Goal: Task Accomplishment & Management: Complete application form

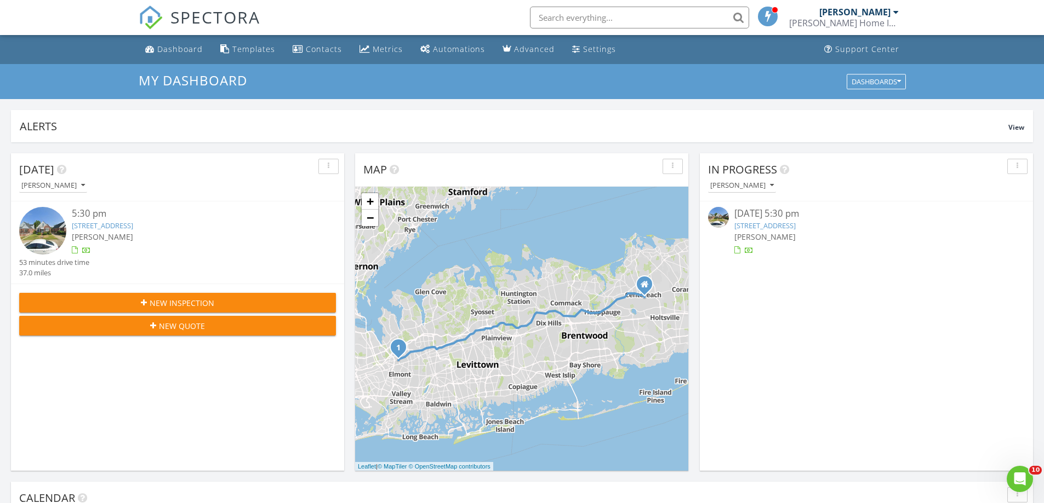
click at [798, 220] on div "08/27/25 5:30 pm" at bounding box center [866, 214] width 264 height 14
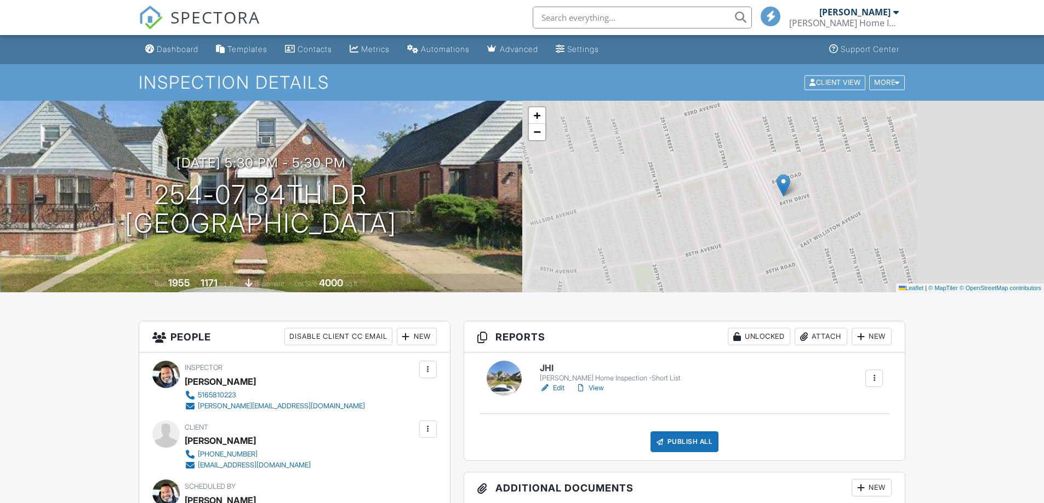
click at [553, 383] on link "Edit" at bounding box center [552, 388] width 25 height 11
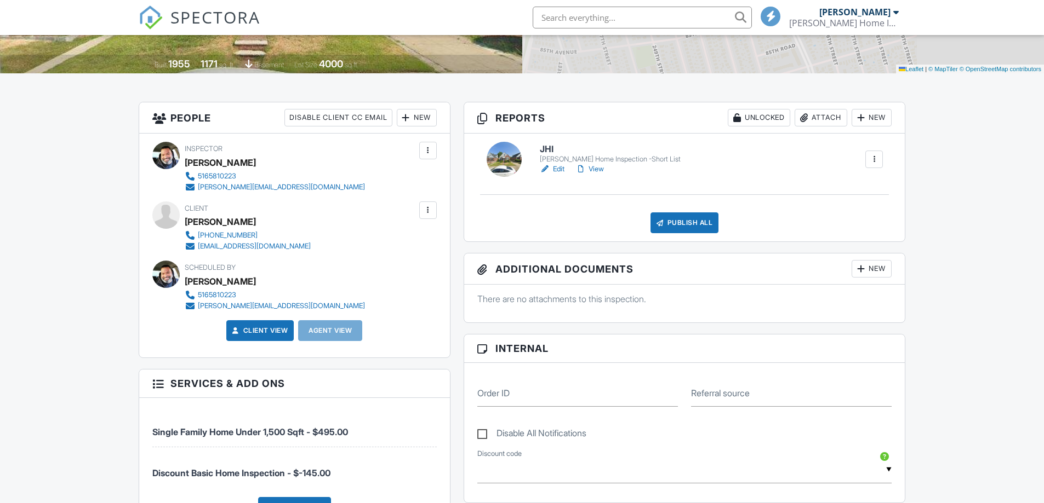
drag, startPoint x: 0, startPoint y: 0, endPoint x: 500, endPoint y: 243, distance: 555.9
click at [0, 0] on div at bounding box center [0, 0] width 0 height 0
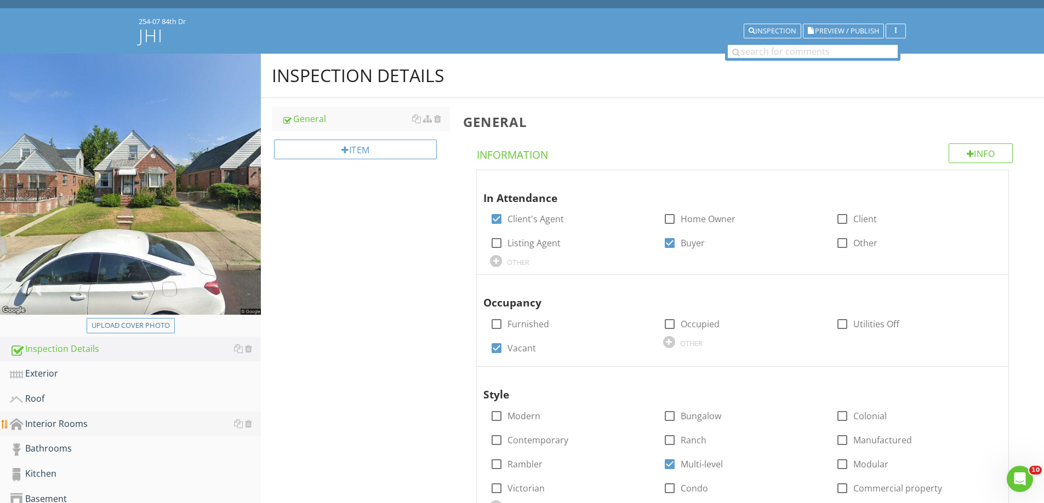
scroll to position [110, 0]
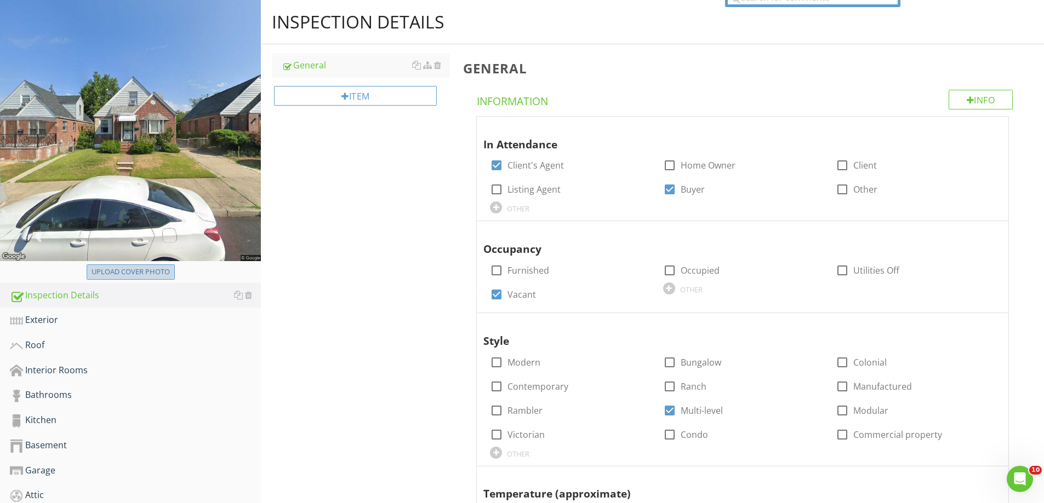
click at [139, 273] on div "Upload cover photo" at bounding box center [130, 272] width 78 height 11
click at [125, 267] on div "Upload cover photo" at bounding box center [130, 272] width 78 height 11
type input "C:\fakepath\IMG_4855.JPG"
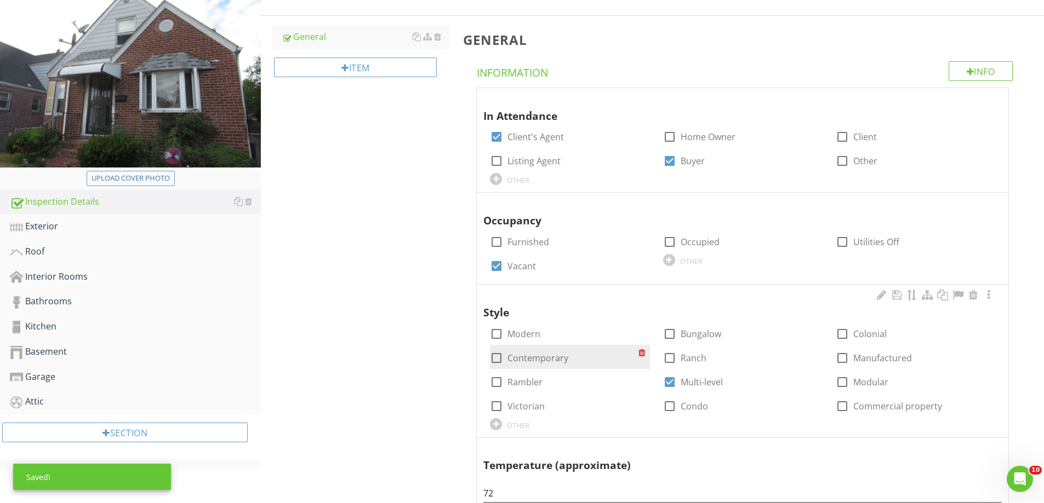
scroll to position [164, 0]
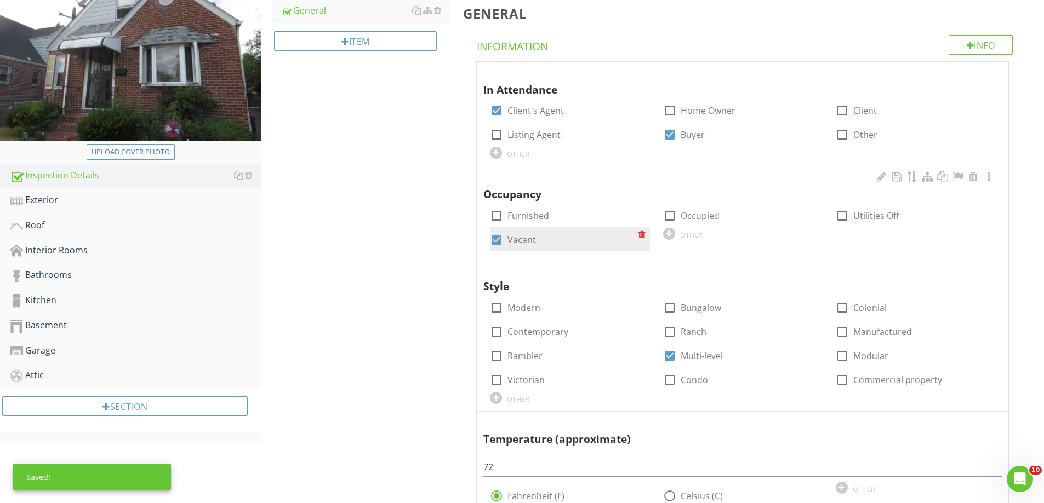
click at [495, 237] on div at bounding box center [496, 240] width 19 height 19
checkbox input "false"
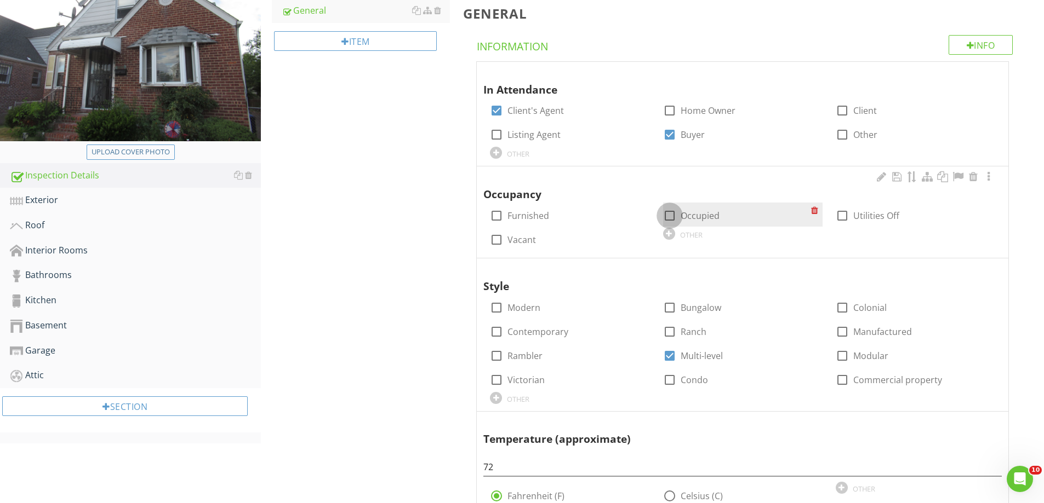
click at [671, 216] on div at bounding box center [669, 216] width 19 height 19
checkbox input "true"
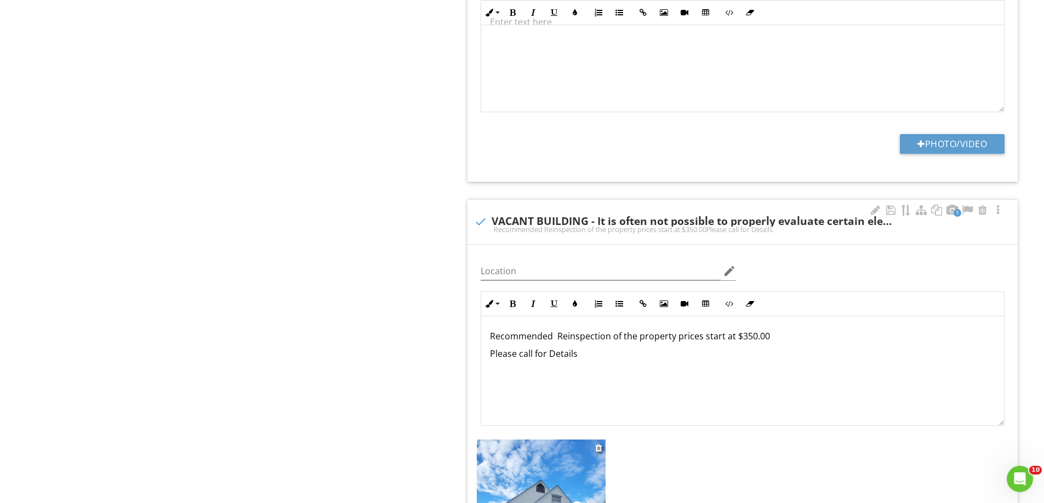
scroll to position [9093, 0]
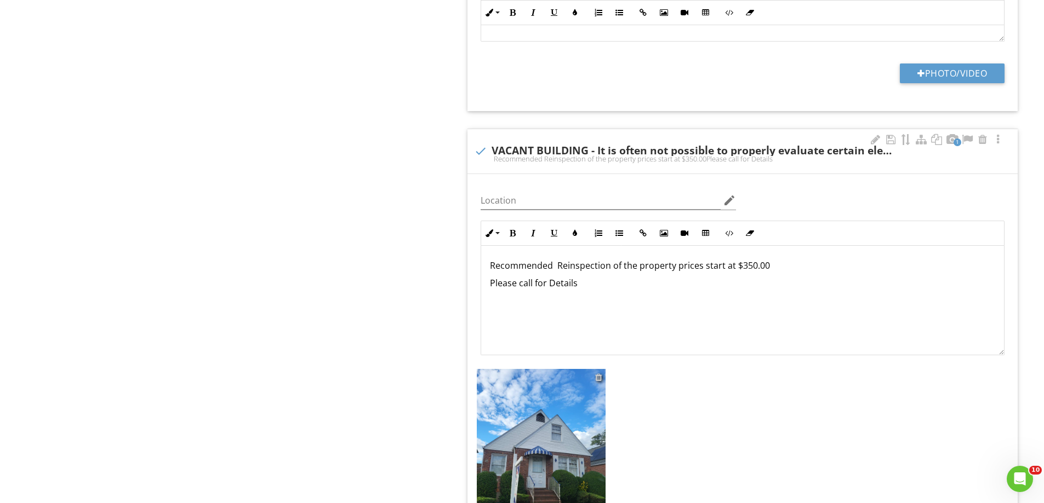
click at [598, 375] on div at bounding box center [598, 377] width 7 height 9
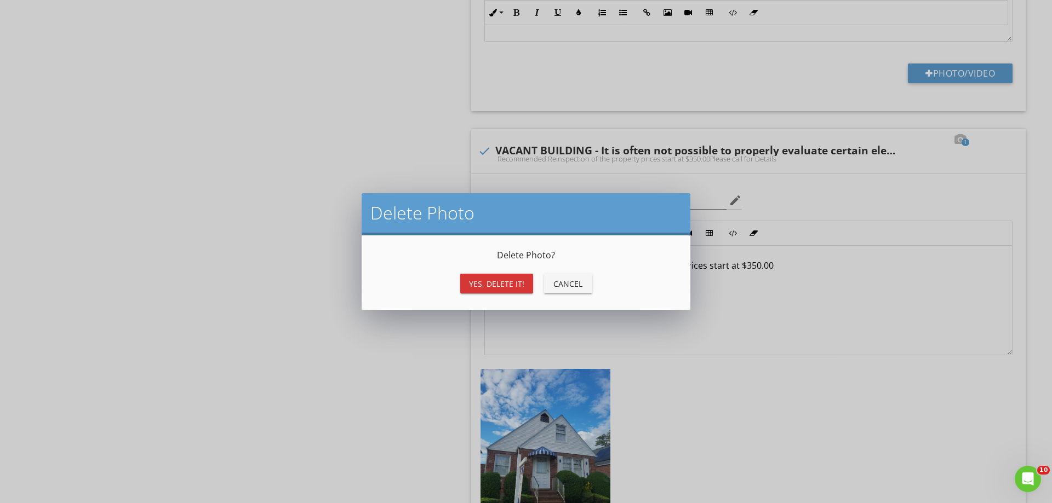
click at [504, 293] on button "Yes, Delete it!" at bounding box center [496, 284] width 73 height 20
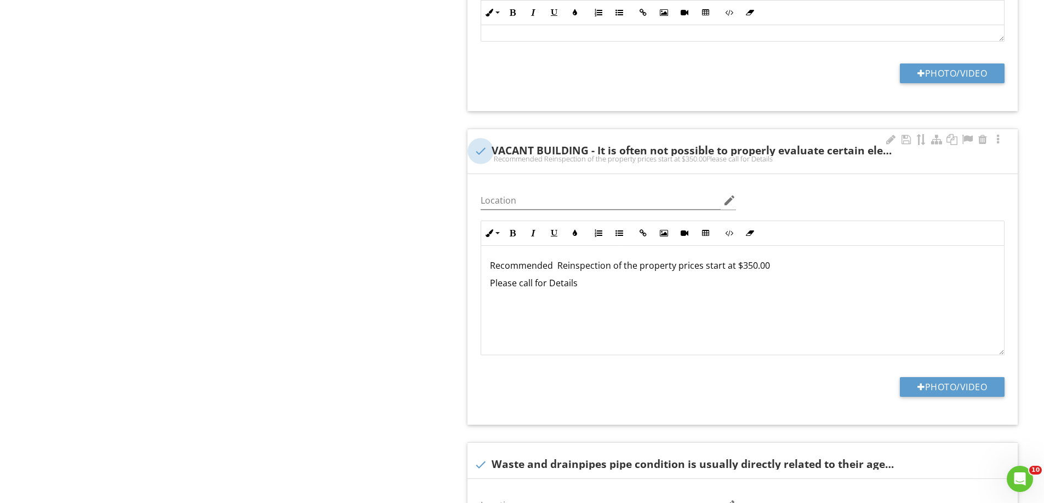
click at [475, 152] on div at bounding box center [480, 151] width 19 height 19
checkbox input "true"
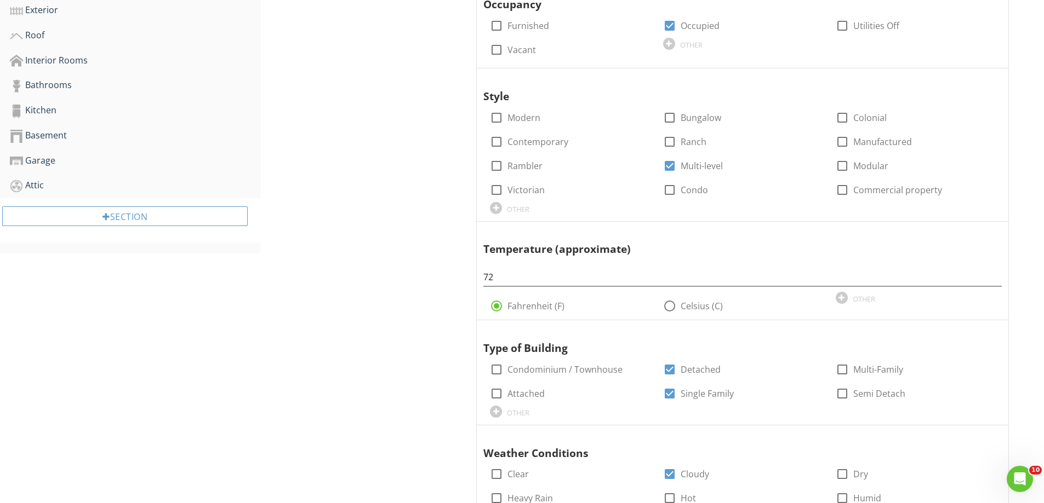
scroll to position [0, 0]
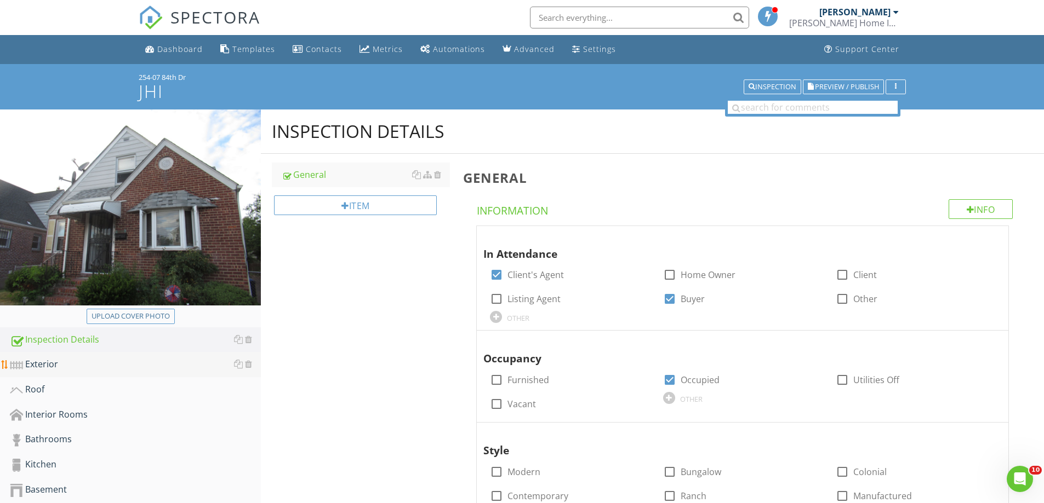
click at [53, 358] on div "Exterior" at bounding box center [135, 365] width 251 height 14
drag, startPoint x: 53, startPoint y: 358, endPoint x: 506, endPoint y: 314, distance: 455.7
click at [54, 358] on div "Exterior" at bounding box center [135, 365] width 251 height 14
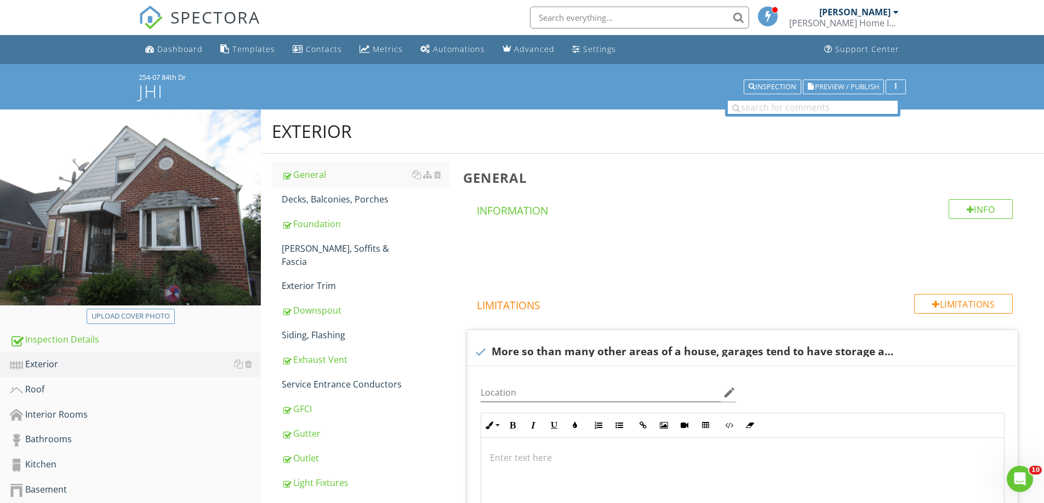
drag, startPoint x: 319, startPoint y: 213, endPoint x: 574, endPoint y: 303, distance: 269.8
click at [319, 213] on link "Foundation" at bounding box center [366, 224] width 168 height 24
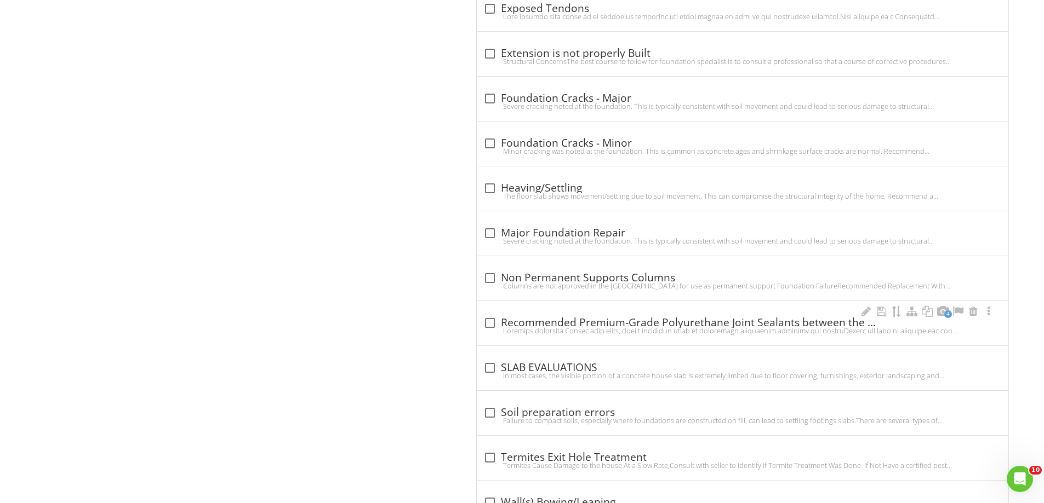
scroll to position [1041, 0]
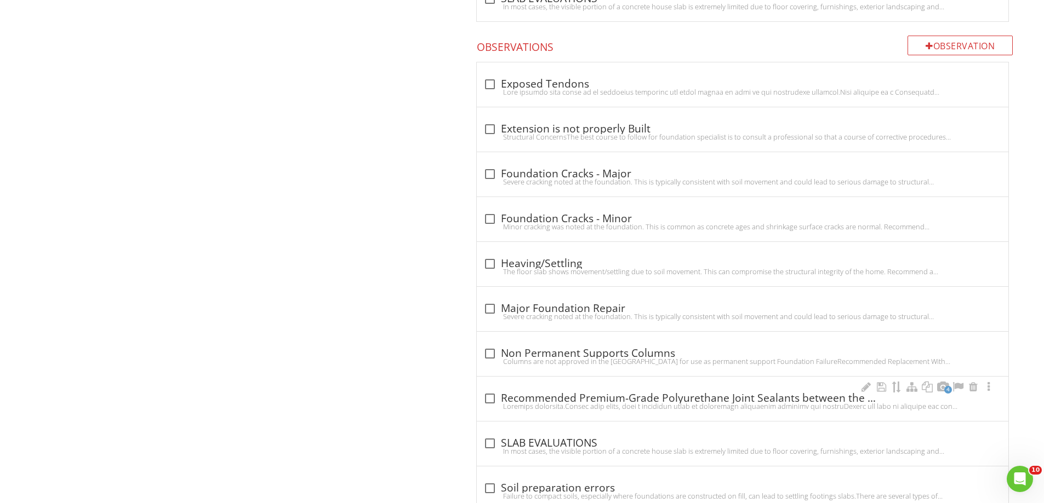
click at [489, 391] on div at bounding box center [489, 398] width 19 height 19
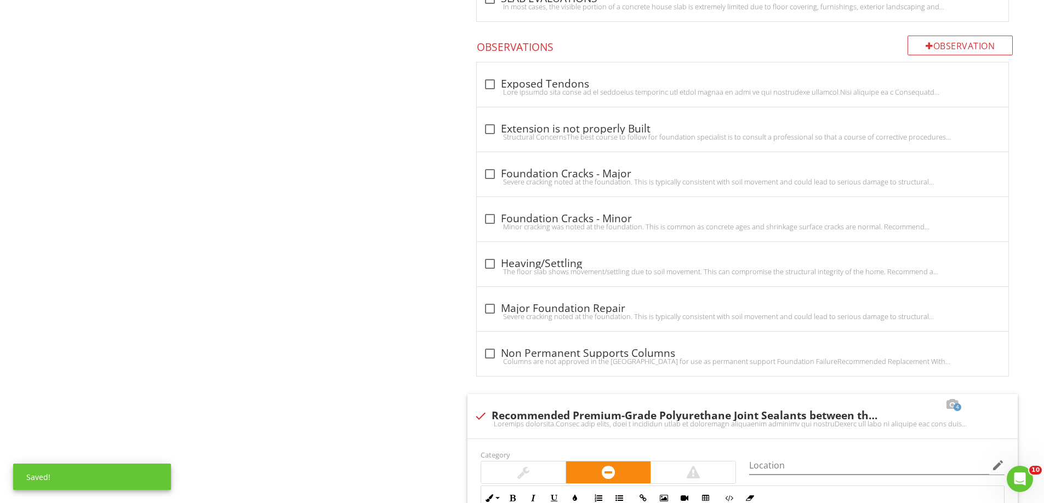
scroll to position [1424, 0]
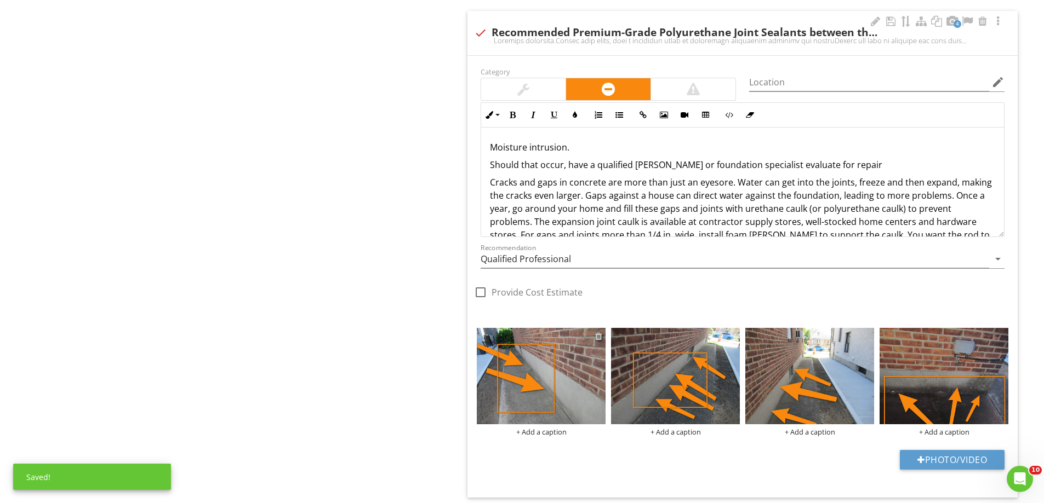
click at [596, 336] on div at bounding box center [598, 336] width 7 height 9
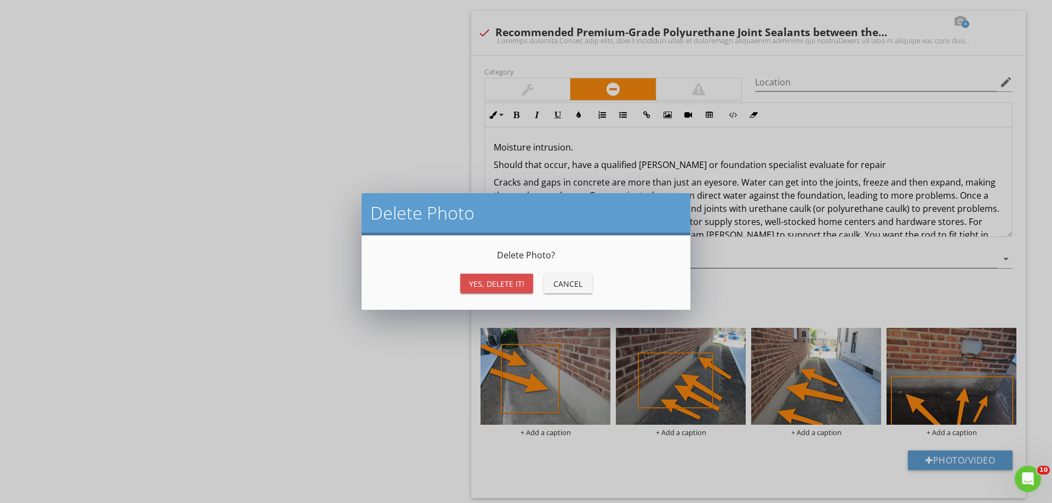
click at [510, 288] on div "Yes, Delete it!" at bounding box center [496, 284] width 55 height 12
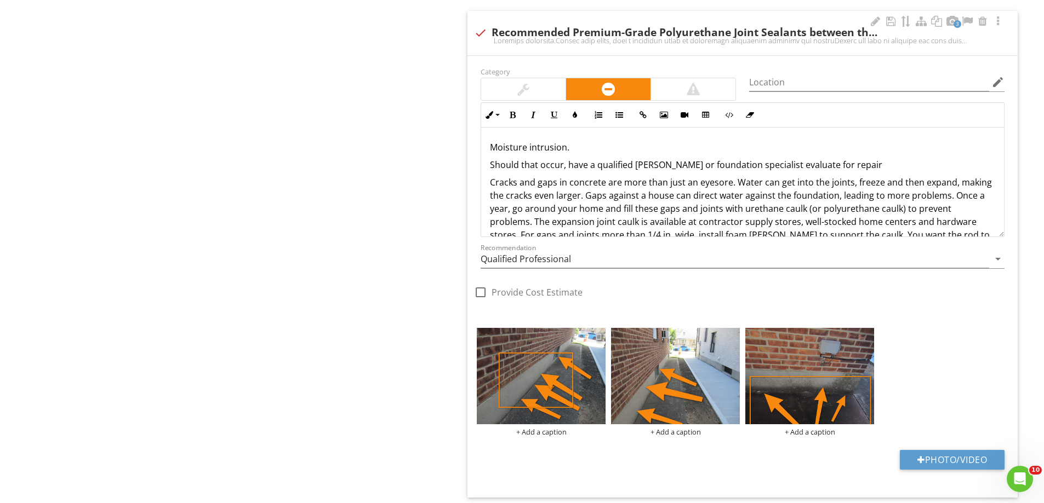
click at [600, 337] on div at bounding box center [598, 336] width 7 height 9
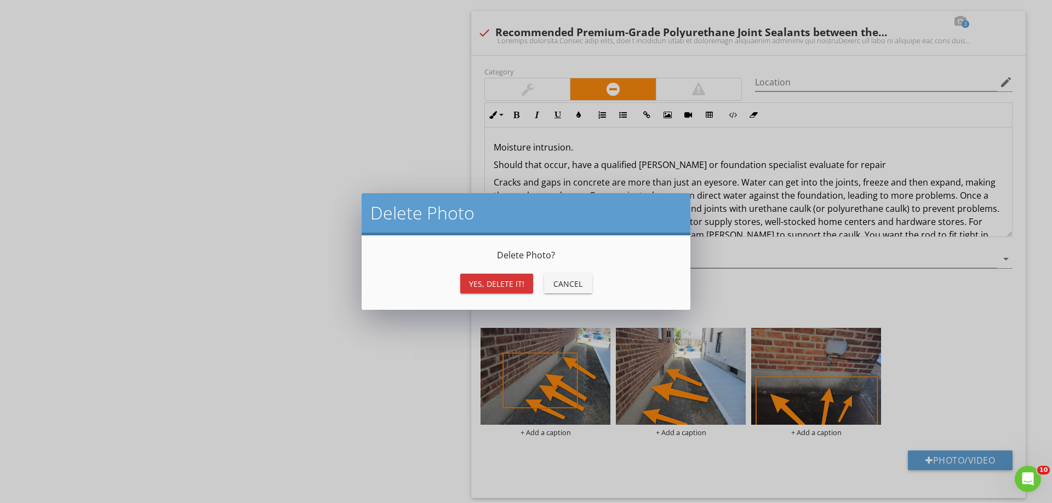
click at [507, 290] on button "Yes, Delete it!" at bounding box center [496, 284] width 73 height 20
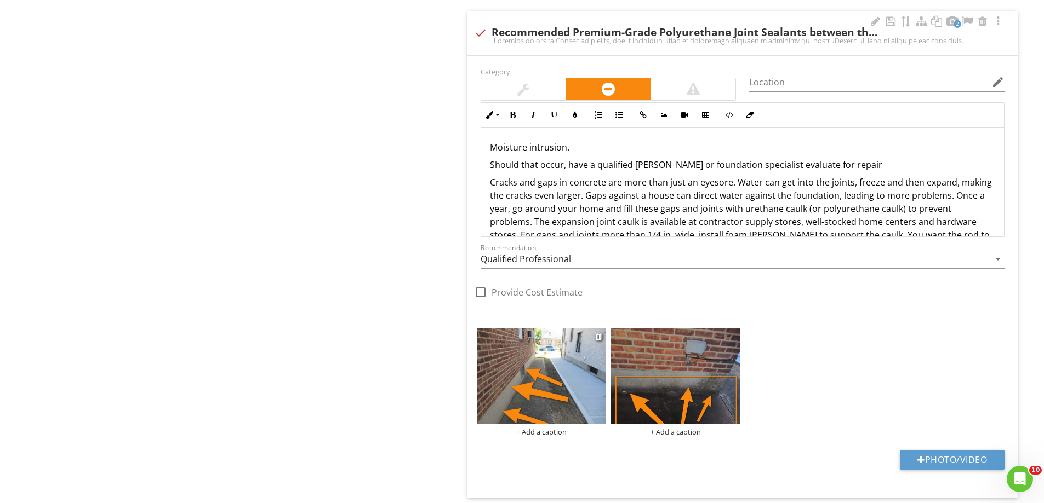
click at [594, 340] on img at bounding box center [541, 376] width 129 height 96
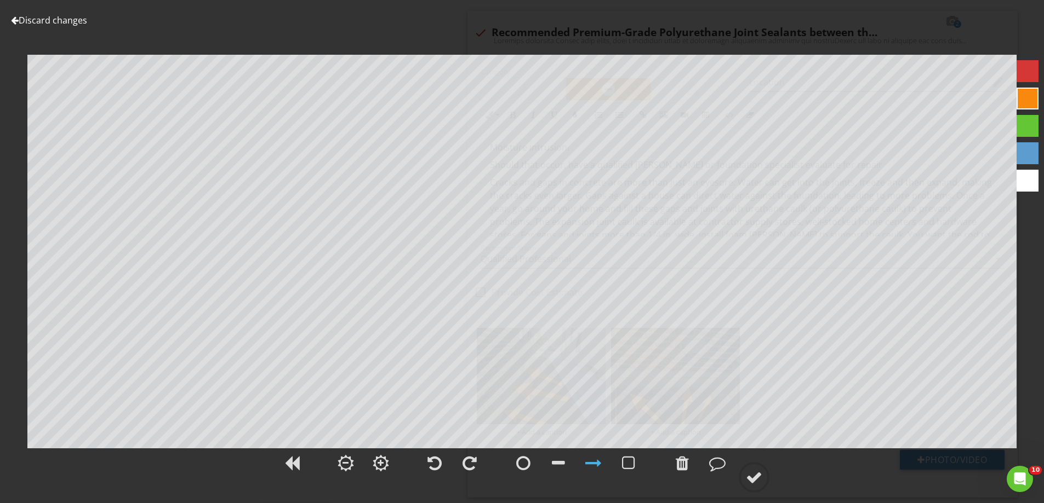
click at [58, 25] on link "Discard changes" at bounding box center [49, 20] width 76 height 12
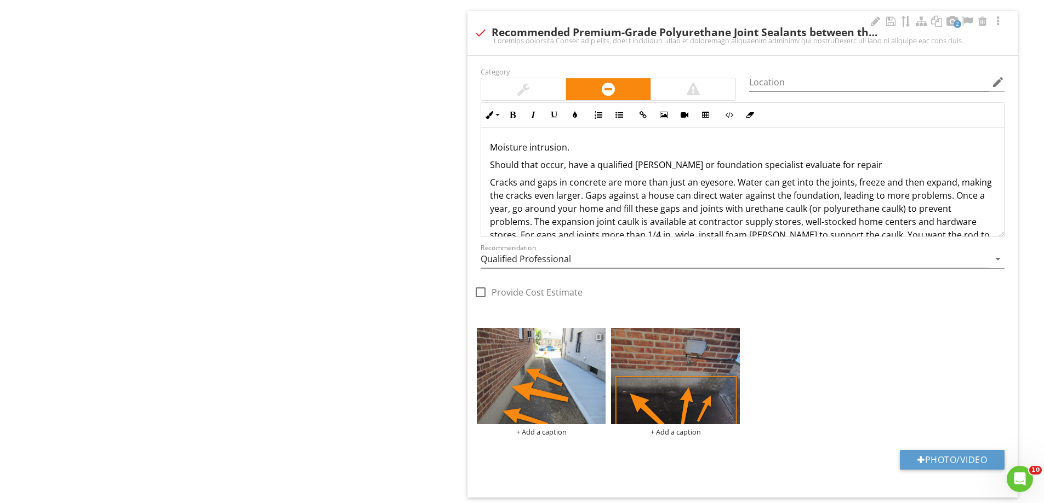
click at [600, 336] on div at bounding box center [598, 336] width 7 height 9
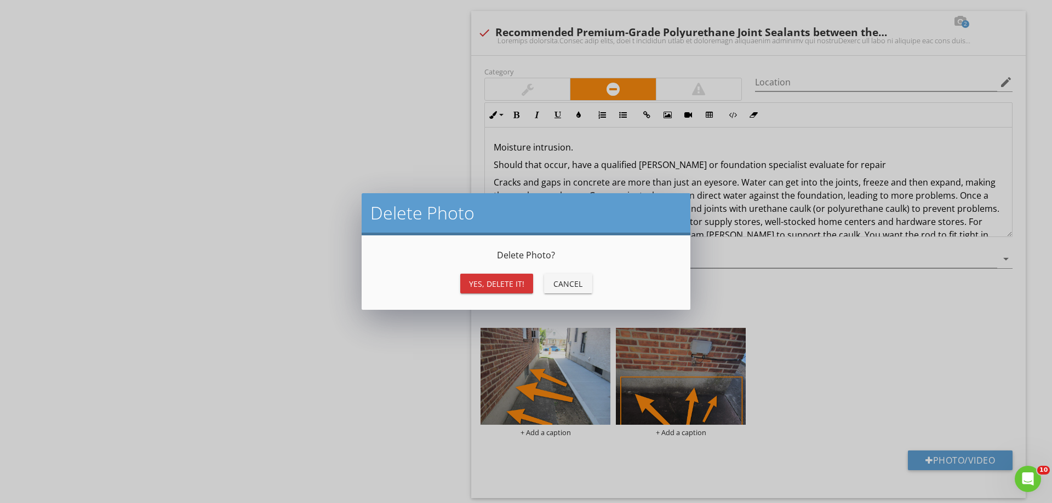
click at [508, 277] on button "Yes, Delete it!" at bounding box center [496, 284] width 73 height 20
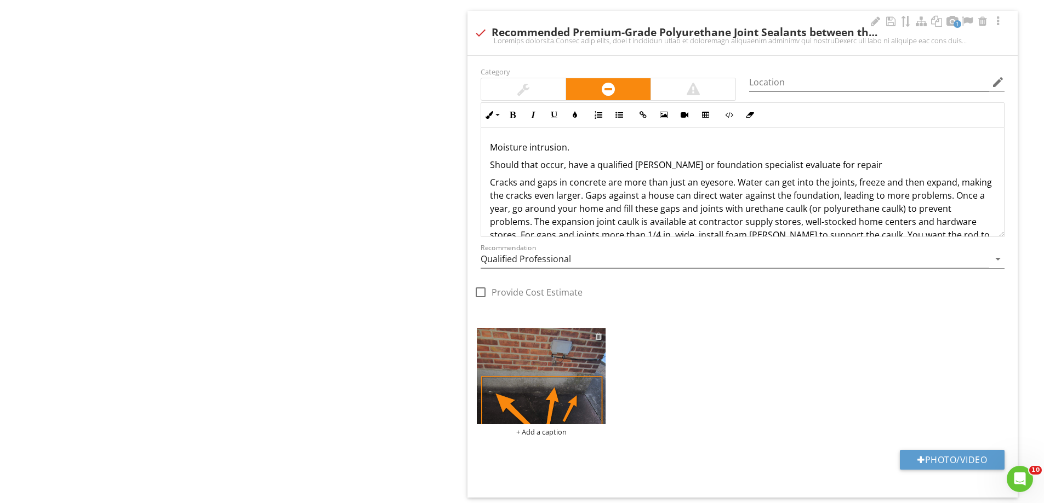
click at [598, 336] on div at bounding box center [598, 336] width 7 height 9
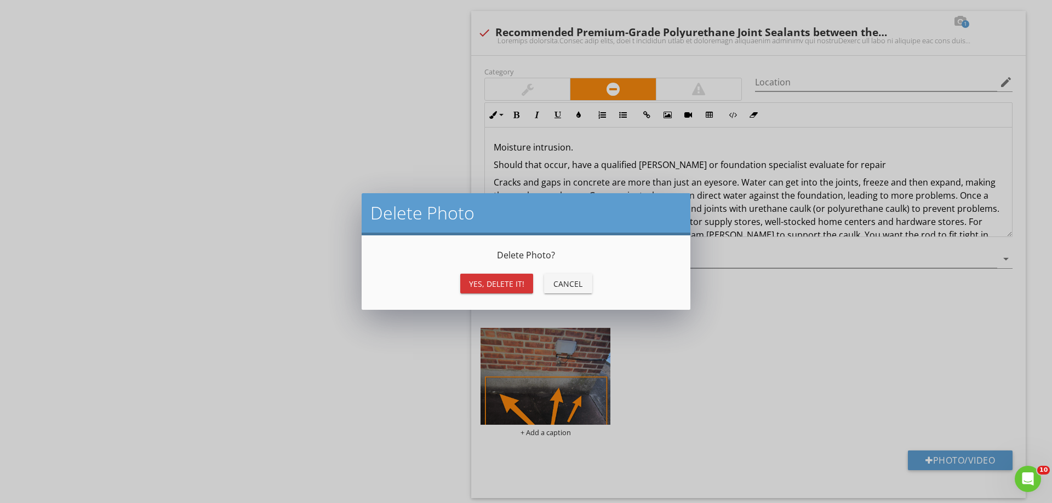
click at [511, 271] on div "Yes, Delete it! Cancel" at bounding box center [526, 284] width 302 height 26
click at [505, 282] on div "Yes, Delete it!" at bounding box center [496, 284] width 55 height 12
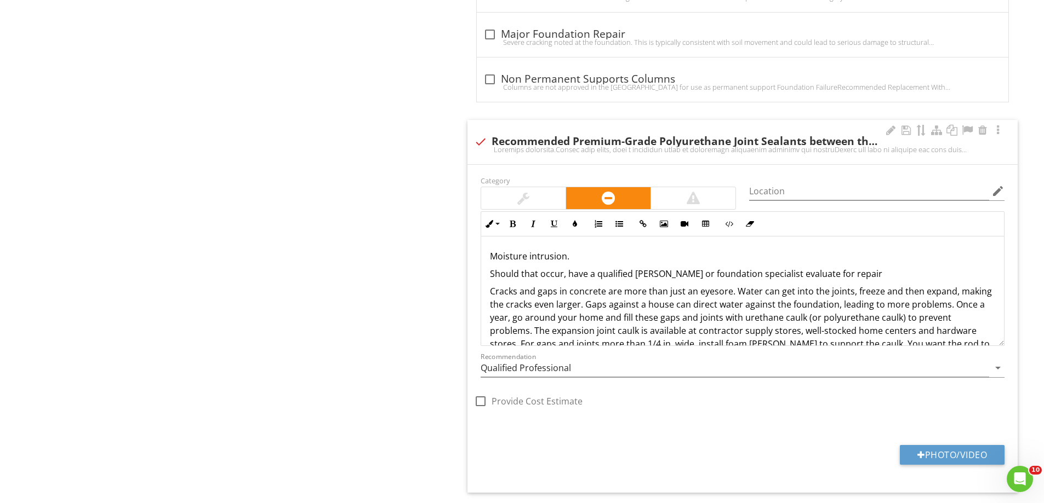
scroll to position [1315, 0]
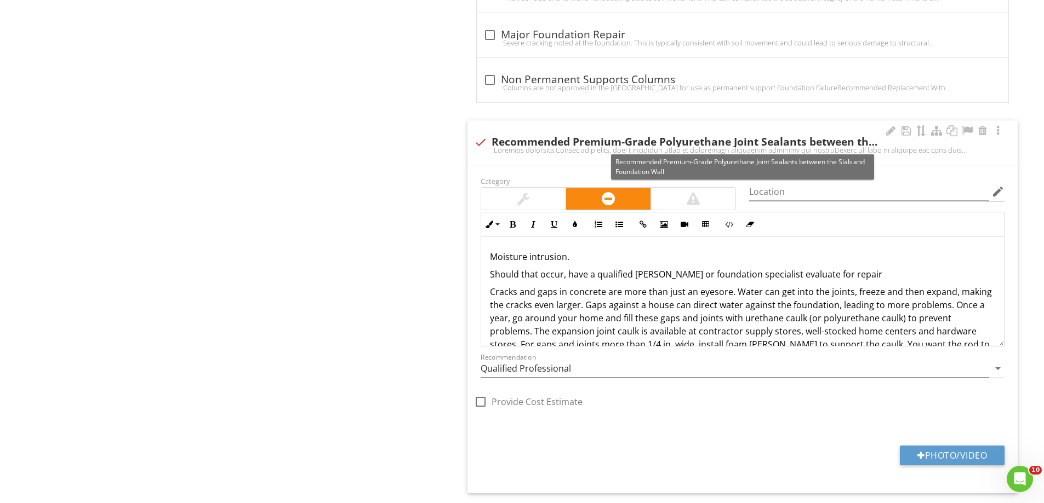
click at [482, 136] on div at bounding box center [480, 142] width 19 height 19
checkbox input "true"
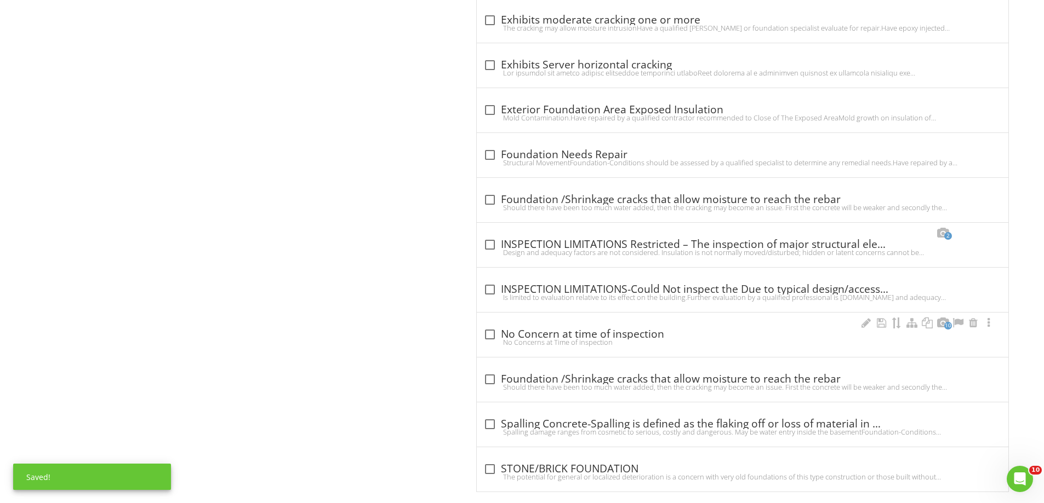
scroll to position [2514, 0]
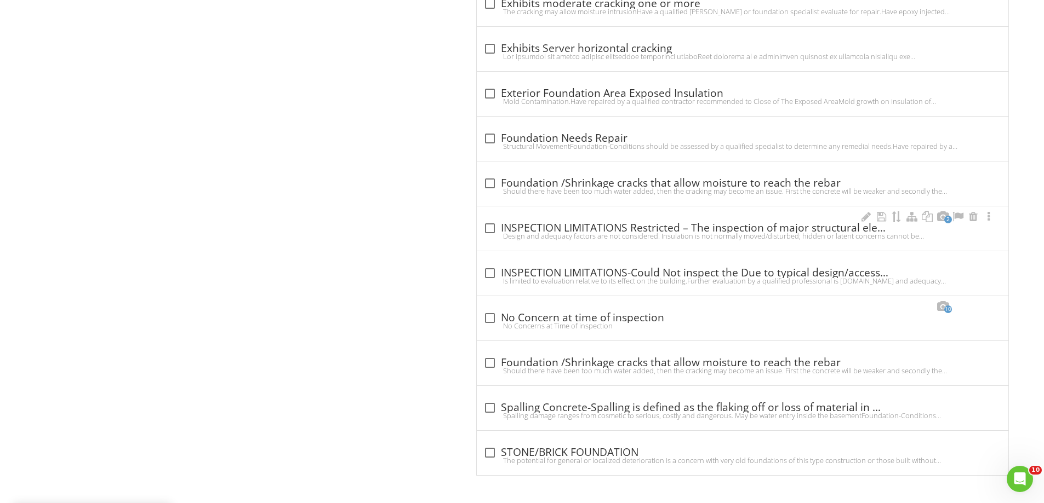
click at [708, 217] on div "2 check_box_outline_blank INSPECTION LIMITATIONS Restricted – The inspection of…" at bounding box center [742, 229] width 531 height 44
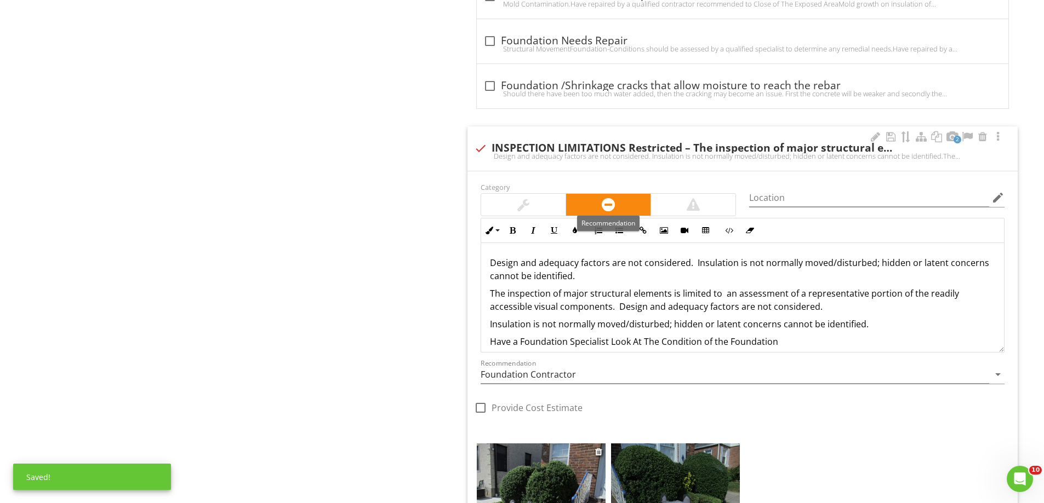
scroll to position [2788, 0]
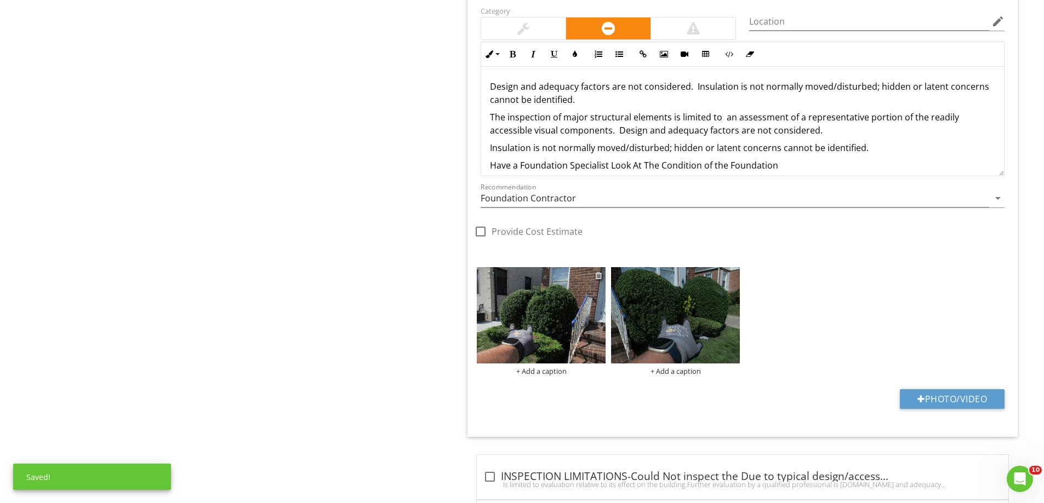
click at [600, 274] on div at bounding box center [598, 275] width 7 height 9
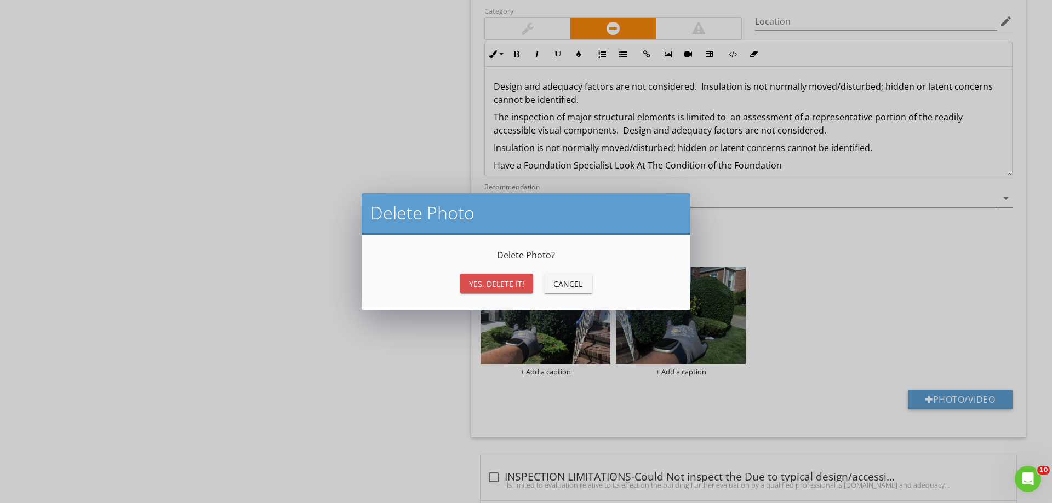
click at [511, 281] on div "Yes, Delete it!" at bounding box center [496, 284] width 55 height 12
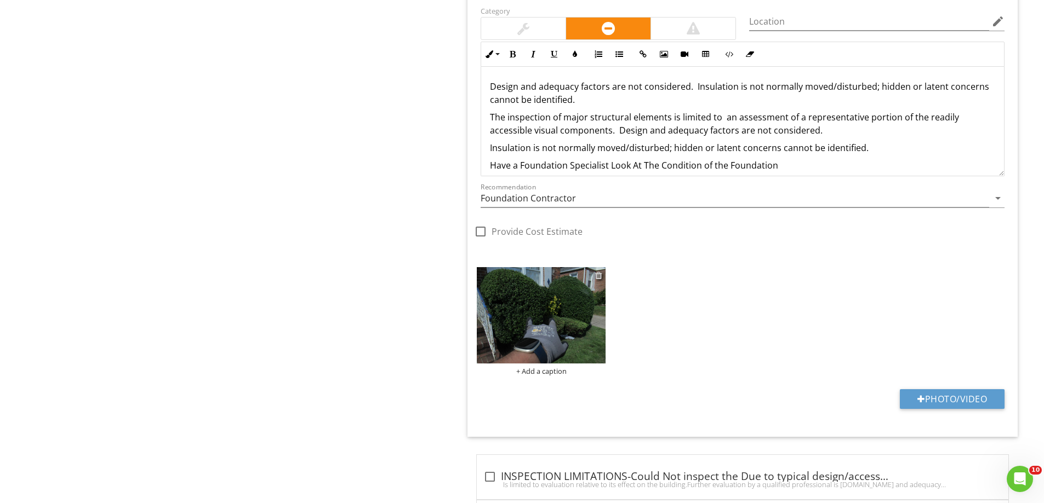
click at [600, 275] on div at bounding box center [598, 275] width 7 height 9
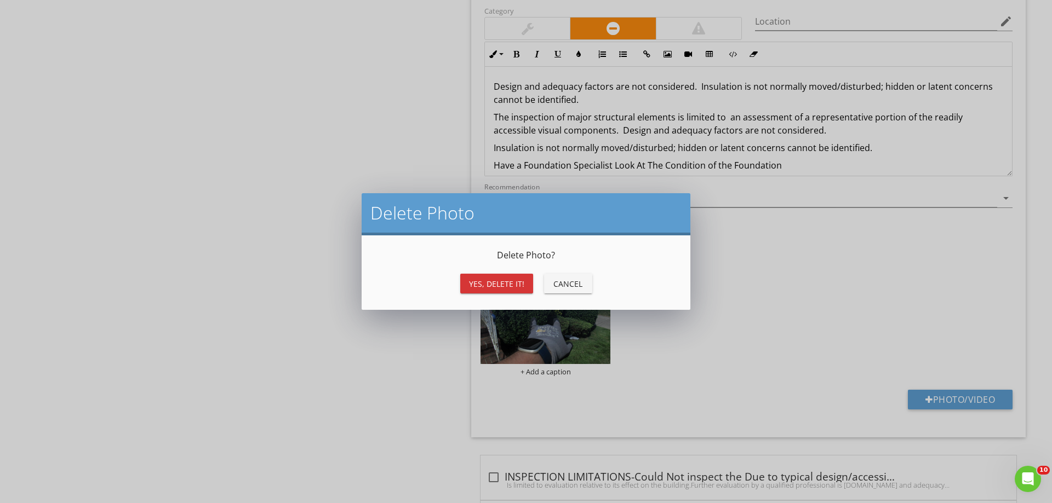
click at [514, 283] on div "Yes, Delete it!" at bounding box center [496, 284] width 55 height 12
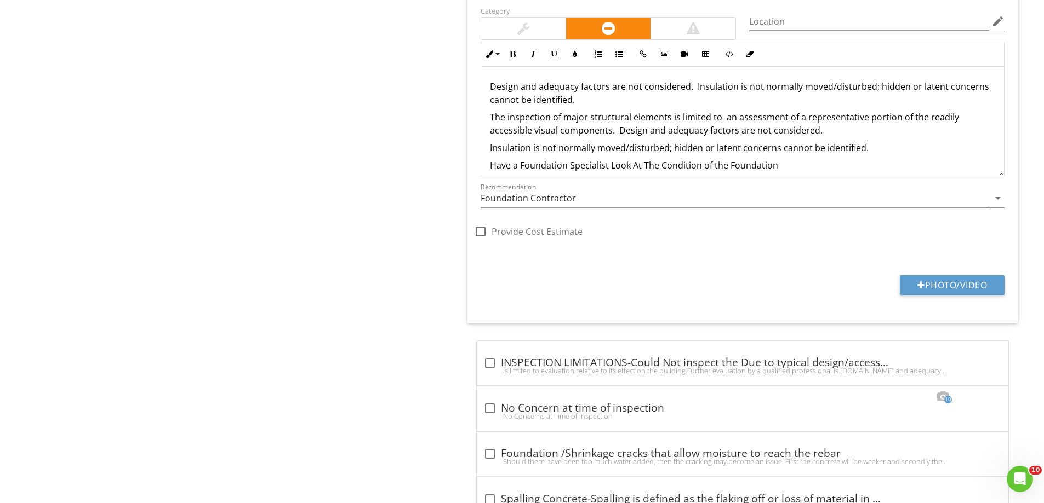
scroll to position [2623, 0]
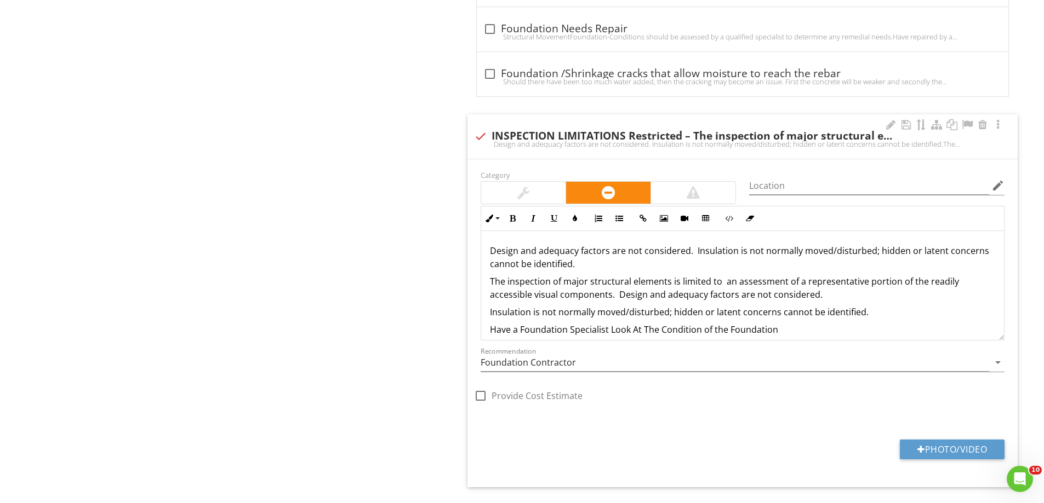
click at [477, 134] on div at bounding box center [480, 136] width 19 height 19
checkbox input "true"
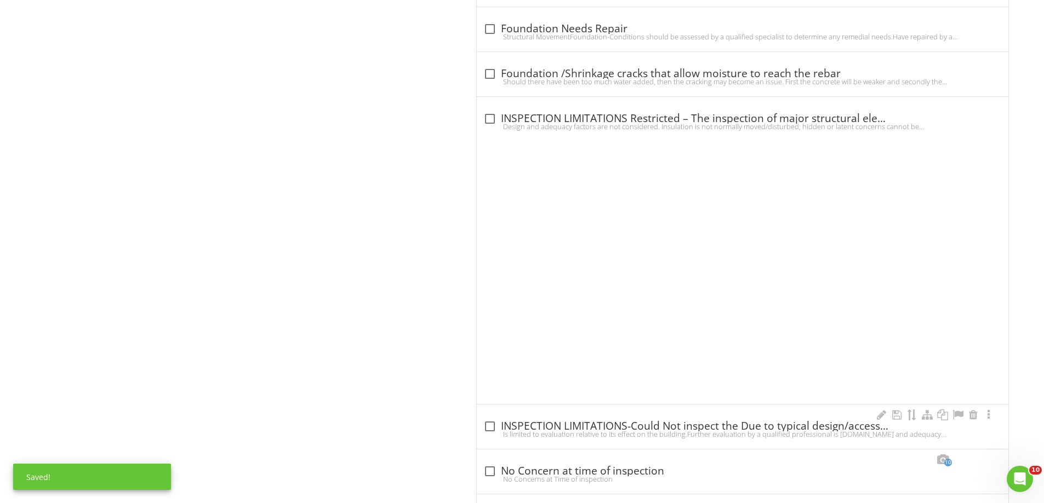
scroll to position [2514, 0]
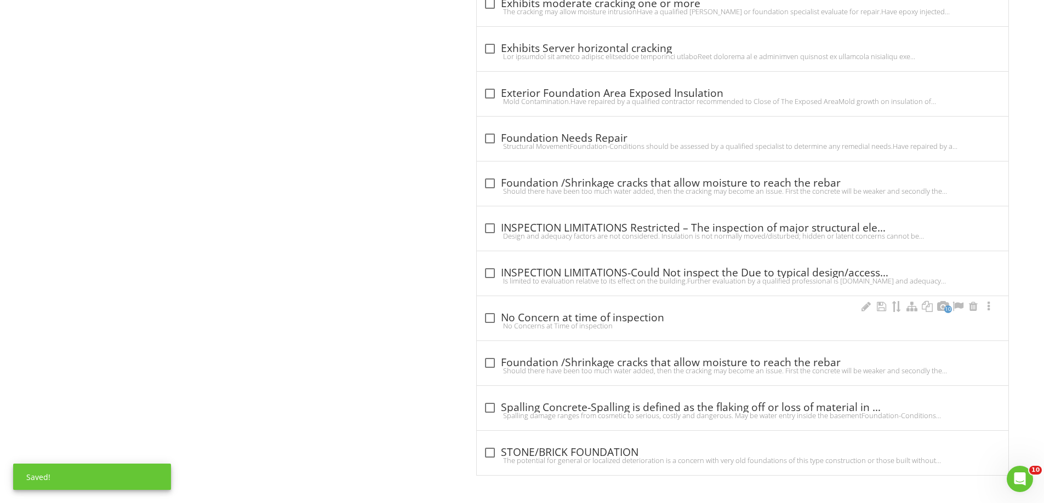
click at [494, 313] on div at bounding box center [489, 318] width 19 height 19
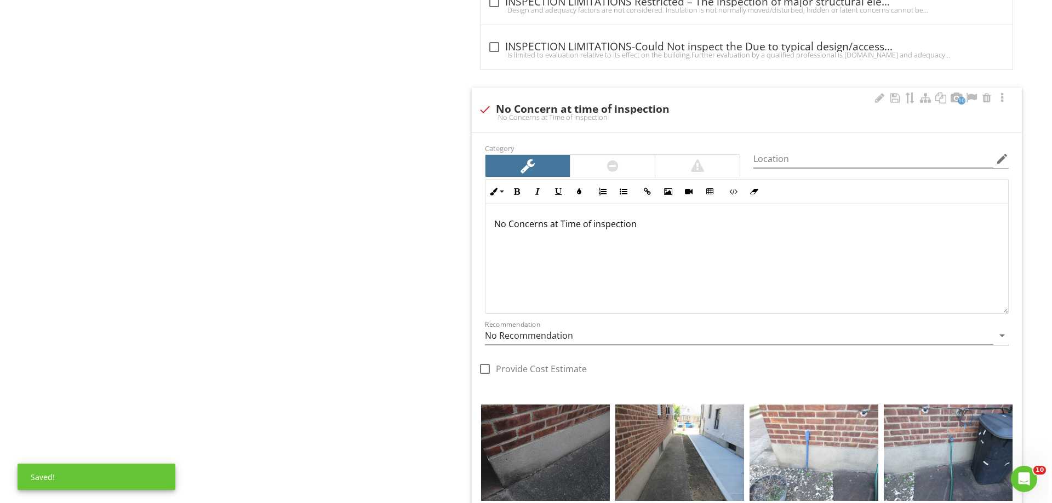
scroll to position [2959, 0]
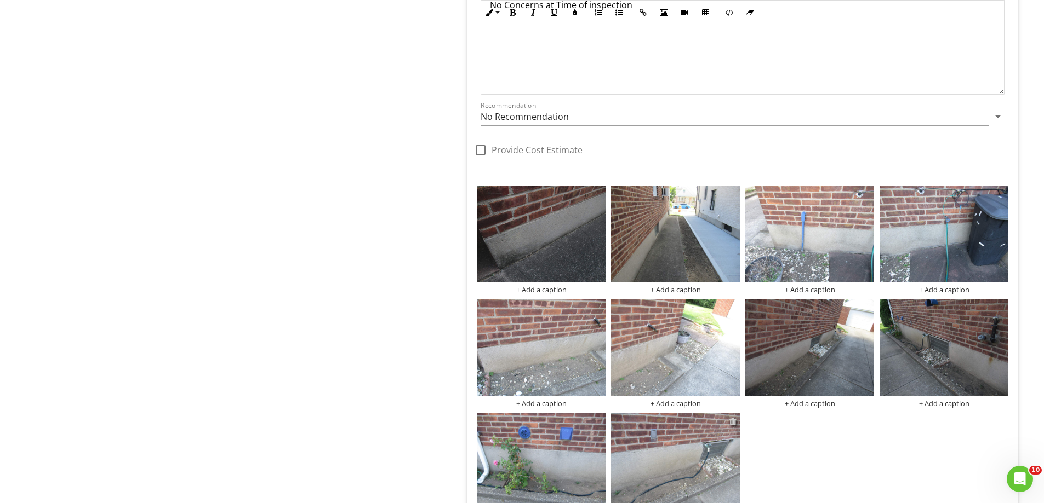
click at [730, 423] on div at bounding box center [732, 421] width 7 height 9
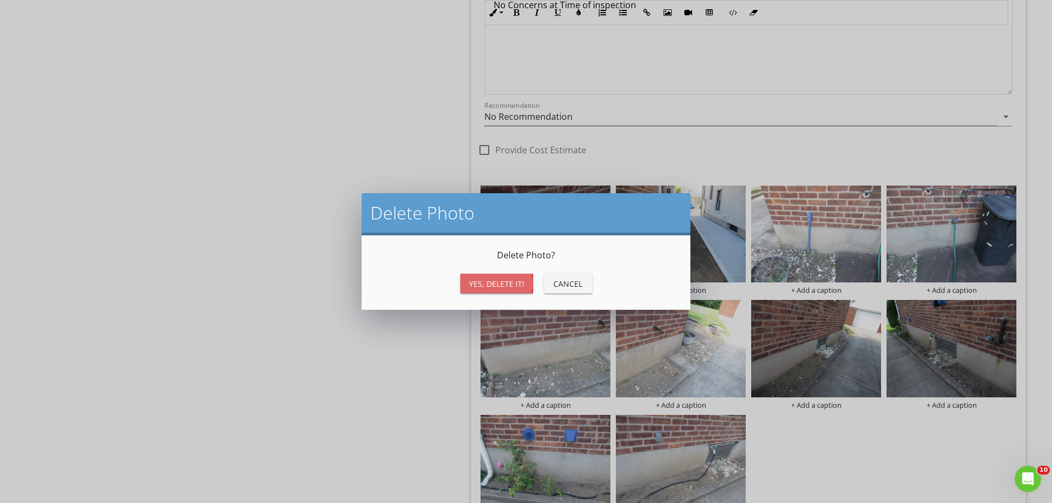
click at [510, 283] on div "Yes, Delete it!" at bounding box center [496, 284] width 55 height 12
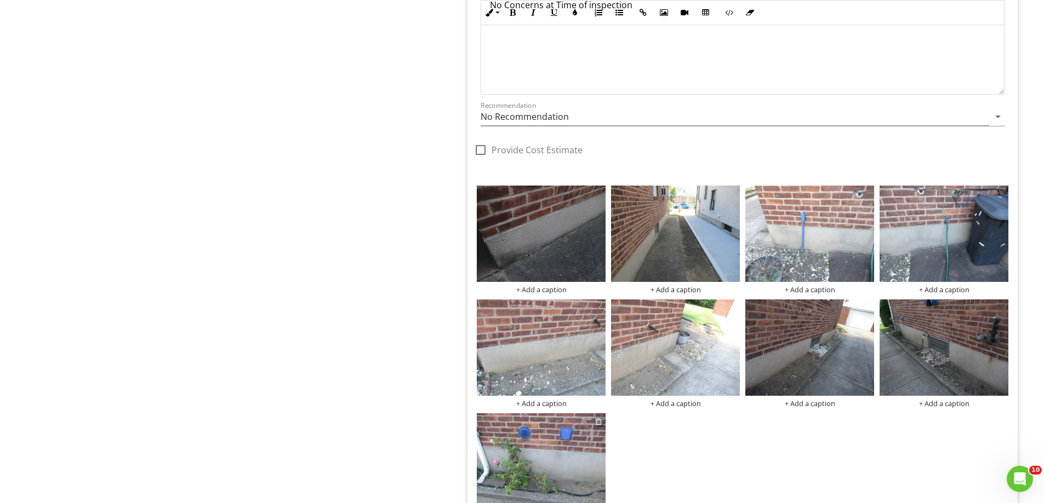
click at [599, 419] on div at bounding box center [598, 421] width 7 height 9
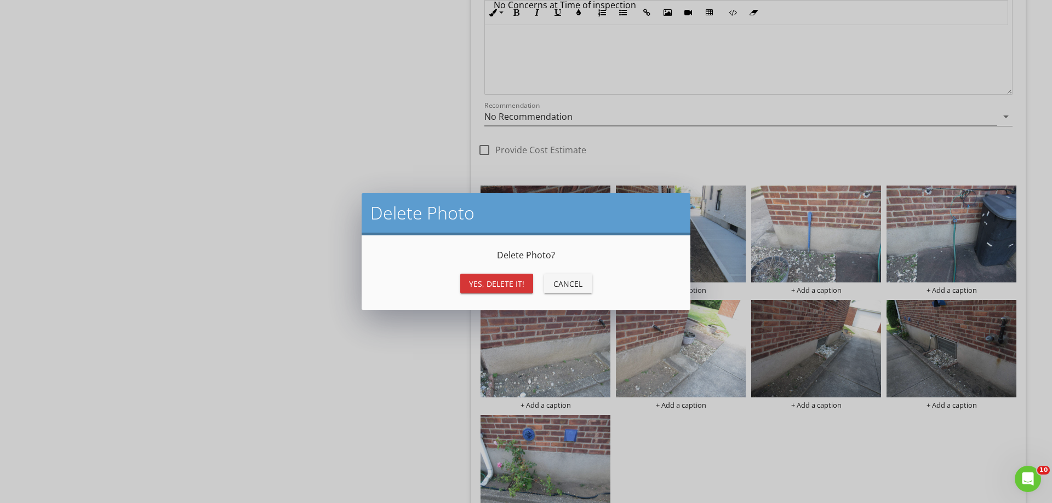
click at [516, 282] on div "Yes, Delete it!" at bounding box center [496, 284] width 55 height 12
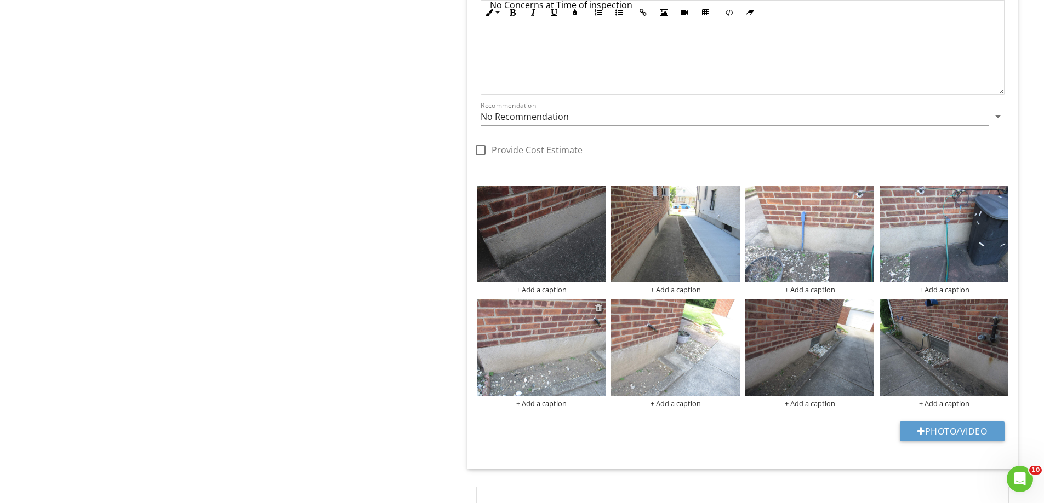
click at [599, 311] on div at bounding box center [598, 307] width 7 height 9
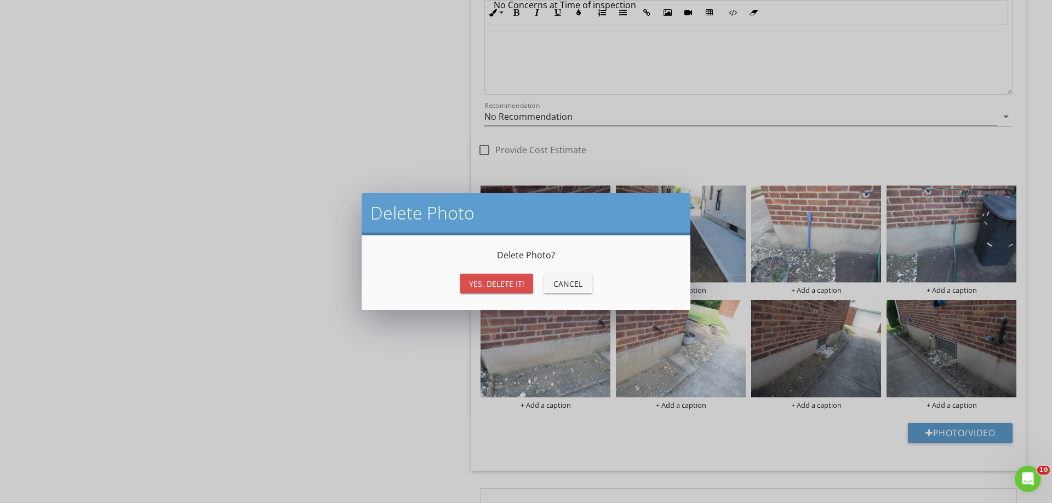
click at [512, 281] on div "Yes, Delete it!" at bounding box center [496, 284] width 55 height 12
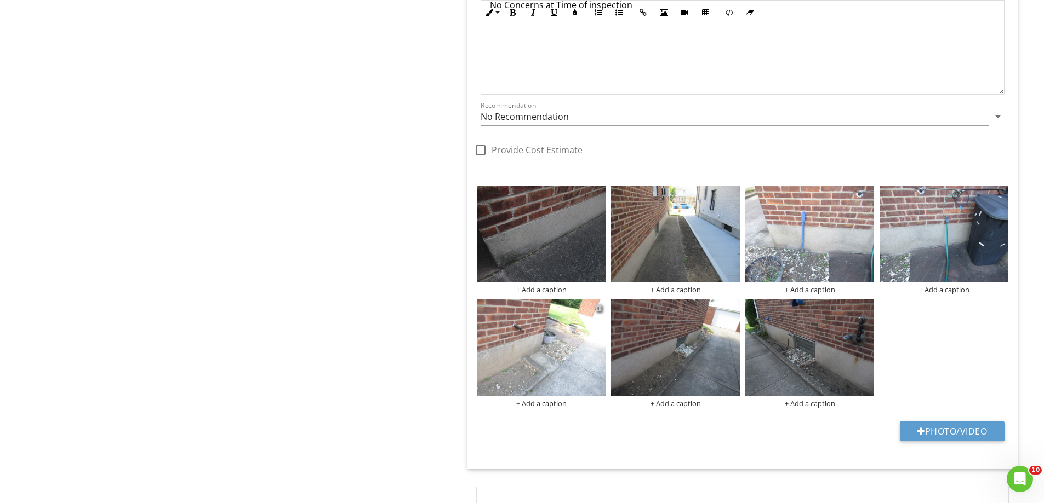
click at [599, 309] on div at bounding box center [598, 307] width 7 height 9
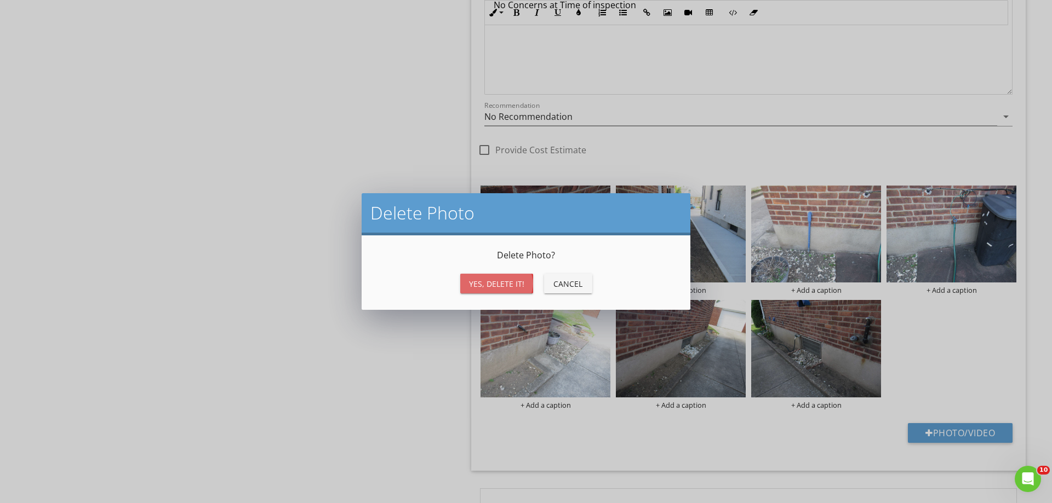
click at [503, 284] on div "Yes, Delete it!" at bounding box center [496, 284] width 55 height 12
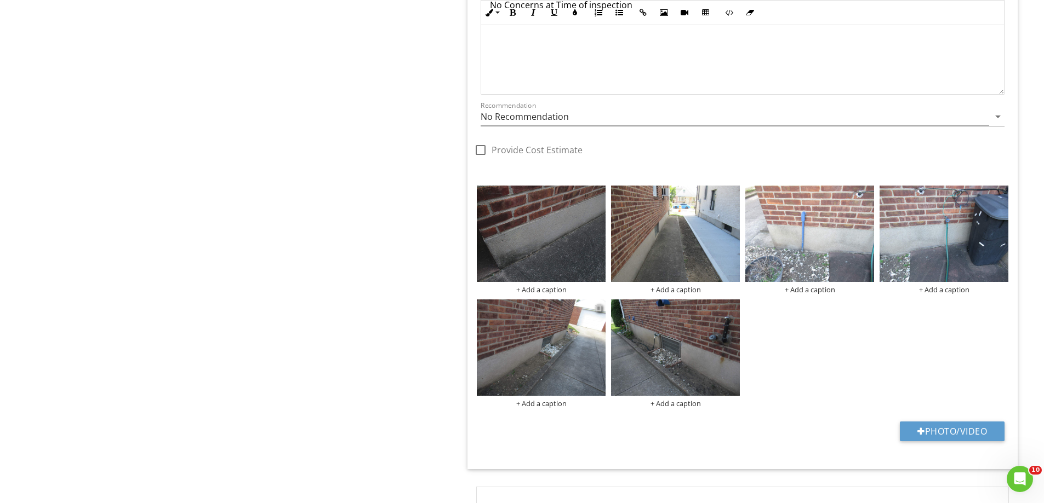
click at [601, 308] on div at bounding box center [598, 307] width 7 height 9
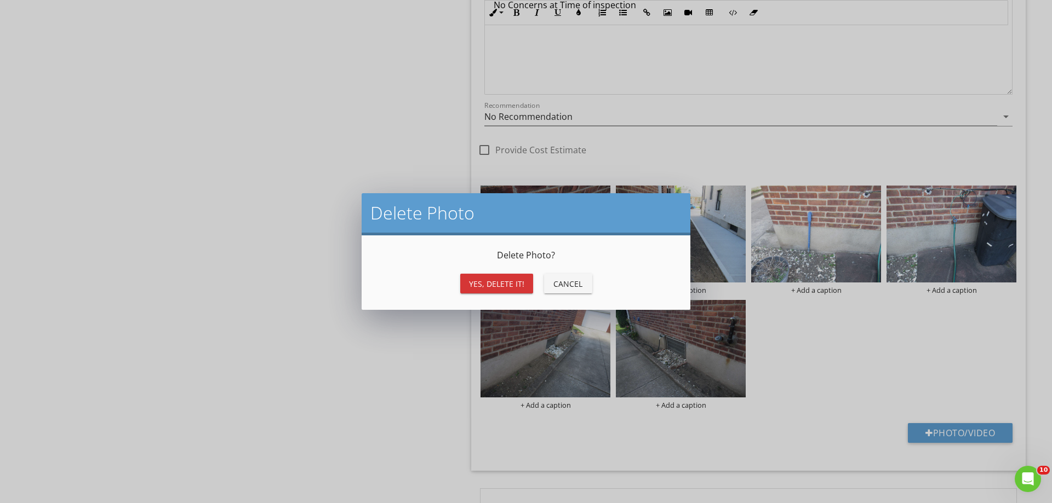
click at [508, 288] on div "Yes, Delete it!" at bounding box center [496, 284] width 55 height 12
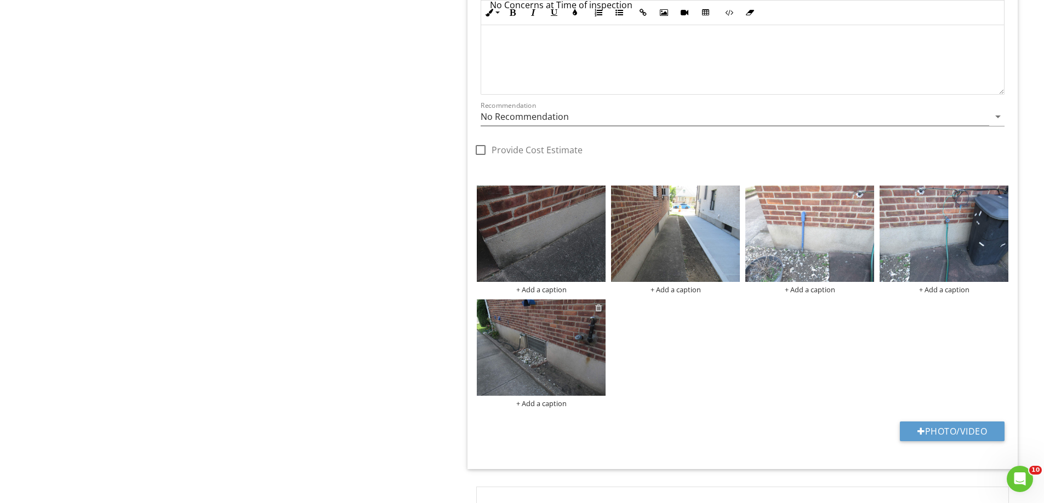
click at [600, 307] on div at bounding box center [598, 307] width 7 height 9
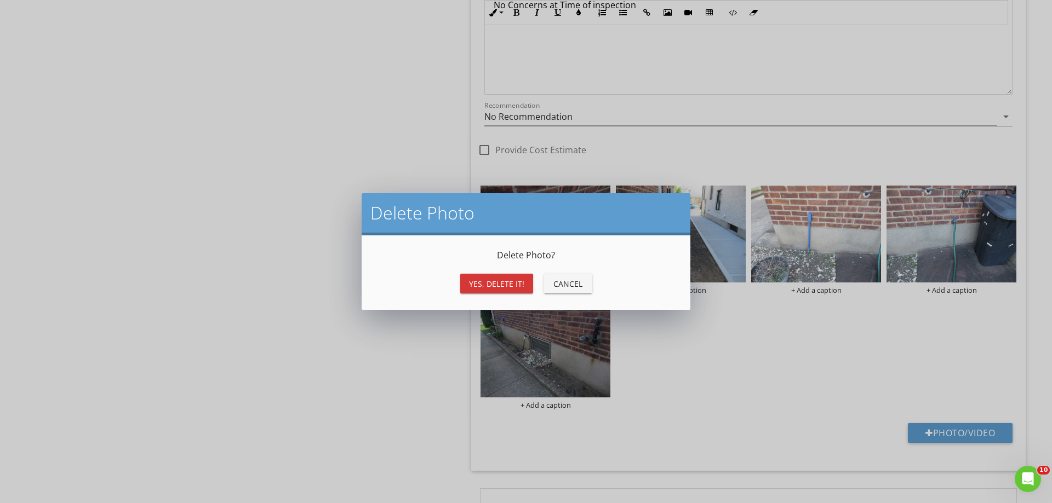
click at [500, 276] on button "Yes, Delete it!" at bounding box center [496, 284] width 73 height 20
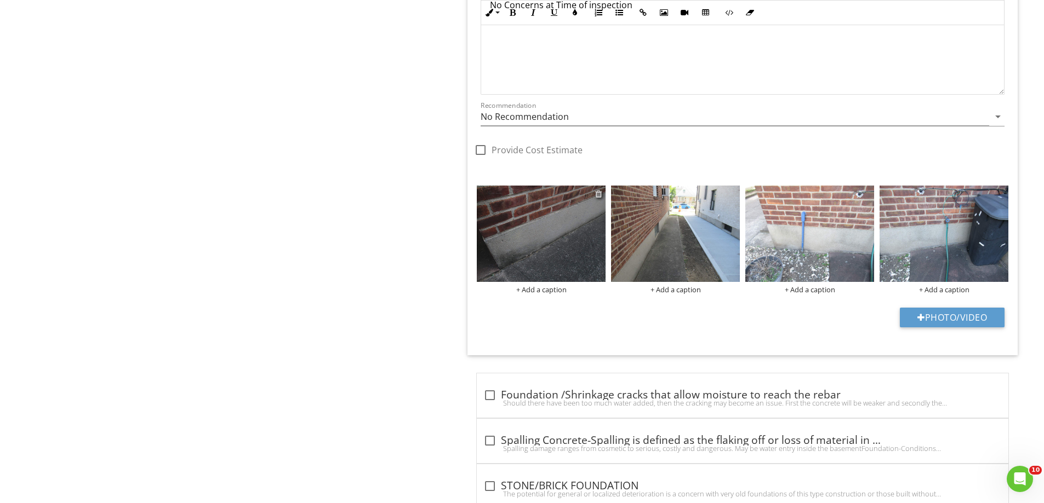
click at [596, 193] on div at bounding box center [598, 194] width 7 height 9
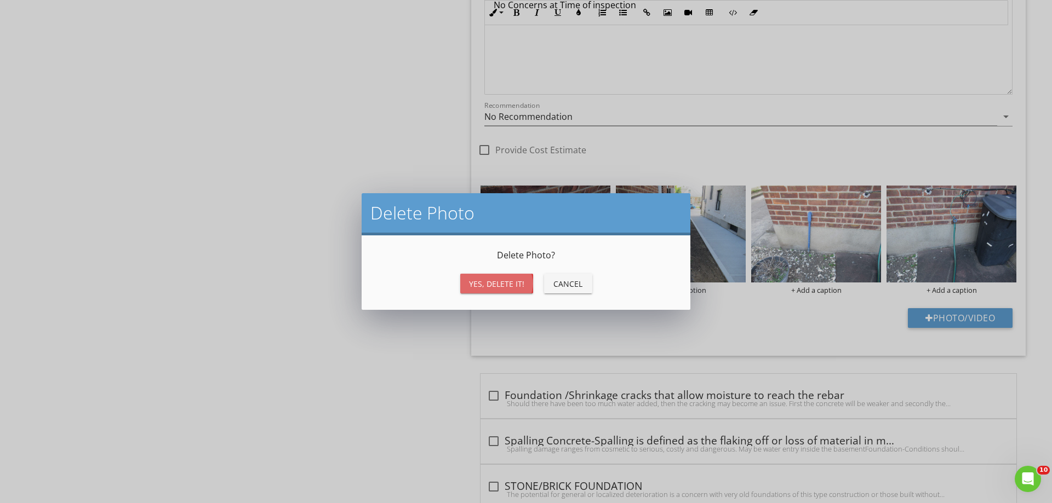
click at [511, 289] on div "Yes, Delete it!" at bounding box center [496, 284] width 55 height 12
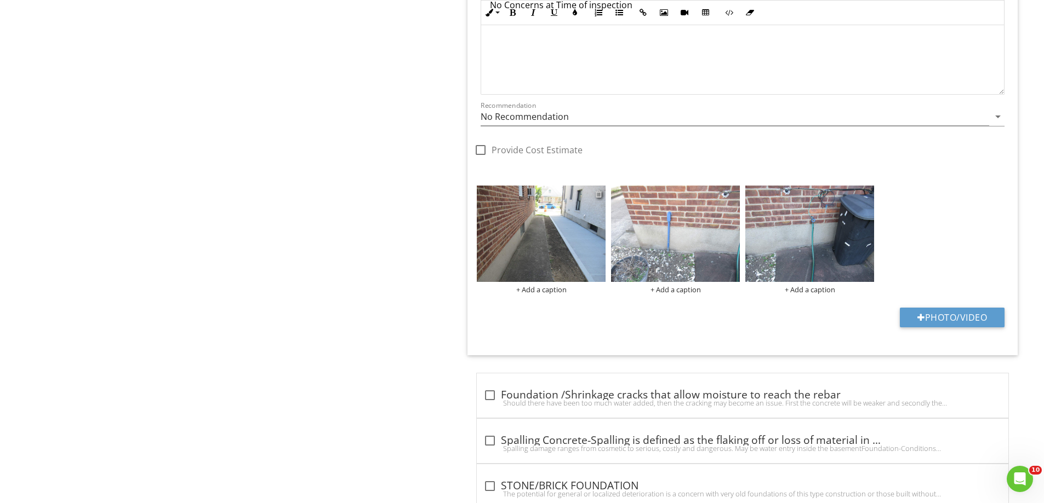
click at [599, 194] on div at bounding box center [598, 194] width 7 height 9
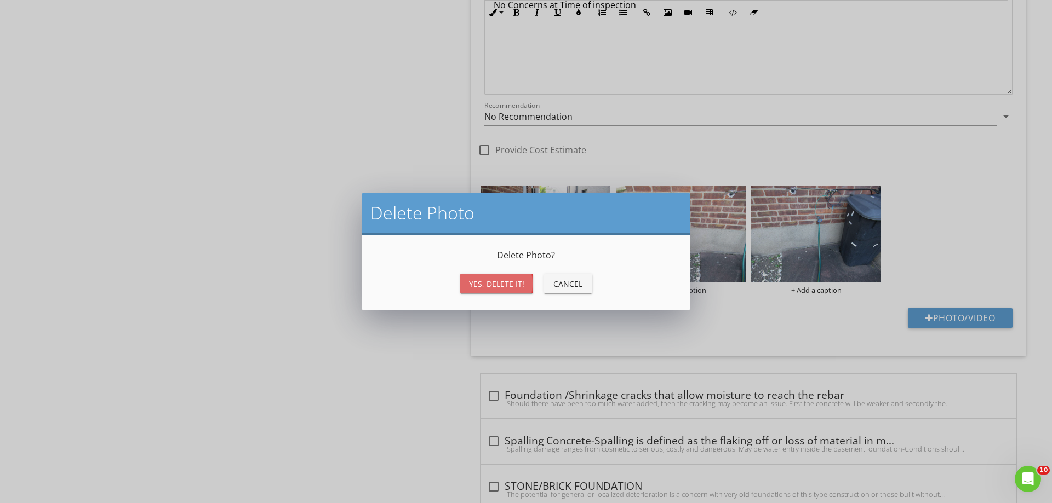
click at [501, 285] on div "Yes, Delete it!" at bounding box center [496, 284] width 55 height 12
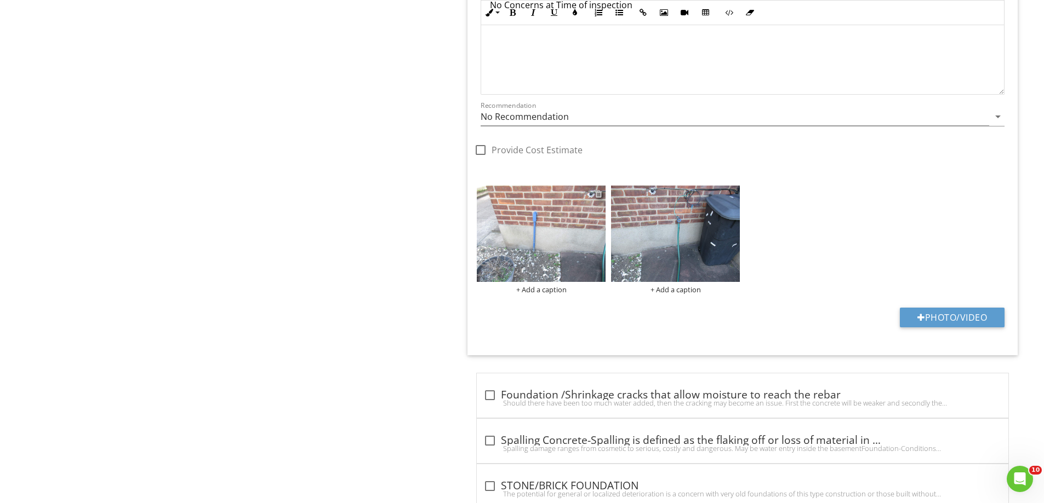
click at [601, 194] on div at bounding box center [598, 194] width 7 height 9
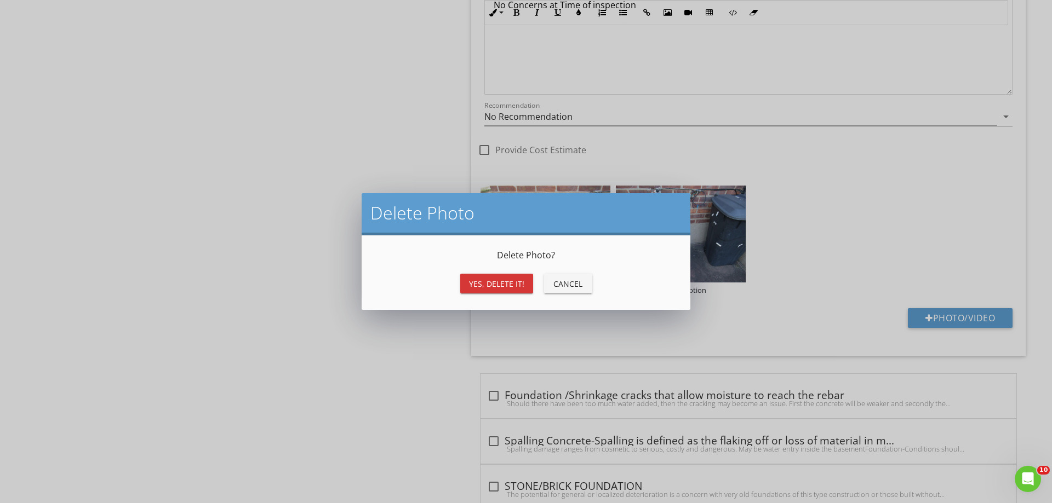
drag, startPoint x: 490, startPoint y: 280, endPoint x: 503, endPoint y: 277, distance: 14.1
click at [490, 280] on button "Yes, Delete it!" at bounding box center [496, 284] width 73 height 20
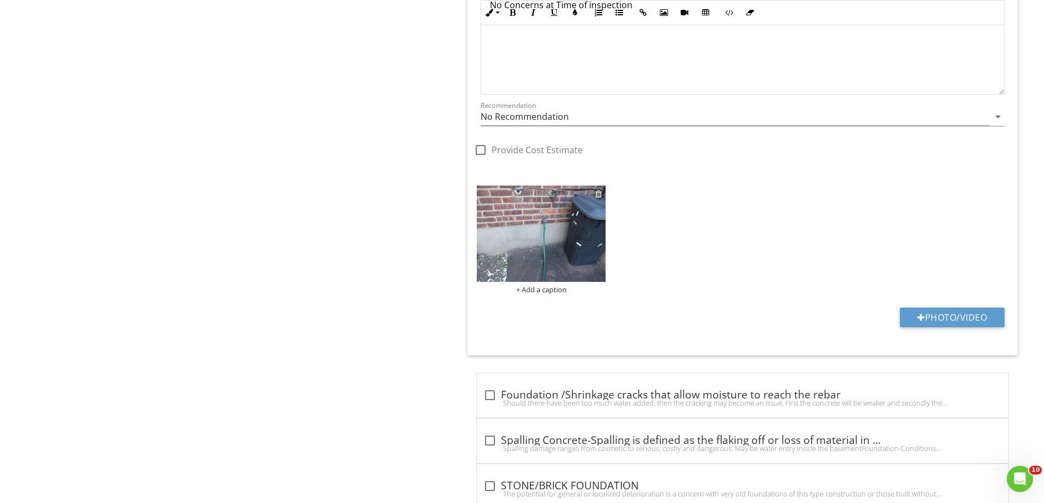
click at [598, 192] on div at bounding box center [598, 194] width 7 height 9
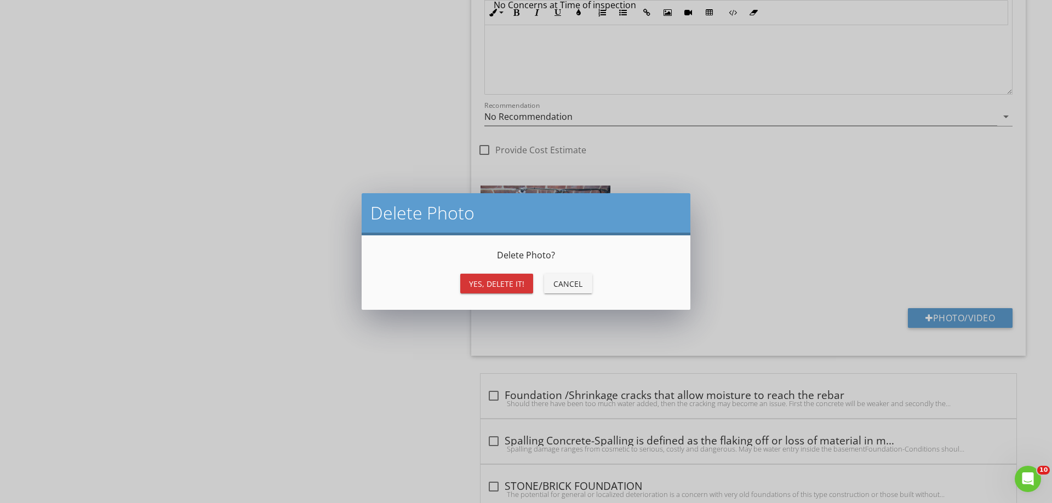
drag, startPoint x: 480, startPoint y: 285, endPoint x: 527, endPoint y: 285, distance: 47.1
click at [480, 285] on div "Yes, Delete it!" at bounding box center [496, 284] width 55 height 12
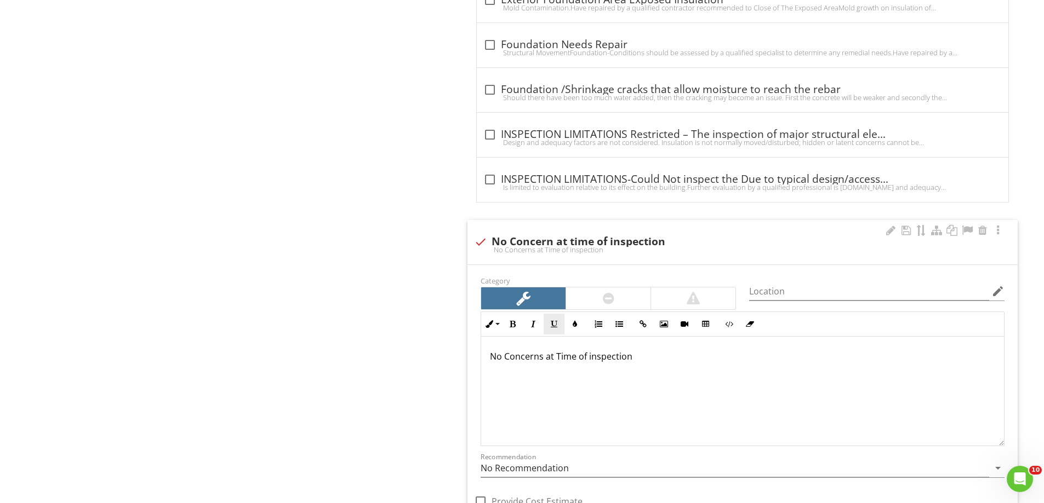
scroll to position [2550, 0]
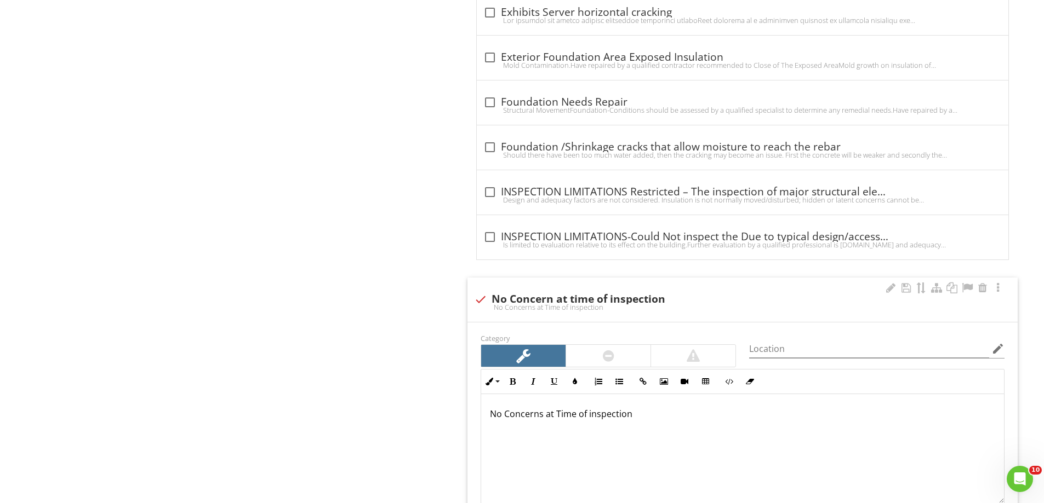
click at [486, 300] on div at bounding box center [480, 299] width 19 height 19
checkbox input "true"
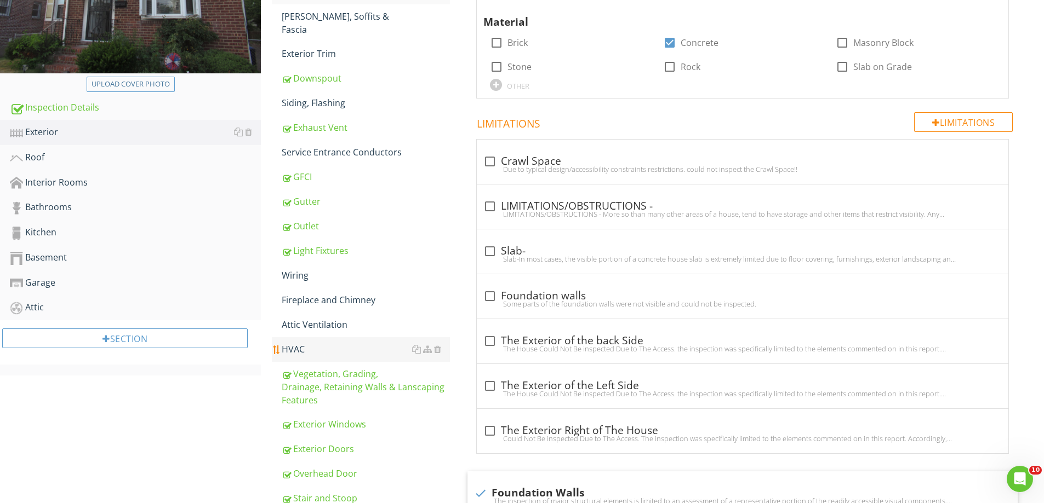
scroll to position [158, 0]
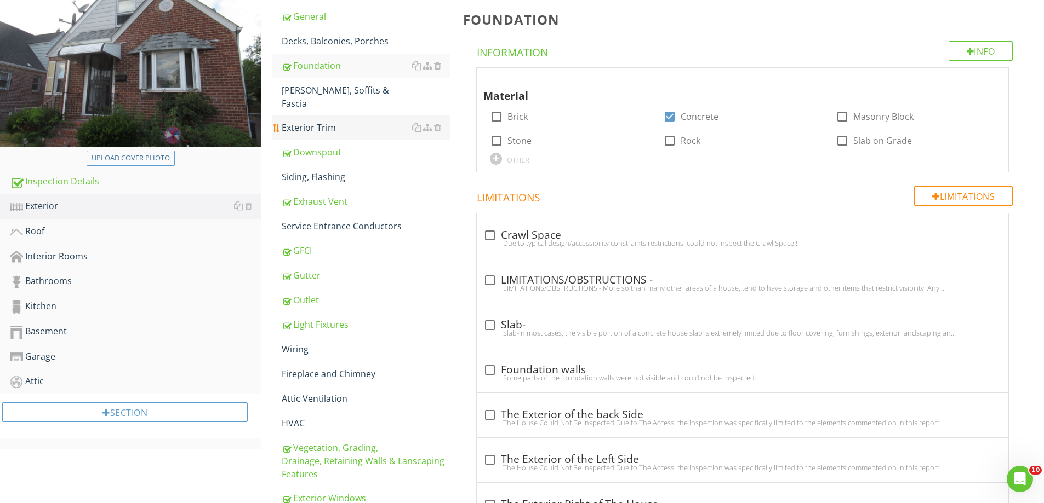
click at [316, 121] on div "Exterior Trim" at bounding box center [366, 127] width 168 height 13
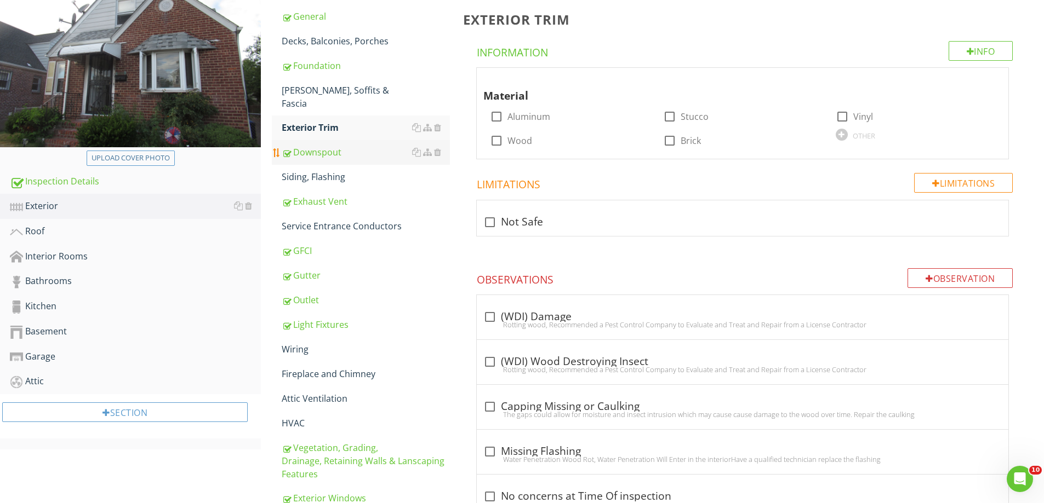
click at [318, 146] on div "Downspout" at bounding box center [366, 152] width 168 height 13
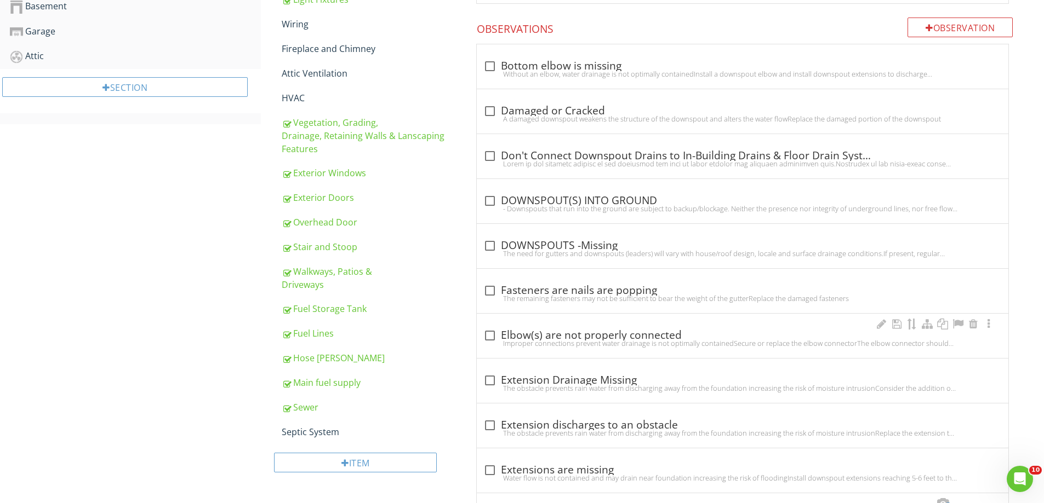
scroll to position [703, 0]
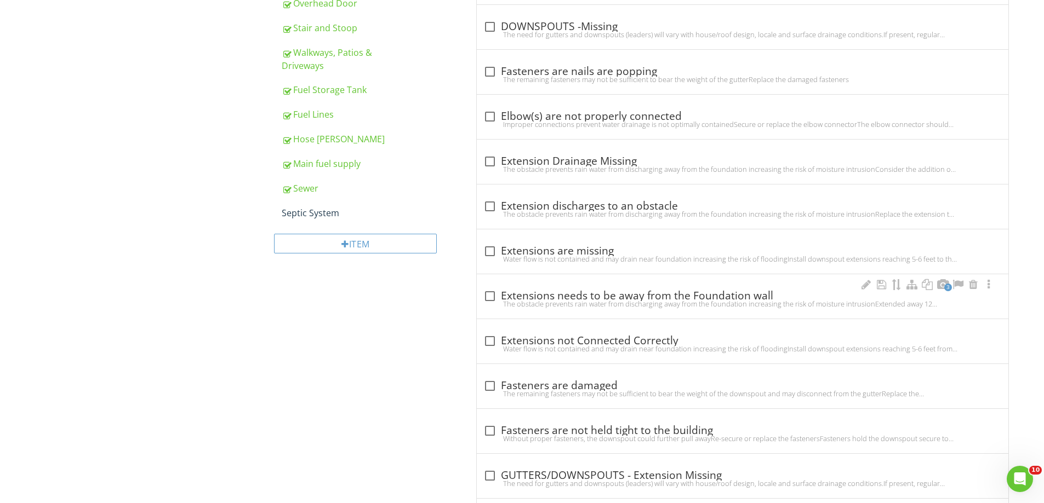
click at [509, 296] on div "check_box_outline_blank Extensions needs to be away from the Foundation wall" at bounding box center [742, 296] width 518 height 13
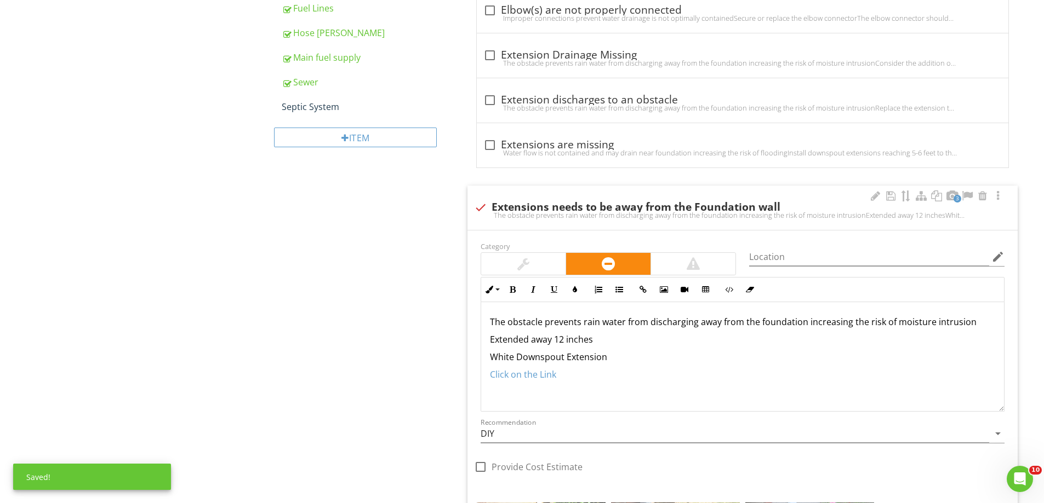
scroll to position [977, 0]
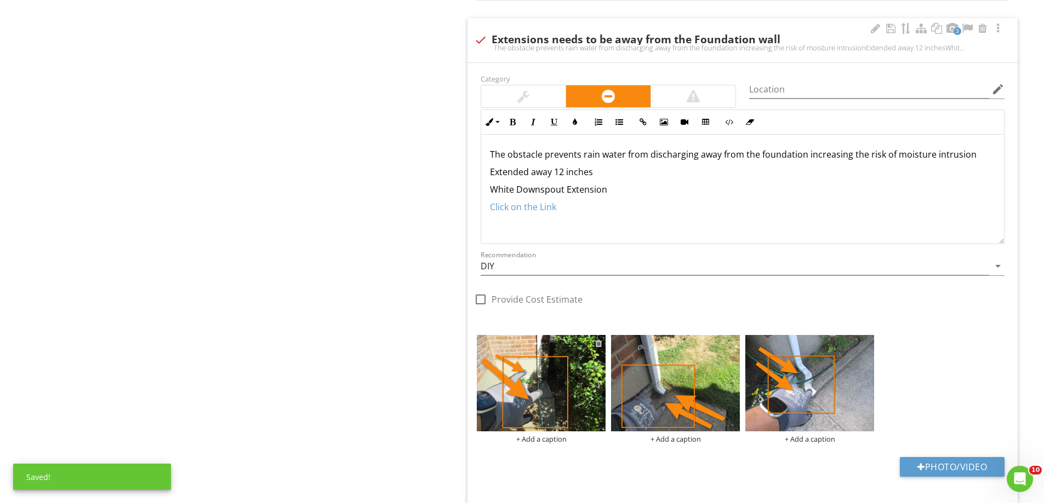
click at [600, 345] on div at bounding box center [598, 343] width 7 height 9
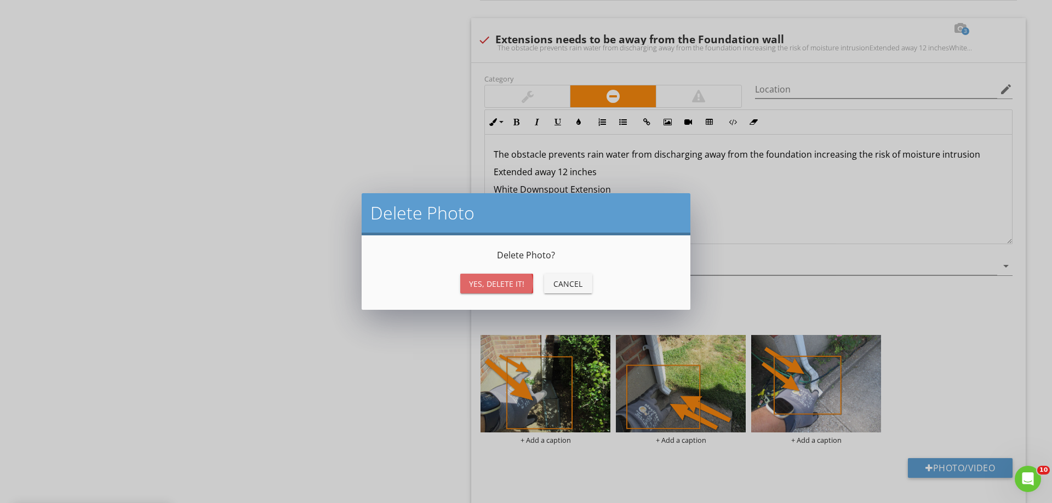
click at [502, 284] on div "Yes, Delete it!" at bounding box center [496, 284] width 55 height 12
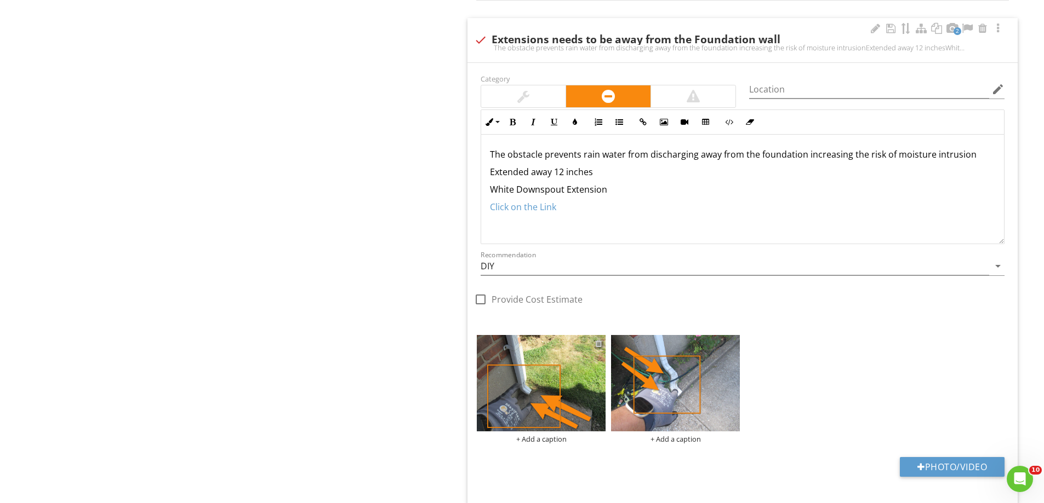
click at [596, 343] on div at bounding box center [598, 343] width 7 height 9
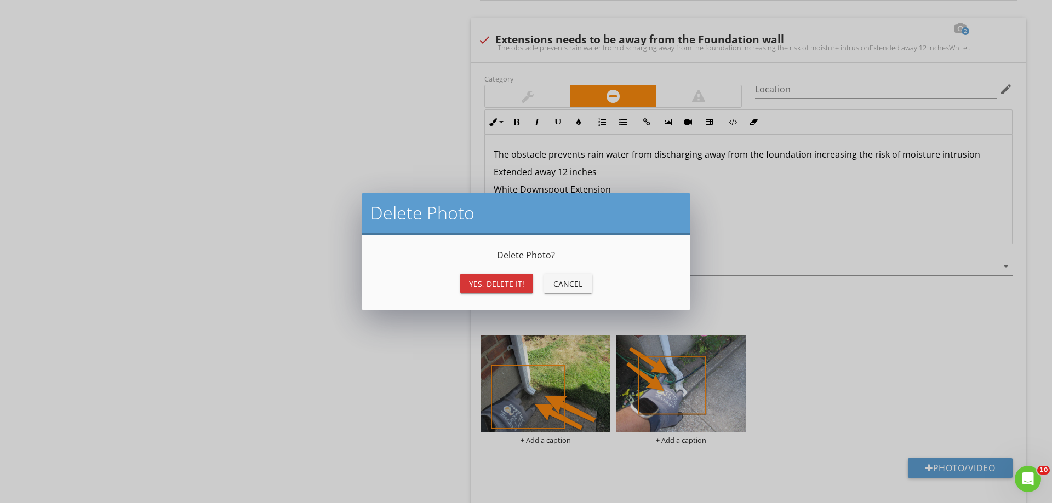
click at [507, 279] on div "Yes, Delete it!" at bounding box center [496, 284] width 55 height 12
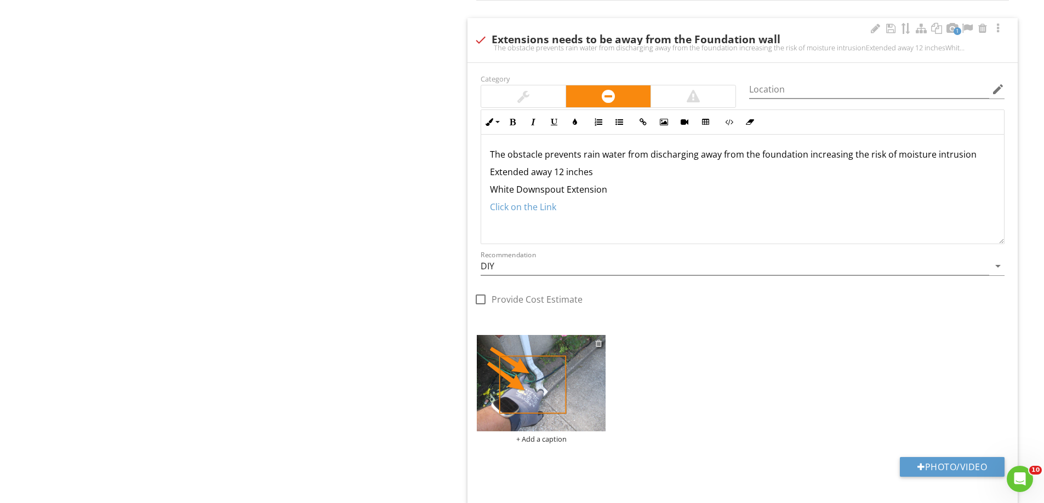
click at [598, 341] on div at bounding box center [598, 343] width 7 height 9
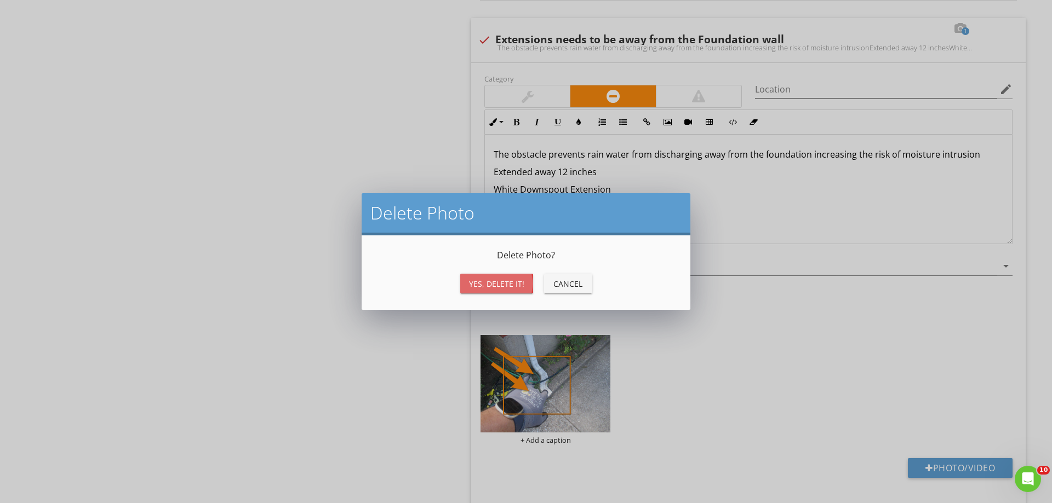
click at [500, 284] on div "Yes, Delete it!" at bounding box center [496, 284] width 55 height 12
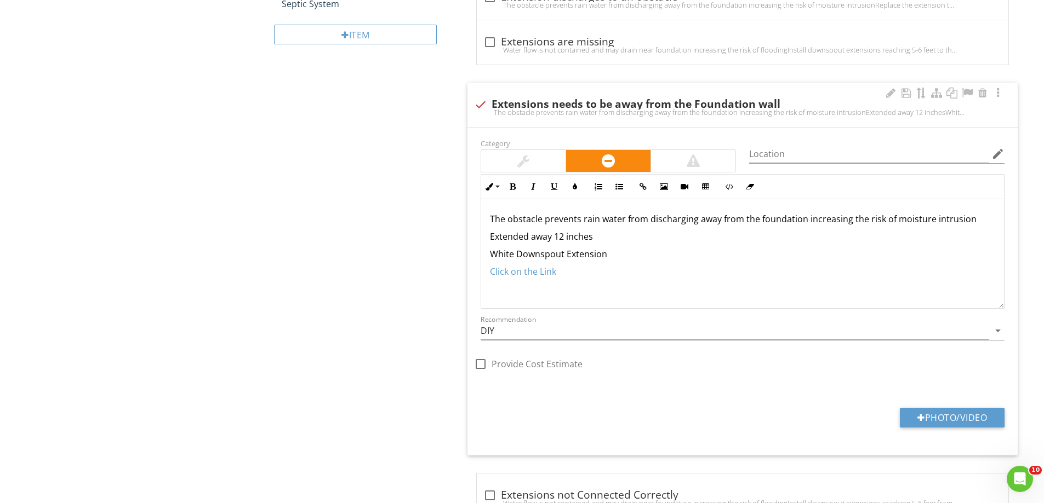
scroll to position [812, 0]
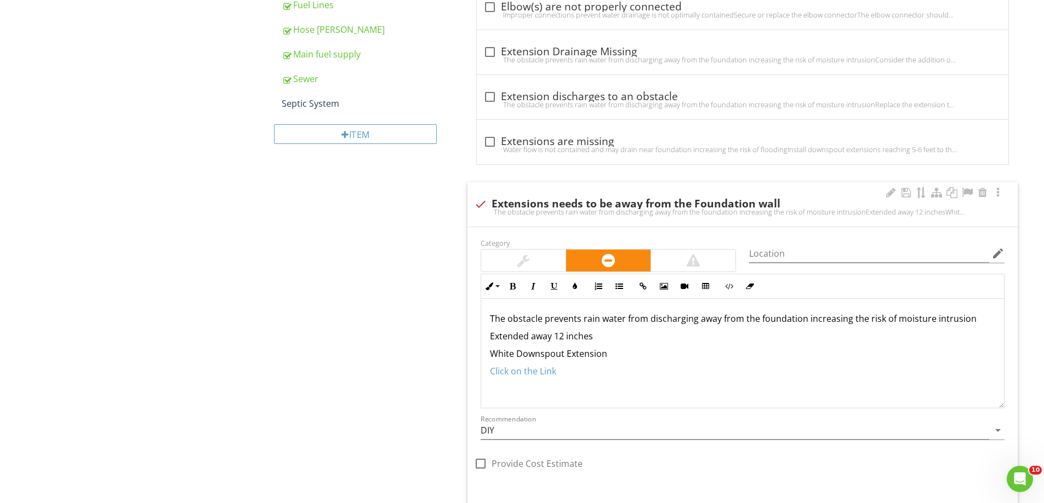
click at [472, 208] on div at bounding box center [480, 204] width 19 height 19
checkbox input "true"
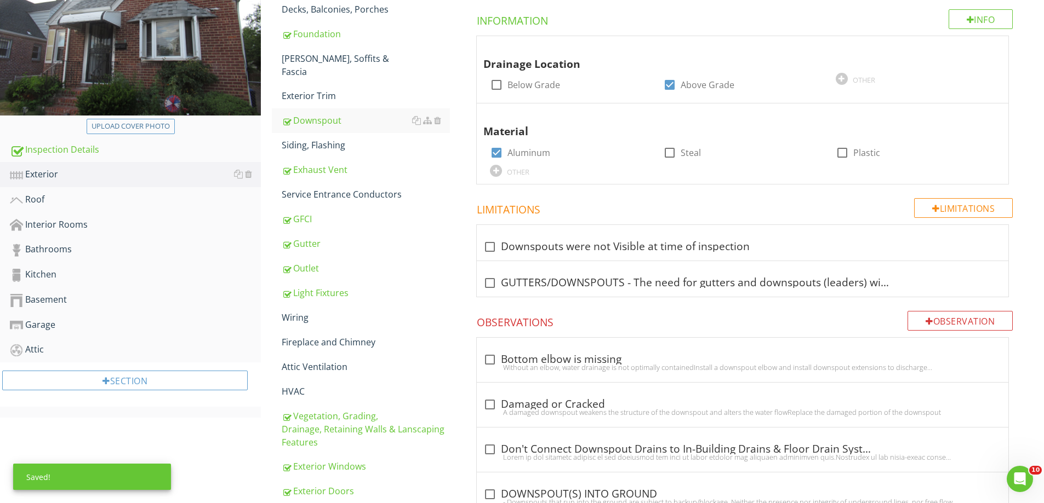
scroll to position [155, 0]
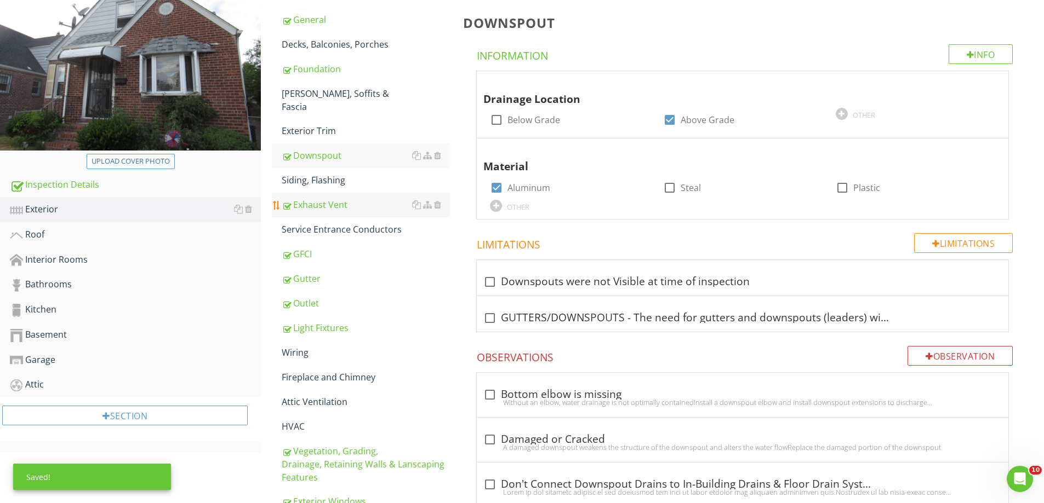
click at [329, 198] on div "Exhaust Vent" at bounding box center [366, 204] width 168 height 13
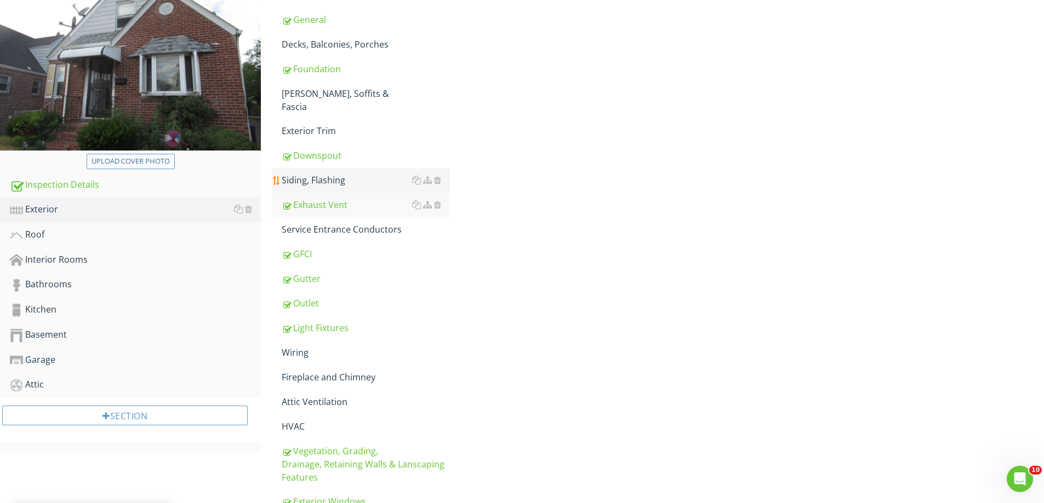
click at [326, 174] on div "Siding, Flashing" at bounding box center [366, 180] width 168 height 13
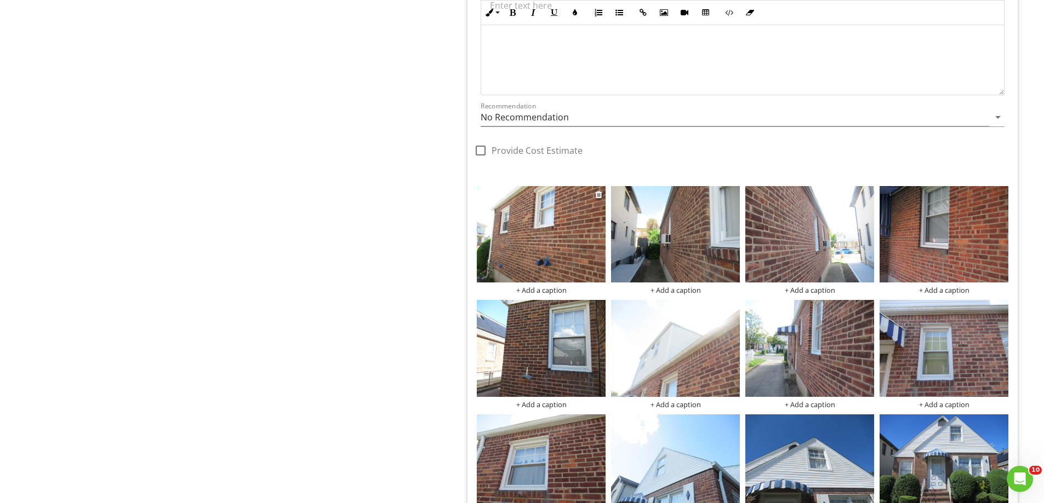
scroll to position [2565, 0]
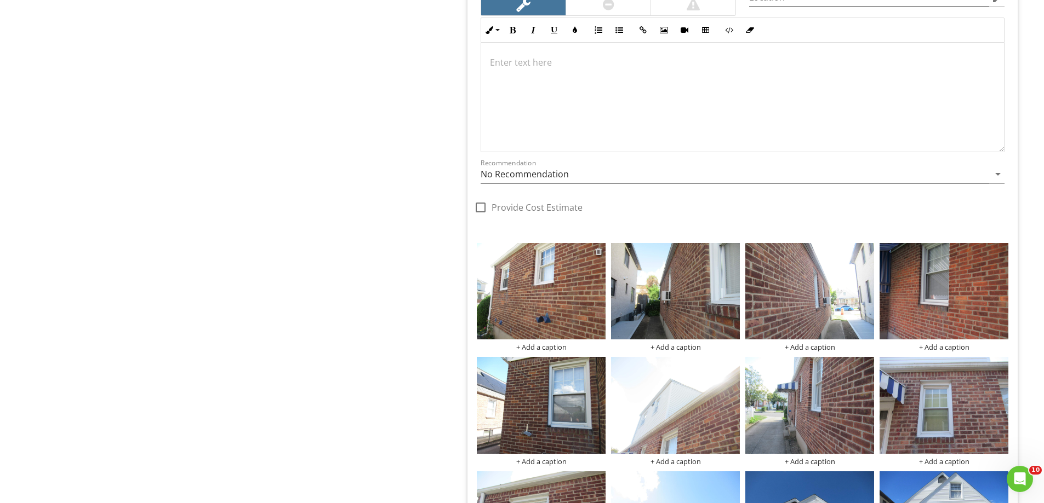
click at [597, 249] on div at bounding box center [598, 251] width 7 height 9
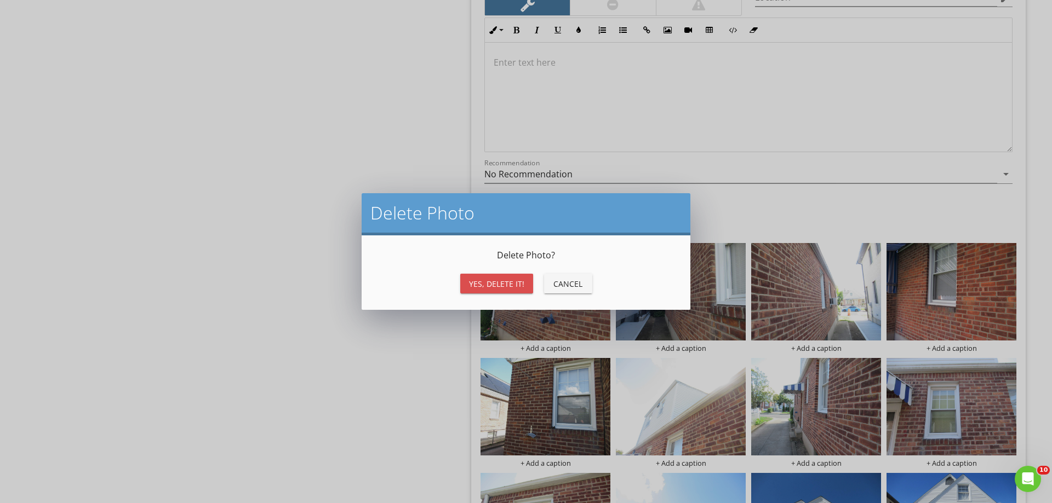
click at [501, 282] on div "Yes, Delete it!" at bounding box center [496, 284] width 55 height 12
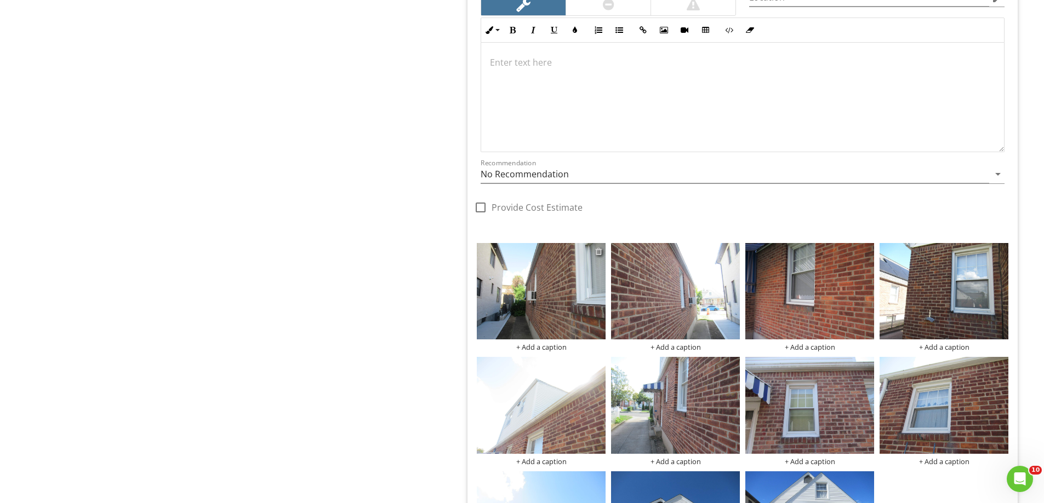
click at [601, 251] on div at bounding box center [598, 251] width 7 height 9
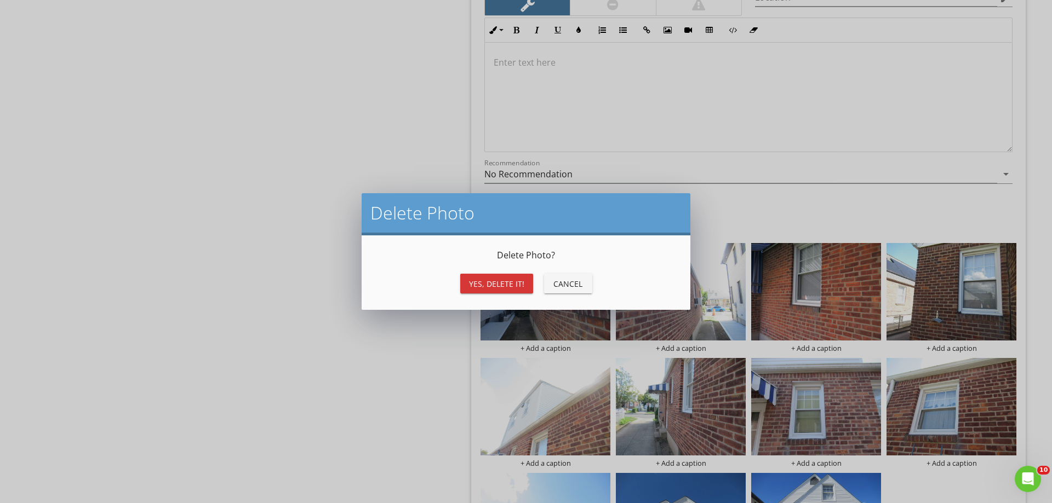
click at [487, 281] on div "Yes, Delete it!" at bounding box center [496, 284] width 55 height 12
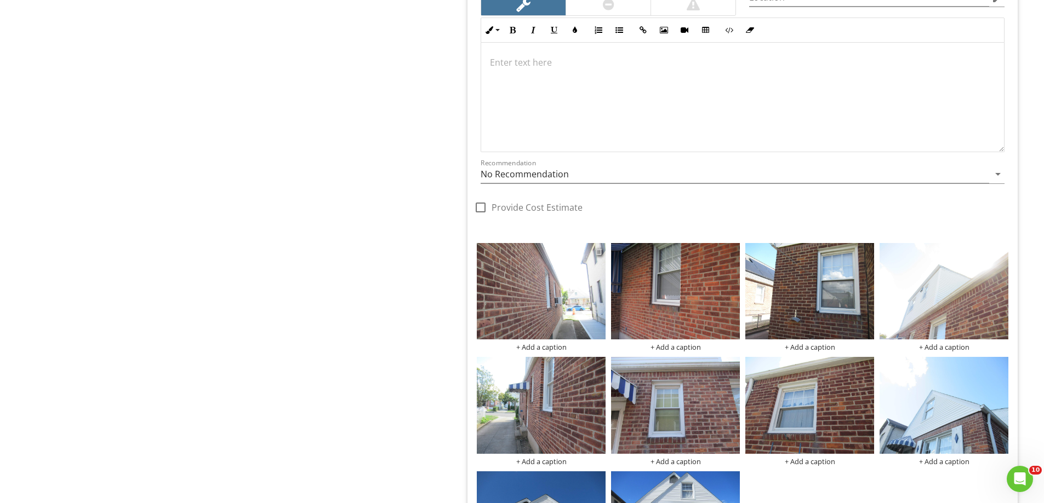
click at [598, 250] on div at bounding box center [598, 251] width 7 height 9
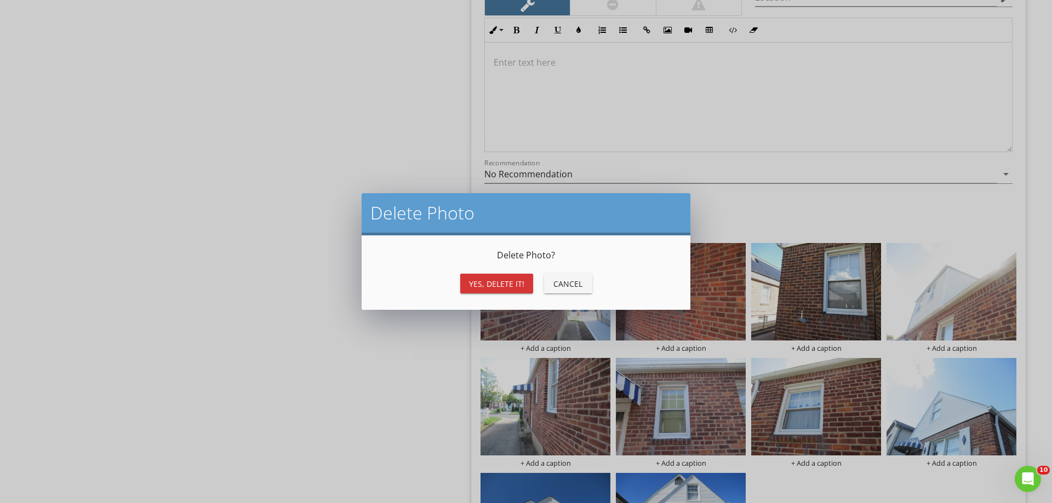
click at [512, 273] on div "Yes, Delete it! Cancel" at bounding box center [526, 284] width 302 height 26
click at [509, 279] on div "Yes, Delete it!" at bounding box center [496, 284] width 55 height 12
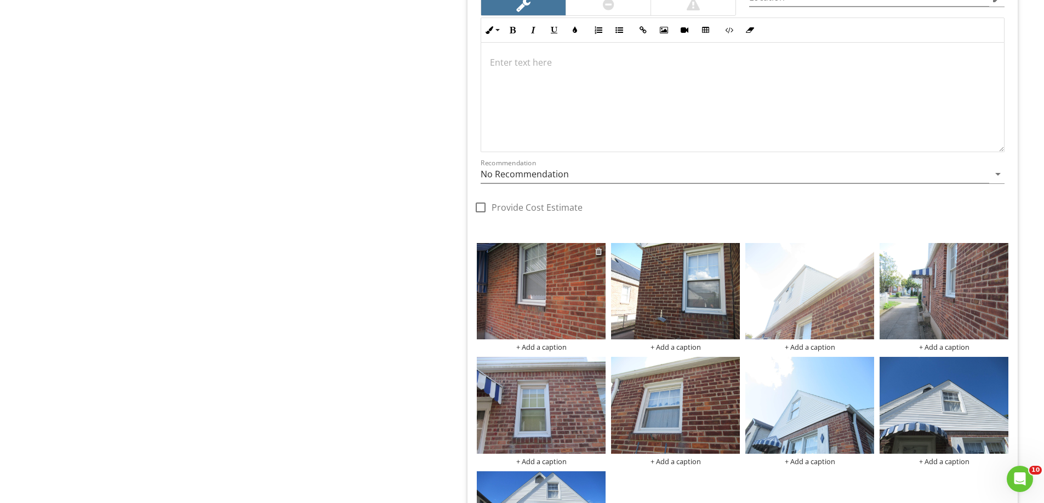
click at [599, 251] on div at bounding box center [598, 251] width 7 height 9
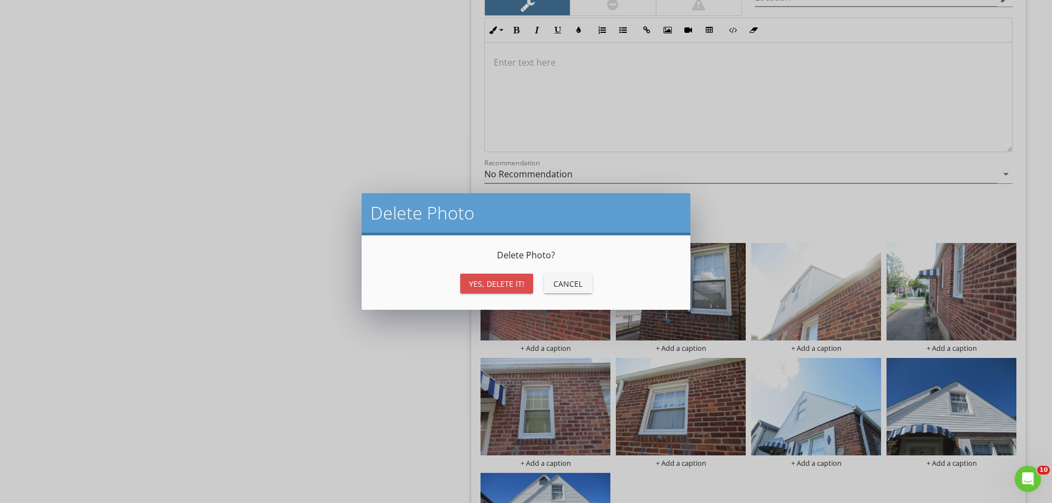
click at [494, 284] on div "Yes, Delete it!" at bounding box center [496, 284] width 55 height 12
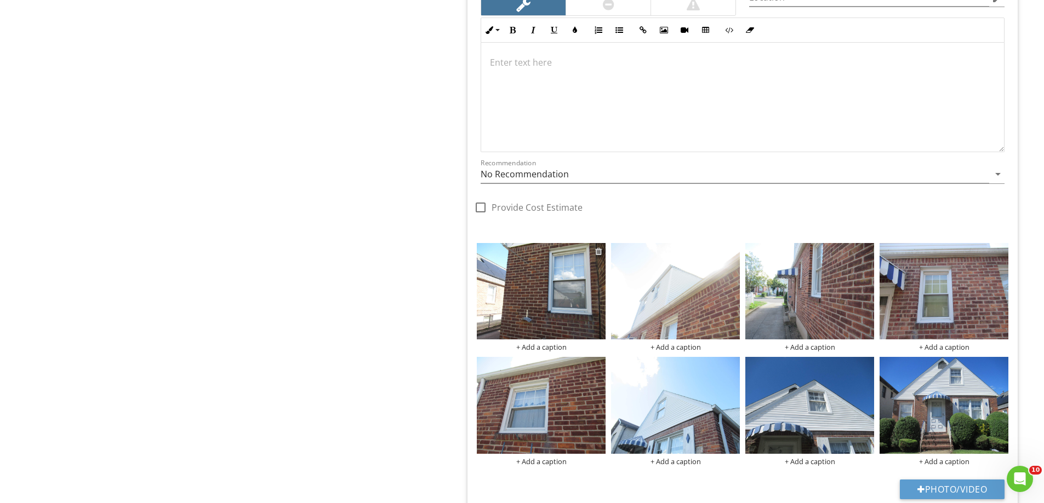
click at [600, 252] on div at bounding box center [598, 251] width 7 height 9
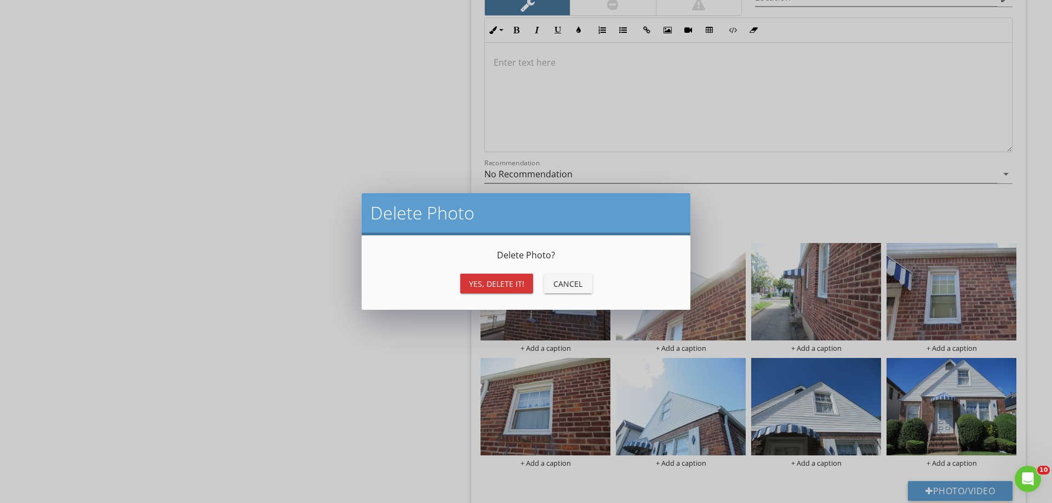
click at [525, 282] on button "Yes, Delete it!" at bounding box center [496, 284] width 73 height 20
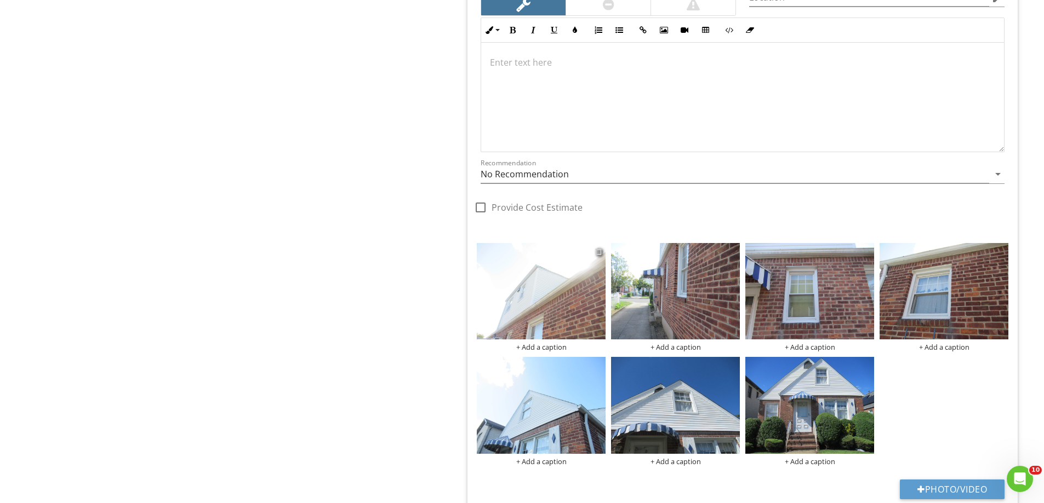
click at [599, 254] on div at bounding box center [598, 251] width 7 height 9
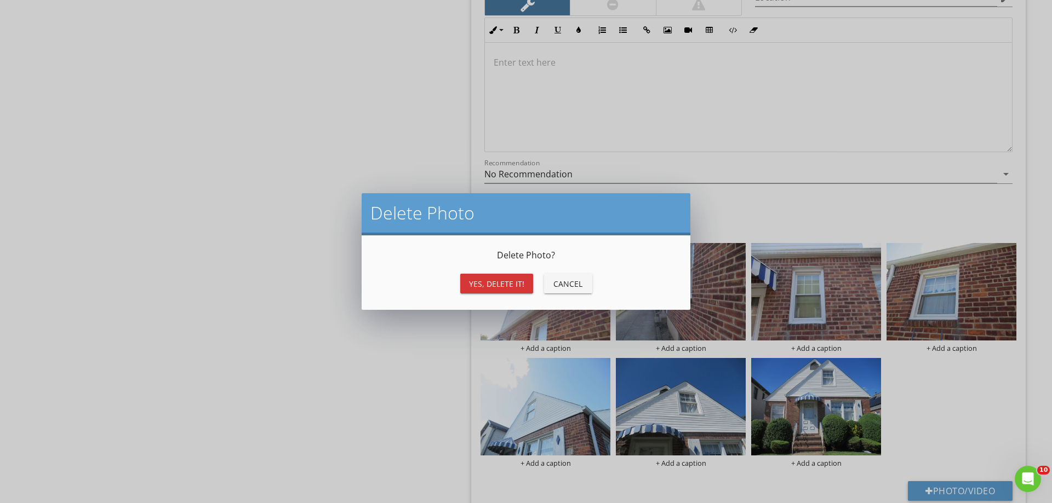
click at [511, 289] on div "Yes, Delete it!" at bounding box center [496, 284] width 55 height 12
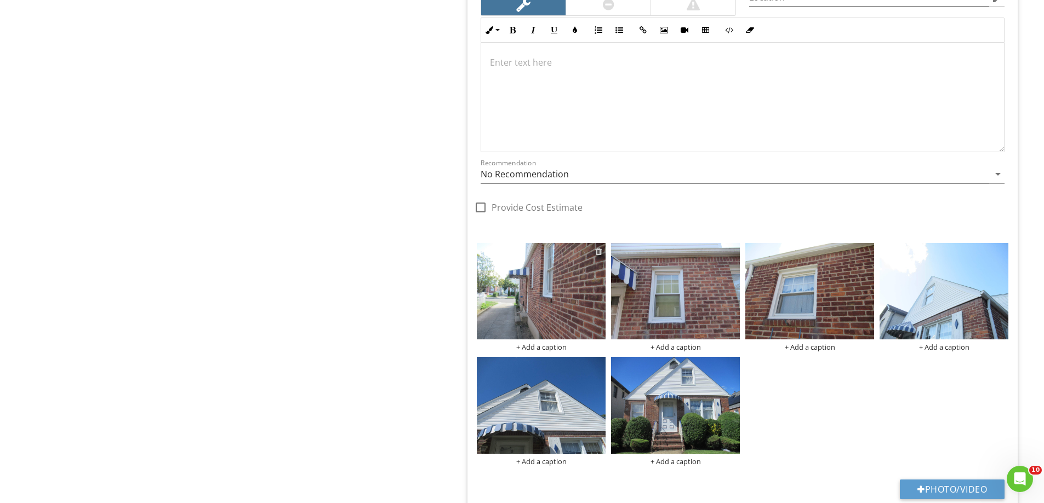
click at [599, 254] on div at bounding box center [598, 251] width 7 height 9
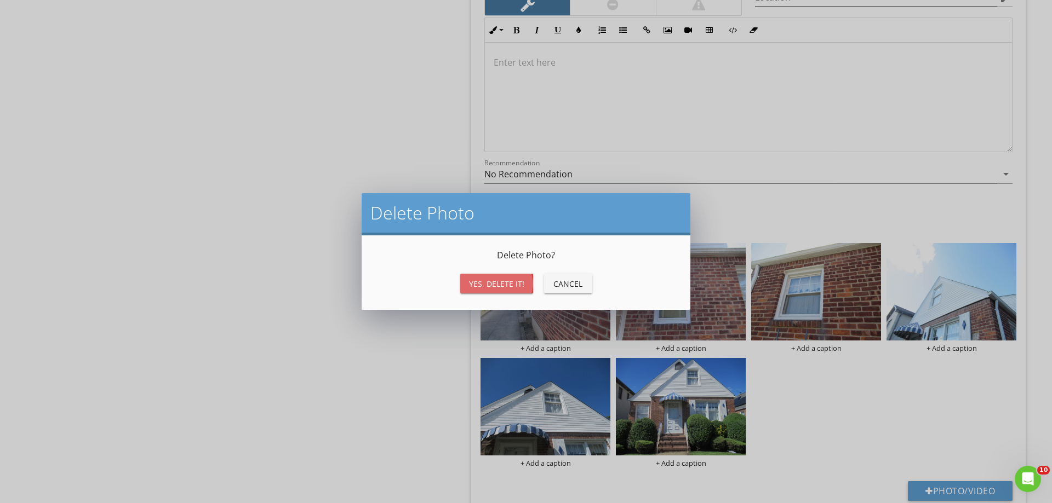
click at [523, 283] on button "Yes, Delete it!" at bounding box center [496, 284] width 73 height 20
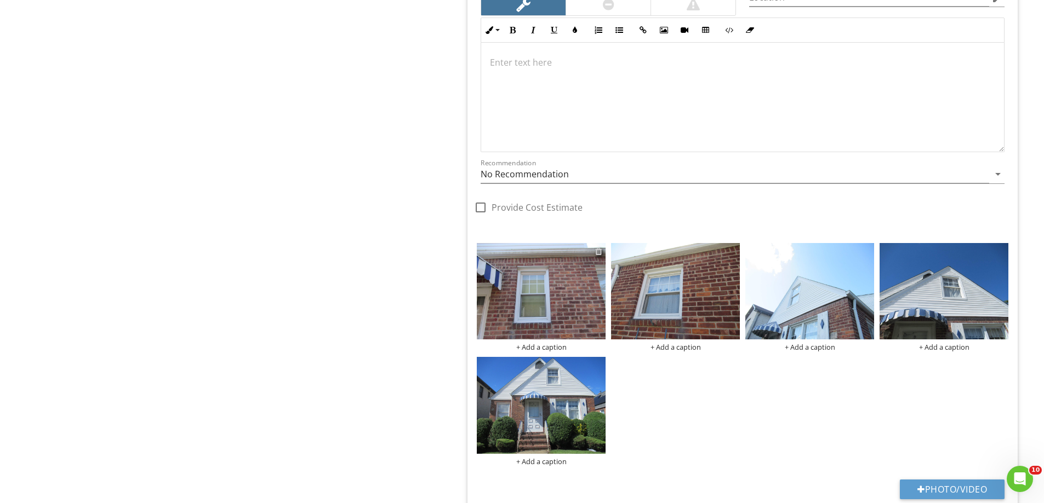
click at [598, 253] on div at bounding box center [598, 251] width 7 height 9
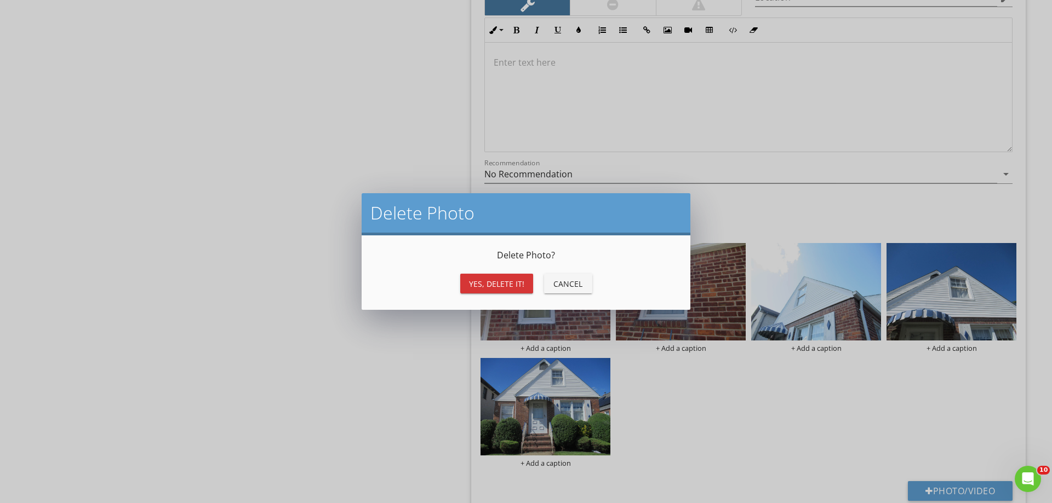
click at [520, 287] on div "Yes, Delete it!" at bounding box center [496, 284] width 55 height 12
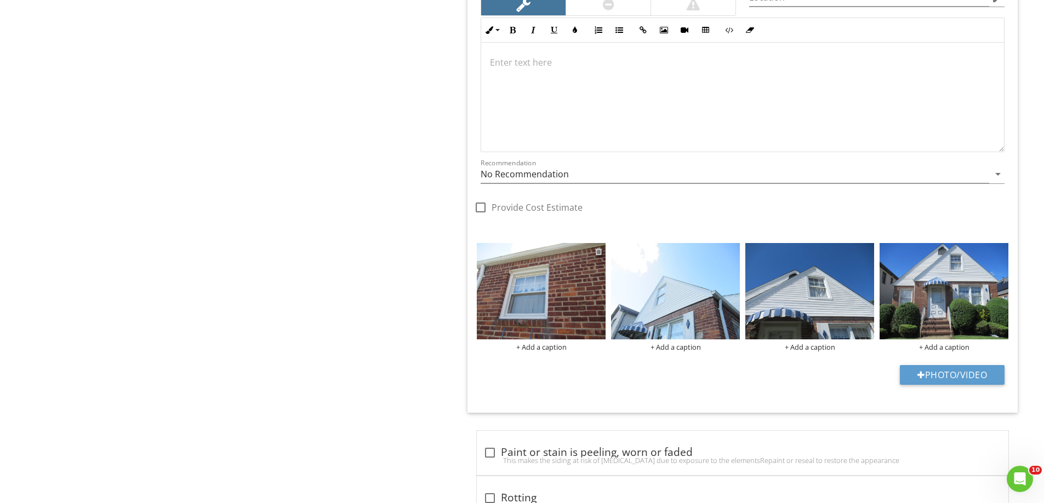
click at [598, 252] on div at bounding box center [598, 251] width 7 height 9
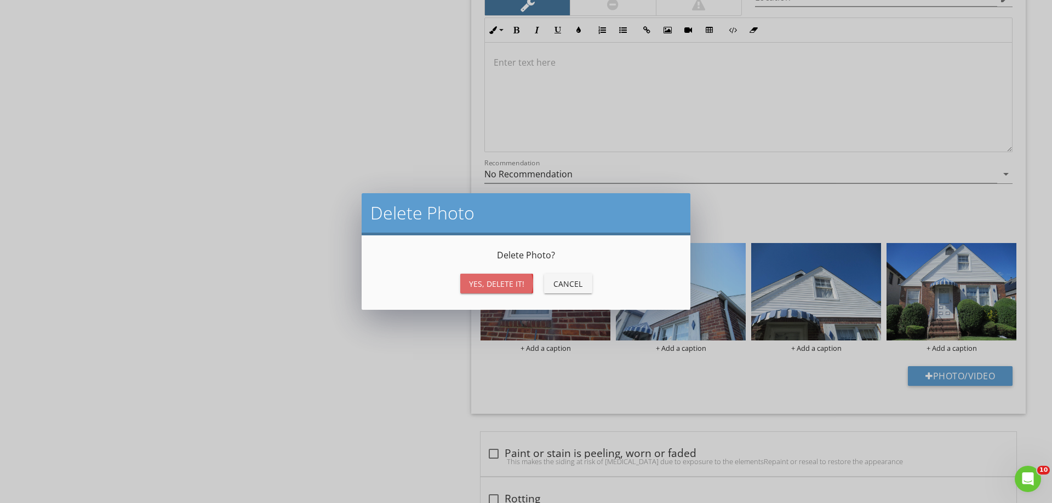
click at [519, 285] on div "Yes, Delete it!" at bounding box center [496, 284] width 55 height 12
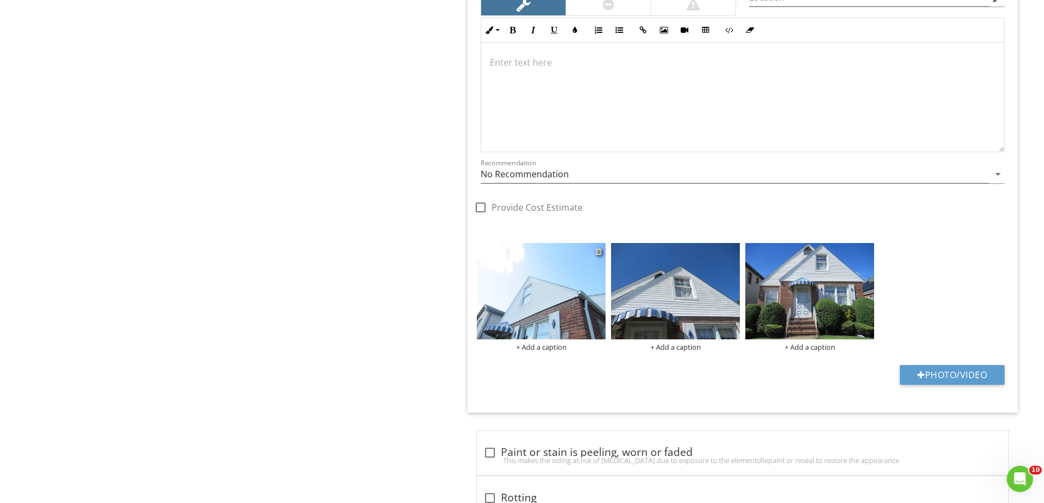
click at [598, 254] on div at bounding box center [598, 251] width 7 height 9
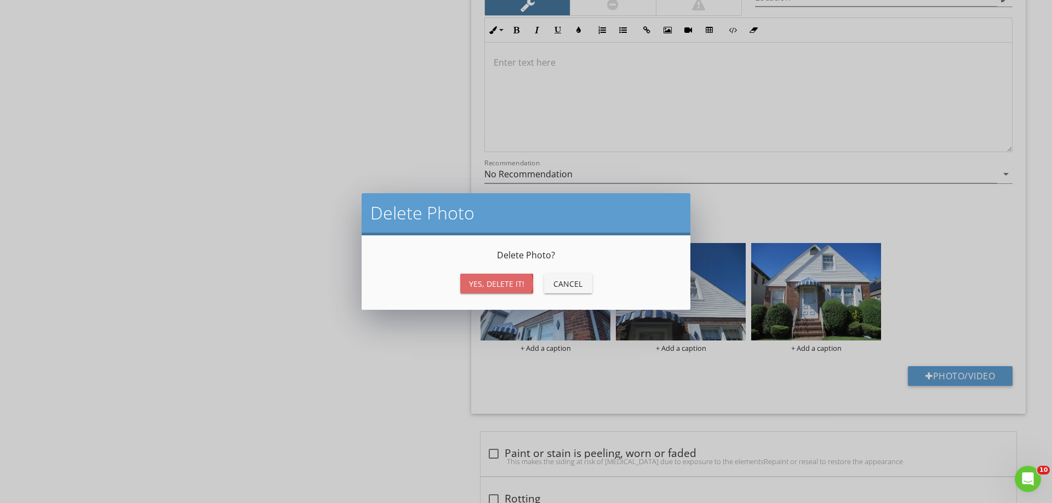
drag, startPoint x: 482, startPoint y: 285, endPoint x: 557, endPoint y: 270, distance: 77.2
click at [482, 285] on div "Yes, Delete it!" at bounding box center [496, 284] width 55 height 12
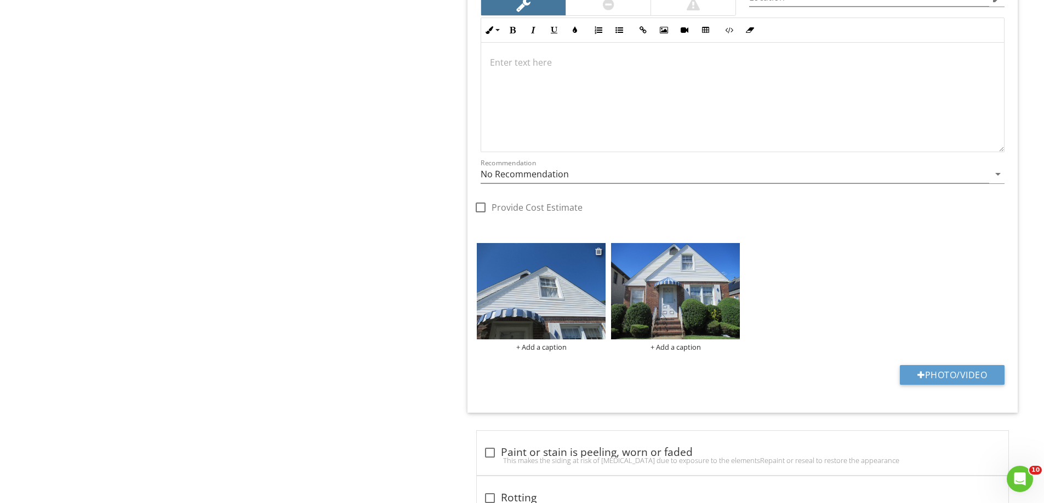
click at [597, 249] on div at bounding box center [598, 251] width 7 height 9
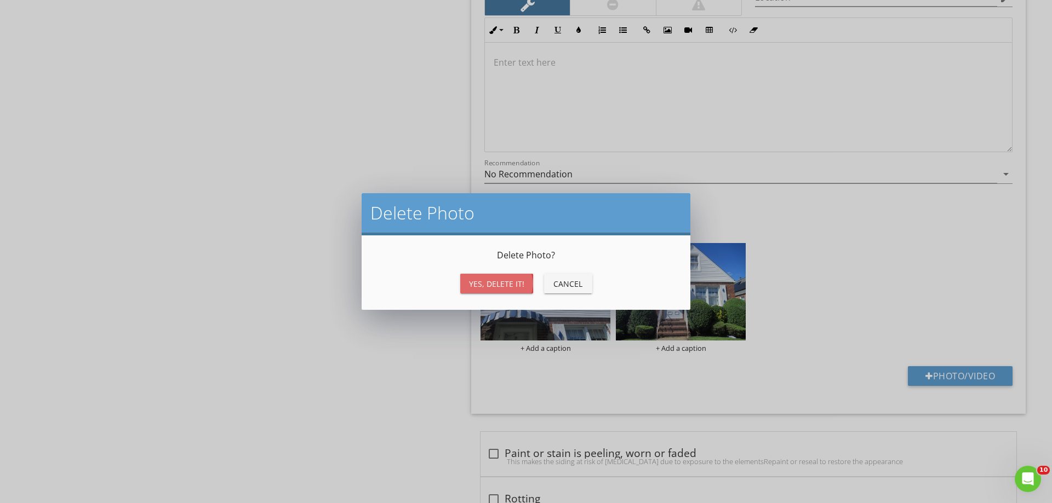
click at [516, 281] on div "Yes, Delete it!" at bounding box center [496, 284] width 55 height 12
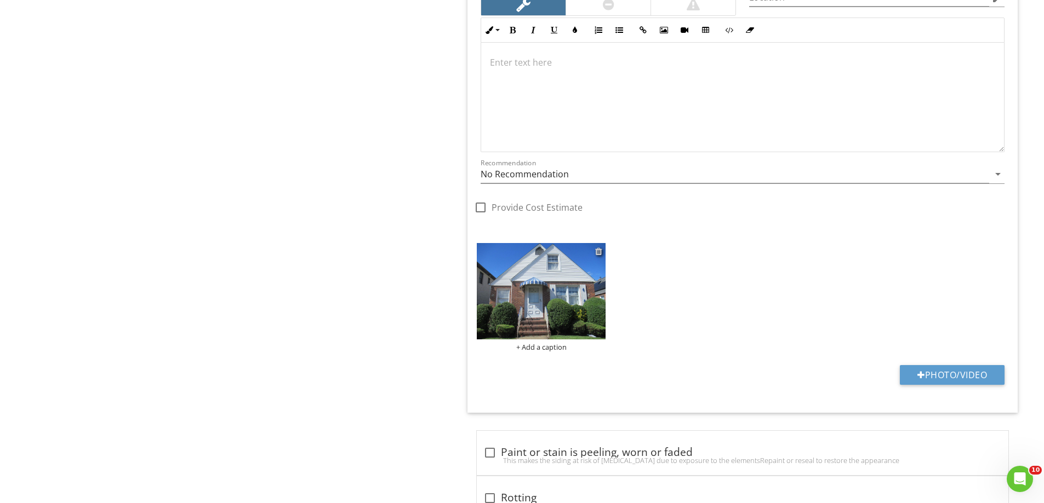
click at [599, 251] on div at bounding box center [598, 251] width 7 height 9
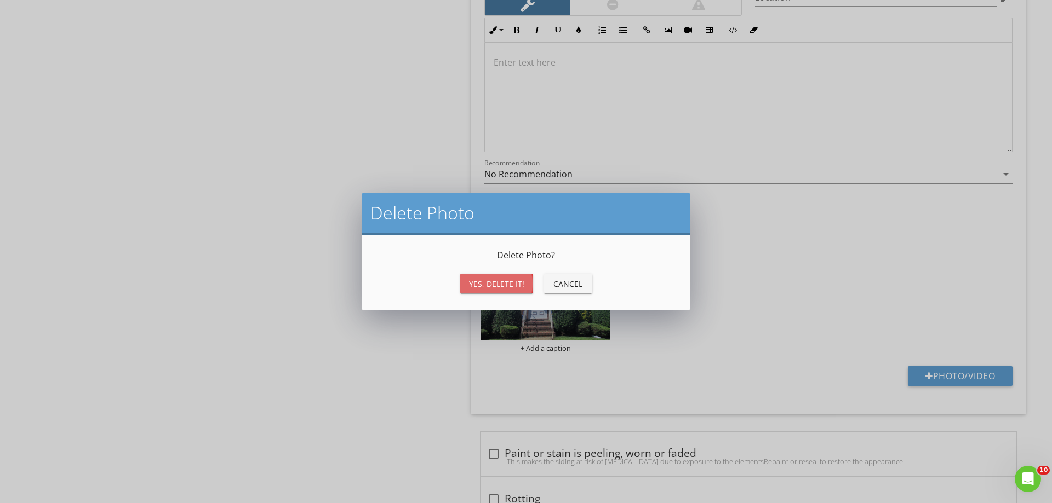
click at [511, 286] on div "Yes, Delete it!" at bounding box center [496, 284] width 55 height 12
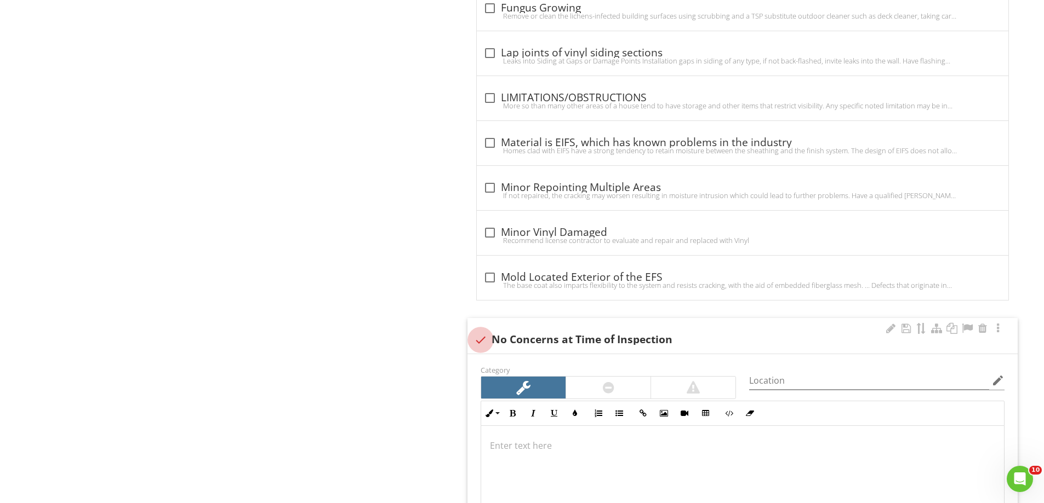
click at [483, 331] on div at bounding box center [480, 340] width 19 height 19
checkbox input "true"
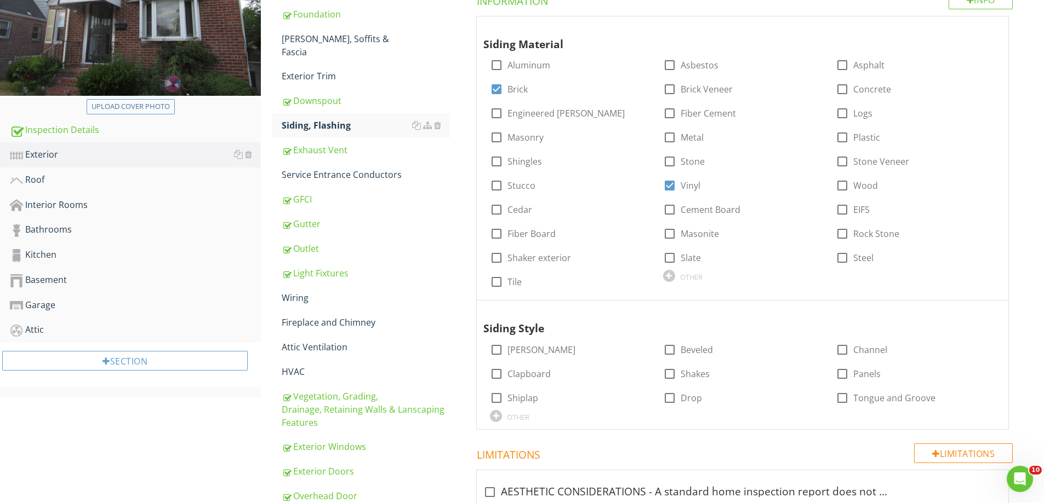
scroll to position [100, 0]
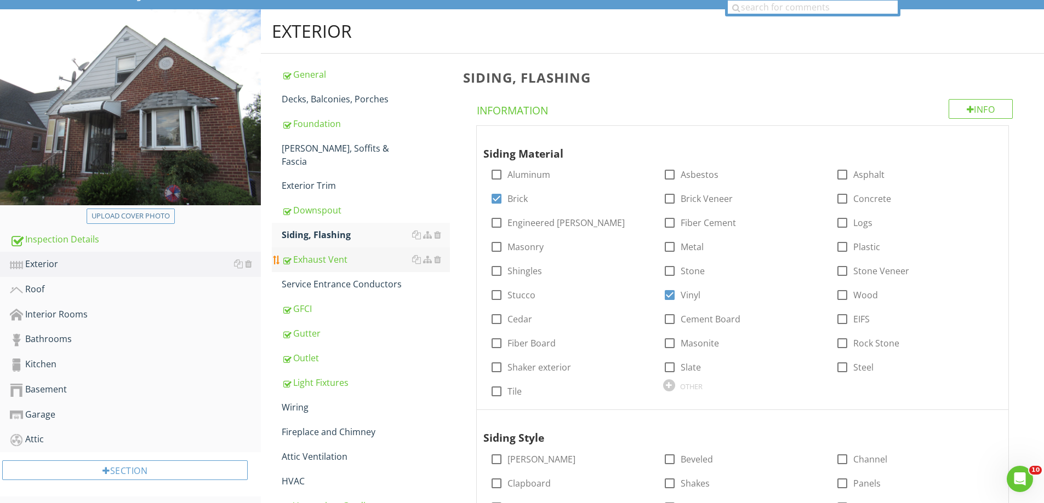
click at [337, 253] on div "Exhaust Vent" at bounding box center [366, 259] width 168 height 13
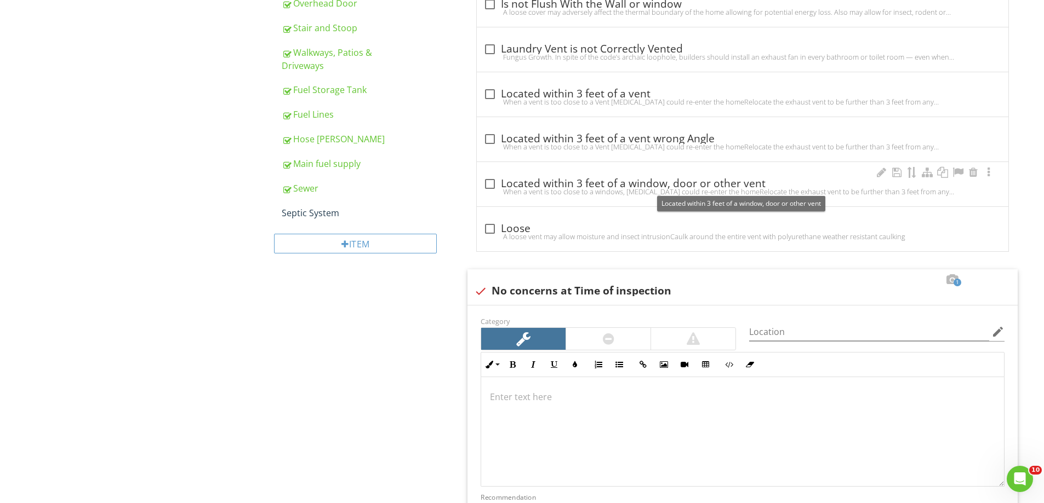
scroll to position [867, 0]
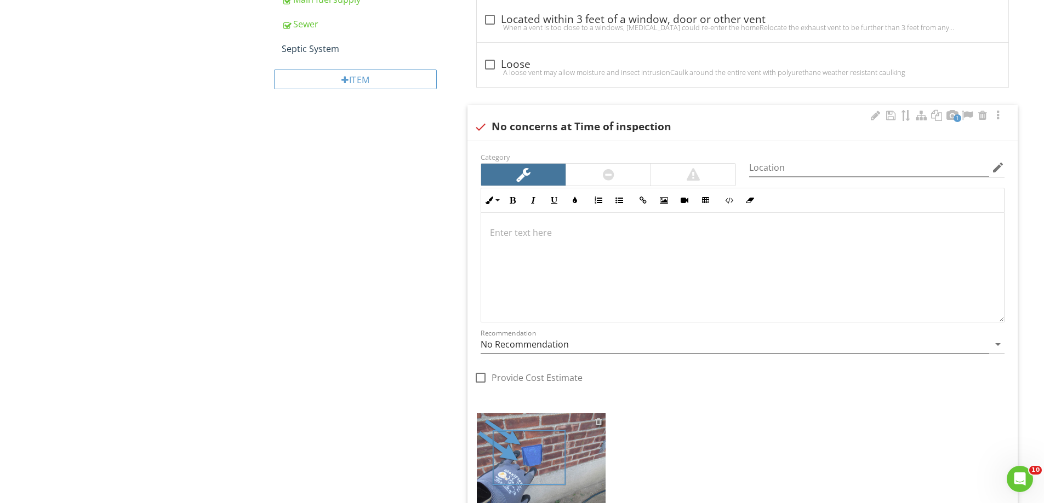
click at [600, 421] on div at bounding box center [598, 421] width 7 height 9
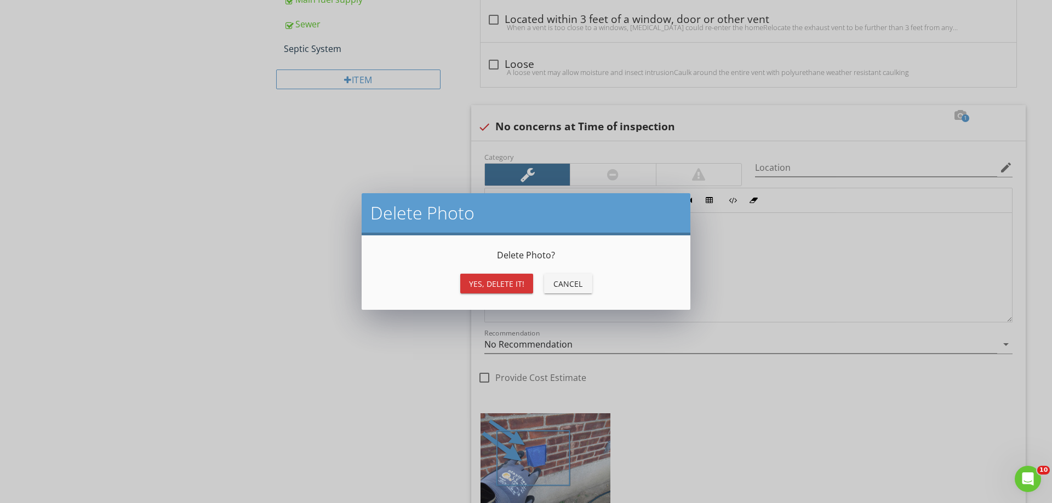
click at [525, 280] on button "Yes, Delete it!" at bounding box center [496, 284] width 73 height 20
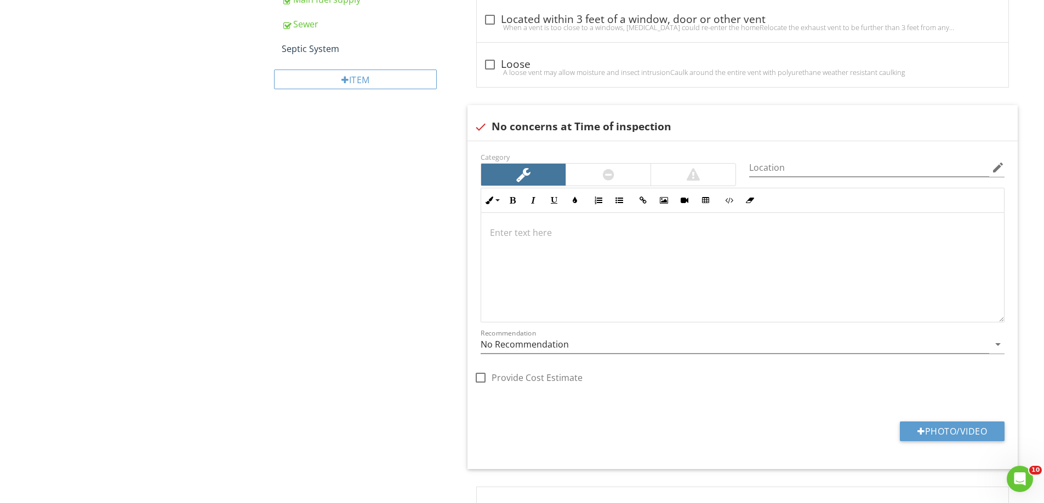
scroll to position [648, 0]
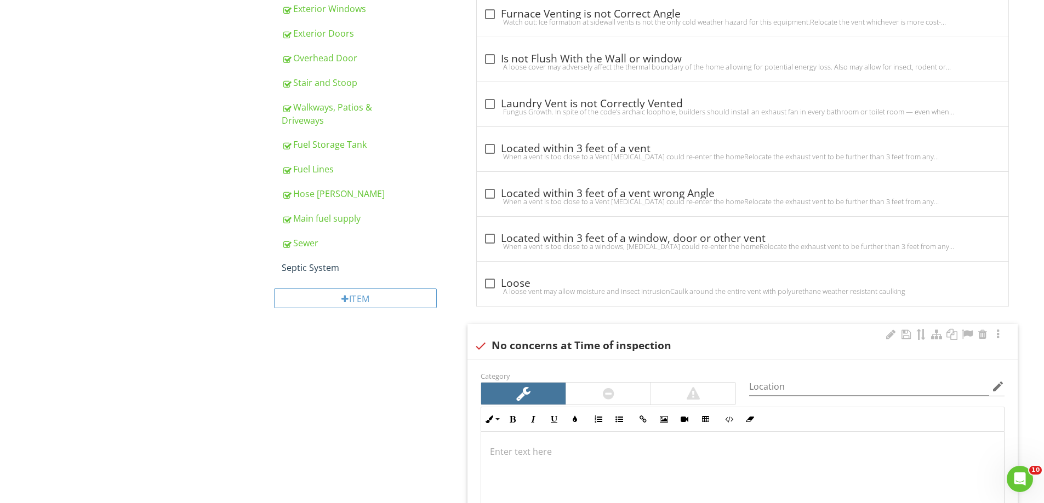
click at [475, 348] on div at bounding box center [480, 346] width 19 height 19
checkbox input "true"
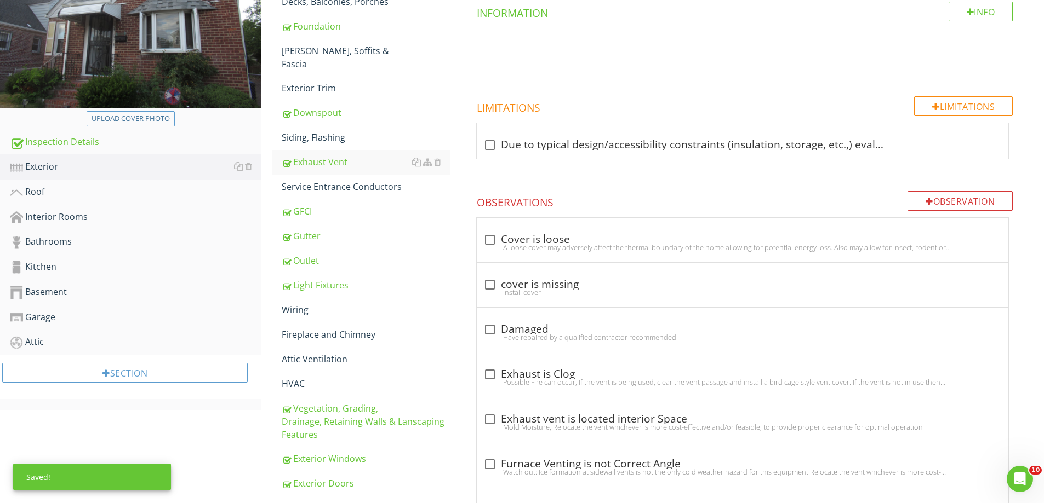
scroll to position [155, 0]
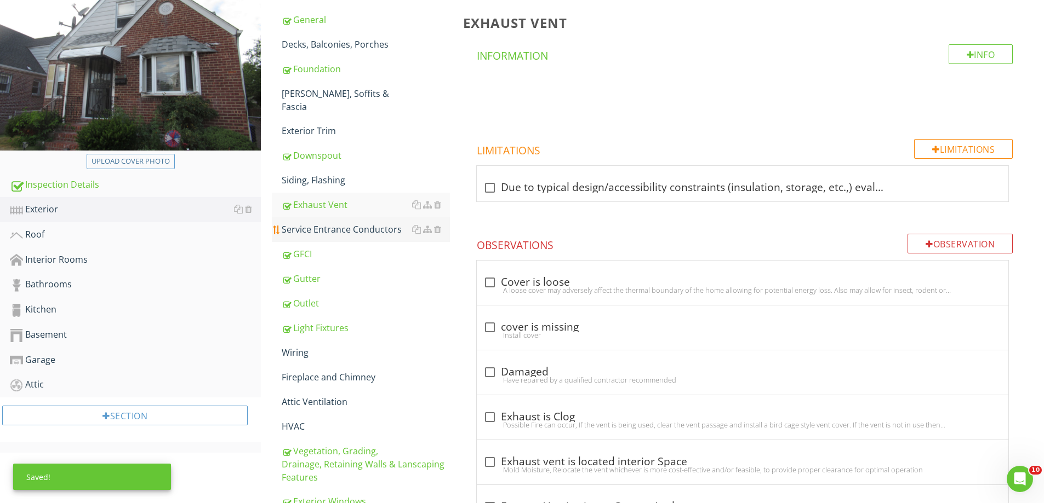
click at [324, 223] on div "Service Entrance Conductors" at bounding box center [366, 229] width 168 height 13
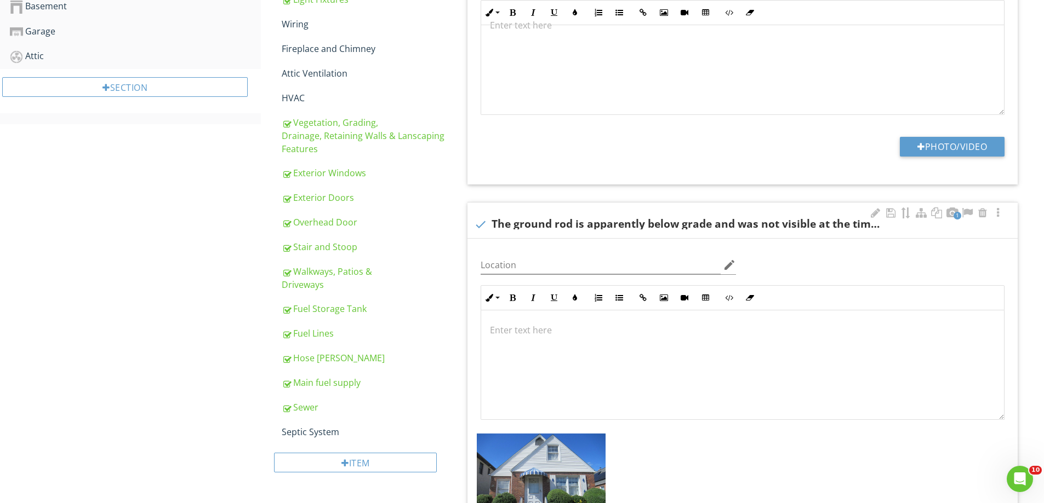
scroll to position [758, 0]
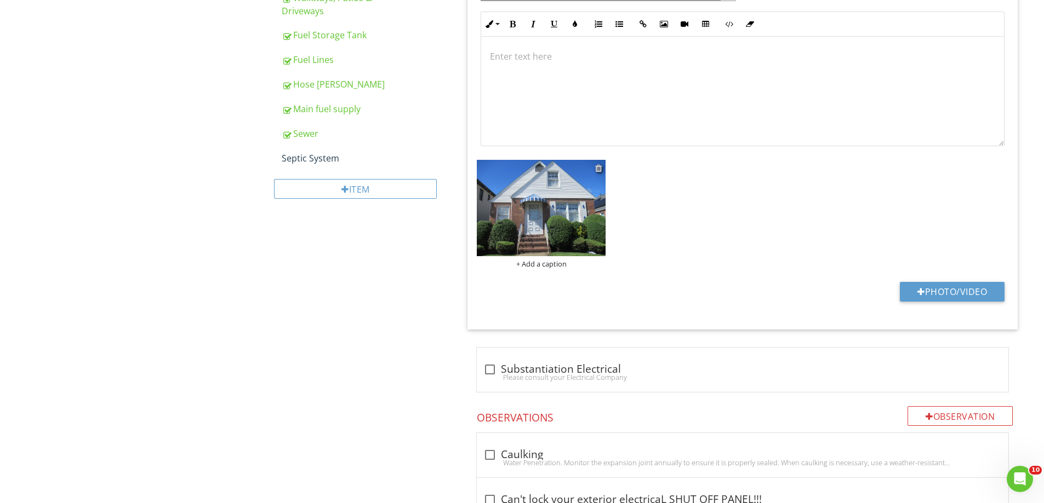
click at [599, 164] on div at bounding box center [598, 168] width 7 height 9
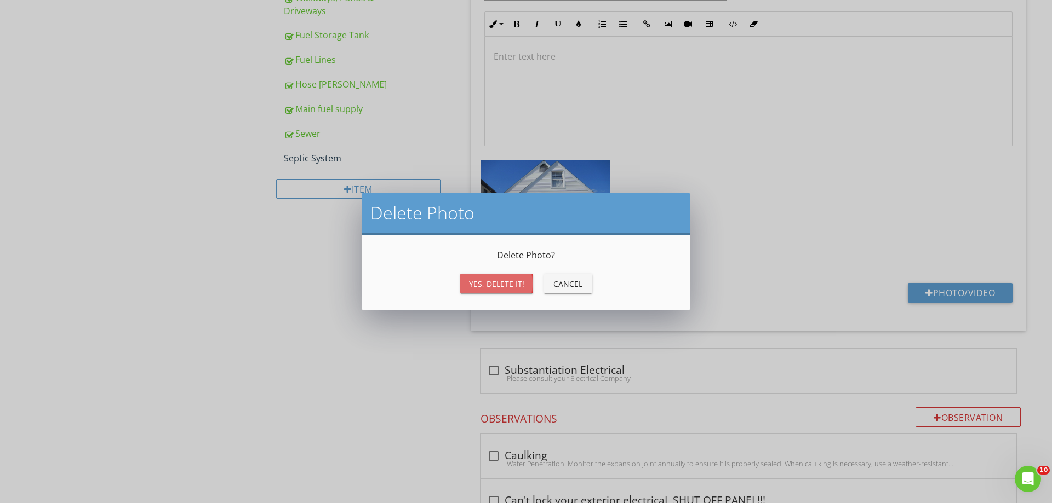
click at [475, 280] on div "Yes, Delete it!" at bounding box center [496, 284] width 55 height 12
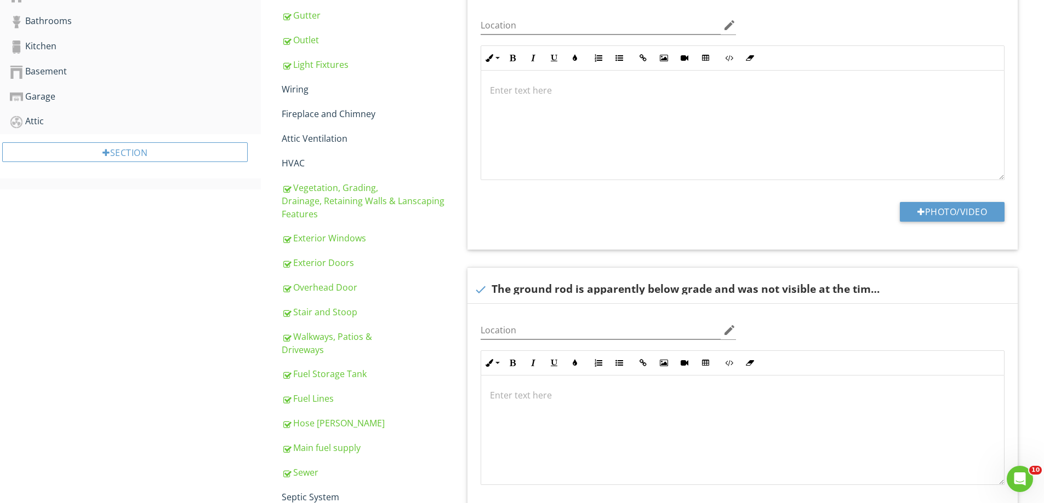
scroll to position [319, 0]
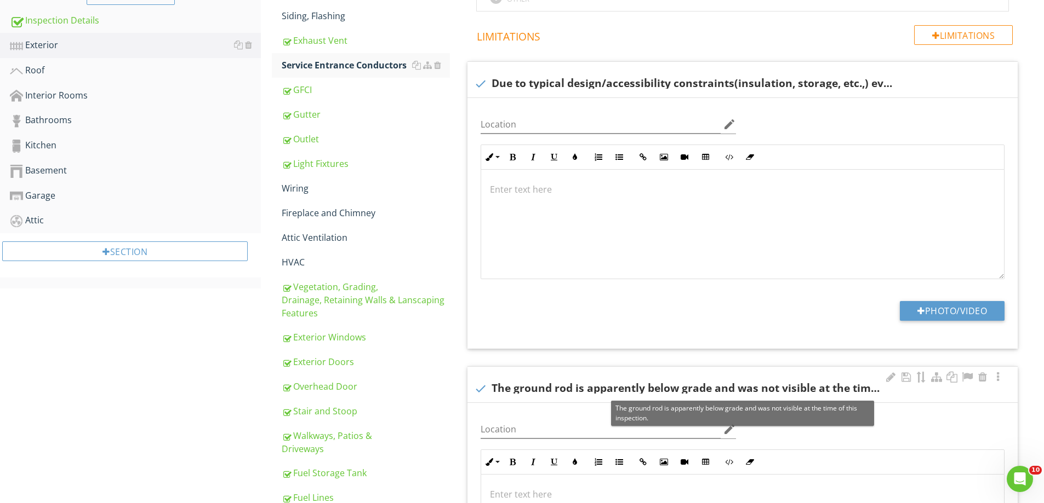
click at [482, 389] on div at bounding box center [480, 389] width 19 height 19
checkbox input "true"
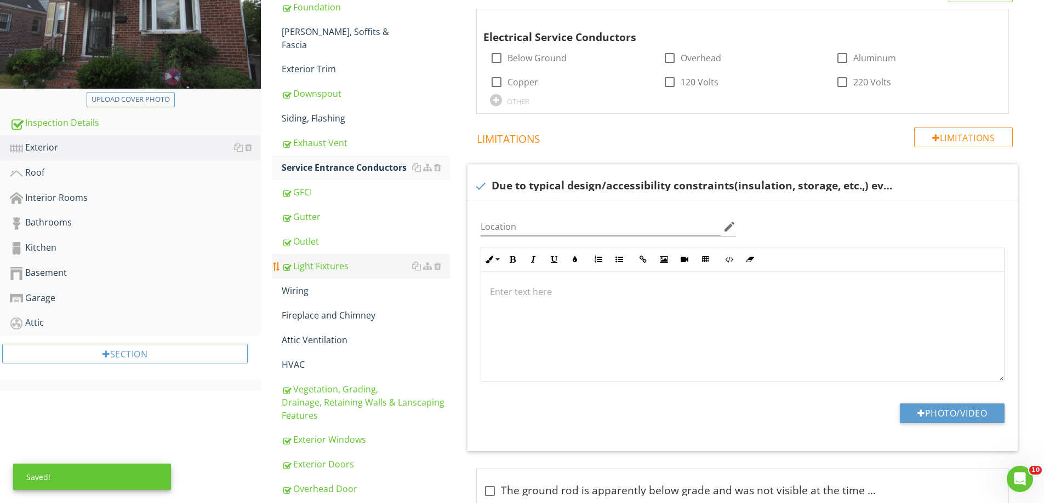
scroll to position [210, 0]
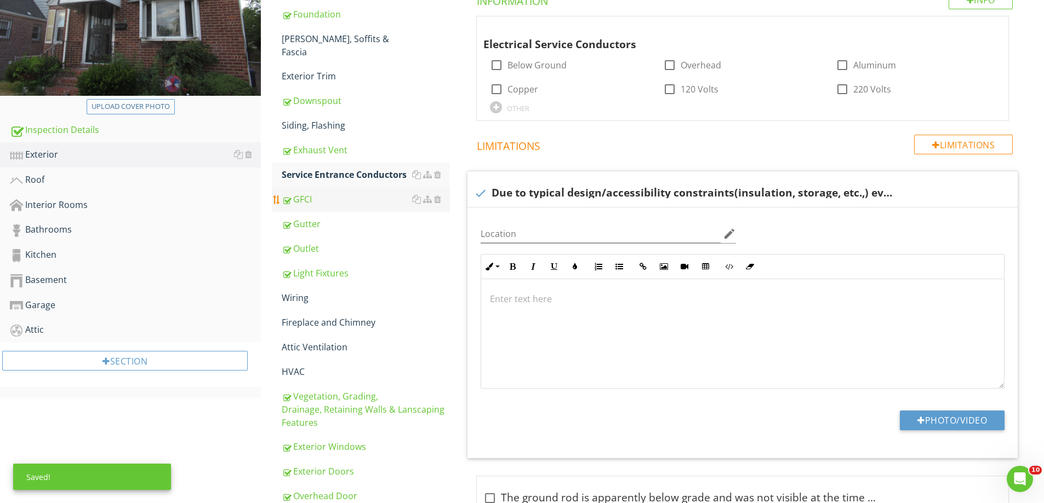
click at [317, 193] on div "GFCI" at bounding box center [366, 199] width 168 height 13
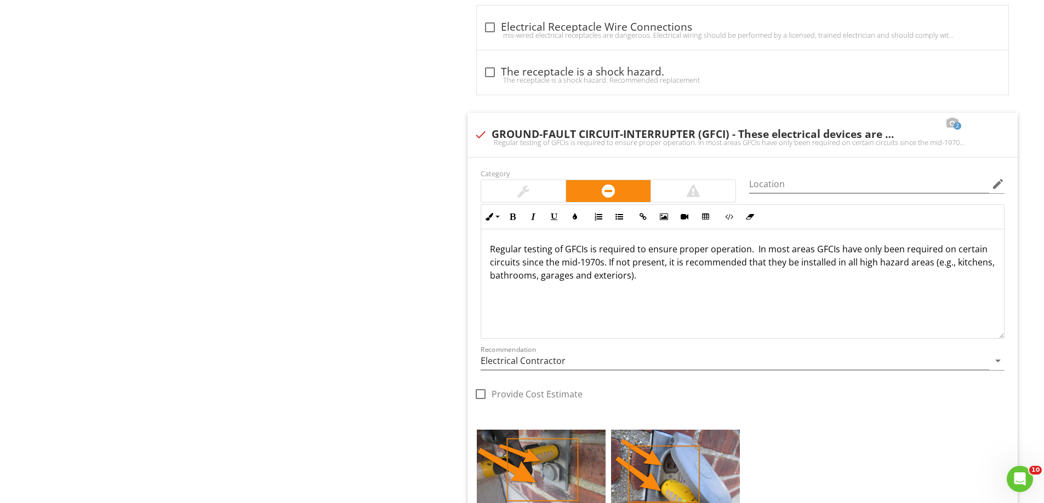
scroll to position [1086, 0]
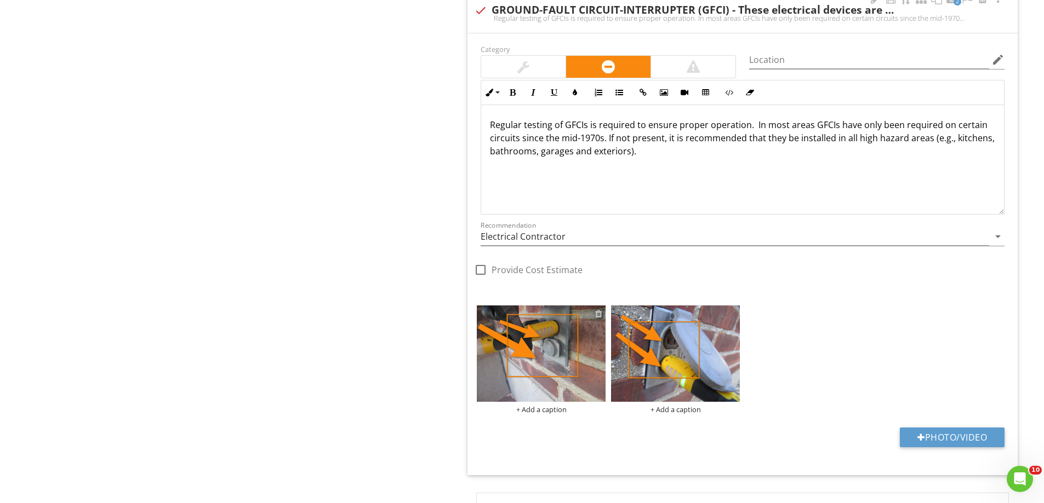
click at [600, 313] on div at bounding box center [598, 314] width 7 height 9
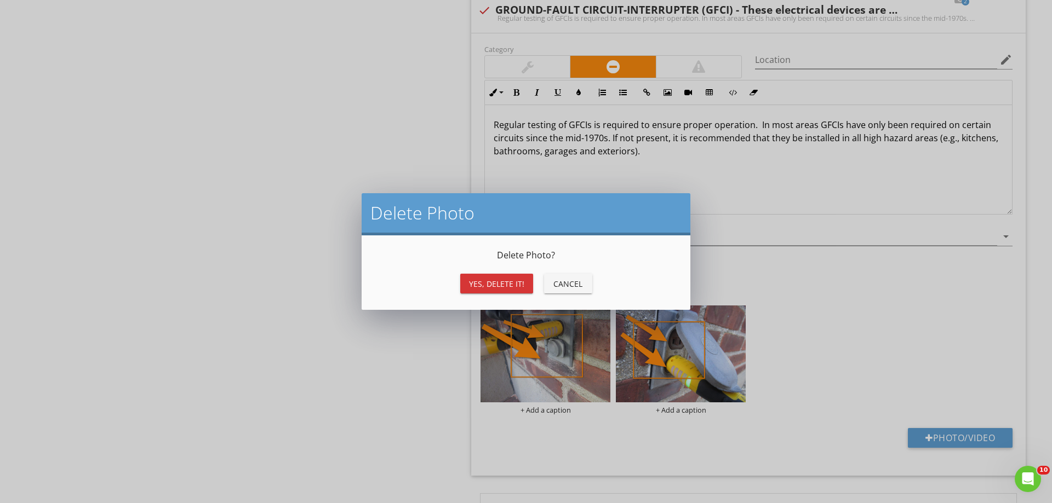
click at [498, 280] on div "Yes, Delete it!" at bounding box center [496, 284] width 55 height 12
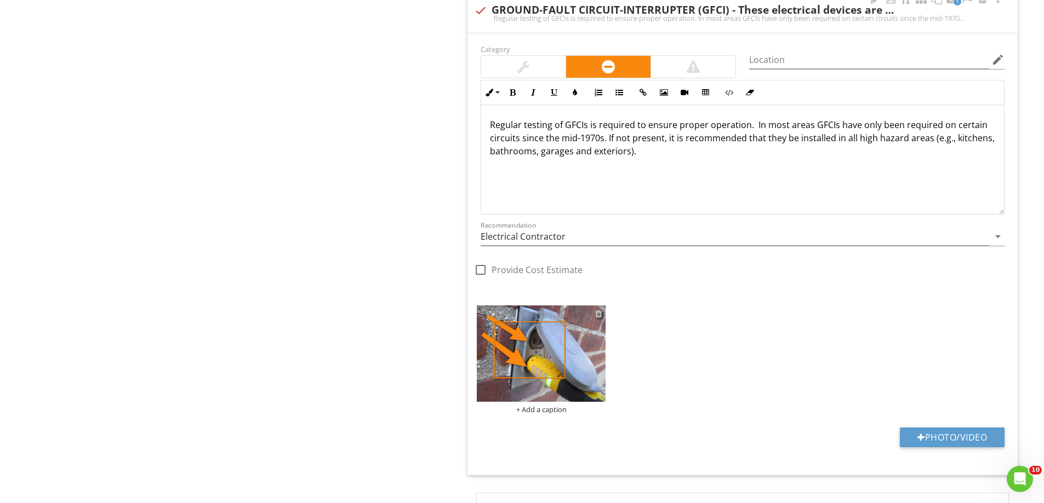
click at [598, 313] on div at bounding box center [598, 314] width 7 height 9
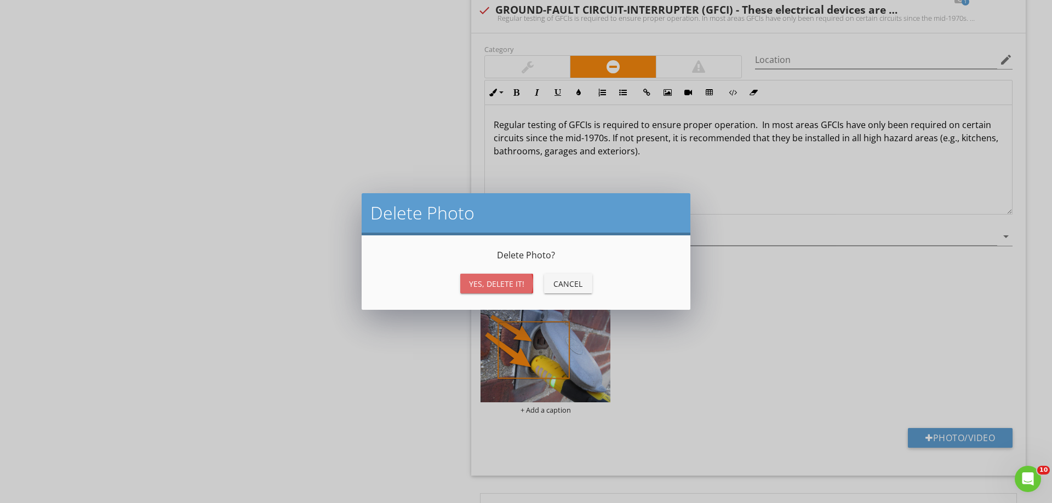
click at [513, 286] on div "Yes, Delete it!" at bounding box center [496, 284] width 55 height 12
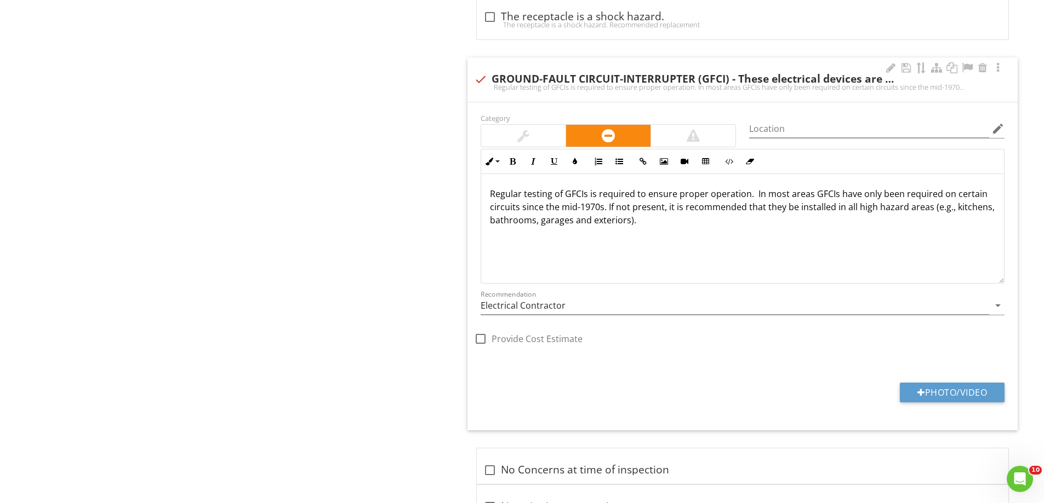
scroll to position [867, 0]
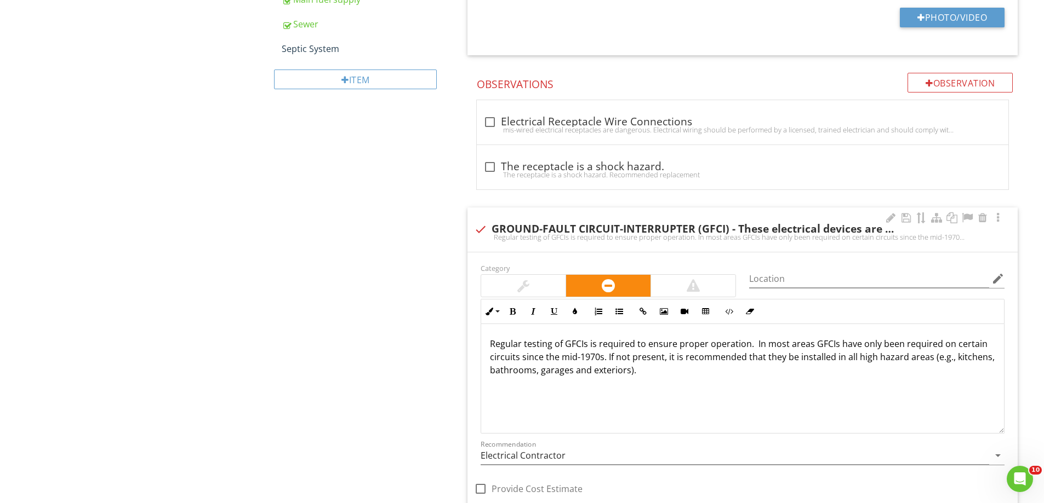
click at [481, 223] on div at bounding box center [480, 229] width 19 height 19
checkbox input "true"
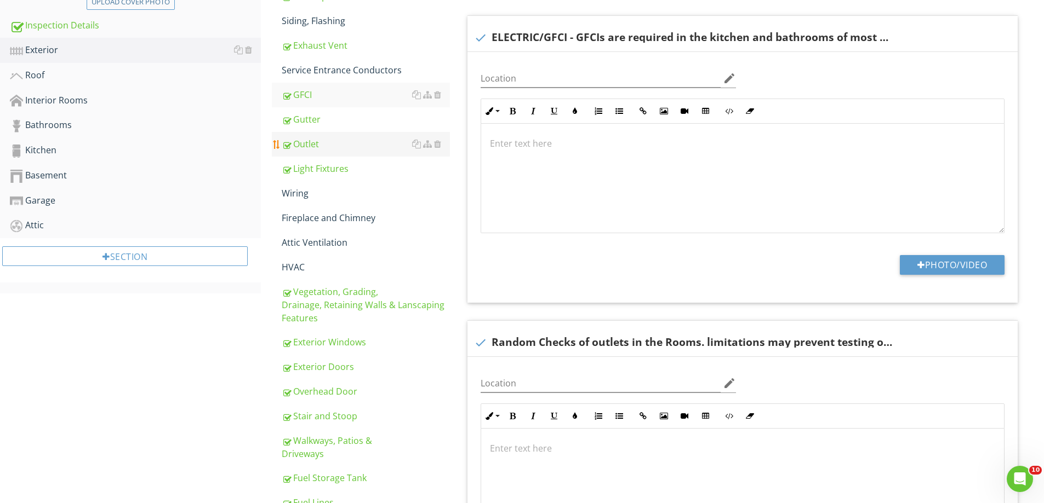
scroll to position [135, 0]
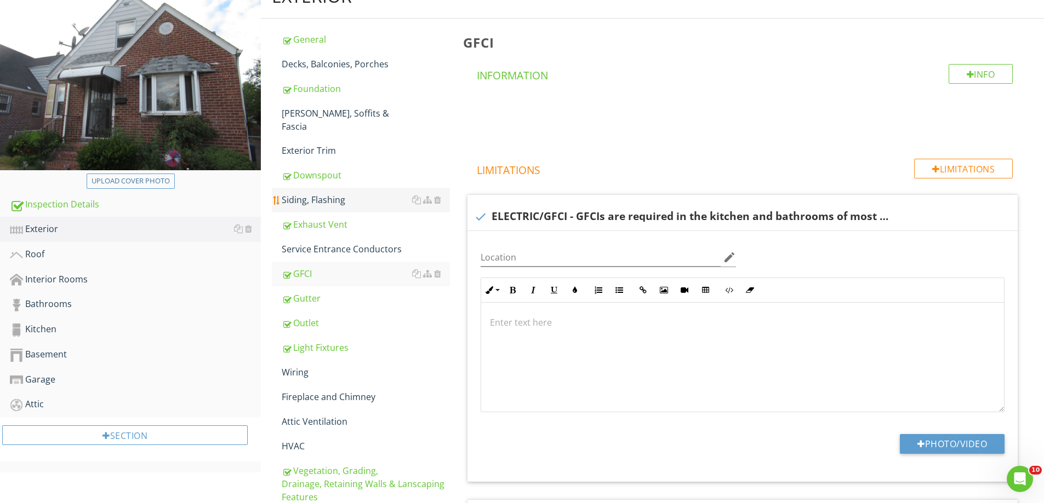
click at [310, 193] on div "Siding, Flashing" at bounding box center [366, 199] width 168 height 13
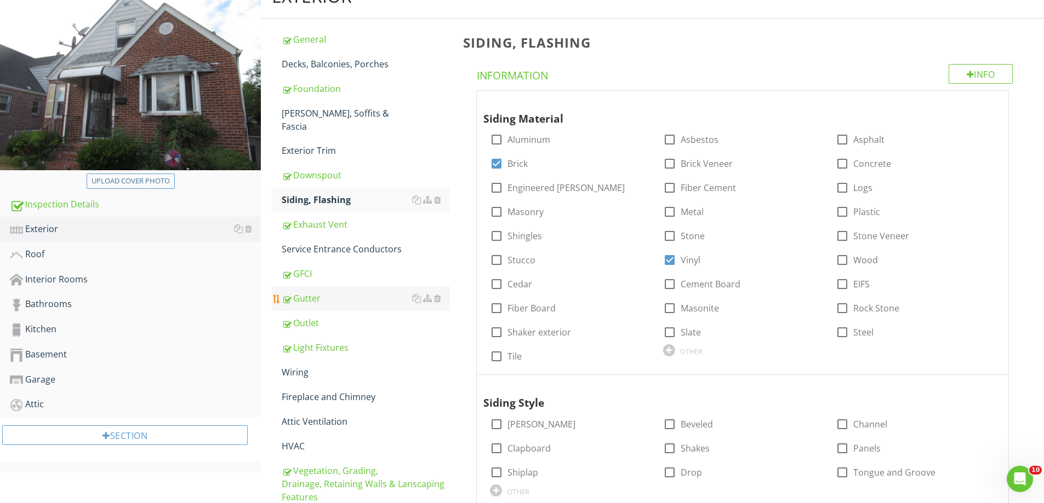
click at [305, 292] on div "Gutter" at bounding box center [366, 298] width 168 height 13
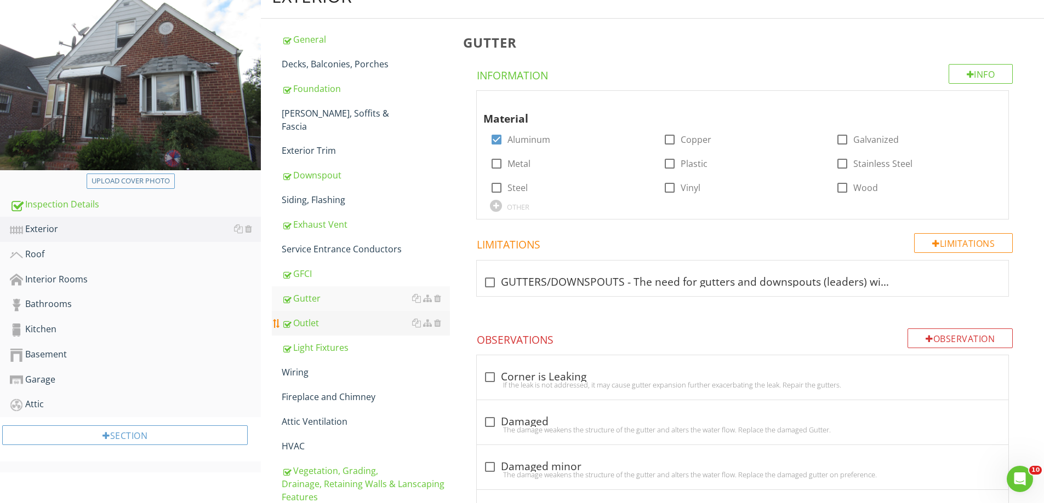
click at [310, 317] on div "Outlet" at bounding box center [366, 323] width 168 height 13
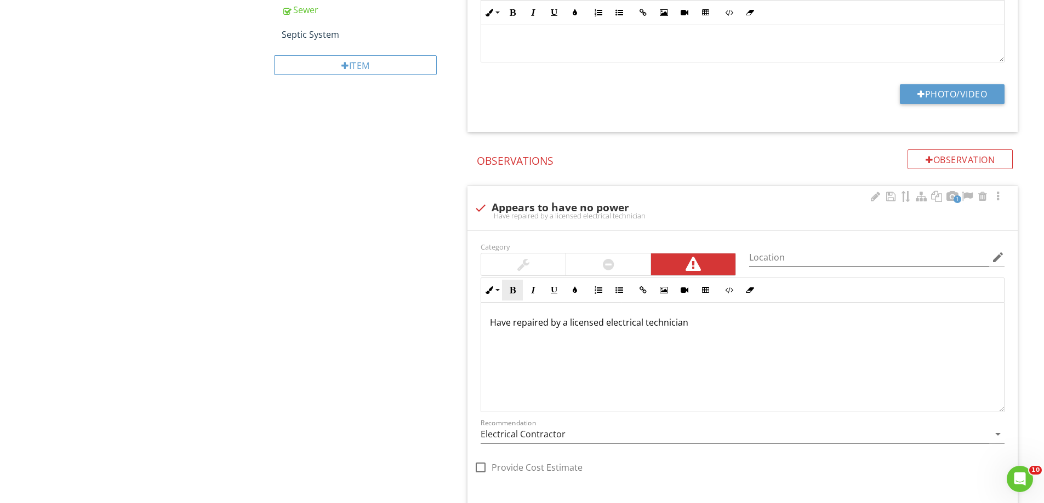
scroll to position [1012, 0]
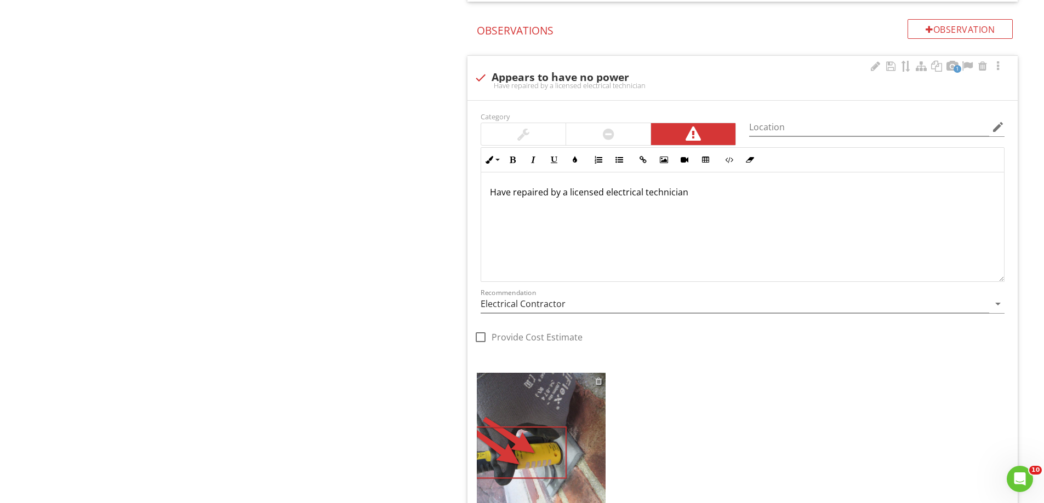
click at [599, 384] on div at bounding box center [598, 381] width 7 height 9
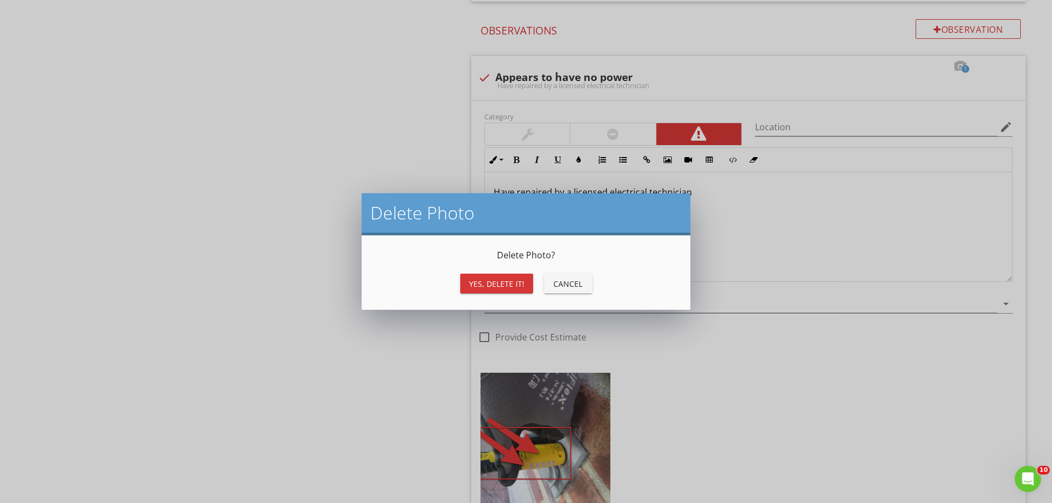
click at [503, 280] on div "Yes, Delete it!" at bounding box center [496, 284] width 55 height 12
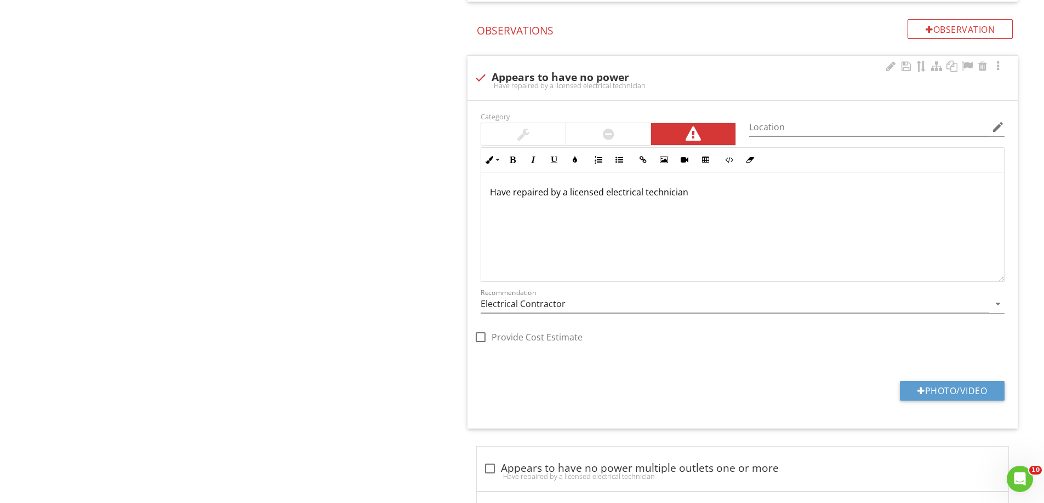
click at [479, 77] on div at bounding box center [480, 77] width 19 height 19
checkbox input "true"
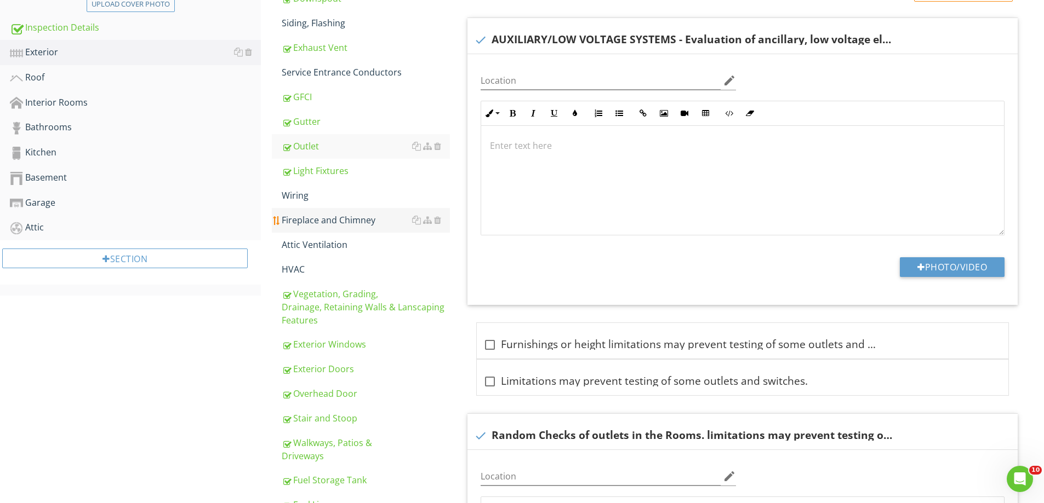
scroll to position [300, 0]
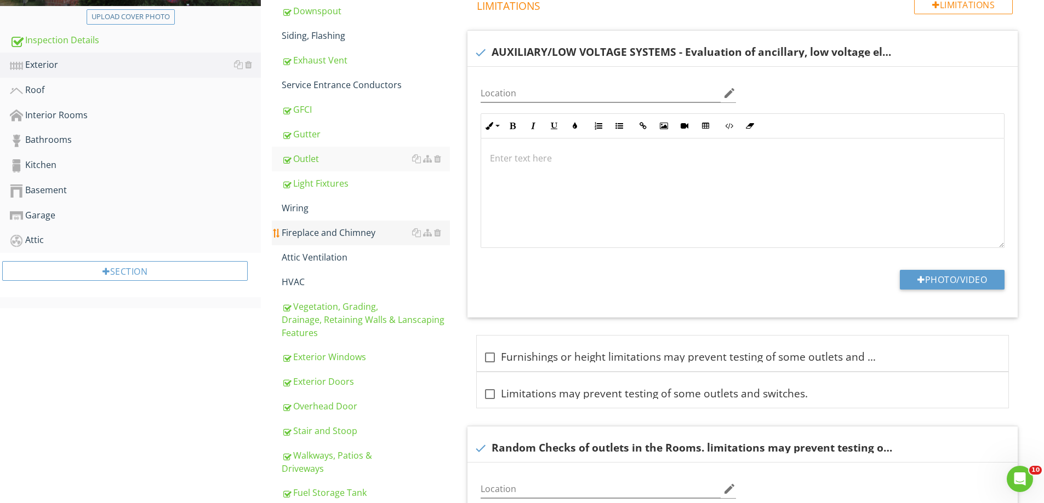
click at [310, 229] on link "Fireplace and Chimney" at bounding box center [366, 233] width 168 height 24
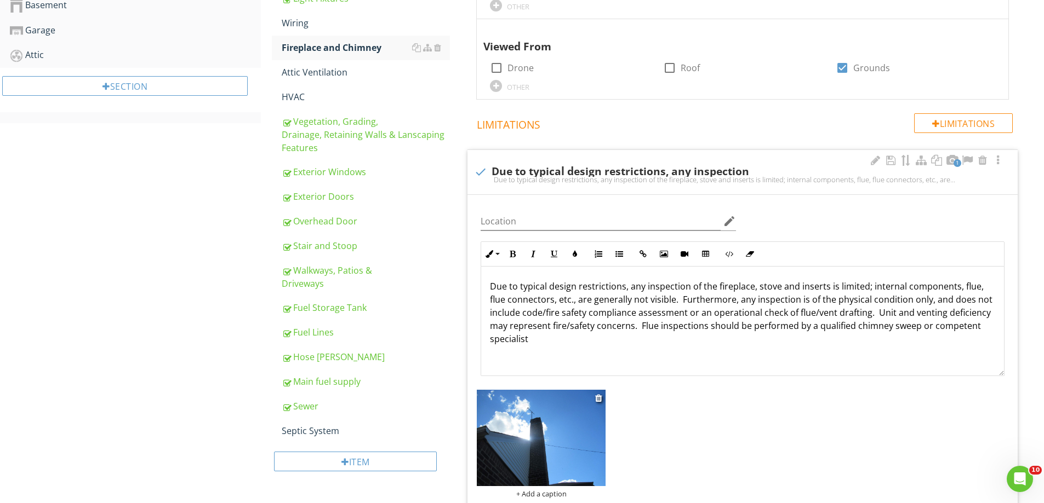
scroll to position [628, 0]
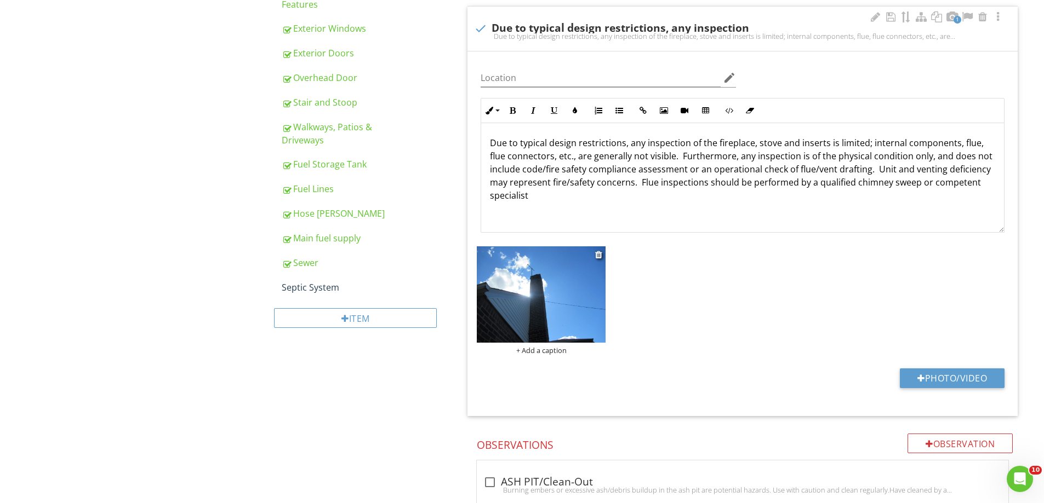
click at [593, 256] on img at bounding box center [541, 295] width 129 height 96
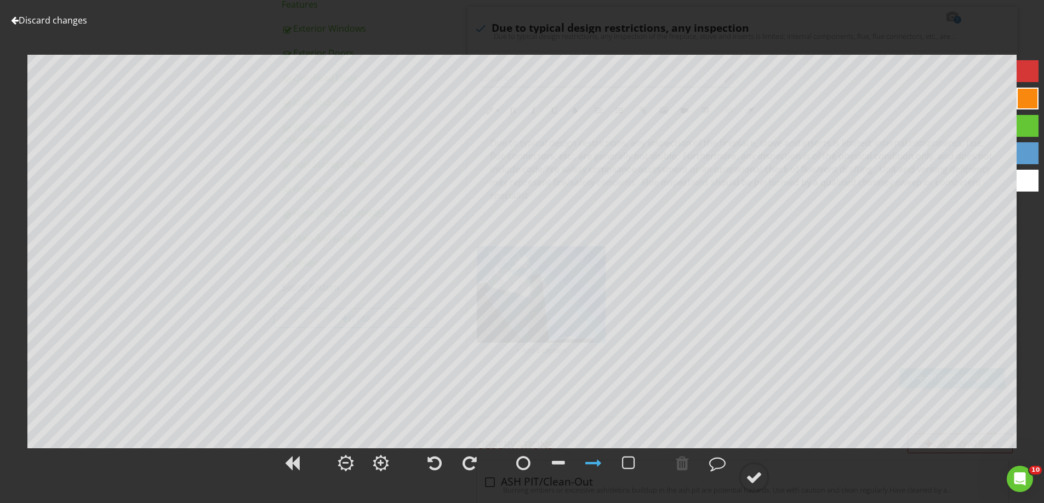
click at [62, 22] on link "Discard changes" at bounding box center [49, 20] width 76 height 12
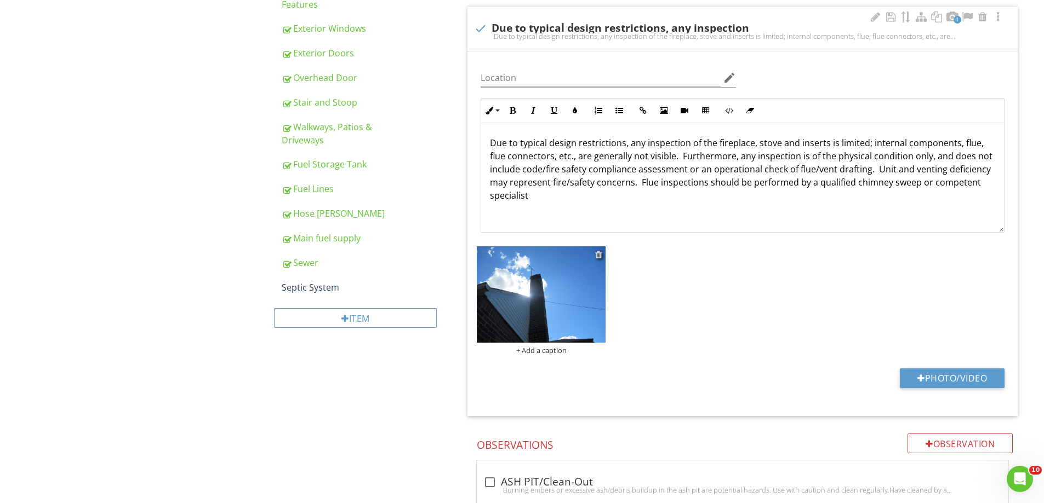
click at [596, 254] on div at bounding box center [598, 254] width 7 height 9
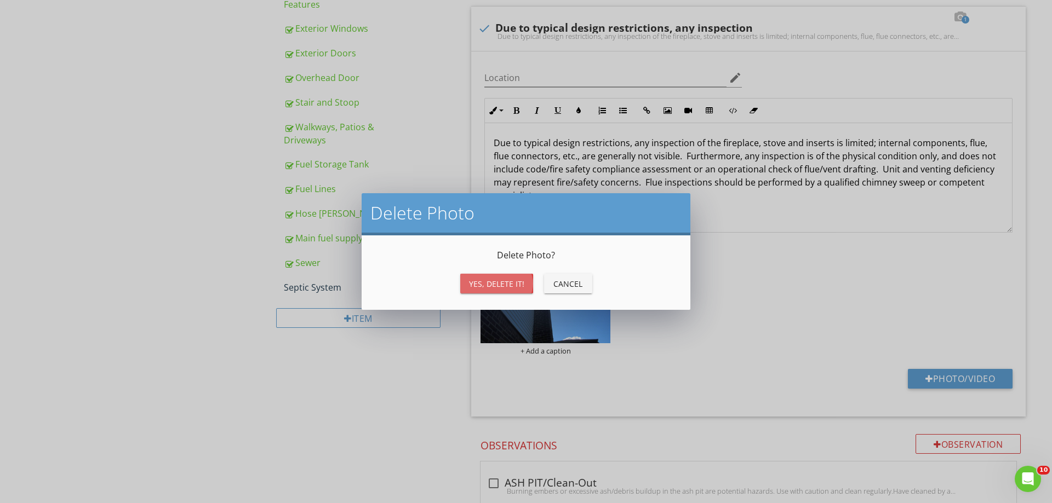
click at [495, 280] on div "Yes, Delete it!" at bounding box center [496, 284] width 55 height 12
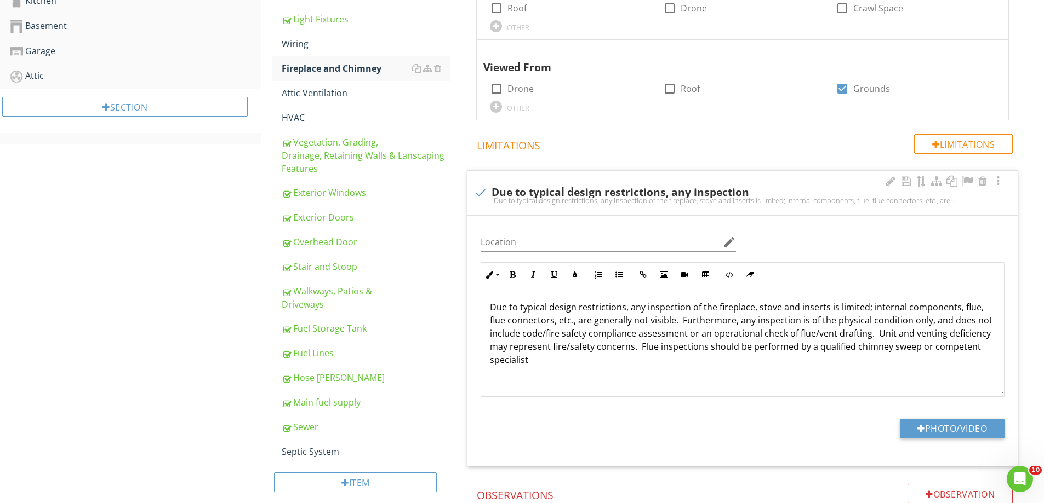
click at [484, 193] on div at bounding box center [480, 193] width 19 height 19
checkbox input "true"
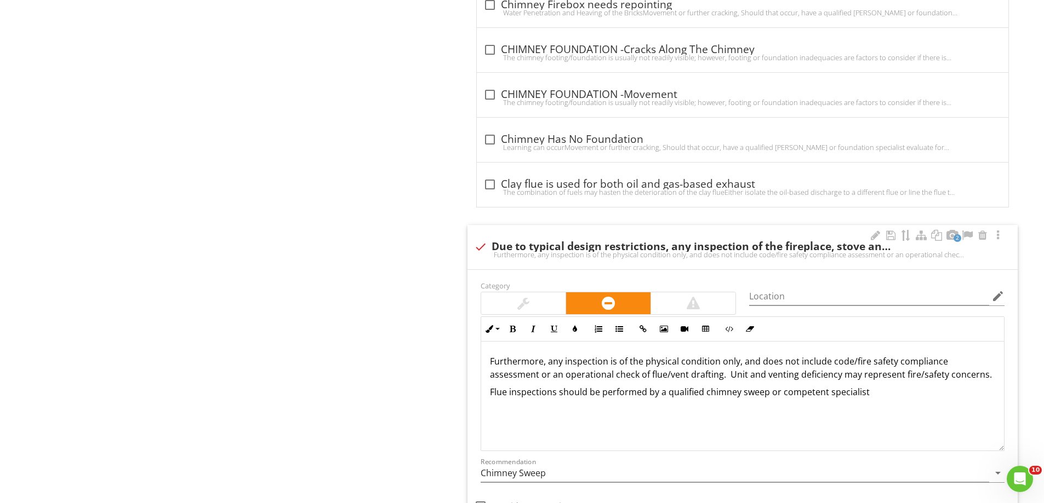
click at [478, 248] on div at bounding box center [480, 247] width 19 height 19
checkbox input "true"
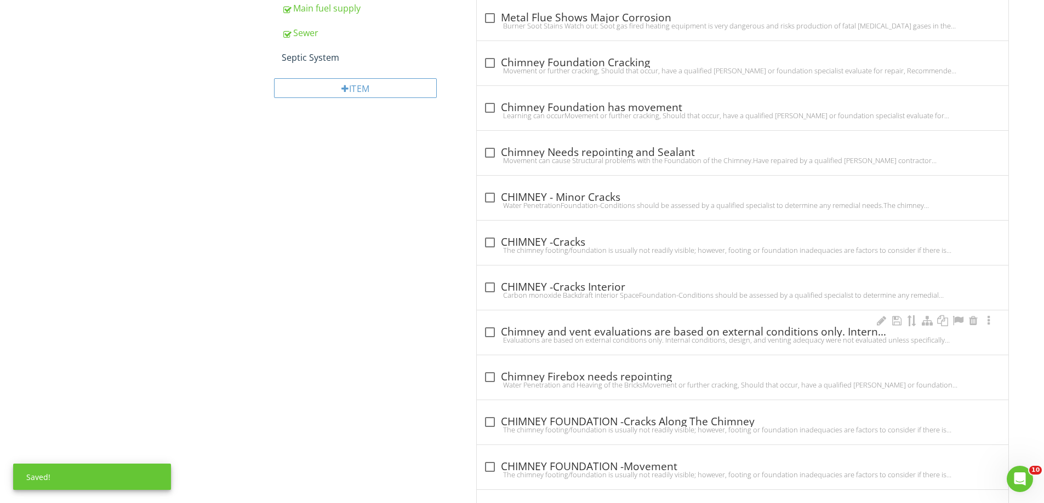
click at [500, 326] on div "check_box_outline_blank Chimney and vent evaluations are based on external cond…" at bounding box center [742, 332] width 518 height 13
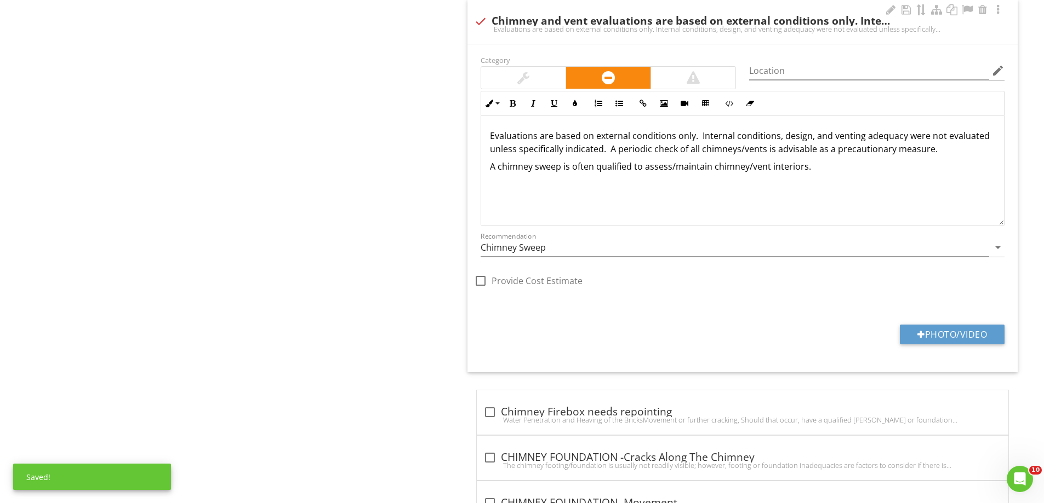
scroll to position [1023, 0]
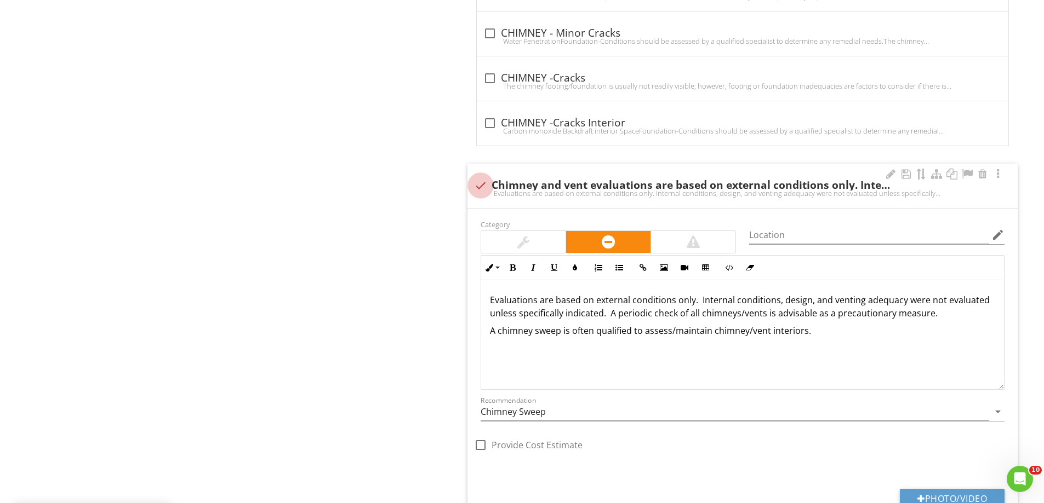
click at [481, 185] on div at bounding box center [480, 185] width 19 height 19
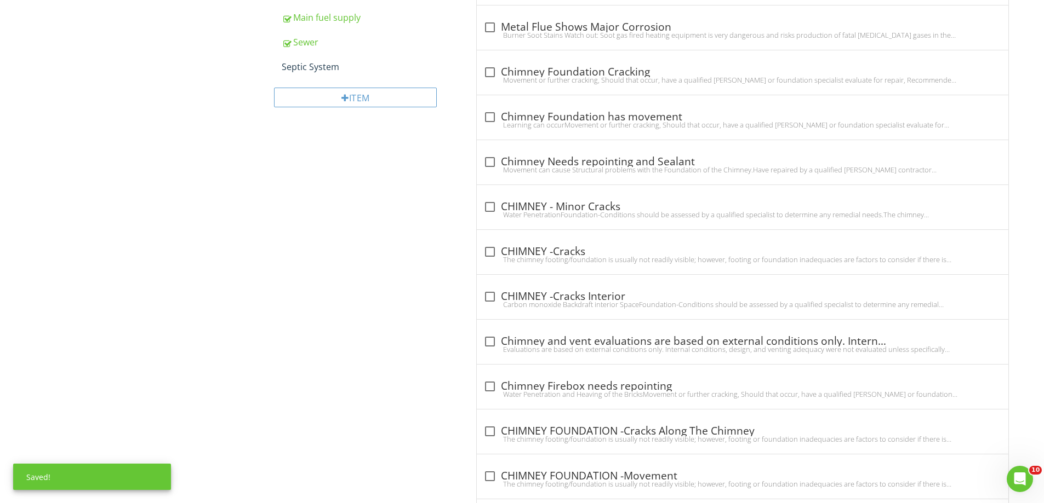
scroll to position [968, 0]
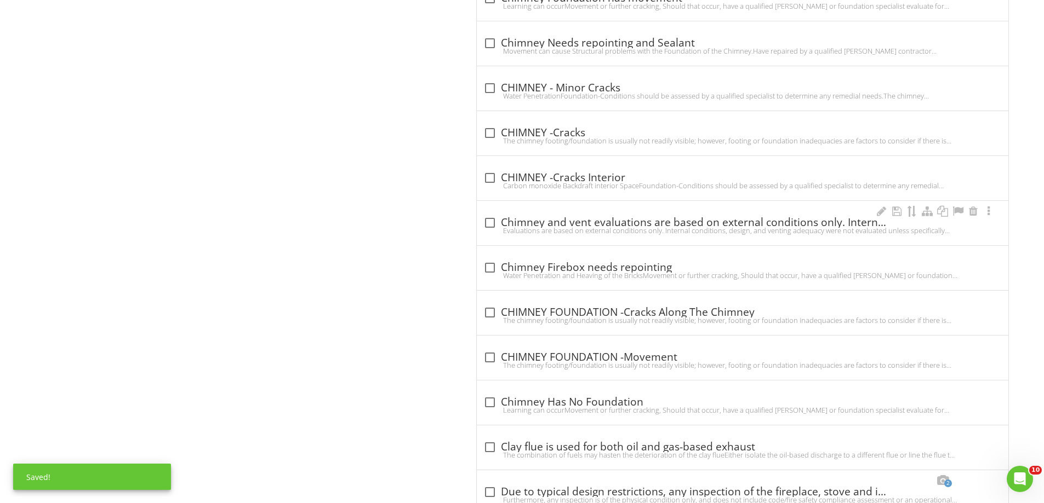
click at [568, 219] on div "check_box_outline_blank Chimney and vent evaluations are based on external cond…" at bounding box center [742, 222] width 518 height 13
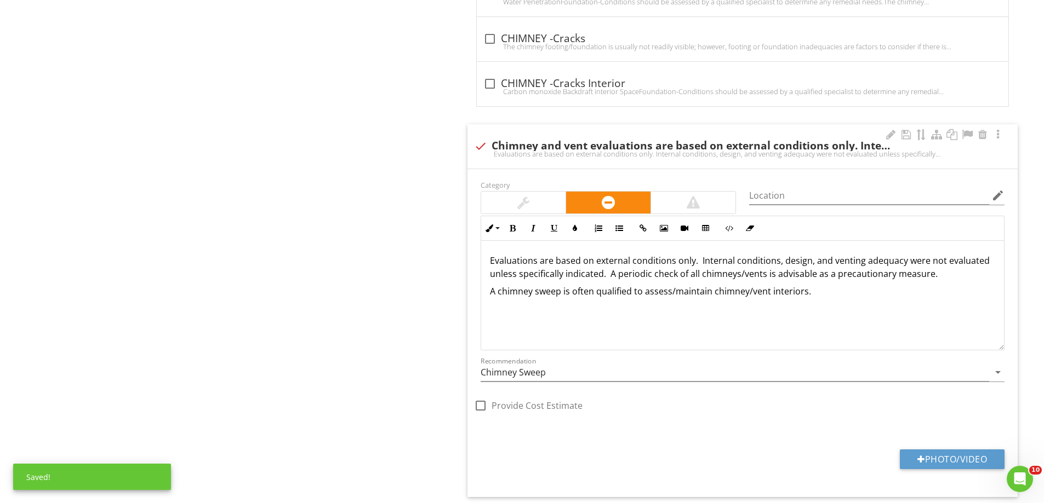
scroll to position [1023, 0]
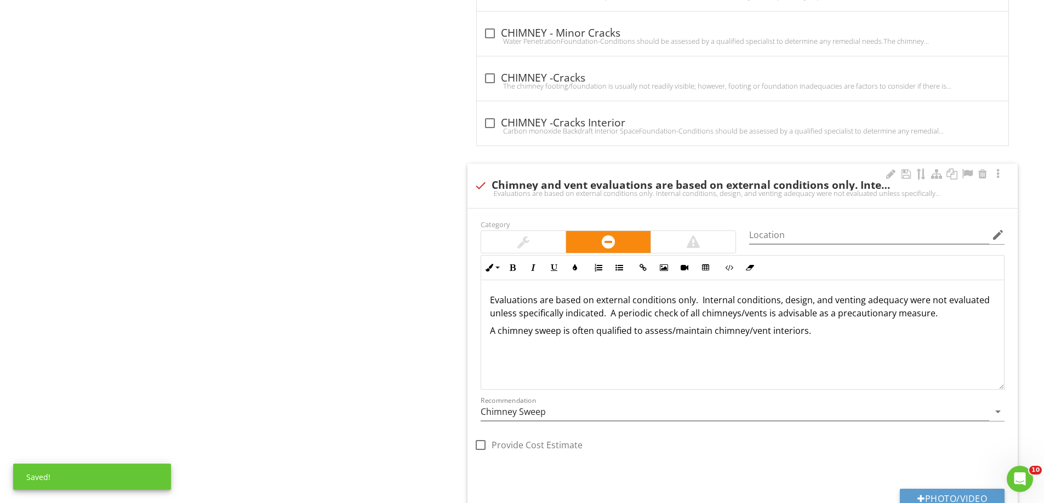
click at [486, 177] on div "check Chimney and vent evaluations are based on external conditions only. Inter…" at bounding box center [742, 184] width 537 height 15
checkbox input "true"
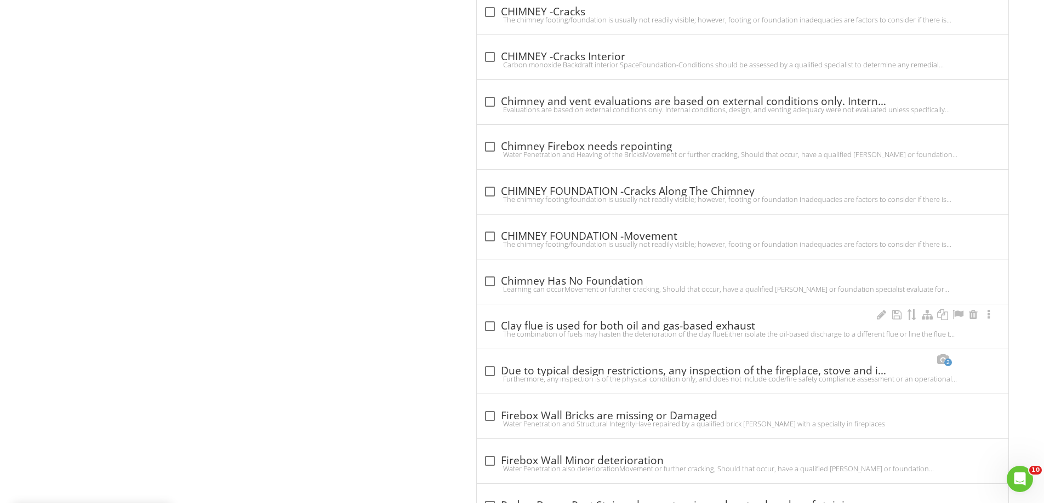
scroll to position [1187, 0]
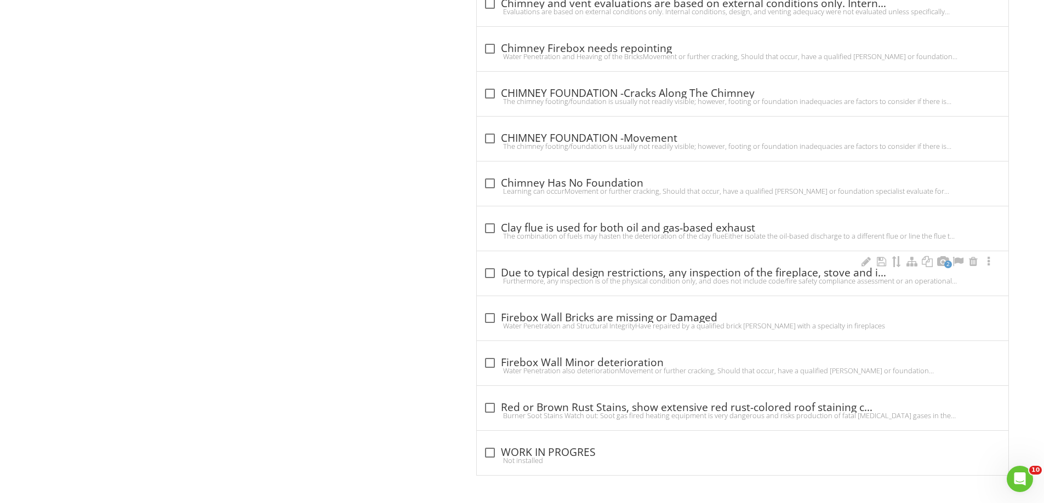
click at [510, 269] on div "check_box_outline_blank Due to typical design restrictions, any inspection of t…" at bounding box center [742, 273] width 518 height 13
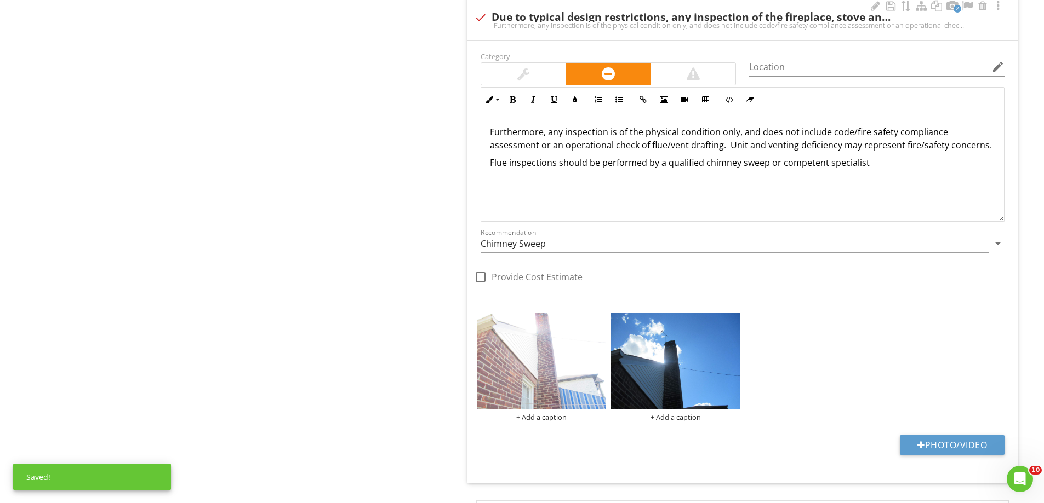
scroll to position [1461, 0]
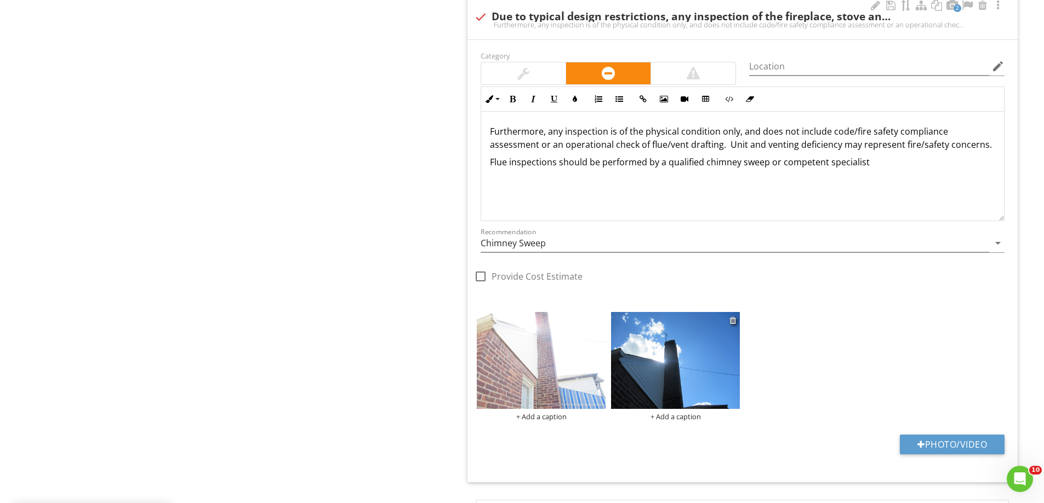
click at [731, 319] on div at bounding box center [732, 320] width 7 height 9
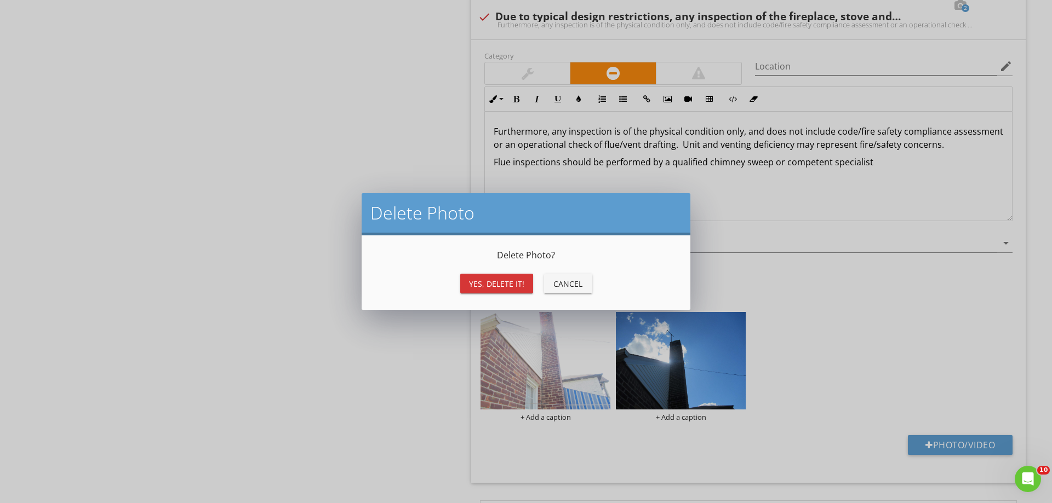
click at [512, 291] on button "Yes, Delete it!" at bounding box center [496, 284] width 73 height 20
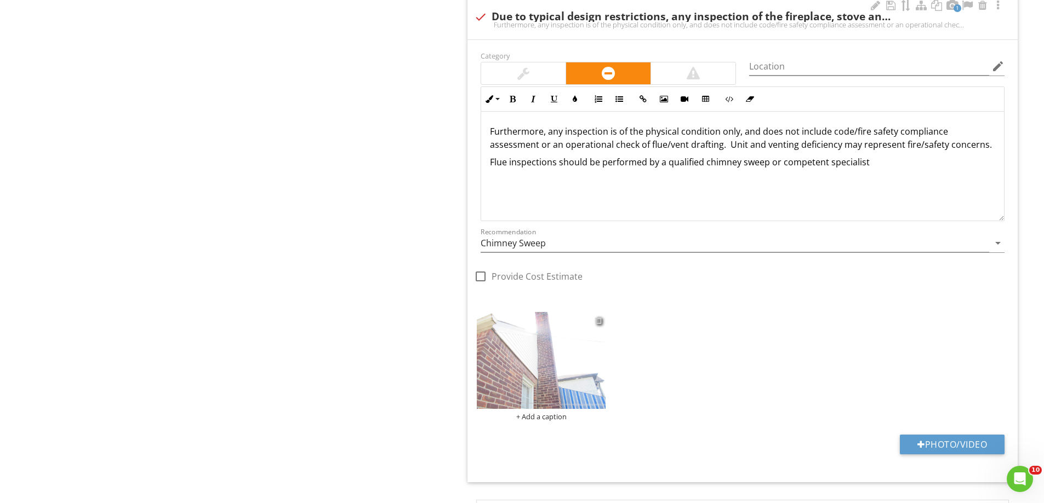
click at [601, 322] on div at bounding box center [598, 320] width 7 height 9
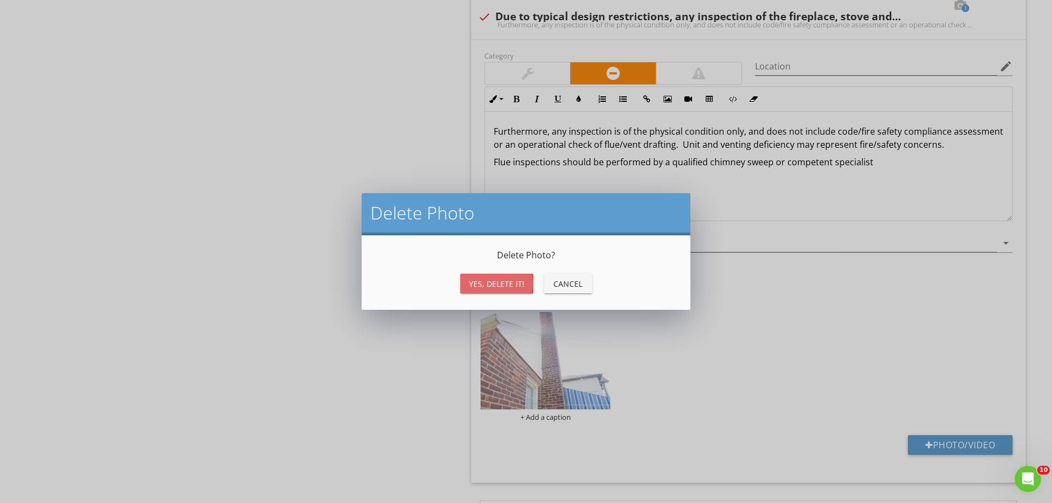
click at [501, 278] on div "Yes, Delete it!" at bounding box center [496, 284] width 55 height 12
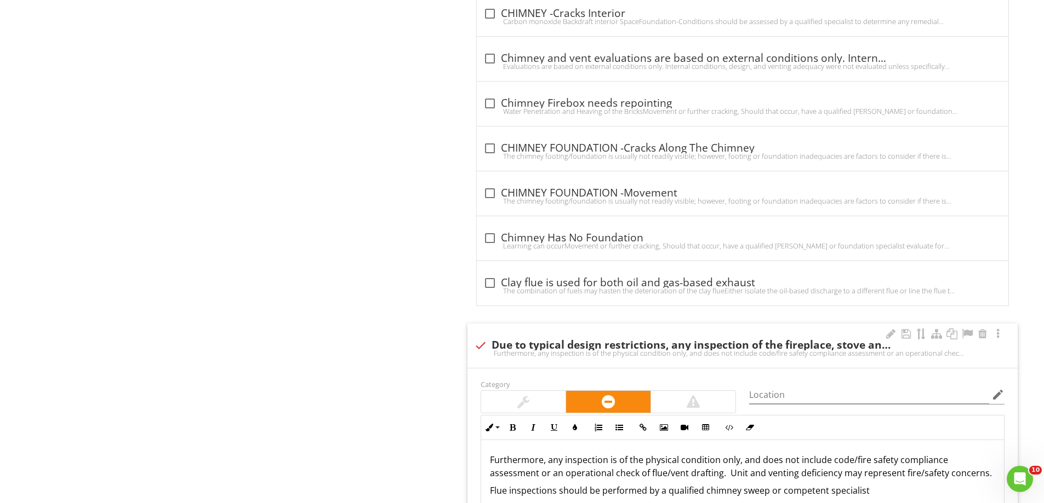
click at [485, 343] on div at bounding box center [480, 345] width 19 height 19
checkbox input "true"
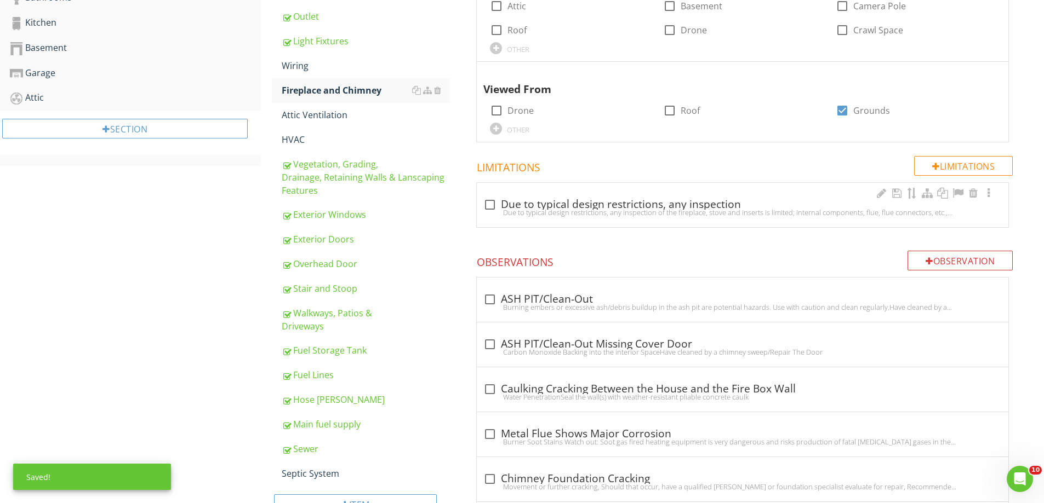
scroll to position [311, 0]
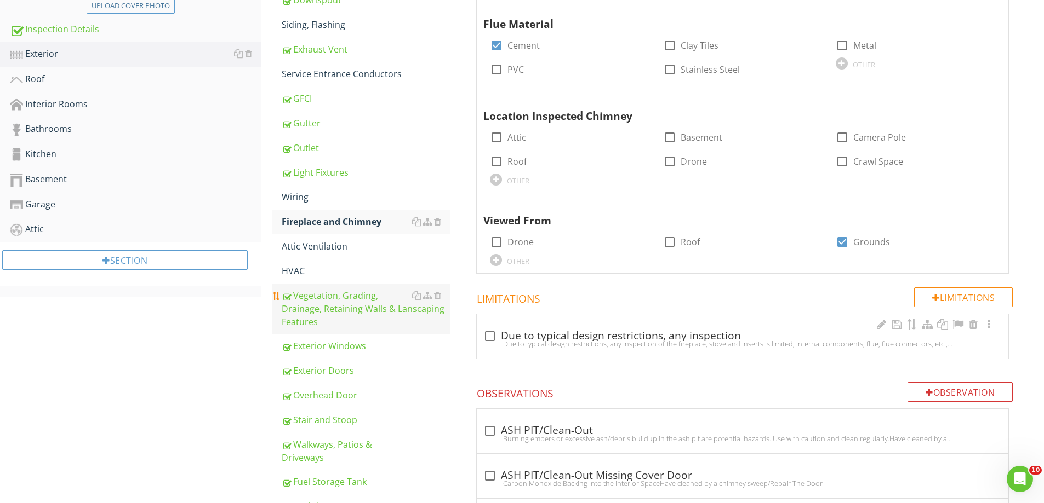
click at [301, 293] on div "Vegetation, Grading, Drainage, Retaining Walls & Lanscaping Features" at bounding box center [366, 308] width 168 height 39
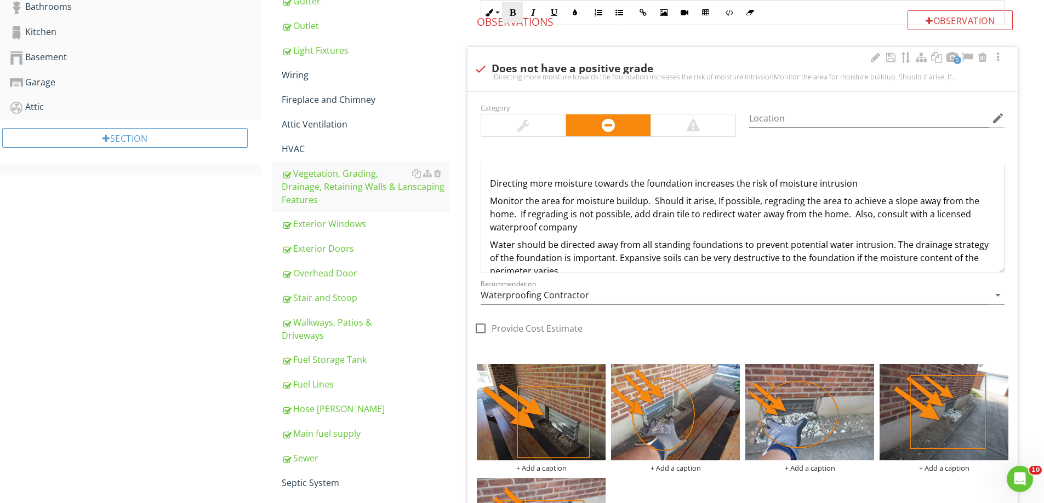
scroll to position [585, 0]
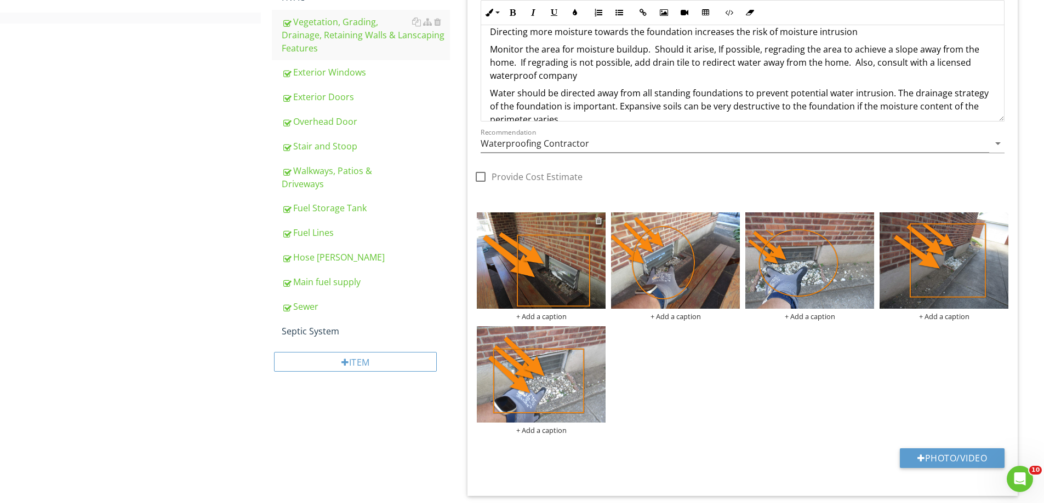
click at [597, 220] on div at bounding box center [598, 220] width 7 height 9
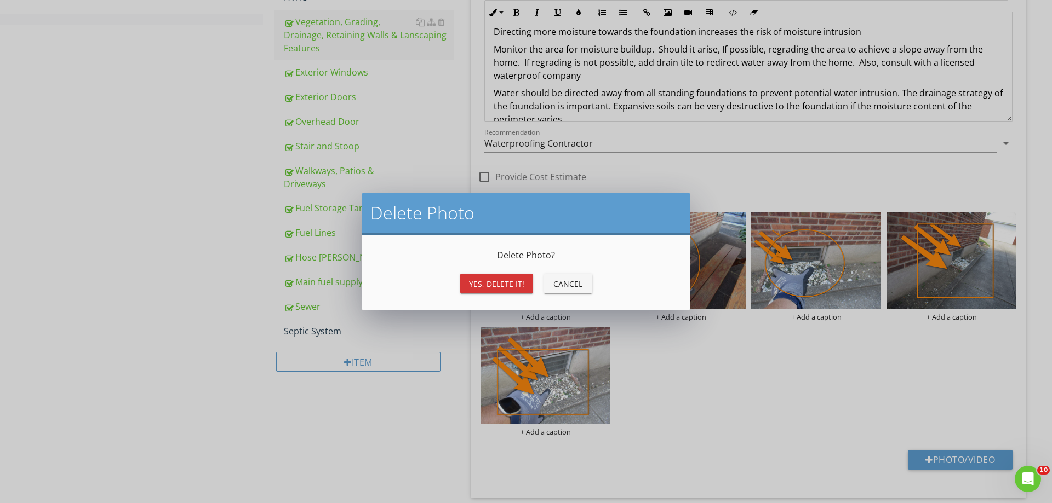
drag, startPoint x: 486, startPoint y: 302, endPoint x: 492, endPoint y: 288, distance: 15.5
click at [486, 301] on div "Delete Photo ? Yes, Delete it! Cancel" at bounding box center [526, 273] width 329 height 75
click at [496, 283] on div "Yes, Delete it!" at bounding box center [496, 284] width 55 height 12
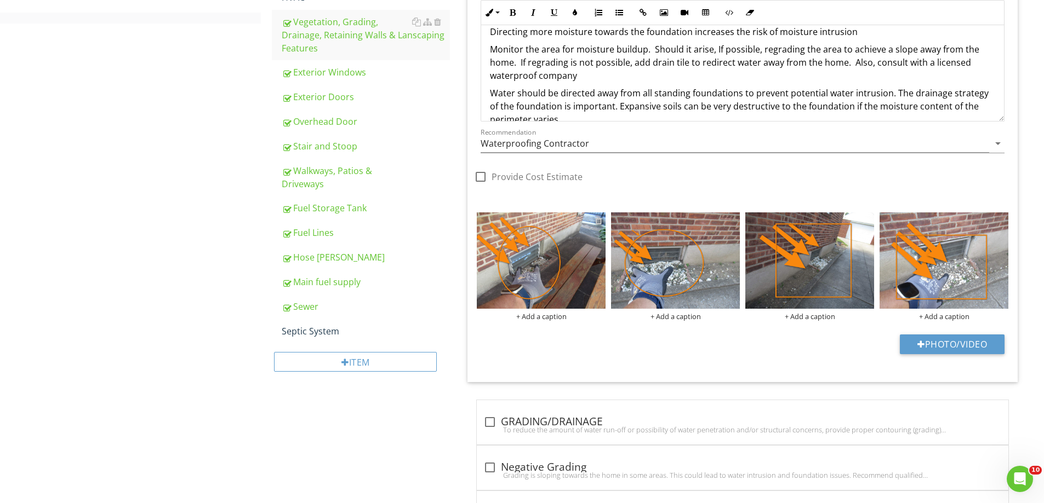
click at [601, 222] on div at bounding box center [598, 220] width 7 height 9
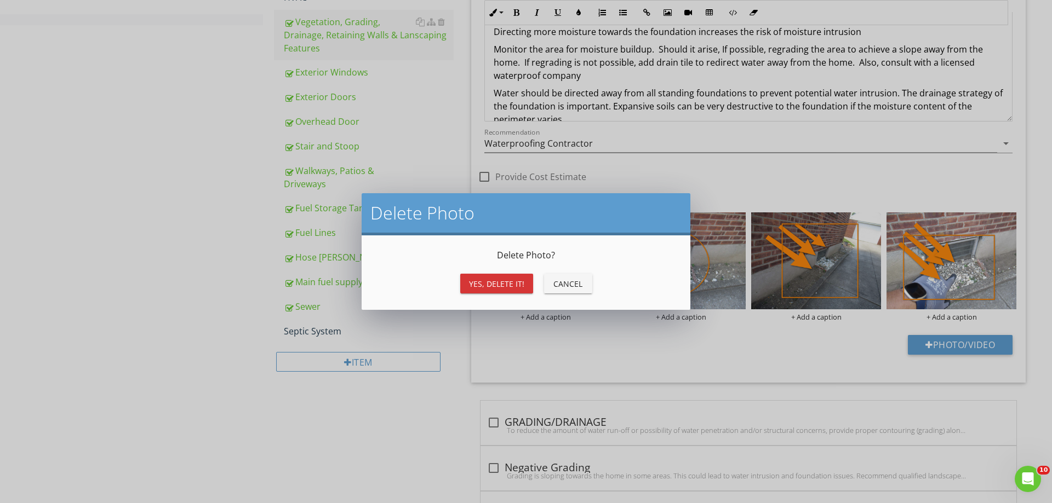
click at [484, 285] on div "Yes, Delete it!" at bounding box center [496, 284] width 55 height 12
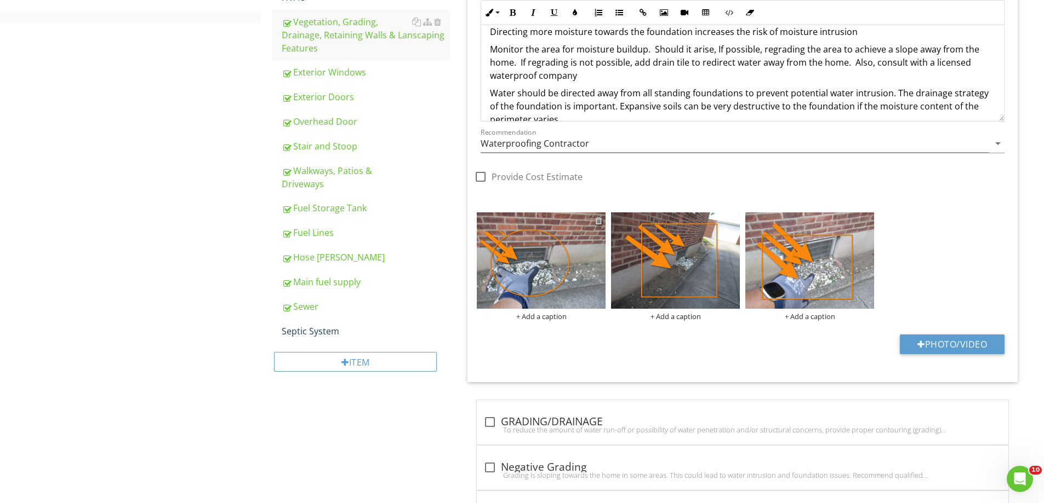
click at [598, 222] on div at bounding box center [598, 220] width 7 height 9
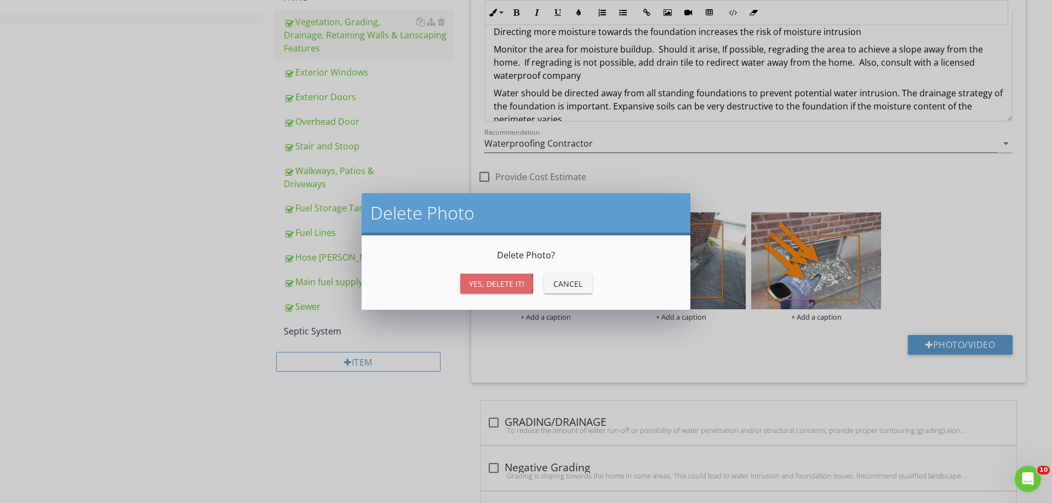
click at [486, 277] on button "Yes, Delete it!" at bounding box center [496, 284] width 73 height 20
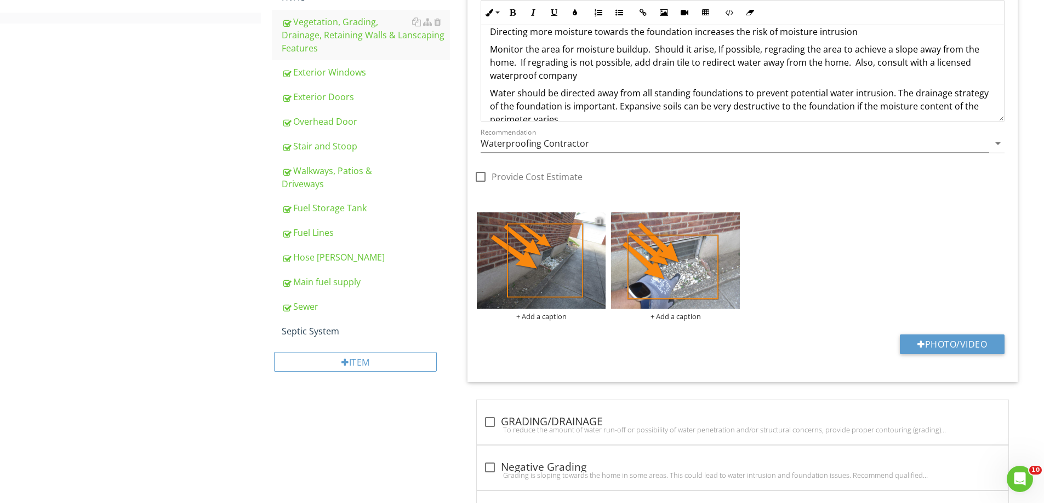
click at [600, 220] on div at bounding box center [598, 220] width 7 height 9
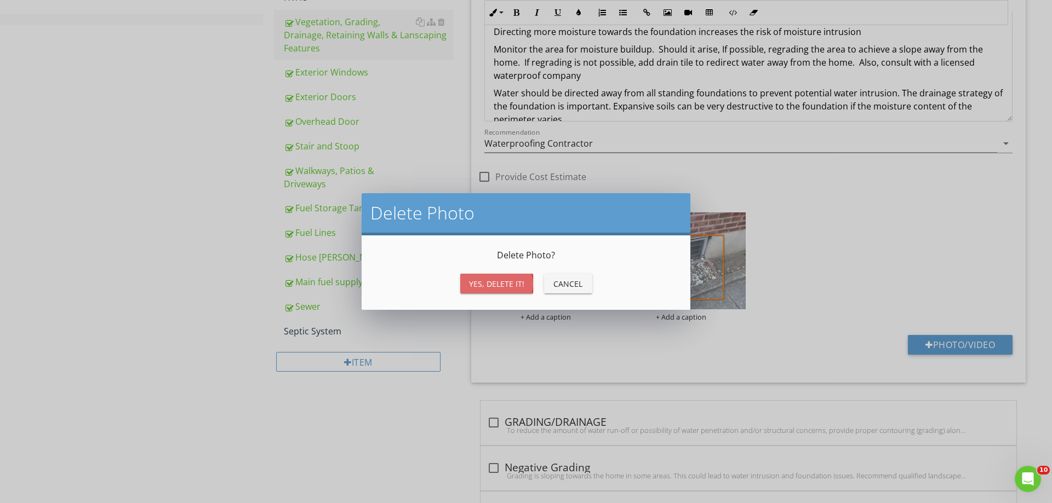
click at [493, 280] on div "Yes, Delete it!" at bounding box center [496, 284] width 55 height 12
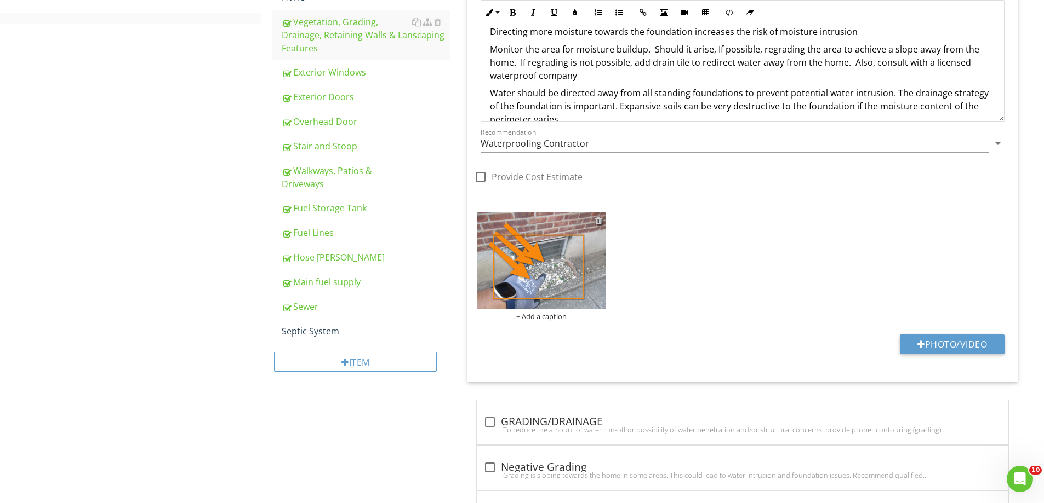
click at [598, 221] on div at bounding box center [598, 220] width 7 height 9
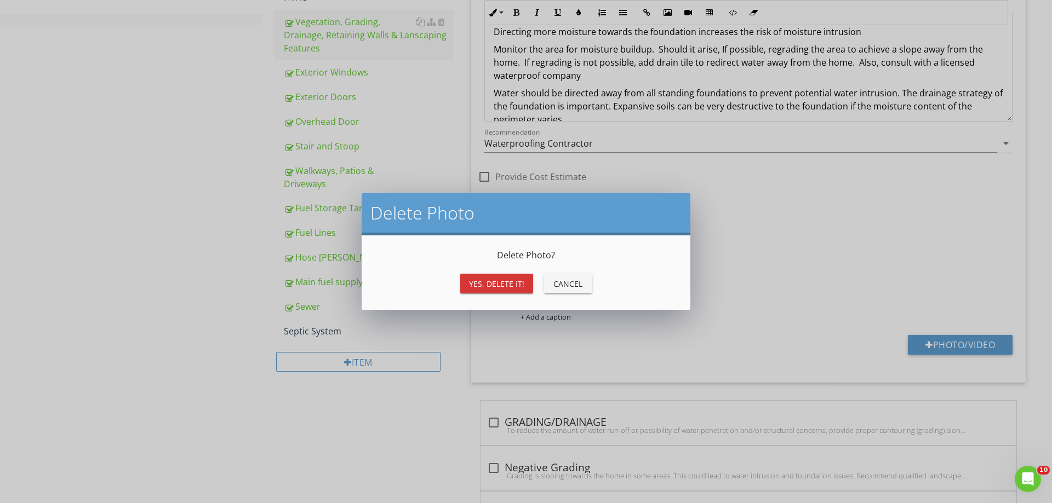
click at [494, 281] on div "Yes, Delete it!" at bounding box center [496, 284] width 55 height 12
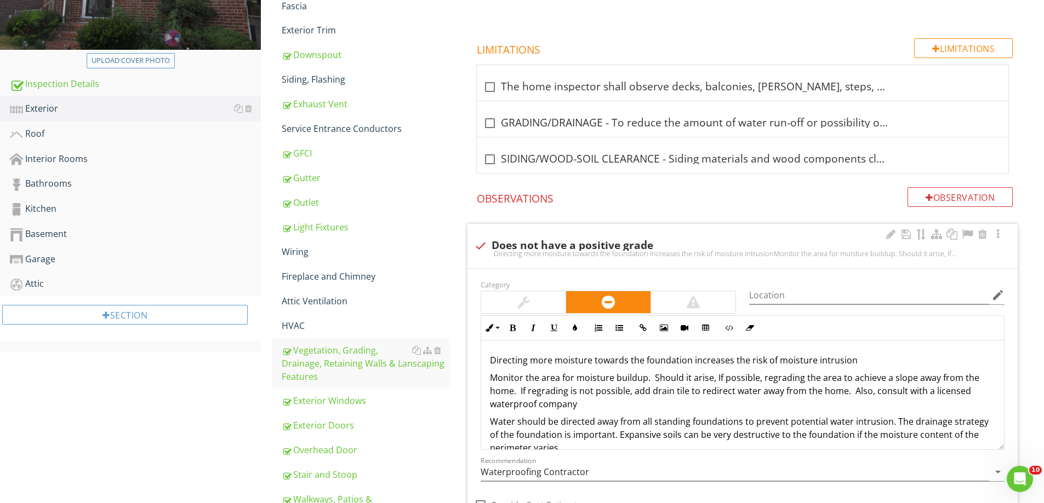
click at [489, 230] on div "check Does not have a positive grade Directing more moisture towards the founda…" at bounding box center [742, 246] width 550 height 44
checkbox input "true"
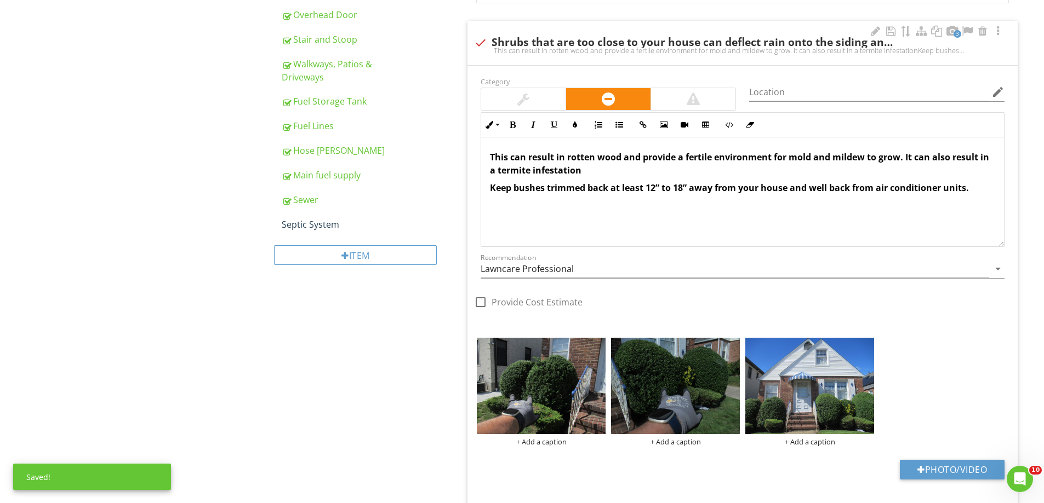
scroll to position [913, 0]
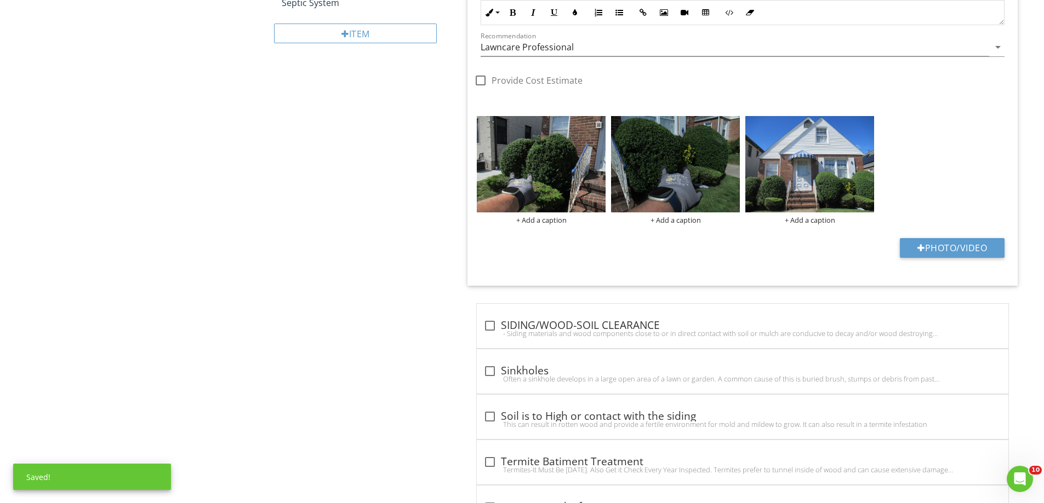
click at [597, 127] on div at bounding box center [598, 124] width 7 height 9
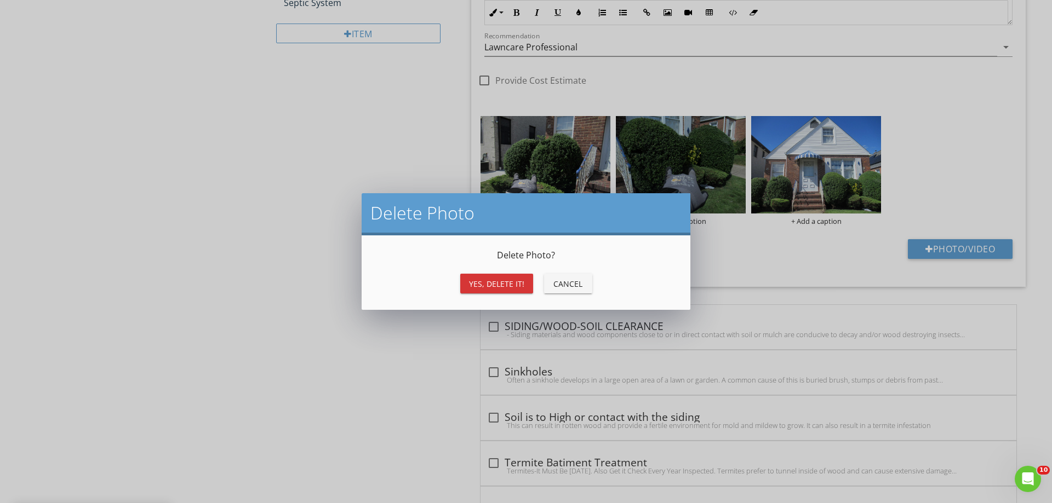
click at [484, 285] on div "Yes, Delete it!" at bounding box center [496, 284] width 55 height 12
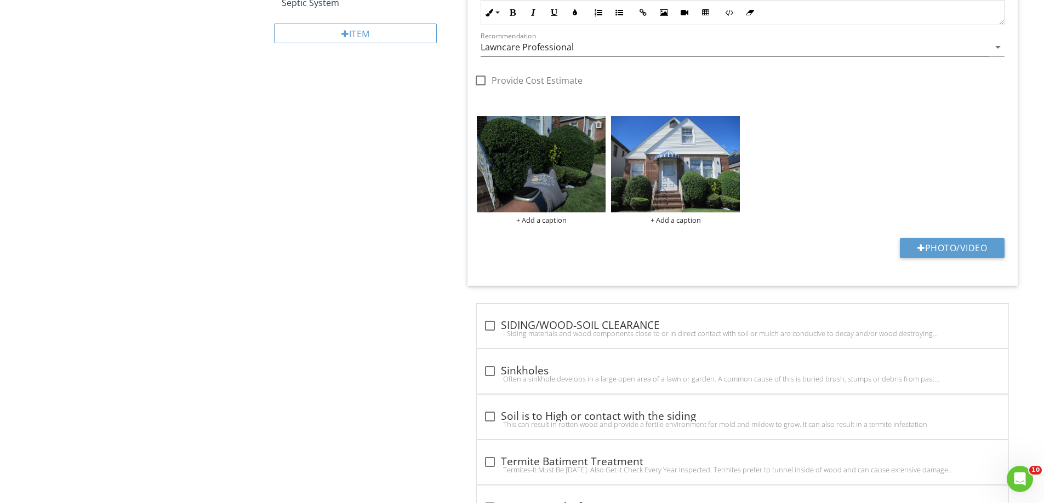
click at [599, 122] on div at bounding box center [598, 124] width 7 height 9
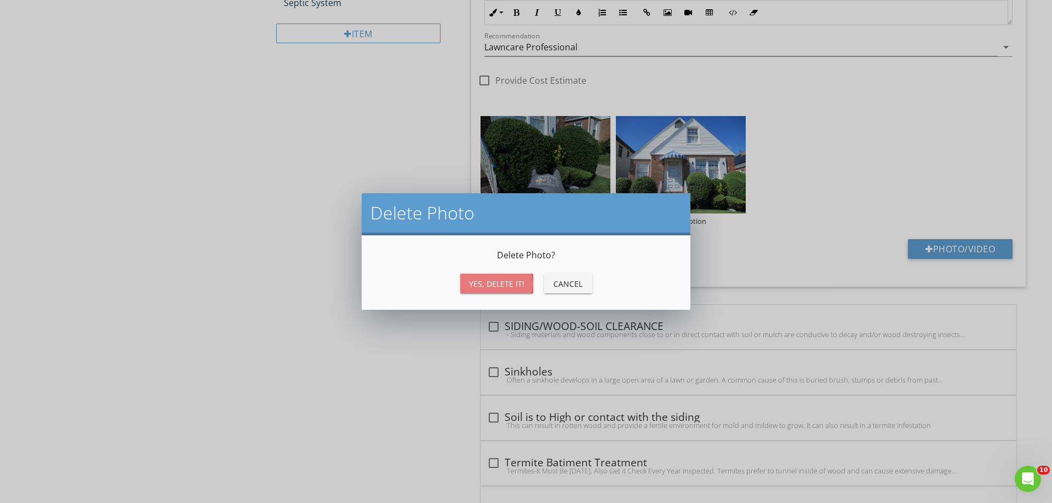
drag, startPoint x: 476, startPoint y: 285, endPoint x: 542, endPoint y: 234, distance: 83.2
click at [477, 285] on div "Yes, Delete it!" at bounding box center [496, 284] width 55 height 12
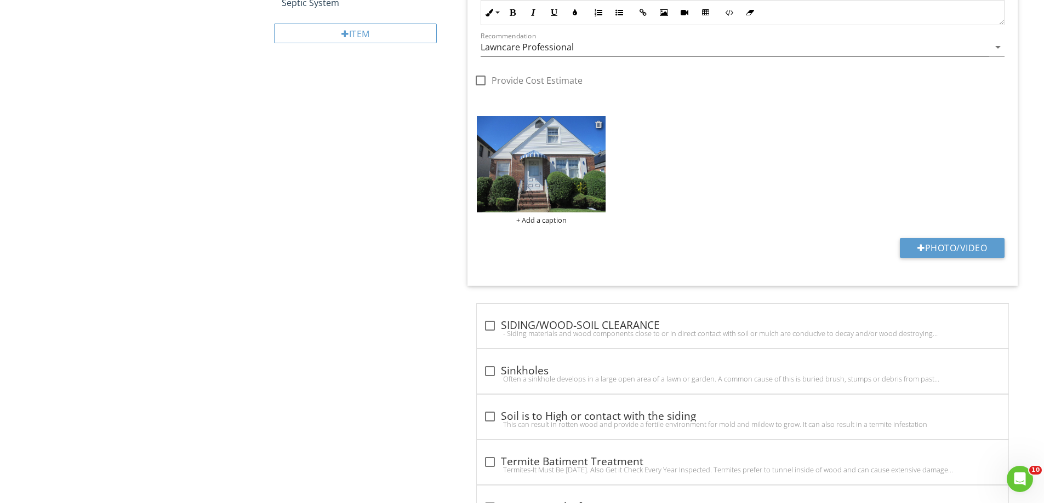
click at [598, 122] on div at bounding box center [598, 124] width 7 height 9
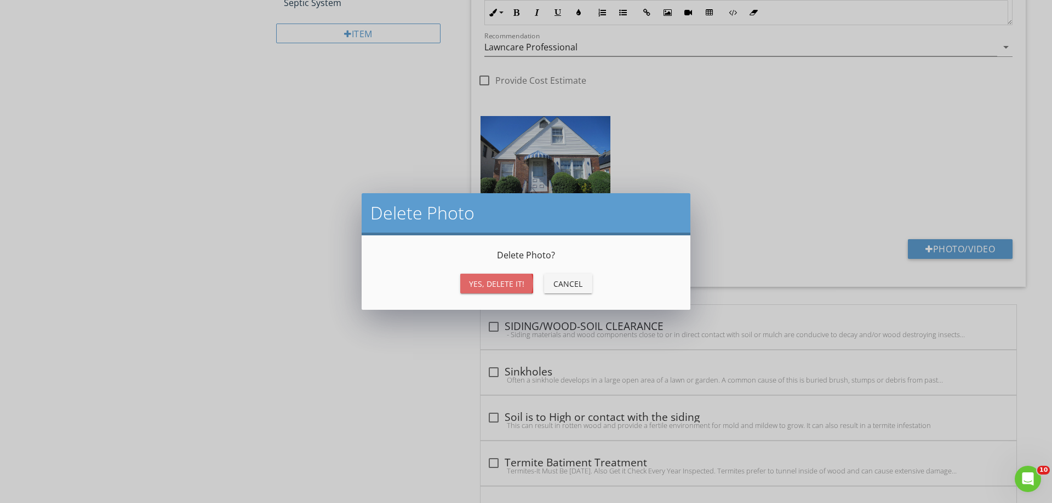
click at [479, 285] on div "Yes, Delete it!" at bounding box center [496, 284] width 55 height 12
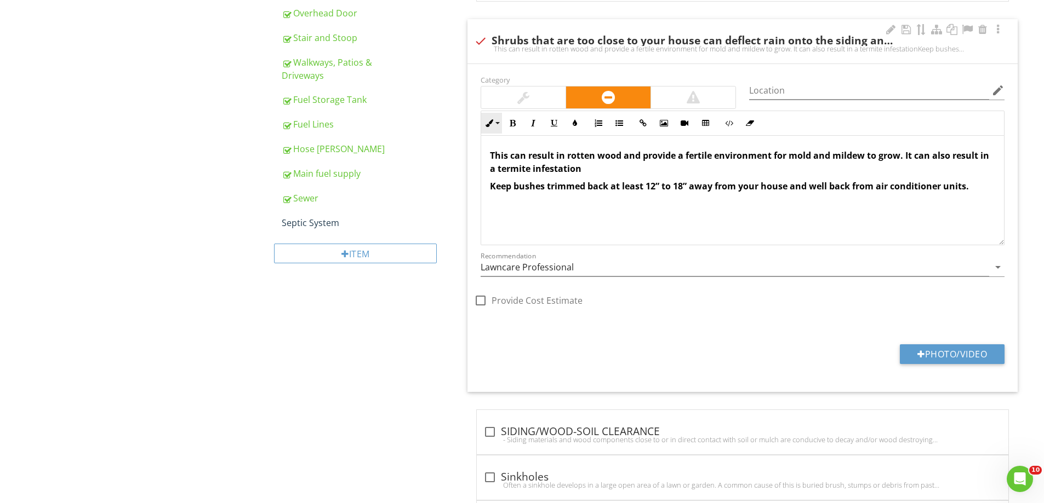
scroll to position [639, 0]
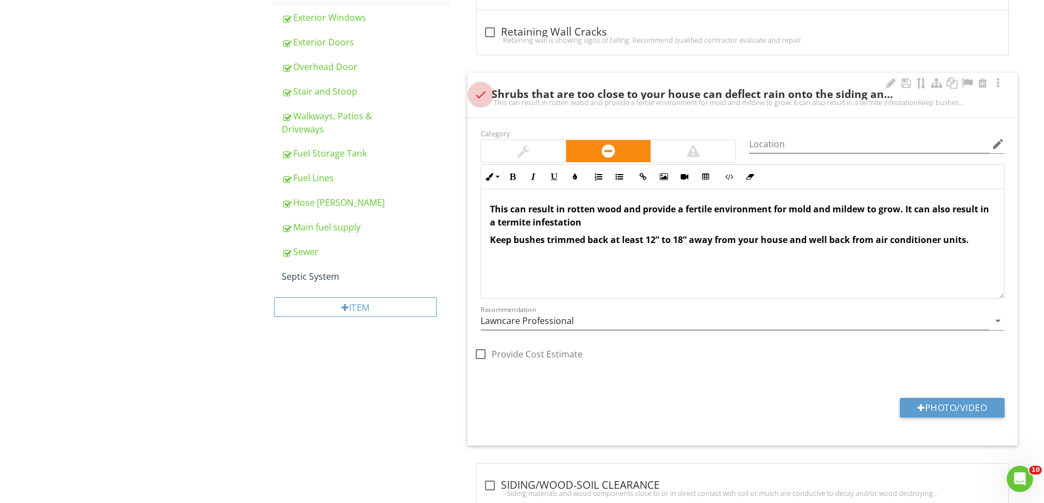
click at [474, 96] on div at bounding box center [480, 94] width 19 height 19
checkbox input "true"
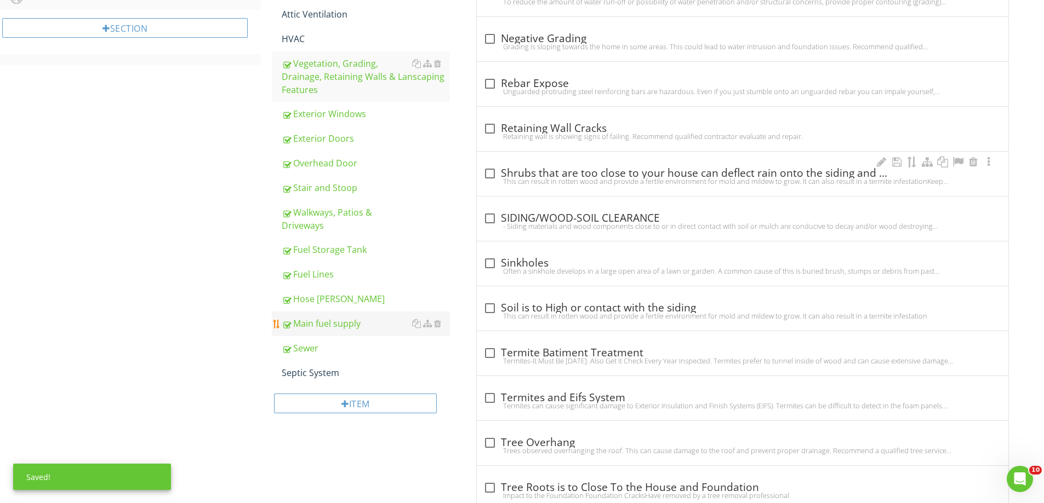
scroll to position [461, 0]
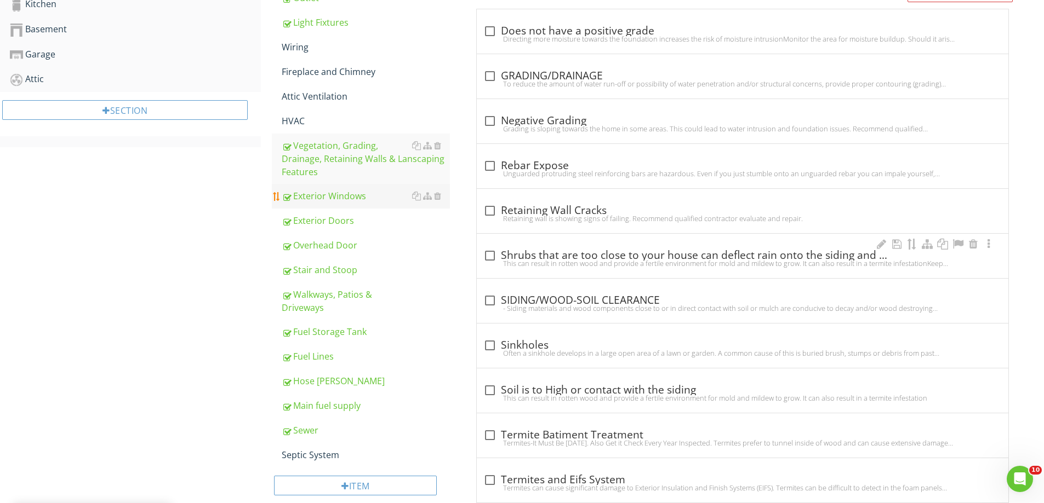
click at [312, 190] on div "Exterior Windows" at bounding box center [366, 196] width 168 height 13
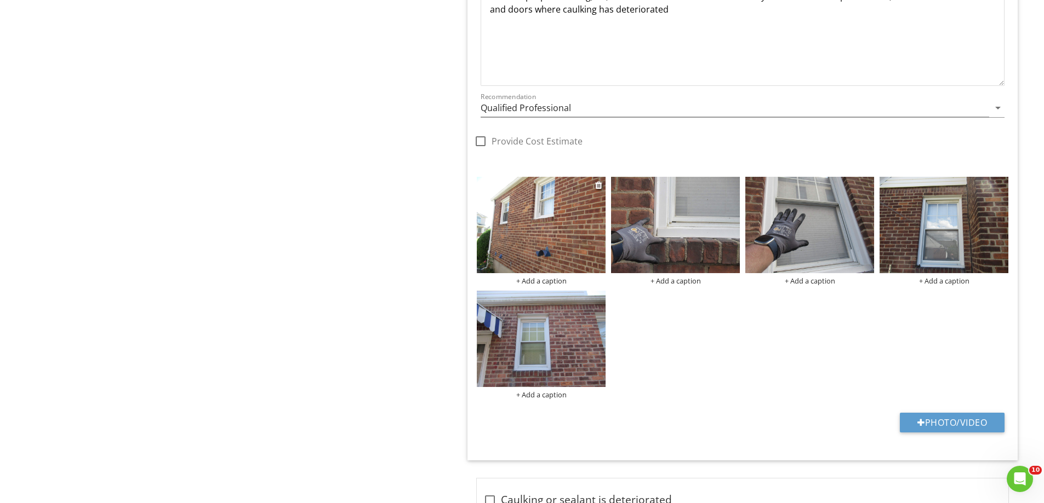
scroll to position [1502, 0]
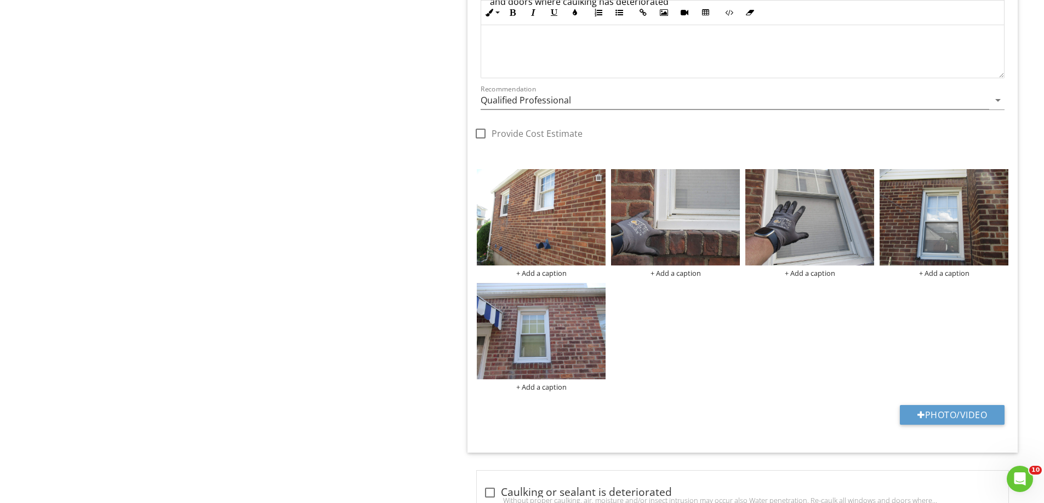
click at [597, 179] on div at bounding box center [598, 177] width 7 height 9
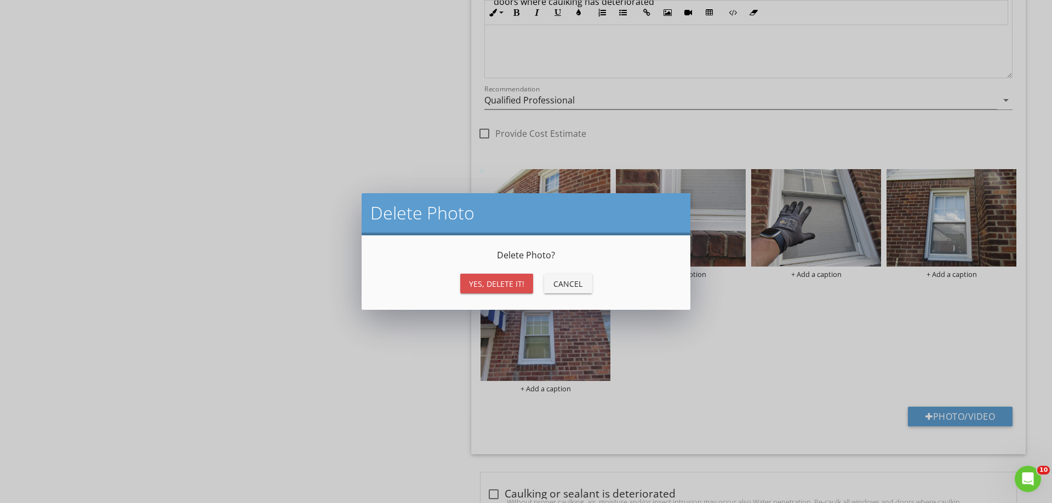
drag, startPoint x: 488, startPoint y: 284, endPoint x: 626, endPoint y: 205, distance: 158.5
click at [489, 281] on div "Yes, Delete it!" at bounding box center [496, 284] width 55 height 12
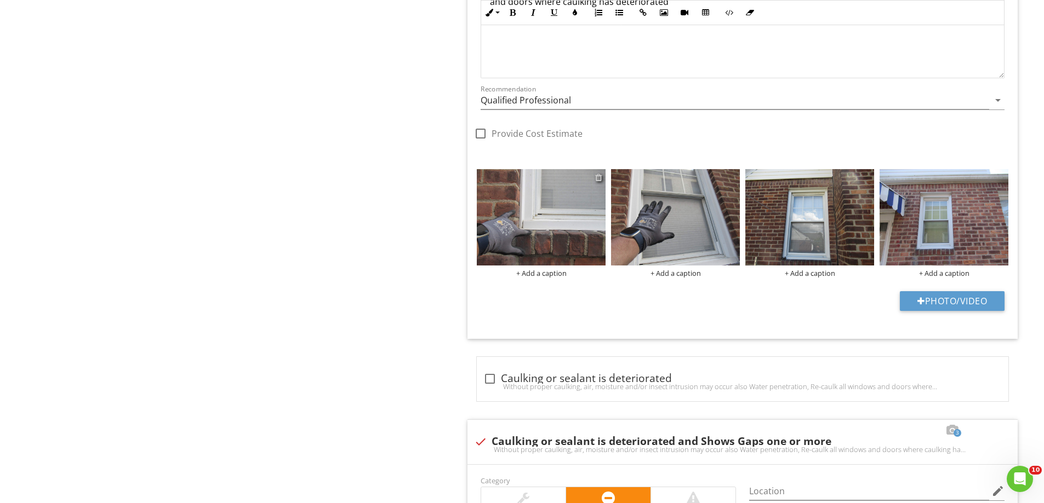
click at [599, 176] on div at bounding box center [598, 177] width 7 height 9
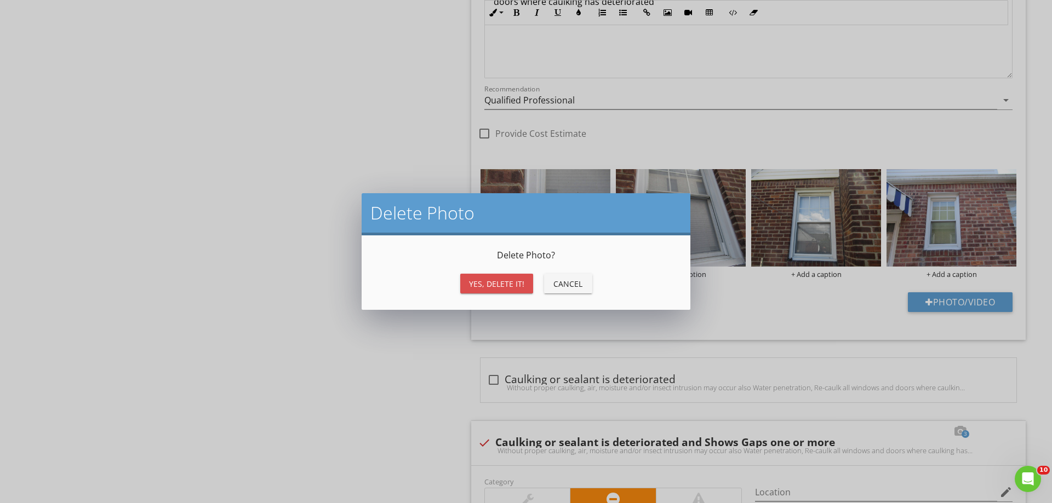
drag, startPoint x: 490, startPoint y: 285, endPoint x: 585, endPoint y: 233, distance: 108.4
click at [491, 285] on div "Yes, Delete it!" at bounding box center [496, 284] width 55 height 12
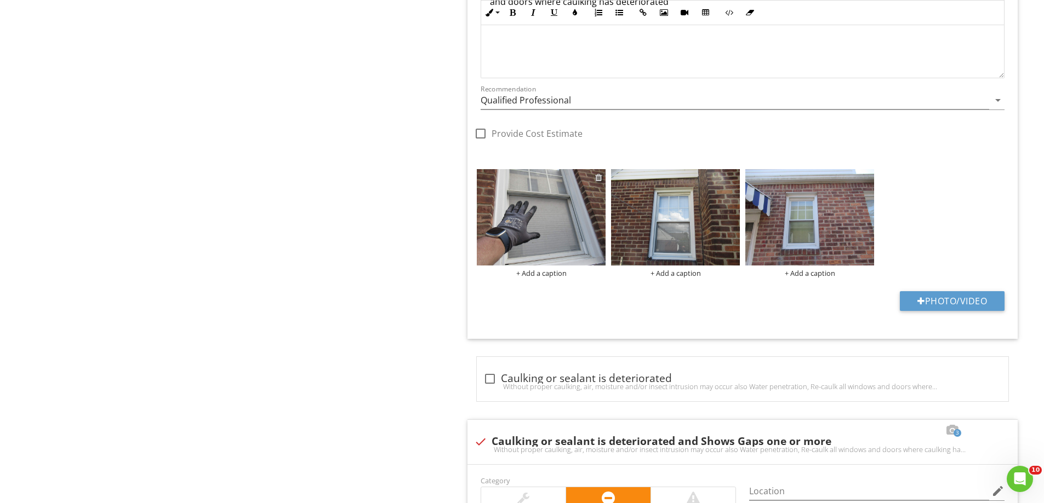
click at [599, 177] on div at bounding box center [598, 177] width 7 height 9
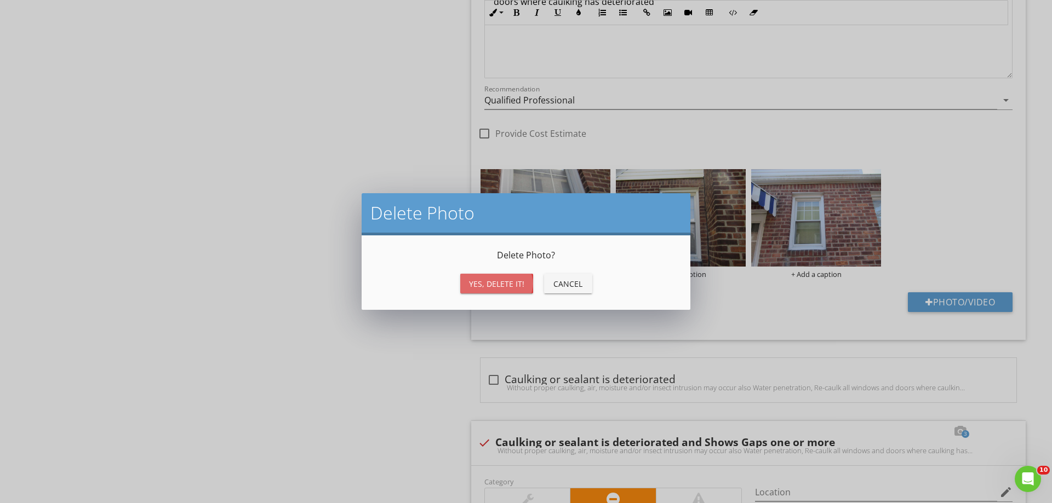
click at [501, 286] on div "Yes, Delete it!" at bounding box center [496, 284] width 55 height 12
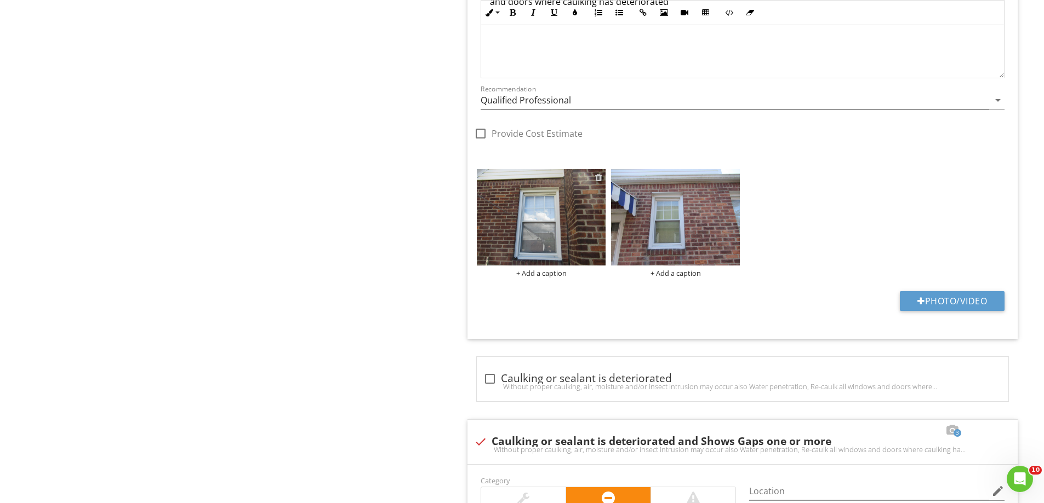
click at [597, 179] on div at bounding box center [598, 177] width 7 height 9
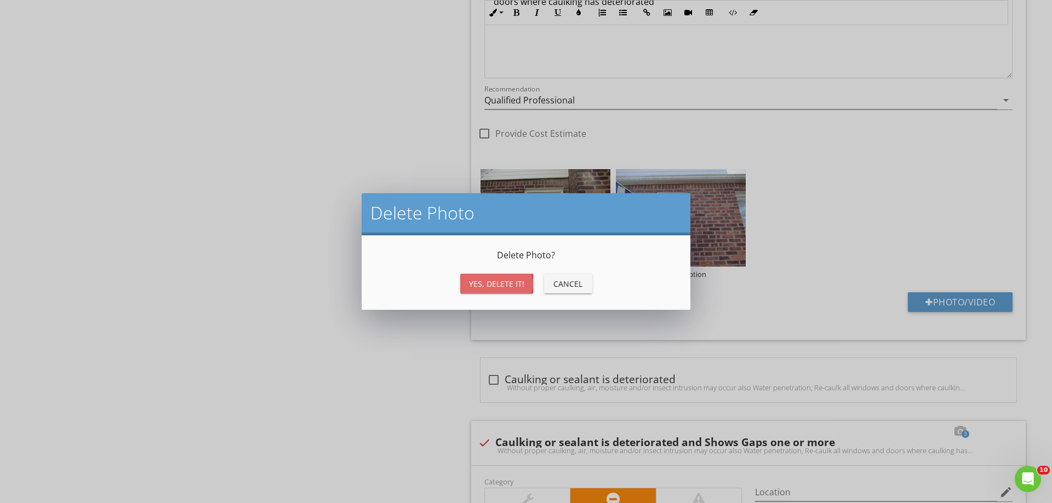
click at [503, 285] on div "Yes, Delete it!" at bounding box center [496, 284] width 55 height 12
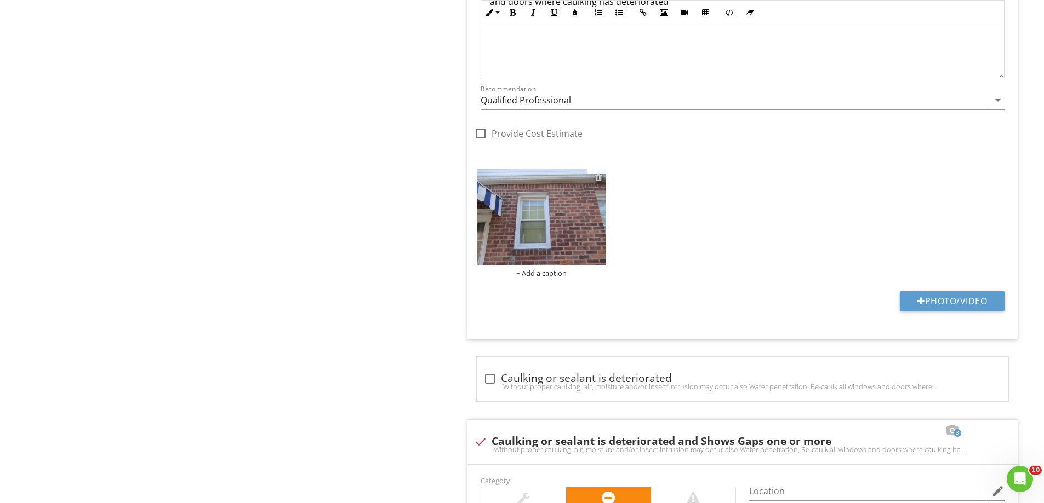
click at [599, 181] on div at bounding box center [598, 177] width 7 height 9
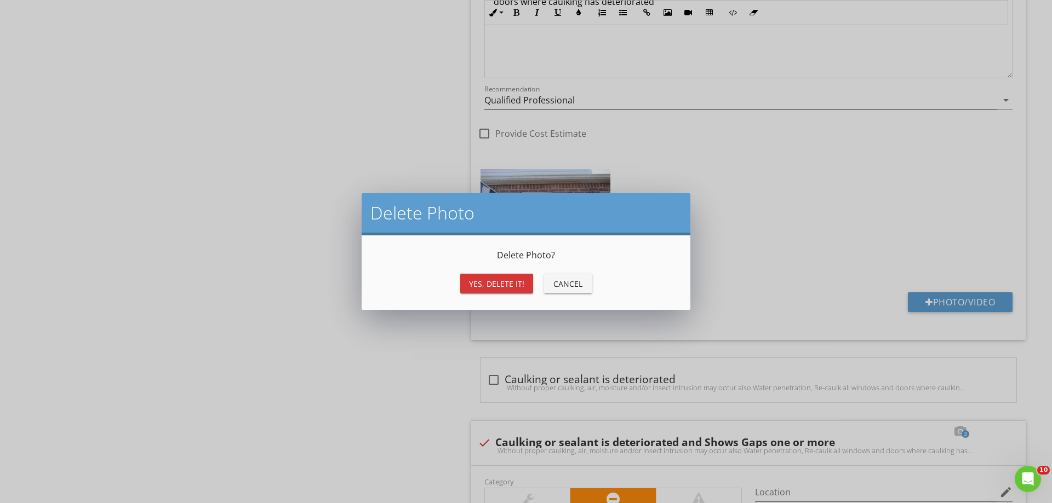
click at [501, 279] on div "Yes, Delete it!" at bounding box center [496, 284] width 55 height 12
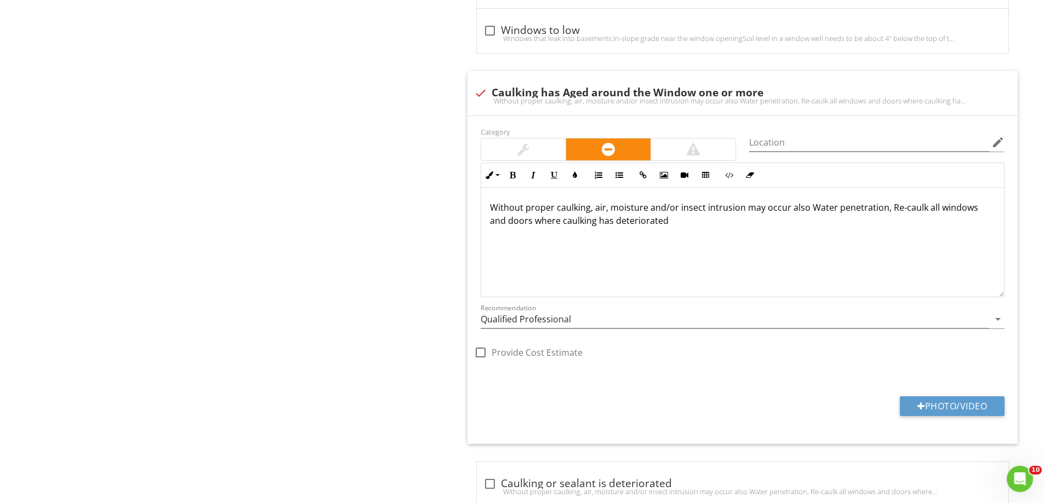
scroll to position [1228, 0]
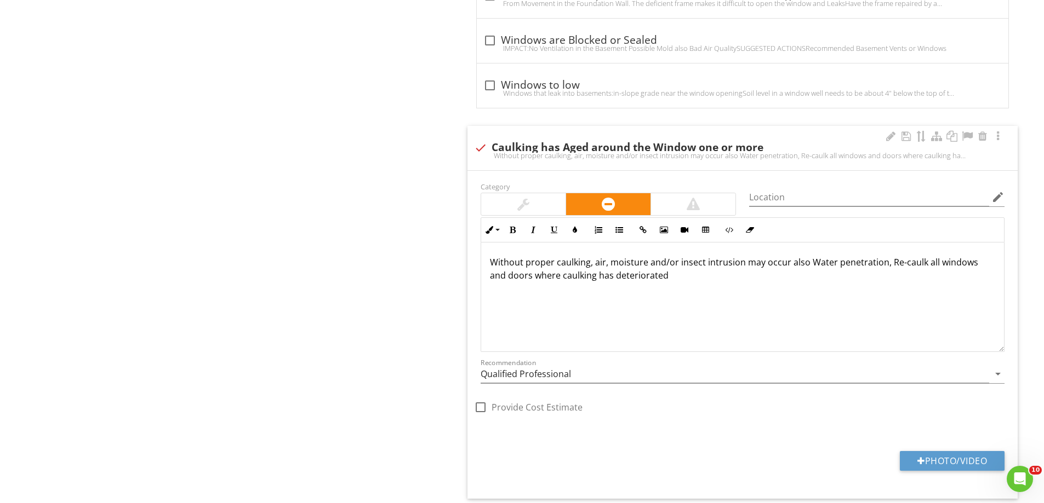
click at [488, 151] on div "Without proper caulking, air, moisture and/or insect intrusion may occur also W…" at bounding box center [742, 155] width 537 height 9
checkbox input "true"
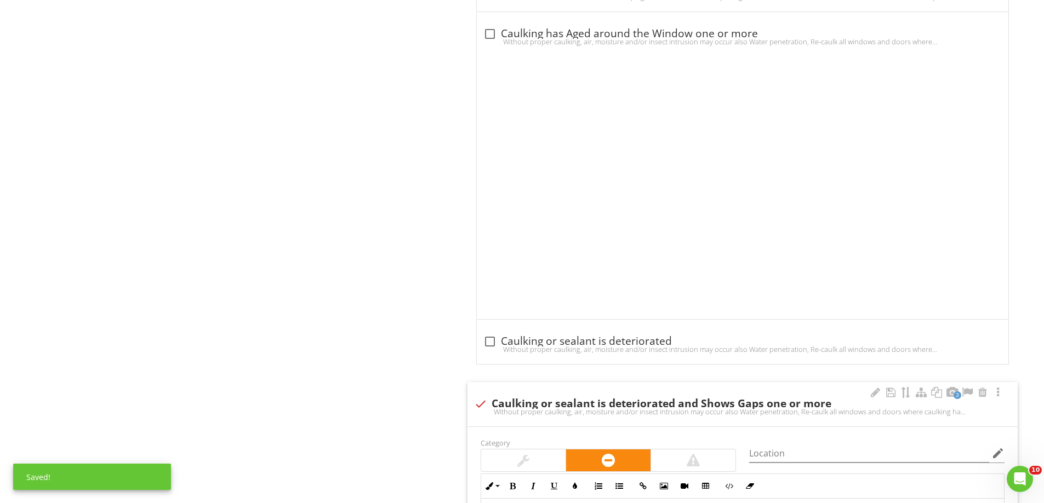
scroll to position [1502, 0]
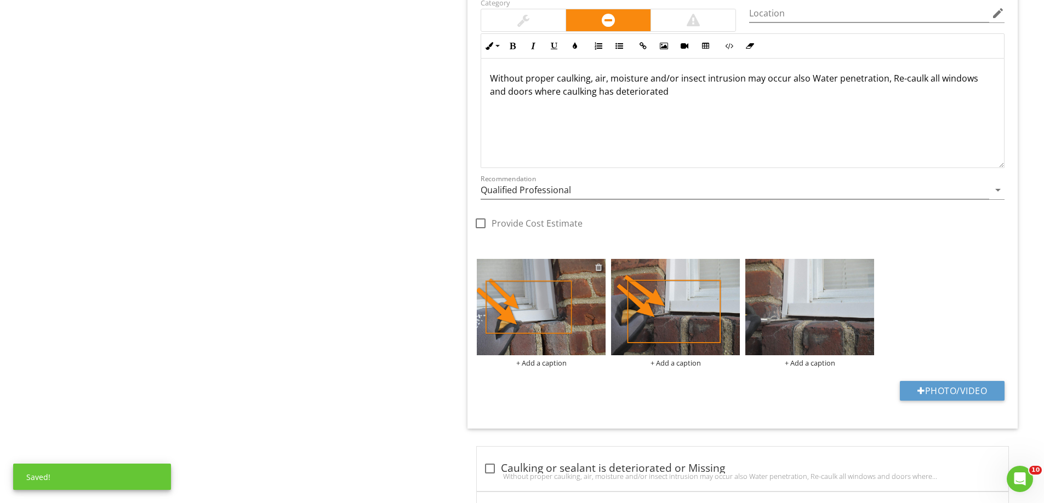
click at [599, 265] on div at bounding box center [598, 267] width 7 height 9
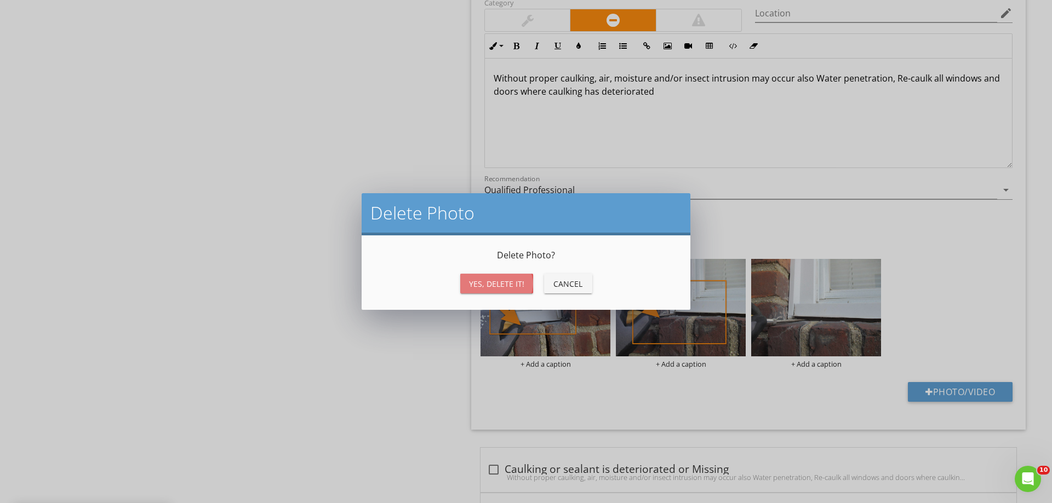
drag, startPoint x: 497, startPoint y: 285, endPoint x: 574, endPoint y: 283, distance: 77.3
click at [497, 285] on div "Yes, Delete it!" at bounding box center [496, 284] width 55 height 12
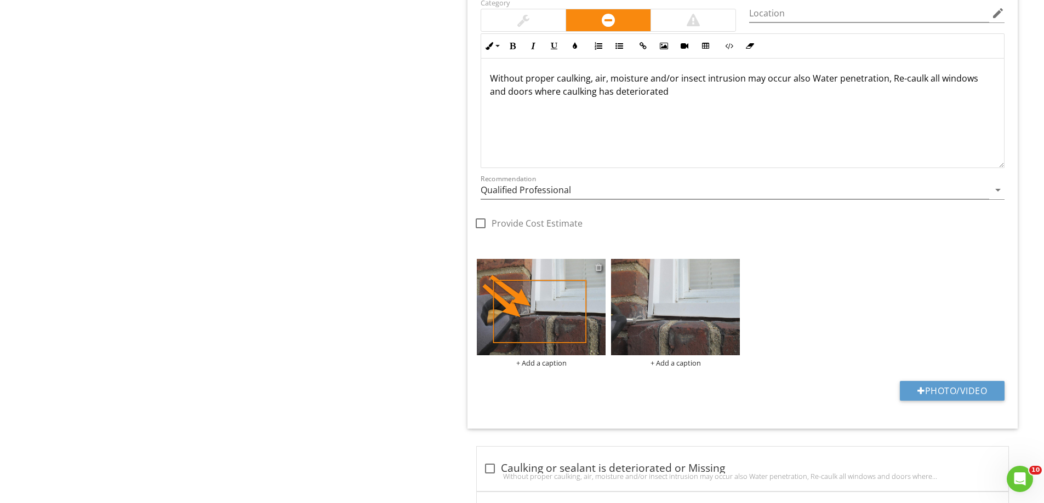
click at [601, 268] on div at bounding box center [598, 267] width 7 height 9
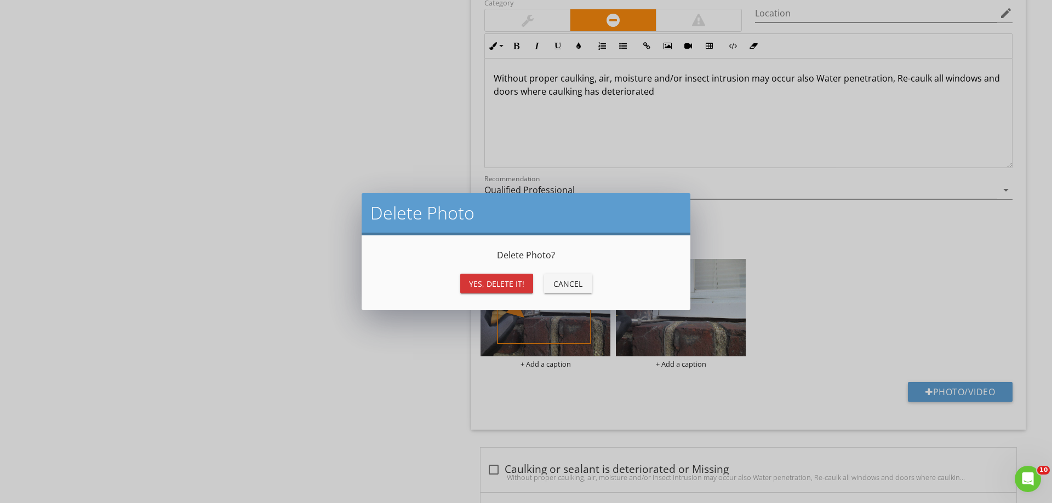
click at [517, 285] on div "Yes, Delete it!" at bounding box center [496, 284] width 55 height 12
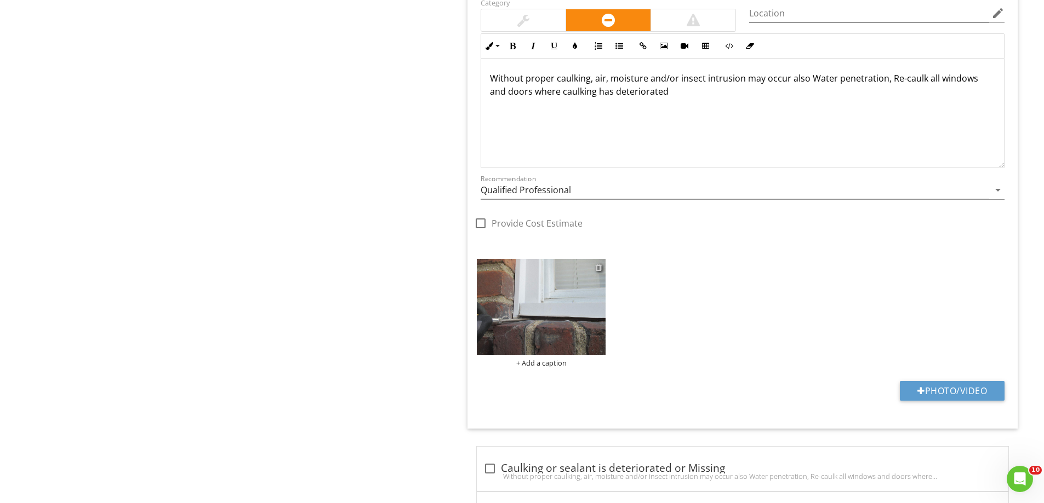
click at [600, 266] on div at bounding box center [598, 267] width 7 height 9
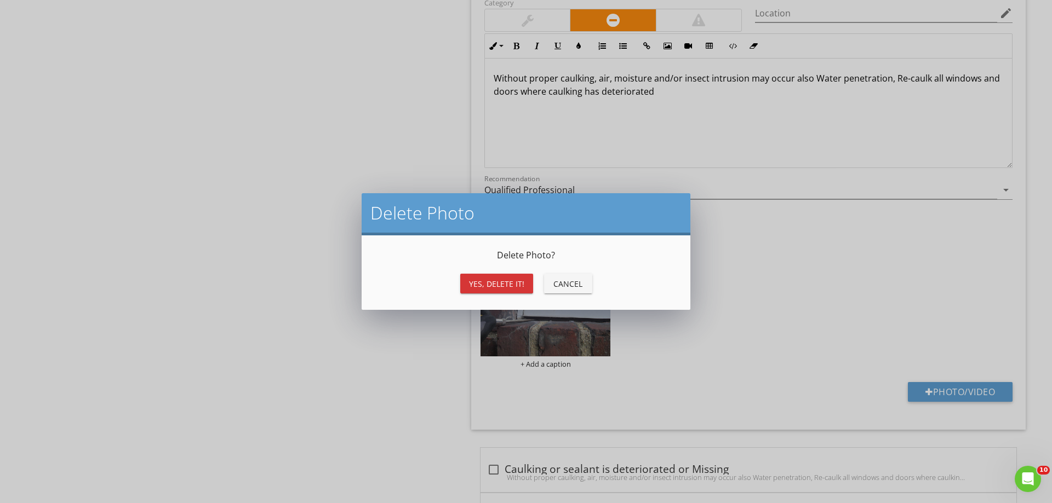
click at [514, 282] on div "Yes, Delete it!" at bounding box center [496, 284] width 55 height 12
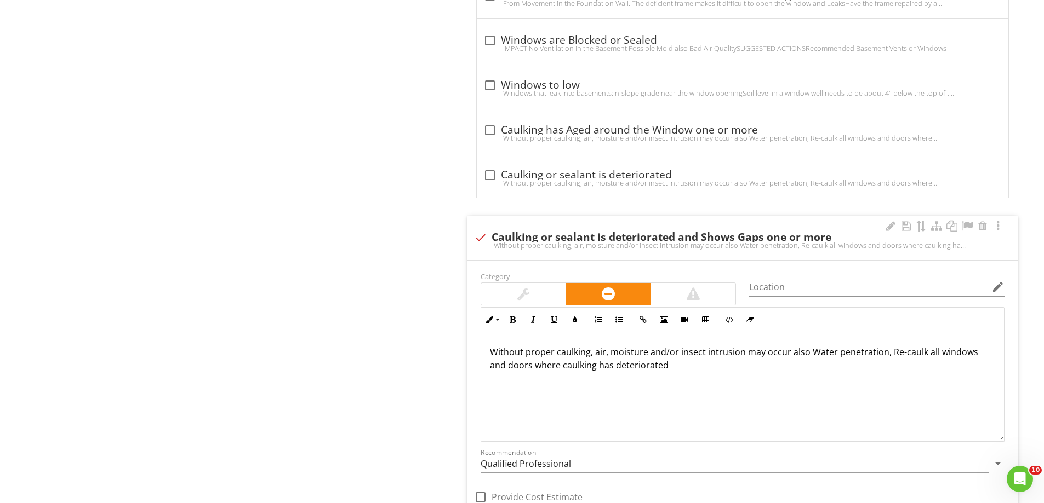
click at [482, 238] on div at bounding box center [480, 237] width 19 height 19
checkbox input "true"
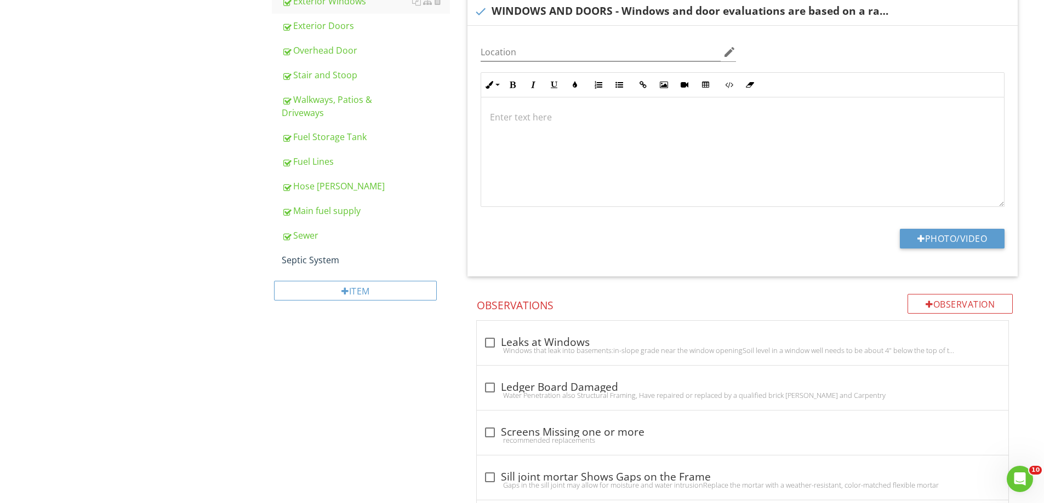
scroll to position [390, 0]
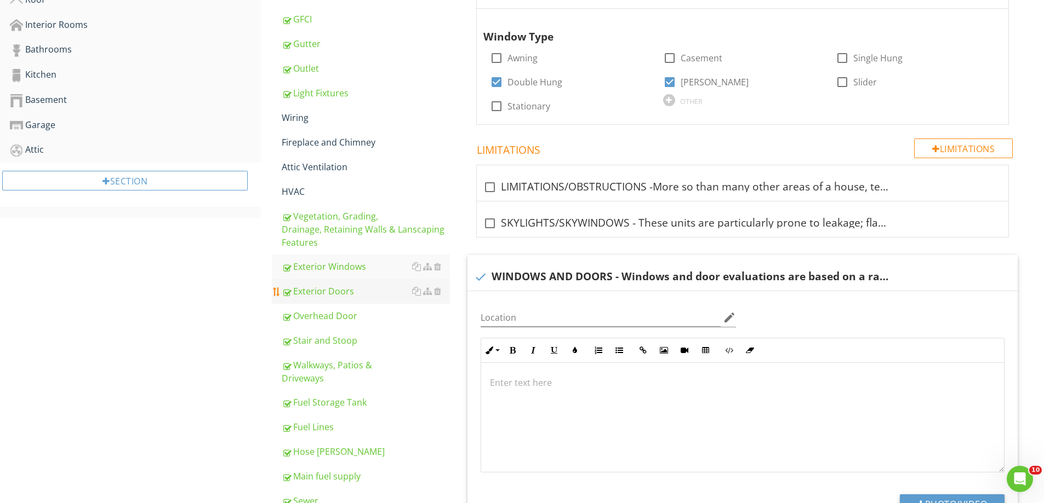
click at [339, 285] on div "Exterior Doors" at bounding box center [366, 291] width 168 height 13
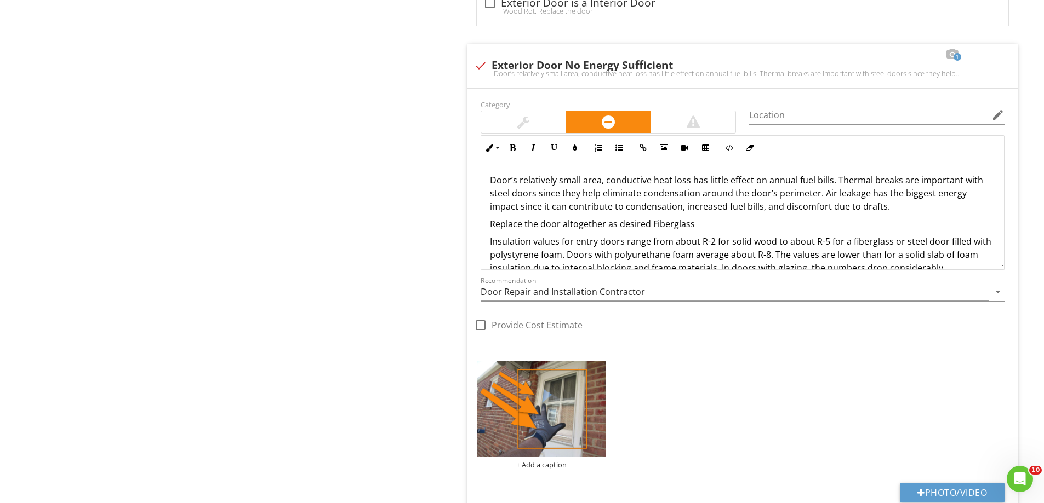
scroll to position [2033, 0]
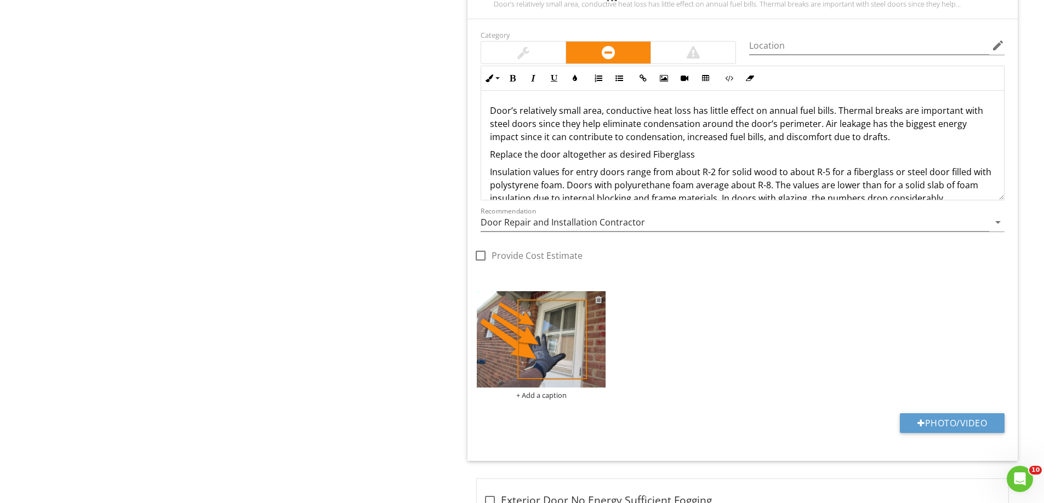
click at [598, 299] on div at bounding box center [598, 299] width 7 height 9
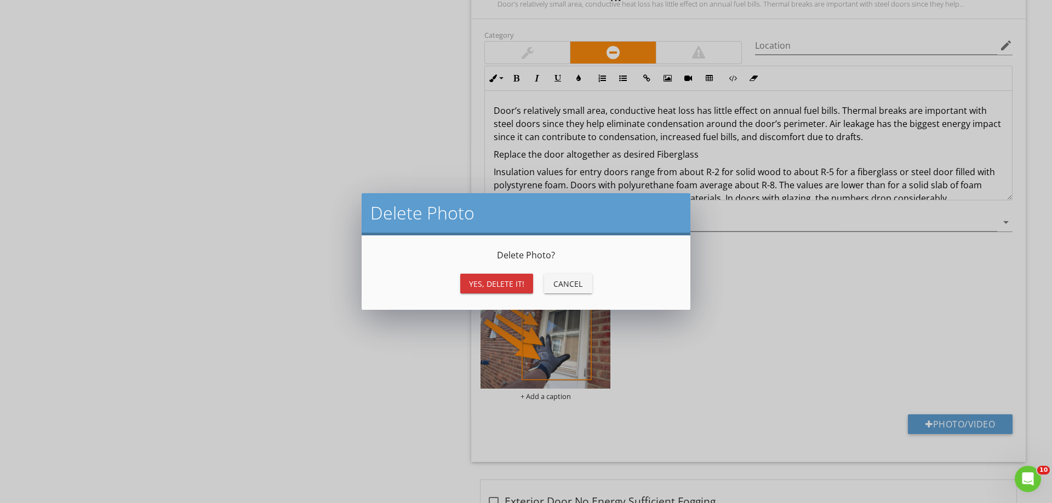
click at [503, 278] on div "Yes, Delete it!" at bounding box center [496, 284] width 55 height 12
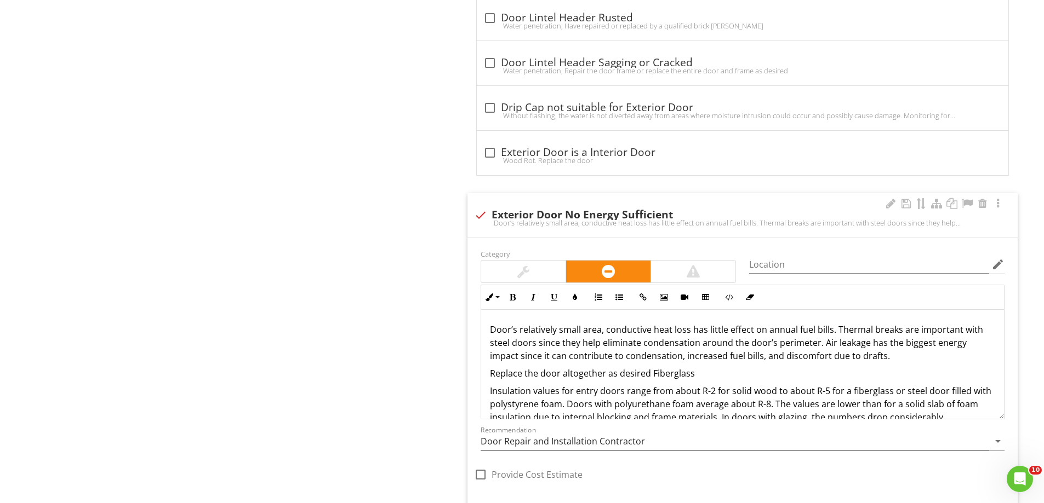
click at [481, 211] on div at bounding box center [480, 215] width 19 height 19
checkbox input "true"
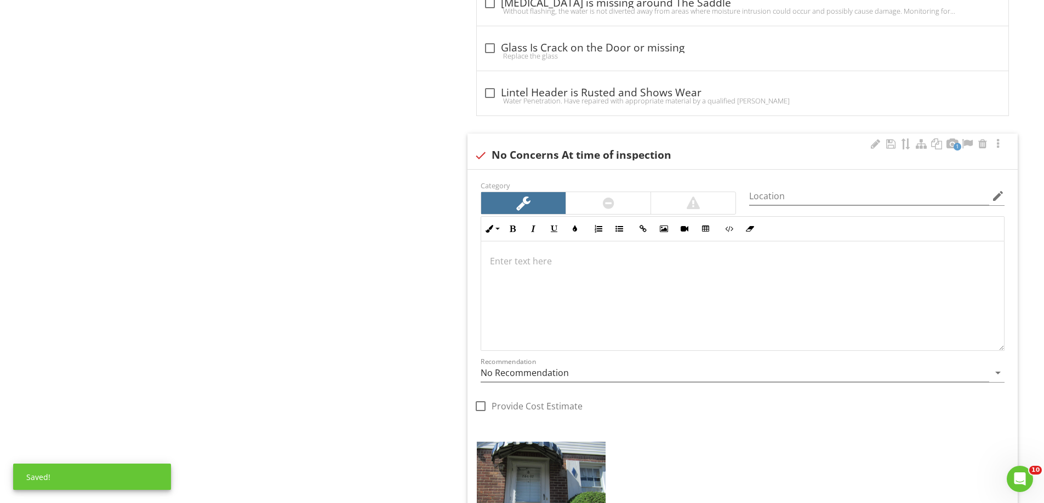
scroll to position [2417, 0]
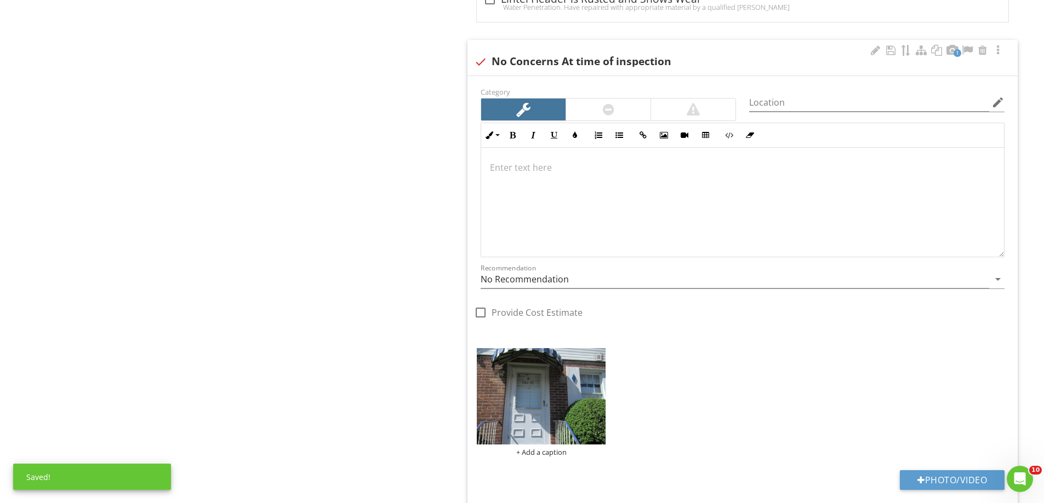
click at [597, 357] on div at bounding box center [598, 356] width 7 height 9
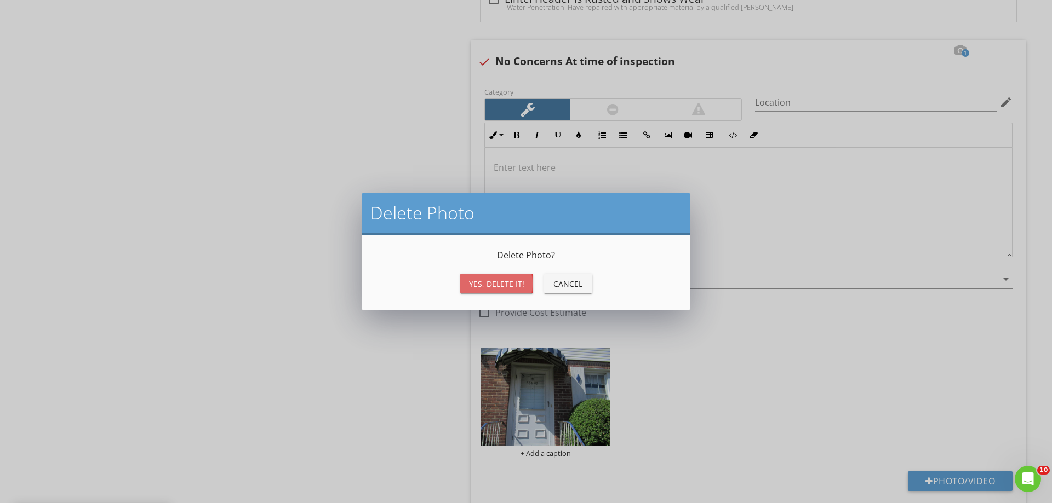
click at [490, 274] on button "Yes, Delete it!" at bounding box center [496, 284] width 73 height 20
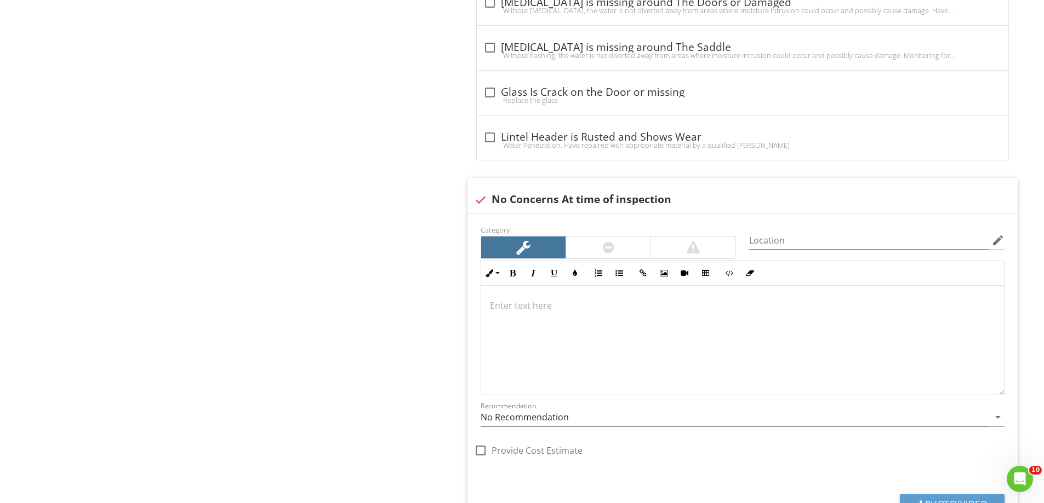
scroll to position [2143, 0]
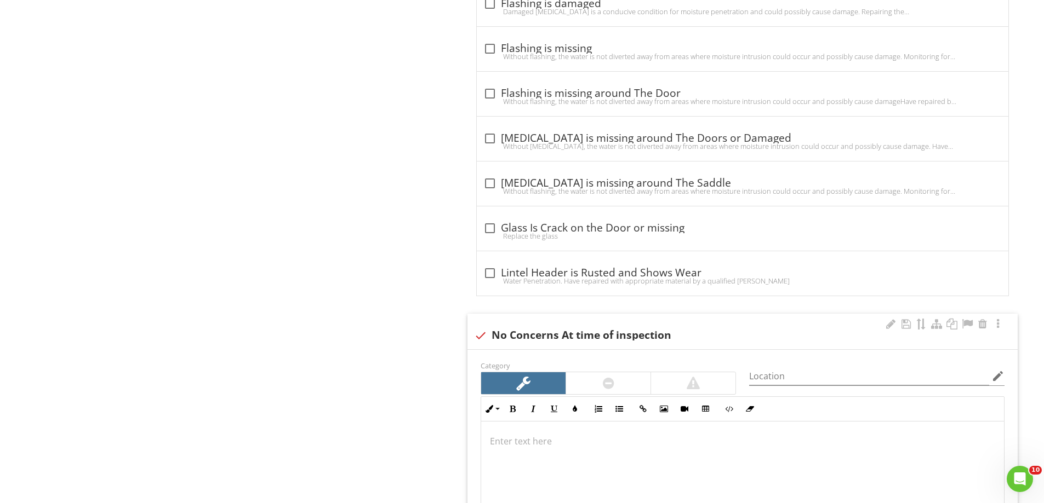
click at [474, 336] on div at bounding box center [480, 335] width 19 height 19
checkbox input "true"
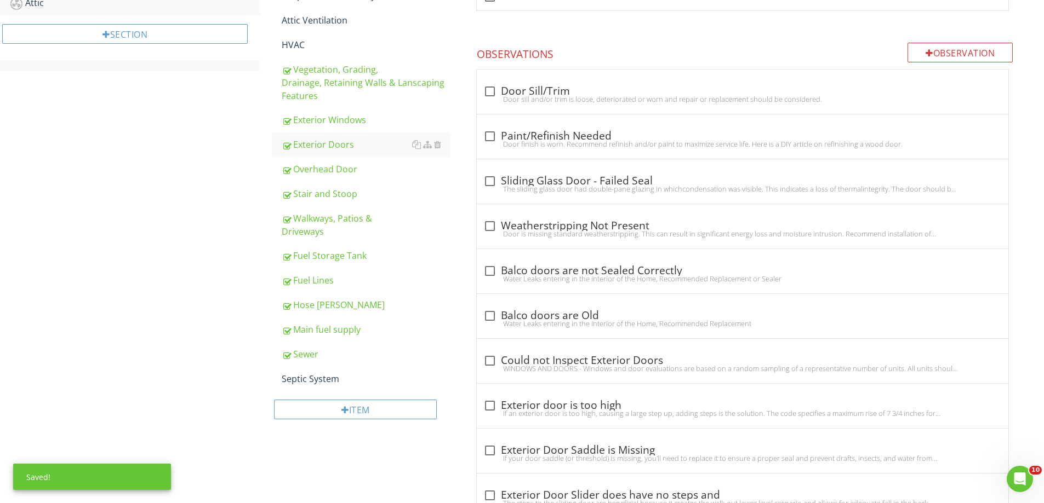
scroll to position [445, 0]
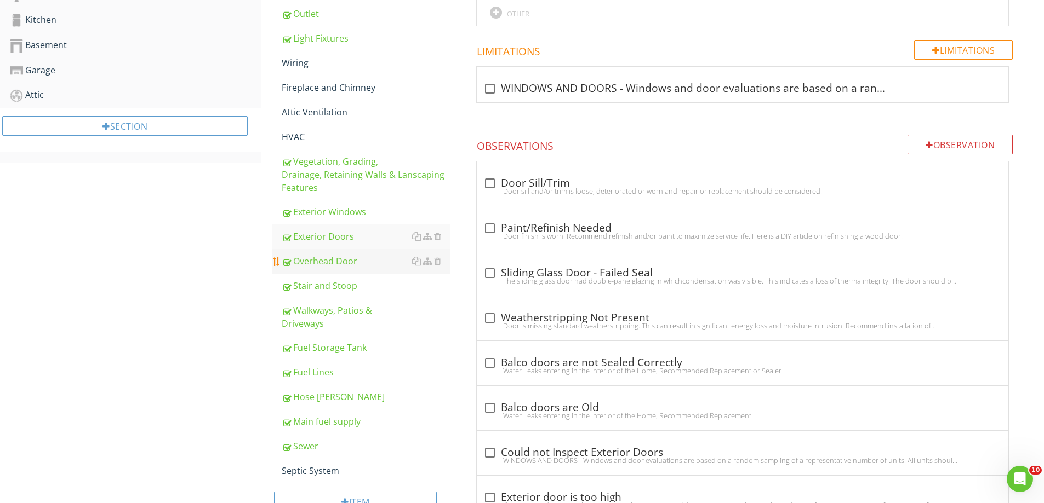
click at [329, 255] on div "Overhead Door" at bounding box center [366, 261] width 168 height 13
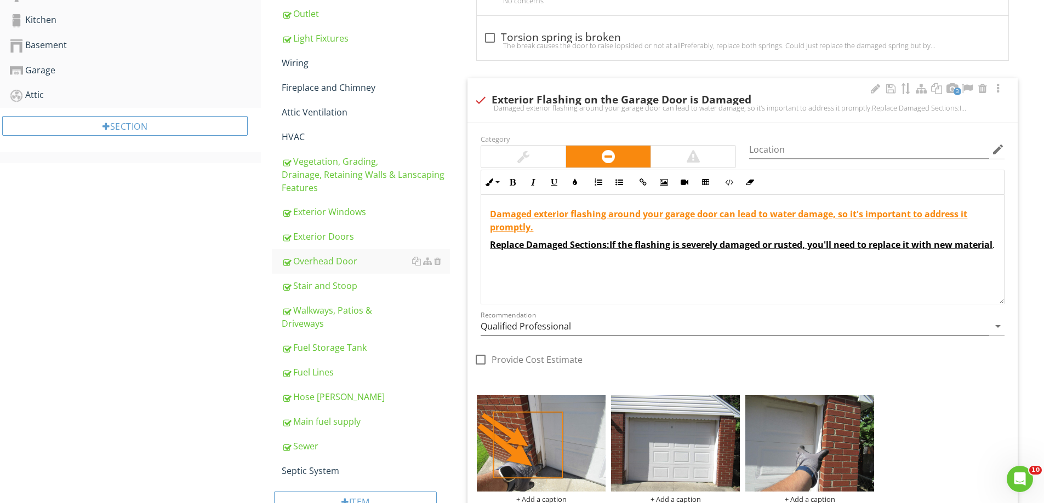
scroll to position [9, 0]
click at [600, 402] on div at bounding box center [598, 403] width 7 height 9
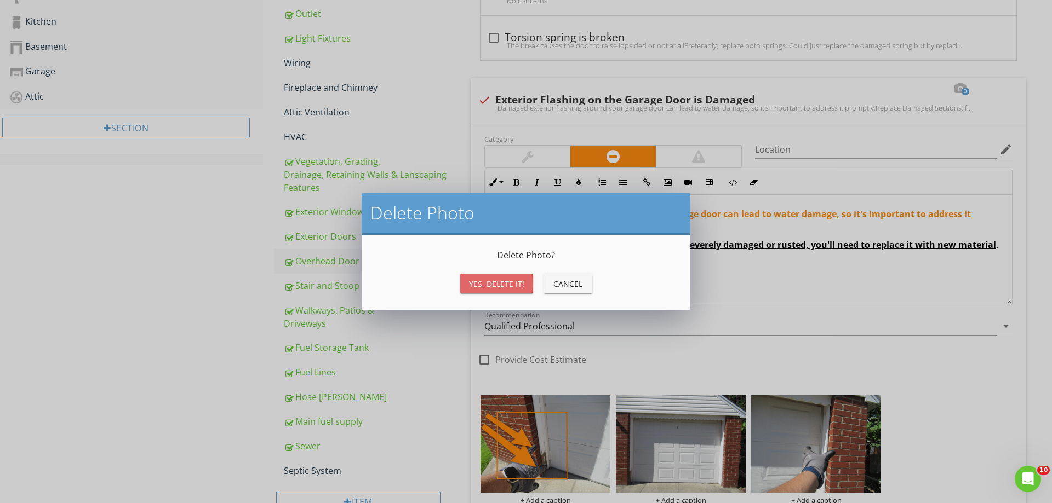
click at [500, 285] on div "Yes, Delete it!" at bounding box center [496, 284] width 55 height 12
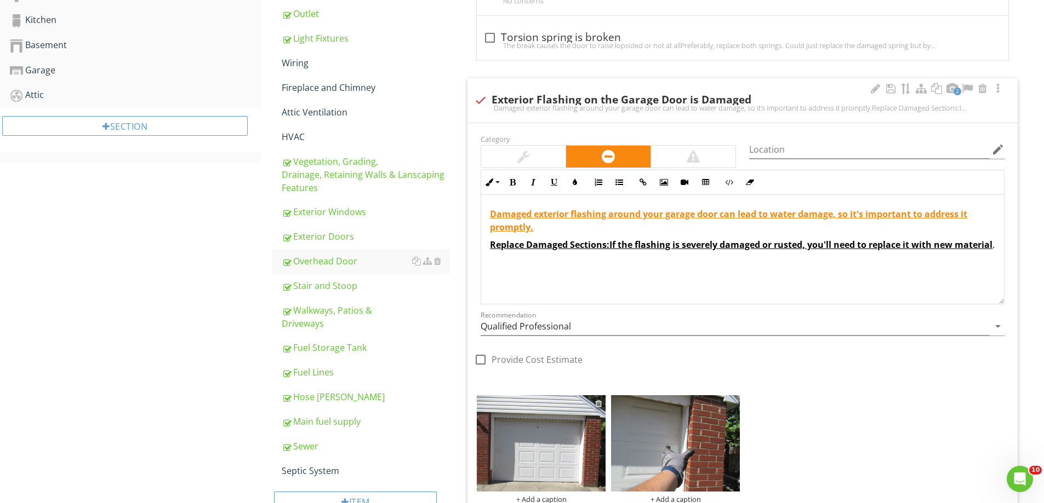
click at [598, 403] on div at bounding box center [598, 403] width 7 height 9
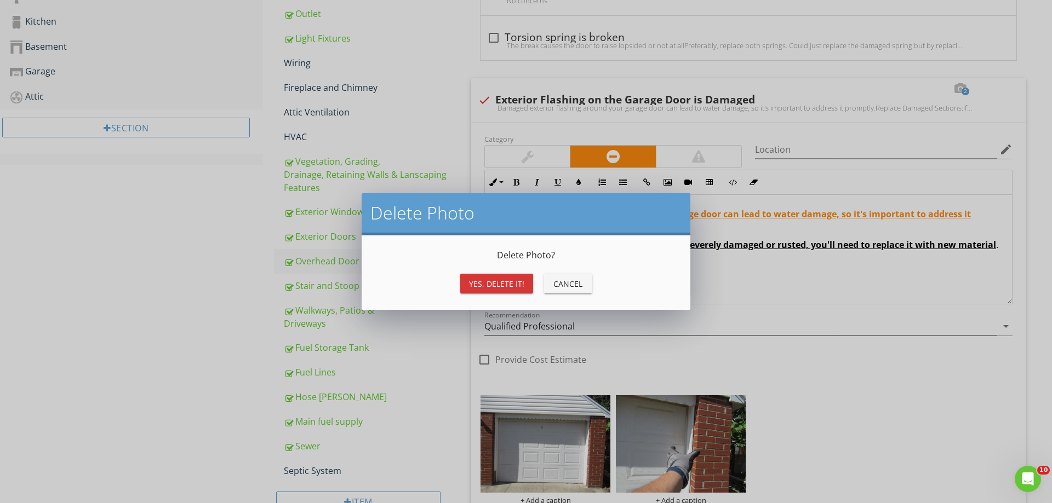
click at [503, 285] on div "Yes, Delete it!" at bounding box center [496, 284] width 55 height 12
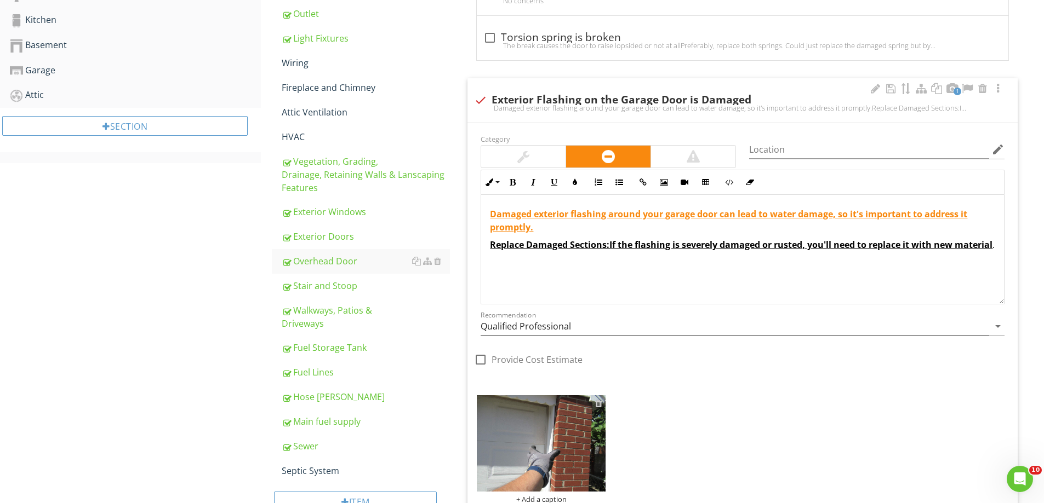
click at [599, 403] on div at bounding box center [598, 403] width 7 height 9
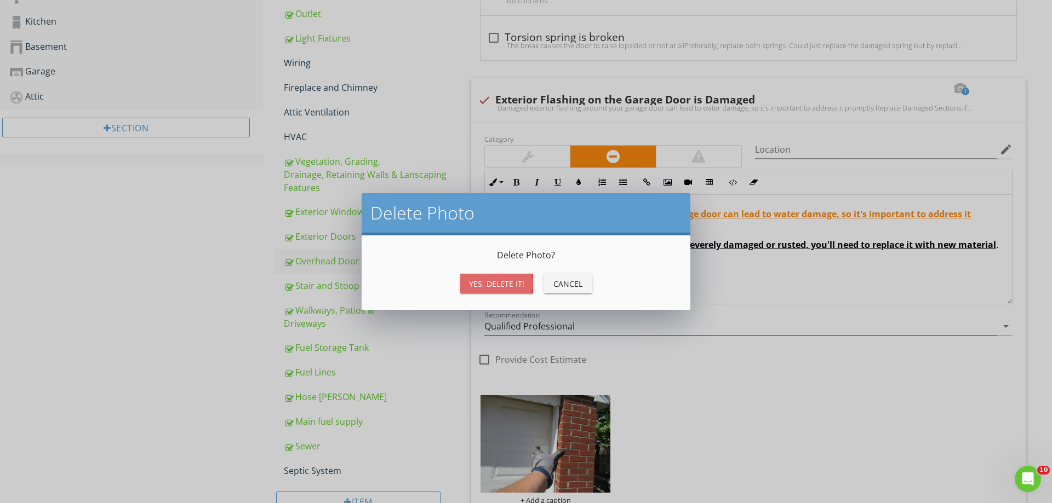
click at [507, 286] on div "Yes, Delete it!" at bounding box center [496, 284] width 55 height 12
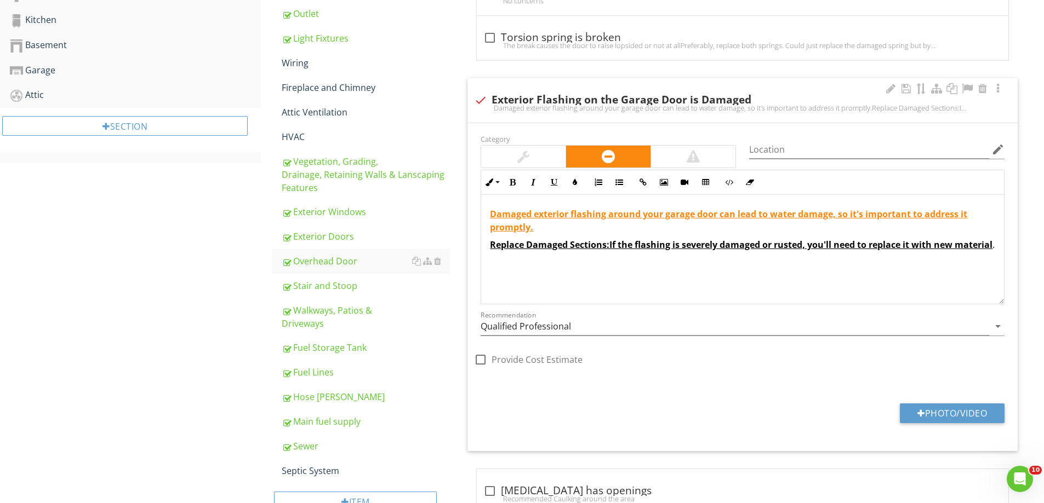
scroll to position [0, 0]
click at [488, 102] on div at bounding box center [480, 100] width 19 height 19
checkbox input "true"
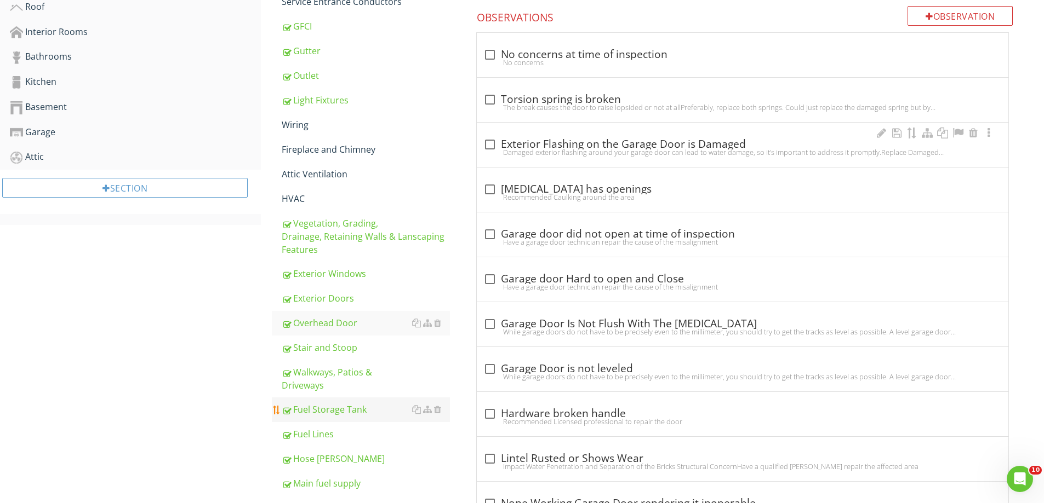
scroll to position [383, 0]
click at [315, 341] on div "Stair and Stoop" at bounding box center [366, 347] width 168 height 13
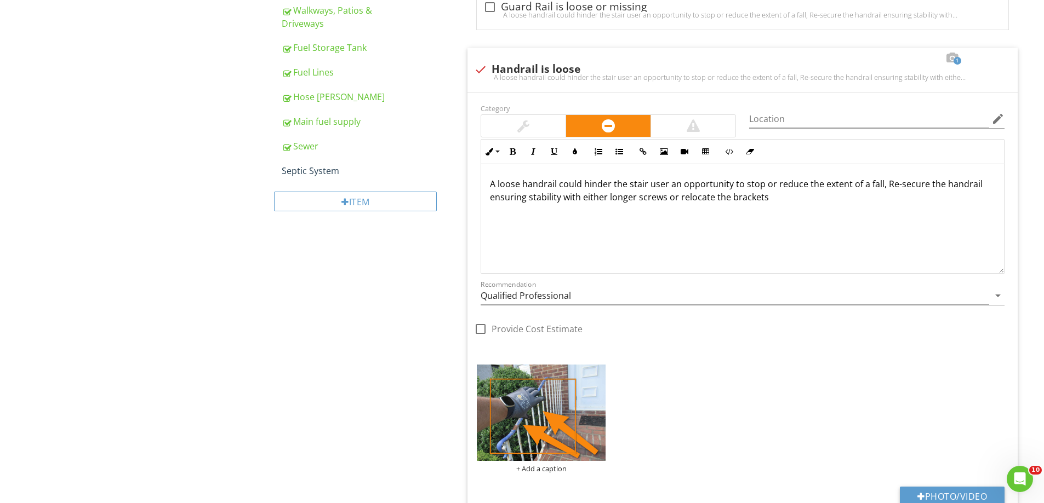
scroll to position [931, 0]
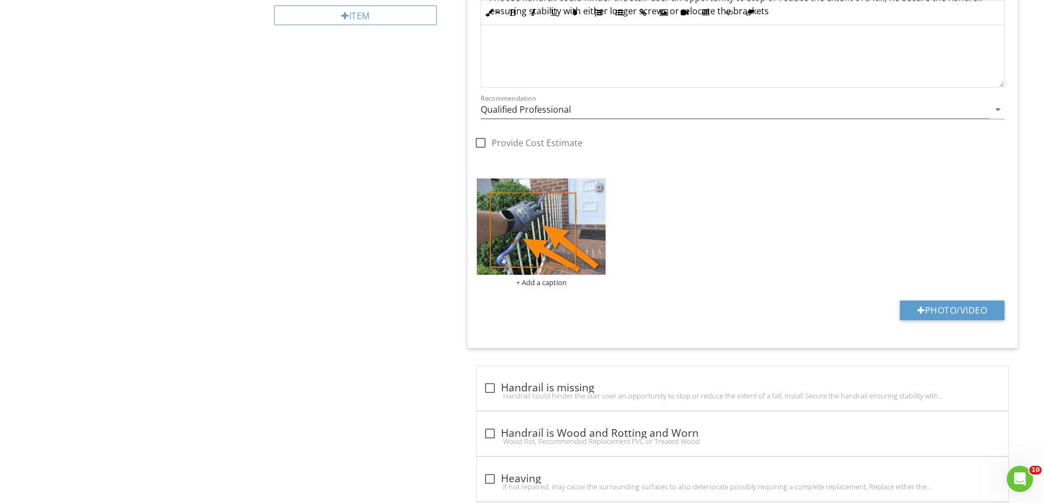
click at [599, 185] on div at bounding box center [598, 186] width 7 height 9
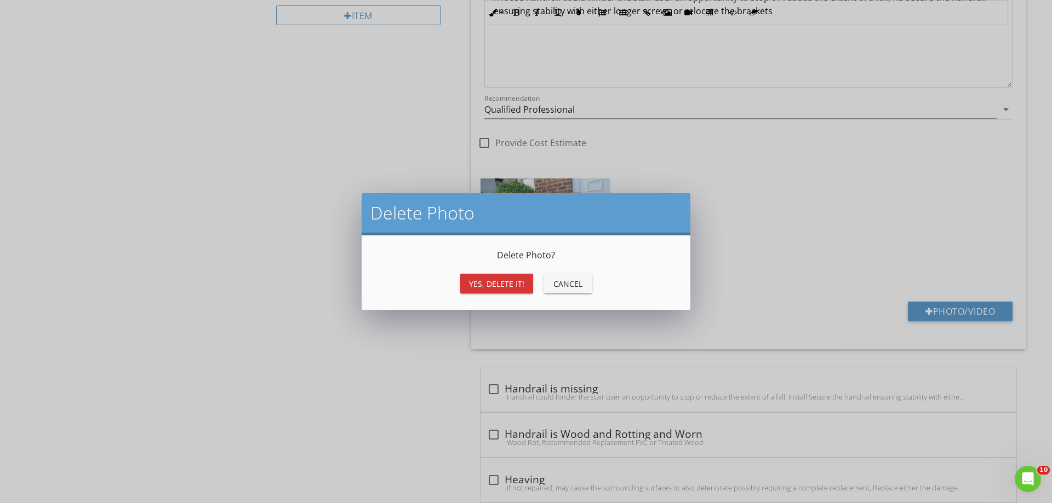
click at [480, 296] on div "Yes, Delete it! Cancel" at bounding box center [526, 284] width 302 height 26
click at [492, 282] on div "Yes, Delete it!" at bounding box center [496, 284] width 55 height 12
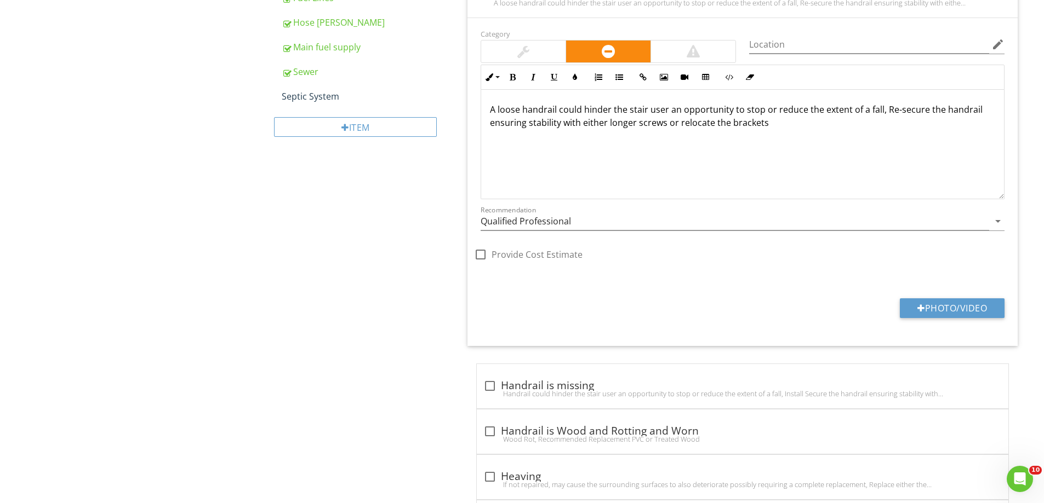
scroll to position [657, 0]
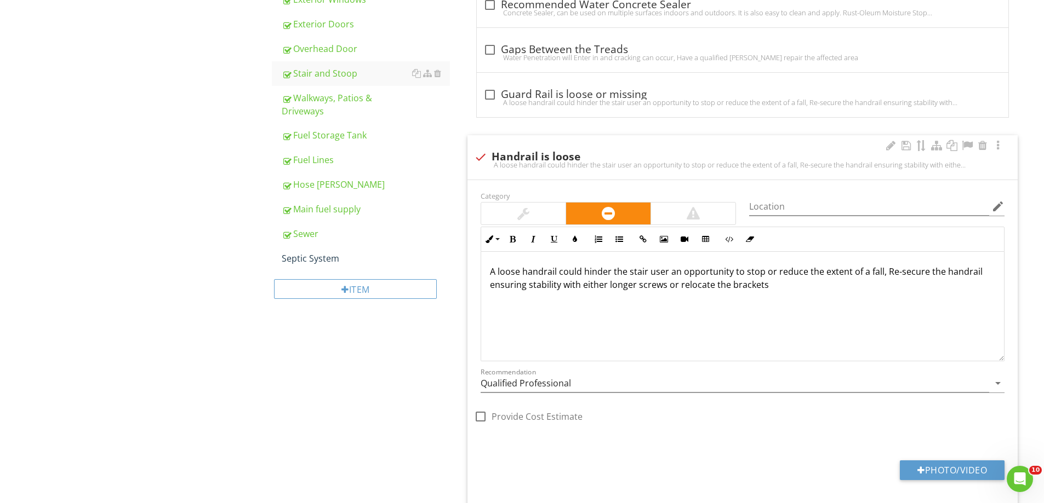
click at [480, 155] on div at bounding box center [480, 157] width 19 height 19
checkbox input "true"
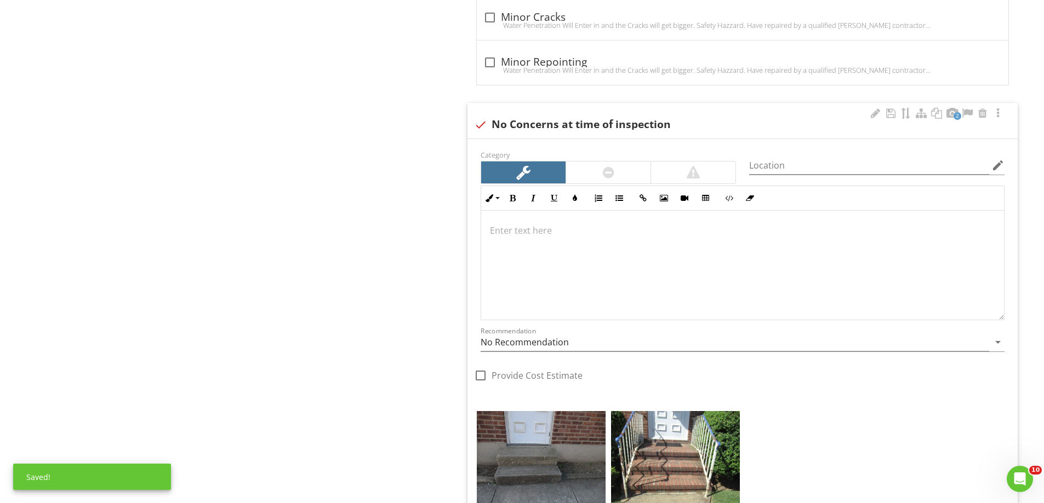
scroll to position [1205, 0]
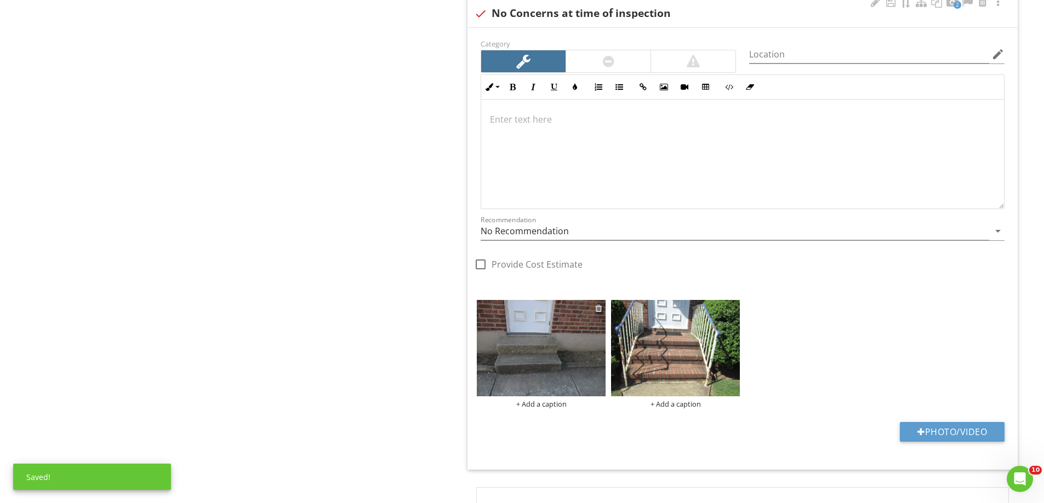
click at [599, 311] on div at bounding box center [598, 308] width 7 height 9
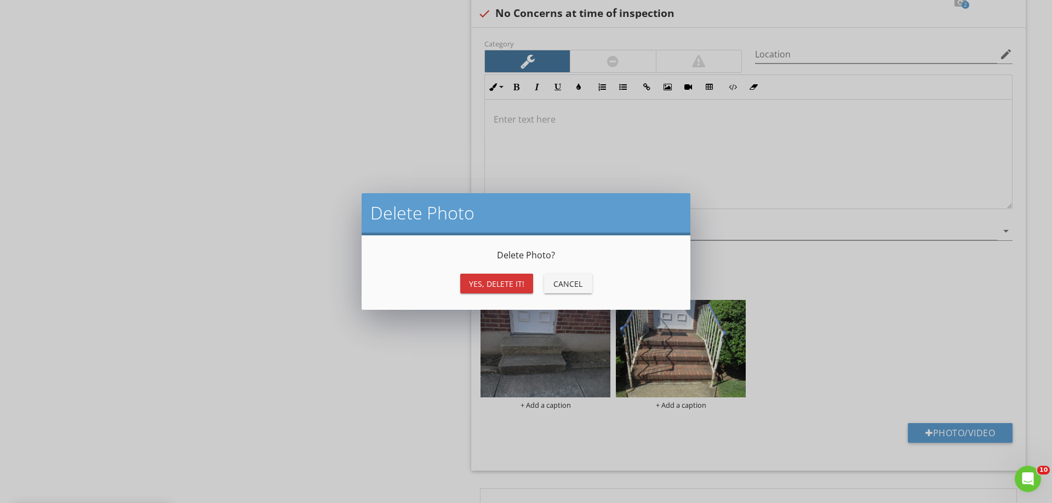
drag, startPoint x: 496, startPoint y: 276, endPoint x: 504, endPoint y: 281, distance: 9.1
click at [495, 276] on button "Yes, Delete it!" at bounding box center [496, 284] width 73 height 20
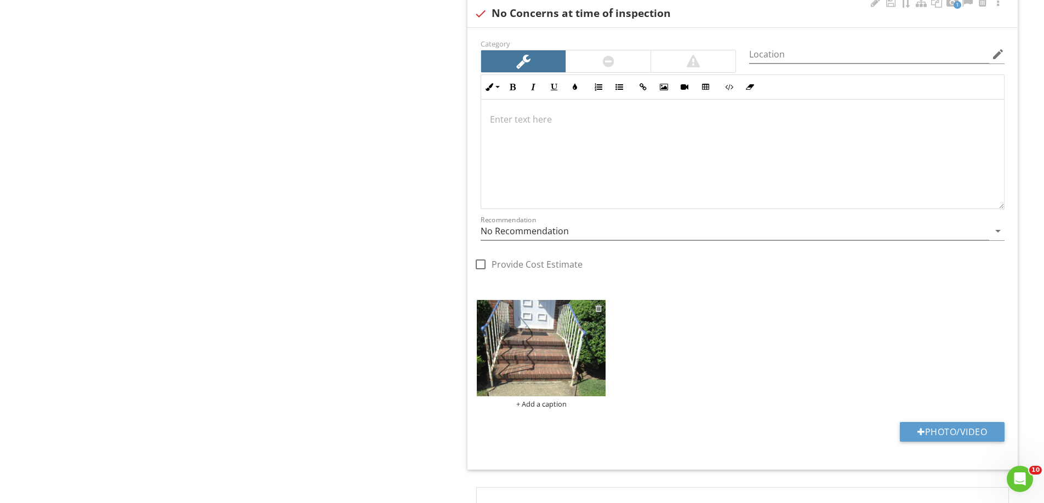
click at [598, 308] on div at bounding box center [598, 308] width 7 height 9
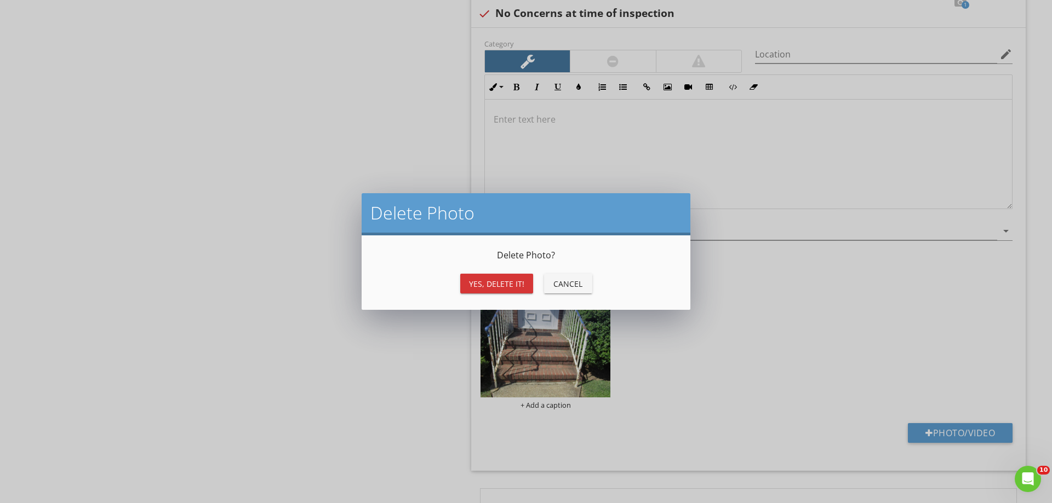
click at [514, 285] on div "Yes, Delete it!" at bounding box center [496, 284] width 55 height 12
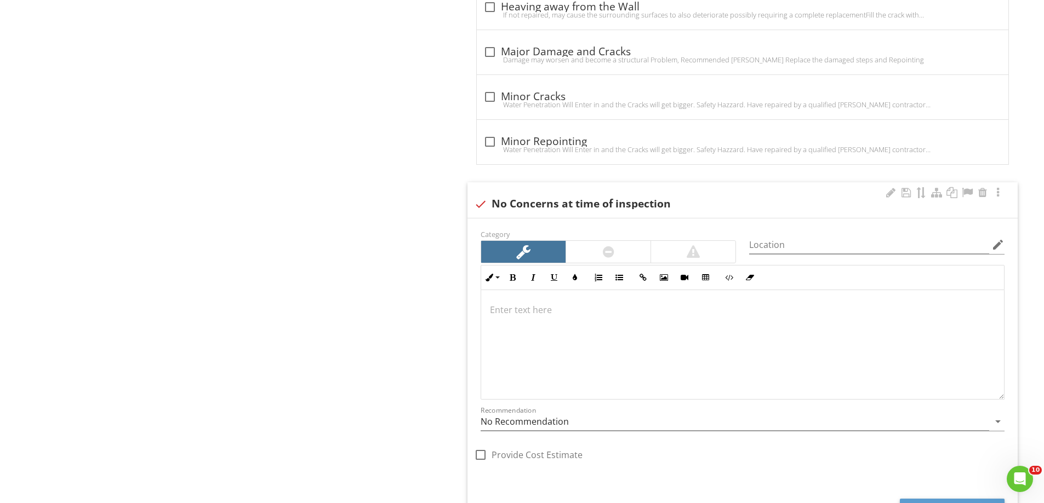
scroll to position [931, 0]
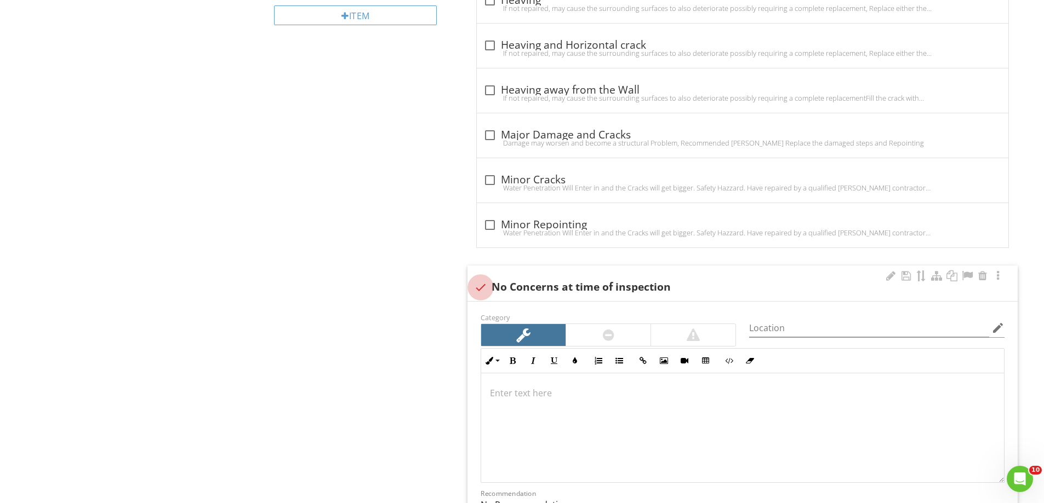
click at [484, 294] on div at bounding box center [480, 287] width 19 height 19
checkbox input "true"
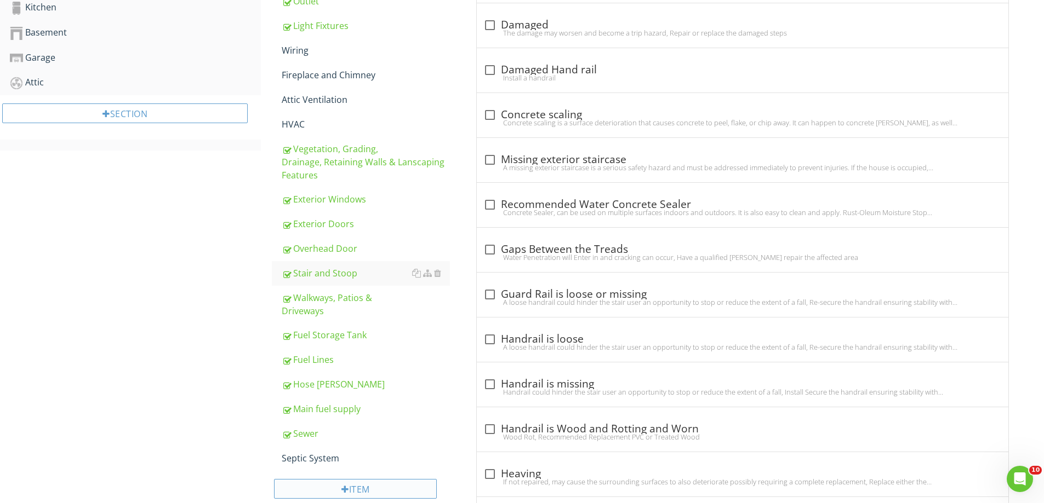
scroll to position [438, 0]
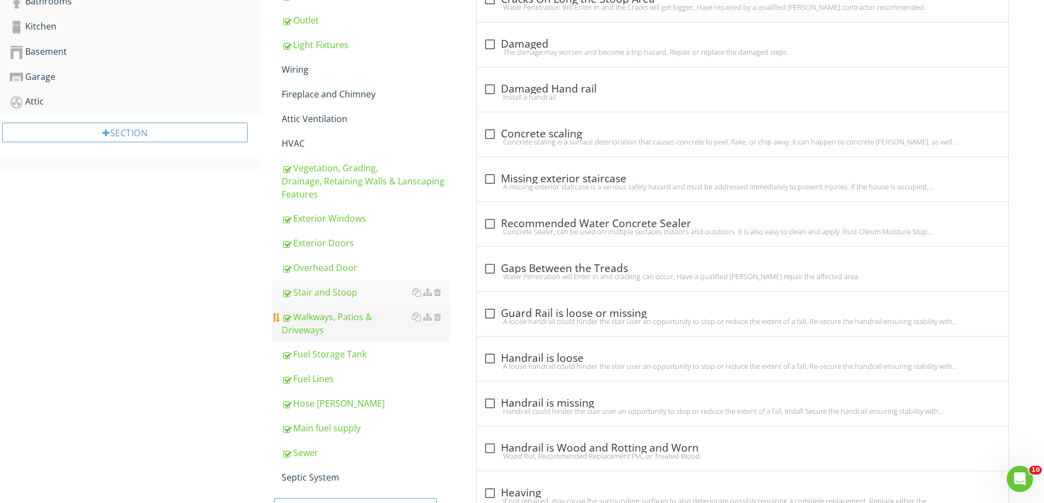
click at [317, 315] on div "Walkways, Patios & Driveways" at bounding box center [366, 324] width 168 height 26
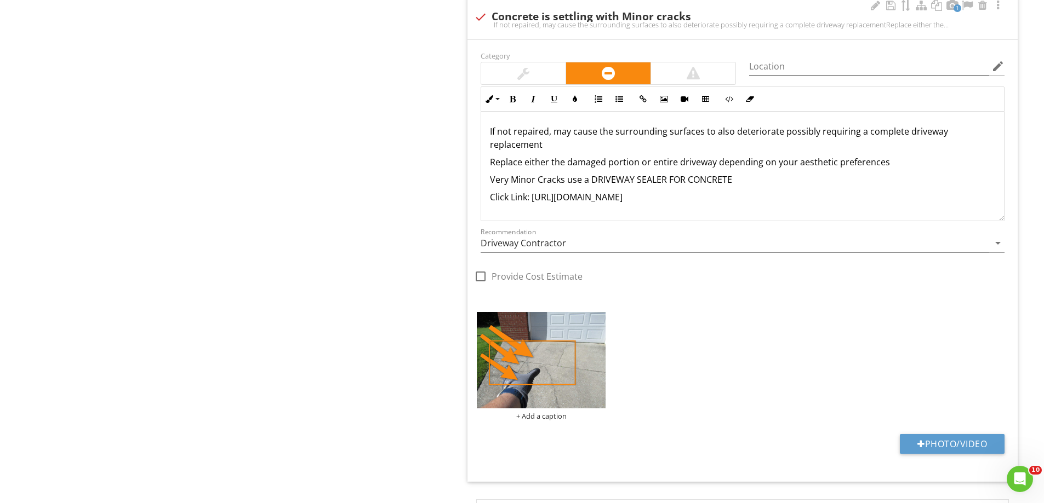
scroll to position [1369, 0]
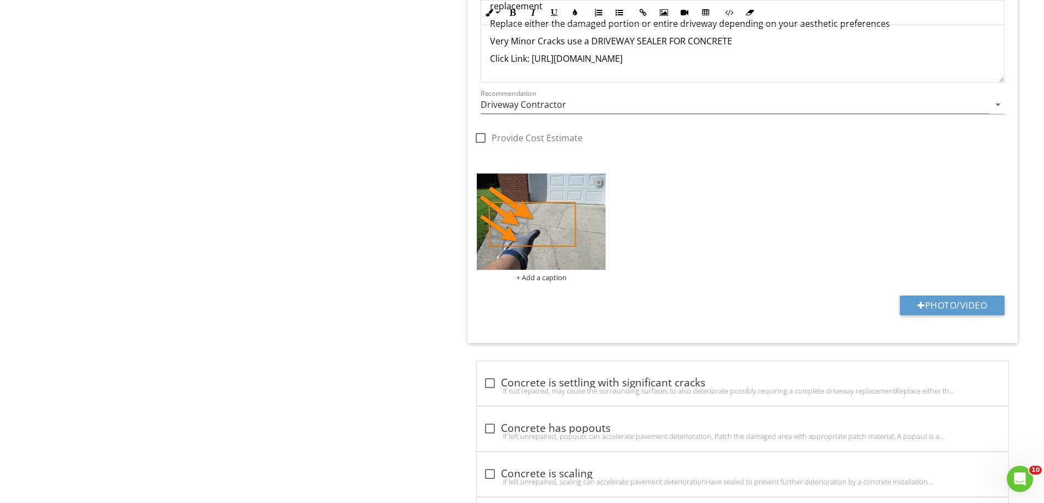
click at [599, 181] on div at bounding box center [598, 181] width 7 height 9
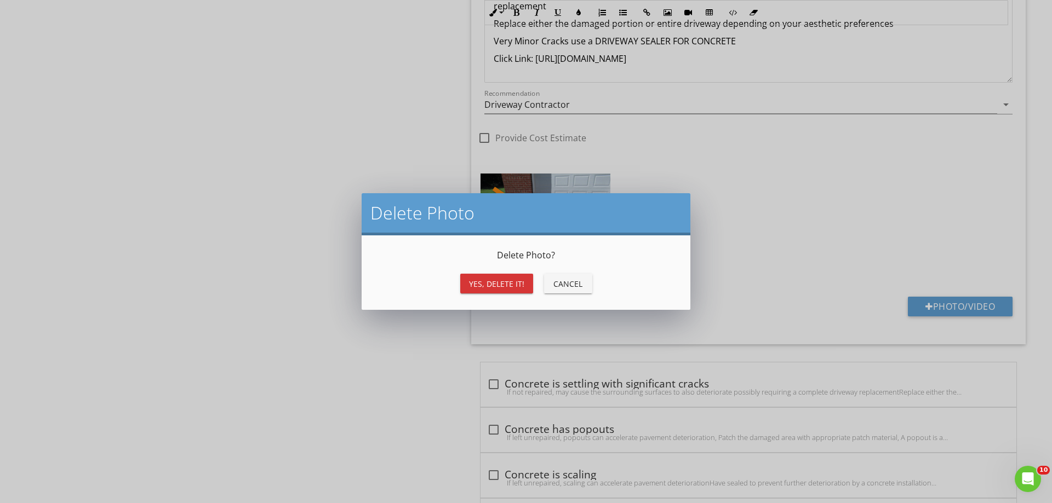
click at [500, 290] on button "Yes, Delete it!" at bounding box center [496, 284] width 73 height 20
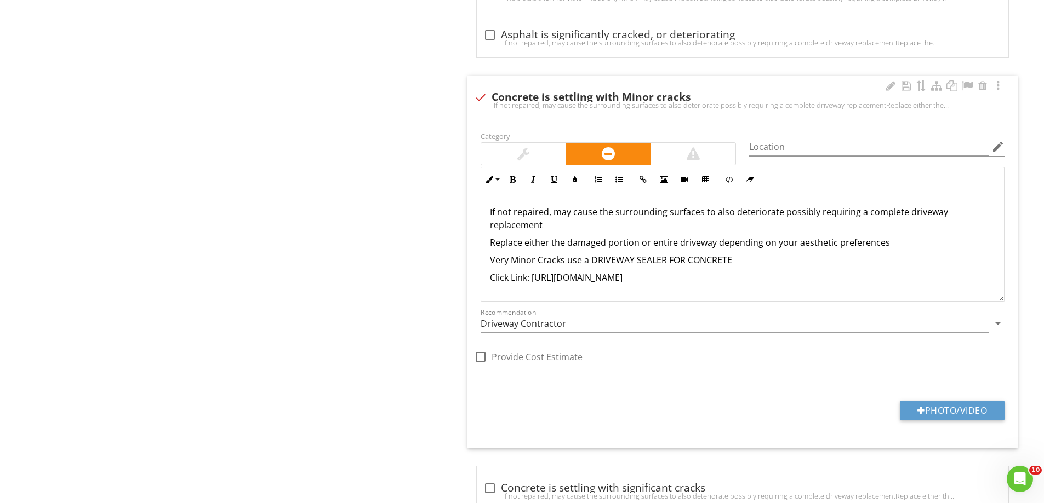
scroll to position [1096, 0]
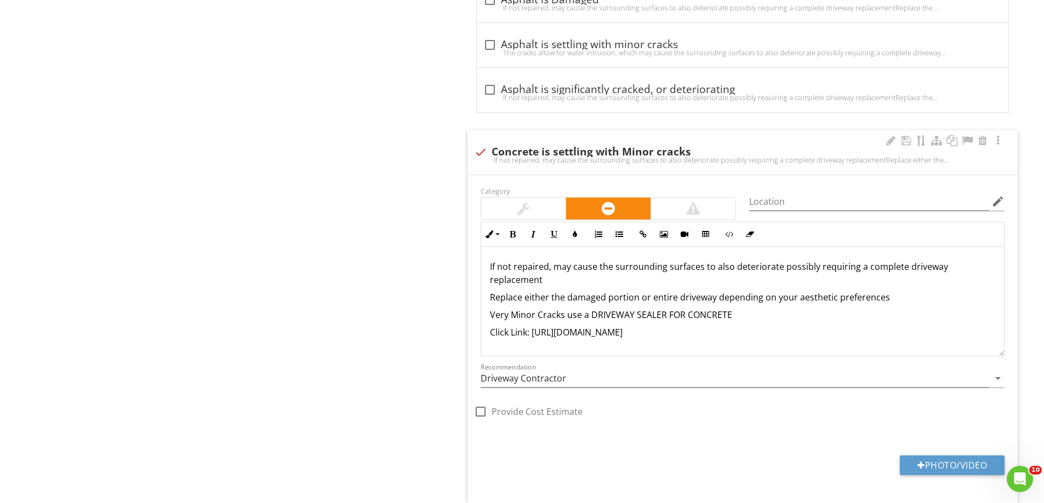
click at [486, 153] on div at bounding box center [480, 152] width 19 height 19
checkbox input "true"
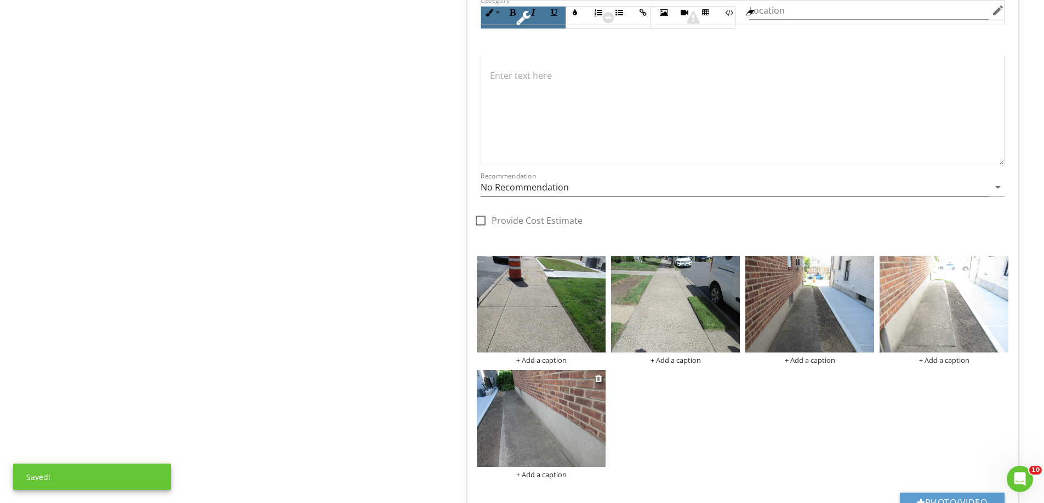
scroll to position [1808, 0]
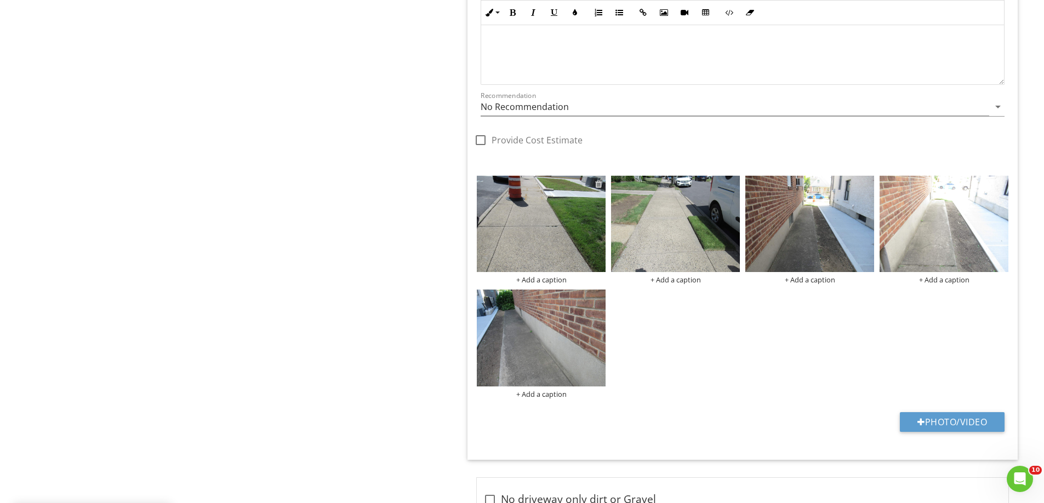
click at [596, 184] on div at bounding box center [598, 184] width 7 height 9
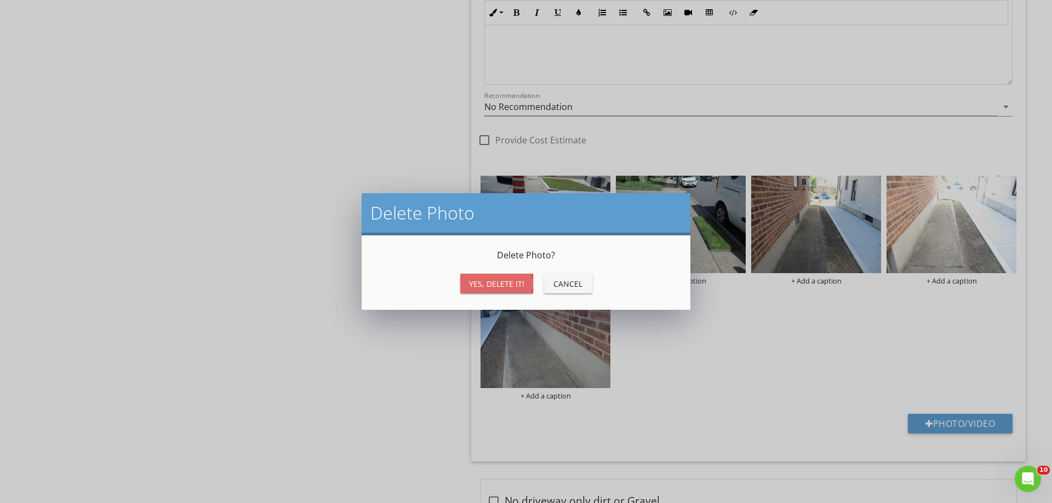
drag, startPoint x: 486, startPoint y: 290, endPoint x: 489, endPoint y: 285, distance: 5.9
click at [486, 289] on button "Yes, Delete it!" at bounding box center [496, 284] width 73 height 20
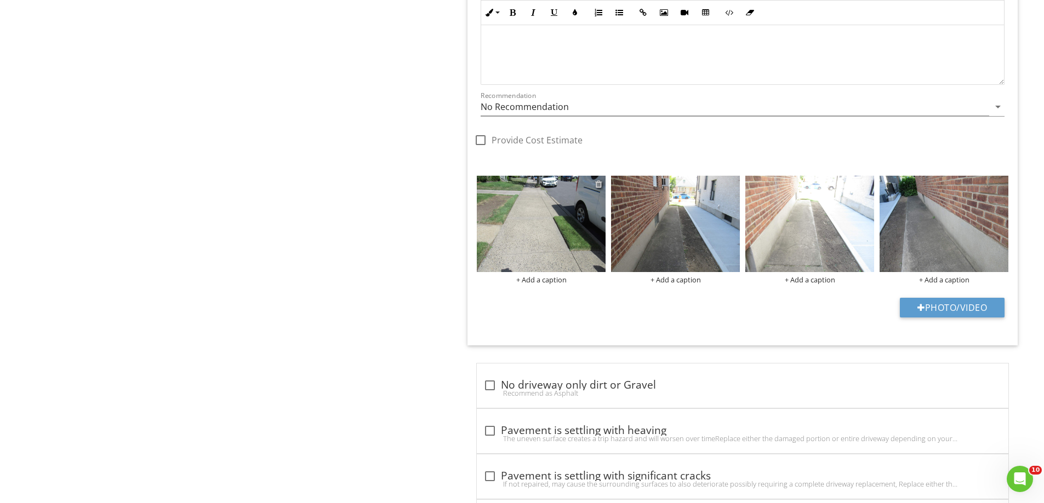
click at [597, 186] on div at bounding box center [598, 184] width 7 height 9
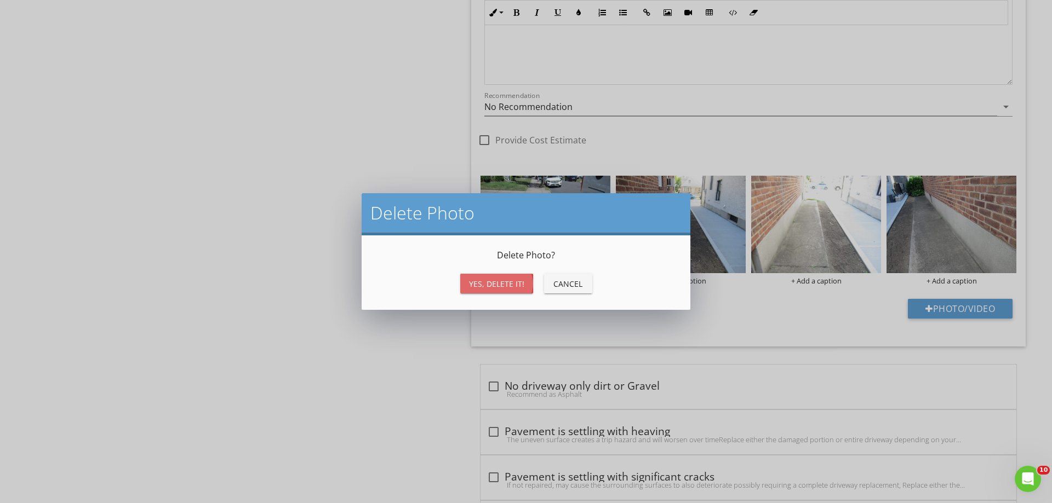
click at [474, 286] on div "Yes, Delete it!" at bounding box center [496, 284] width 55 height 12
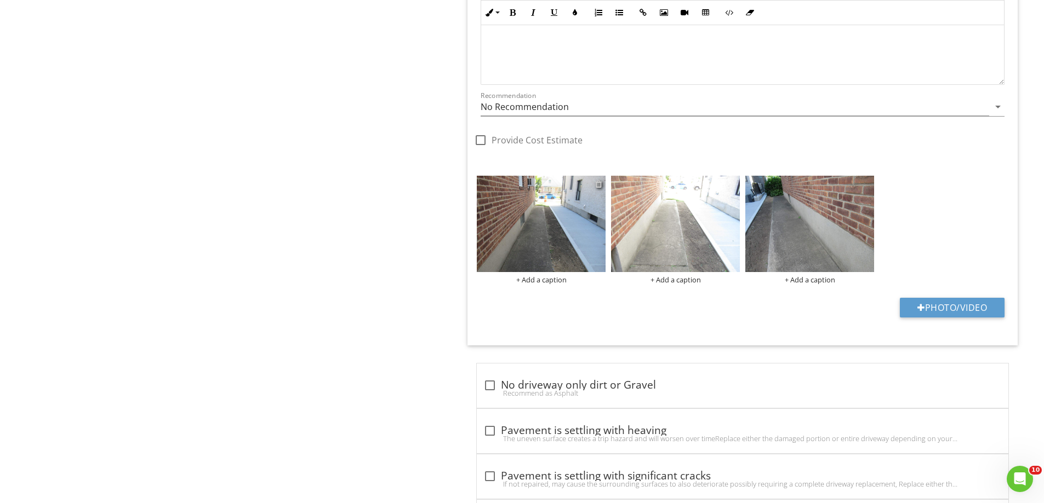
click at [598, 183] on div at bounding box center [598, 184] width 7 height 9
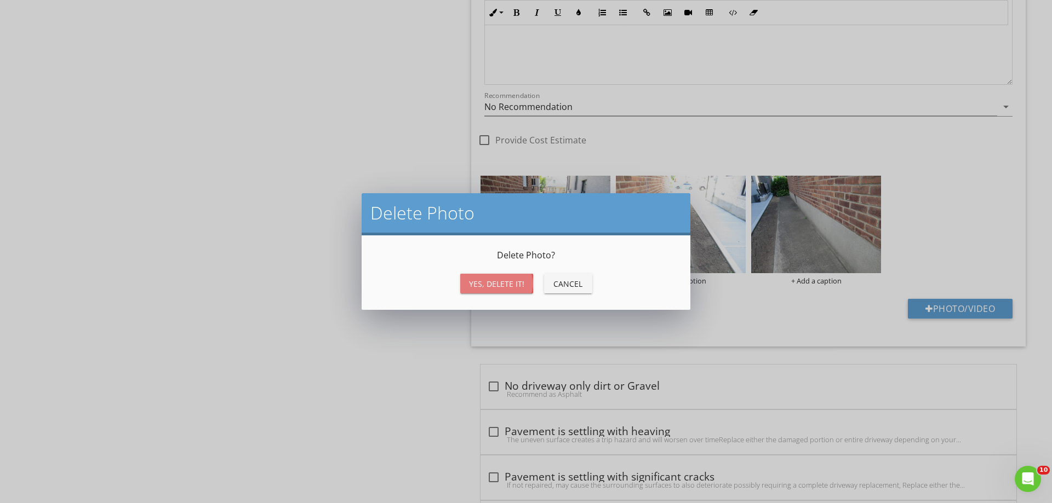
drag, startPoint x: 478, startPoint y: 283, endPoint x: 553, endPoint y: 242, distance: 85.3
click at [480, 282] on div "Yes, Delete it!" at bounding box center [496, 284] width 55 height 12
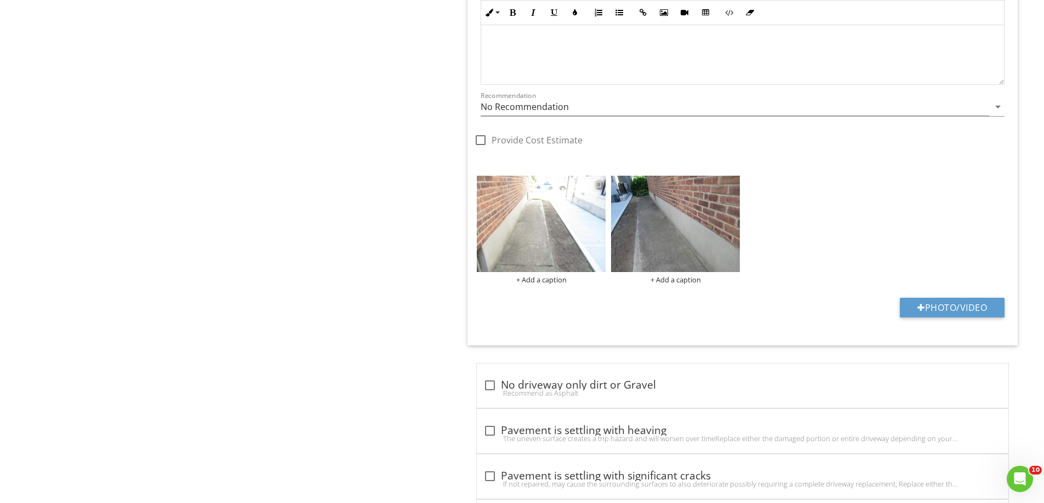
click at [597, 186] on div at bounding box center [598, 184] width 7 height 9
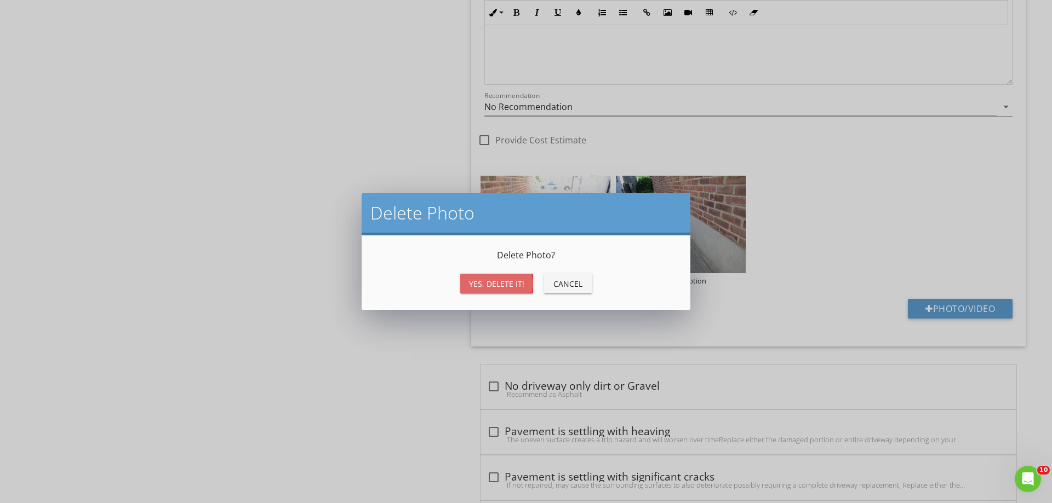
click at [485, 286] on div "Yes, Delete it!" at bounding box center [496, 284] width 55 height 12
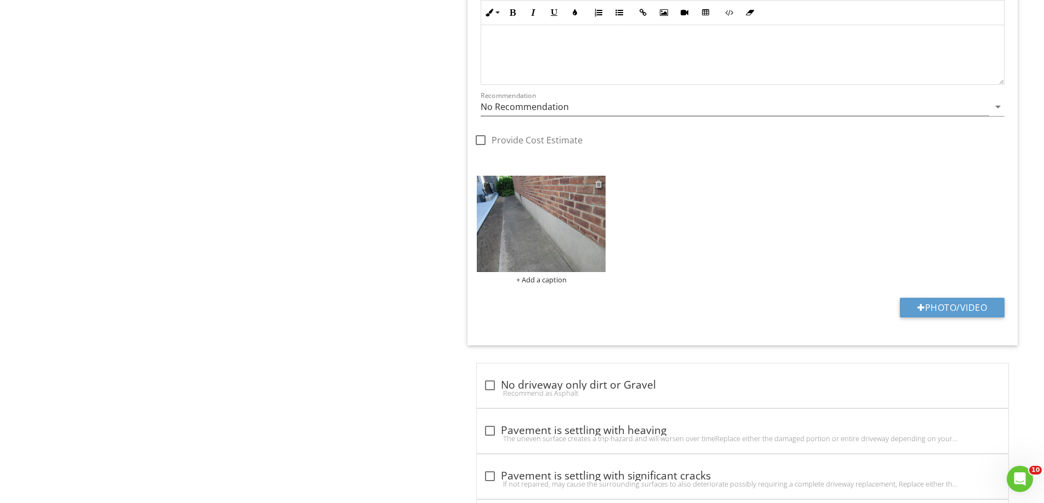
click at [595, 186] on div at bounding box center [598, 184] width 7 height 9
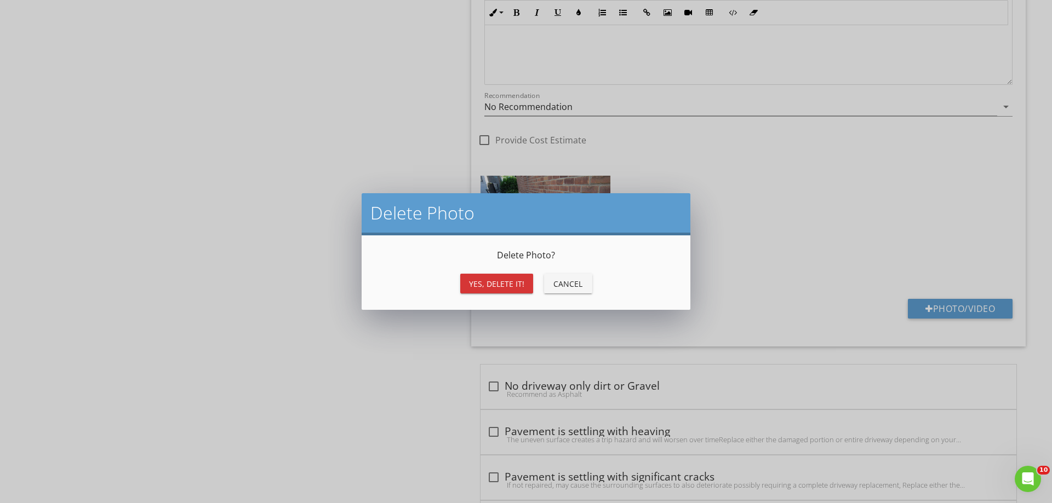
click at [475, 282] on button "Yes, Delete it!" at bounding box center [496, 284] width 73 height 20
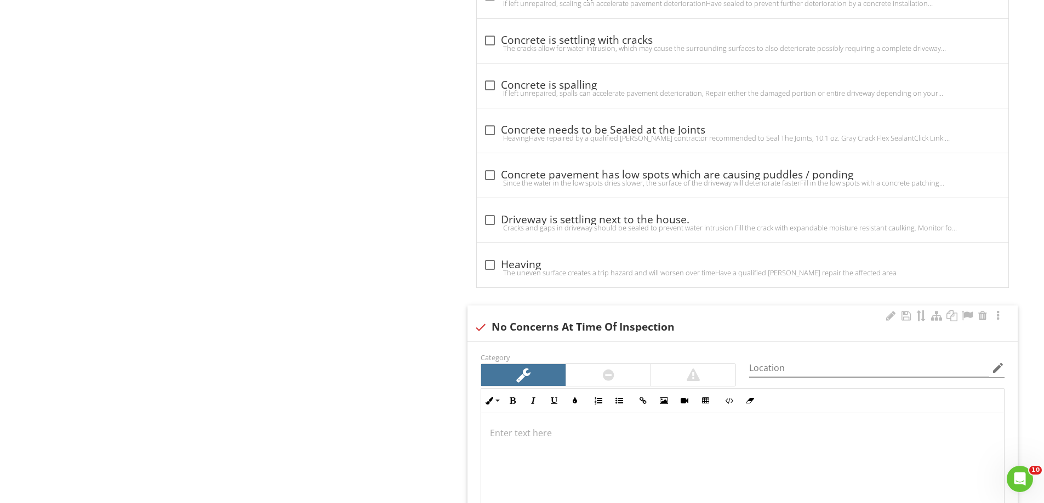
click at [477, 321] on div at bounding box center [480, 327] width 19 height 19
checkbox input "true"
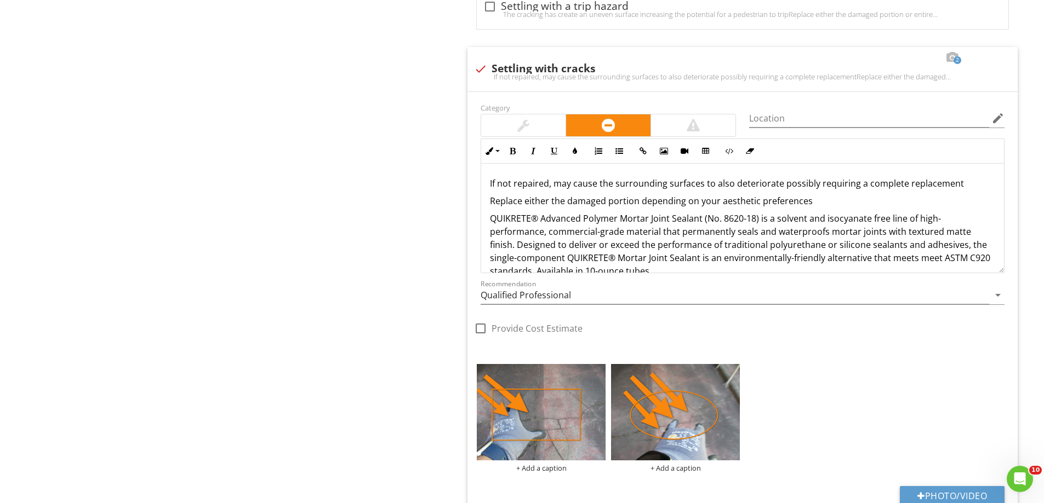
scroll to position [2629, 0]
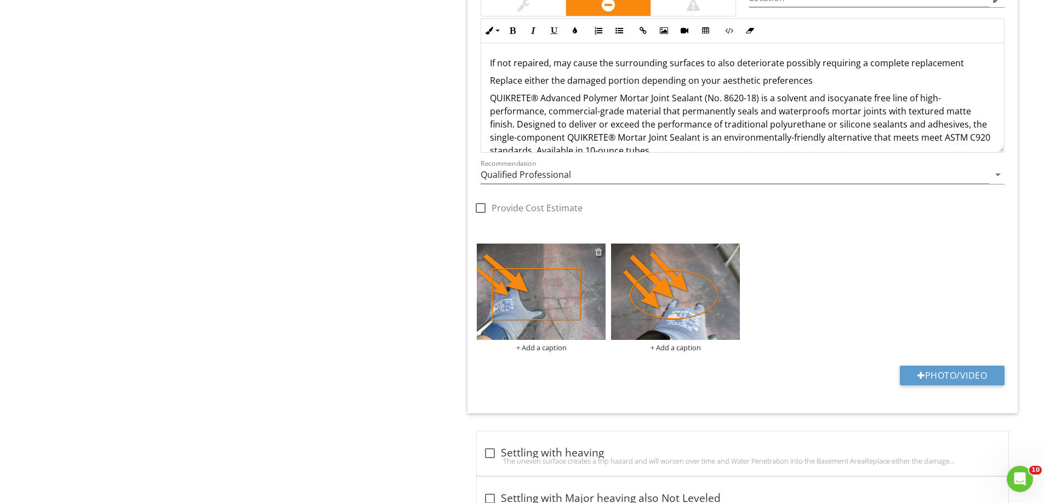
click at [601, 253] on div at bounding box center [598, 252] width 7 height 9
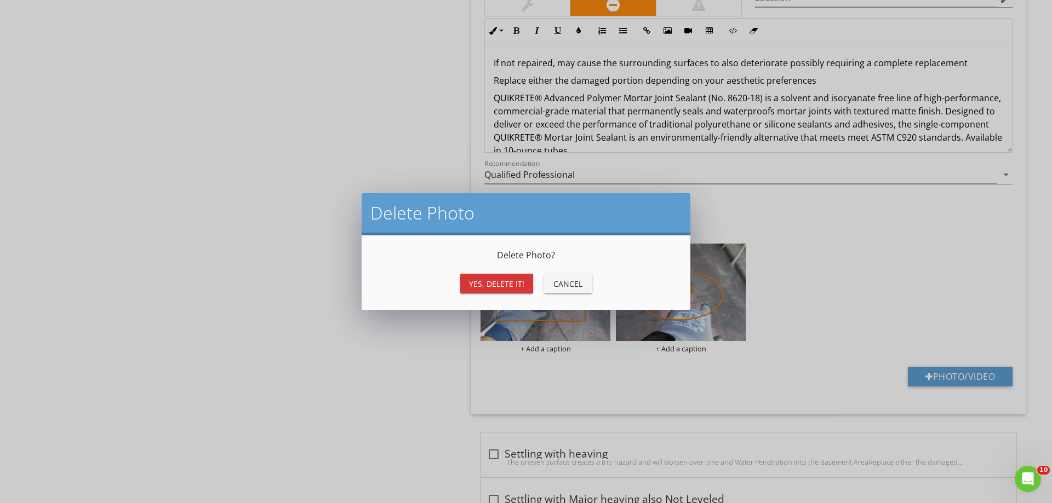
click at [507, 284] on div "Yes, Delete it!" at bounding box center [496, 284] width 55 height 12
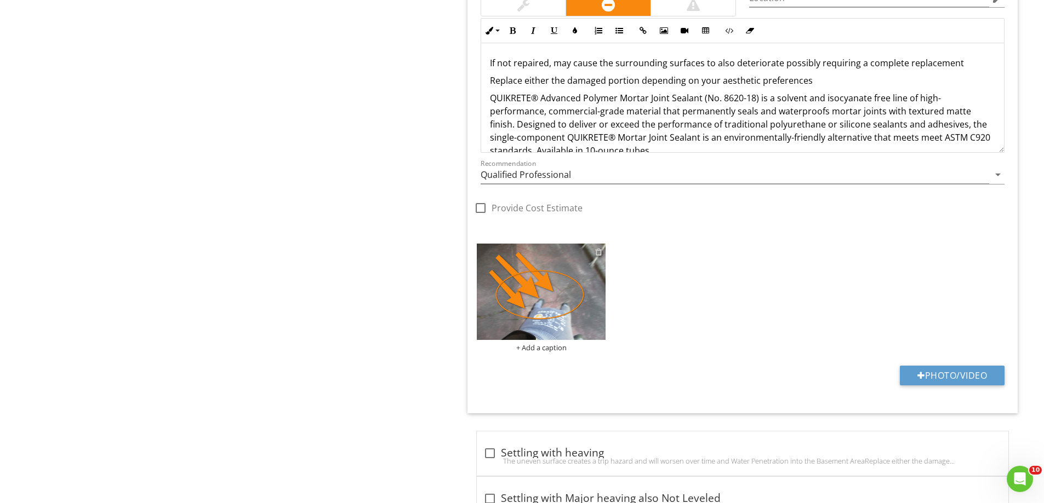
click at [599, 251] on div at bounding box center [598, 252] width 7 height 9
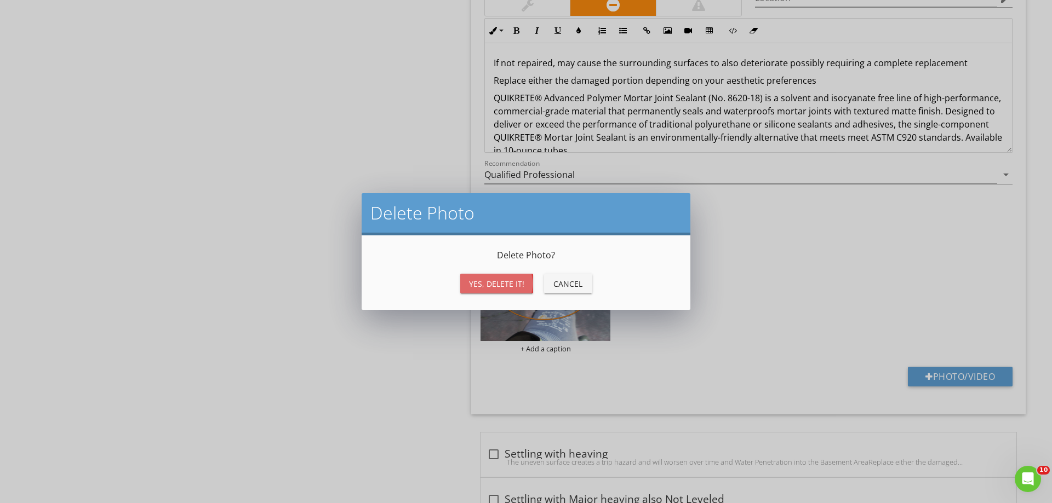
click at [499, 289] on div "Yes, Delete it!" at bounding box center [496, 284] width 55 height 12
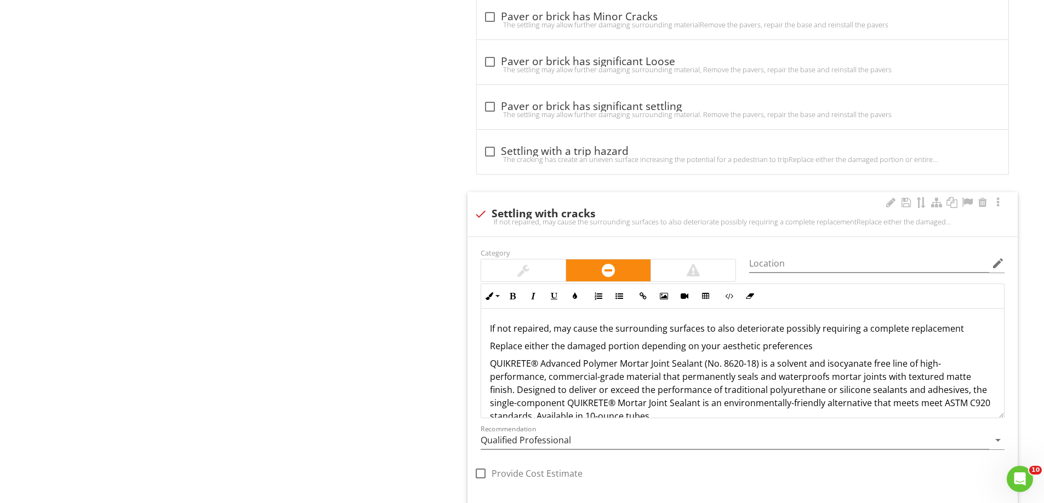
scroll to position [2356, 0]
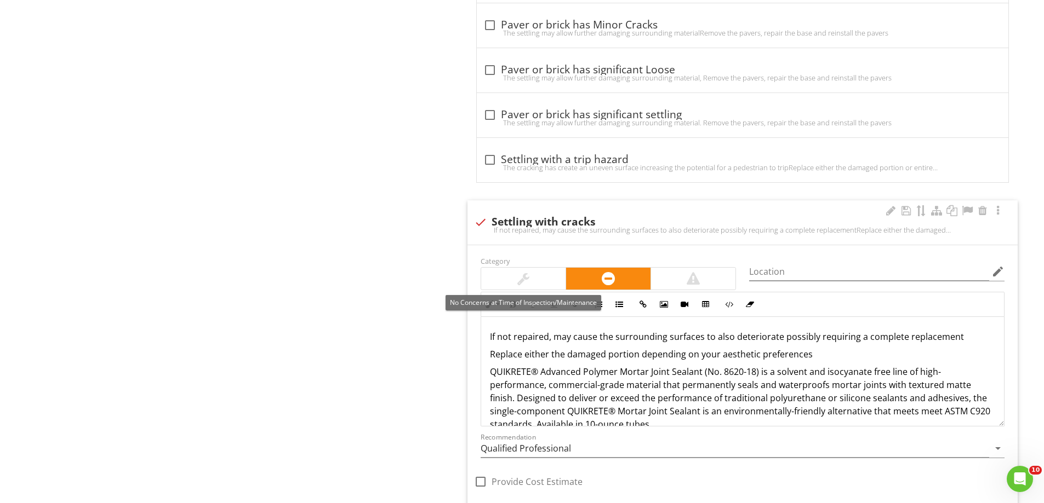
click at [485, 216] on div at bounding box center [480, 222] width 19 height 19
checkbox input "true"
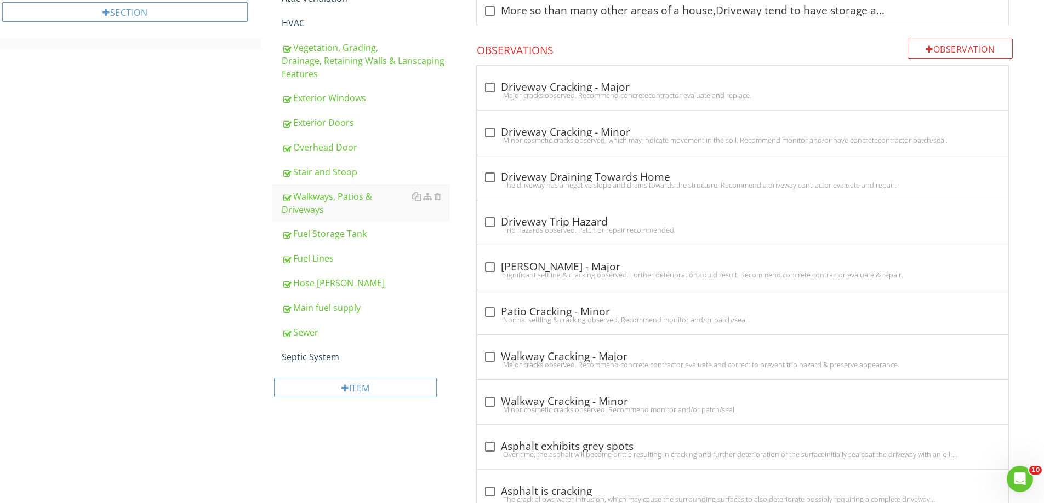
scroll to position [540, 0]
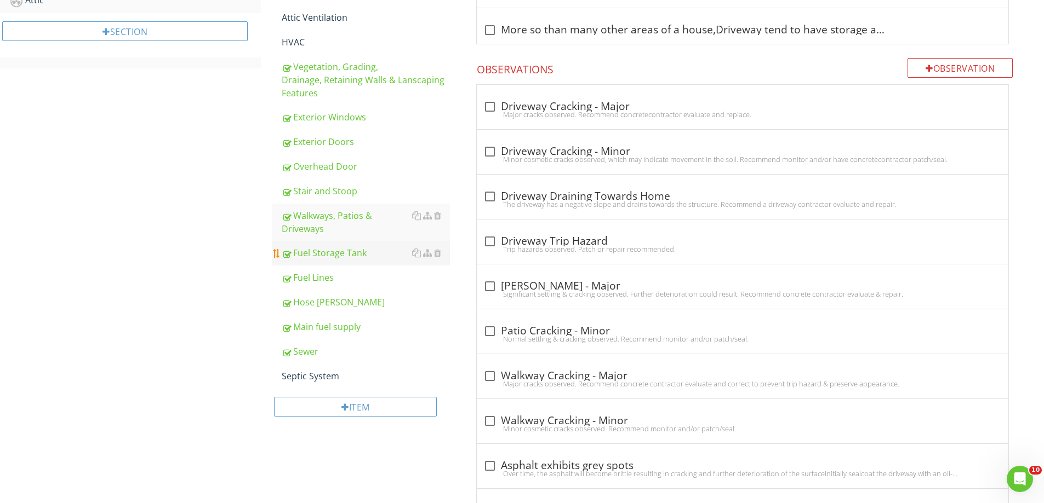
click at [319, 247] on div "Fuel Storage Tank" at bounding box center [366, 253] width 168 height 13
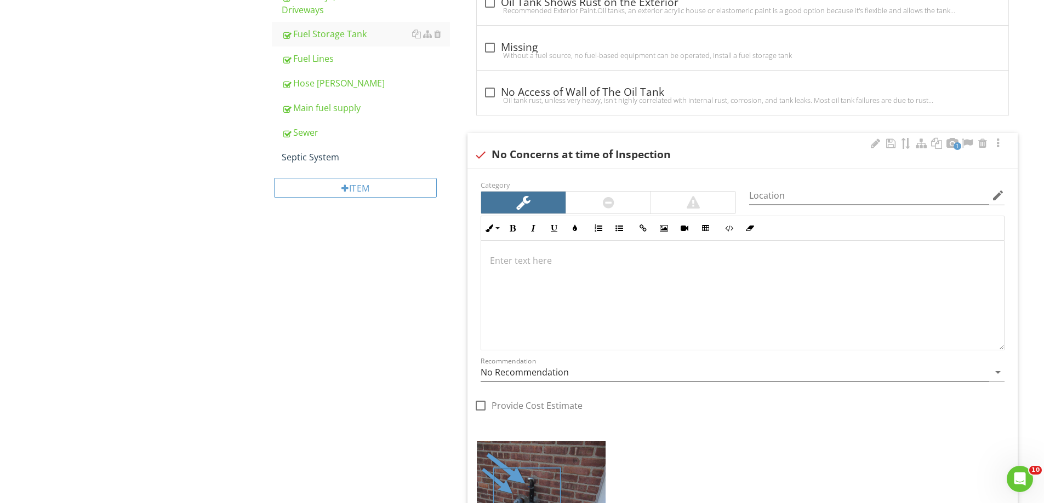
scroll to position [1, 0]
click at [597, 451] on div at bounding box center [598, 449] width 7 height 9
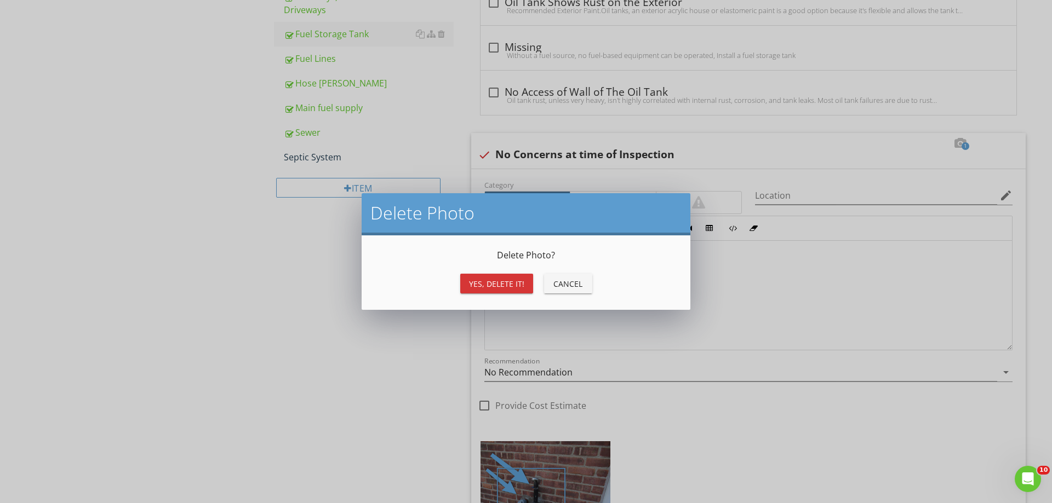
drag, startPoint x: 499, startPoint y: 271, endPoint x: 492, endPoint y: 290, distance: 19.8
click at [498, 273] on div "Yes, Delete it! Cancel" at bounding box center [526, 284] width 302 height 26
click at [492, 290] on button "Yes, Delete it!" at bounding box center [496, 284] width 73 height 20
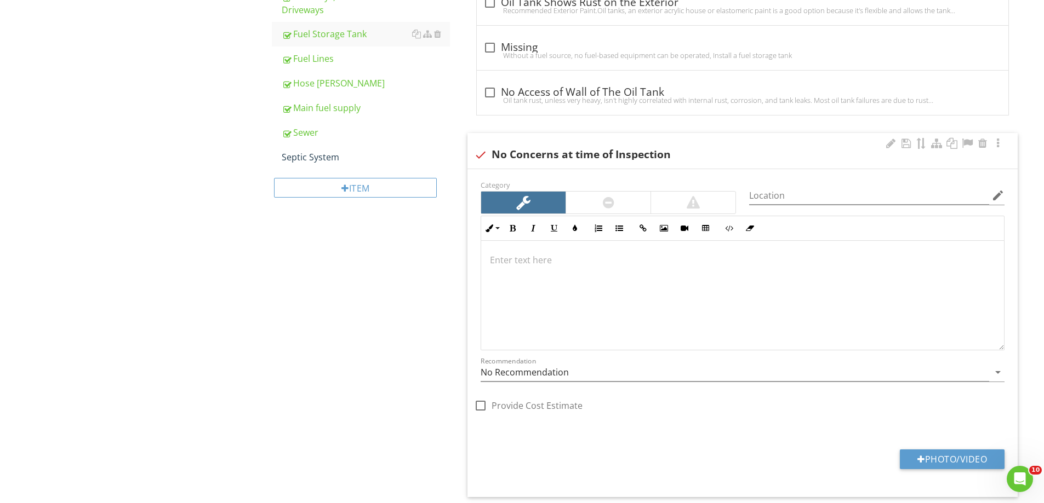
drag, startPoint x: 485, startPoint y: 146, endPoint x: 480, endPoint y: 157, distance: 11.5
click at [485, 147] on div "check No Concerns at time of Inspection" at bounding box center [742, 153] width 537 height 15
checkbox input "true"
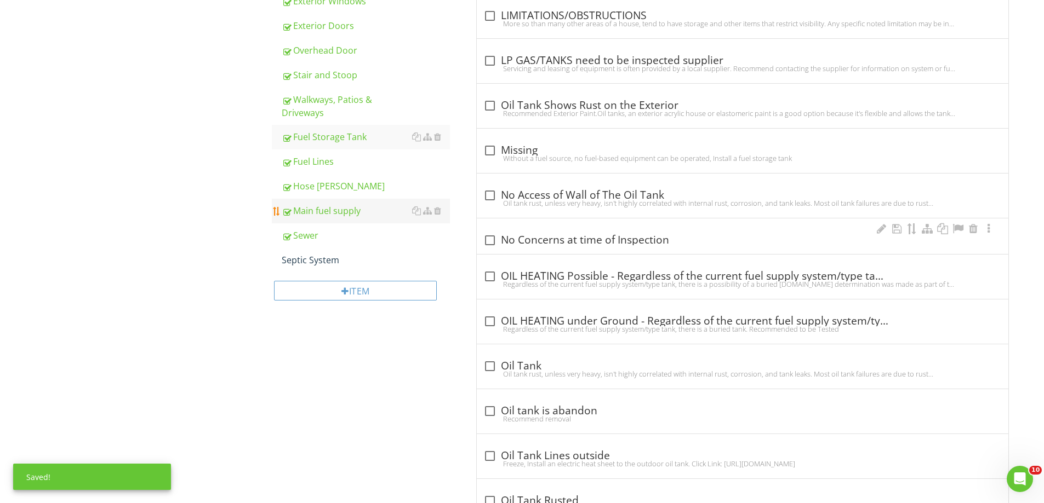
scroll to position [649, 0]
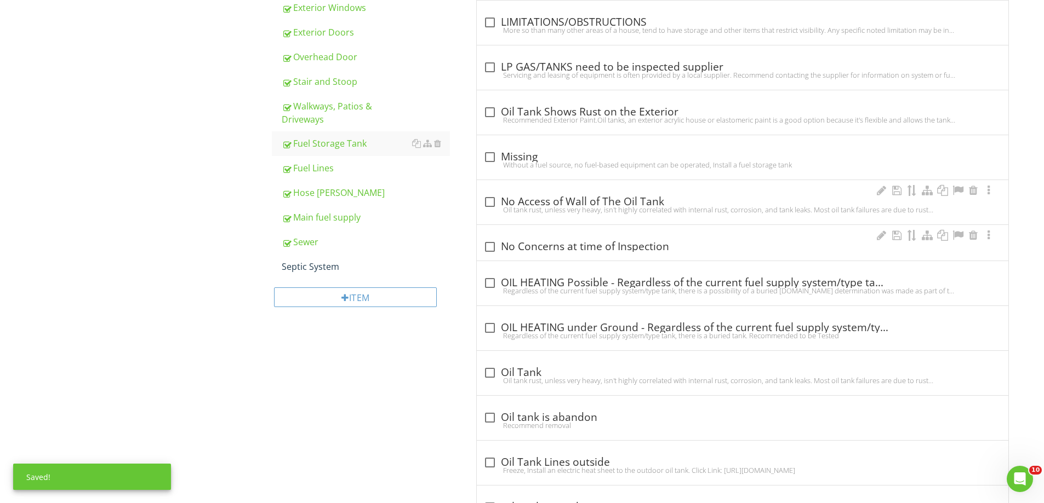
click at [318, 162] on div "Fuel Lines" at bounding box center [366, 168] width 168 height 13
click at [319, 162] on div "Fuel Lines" at bounding box center [366, 168] width 168 height 13
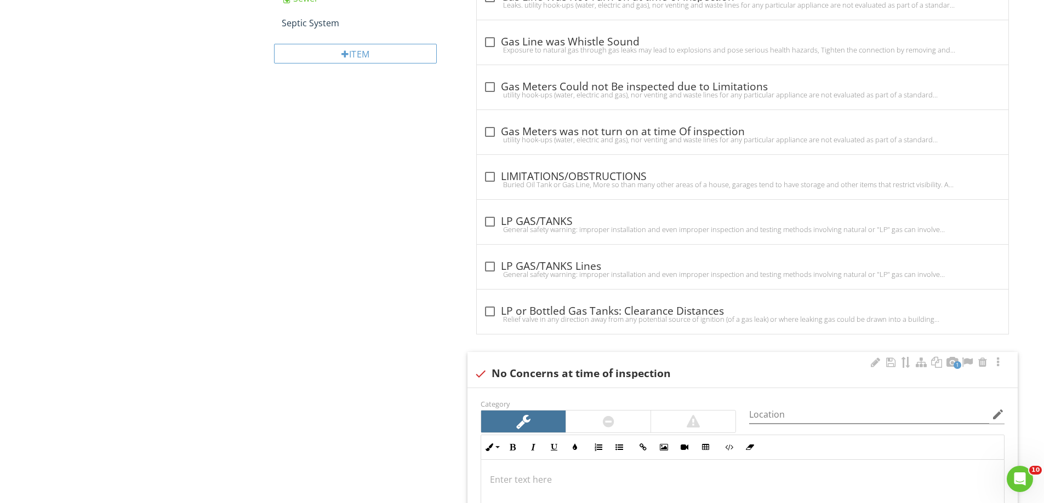
scroll to position [1252, 0]
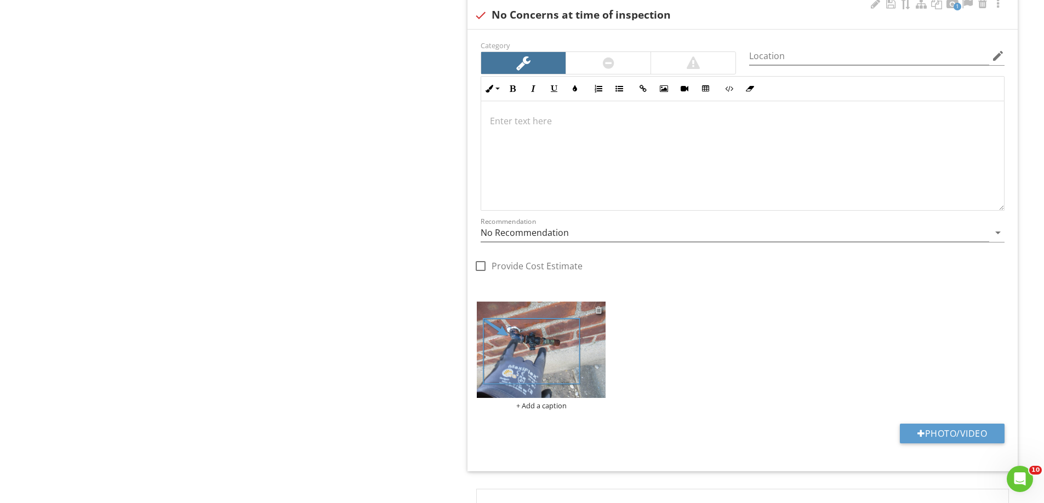
click at [595, 308] on div at bounding box center [598, 310] width 7 height 9
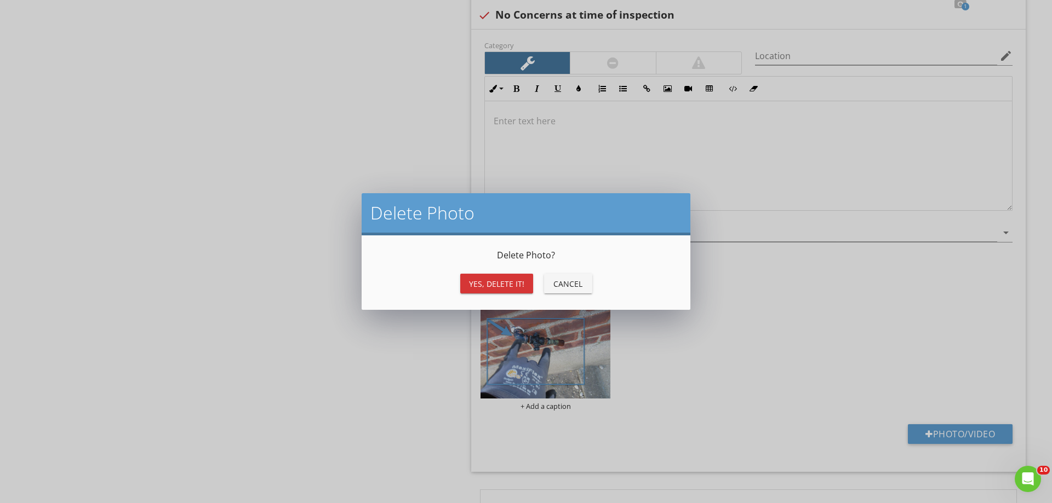
click at [508, 288] on div "Yes, Delete it!" at bounding box center [496, 284] width 55 height 12
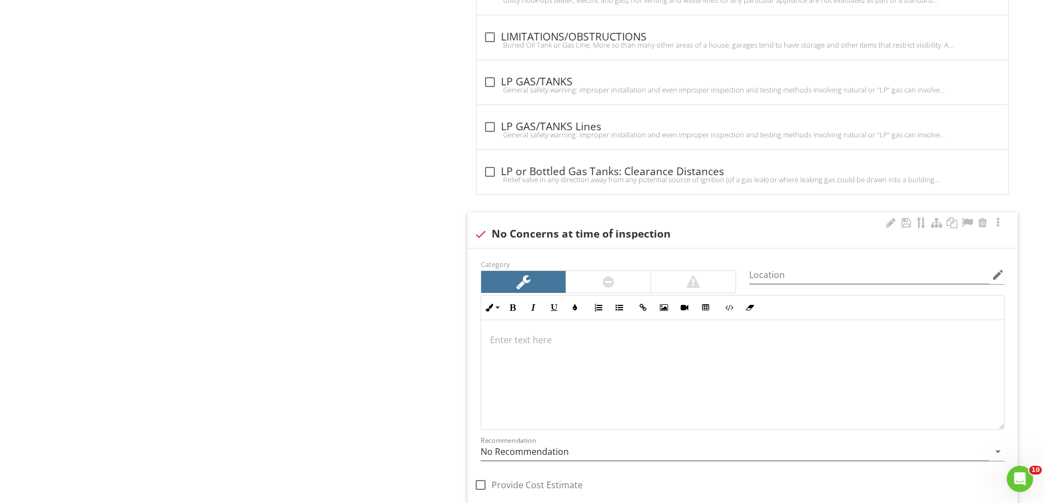
click at [486, 231] on div at bounding box center [480, 234] width 19 height 19
checkbox input "true"
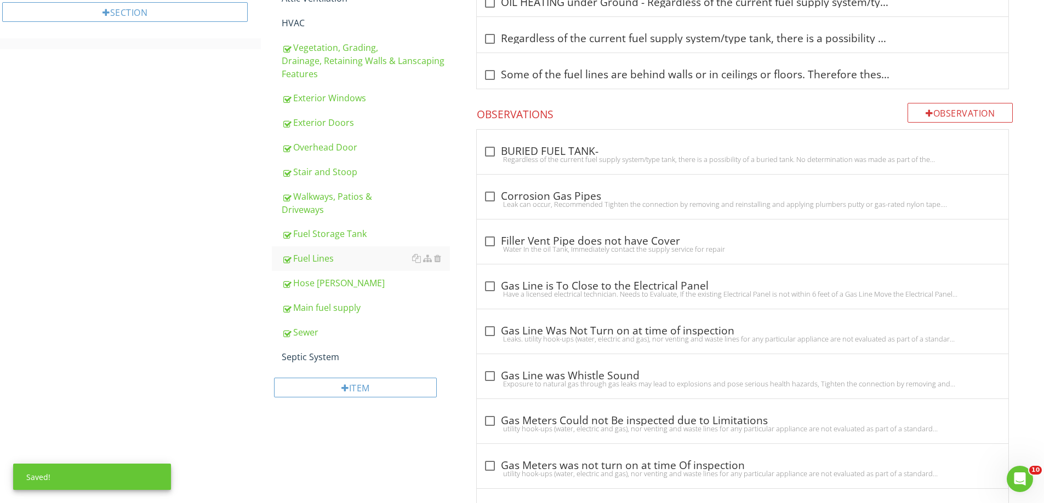
scroll to position [540, 0]
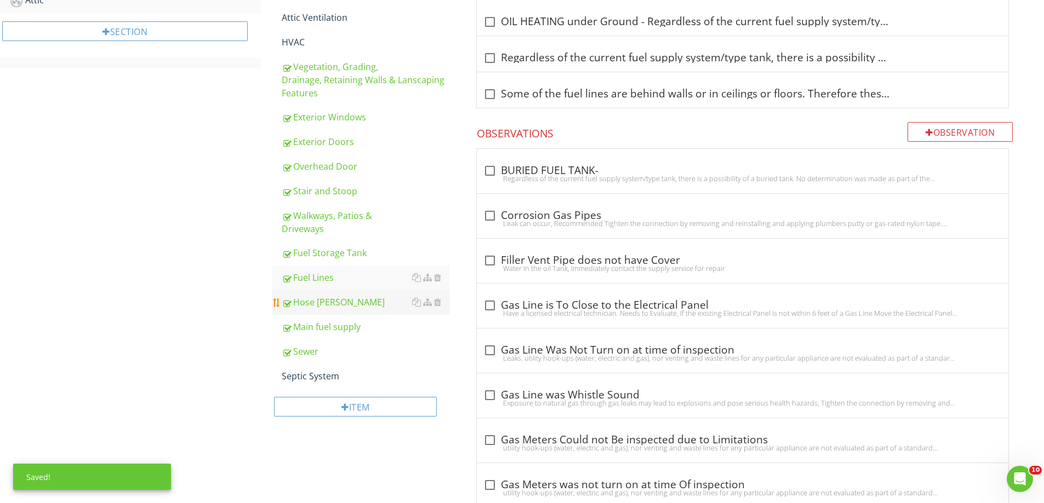
click at [302, 296] on div "Hose [PERSON_NAME]" at bounding box center [366, 302] width 168 height 13
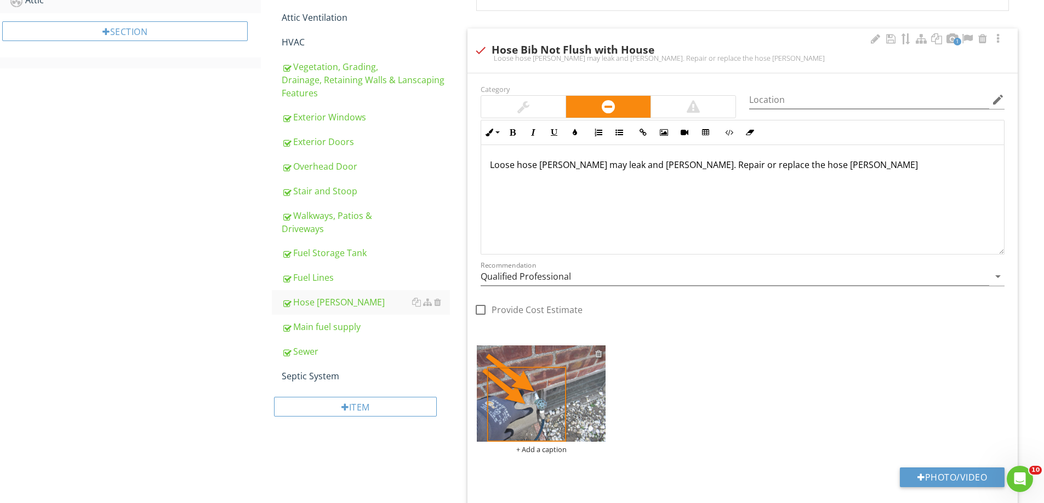
click at [600, 353] on div at bounding box center [598, 353] width 7 height 9
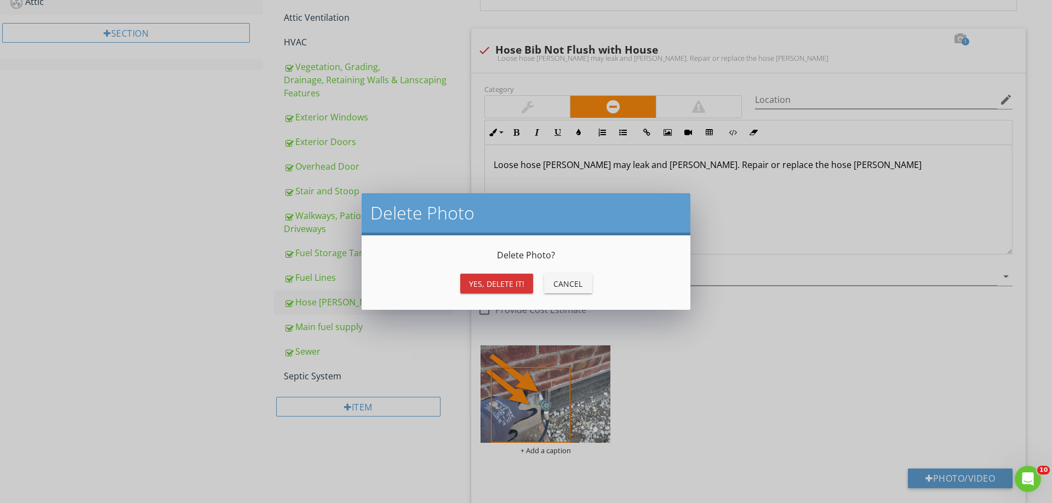
click at [504, 287] on div "Yes, Delete it!" at bounding box center [496, 284] width 55 height 12
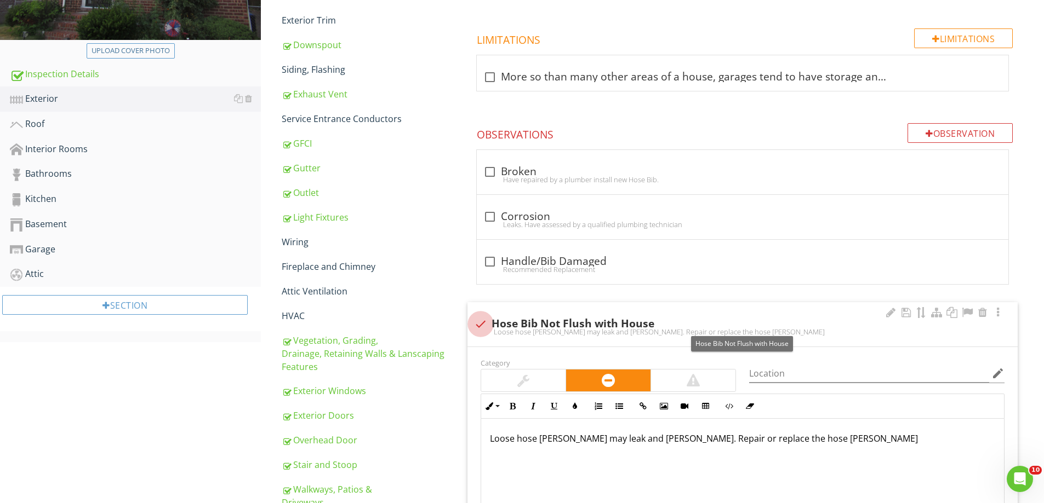
click at [482, 326] on div at bounding box center [480, 324] width 19 height 19
checkbox input "true"
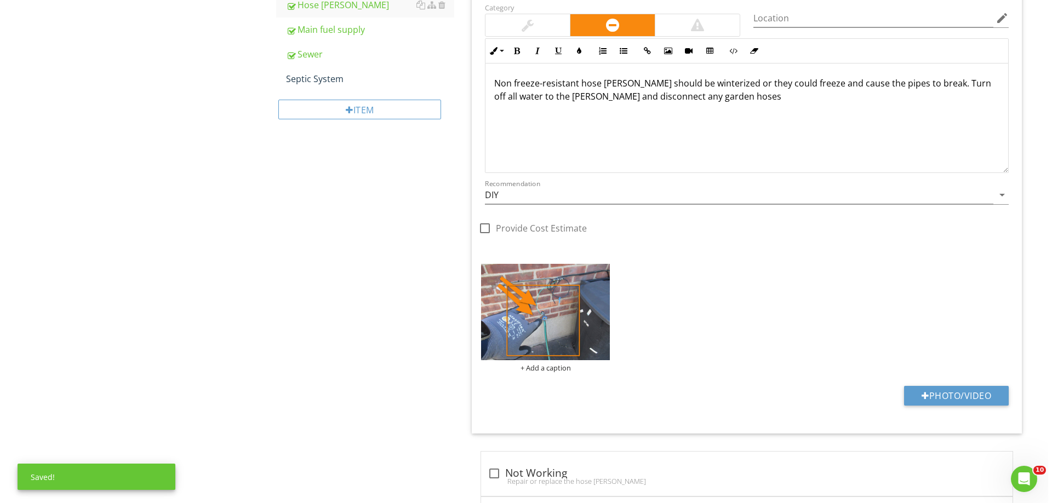
scroll to position [903, 0]
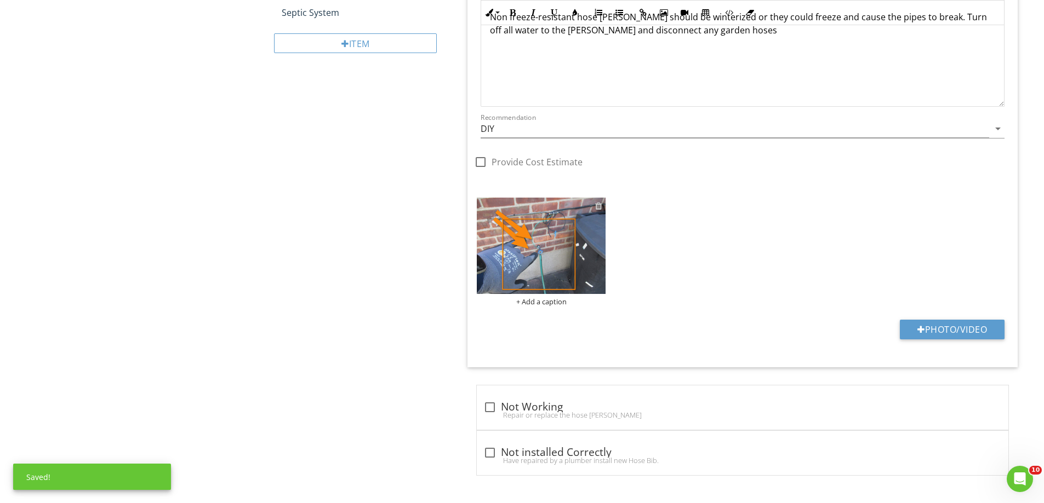
click at [598, 204] on div at bounding box center [598, 206] width 7 height 9
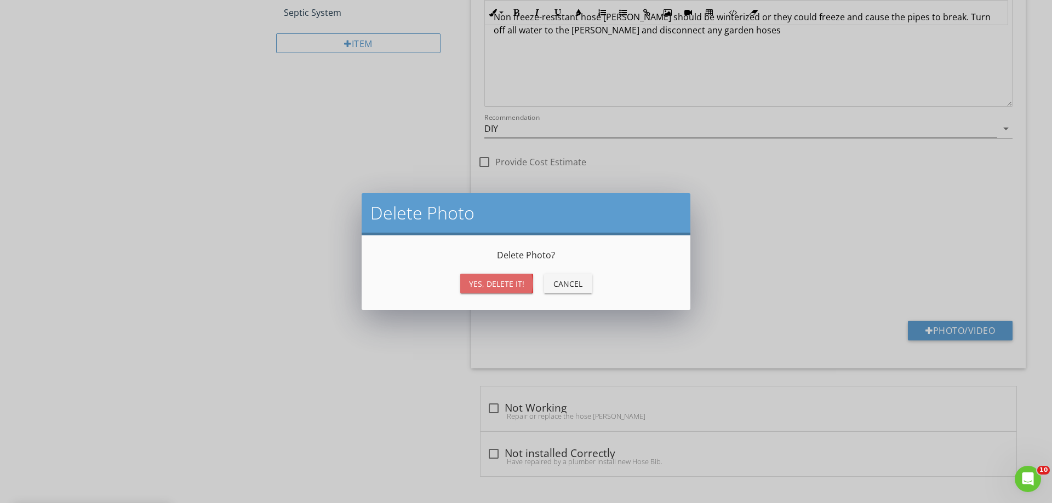
click at [497, 281] on div "Yes, Delete it!" at bounding box center [496, 284] width 55 height 12
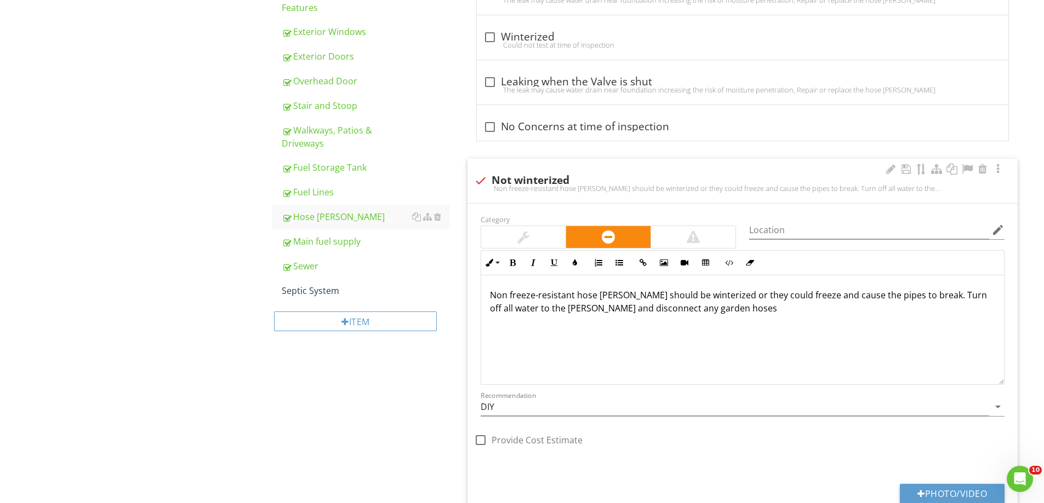
click at [483, 177] on div at bounding box center [480, 180] width 19 height 19
checkbox input "true"
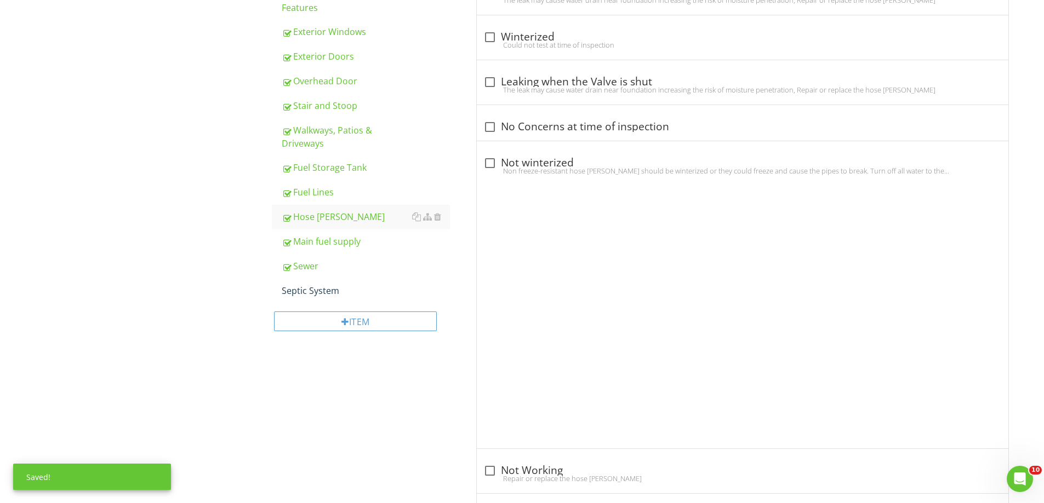
scroll to position [484, 0]
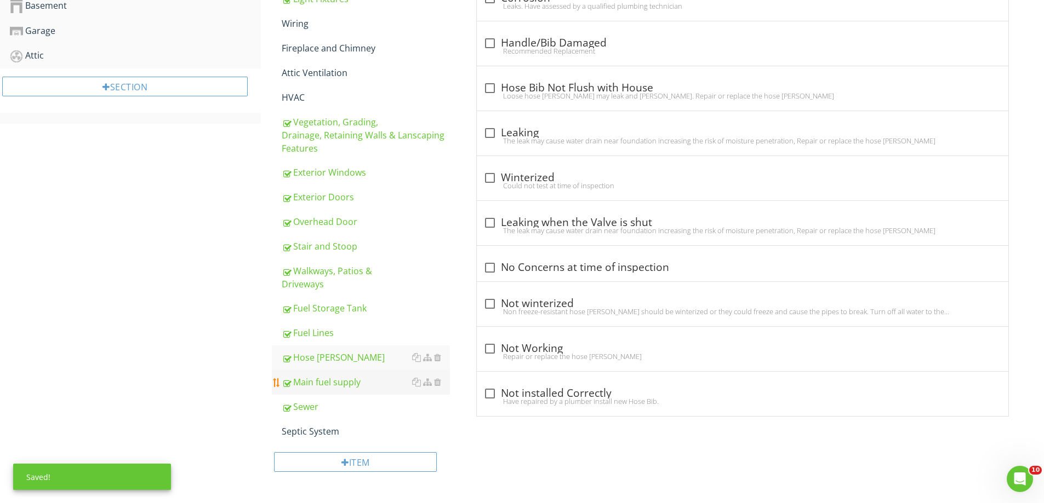
click at [326, 376] on div "Main fuel supply" at bounding box center [366, 382] width 168 height 13
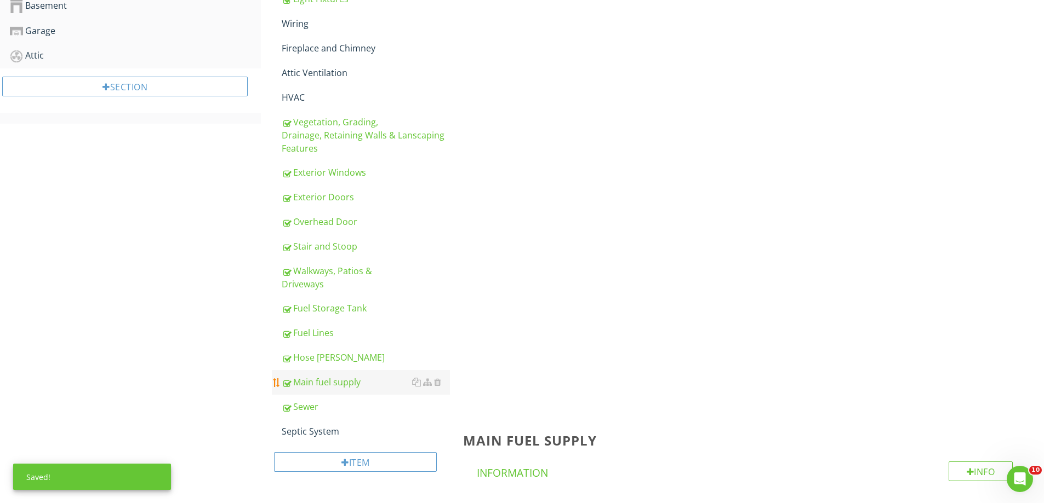
click at [326, 376] on div "Main fuel supply" at bounding box center [366, 382] width 168 height 13
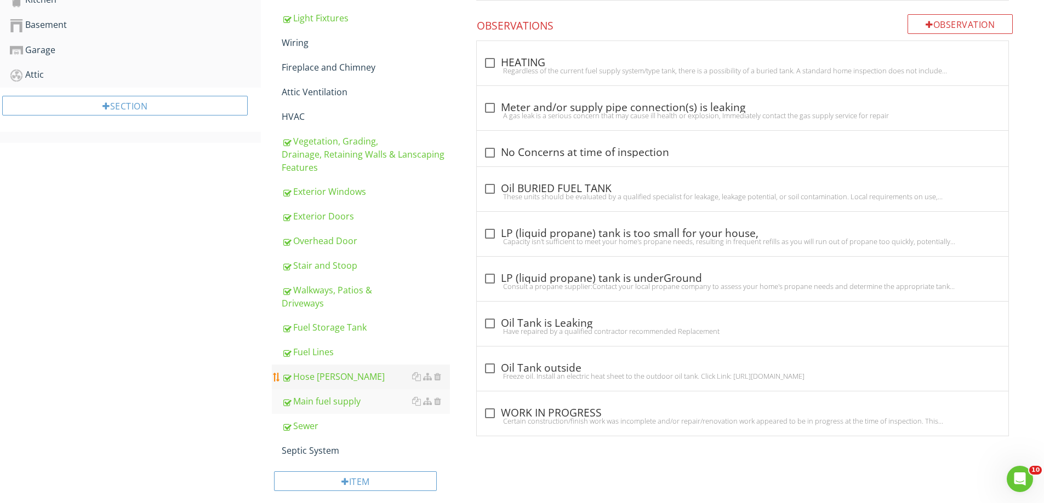
scroll to position [484, 0]
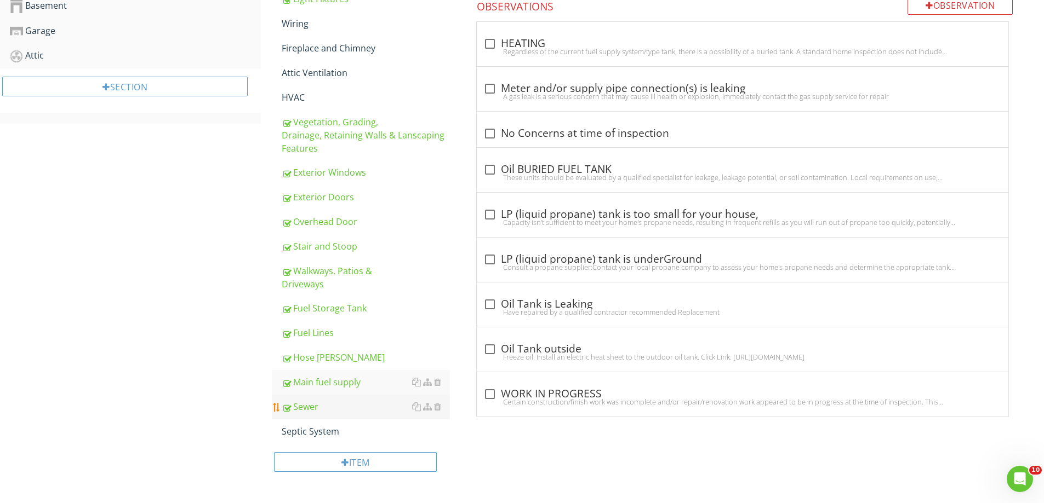
click at [316, 400] on div "Sewer" at bounding box center [366, 406] width 168 height 13
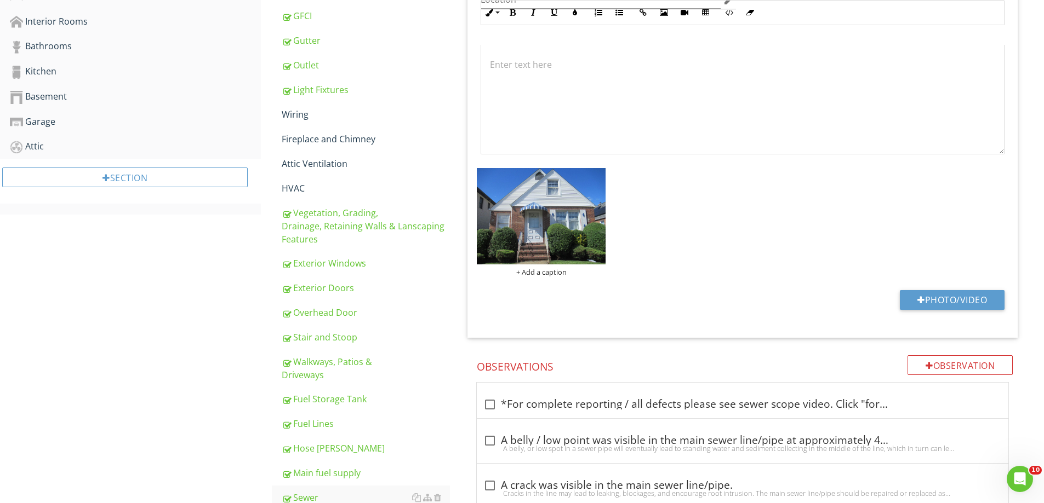
scroll to position [320, 0]
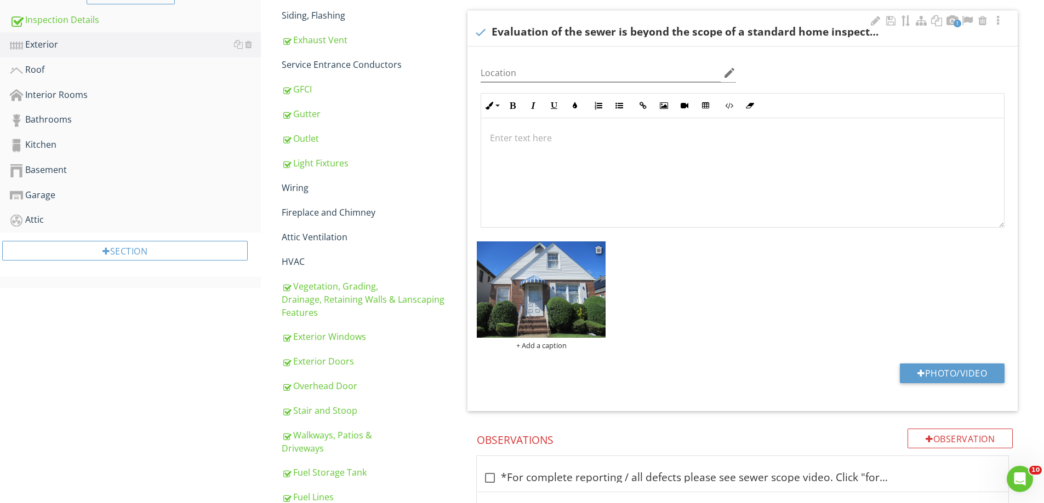
click at [601, 250] on div at bounding box center [598, 249] width 7 height 9
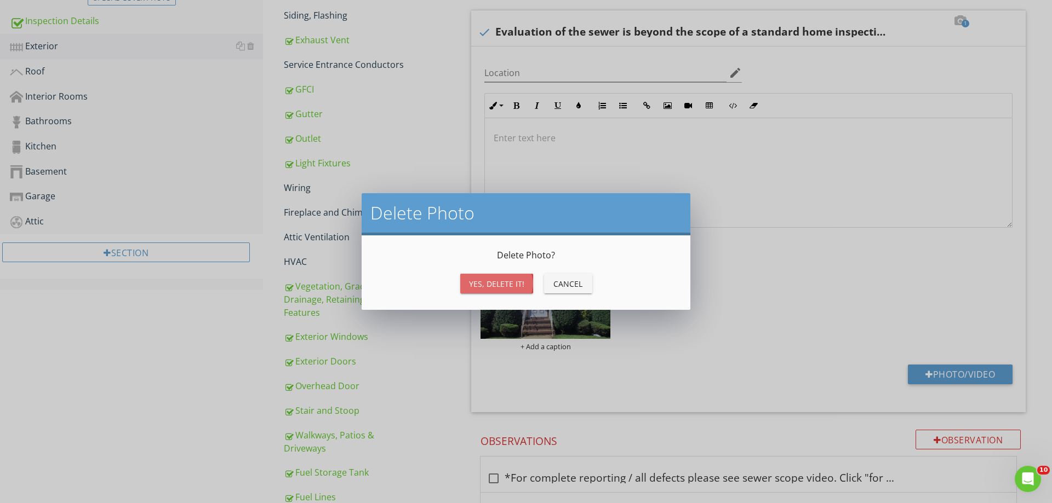
click at [508, 289] on div "Yes, Delete it!" at bounding box center [496, 284] width 55 height 12
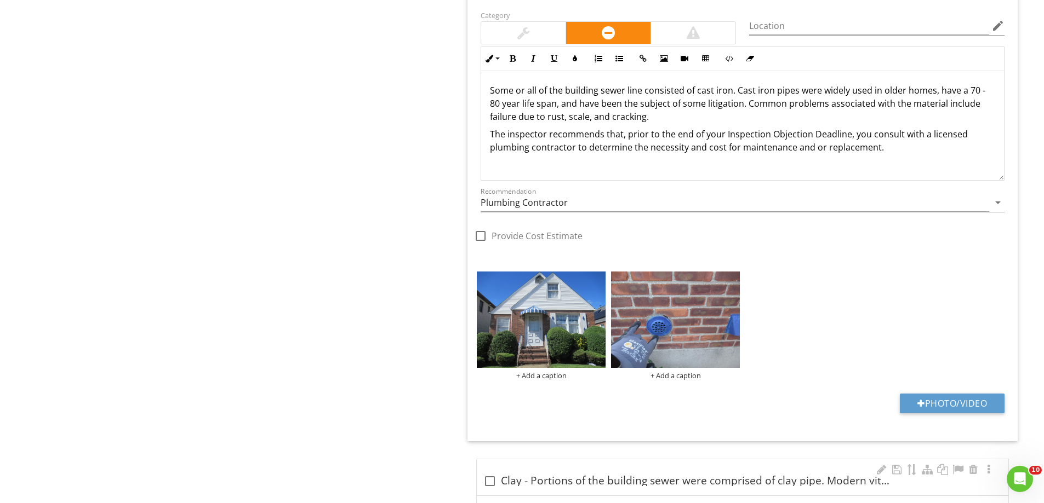
scroll to position [1416, 0]
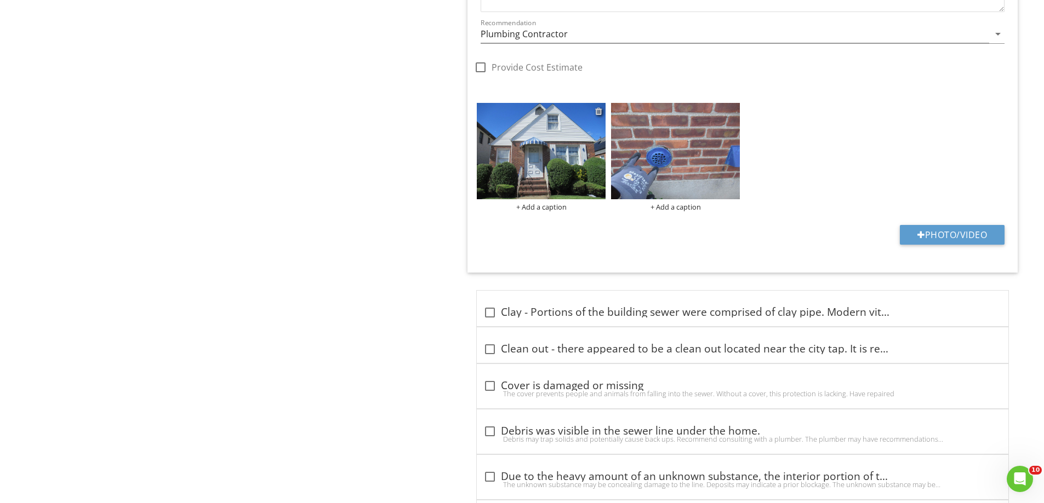
click at [595, 110] on div at bounding box center [598, 111] width 7 height 9
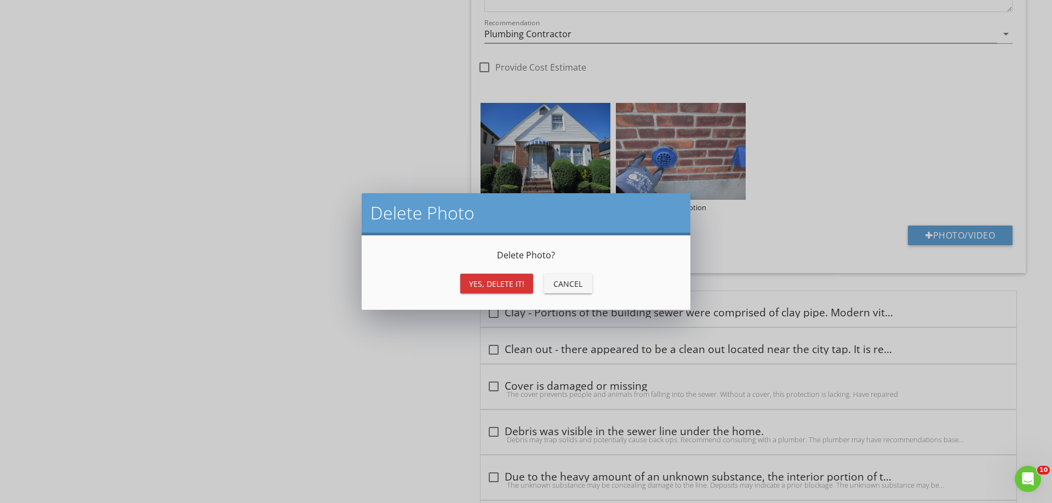
click at [489, 284] on div "Yes, Delete it!" at bounding box center [496, 284] width 55 height 12
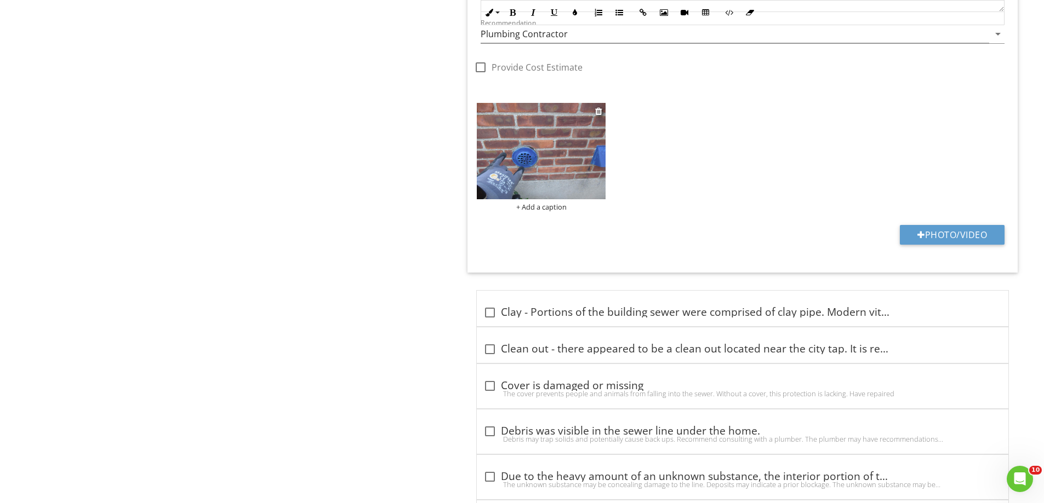
scroll to position [1306, 0]
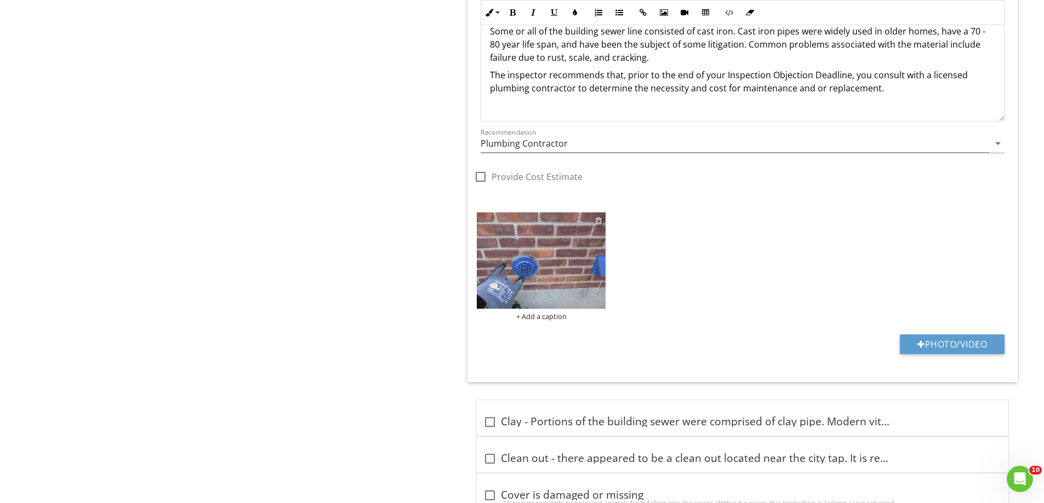
click at [599, 217] on div at bounding box center [598, 220] width 7 height 9
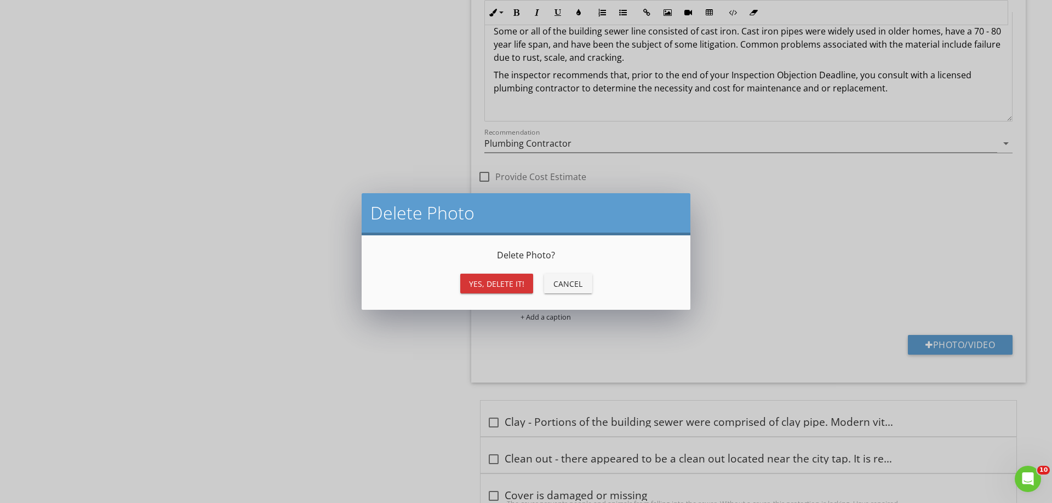
click at [496, 277] on button "Yes, Delete it!" at bounding box center [496, 284] width 73 height 20
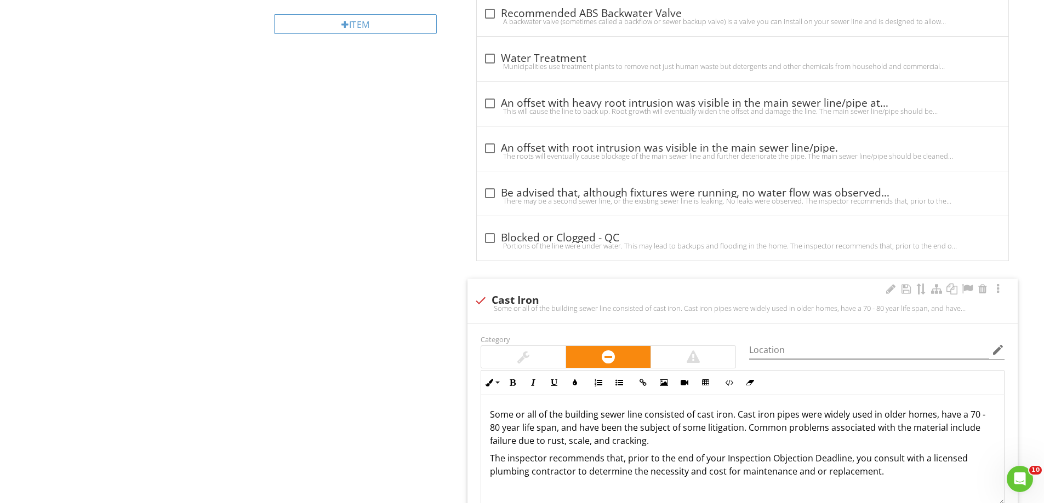
click at [478, 300] on div at bounding box center [480, 300] width 19 height 19
checkbox input "true"
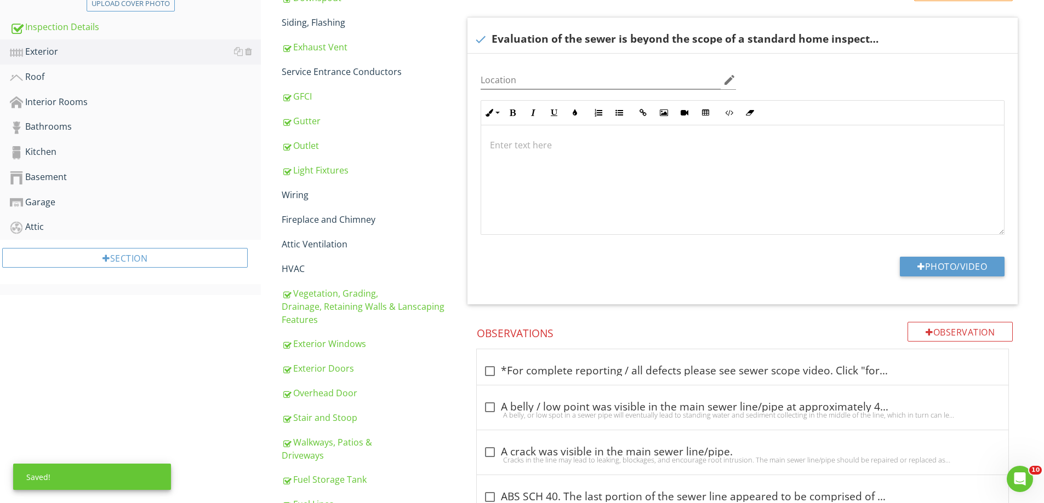
scroll to position [265, 0]
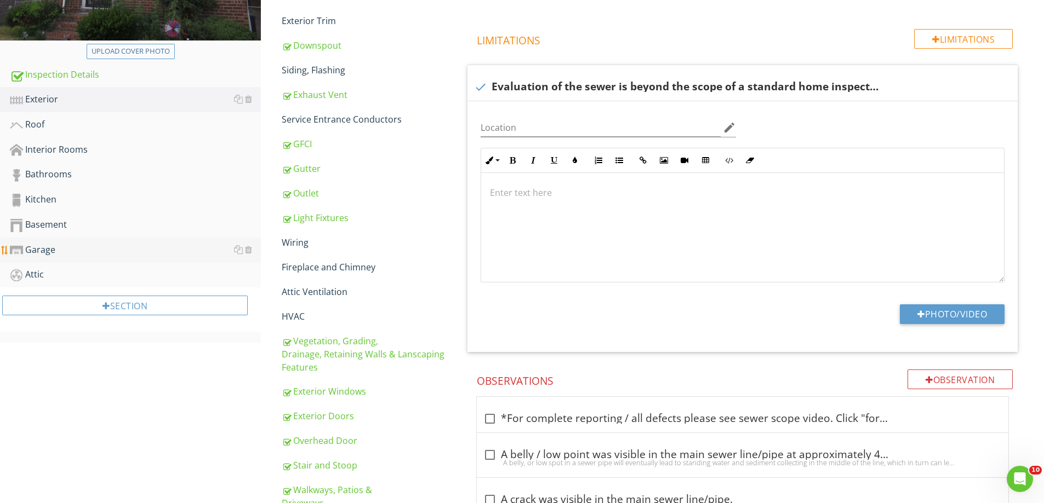
click at [46, 250] on div "Garage" at bounding box center [135, 250] width 251 height 14
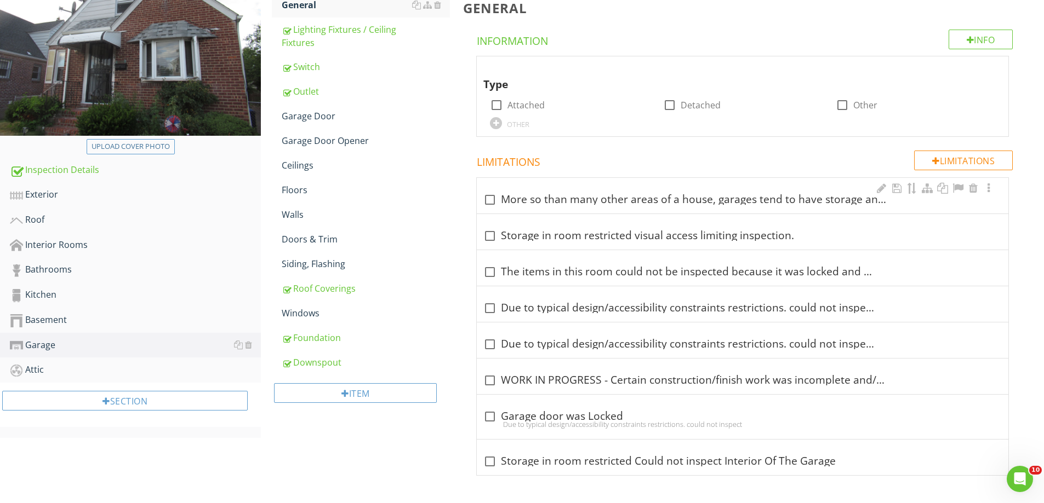
scroll to position [170, 0]
drag, startPoint x: 318, startPoint y: 358, endPoint x: 387, endPoint y: 356, distance: 69.6
click at [318, 358] on div "Downspout" at bounding box center [366, 362] width 168 height 13
click at [318, 358] on div "Garage General Lighting Fixtures / Ceiling Fixtures Switch Outlet Garage Door G…" at bounding box center [652, 221] width 783 height 563
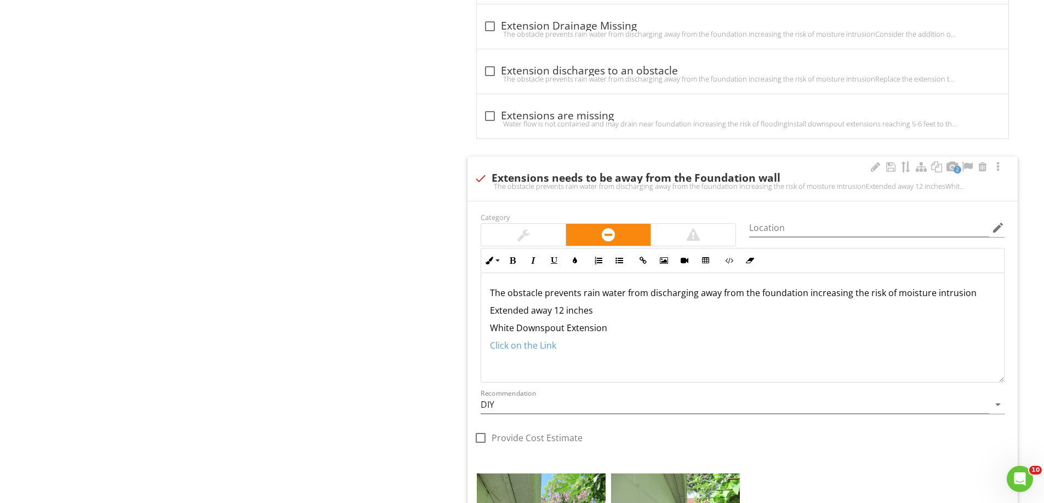
scroll to position [1032, 0]
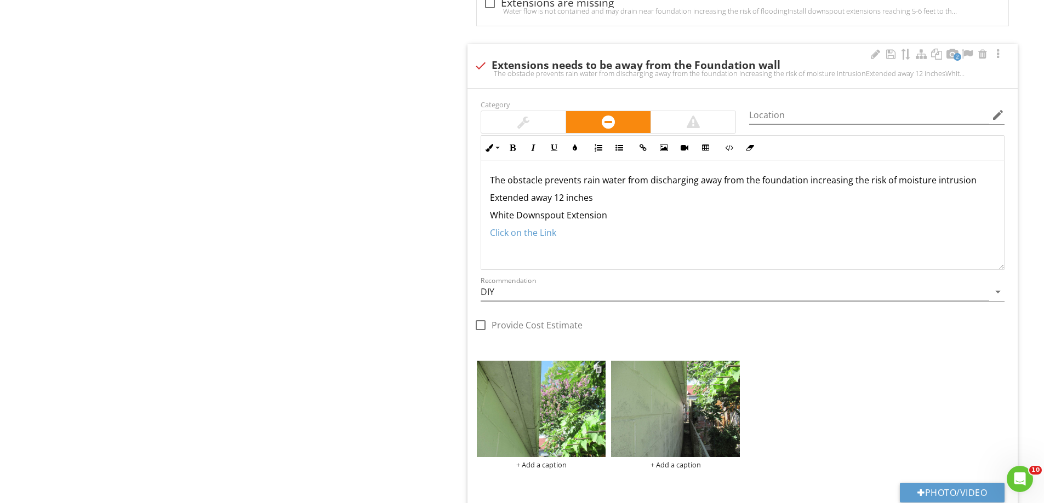
click at [595, 370] on div at bounding box center [598, 369] width 7 height 9
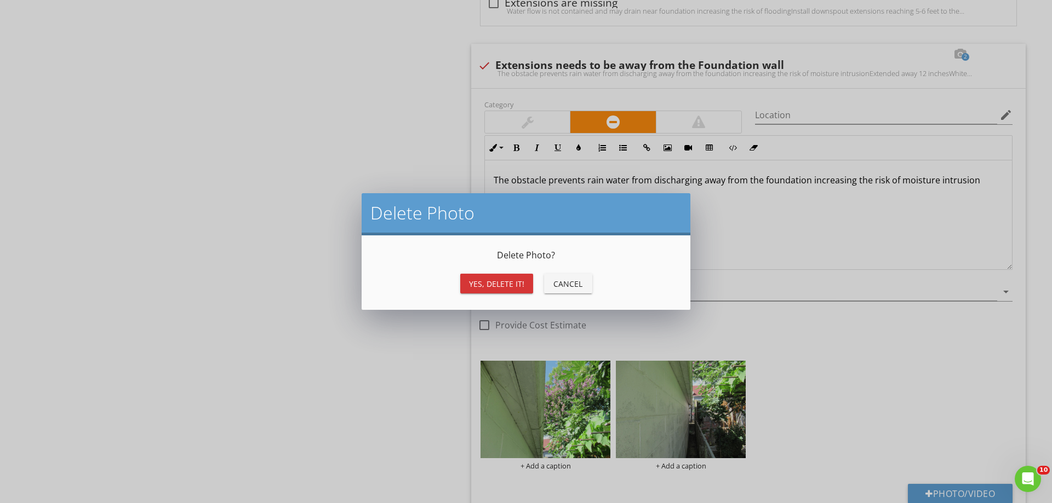
click at [518, 288] on div "Yes, Delete it!" at bounding box center [496, 284] width 55 height 12
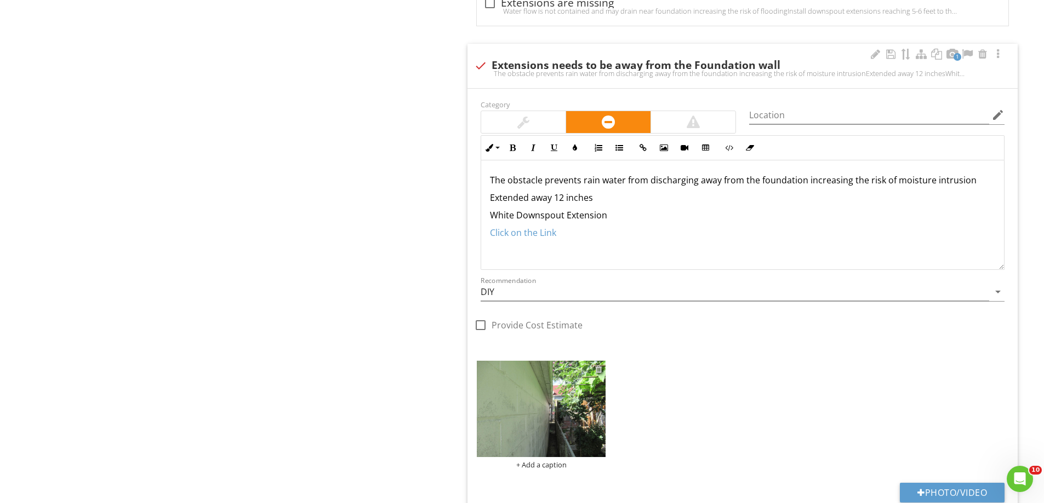
click at [599, 368] on div at bounding box center [598, 369] width 7 height 9
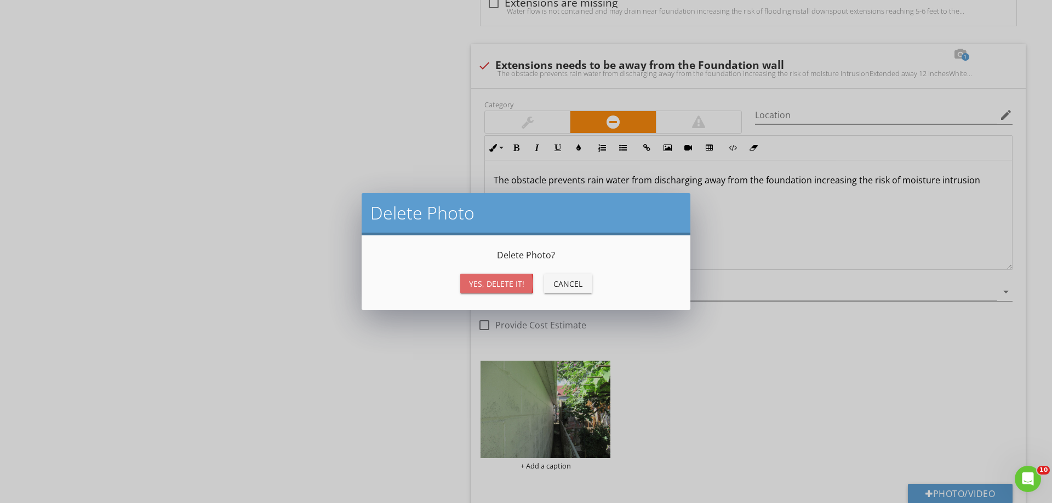
click at [506, 276] on button "Yes, Delete it!" at bounding box center [496, 284] width 73 height 20
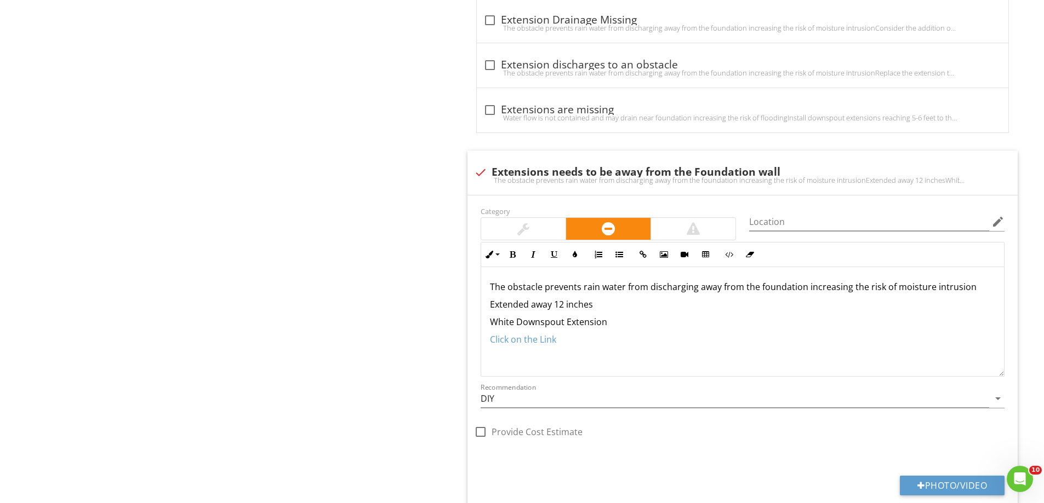
scroll to position [868, 0]
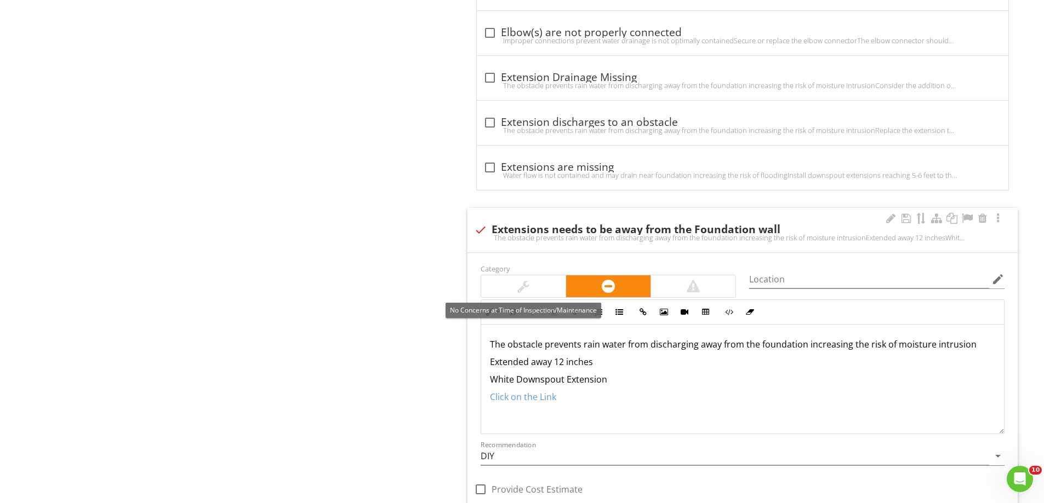
click at [483, 239] on div "The obstacle prevents rain water from discharging away from the foundation incr…" at bounding box center [742, 237] width 537 height 9
checkbox input "true"
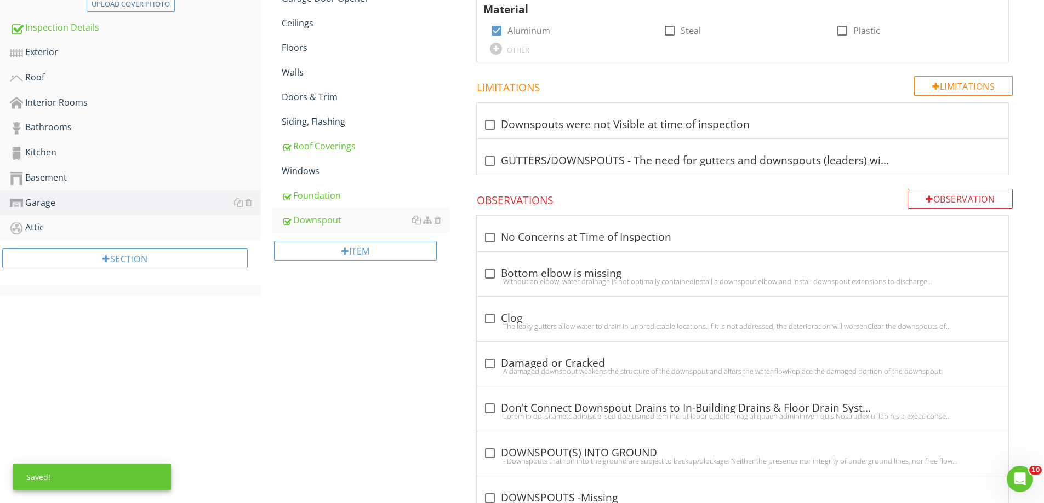
scroll to position [265, 0]
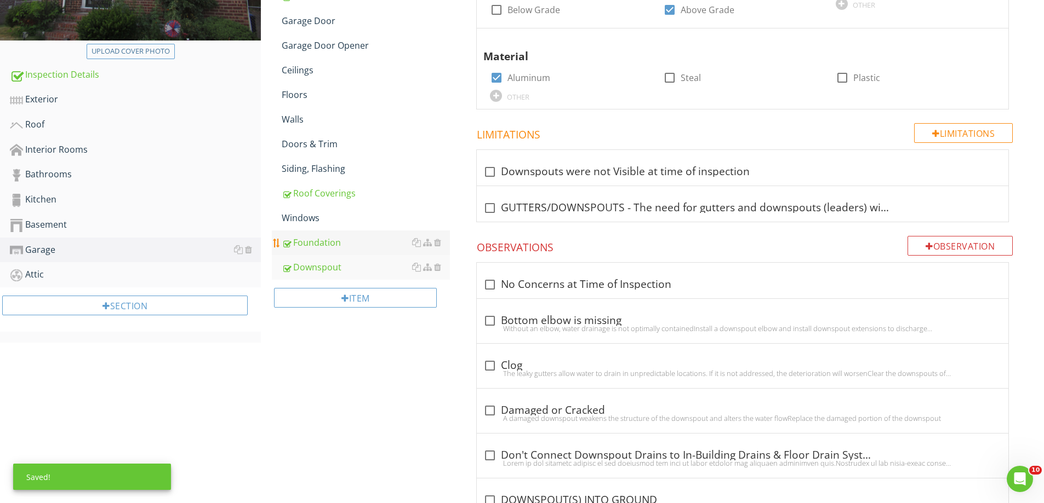
click at [323, 248] on div "Foundation" at bounding box center [366, 242] width 168 height 13
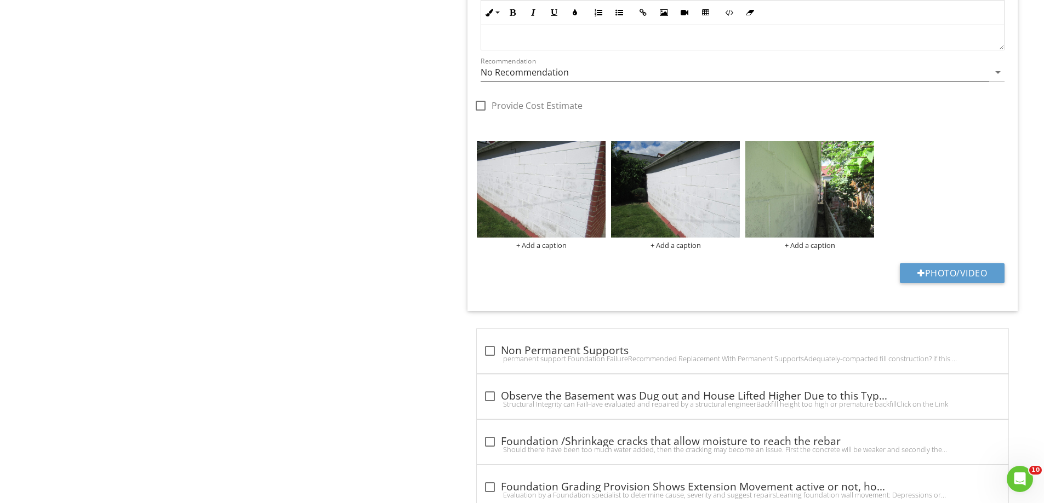
scroll to position [3771, 0]
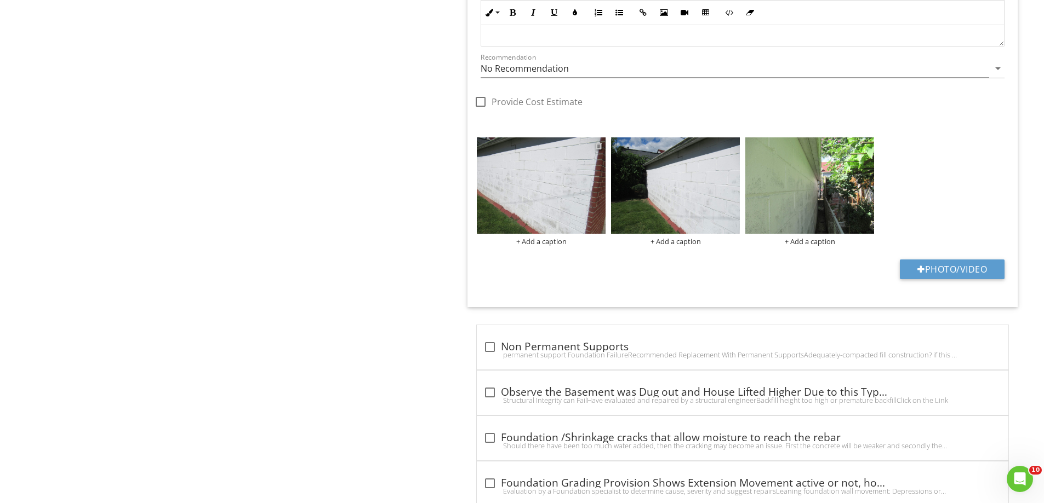
click at [599, 145] on div at bounding box center [598, 145] width 7 height 9
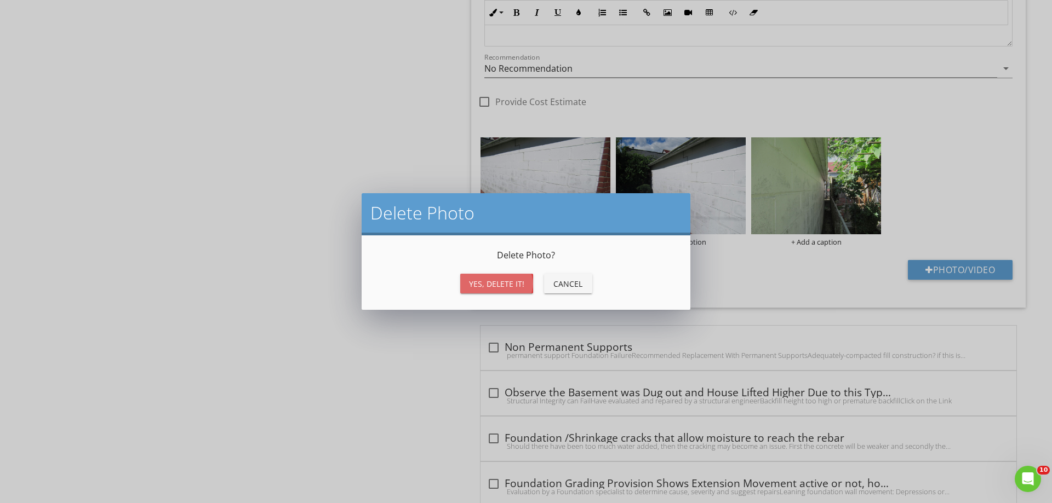
drag, startPoint x: 488, startPoint y: 277, endPoint x: 595, endPoint y: 191, distance: 136.8
click at [489, 277] on button "Yes, Delete it!" at bounding box center [496, 284] width 73 height 20
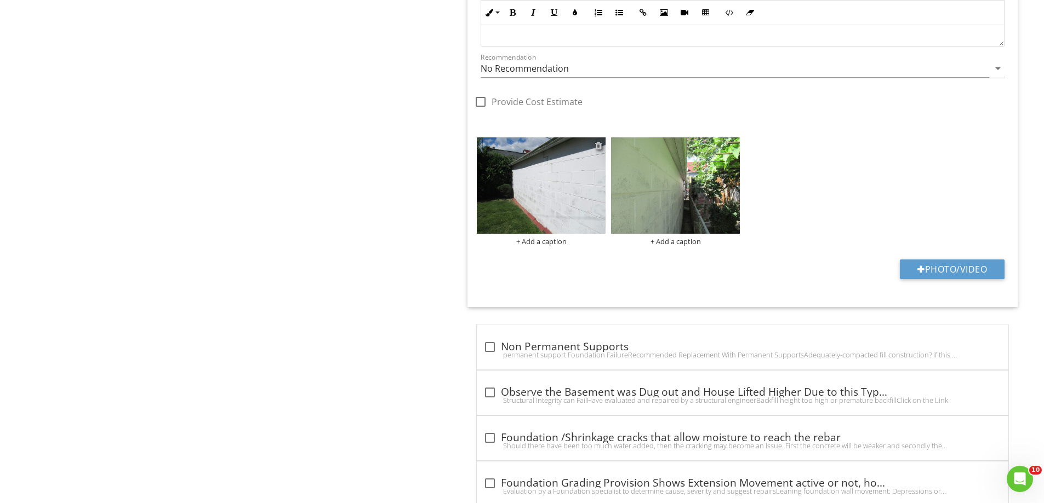
click at [597, 145] on div at bounding box center [598, 145] width 7 height 9
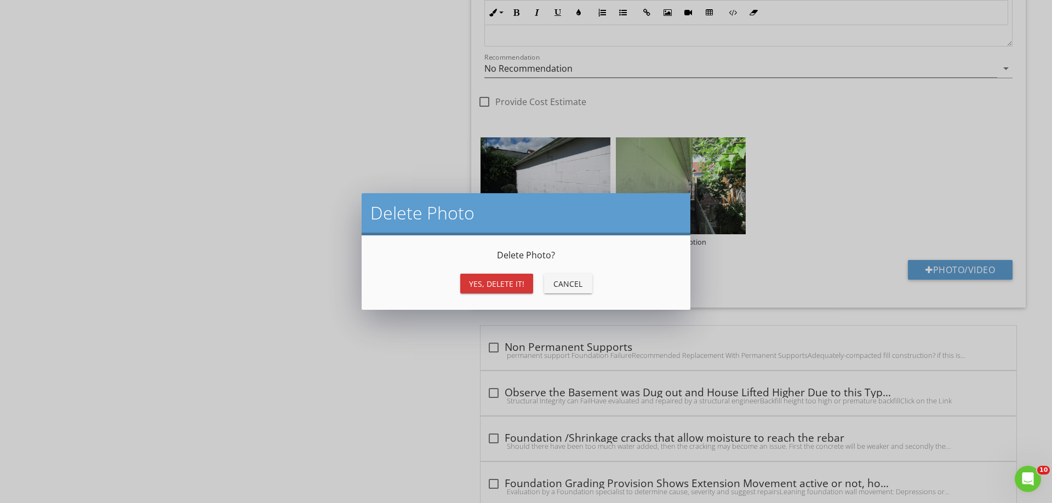
drag, startPoint x: 508, startPoint y: 289, endPoint x: 513, endPoint y: 280, distance: 10.1
click at [508, 289] on div "Yes, Delete it!" at bounding box center [496, 284] width 55 height 12
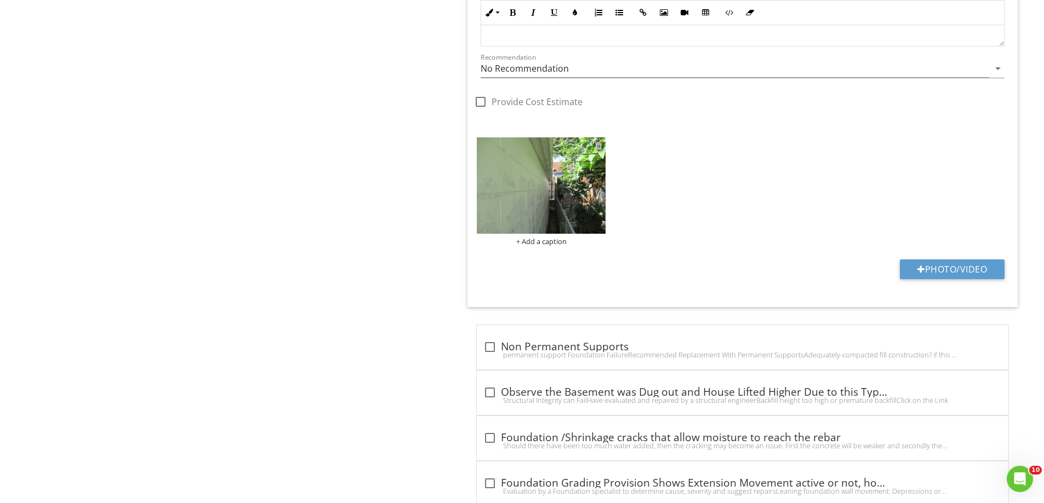
click at [599, 147] on div at bounding box center [598, 145] width 7 height 9
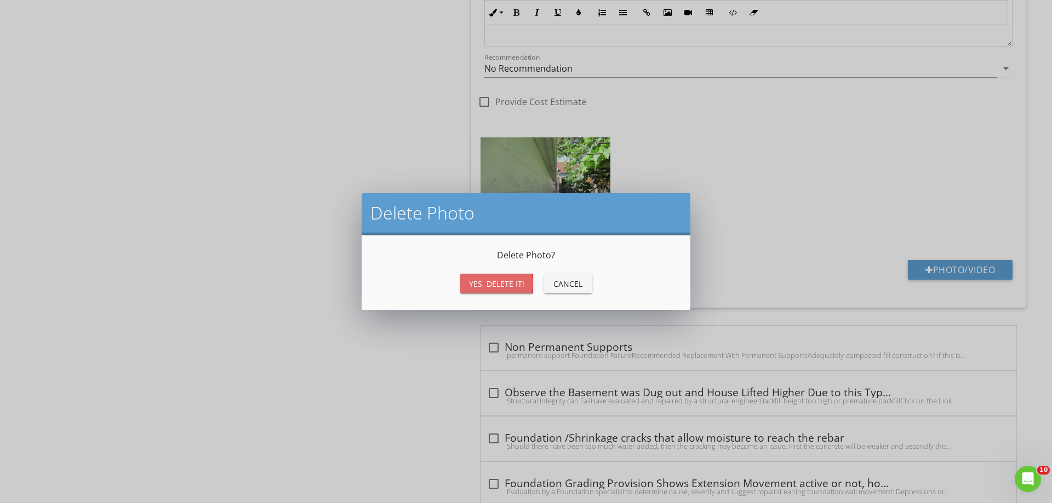
click at [513, 286] on div "Yes, Delete it!" at bounding box center [496, 284] width 55 height 12
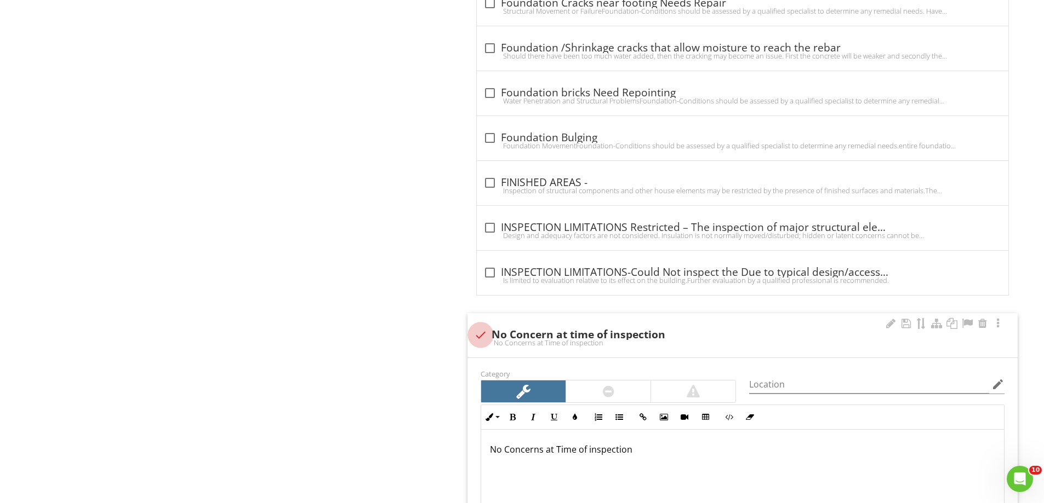
click at [479, 330] on div at bounding box center [480, 335] width 19 height 19
checkbox input "true"
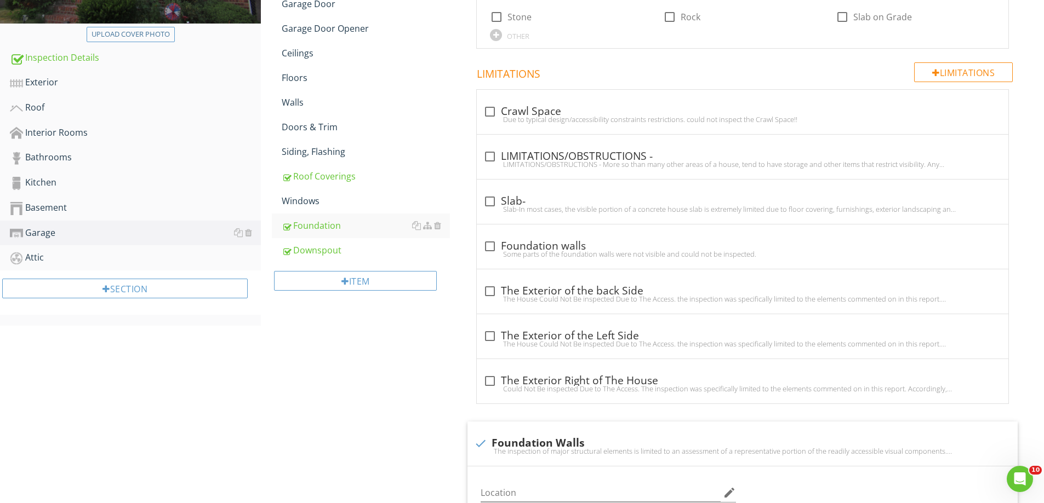
scroll to position [265, 0]
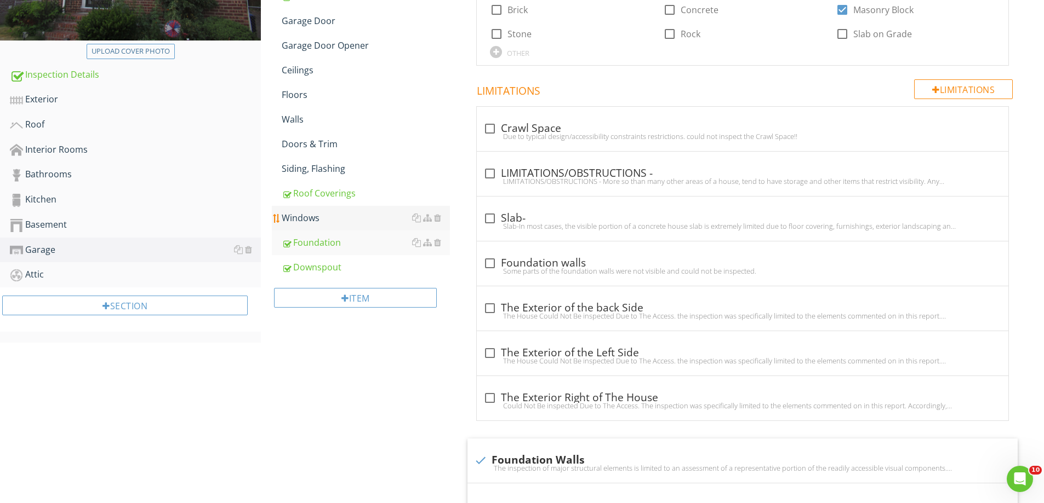
click at [302, 220] on div "Windows" at bounding box center [366, 217] width 168 height 13
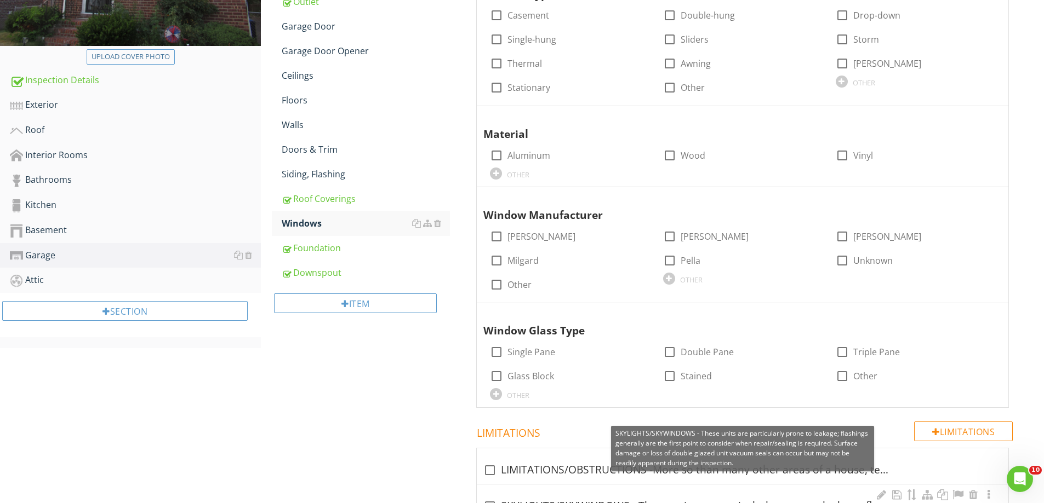
scroll to position [225, 0]
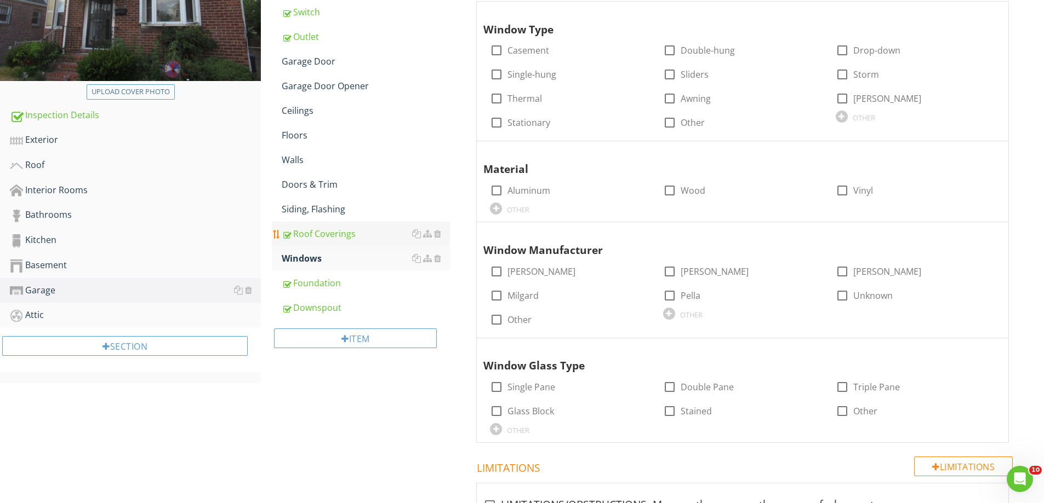
click at [330, 234] on div "Roof Coverings" at bounding box center [366, 233] width 168 height 13
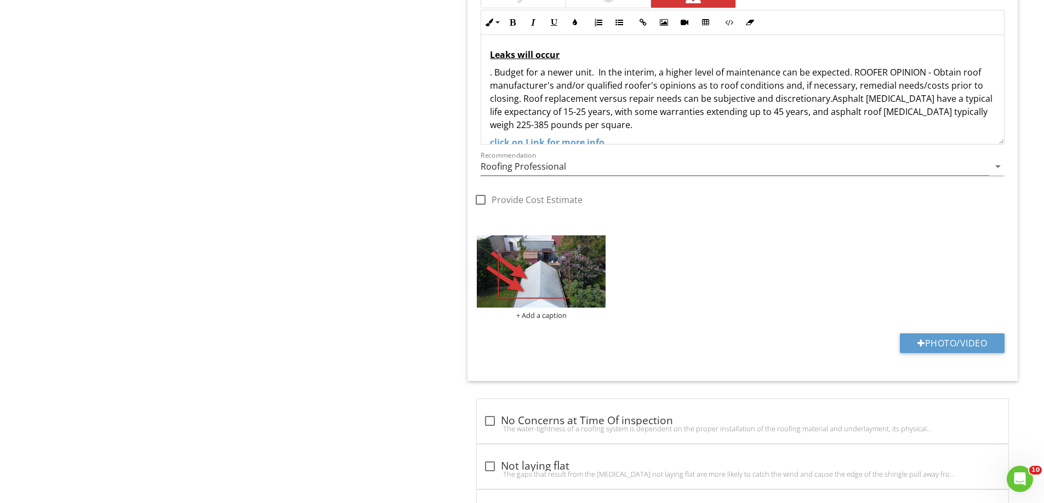
scroll to position [2799, 0]
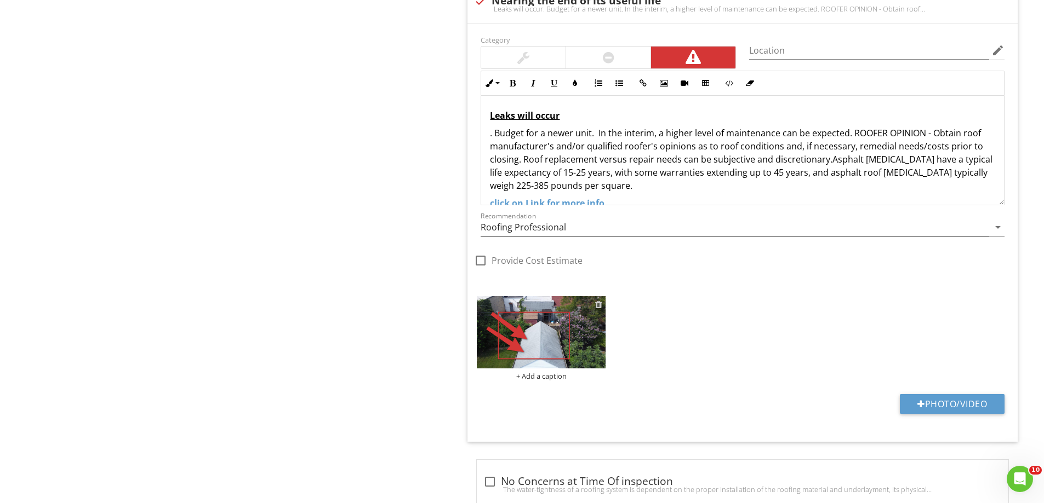
click at [597, 305] on div at bounding box center [598, 304] width 7 height 9
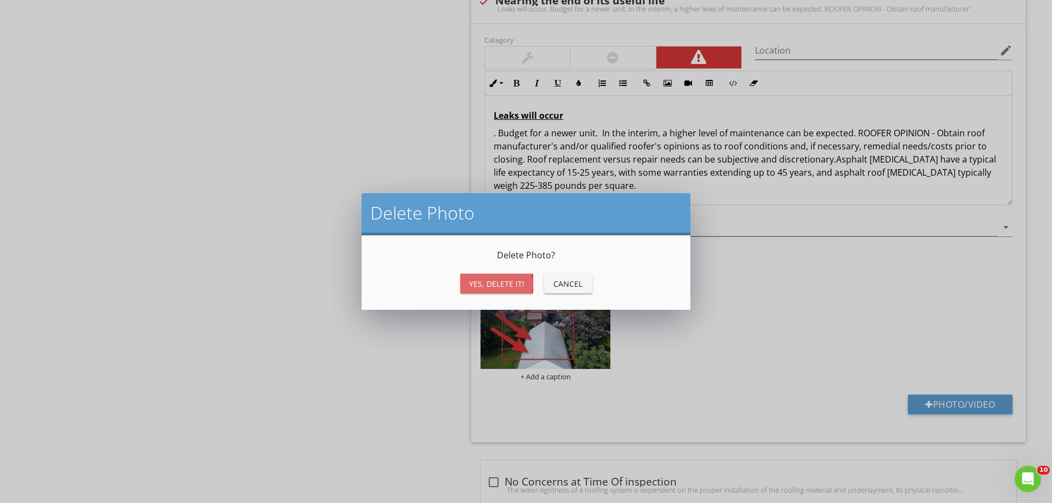
click at [517, 277] on button "Yes, Delete it!" at bounding box center [496, 284] width 73 height 20
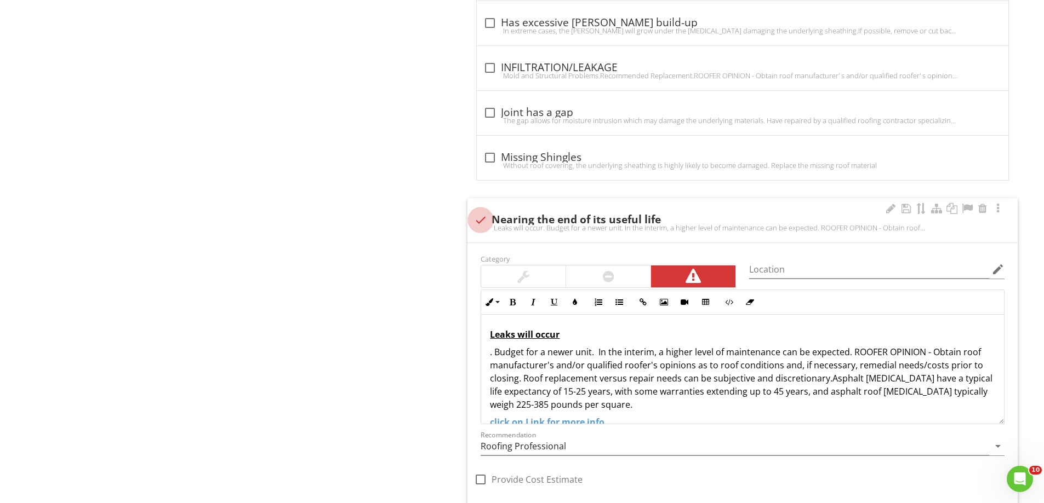
click at [475, 219] on div at bounding box center [480, 220] width 19 height 19
checkbox input "true"
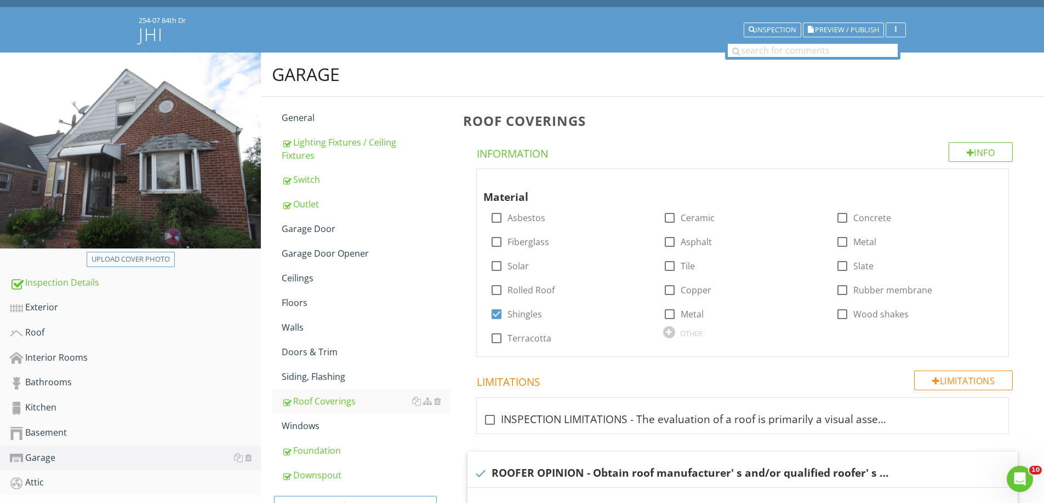
scroll to position [115, 0]
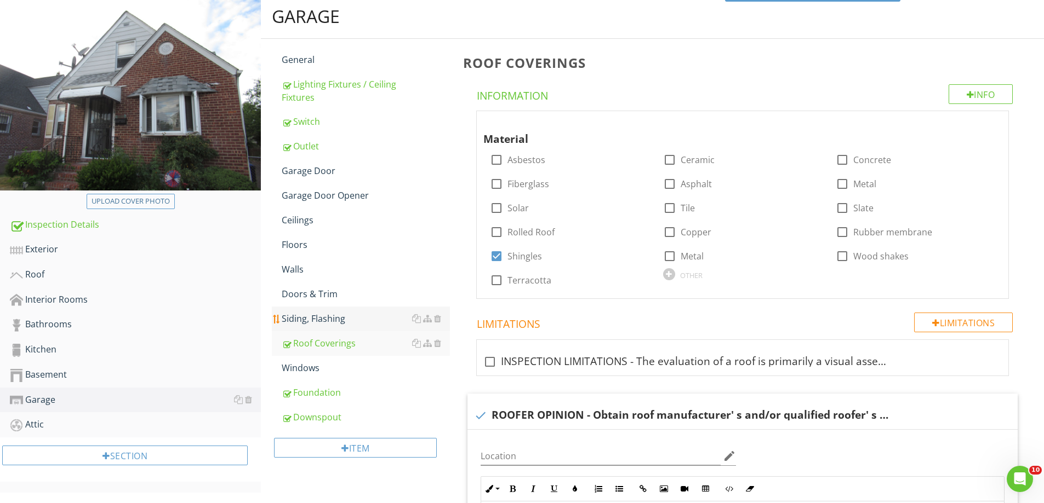
click at [306, 320] on div "Siding, Flashing" at bounding box center [366, 318] width 168 height 13
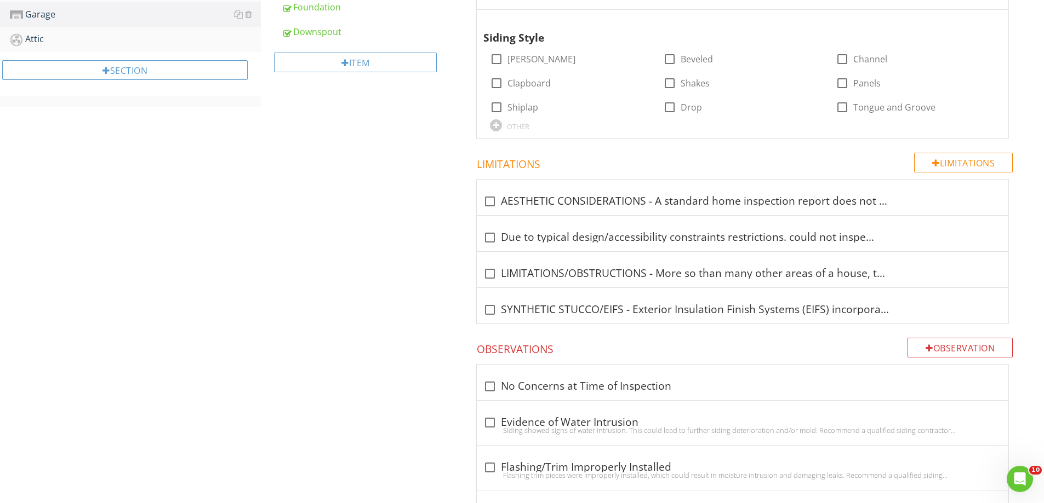
scroll to position [225, 0]
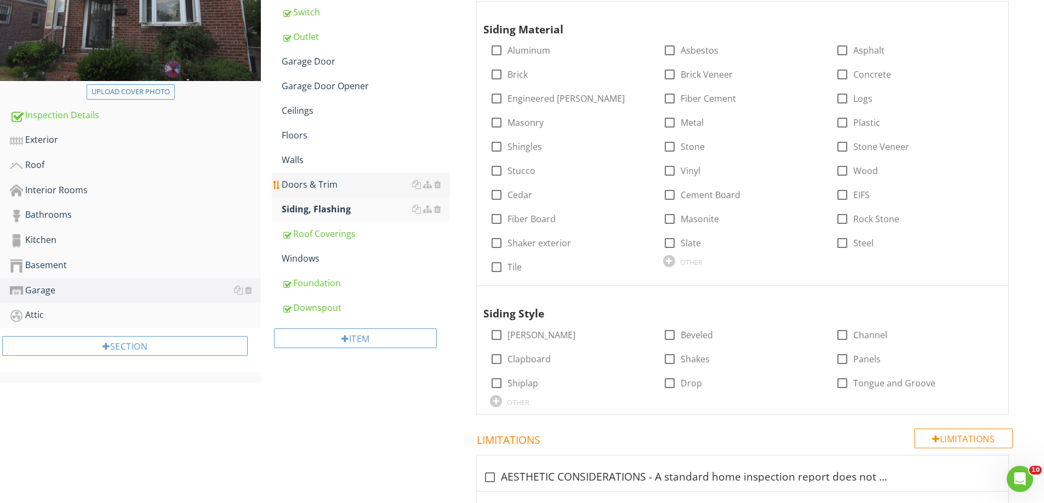
click at [317, 180] on div "Doors & Trim" at bounding box center [366, 184] width 168 height 13
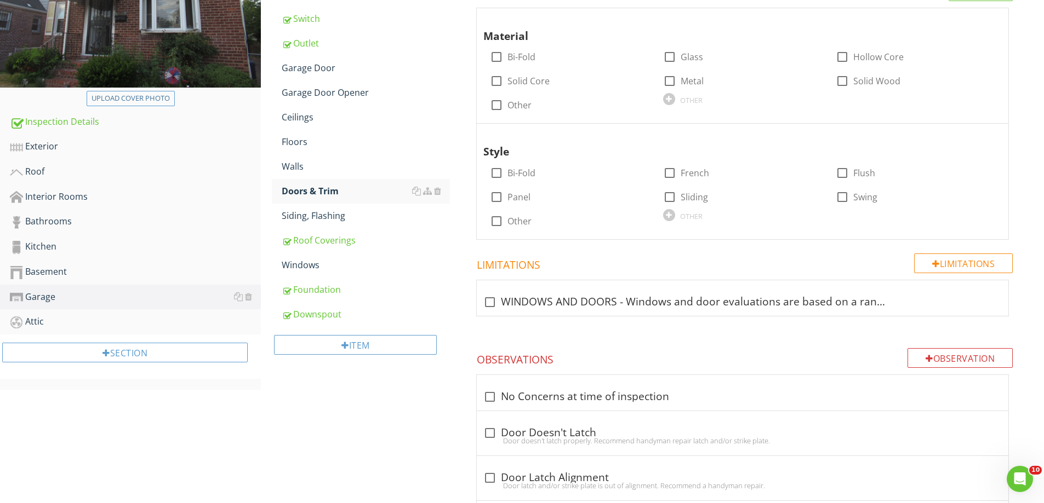
scroll to position [60, 0]
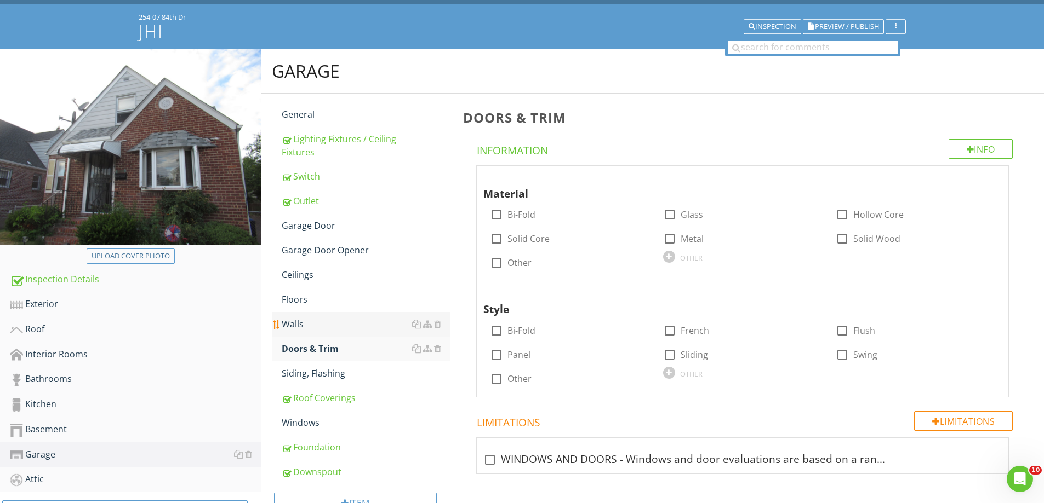
click at [293, 322] on div "Walls" at bounding box center [366, 324] width 168 height 13
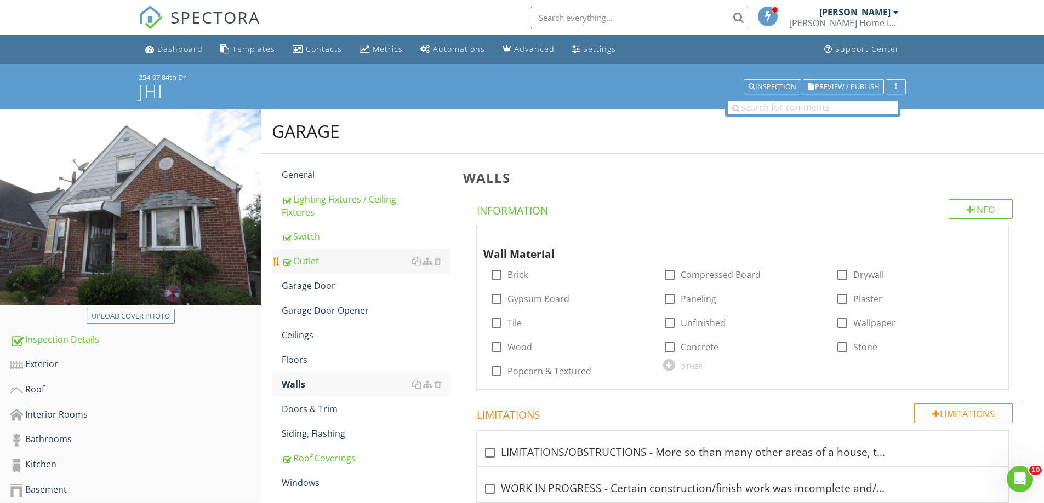
click at [297, 263] on div "Outlet" at bounding box center [366, 261] width 168 height 13
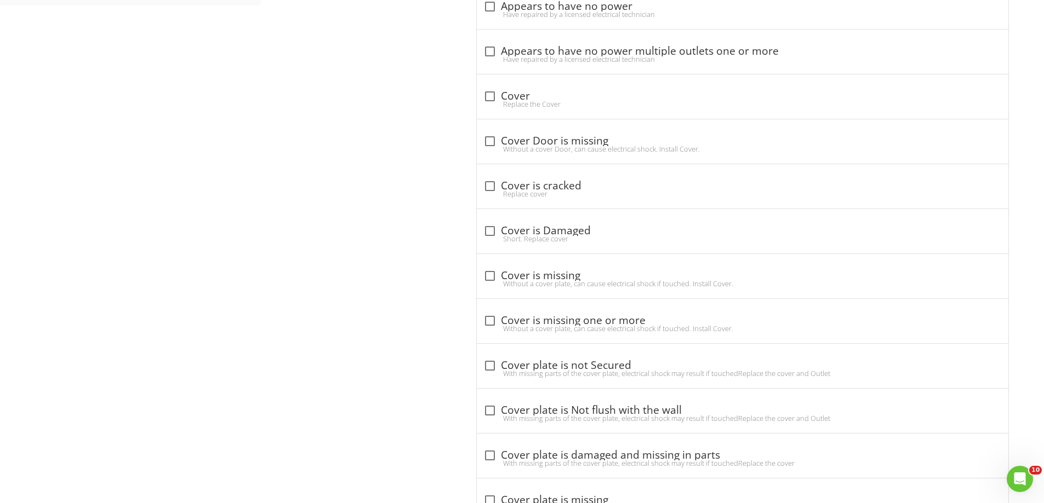
scroll to position [507, 0]
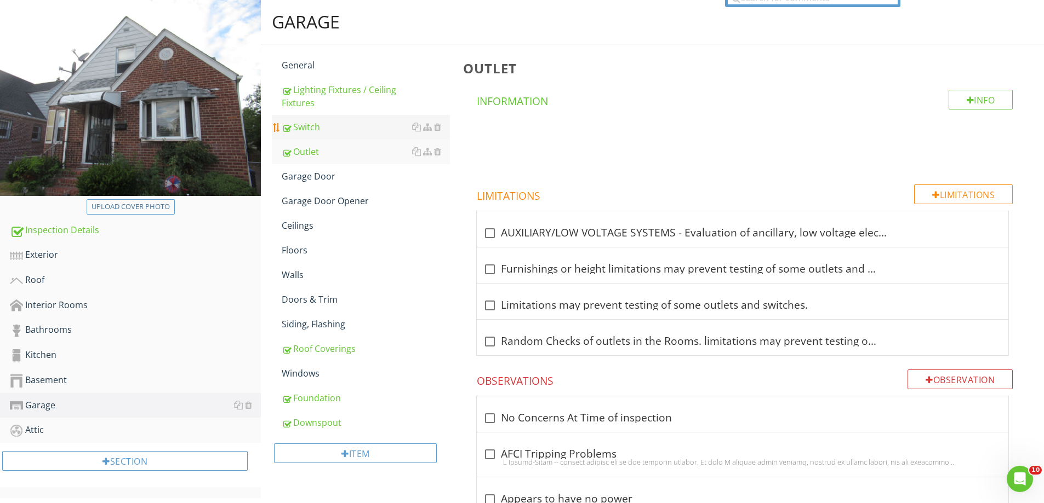
click at [312, 126] on div "Switch" at bounding box center [366, 127] width 168 height 13
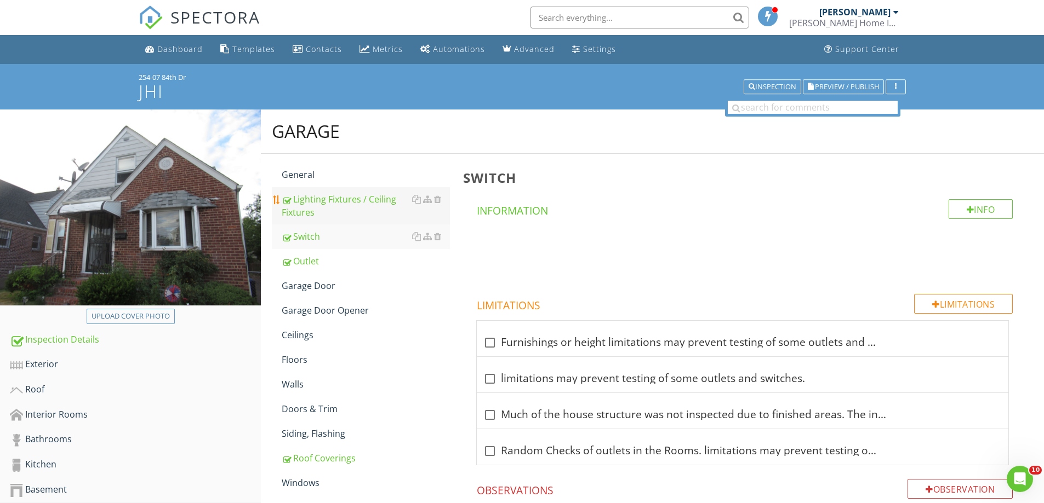
click at [319, 194] on div "Lighting Fixtures / Ceiling Fixtures" at bounding box center [366, 206] width 168 height 26
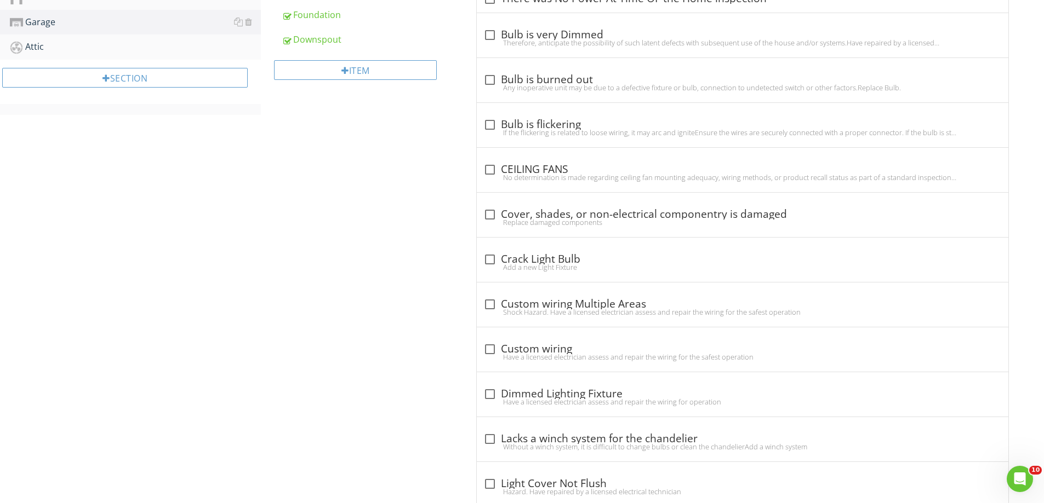
scroll to position [329, 0]
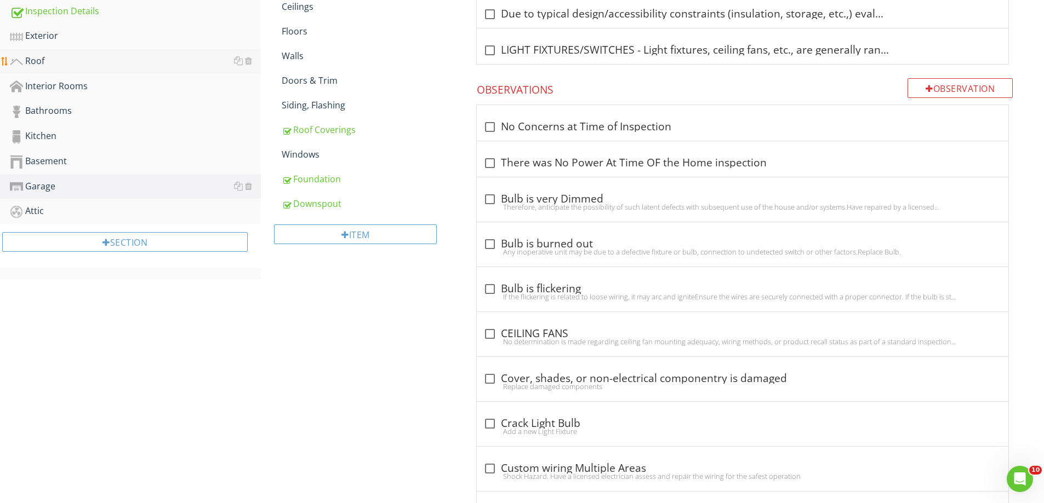
click at [27, 56] on div "Roof" at bounding box center [135, 61] width 251 height 14
drag, startPoint x: 27, startPoint y: 56, endPoint x: 91, endPoint y: 61, distance: 64.3
click at [32, 56] on div "Roof" at bounding box center [135, 61] width 251 height 14
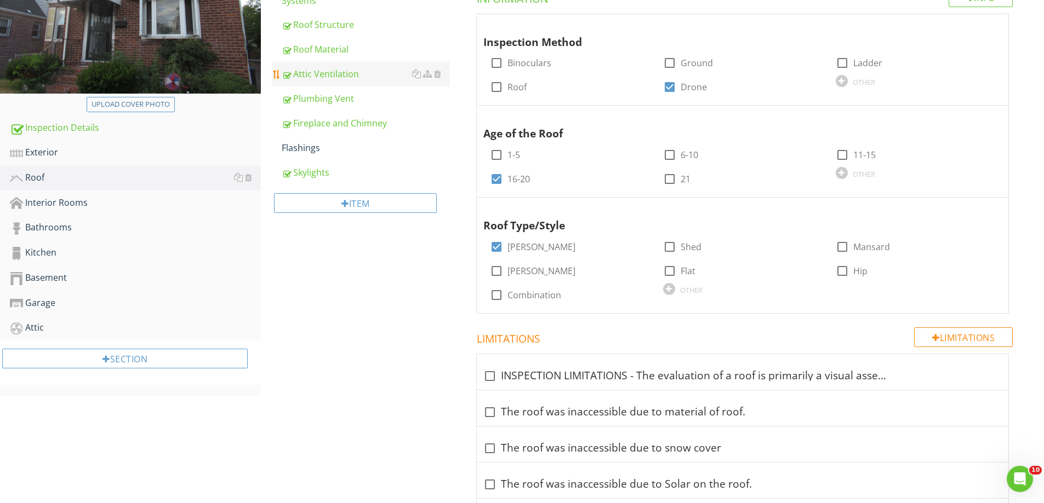
scroll to position [88, 0]
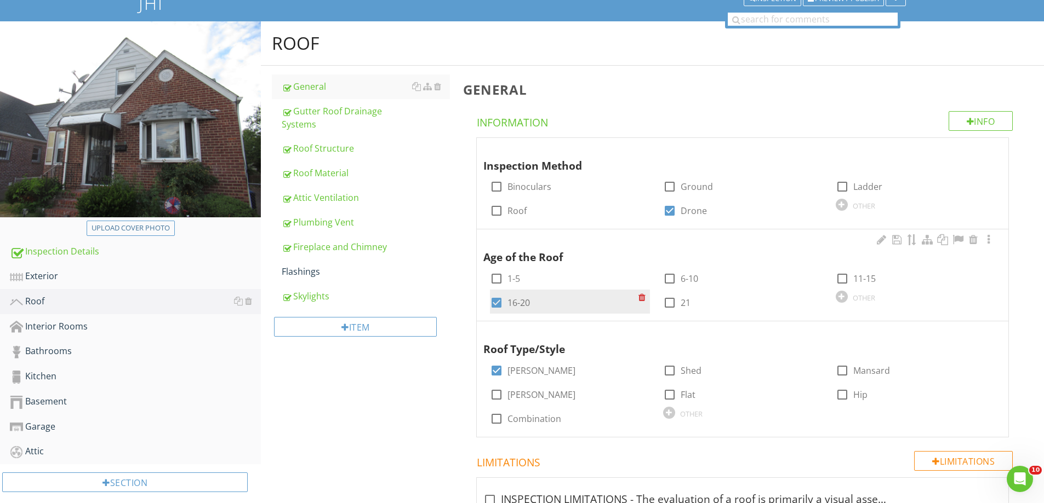
click at [500, 303] on div at bounding box center [496, 303] width 19 height 19
checkbox input "false"
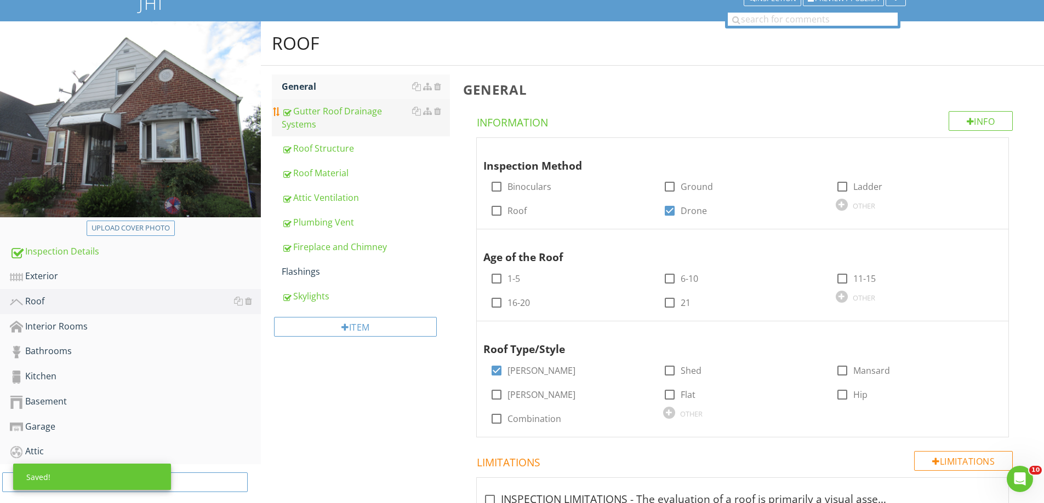
click at [318, 112] on div "Gutter Roof Drainage Systems" at bounding box center [366, 118] width 168 height 26
drag, startPoint x: 318, startPoint y: 112, endPoint x: 391, endPoint y: 126, distance: 74.8
click at [318, 112] on div "Gutter Roof Drainage Systems" at bounding box center [366, 118] width 168 height 26
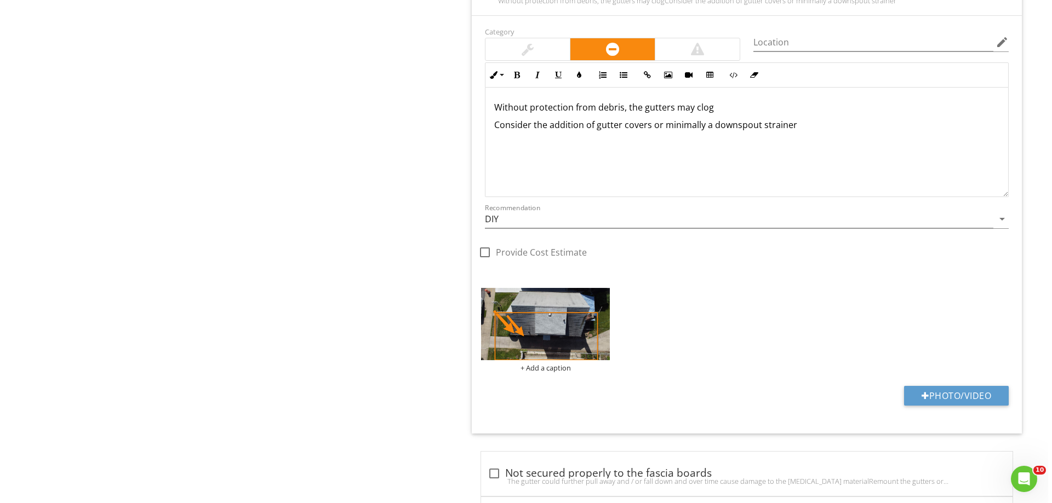
scroll to position [1429, 0]
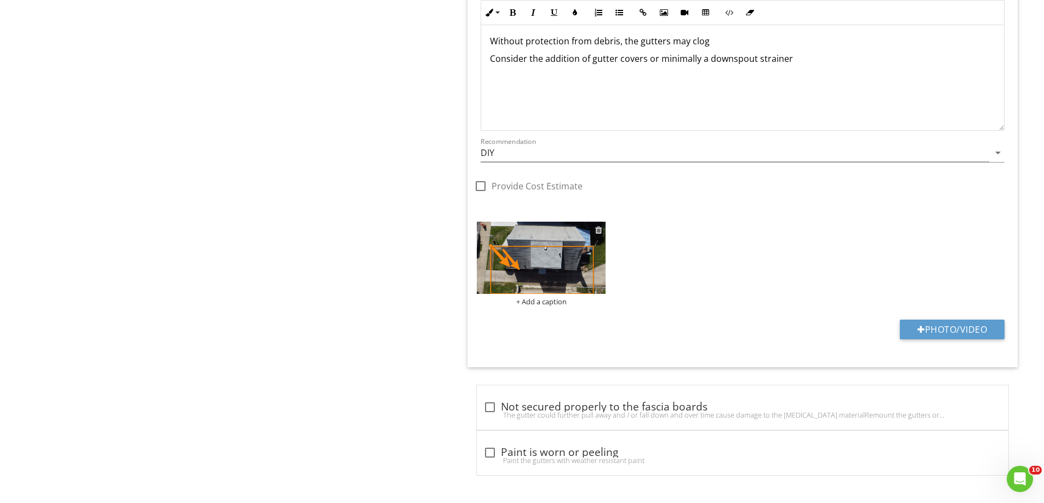
click at [598, 231] on div at bounding box center [598, 230] width 7 height 9
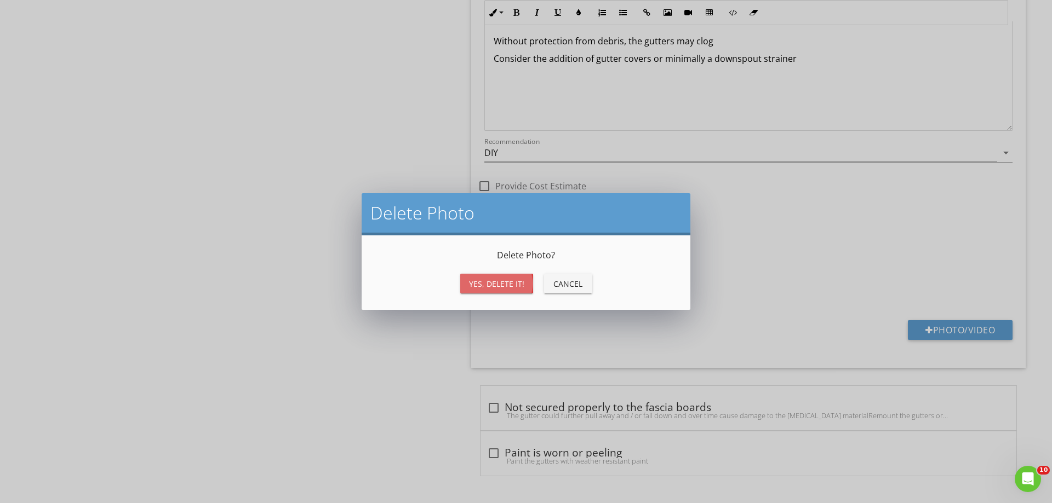
click at [500, 287] on div "Yes, Delete it!" at bounding box center [496, 284] width 55 height 12
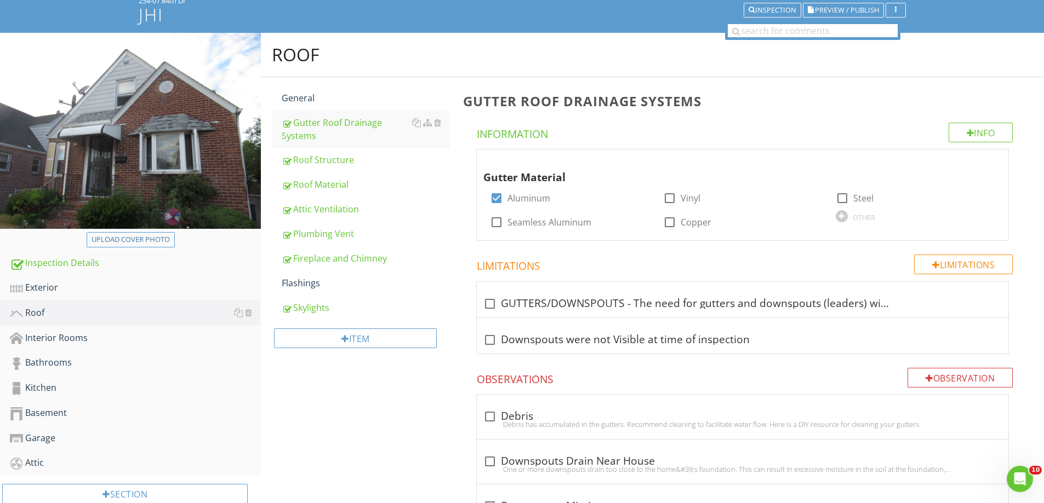
scroll to position [0, 0]
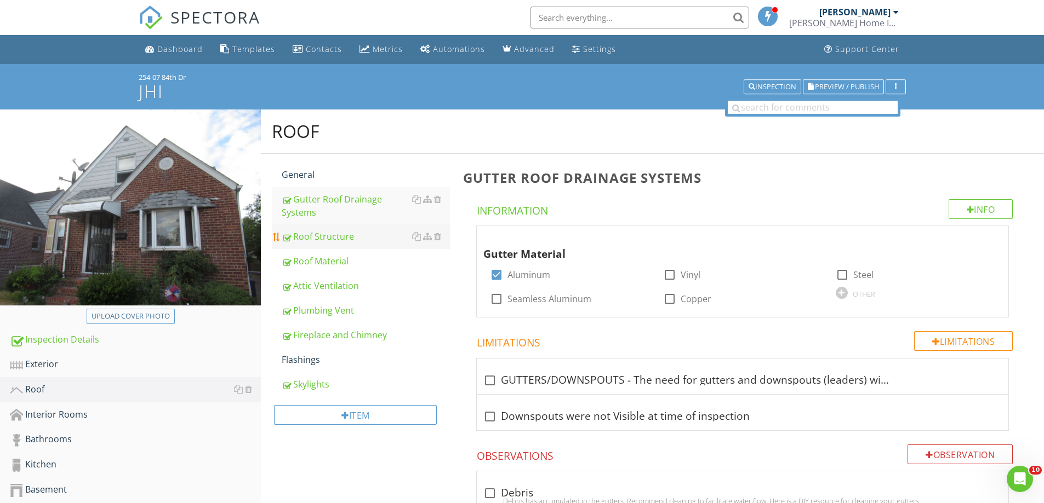
click at [322, 236] on div "Roof Structure" at bounding box center [366, 236] width 168 height 13
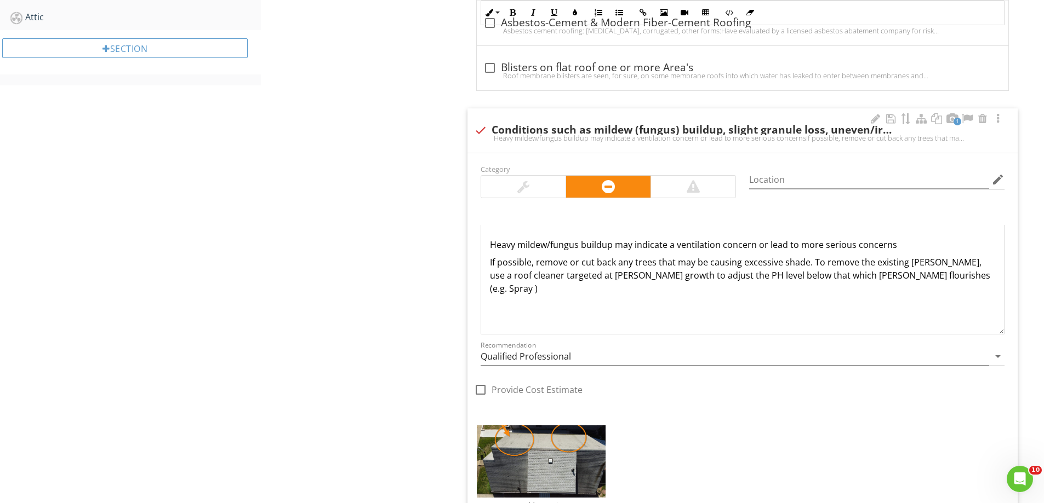
scroll to position [767, 0]
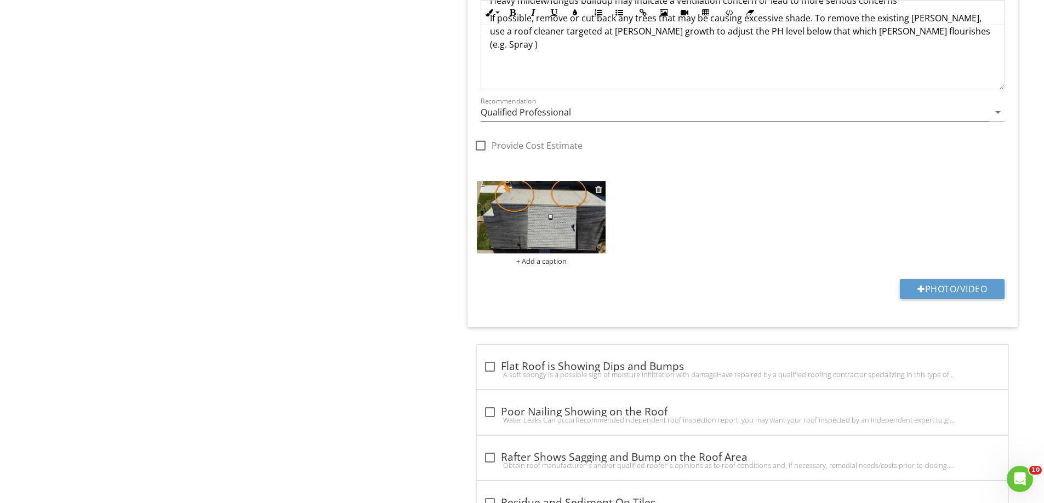
click at [600, 190] on div at bounding box center [598, 189] width 7 height 9
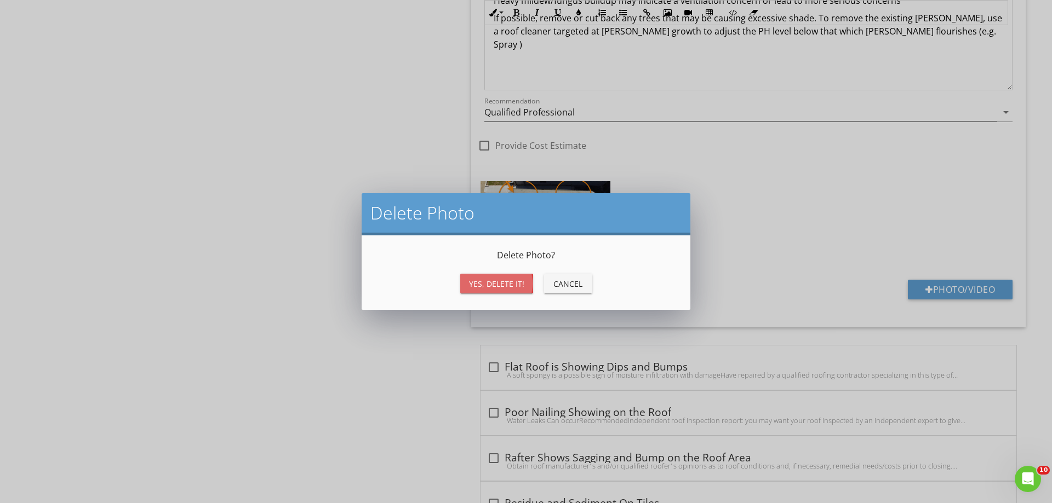
click at [492, 289] on div "Yes, Delete it!" at bounding box center [496, 284] width 55 height 12
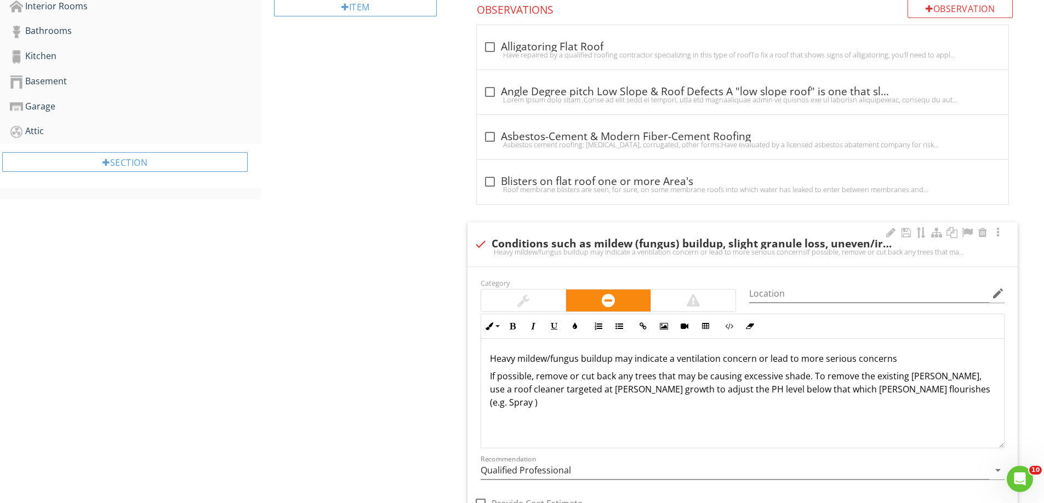
scroll to position [329, 0]
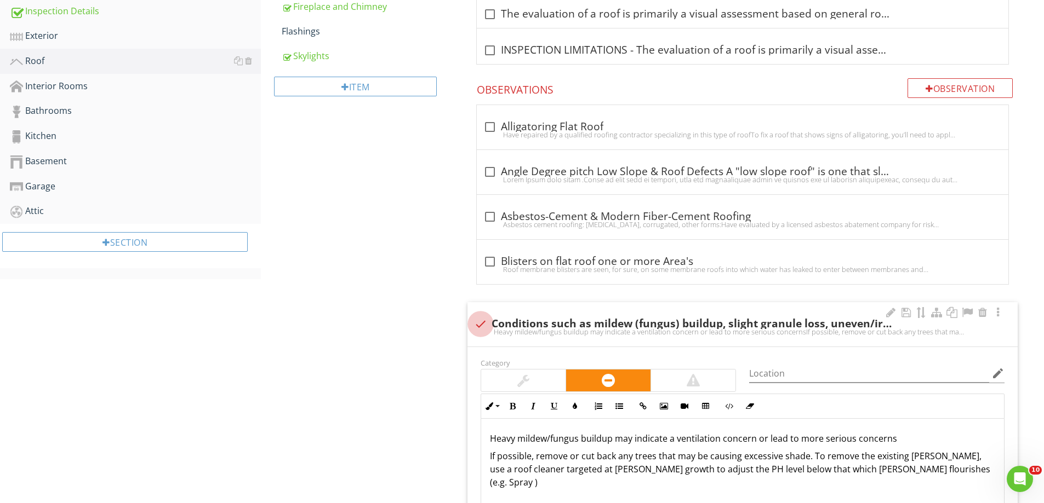
click at [484, 321] on div at bounding box center [480, 324] width 19 height 19
checkbox input "true"
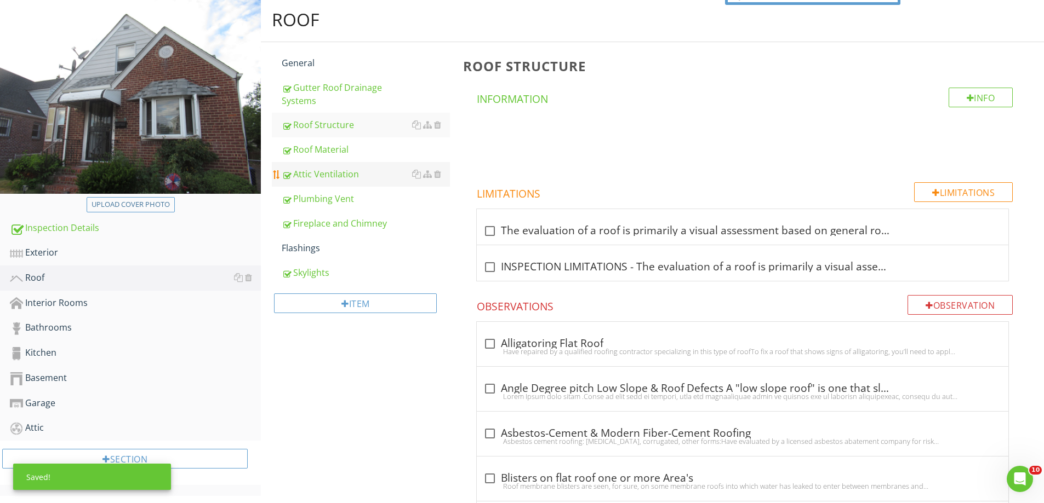
scroll to position [0, 0]
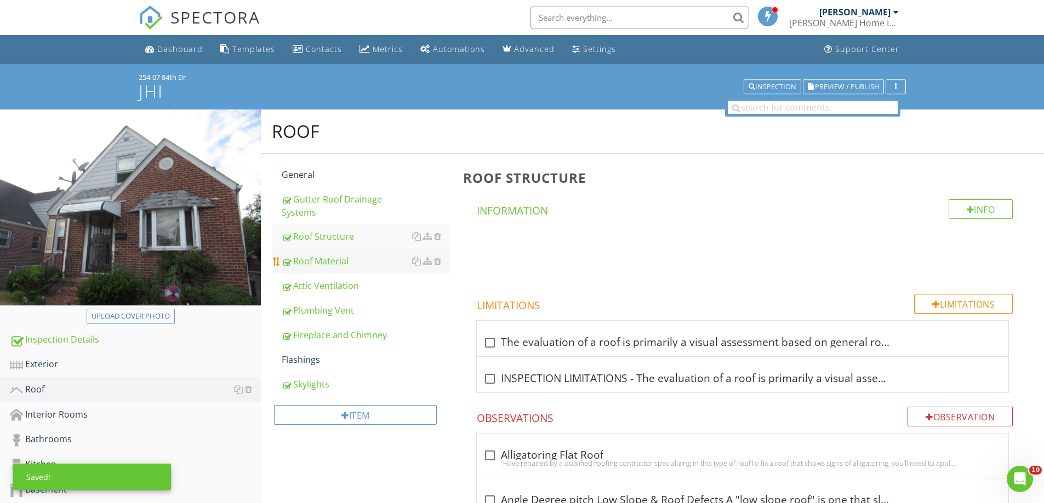
click at [351, 266] on div "Roof Material" at bounding box center [366, 261] width 168 height 13
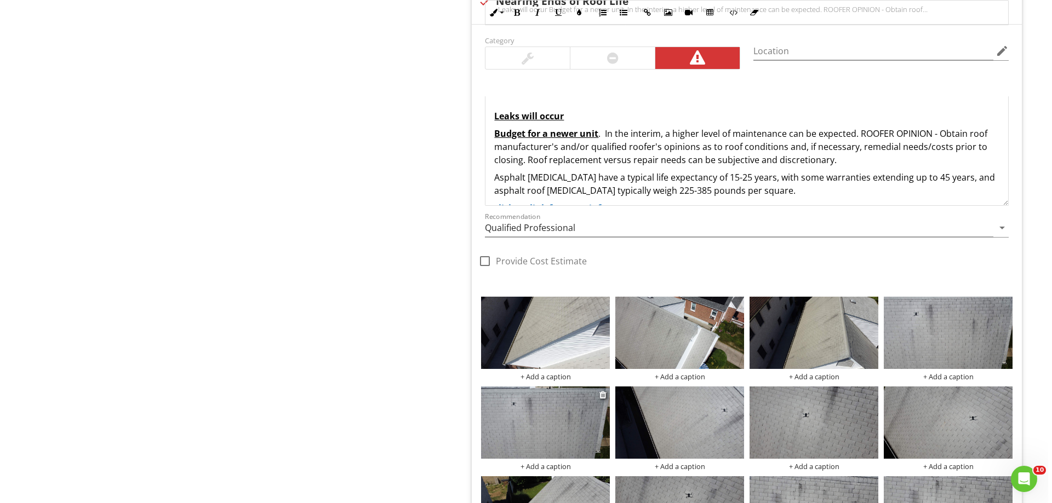
scroll to position [1424, 0]
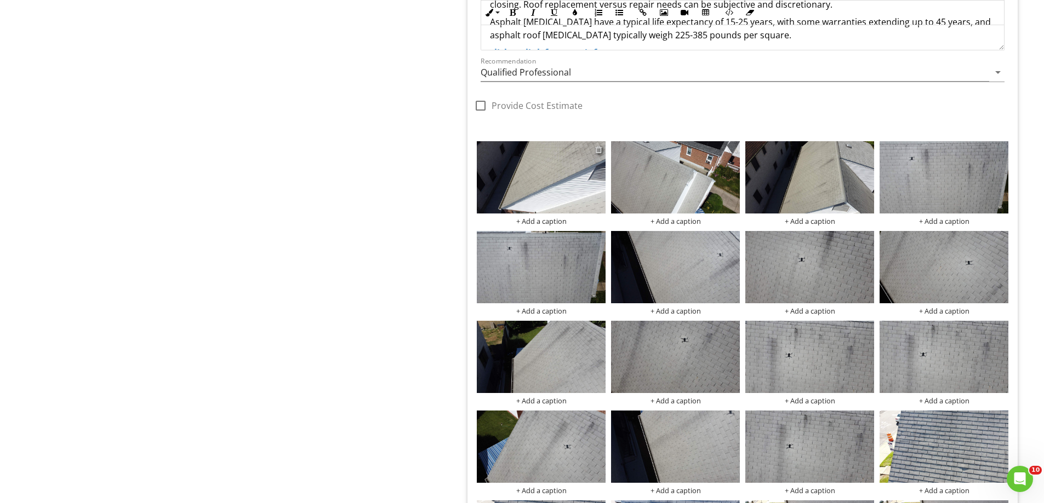
click at [597, 150] on div at bounding box center [598, 149] width 7 height 9
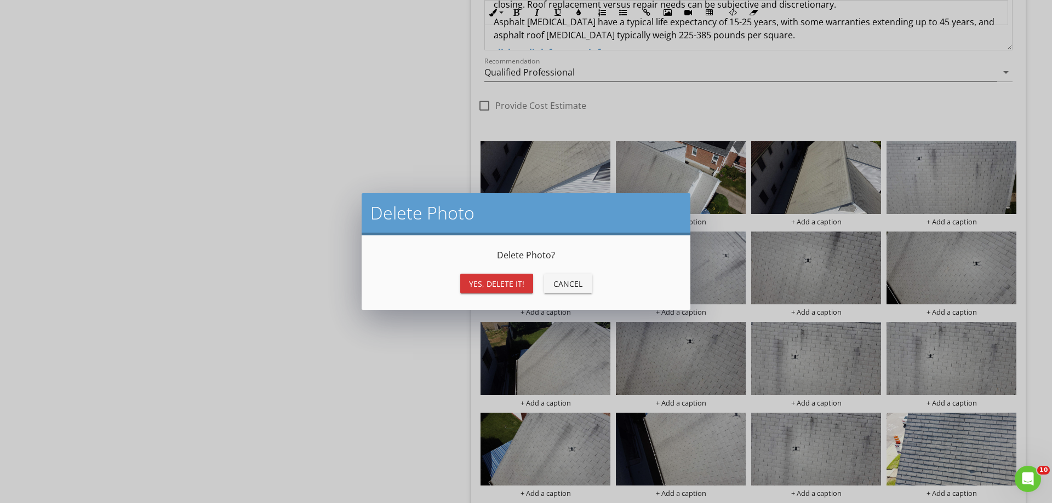
click at [484, 286] on div "Yes, Delete it!" at bounding box center [496, 284] width 55 height 12
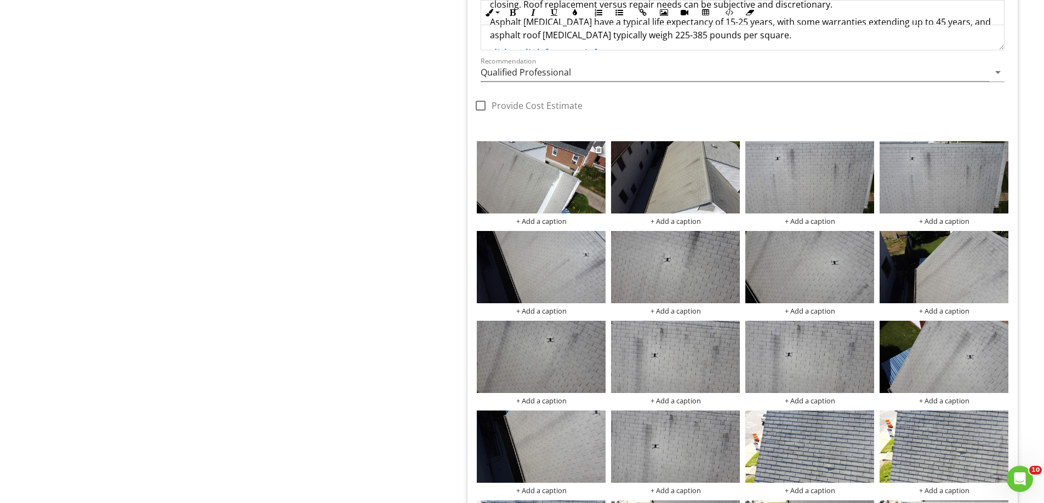
click at [594, 151] on img at bounding box center [541, 177] width 129 height 72
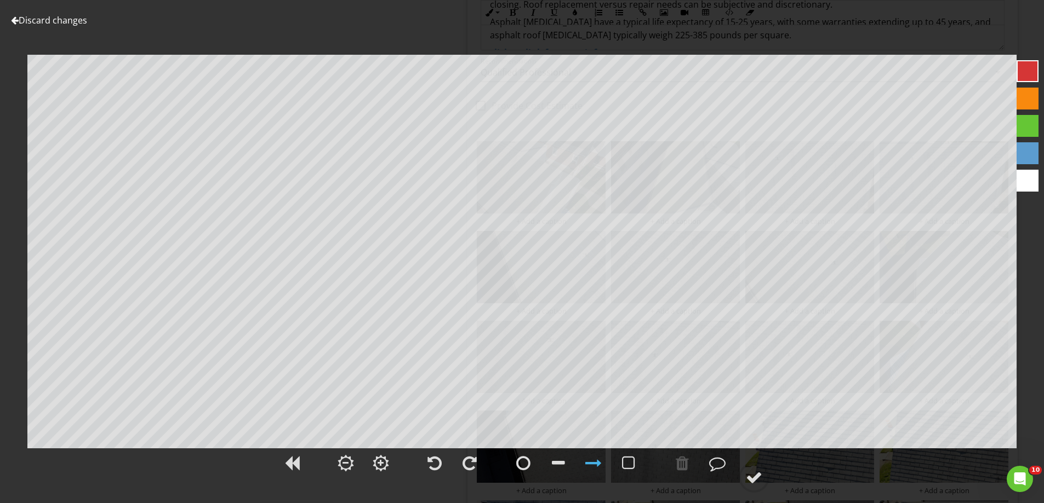
click at [66, 21] on link "Discard changes" at bounding box center [49, 20] width 76 height 12
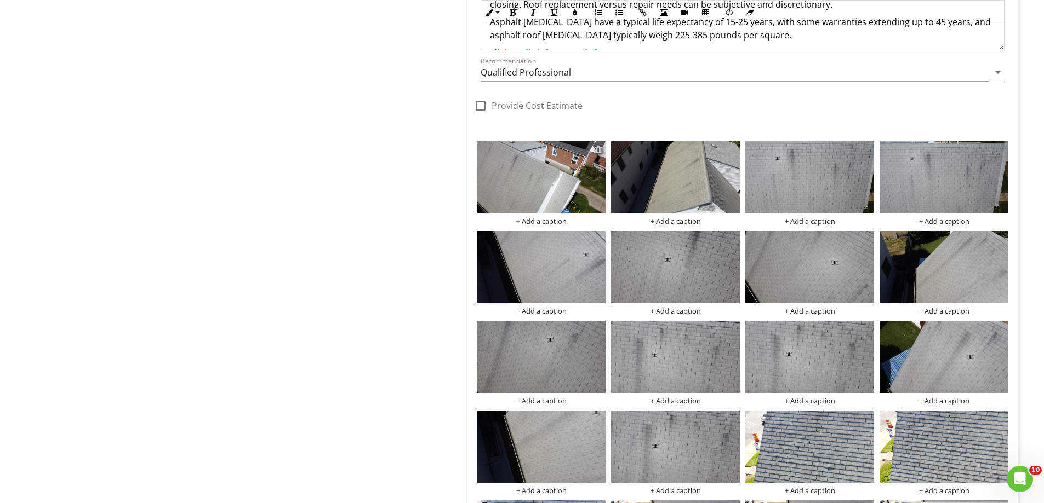
click at [597, 151] on div at bounding box center [598, 149] width 7 height 9
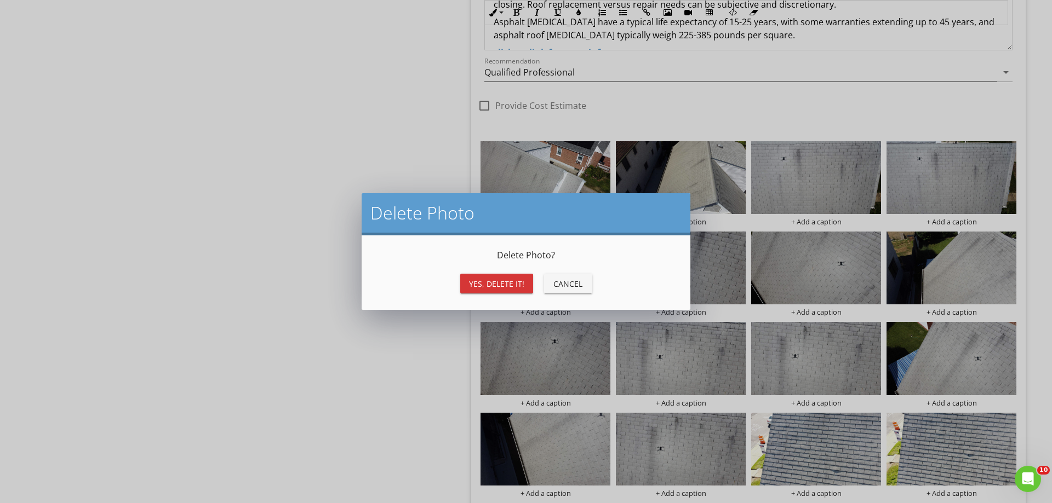
drag, startPoint x: 505, startPoint y: 293, endPoint x: 506, endPoint y: 287, distance: 5.6
click at [505, 291] on button "Yes, Delete it!" at bounding box center [496, 284] width 73 height 20
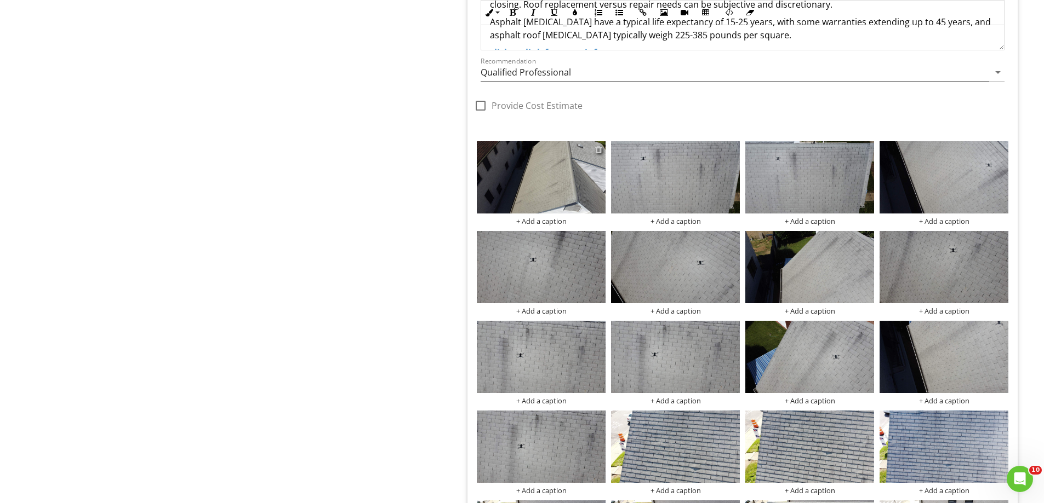
click at [598, 148] on div at bounding box center [598, 149] width 7 height 9
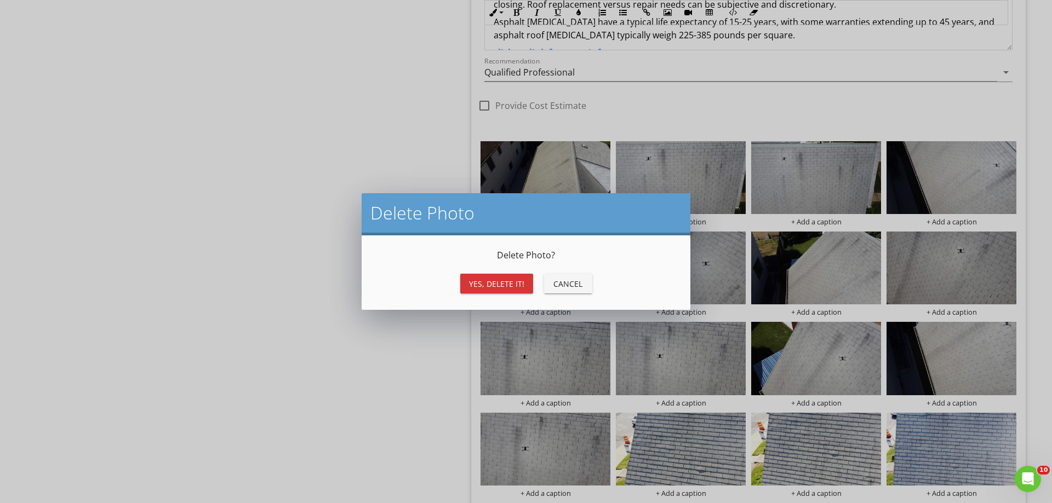
click at [497, 273] on div "Yes, Delete it! Cancel" at bounding box center [526, 284] width 302 height 26
click at [497, 277] on button "Yes, Delete it!" at bounding box center [496, 284] width 73 height 20
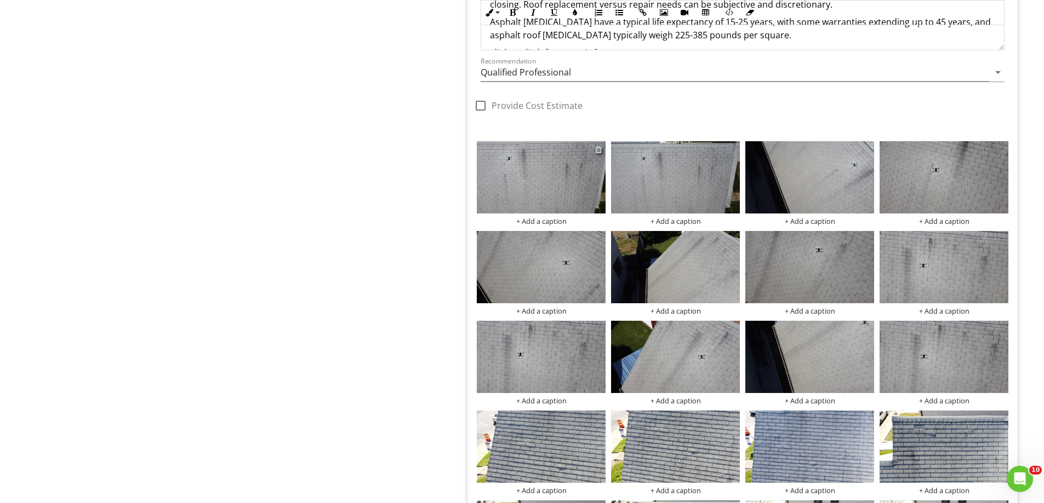
click at [599, 147] on div at bounding box center [598, 149] width 7 height 9
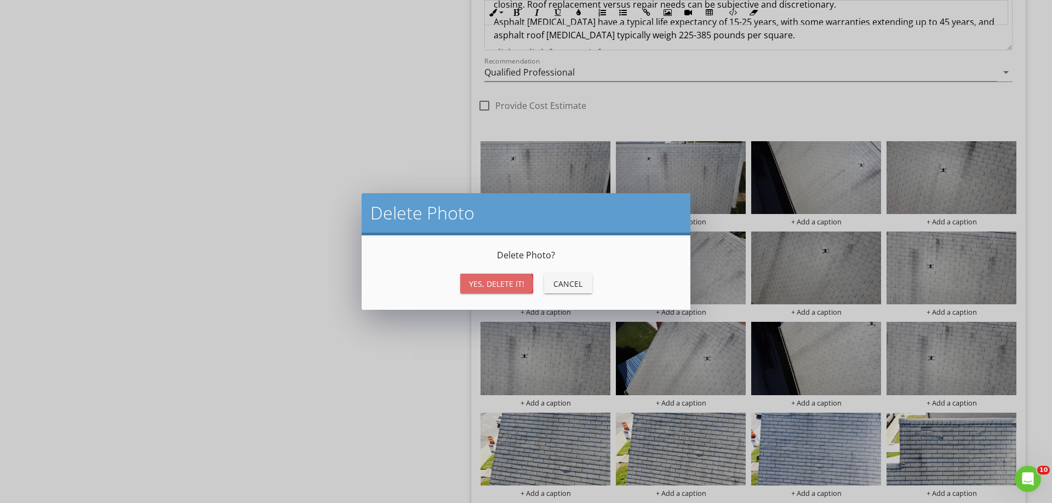
click at [482, 289] on div "Yes, Delete it!" at bounding box center [496, 284] width 55 height 12
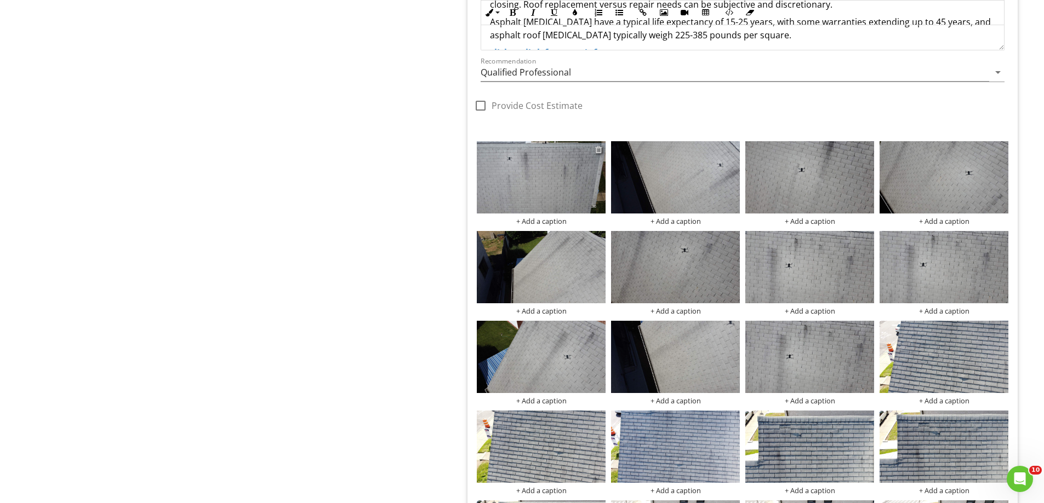
click at [599, 152] on div at bounding box center [598, 149] width 7 height 9
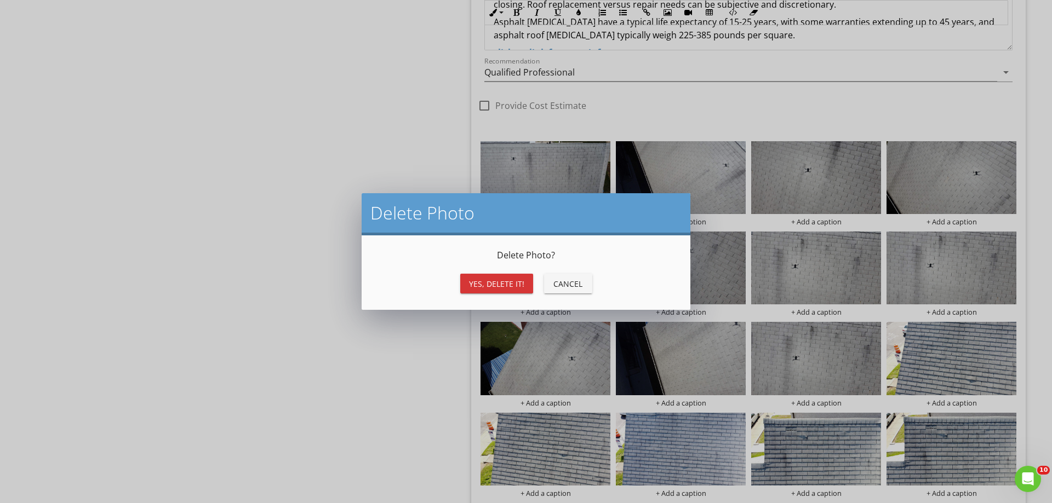
click at [491, 286] on div "Yes, Delete it!" at bounding box center [496, 284] width 55 height 12
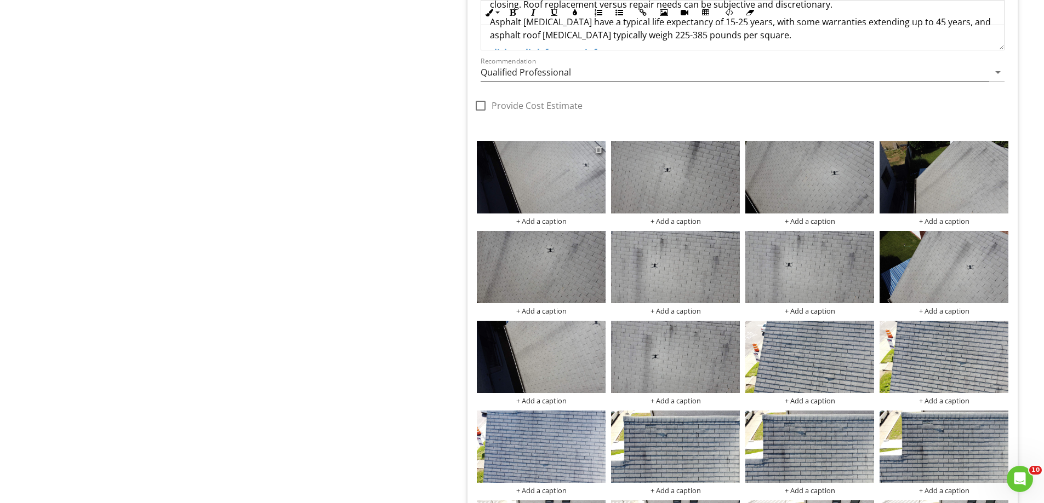
click at [599, 149] on div at bounding box center [598, 149] width 7 height 9
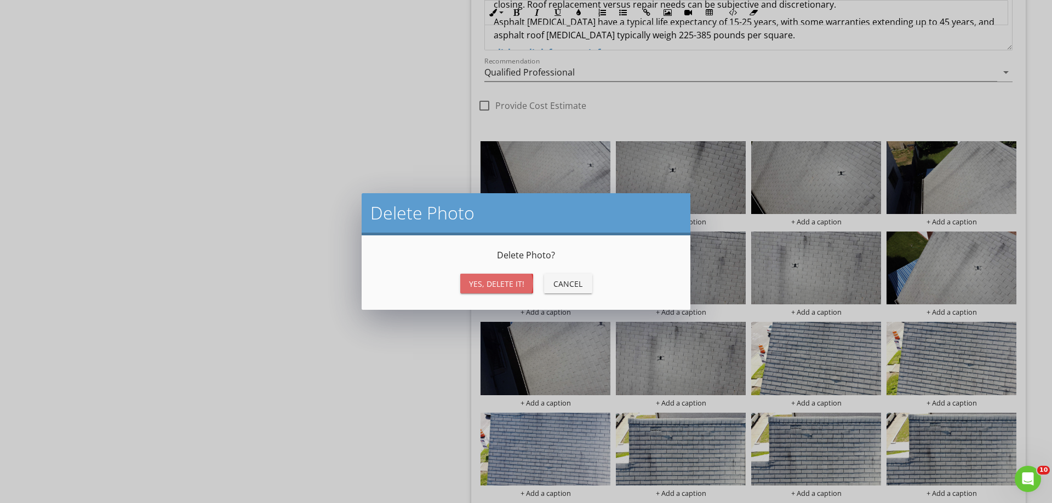
click at [503, 285] on div "Yes, Delete it!" at bounding box center [496, 284] width 55 height 12
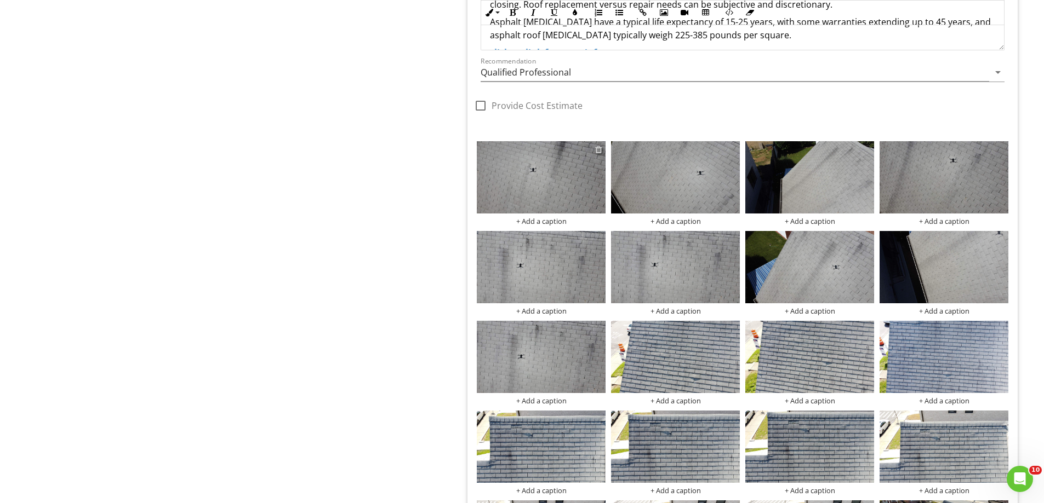
click at [598, 151] on div at bounding box center [598, 149] width 7 height 9
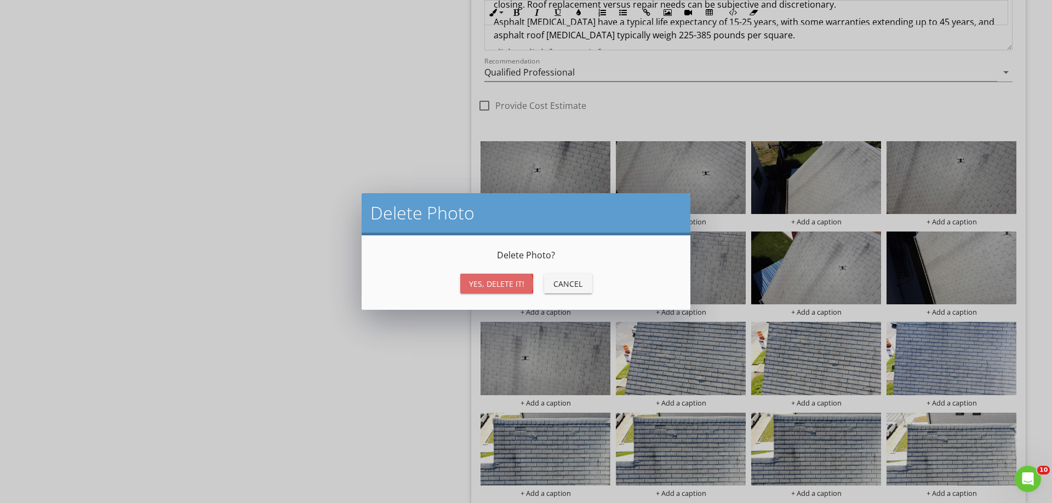
click at [484, 280] on div "Yes, Delete it!" at bounding box center [496, 284] width 55 height 12
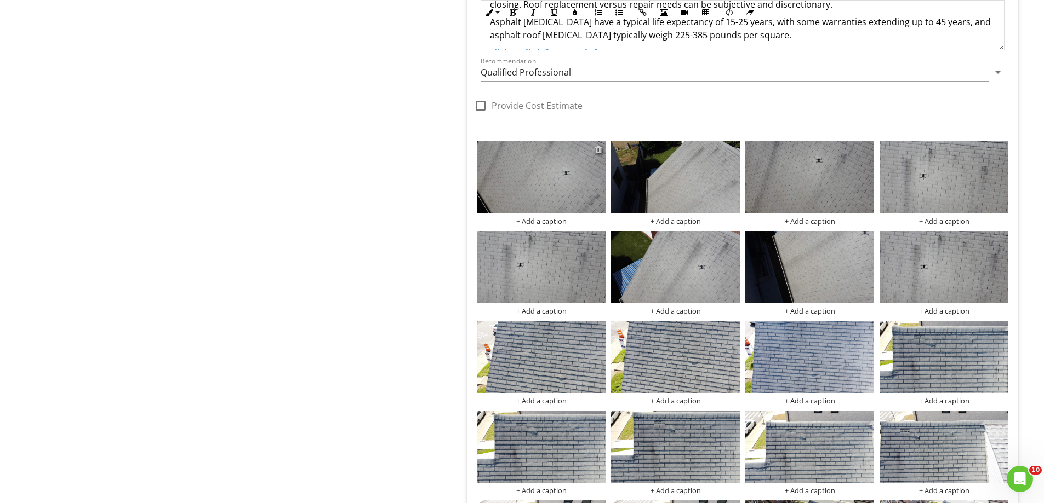
click at [600, 148] on div at bounding box center [598, 149] width 7 height 9
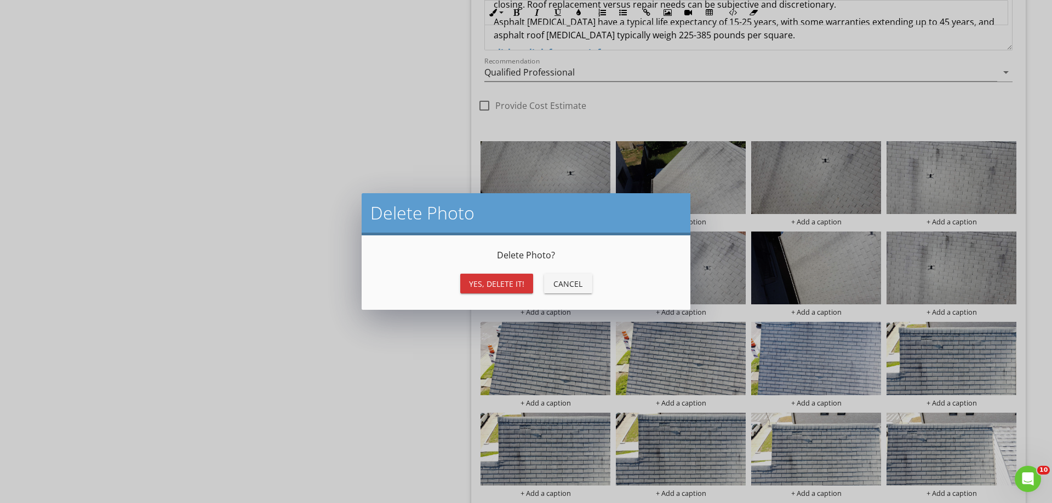
click at [479, 282] on div "Yes, Delete it!" at bounding box center [496, 284] width 55 height 12
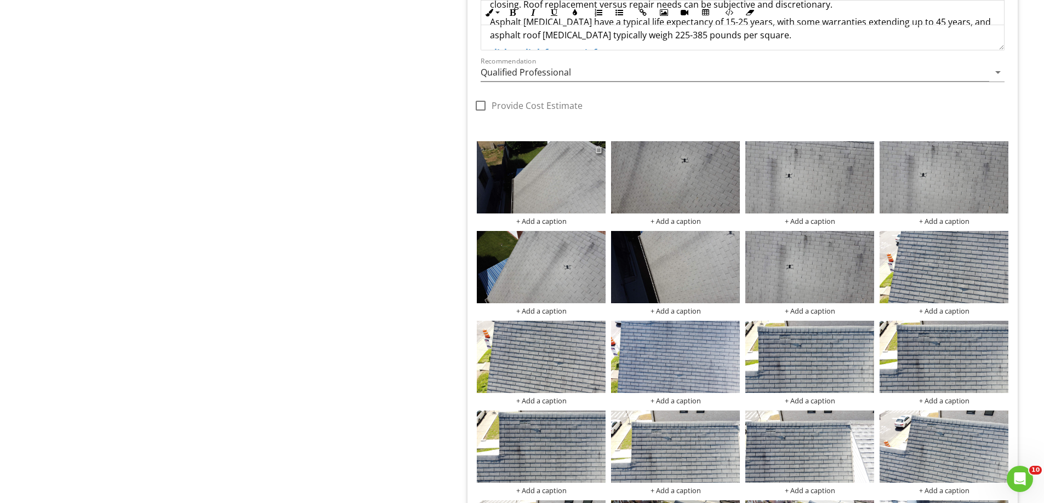
click at [600, 150] on div at bounding box center [598, 149] width 7 height 9
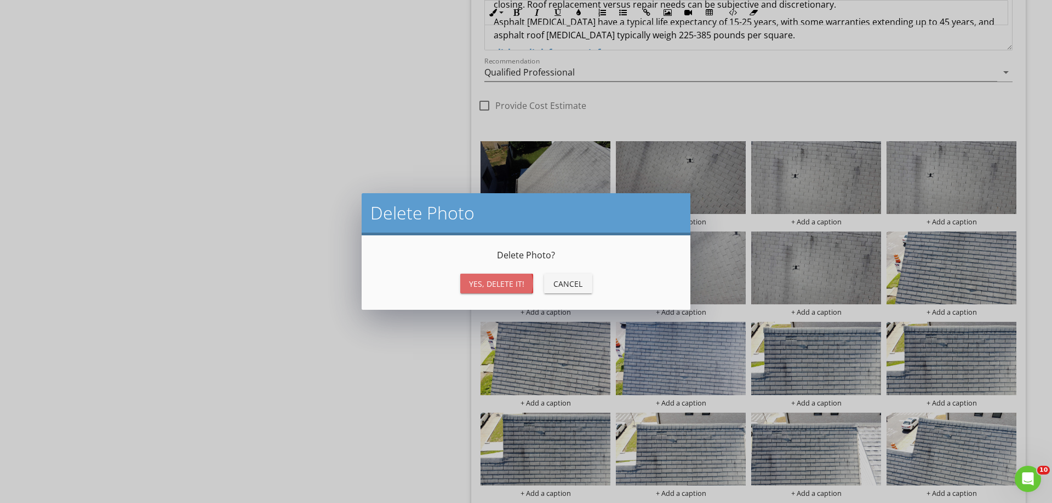
click at [490, 285] on div "Yes, Delete it!" at bounding box center [496, 284] width 55 height 12
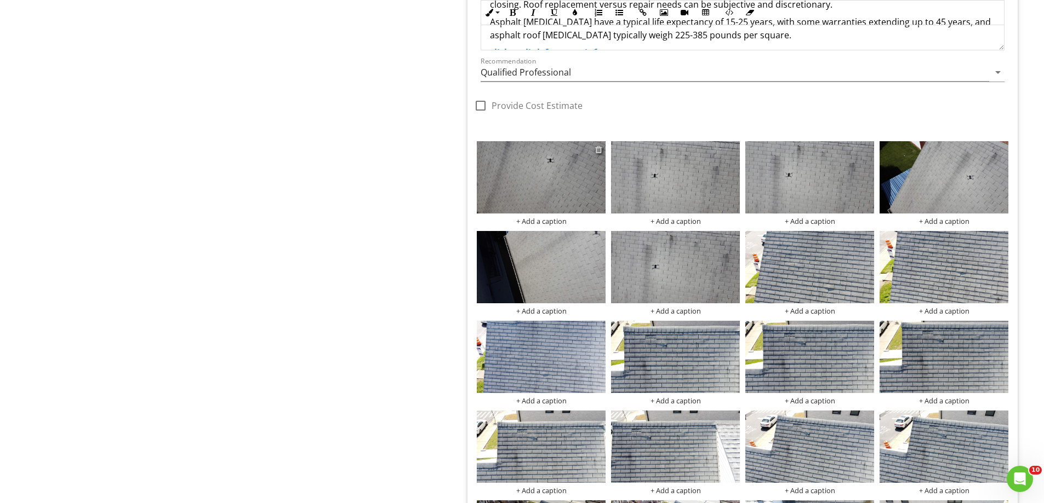
click at [601, 148] on div at bounding box center [598, 149] width 7 height 9
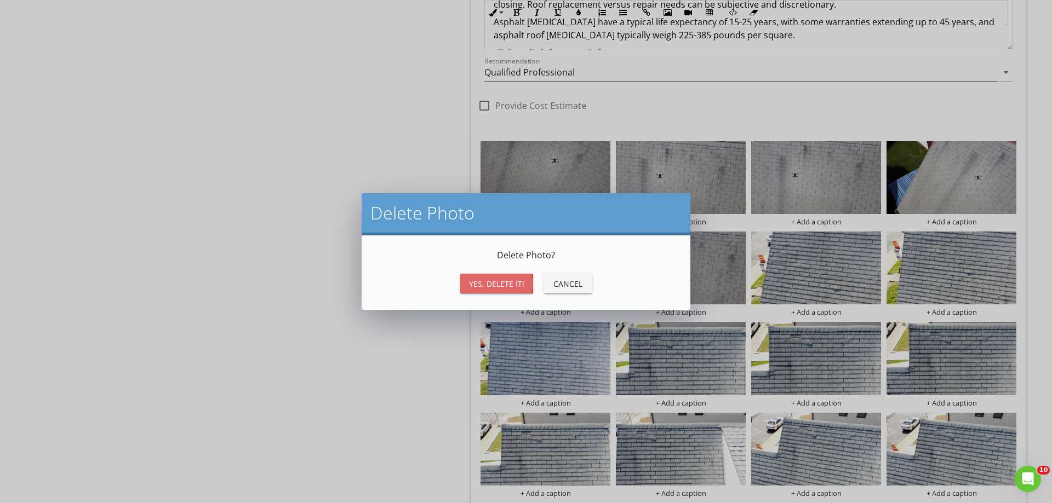
click at [501, 282] on div "Yes, Delete it!" at bounding box center [496, 284] width 55 height 12
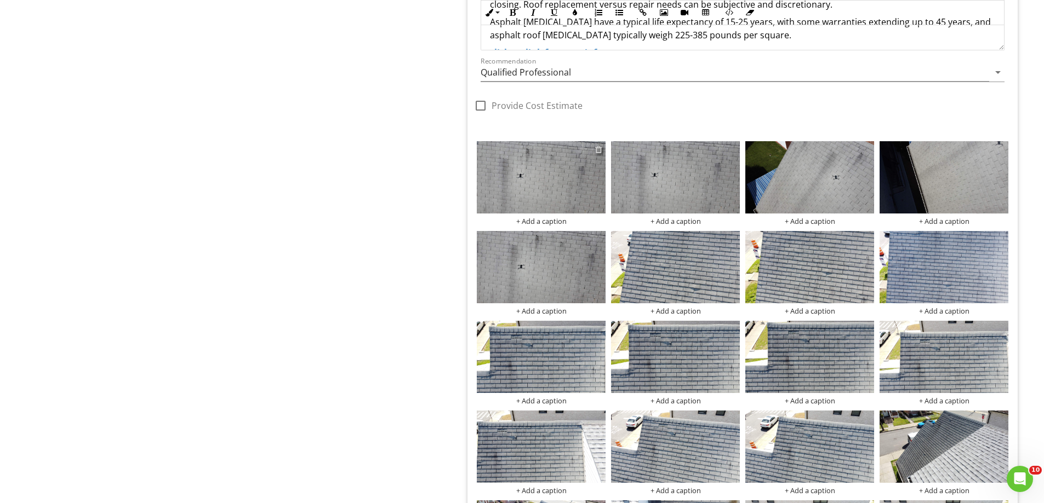
click at [598, 151] on div at bounding box center [598, 149] width 7 height 9
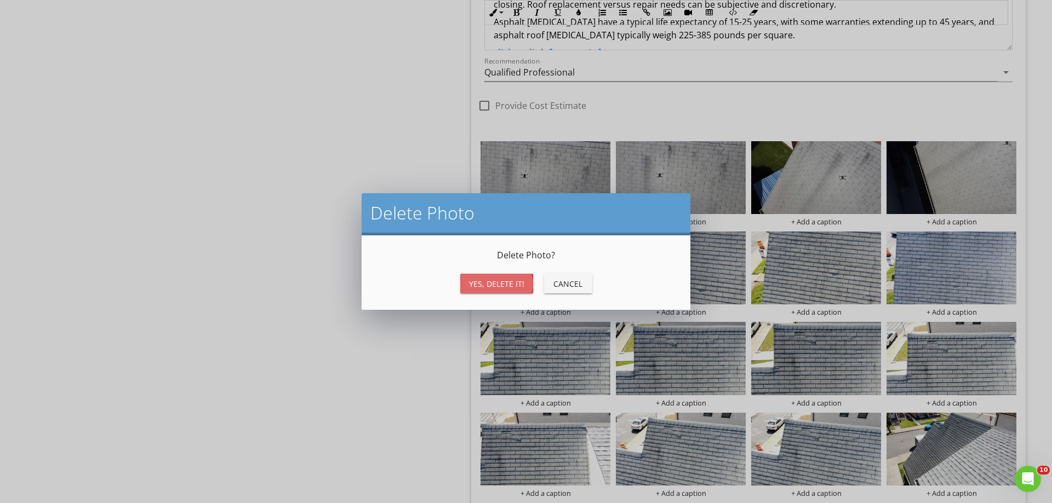
click at [486, 278] on div "Yes, Delete it!" at bounding box center [496, 284] width 55 height 12
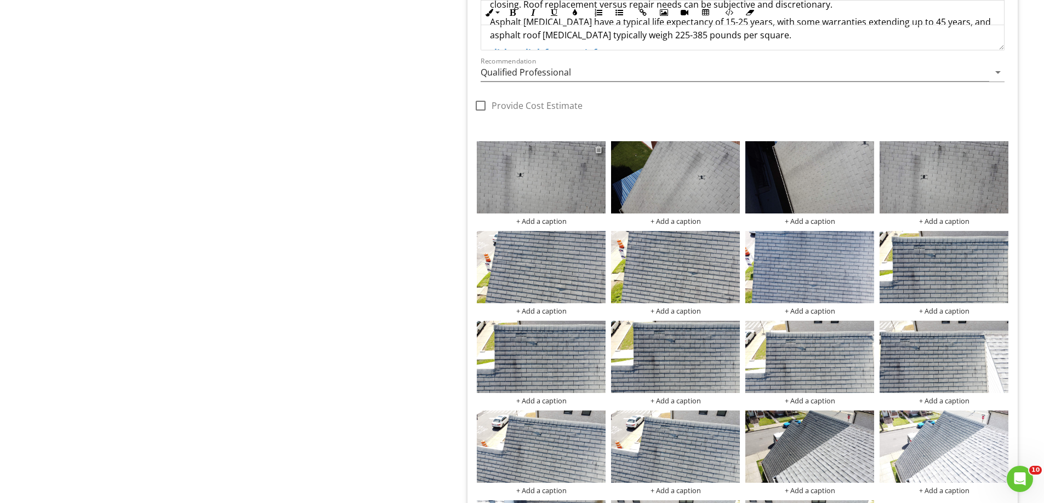
click at [598, 148] on div at bounding box center [598, 149] width 7 height 9
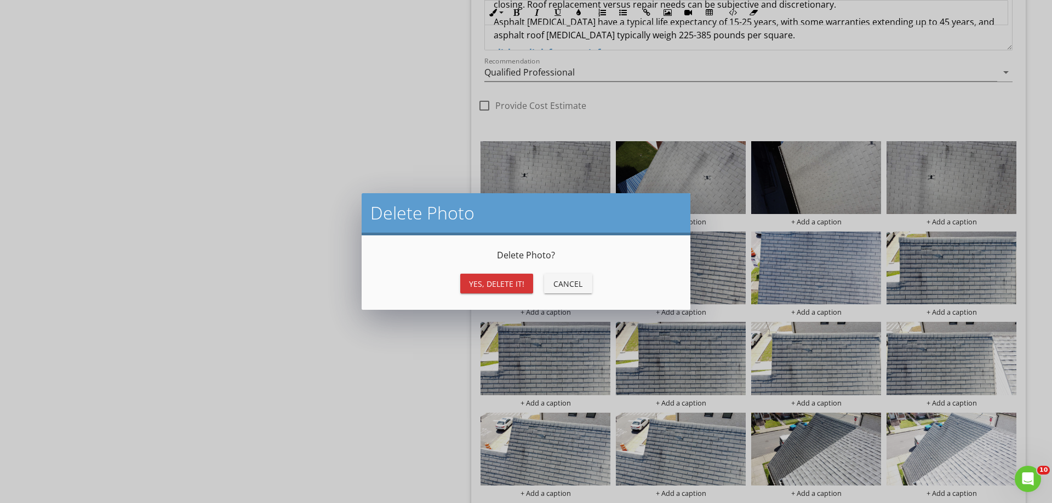
click at [494, 278] on div "Yes, Delete it!" at bounding box center [496, 284] width 55 height 12
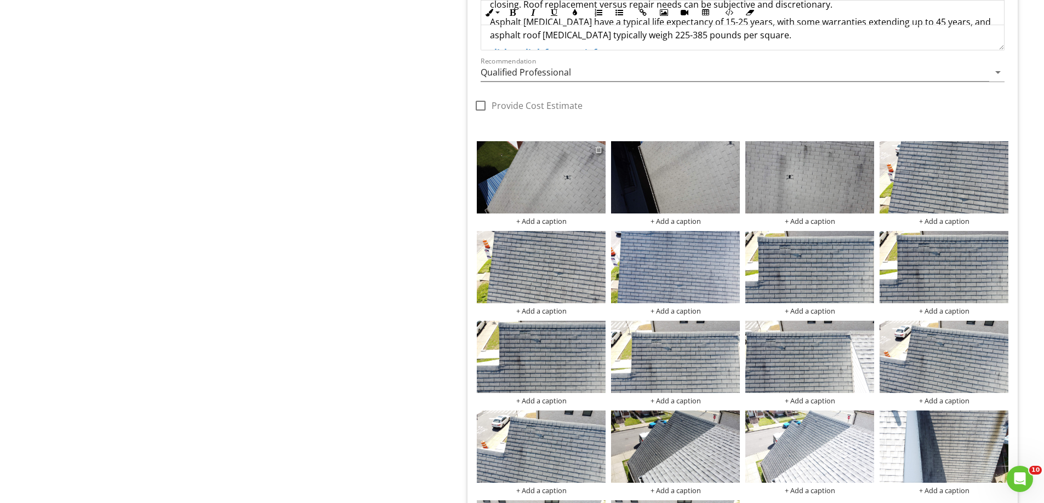
click at [599, 151] on div at bounding box center [598, 149] width 7 height 9
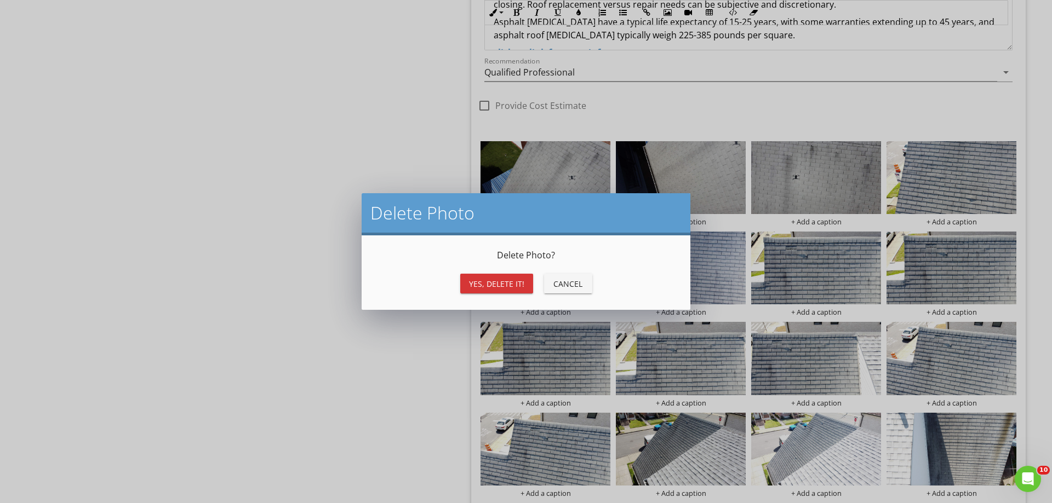
click at [488, 273] on div "Yes, Delete it! Cancel" at bounding box center [526, 284] width 302 height 26
click at [488, 282] on div "Yes, Delete it!" at bounding box center [496, 284] width 55 height 12
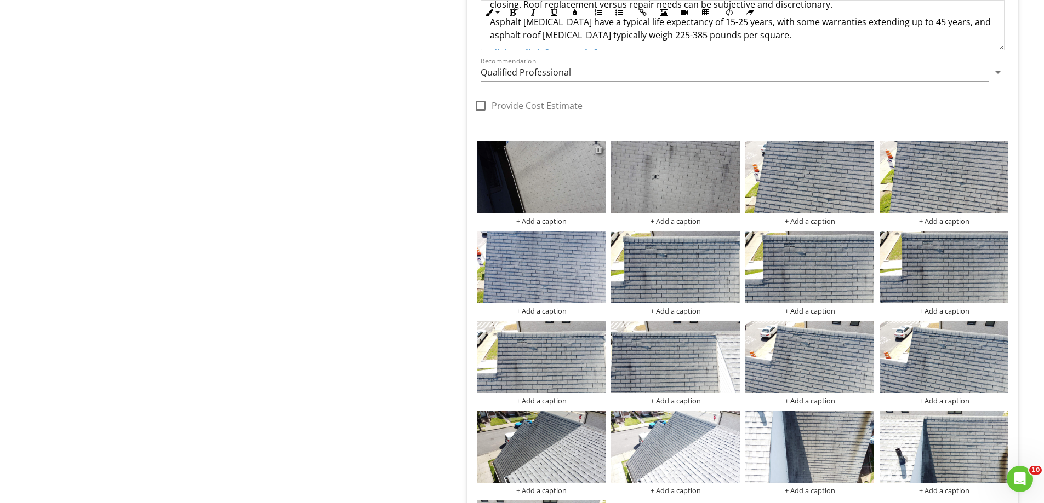
click at [598, 147] on div at bounding box center [598, 149] width 7 height 9
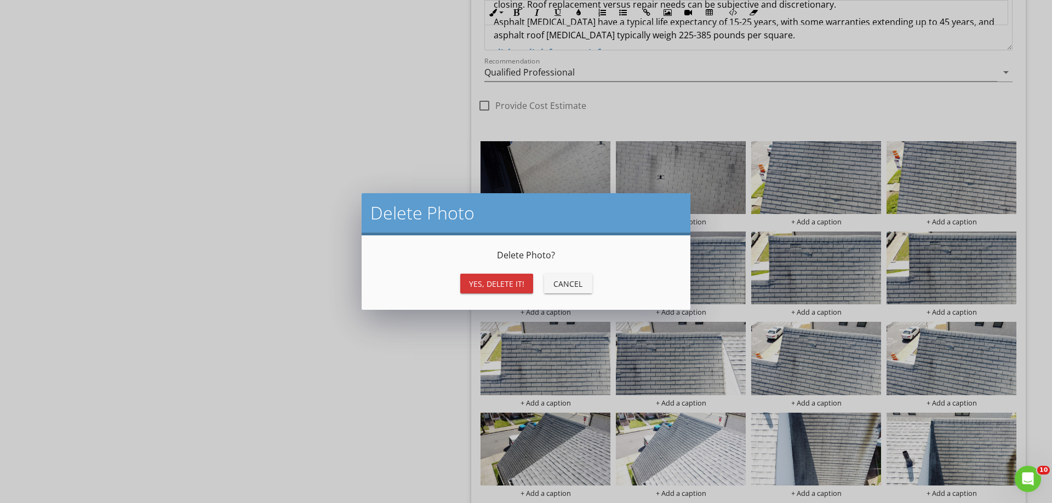
click at [506, 283] on div "Yes, Delete it!" at bounding box center [496, 284] width 55 height 12
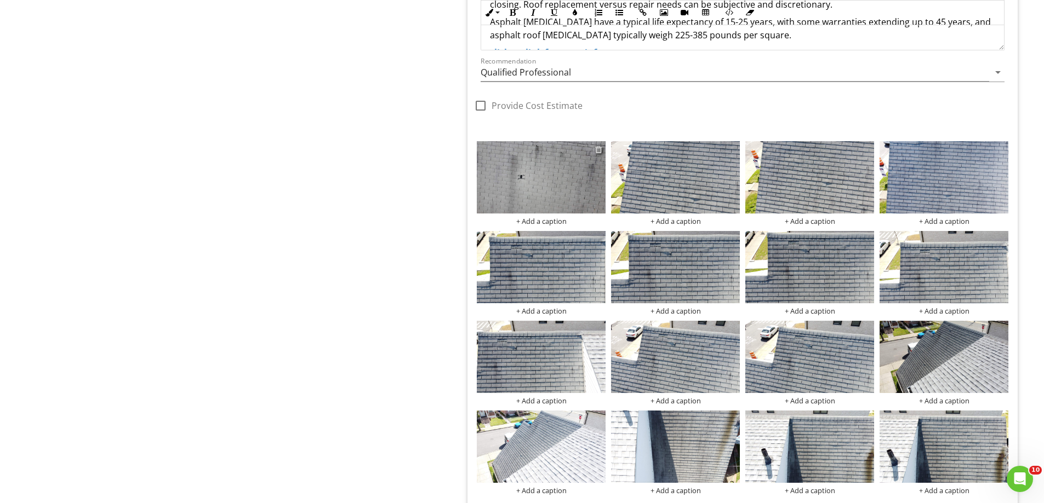
click at [598, 150] on div at bounding box center [598, 149] width 7 height 9
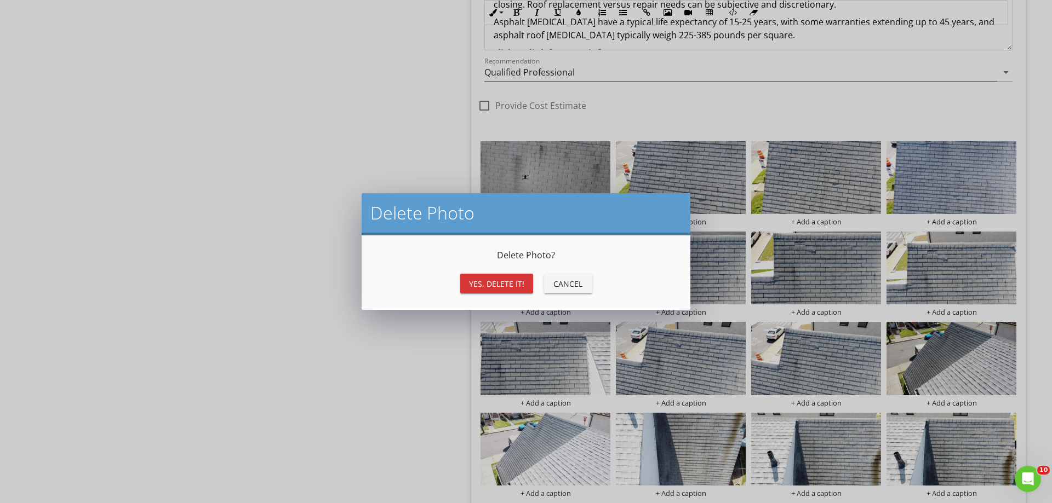
drag, startPoint x: 480, startPoint y: 304, endPoint x: 488, endPoint y: 294, distance: 13.3
click at [482, 303] on div "Delete Photo ? Yes, Delete it! Cancel" at bounding box center [526, 273] width 329 height 75
drag, startPoint x: 490, startPoint y: 290, endPoint x: 541, endPoint y: 264, distance: 56.6
click at [492, 290] on button "Yes, Delete it!" at bounding box center [496, 284] width 73 height 20
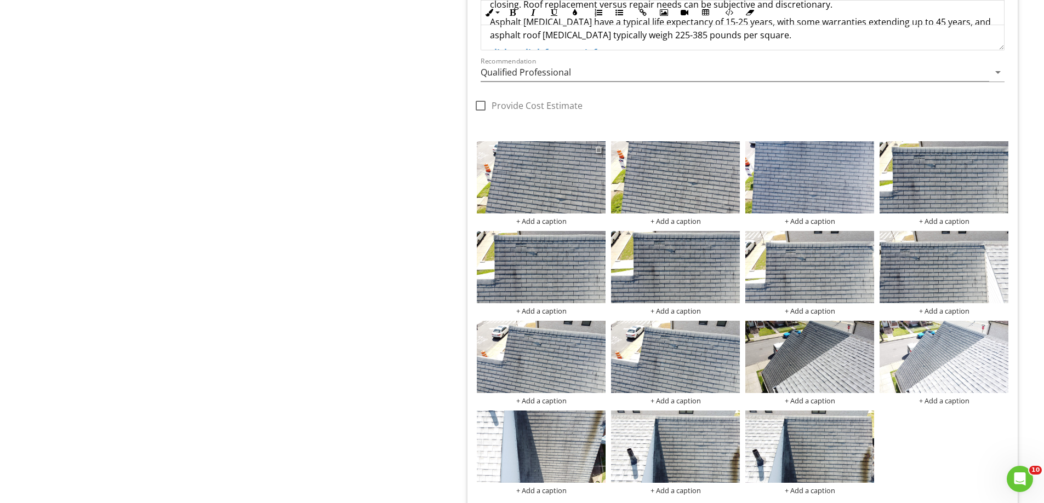
click at [598, 151] on div at bounding box center [598, 149] width 7 height 9
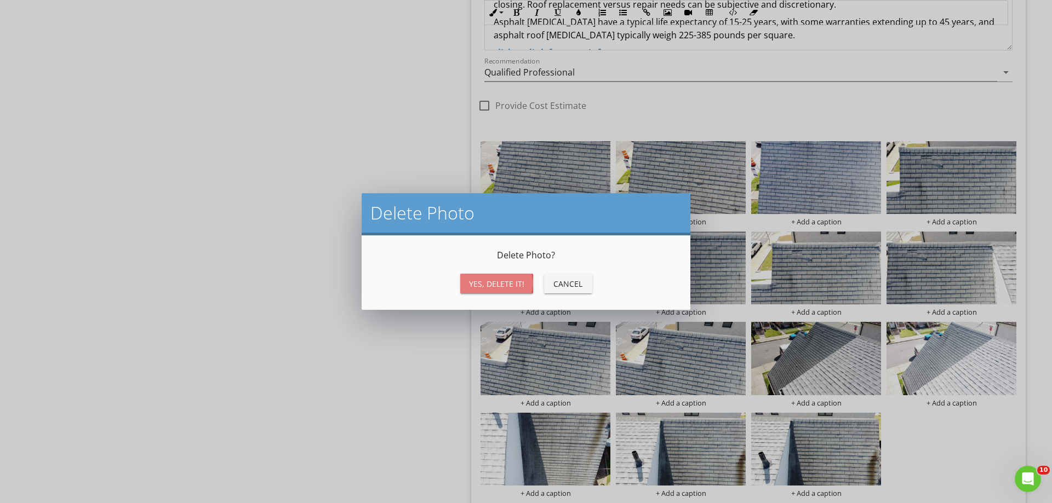
drag, startPoint x: 471, startPoint y: 283, endPoint x: 524, endPoint y: 254, distance: 60.8
click at [472, 283] on div "Yes, Delete it!" at bounding box center [496, 284] width 55 height 12
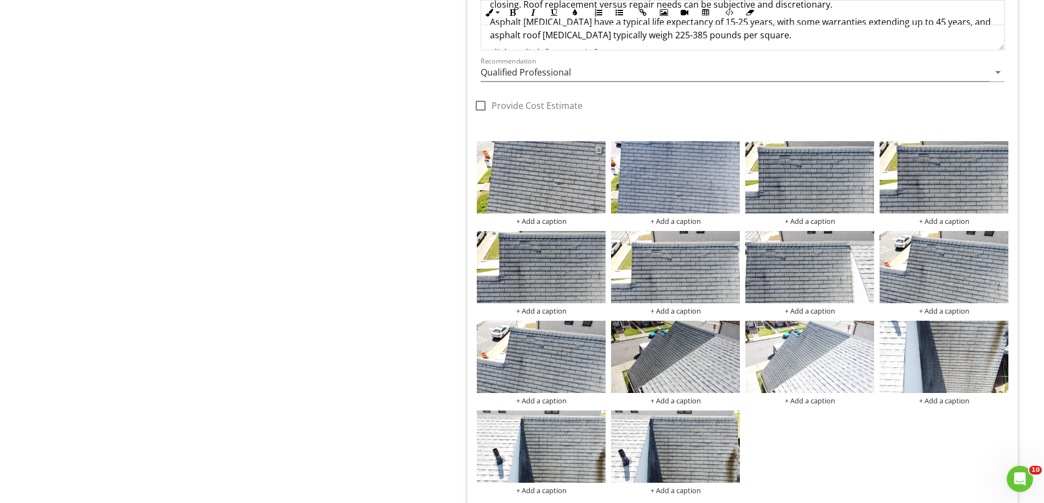
click at [600, 151] on div at bounding box center [598, 149] width 7 height 9
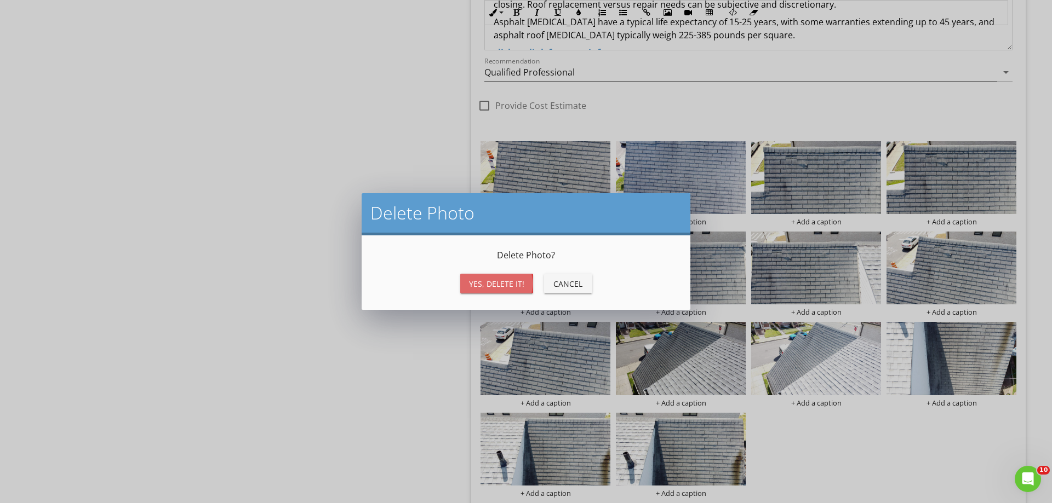
click at [502, 281] on div "Yes, Delete it!" at bounding box center [496, 284] width 55 height 12
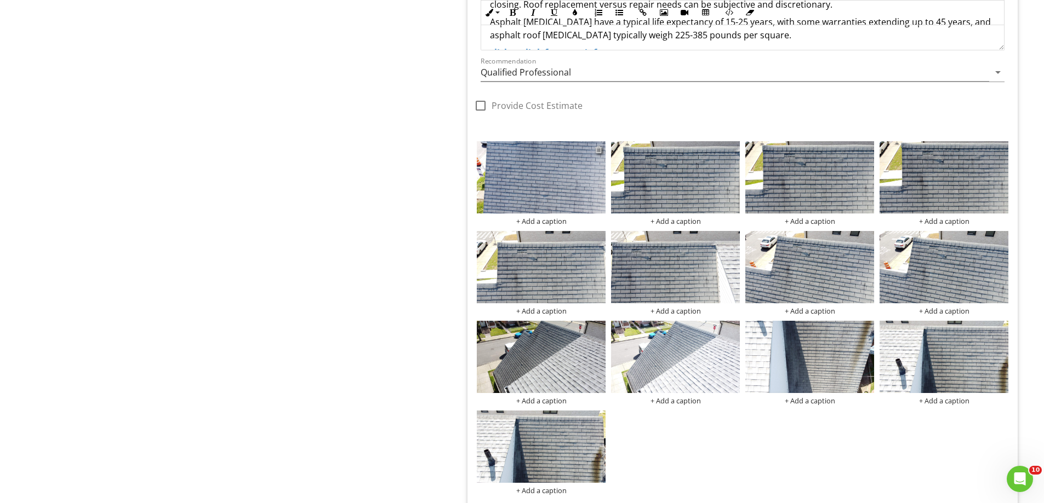
click at [598, 151] on div at bounding box center [598, 149] width 7 height 9
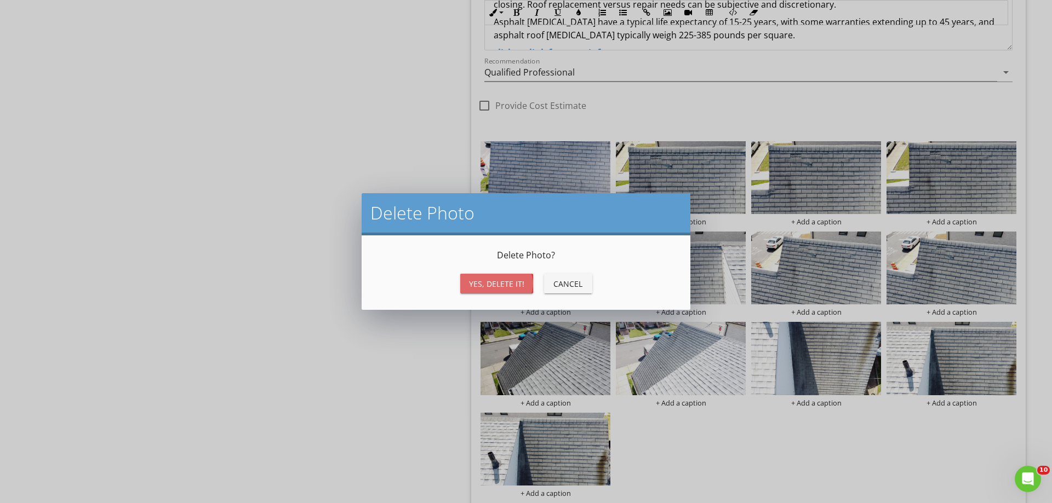
click at [493, 277] on button "Yes, Delete it!" at bounding box center [496, 284] width 73 height 20
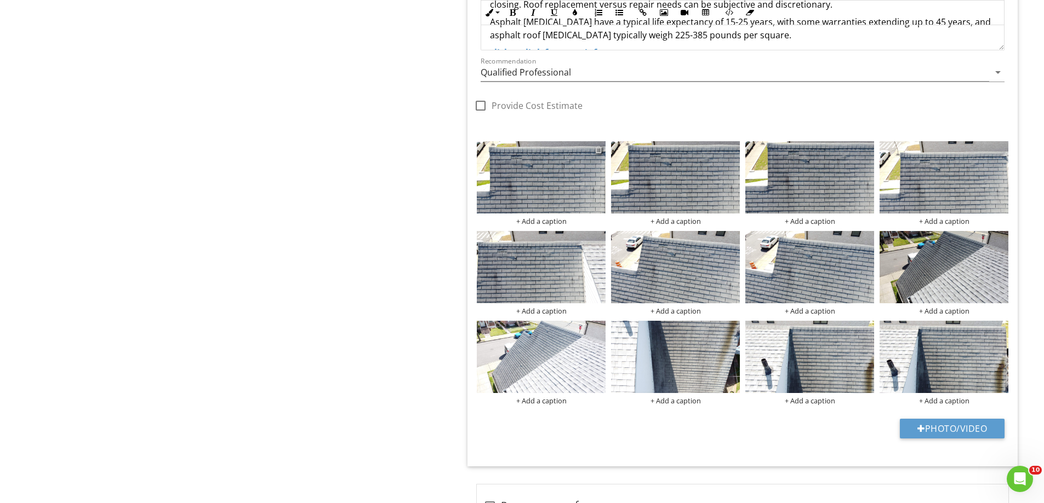
click at [598, 147] on div at bounding box center [598, 149] width 7 height 9
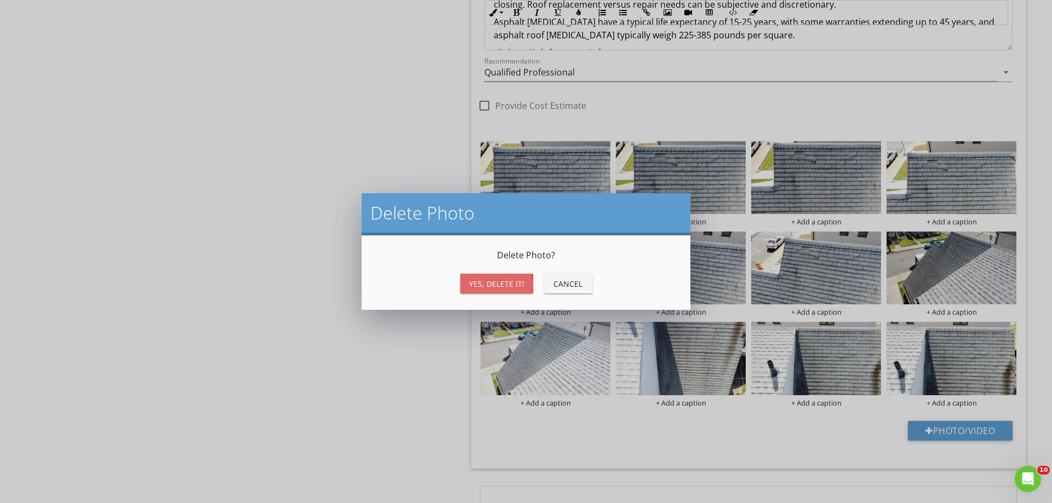
click at [491, 284] on div "Yes, Delete it!" at bounding box center [496, 284] width 55 height 12
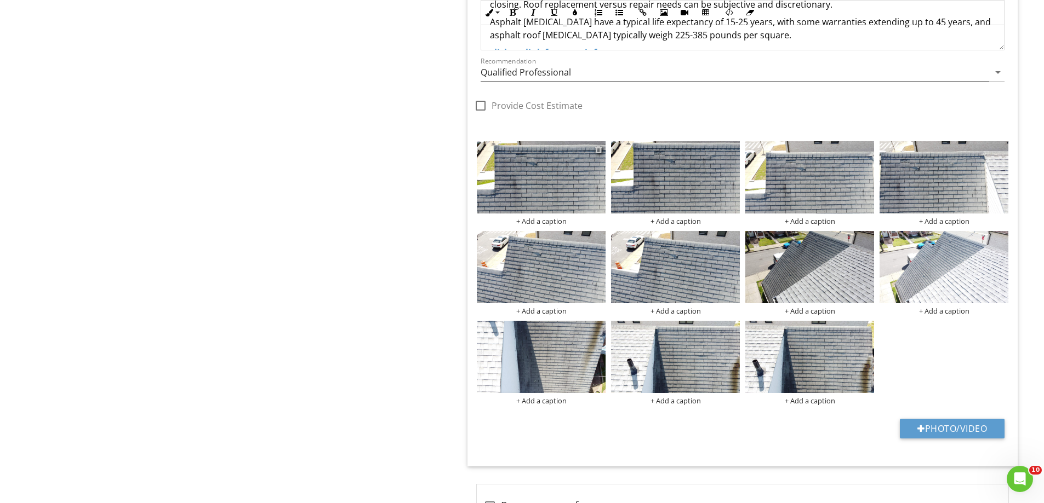
click at [599, 148] on div at bounding box center [598, 149] width 7 height 9
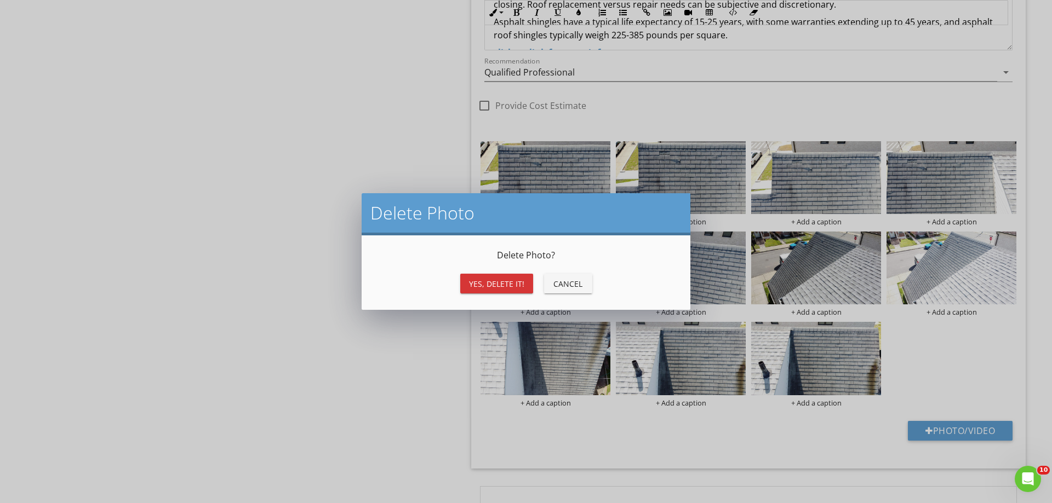
click at [490, 285] on div "Yes, Delete it!" at bounding box center [496, 284] width 55 height 12
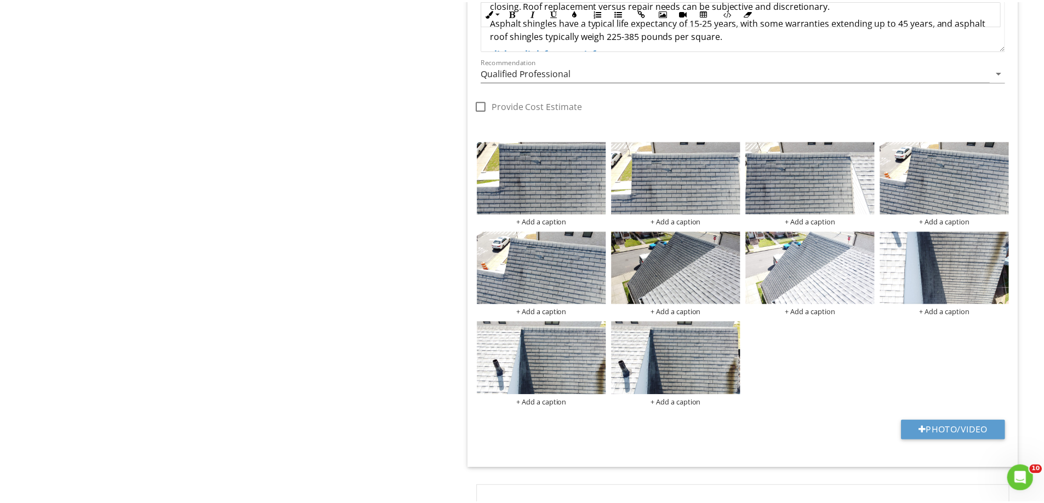
scroll to position [1424, 0]
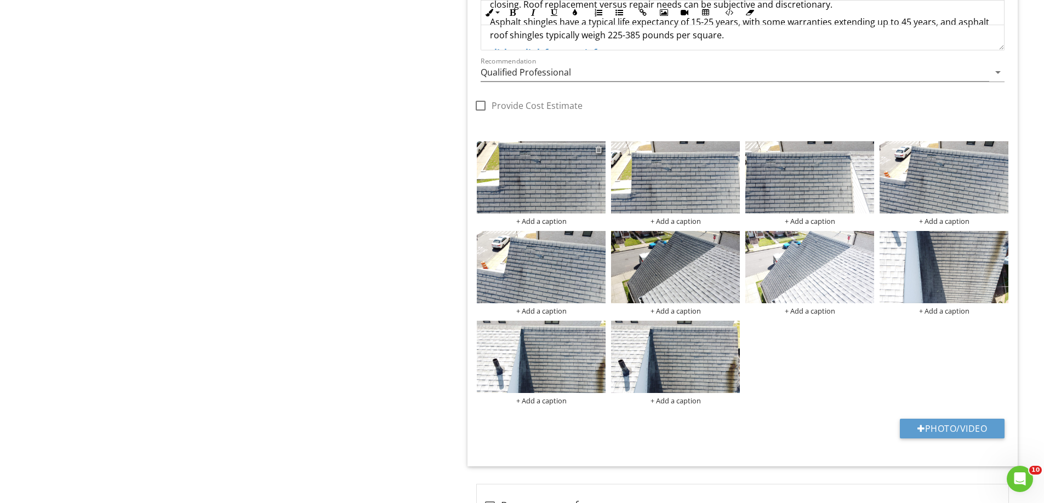
click at [598, 150] on div at bounding box center [598, 149] width 7 height 9
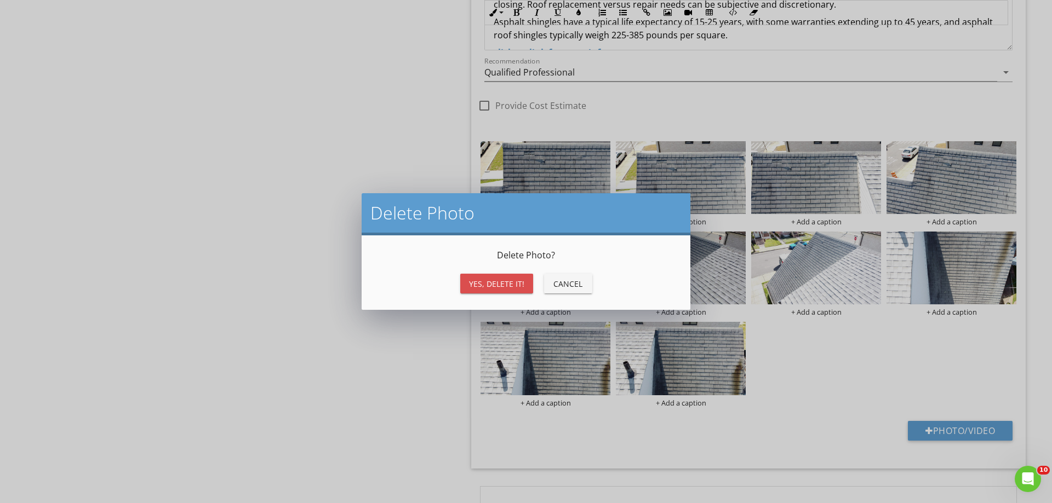
drag, startPoint x: 475, startPoint y: 286, endPoint x: 550, endPoint y: 255, distance: 81.1
click at [480, 282] on div "Yes, Delete it!" at bounding box center [496, 284] width 55 height 12
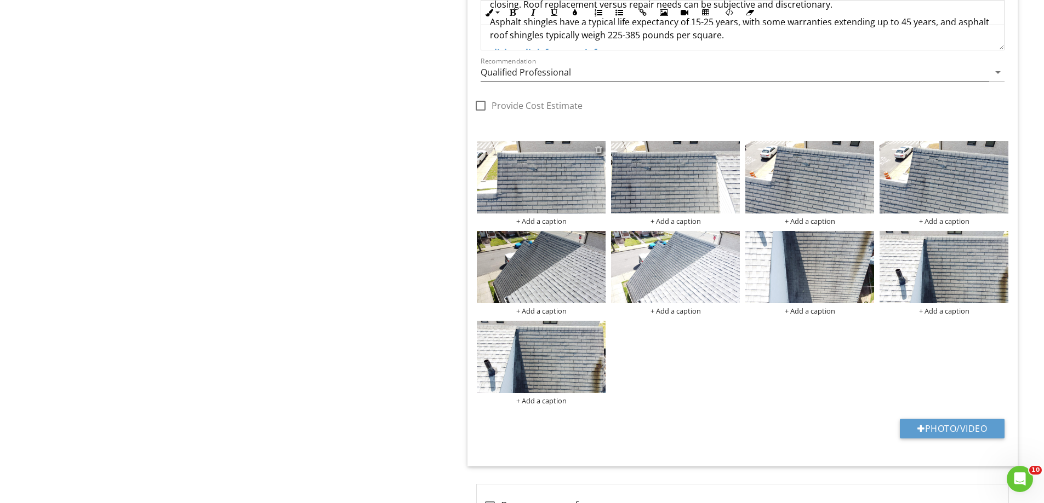
click at [599, 150] on div at bounding box center [598, 149] width 7 height 9
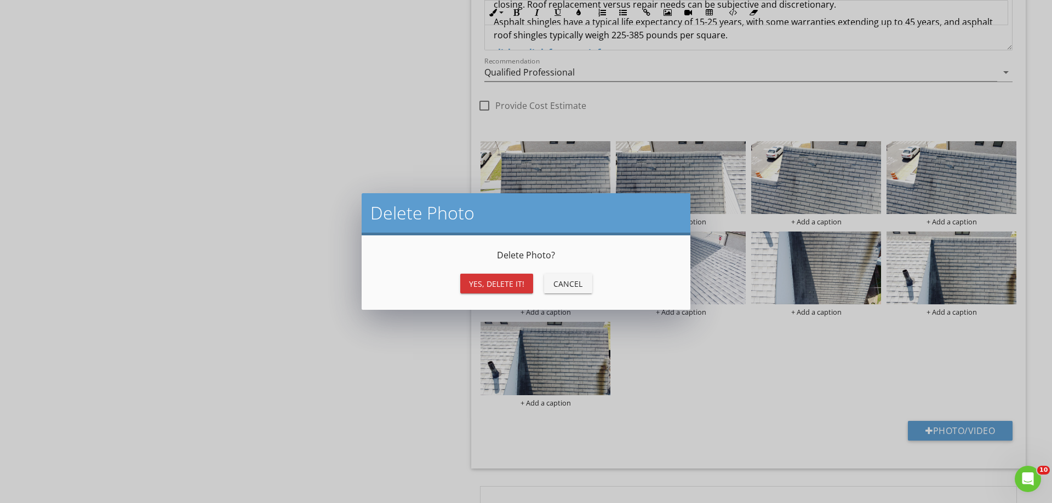
click at [492, 277] on button "Yes, Delete it!" at bounding box center [496, 284] width 73 height 20
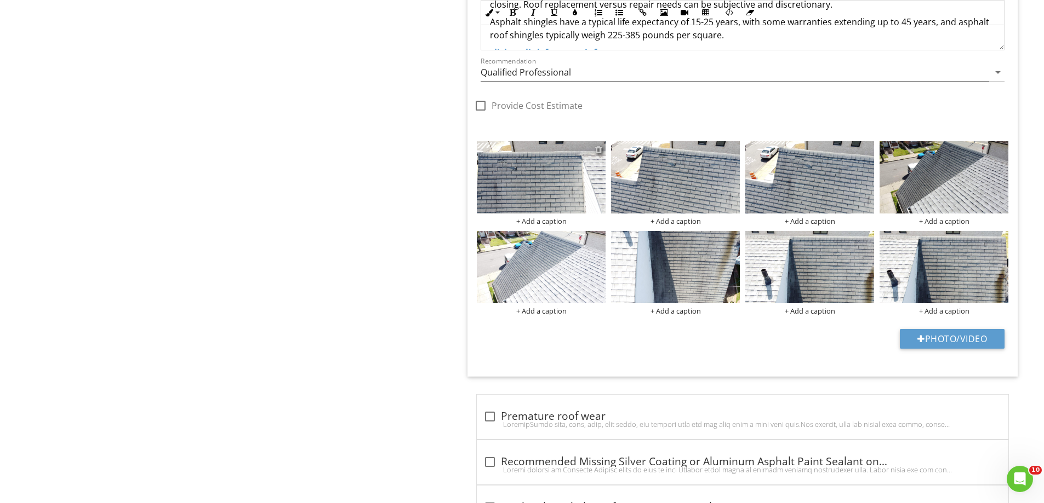
click at [599, 152] on div at bounding box center [598, 149] width 7 height 9
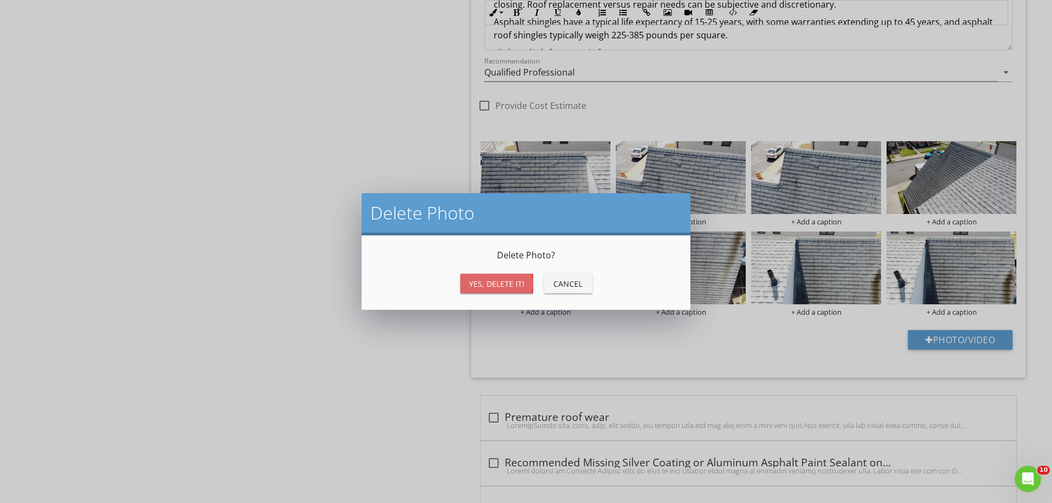
click at [492, 279] on div "Yes, Delete it!" at bounding box center [496, 284] width 55 height 12
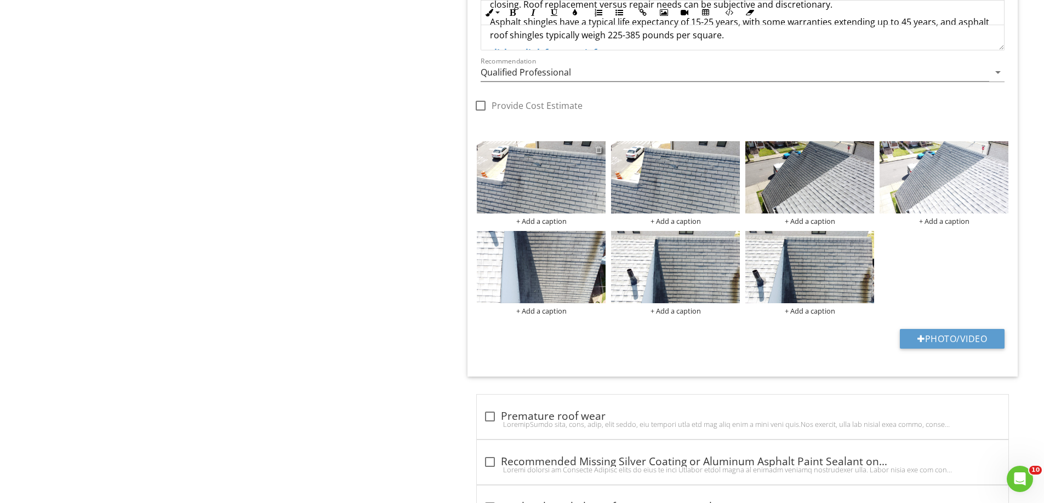
click at [600, 151] on div at bounding box center [598, 149] width 7 height 9
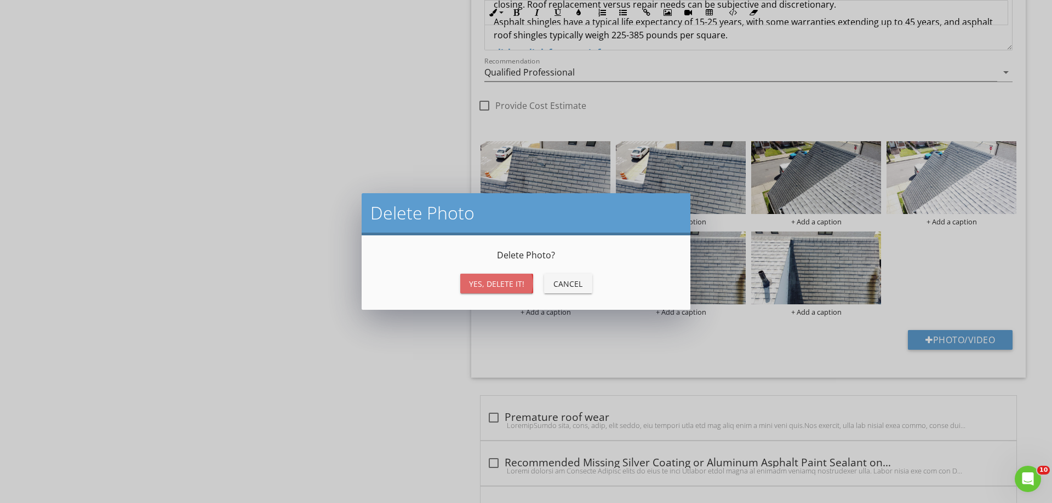
click at [509, 285] on div "Yes, Delete it!" at bounding box center [496, 284] width 55 height 12
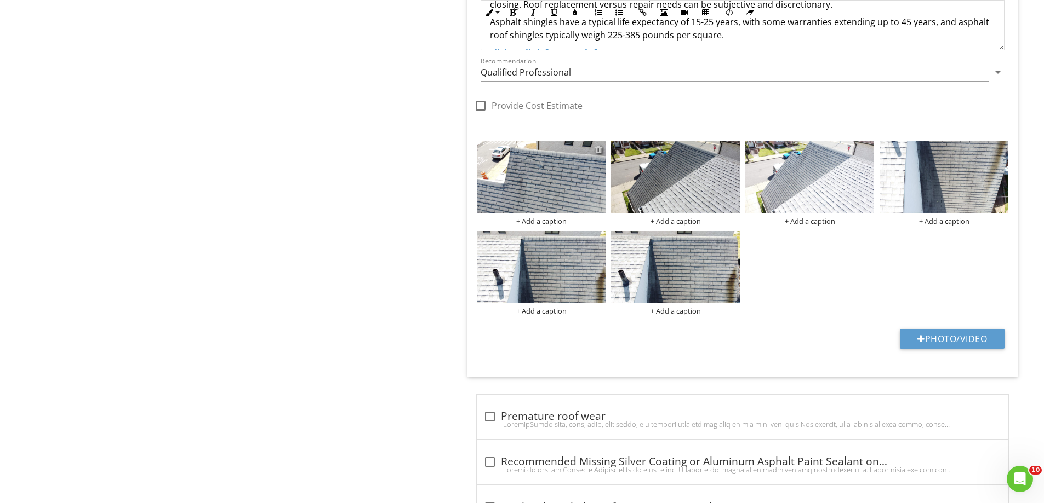
click at [597, 150] on div at bounding box center [598, 149] width 7 height 9
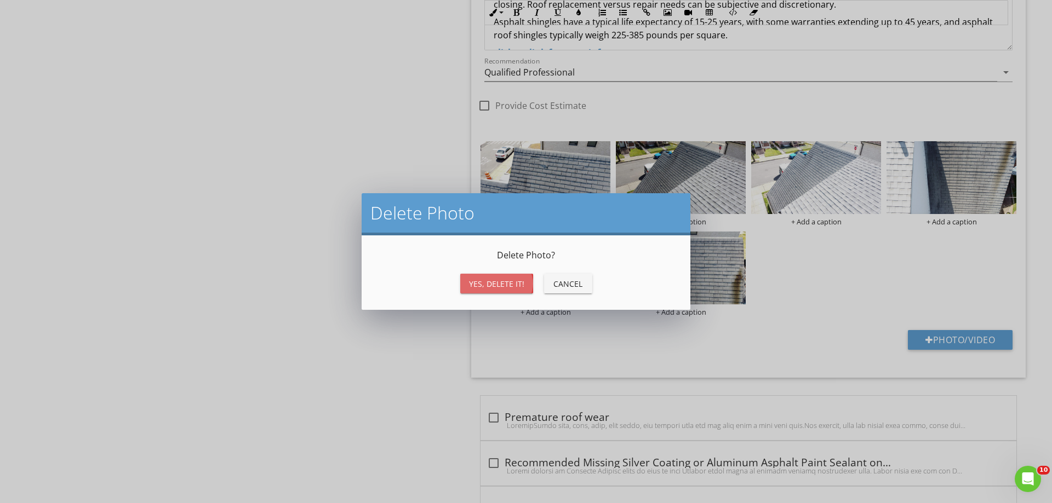
click at [491, 289] on div "Yes, Delete it!" at bounding box center [496, 284] width 55 height 12
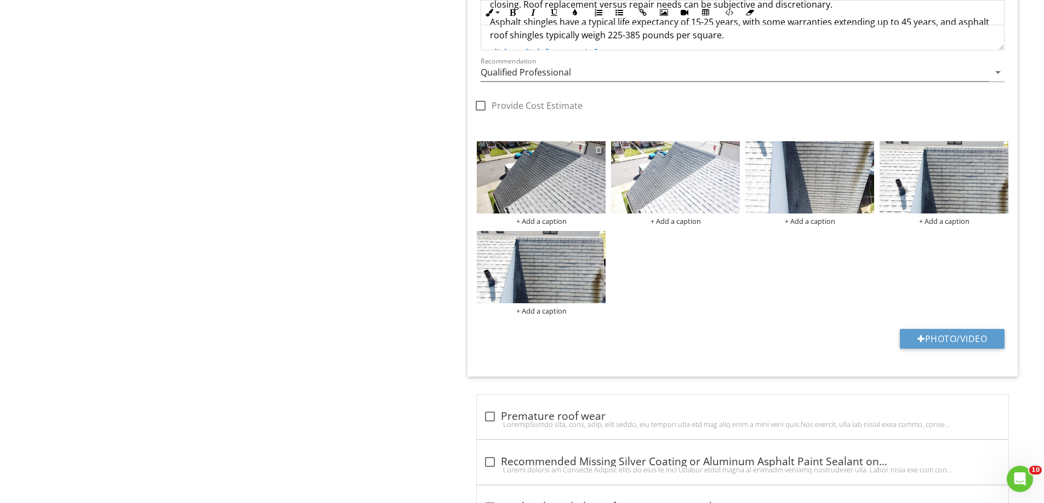
click at [601, 147] on div at bounding box center [598, 149] width 7 height 9
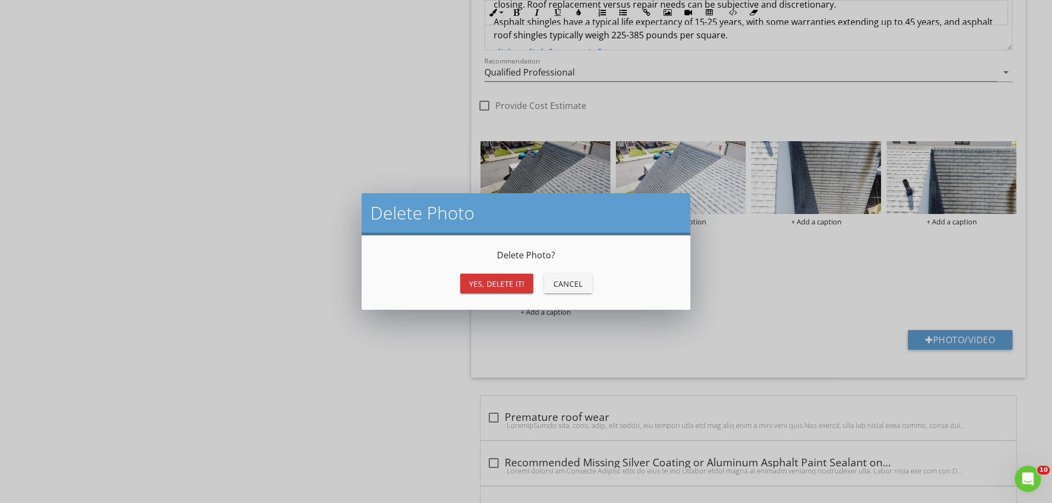
click at [509, 286] on div "Yes, Delete it!" at bounding box center [496, 284] width 55 height 12
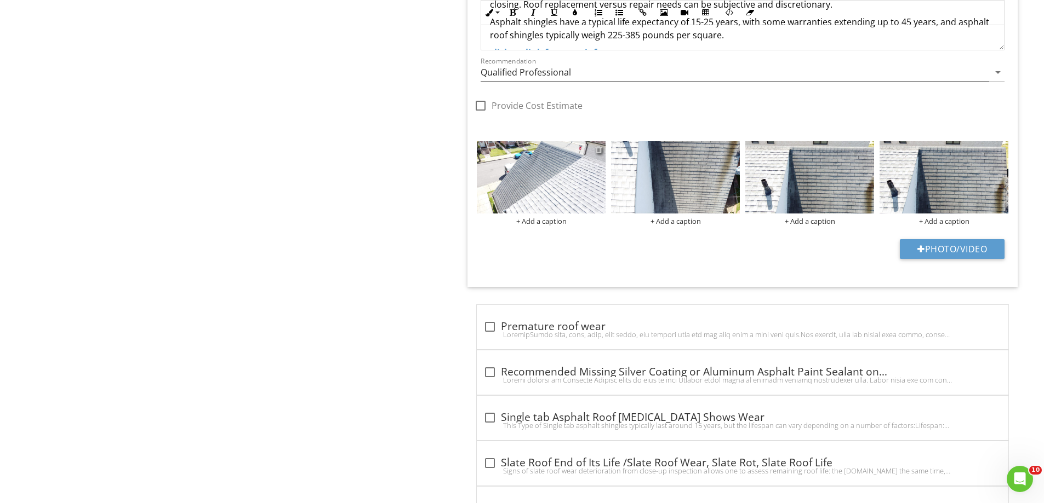
click at [599, 151] on div at bounding box center [598, 149] width 7 height 9
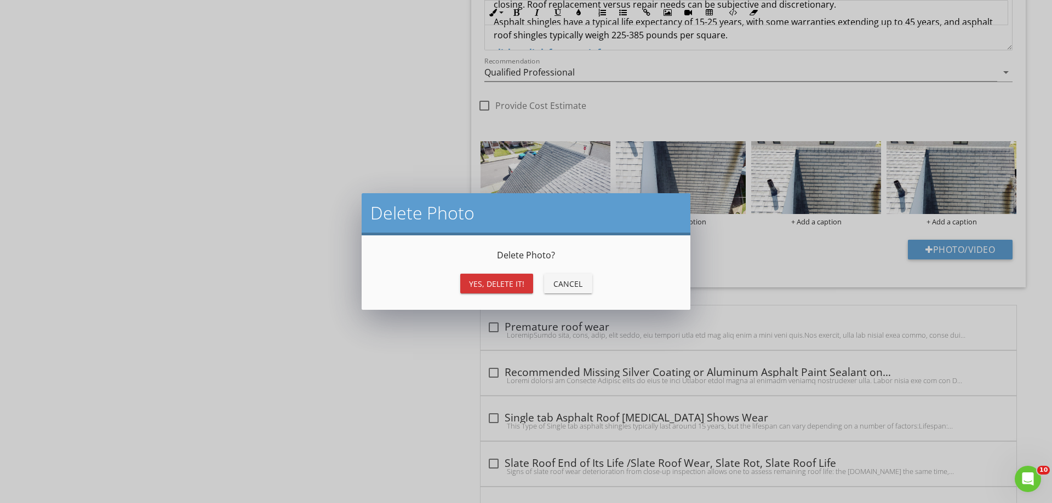
click at [505, 282] on div "Yes, Delete it!" at bounding box center [496, 284] width 55 height 12
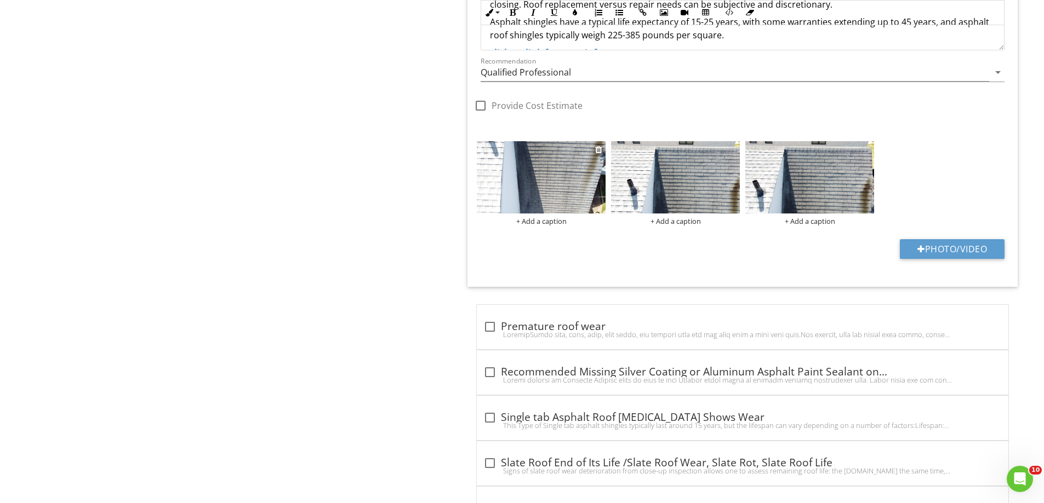
click at [603, 150] on div at bounding box center [599, 149] width 9 height 13
click at [599, 152] on div at bounding box center [598, 149] width 7 height 9
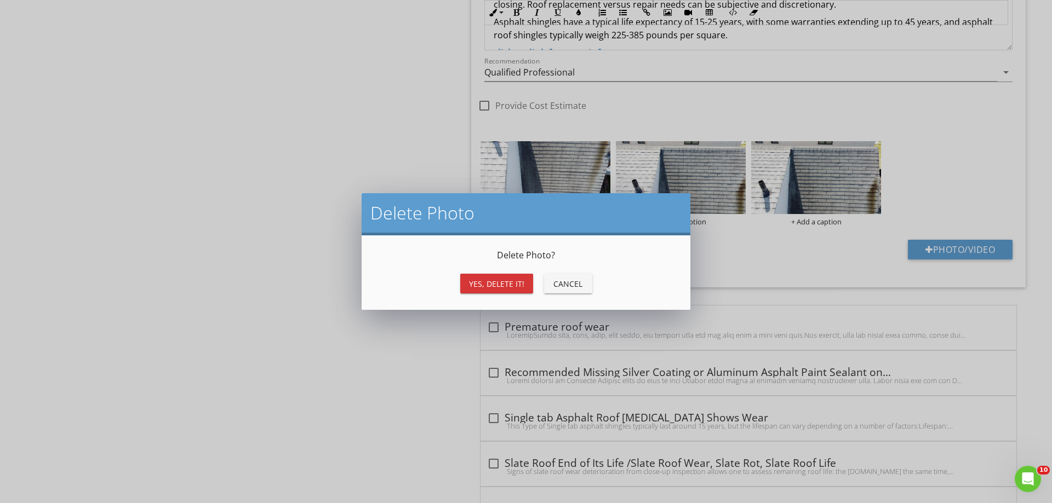
click at [472, 295] on div "Yes, Delete it! Cancel" at bounding box center [526, 284] width 302 height 26
click at [484, 284] on div "Yes, Delete it!" at bounding box center [496, 284] width 55 height 12
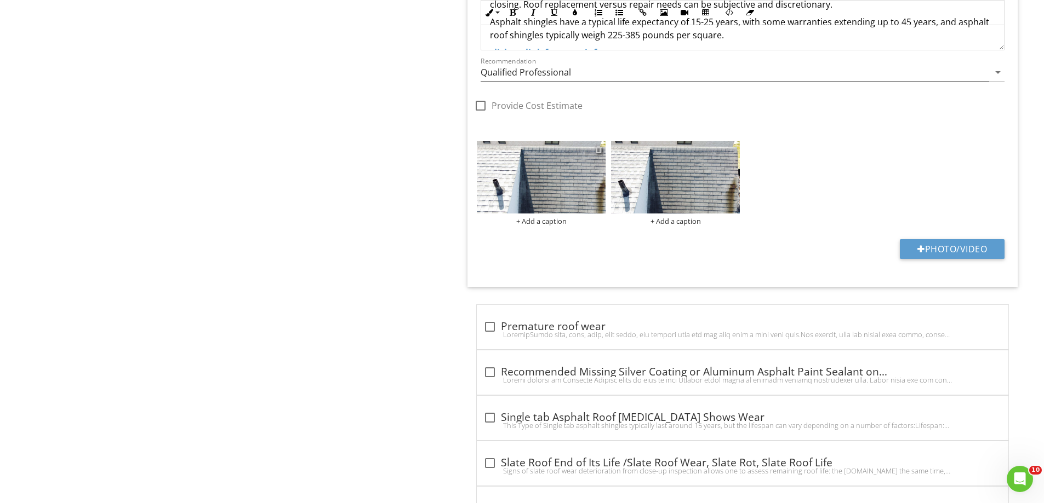
click at [598, 152] on div at bounding box center [598, 149] width 7 height 9
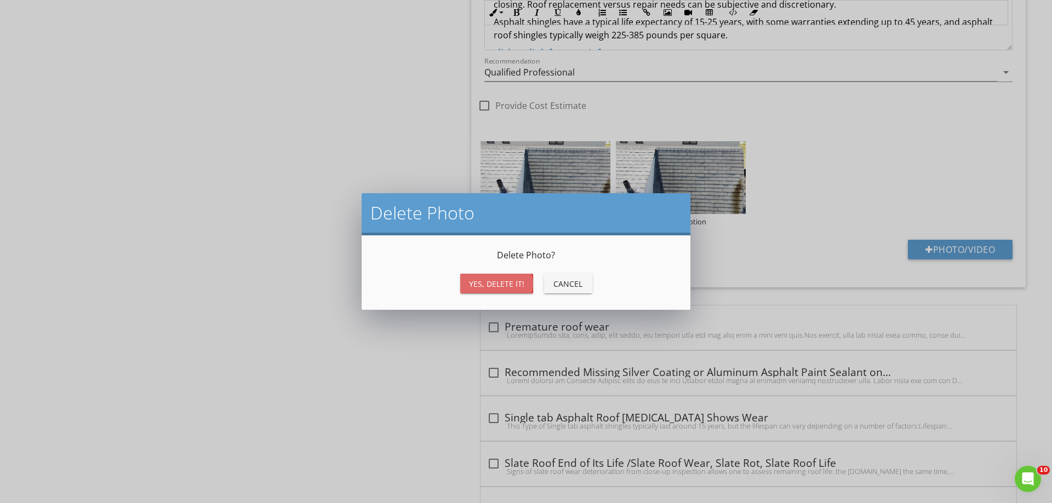
click at [495, 286] on div "Yes, Delete it!" at bounding box center [496, 284] width 55 height 12
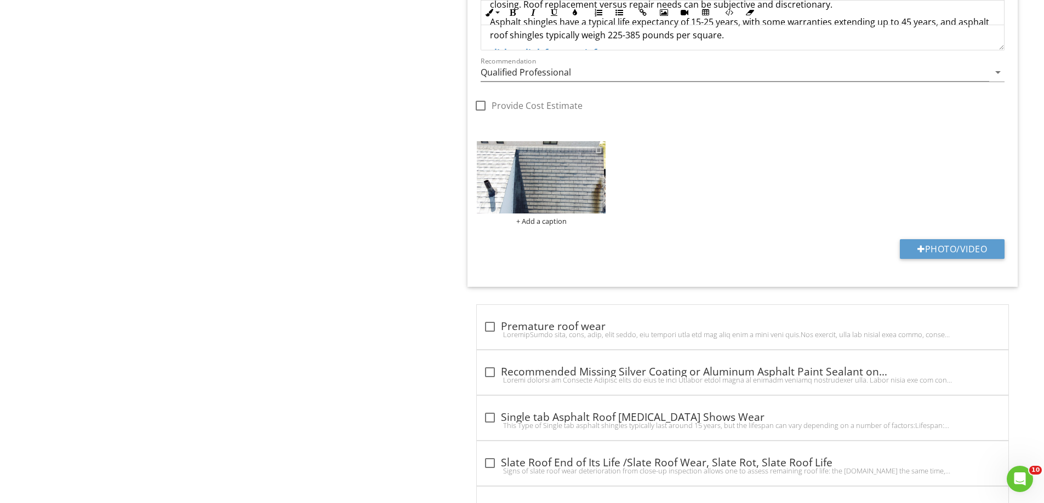
click at [599, 148] on div at bounding box center [598, 149] width 7 height 9
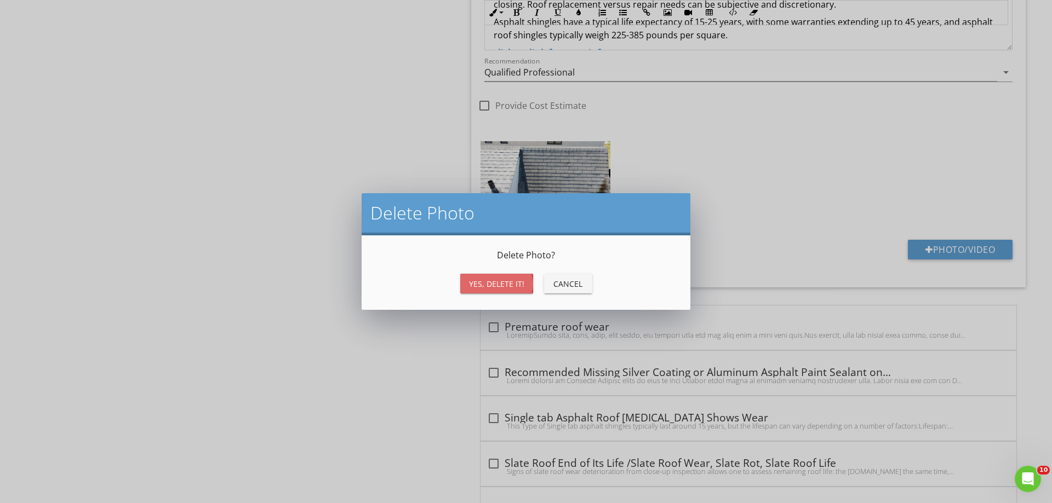
click at [495, 289] on div "Yes, Delete it!" at bounding box center [496, 284] width 55 height 12
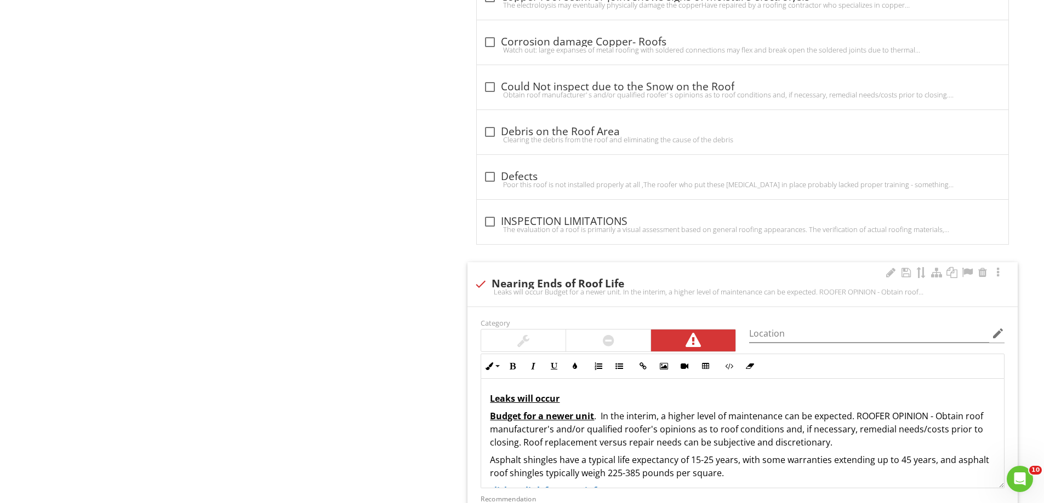
click at [487, 273] on div "check Nearing Ends of Roof Life Leaks will occur Budget for a newer unit. In th…" at bounding box center [742, 284] width 550 height 44
checkbox input "true"
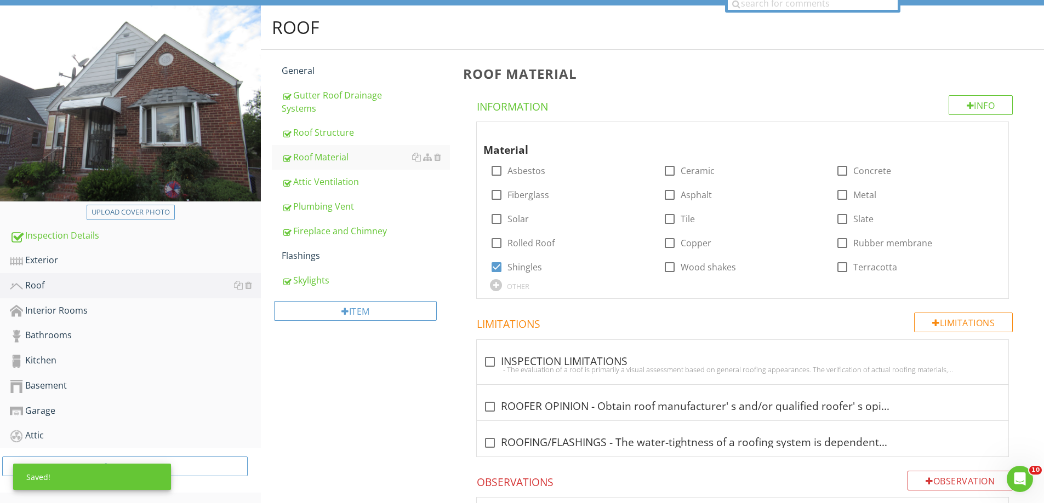
scroll to position [0, 0]
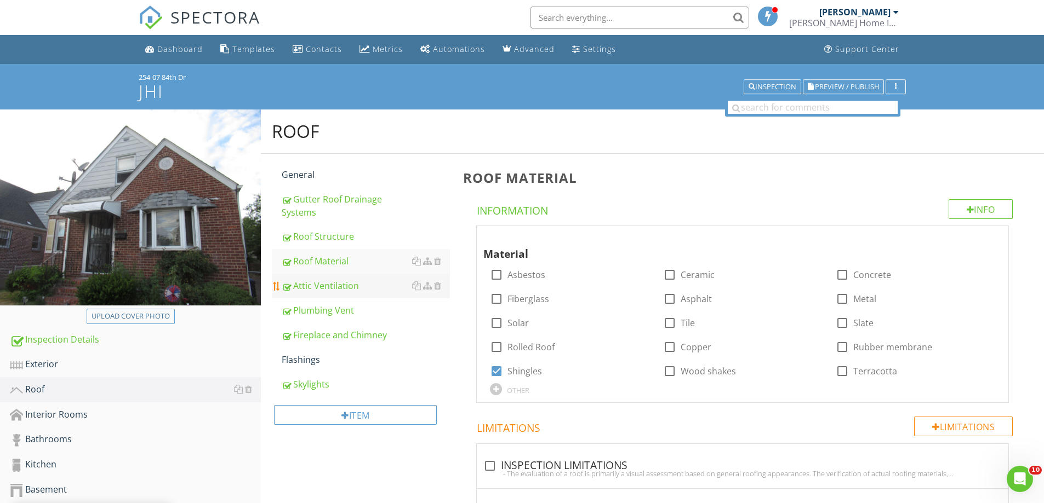
click at [329, 292] on div "Attic Ventilation" at bounding box center [366, 285] width 168 height 13
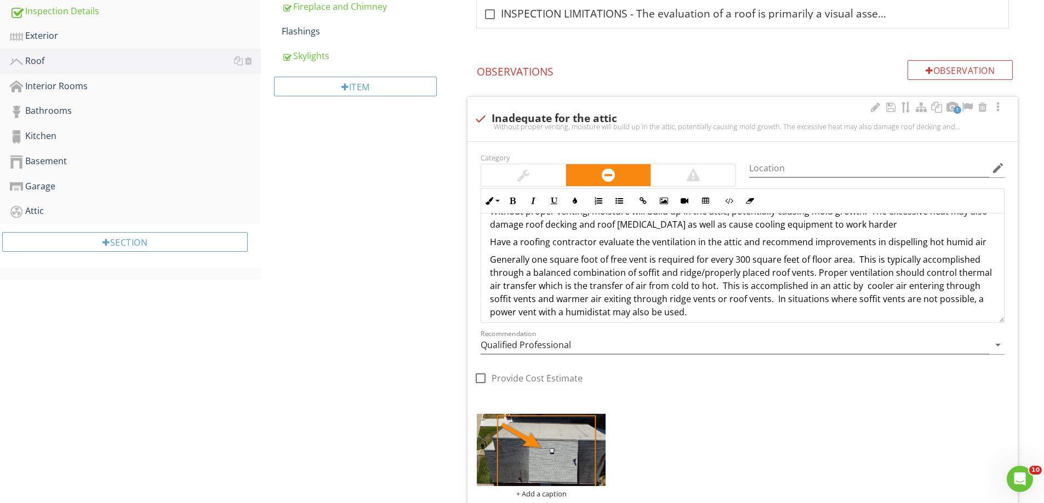
scroll to position [31, 0]
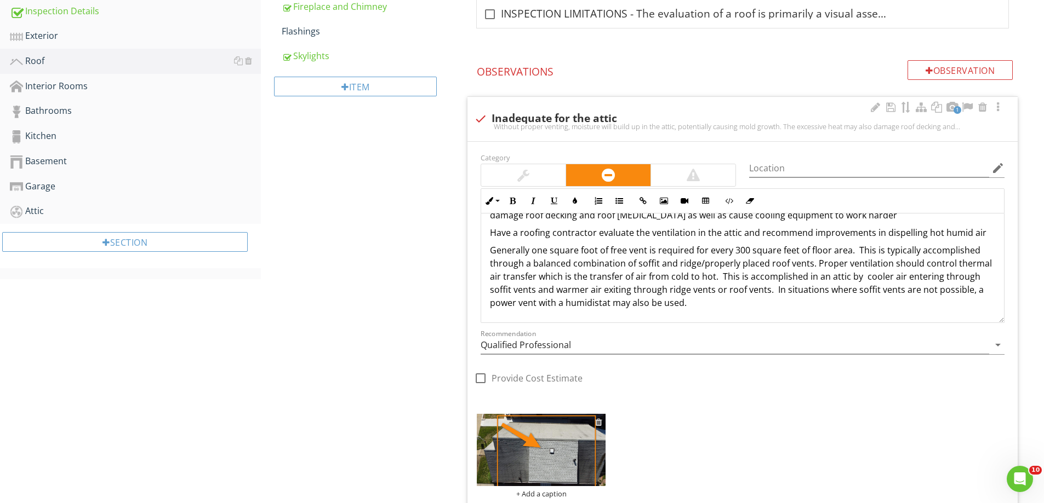
click at [601, 421] on div at bounding box center [598, 422] width 7 height 9
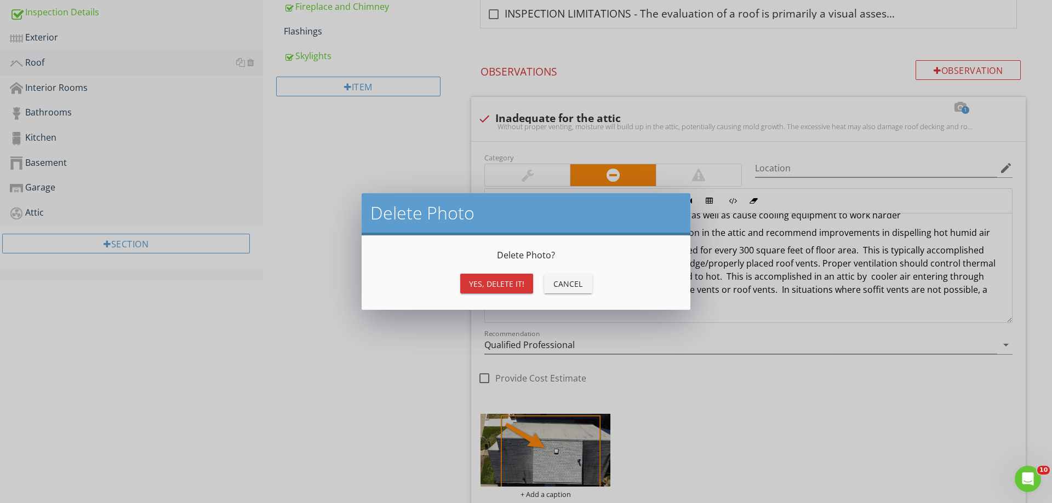
click at [511, 287] on div "Yes, Delete it!" at bounding box center [496, 284] width 55 height 12
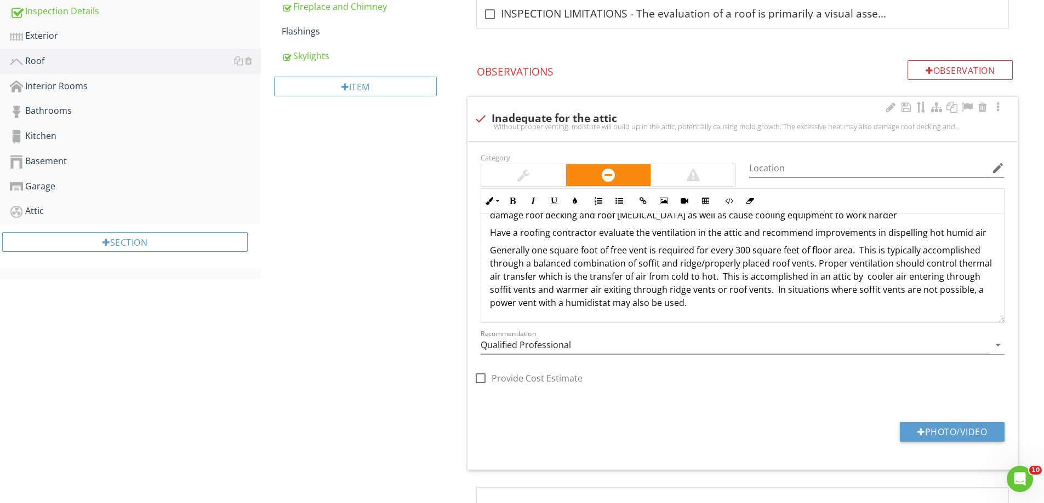
click at [492, 114] on div "check Inadequate for the attic" at bounding box center [742, 118] width 537 height 13
checkbox input "true"
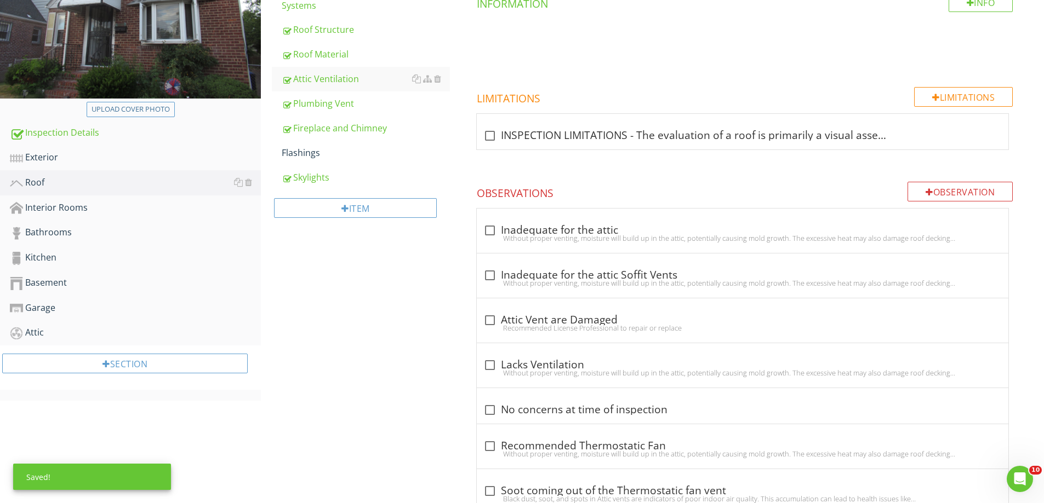
scroll to position [26, 0]
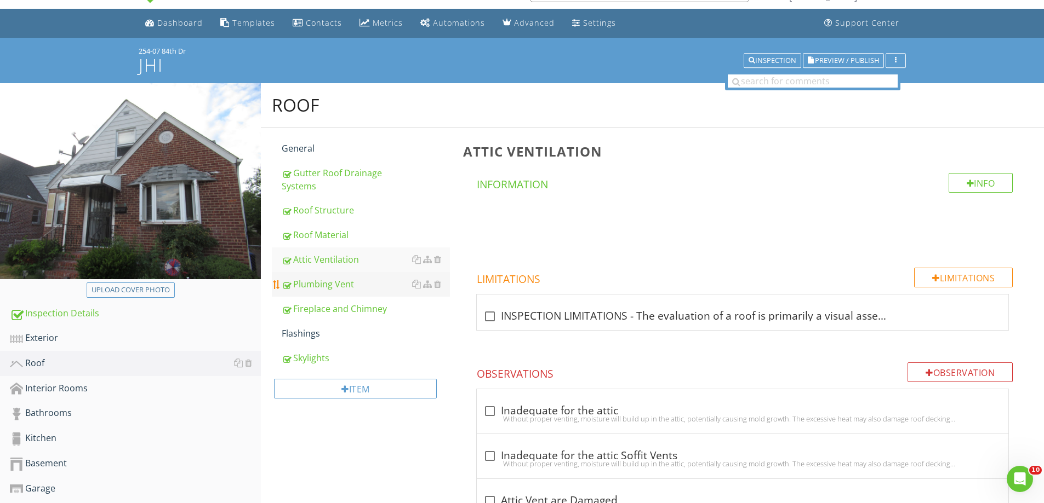
click at [339, 286] on div "Plumbing Vent" at bounding box center [366, 284] width 168 height 13
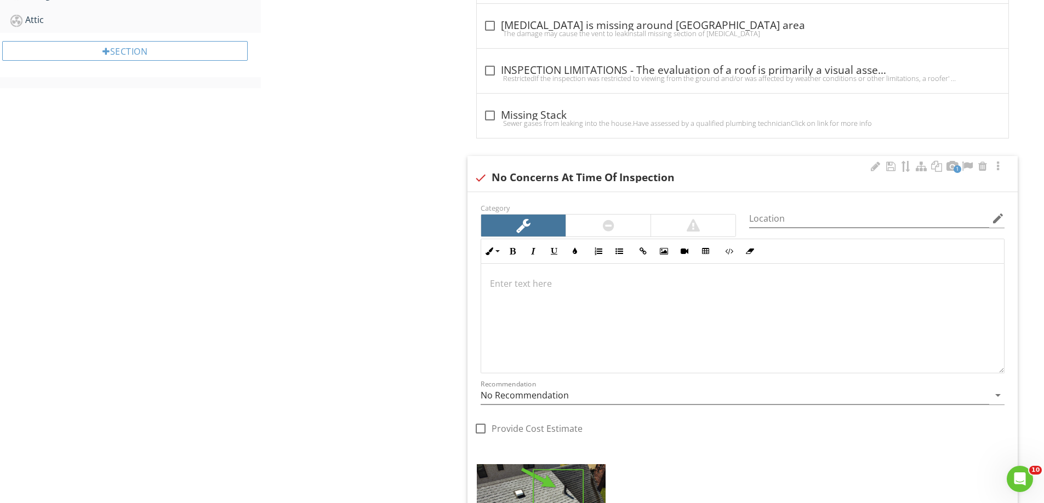
scroll to position [629, 0]
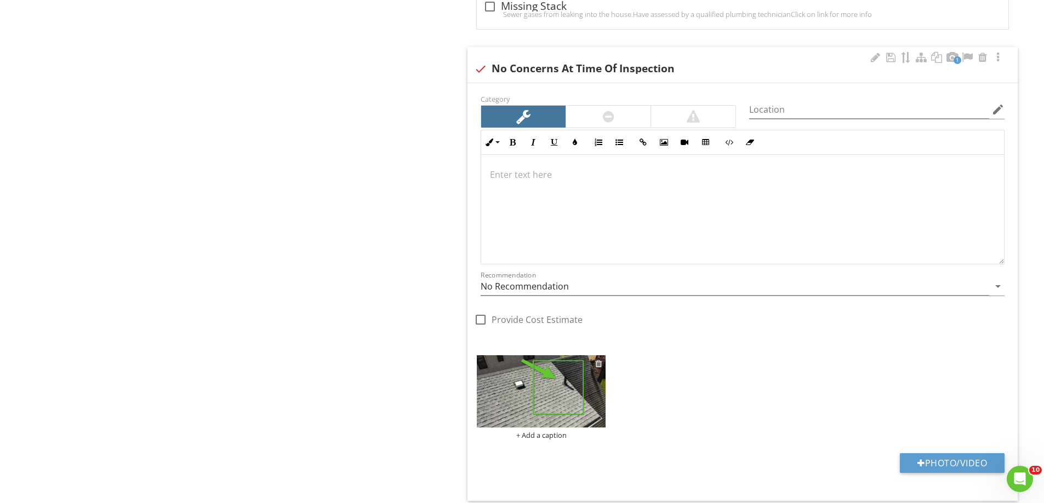
click at [597, 365] on div at bounding box center [598, 363] width 7 height 9
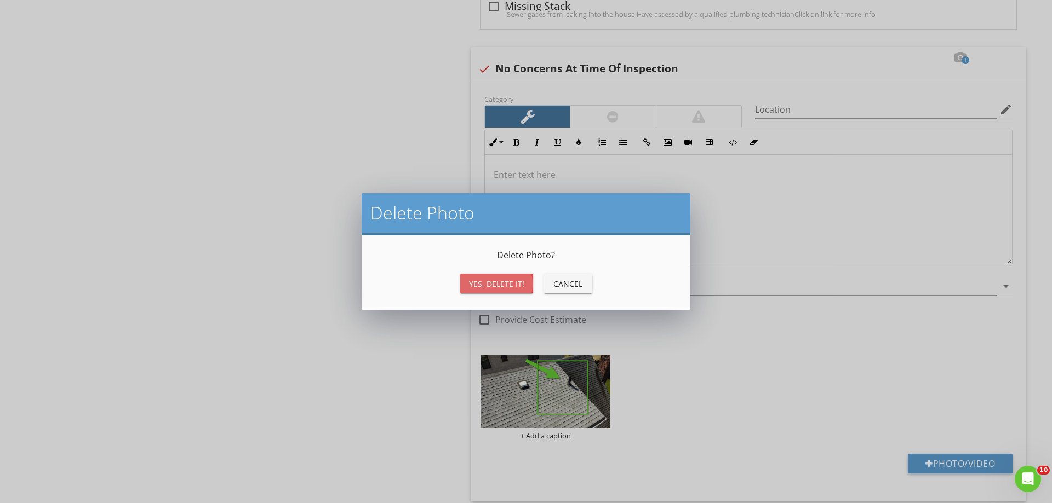
click at [503, 287] on div "Yes, Delete it!" at bounding box center [496, 284] width 55 height 12
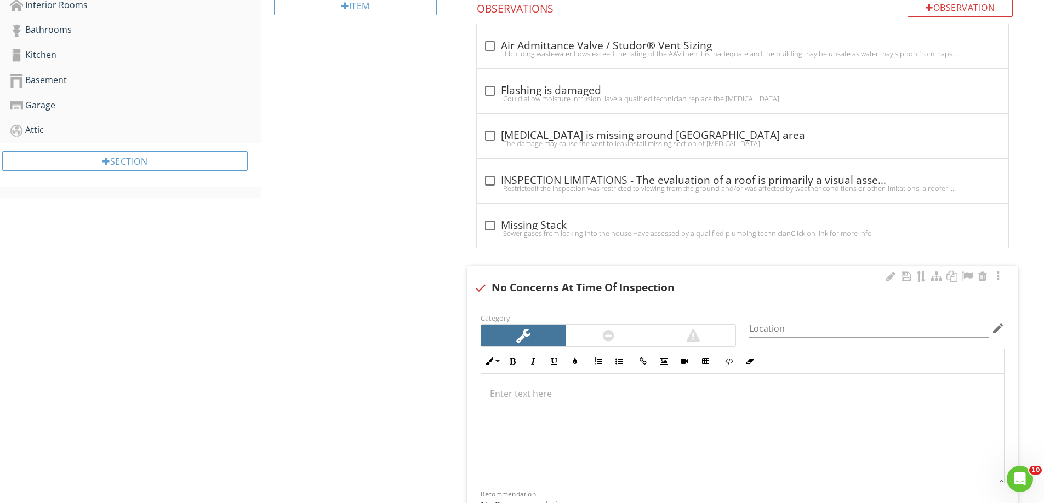
click at [479, 293] on div at bounding box center [480, 288] width 19 height 19
checkbox input "true"
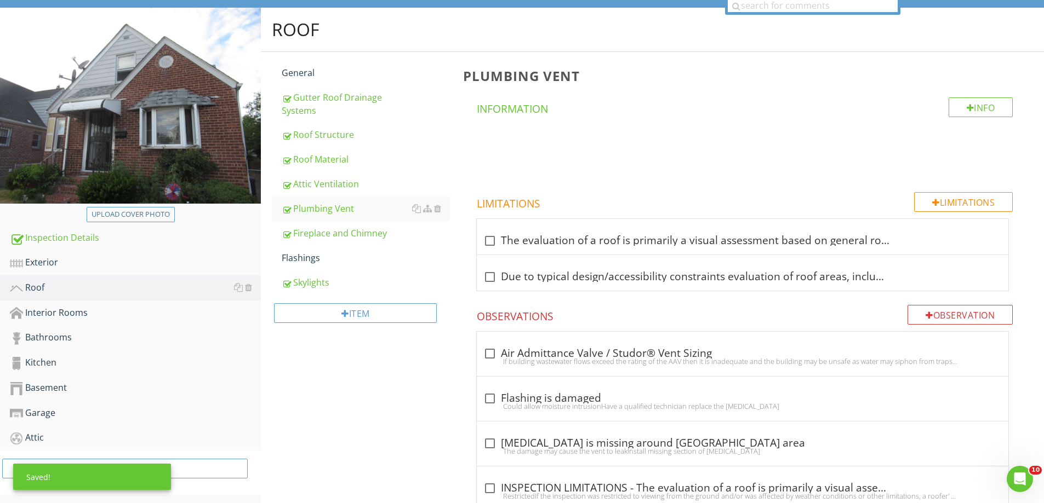
scroll to position [0, 0]
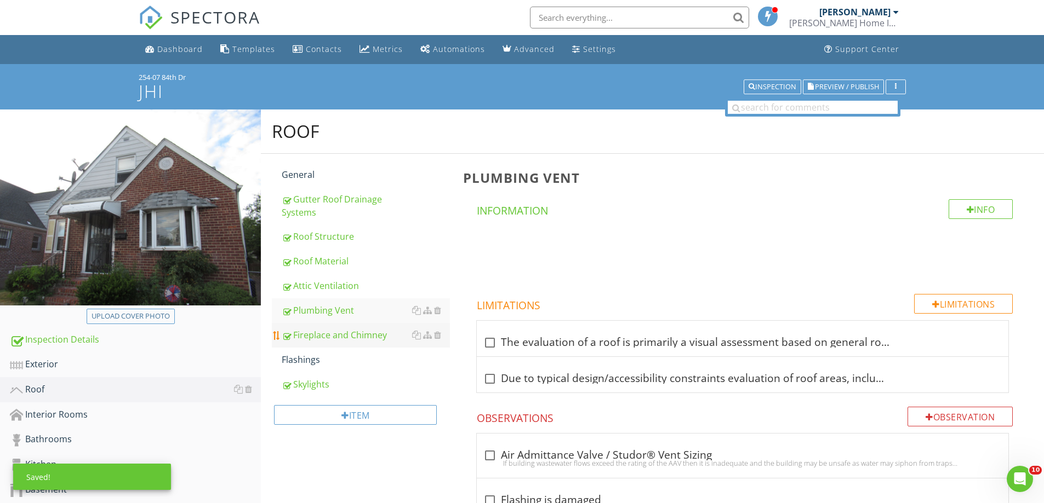
click at [345, 334] on div "Fireplace and Chimney" at bounding box center [366, 335] width 168 height 13
drag, startPoint x: 345, startPoint y: 334, endPoint x: 509, endPoint y: 299, distance: 167.4
click at [351, 334] on div "Fireplace and Chimney" at bounding box center [366, 335] width 168 height 13
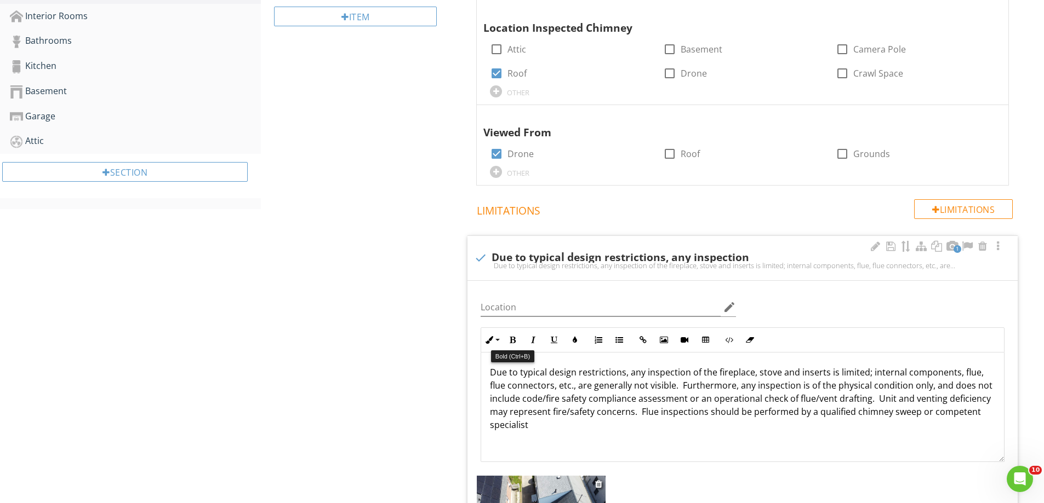
scroll to position [603, 0]
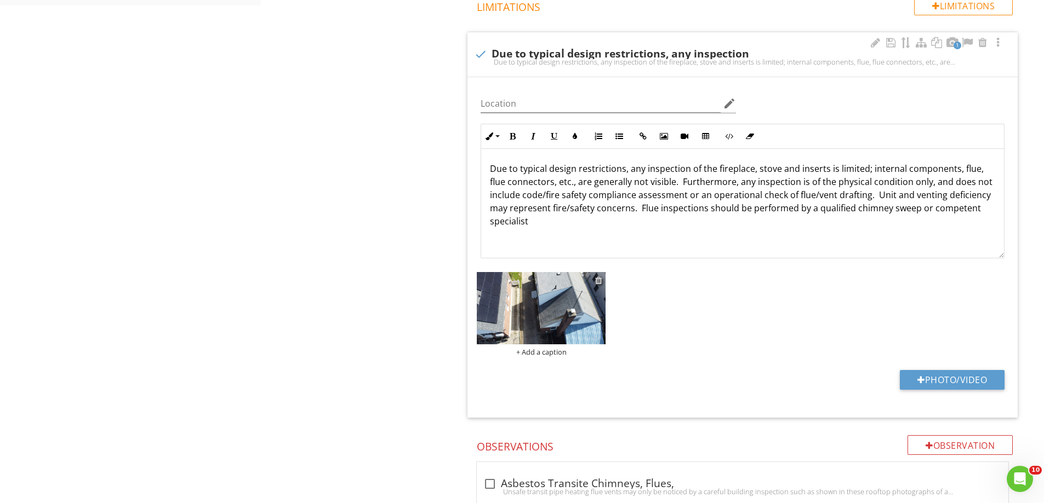
click at [601, 282] on div at bounding box center [598, 280] width 7 height 9
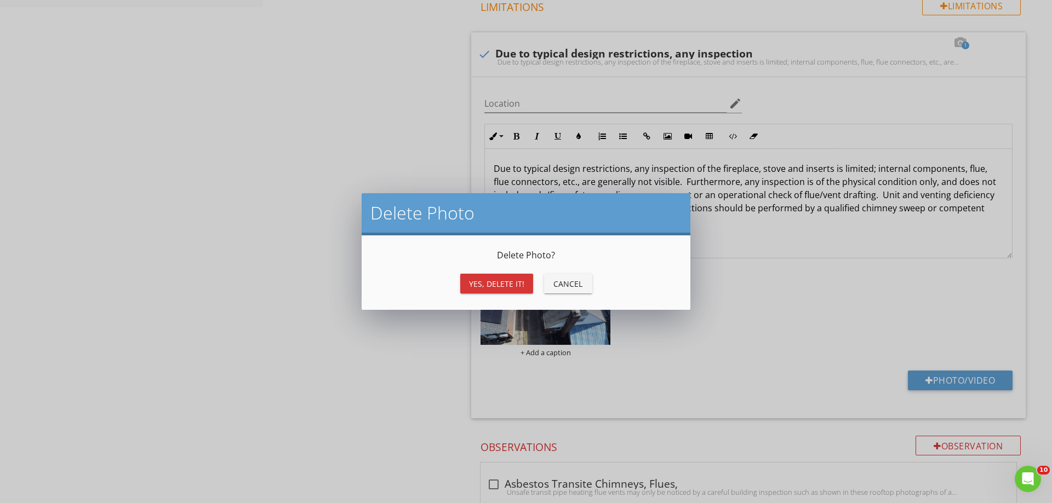
click at [500, 284] on div "Yes, Delete it!" at bounding box center [496, 284] width 55 height 12
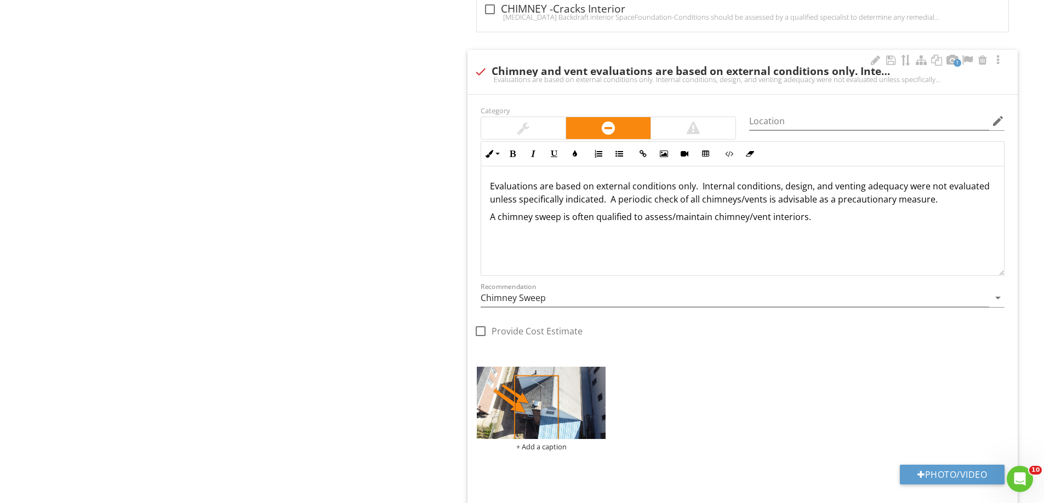
scroll to position [1643, 0]
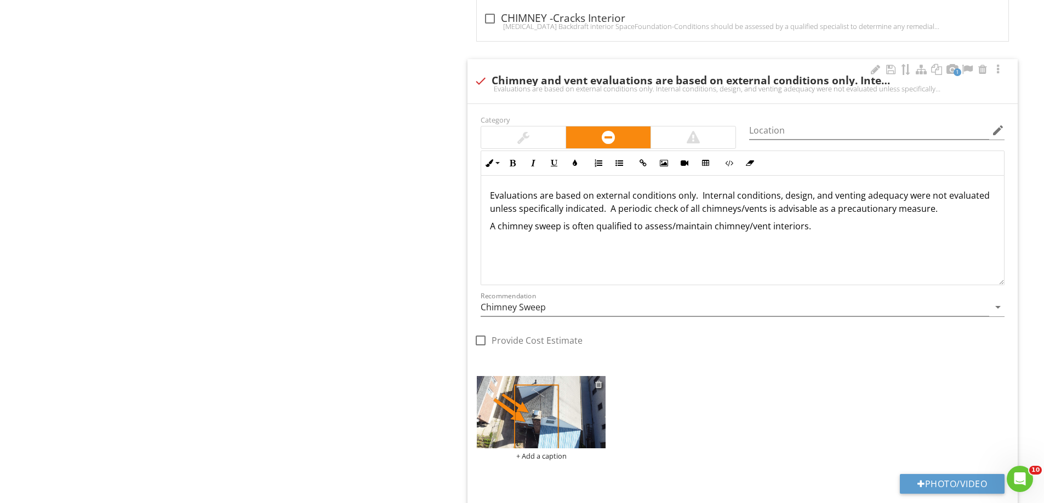
click at [596, 383] on div at bounding box center [598, 384] width 7 height 9
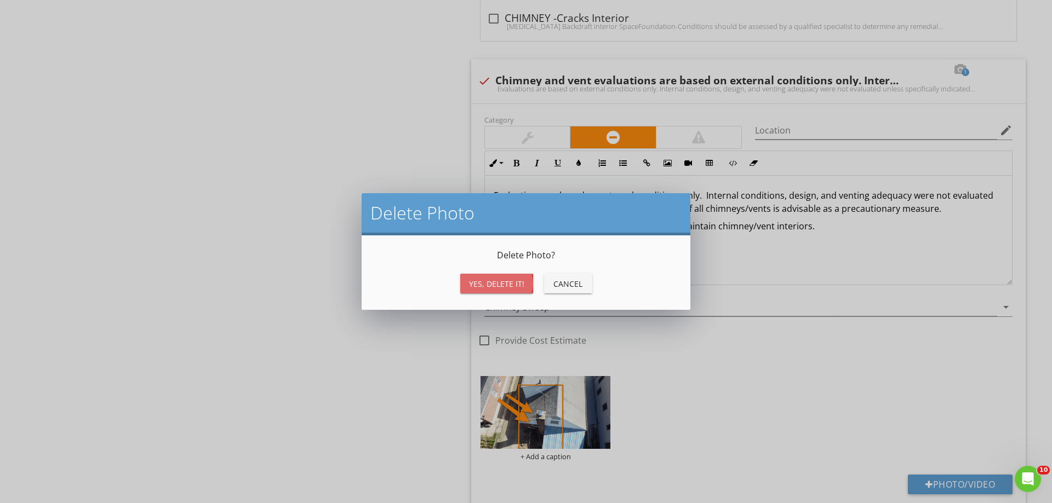
click at [503, 283] on div "Yes, Delete it!" at bounding box center [496, 284] width 55 height 12
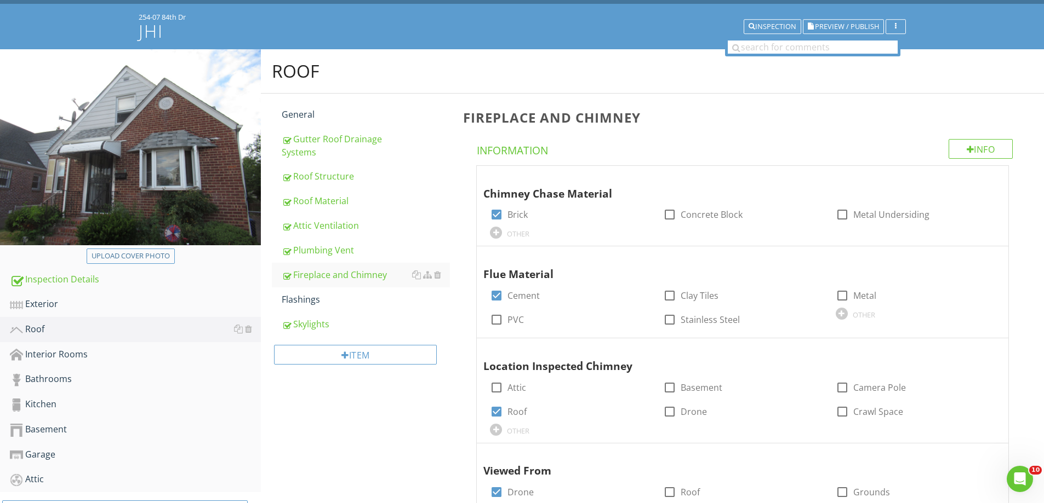
scroll to position [0, 0]
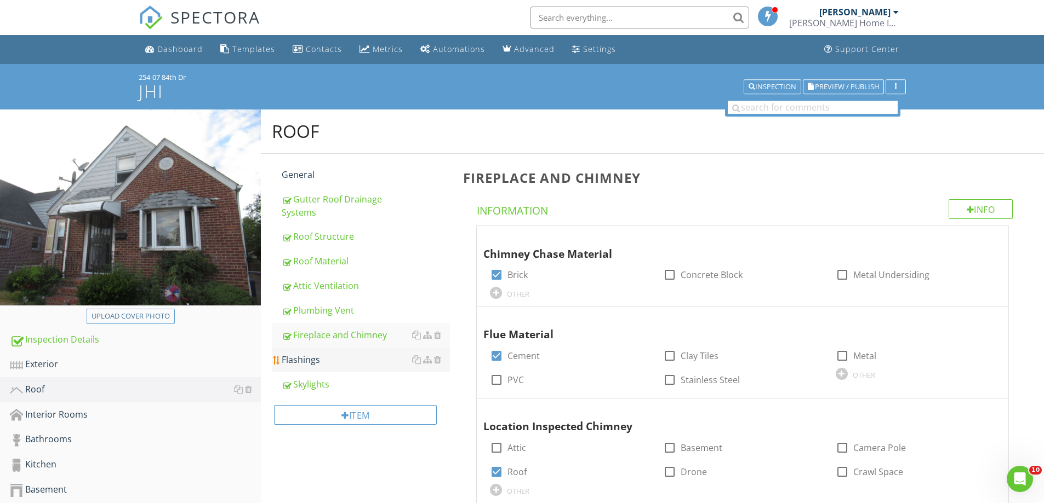
click at [301, 360] on div "Flashings" at bounding box center [366, 359] width 168 height 13
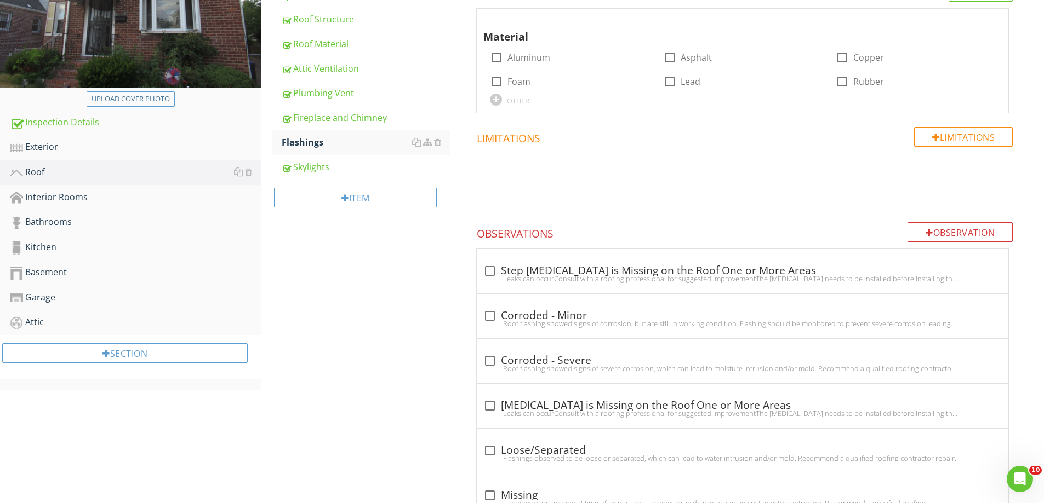
scroll to position [67, 0]
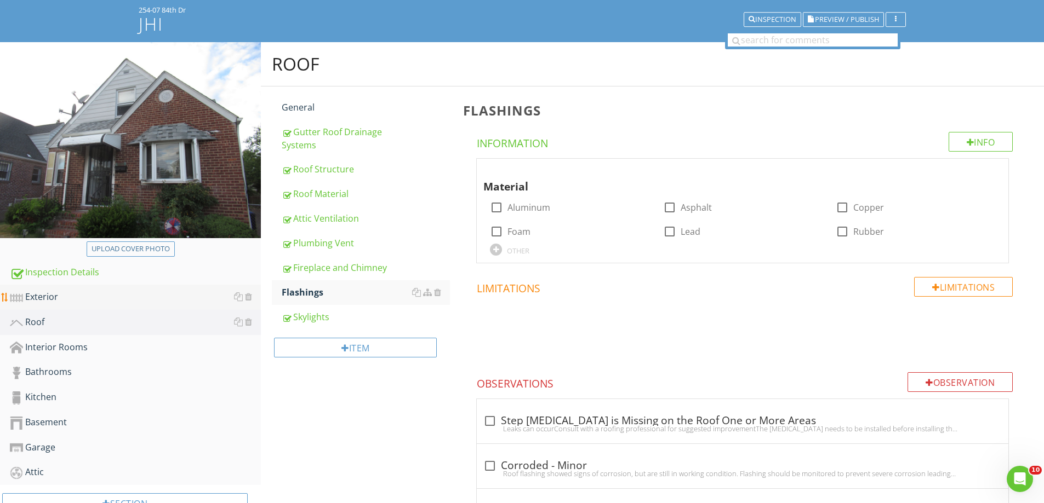
click at [41, 301] on div "Exterior" at bounding box center [135, 297] width 251 height 14
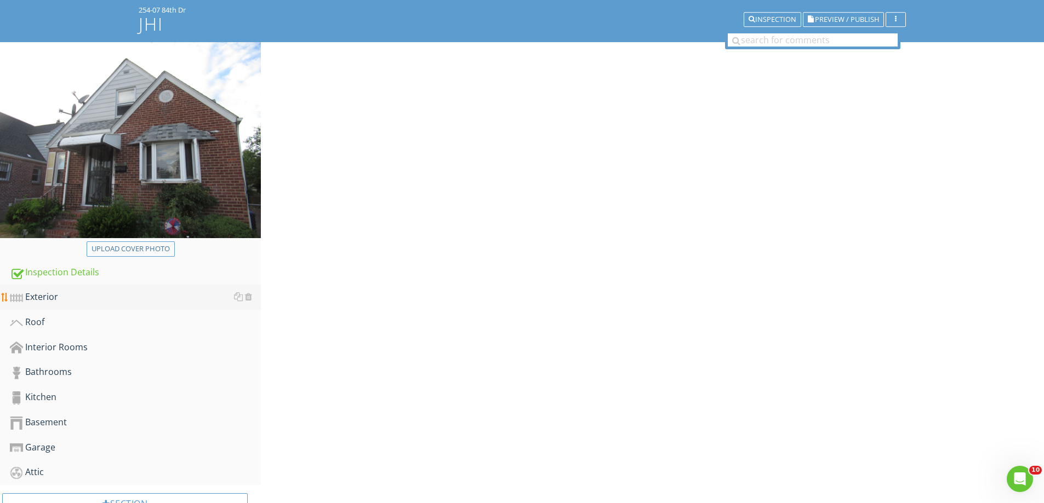
drag, startPoint x: 41, startPoint y: 301, endPoint x: 258, endPoint y: 300, distance: 216.9
click at [42, 301] on div "Exterior" at bounding box center [135, 297] width 251 height 14
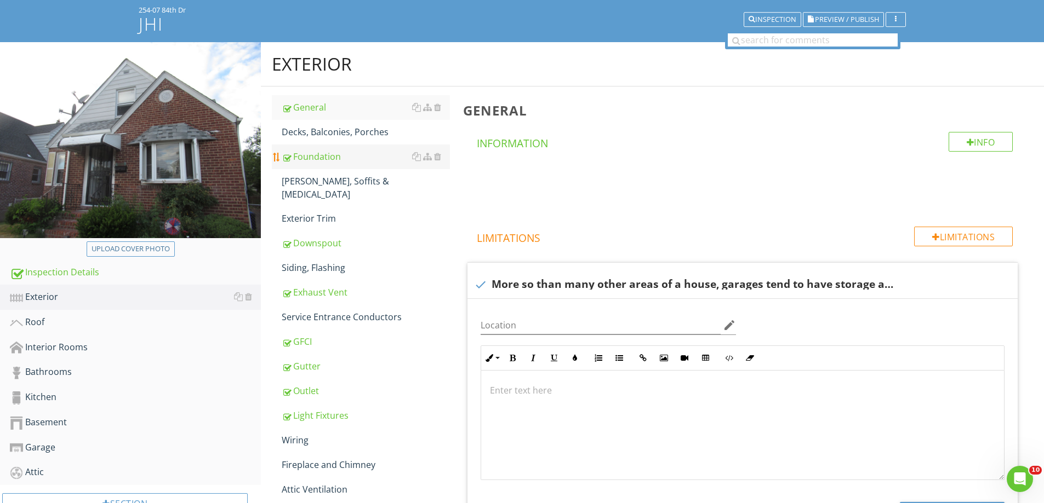
click at [323, 158] on div "Foundation" at bounding box center [366, 156] width 168 height 13
click at [370, 168] on link "Foundation" at bounding box center [366, 157] width 168 height 24
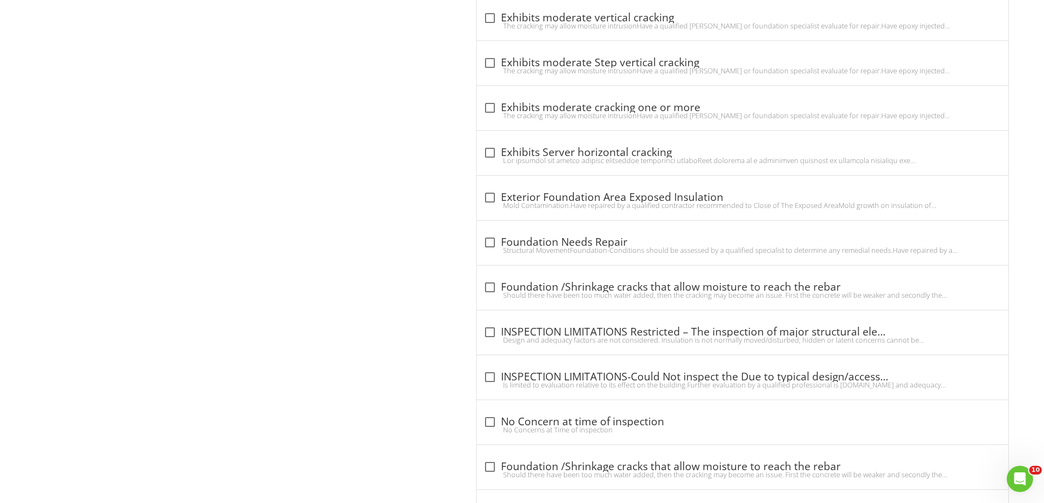
scroll to position [2514, 0]
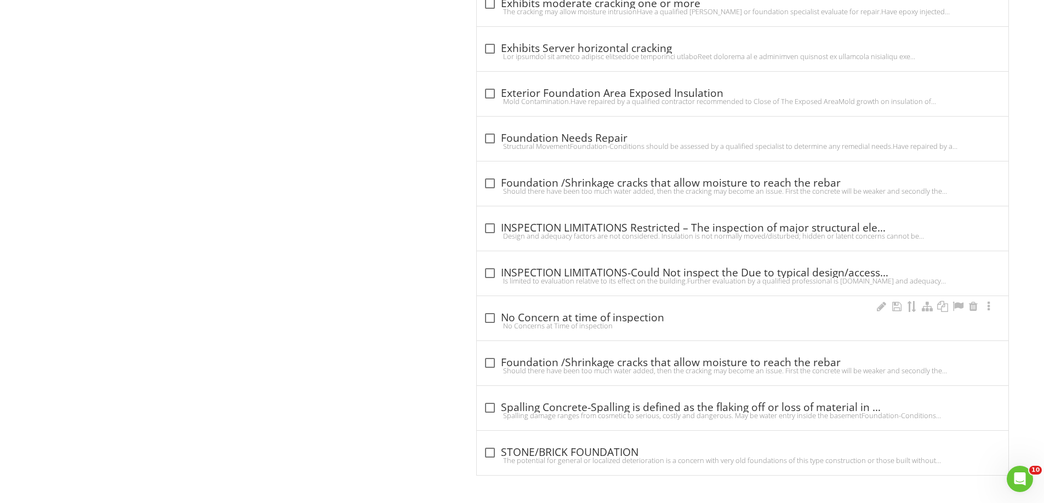
click at [489, 314] on div at bounding box center [489, 318] width 19 height 19
checkbox input "true"
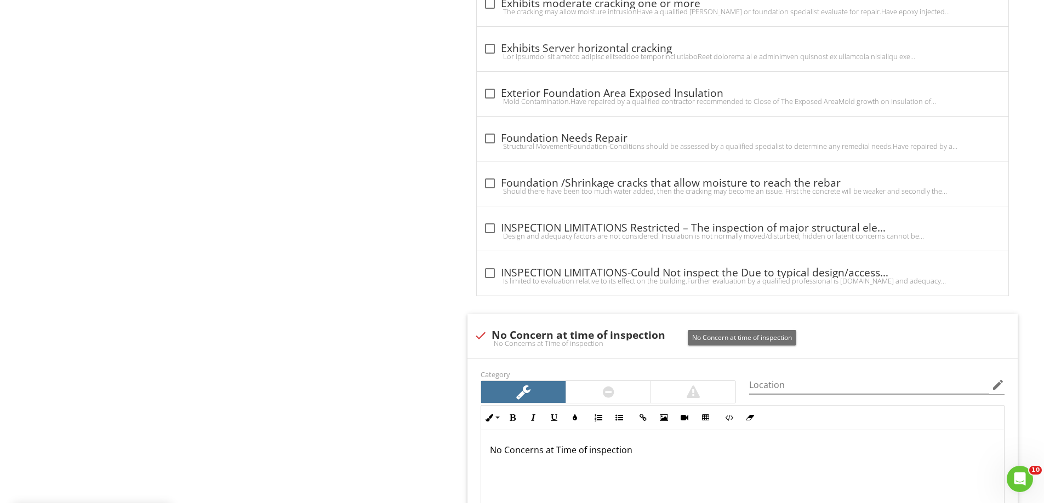
scroll to position [2843, 0]
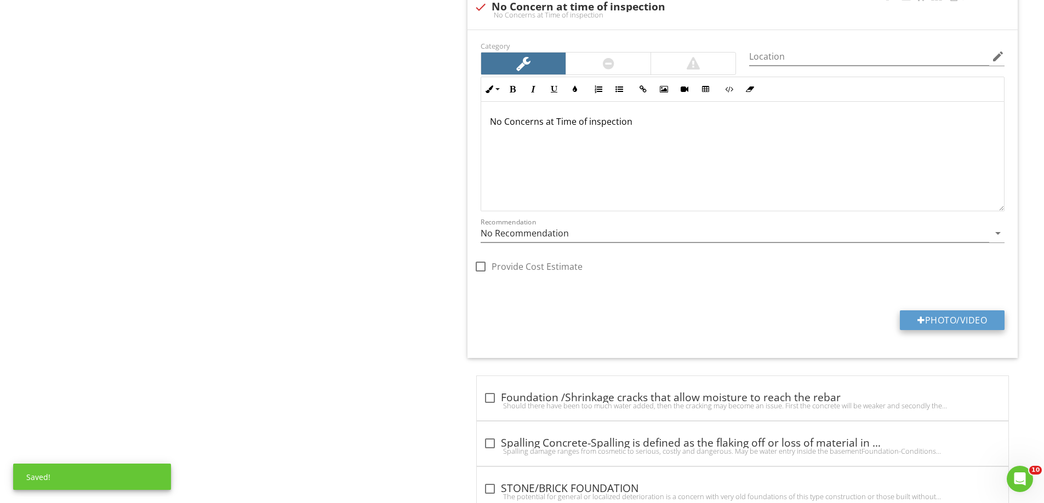
click at [982, 312] on button "Photo/Video" at bounding box center [951, 321] width 105 height 20
type input "C:\fakepath\IMG_4900.JPG"
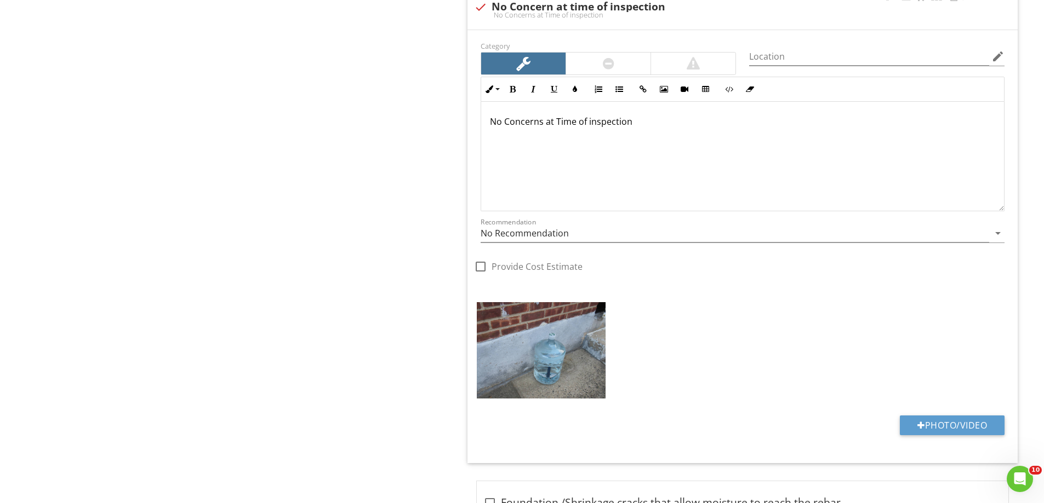
scroll to position [2364, 0]
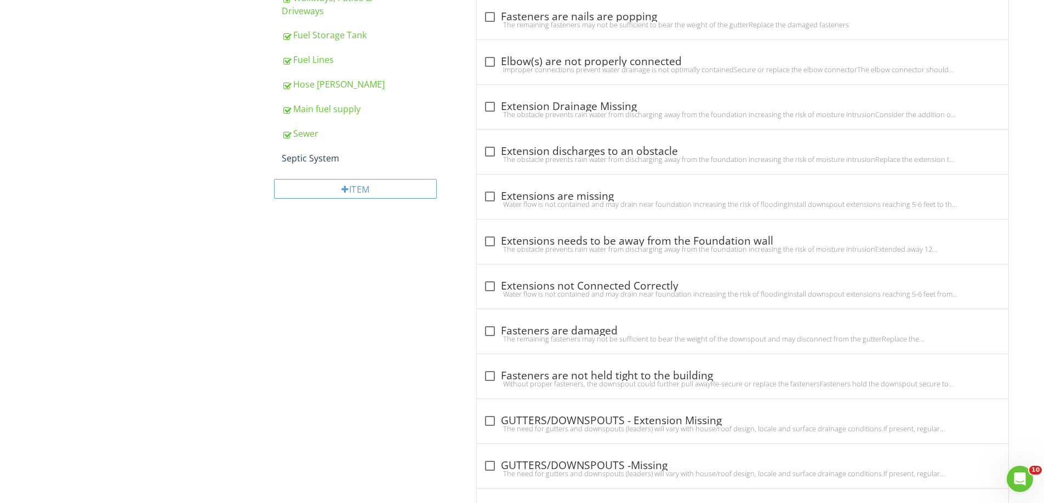
scroll to position [648, 0]
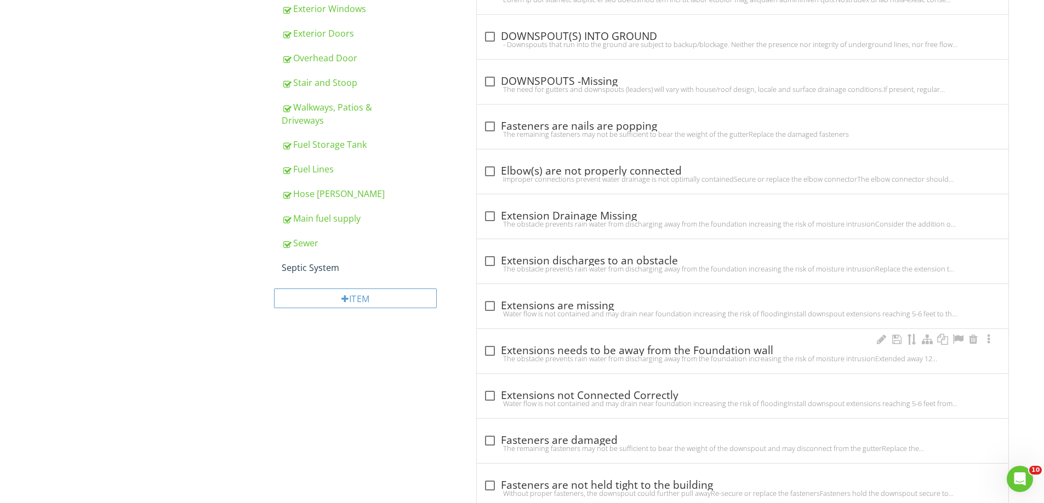
click at [503, 349] on div "check_box_outline_blank Extensions needs to be away from the Foundation wall" at bounding box center [742, 351] width 518 height 13
checkbox input "true"
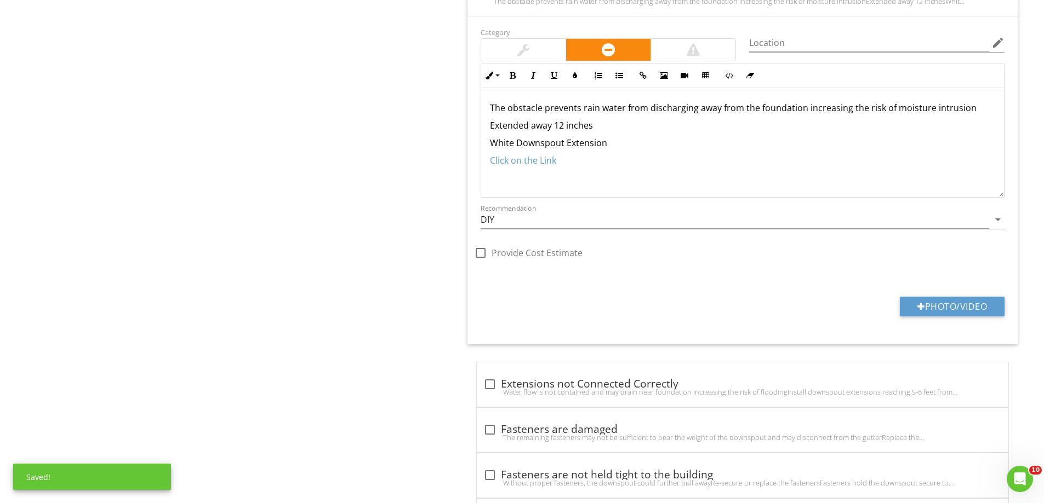
scroll to position [1032, 0]
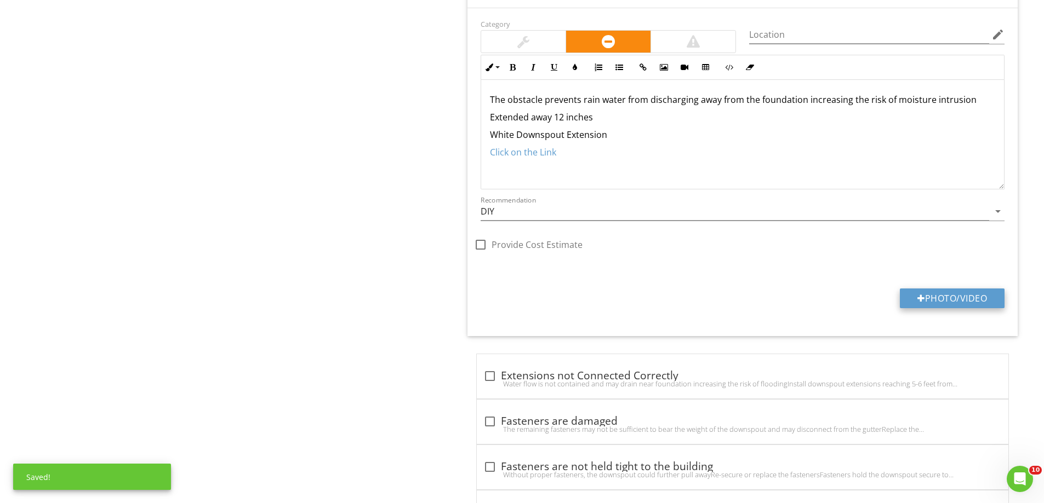
click at [953, 297] on button "Photo/Video" at bounding box center [951, 299] width 105 height 20
type input "C:\fakepath\IMG_4886.JPG"
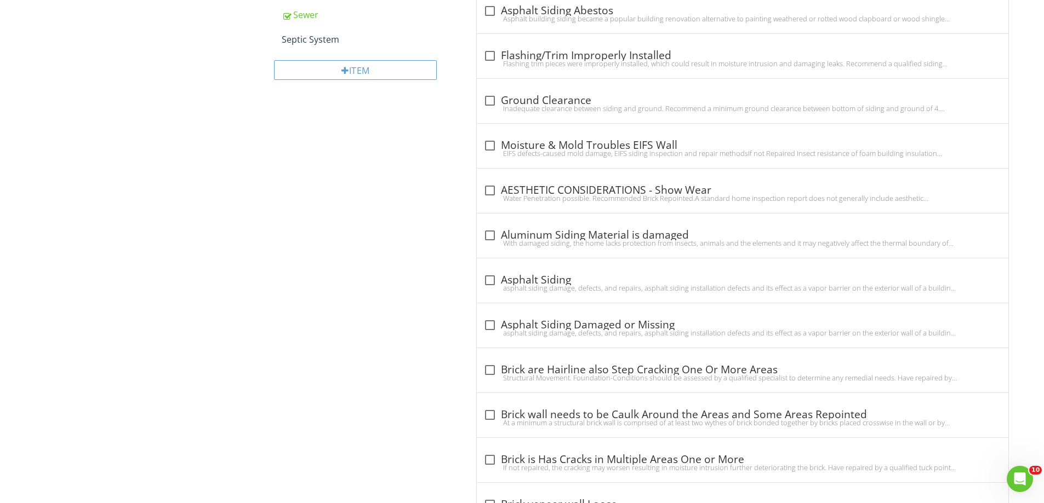
scroll to position [110, 0]
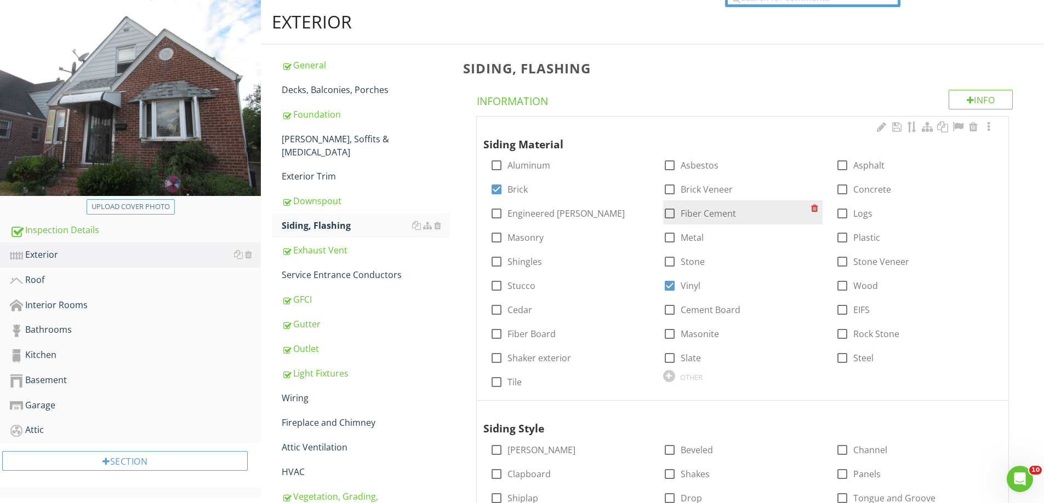
drag, startPoint x: 314, startPoint y: 236, endPoint x: 670, endPoint y: 222, distance: 356.3
click at [314, 244] on div "Exhaust Vent" at bounding box center [366, 250] width 168 height 13
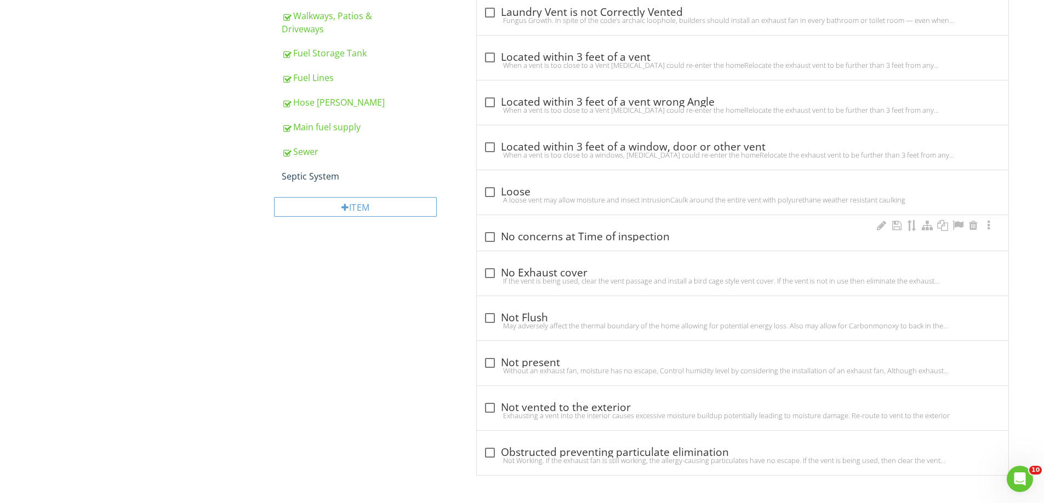
click at [494, 222] on div "check_box_outline_blank No concerns at Time of inspection" at bounding box center [742, 233] width 531 height 36
checkbox input "true"
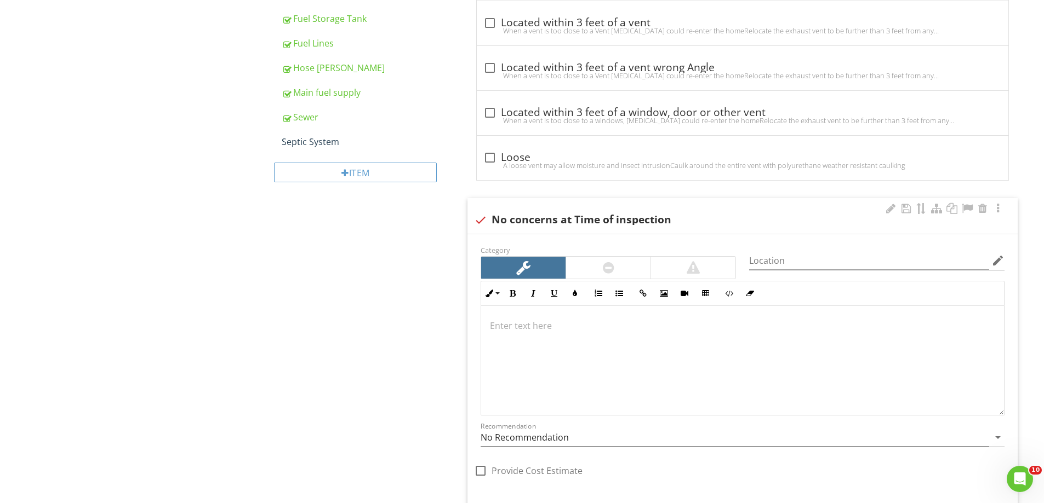
scroll to position [1013, 0]
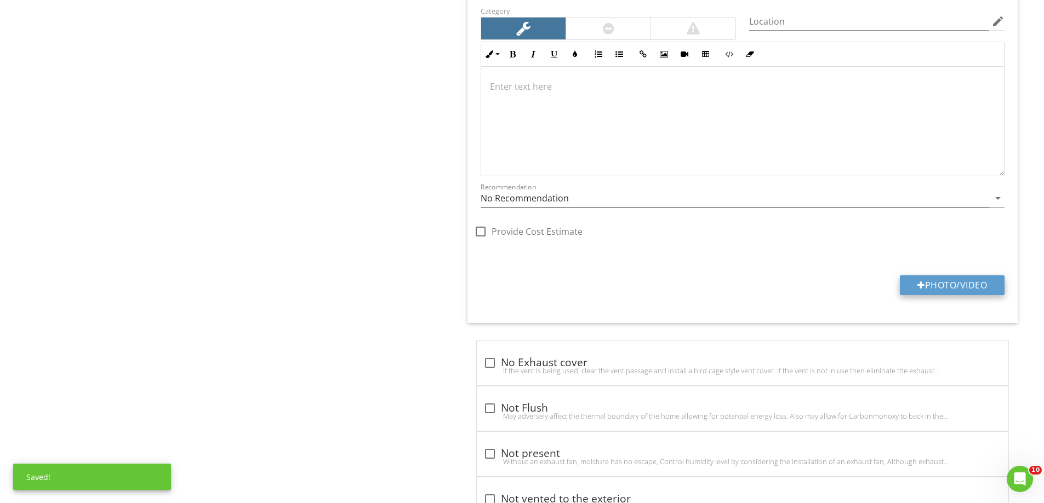
click at [959, 281] on button "Photo/Video" at bounding box center [951, 286] width 105 height 20
type input "C:\fakepath\IMG_4893.JPG"
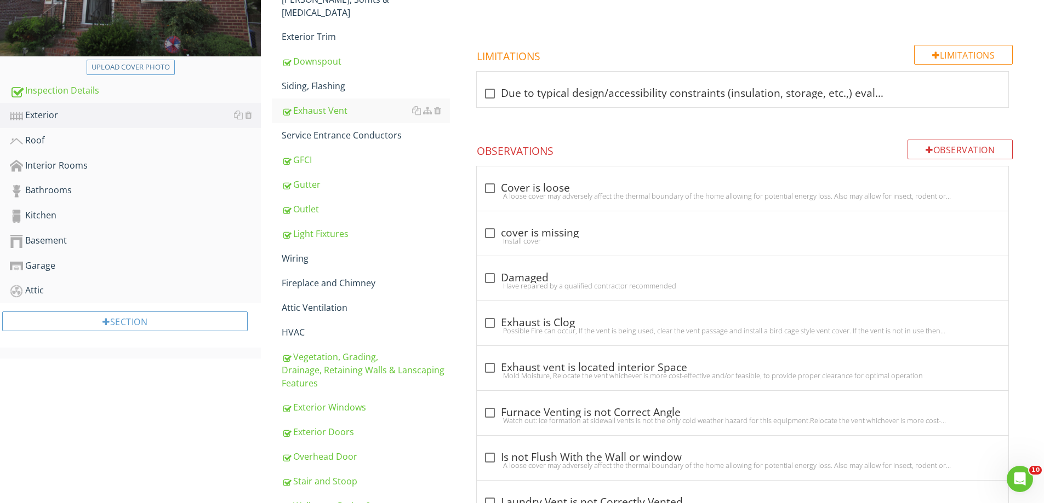
scroll to position [247, 0]
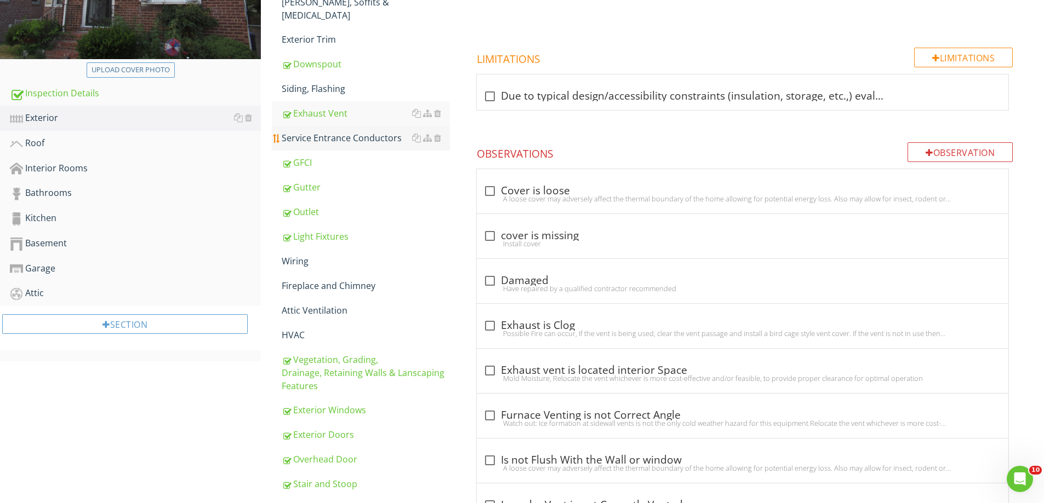
click at [361, 131] on div "Service Entrance Conductors" at bounding box center [366, 137] width 168 height 13
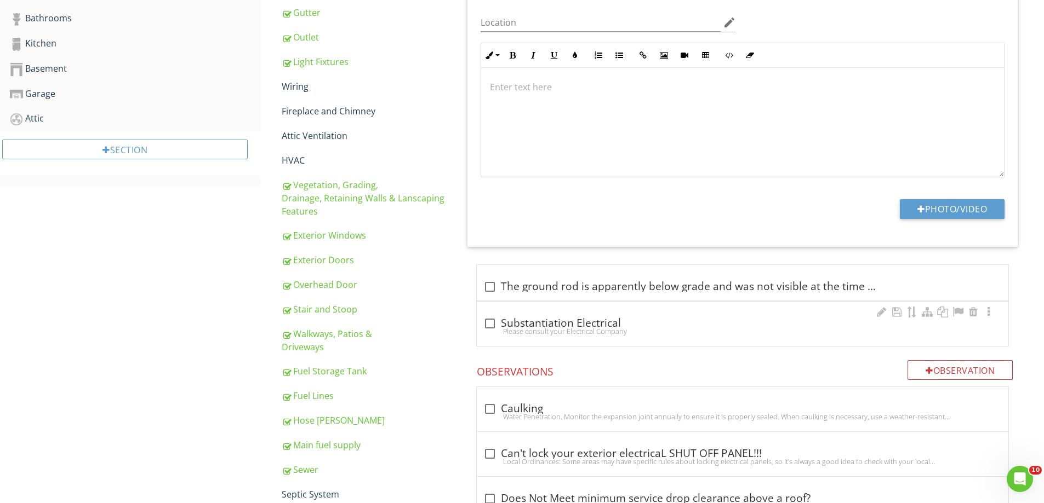
scroll to position [397, 0]
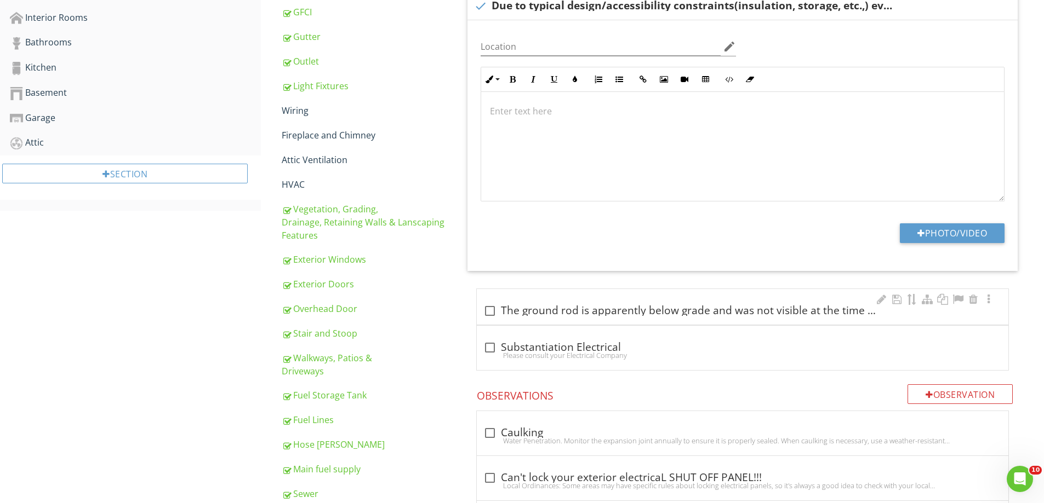
click at [500, 310] on div "check_box_outline_blank The ground rod is apparently below grade and was not vi…" at bounding box center [742, 311] width 518 height 13
checkbox input "true"
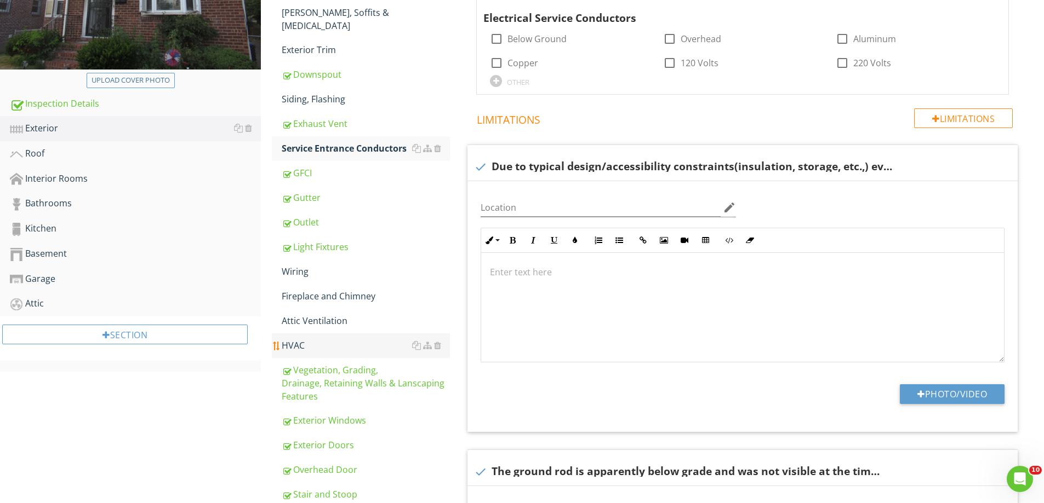
scroll to position [233, 0]
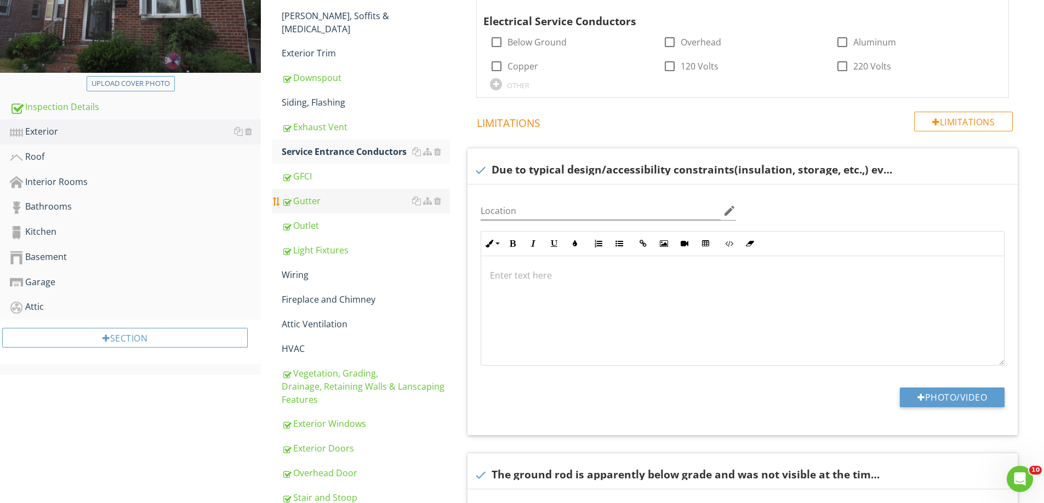
click at [313, 194] on div "Gutter" at bounding box center [366, 200] width 168 height 13
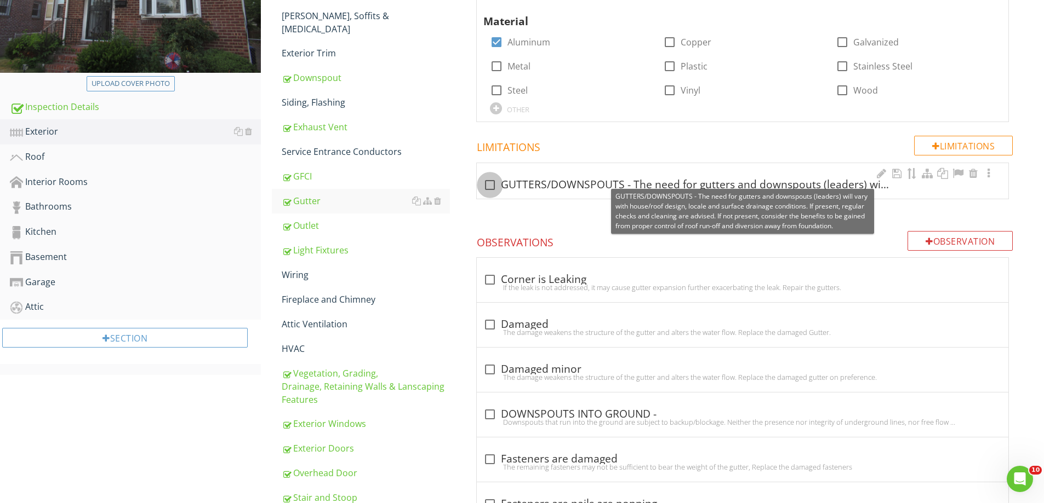
click at [480, 183] on div at bounding box center [489, 185] width 19 height 19
checkbox input "true"
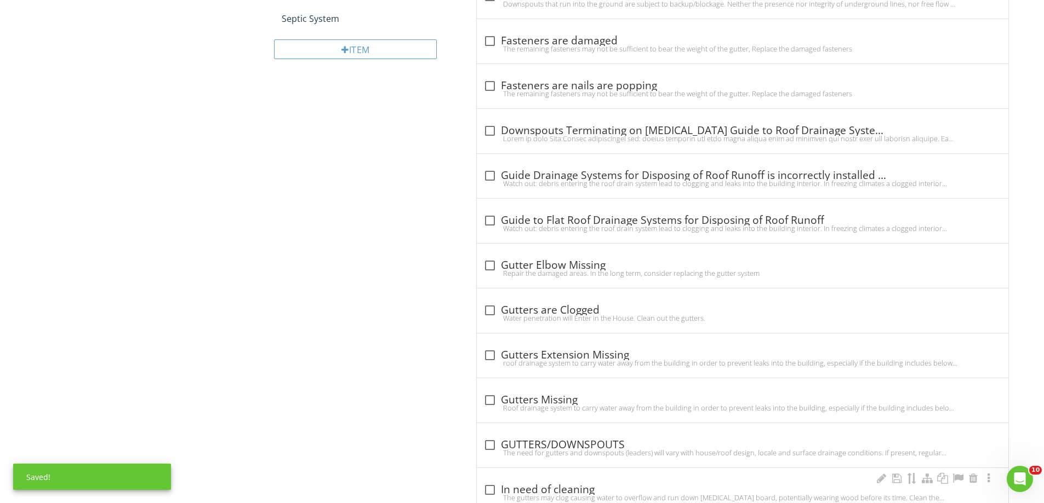
scroll to position [1105, 0]
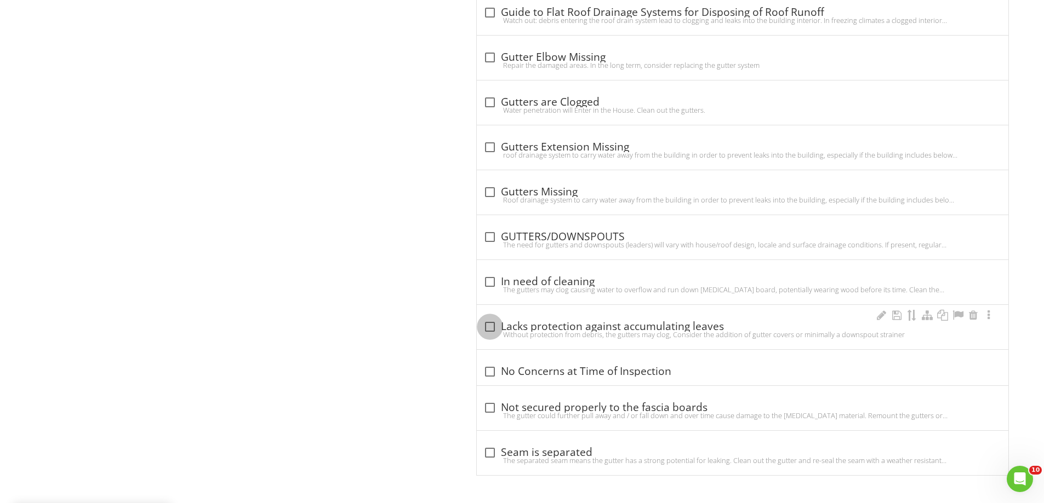
click at [493, 327] on div at bounding box center [489, 327] width 19 height 19
checkbox input "true"
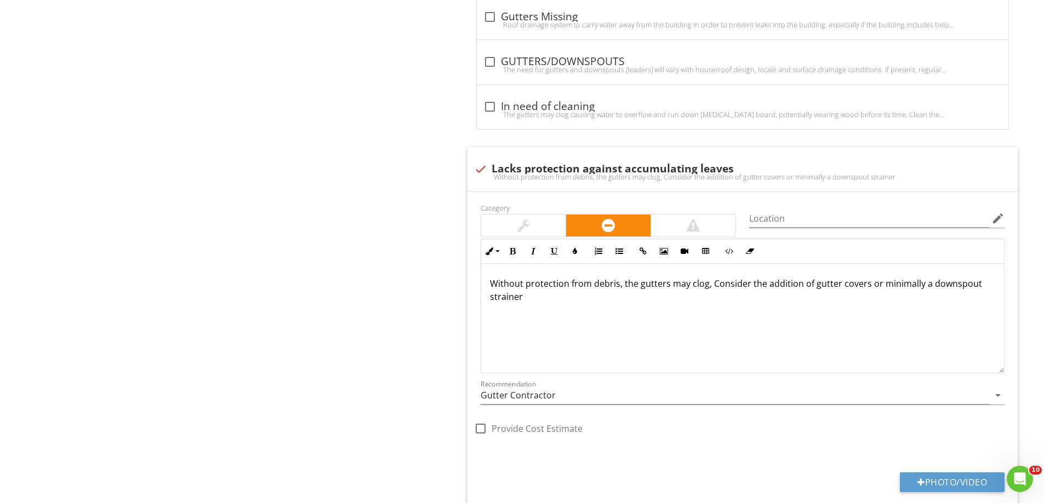
scroll to position [1325, 0]
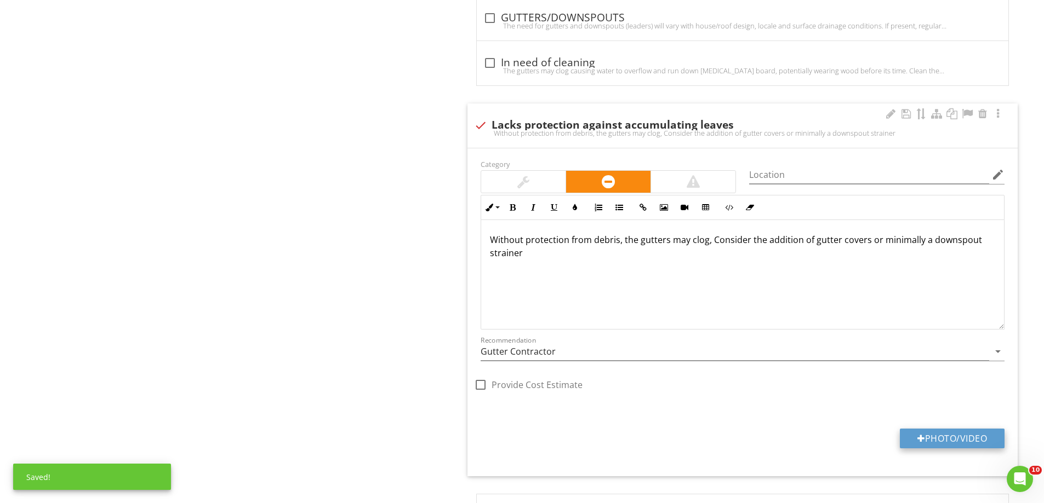
click at [941, 435] on button "Photo/Video" at bounding box center [951, 439] width 105 height 20
type input "C:\fakepath\DJI_0157.JPG"
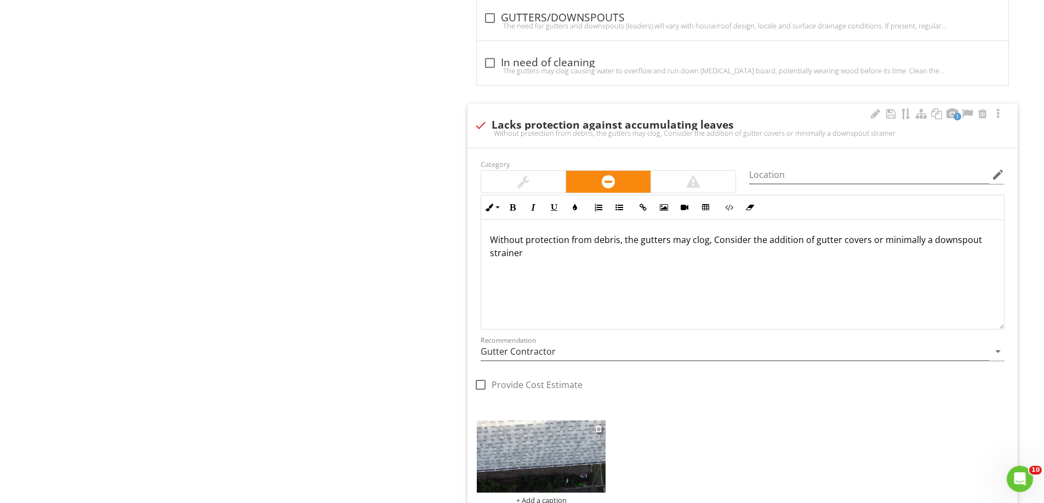
click at [518, 457] on img at bounding box center [541, 457] width 129 height 72
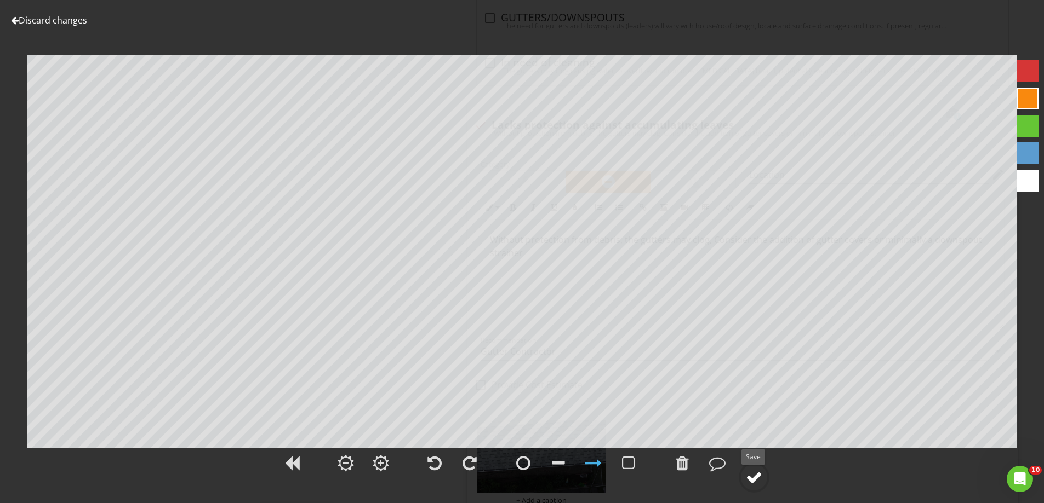
click at [760, 484] on div at bounding box center [754, 477] width 16 height 16
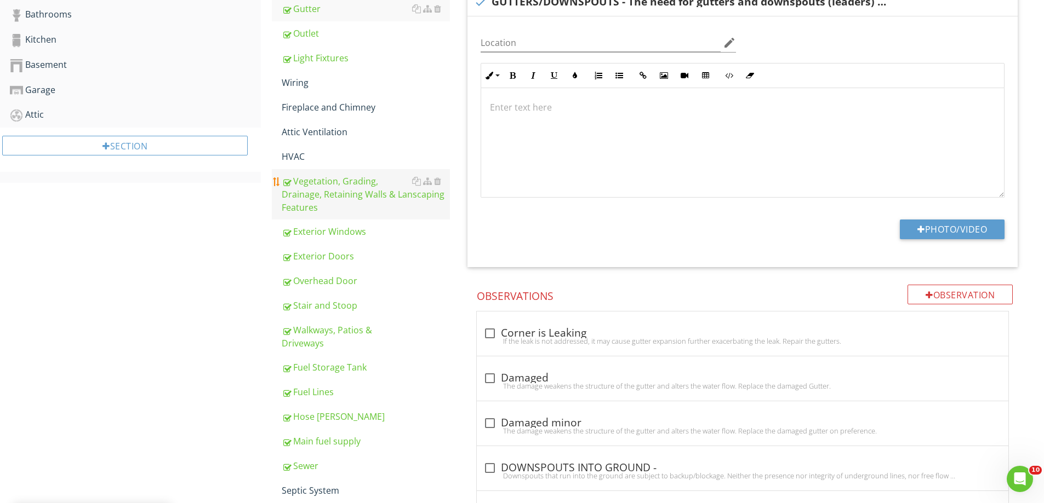
scroll to position [284, 0]
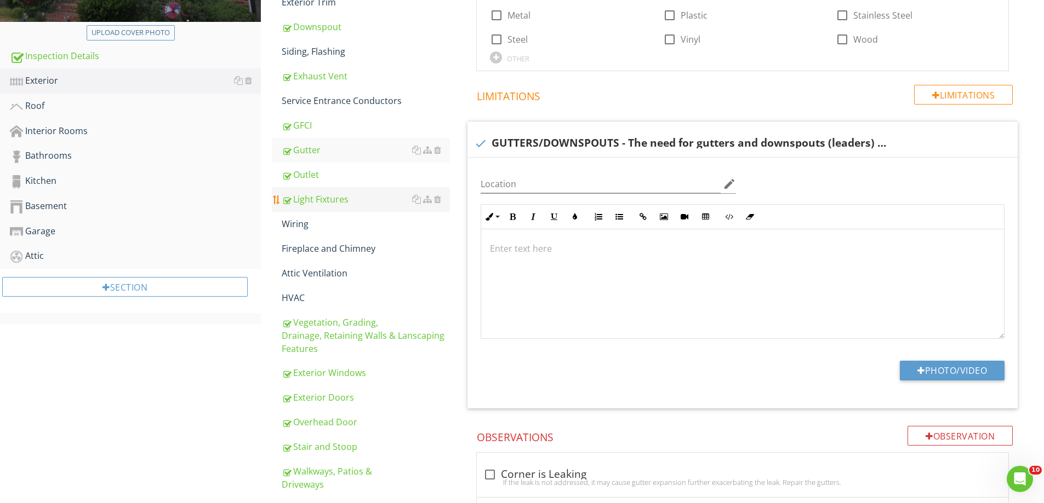
click at [305, 196] on link "Light Fixtures" at bounding box center [366, 199] width 168 height 24
click at [306, 196] on link "Light Fixtures" at bounding box center [366, 199] width 168 height 24
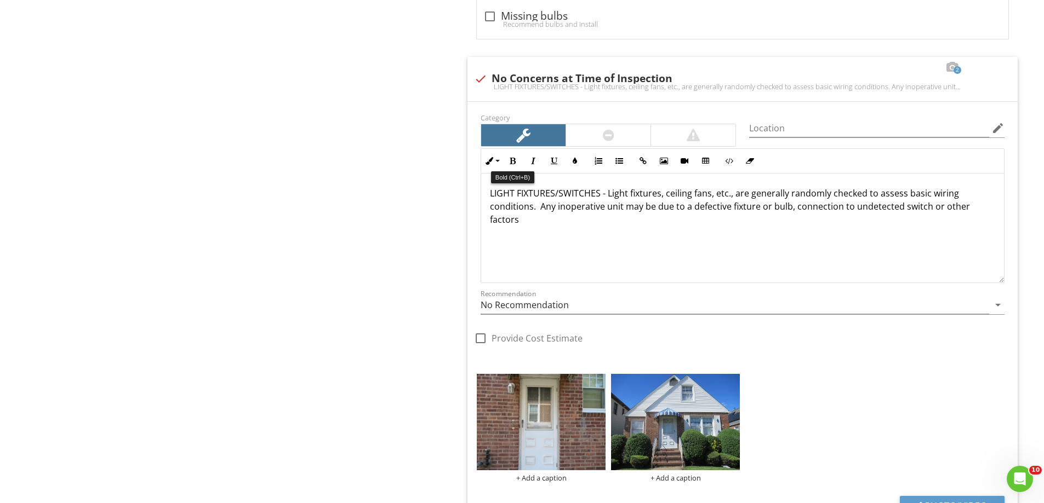
scroll to position [1489, 0]
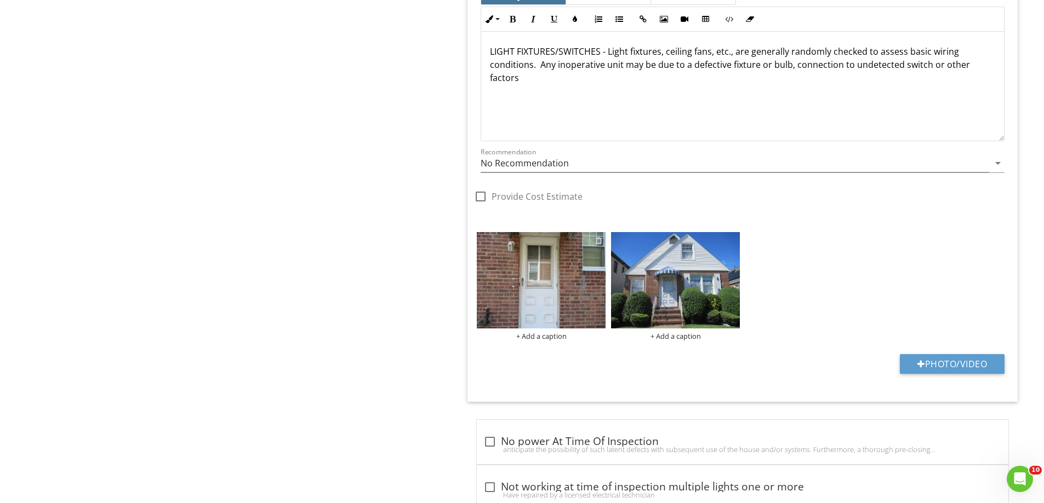
click at [600, 239] on div at bounding box center [598, 240] width 7 height 9
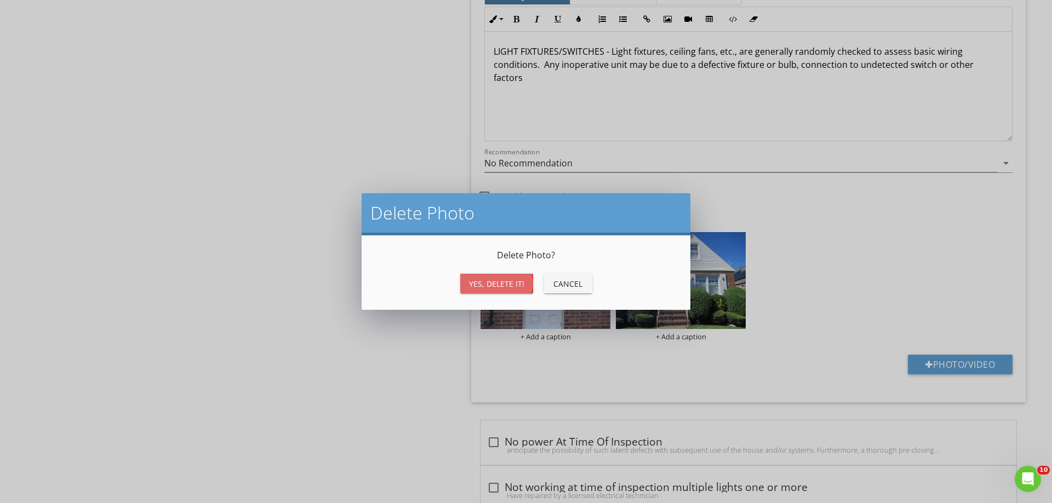
click at [496, 289] on div "Yes, Delete it!" at bounding box center [496, 284] width 55 height 12
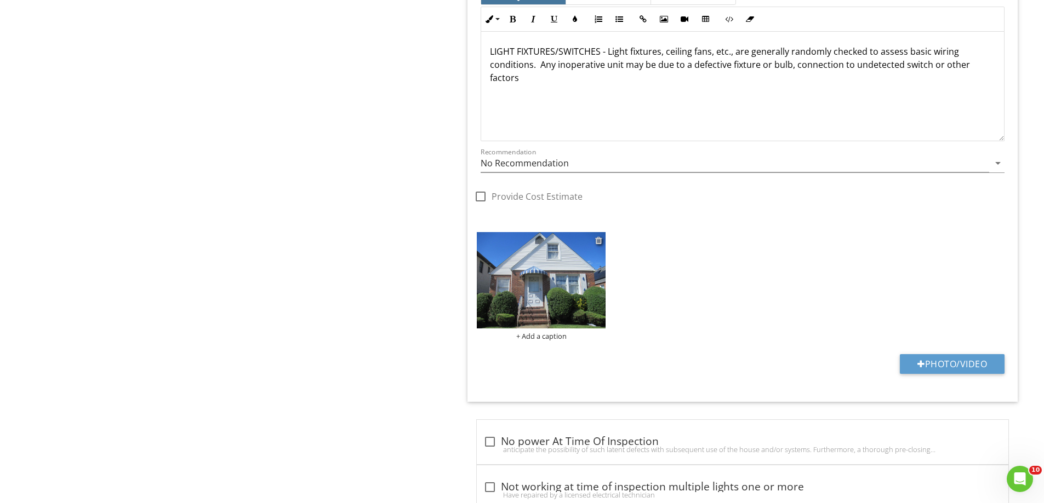
click at [600, 239] on div at bounding box center [598, 240] width 7 height 9
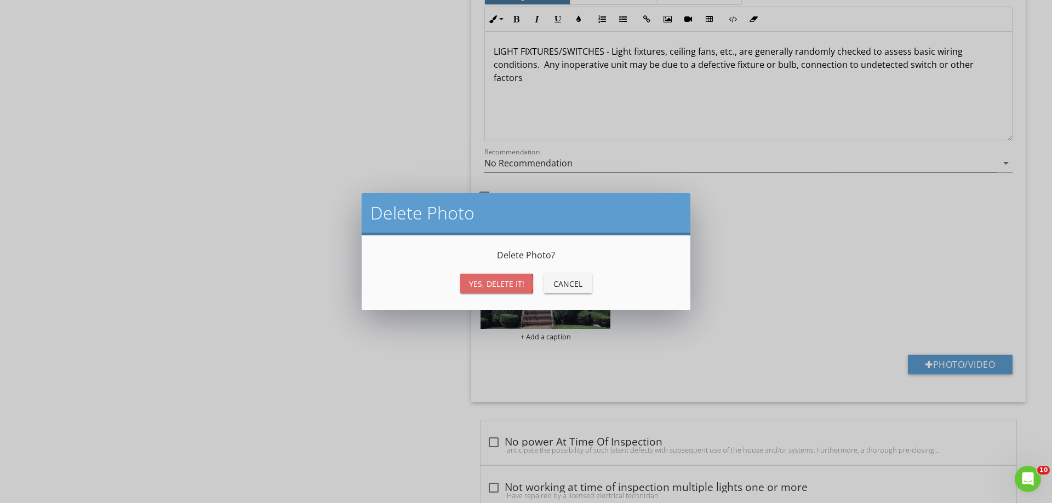
drag, startPoint x: 507, startPoint y: 283, endPoint x: 677, endPoint y: 255, distance: 172.7
click at [507, 283] on div "Yes, Delete it!" at bounding box center [496, 284] width 55 height 12
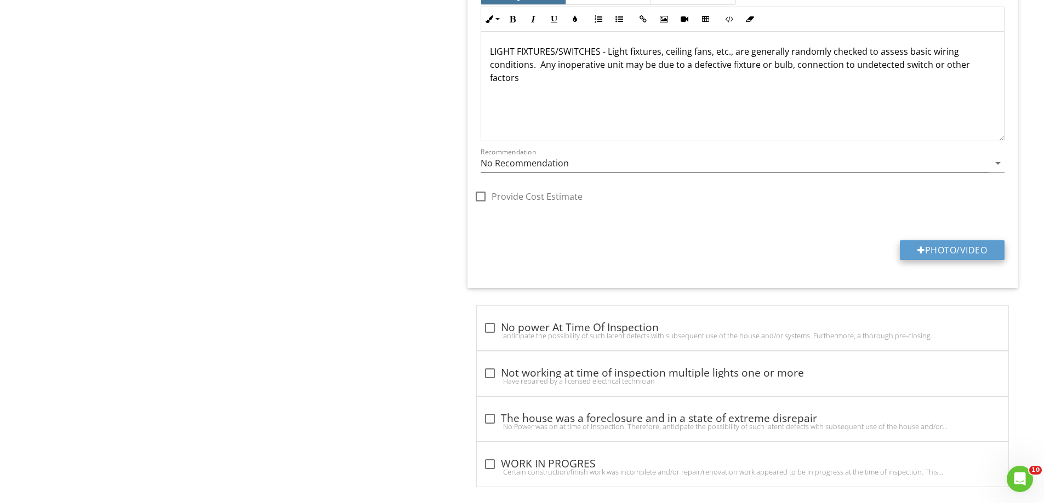
click at [961, 252] on button "Photo/Video" at bounding box center [951, 250] width 105 height 20
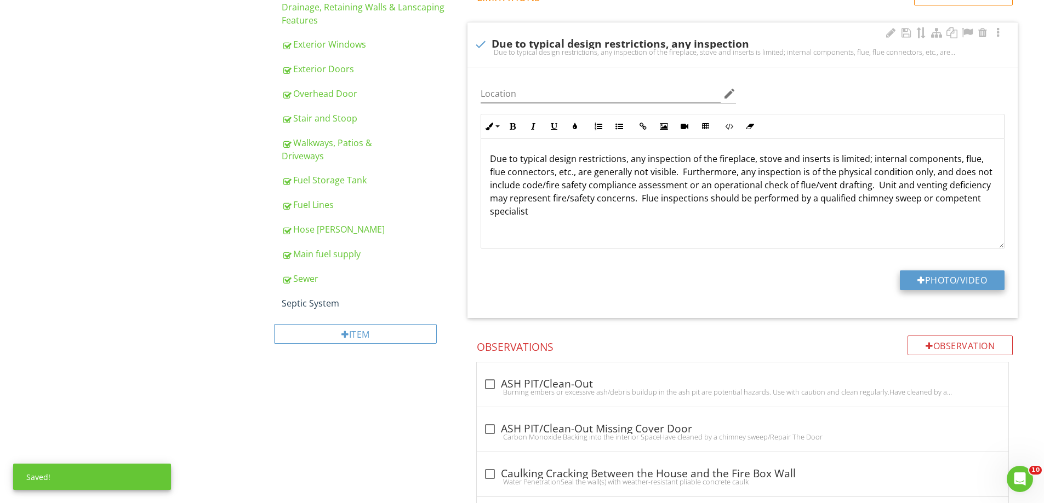
click at [955, 279] on button "Photo/Video" at bounding box center [951, 281] width 105 height 20
type input "C:\fakepath\IMG_4929.JPG"
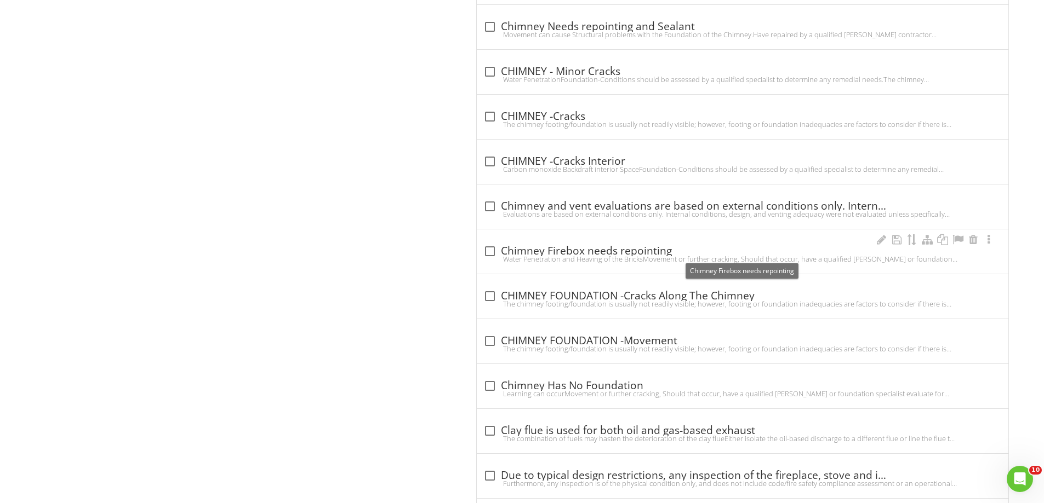
scroll to position [1356, 0]
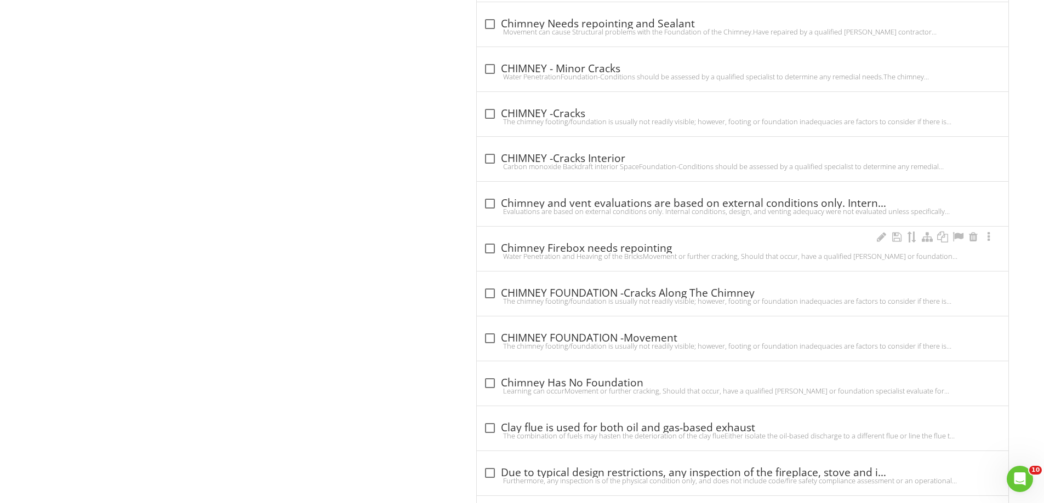
click at [486, 242] on div at bounding box center [489, 248] width 19 height 19
checkbox input "true"
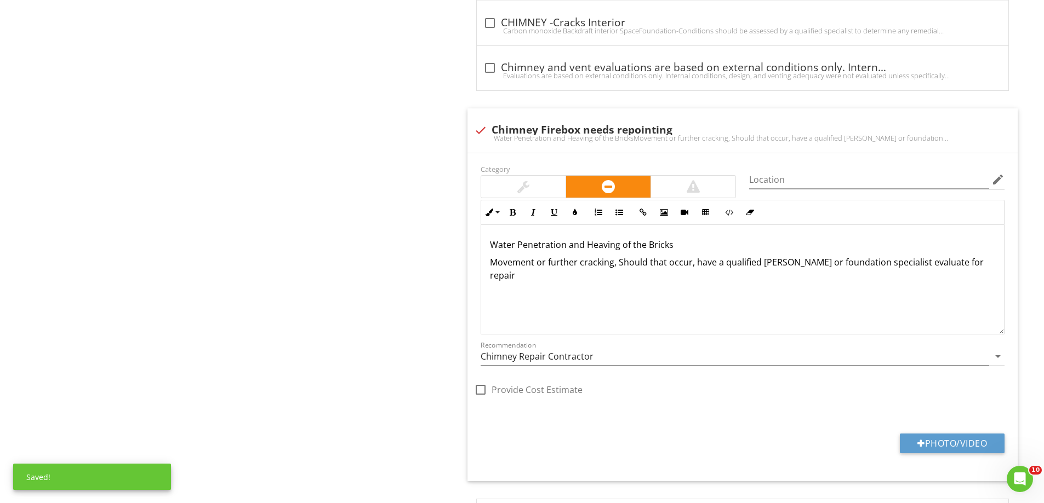
scroll to position [1630, 0]
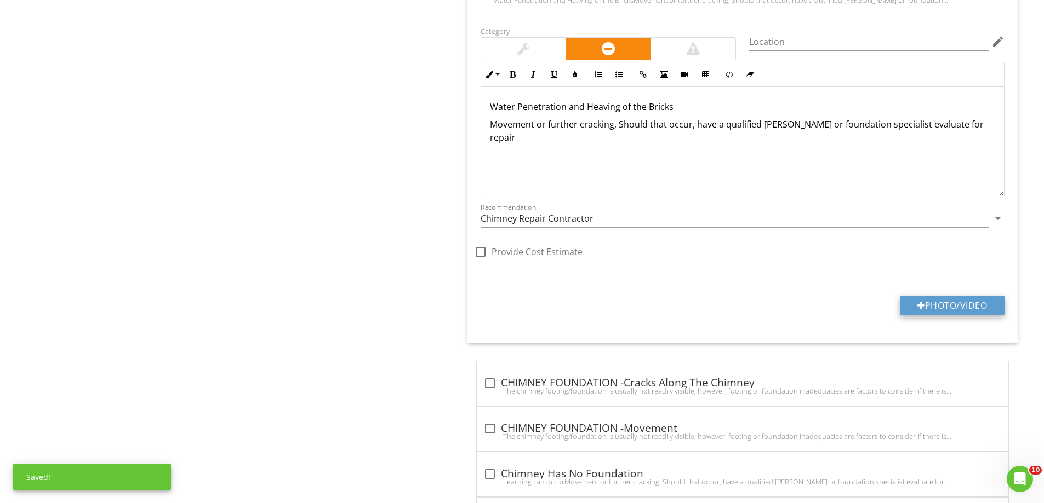
click at [941, 297] on button "Photo/Video" at bounding box center [951, 306] width 105 height 20
type input "C:\fakepath\IMG_4942.JPG"
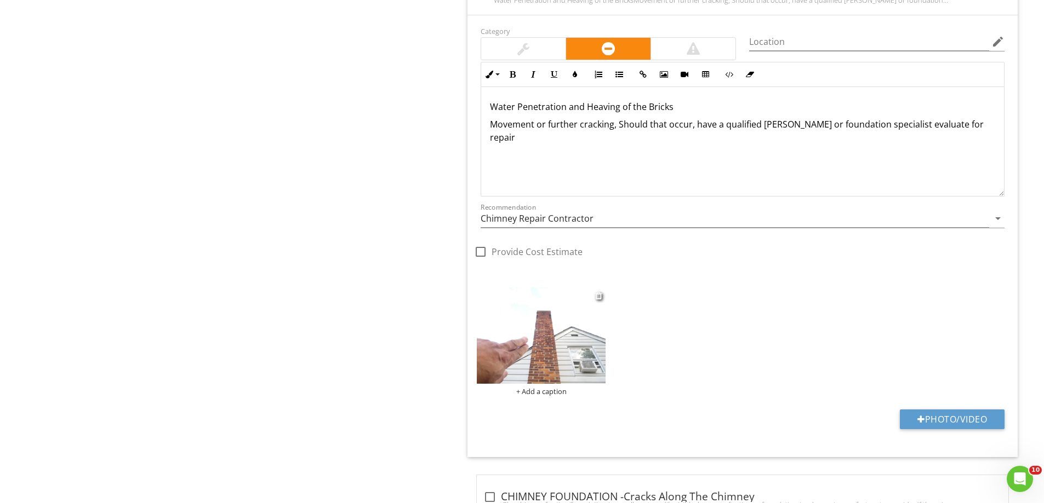
click at [545, 338] on img at bounding box center [541, 336] width 129 height 96
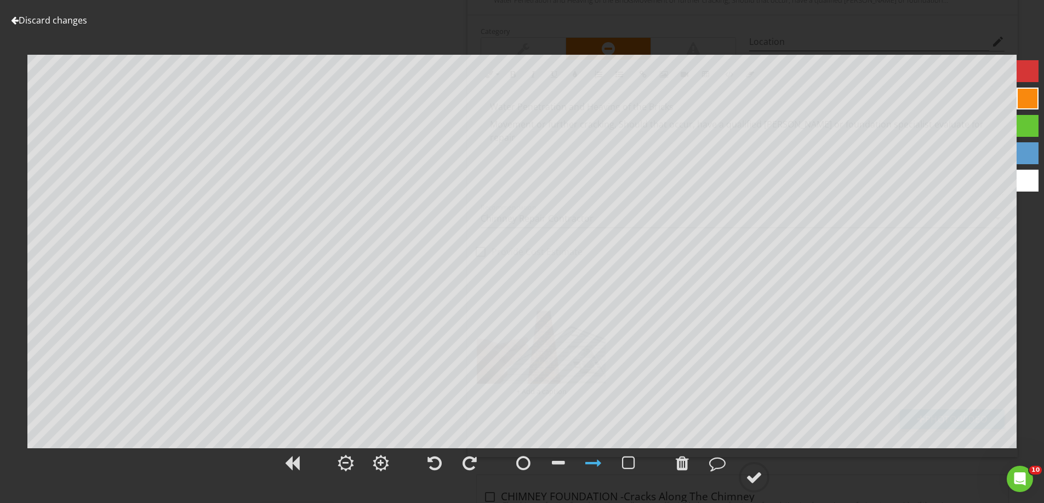
drag, startPoint x: 614, startPoint y: 460, endPoint x: 629, endPoint y: 479, distance: 24.6
click at [614, 460] on div at bounding box center [576, 465] width 138 height 36
click at [626, 472] on div at bounding box center [628, 463] width 27 height 27
click at [745, 481] on circle at bounding box center [754, 477] width 28 height 28
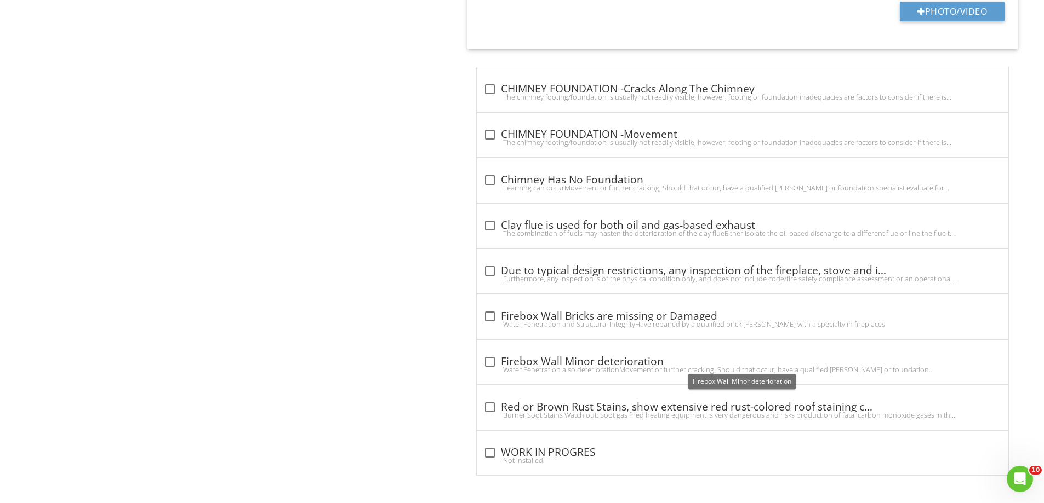
scroll to position [1984, 0]
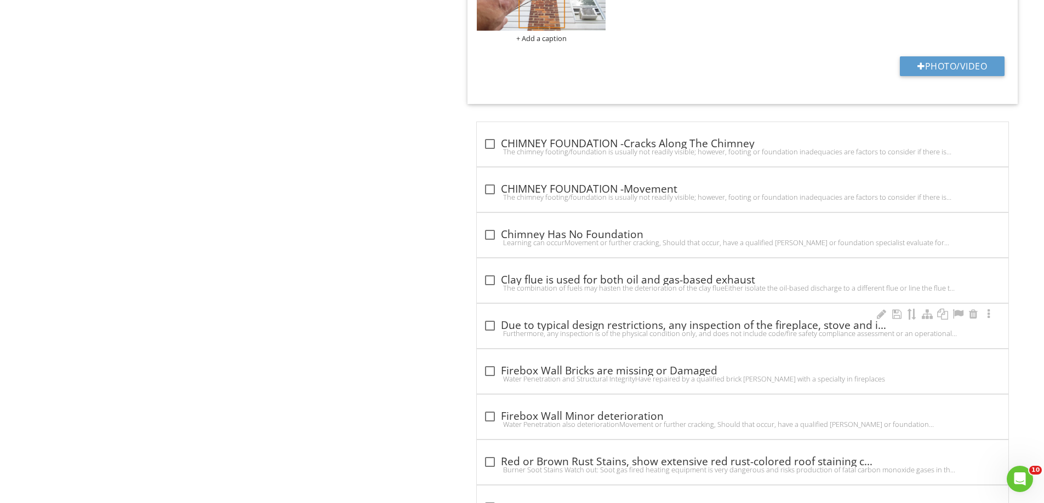
click at [564, 329] on div "Furthermore, any inspection is of the physical condition only, and does not inc…" at bounding box center [742, 333] width 518 height 9
checkbox input "true"
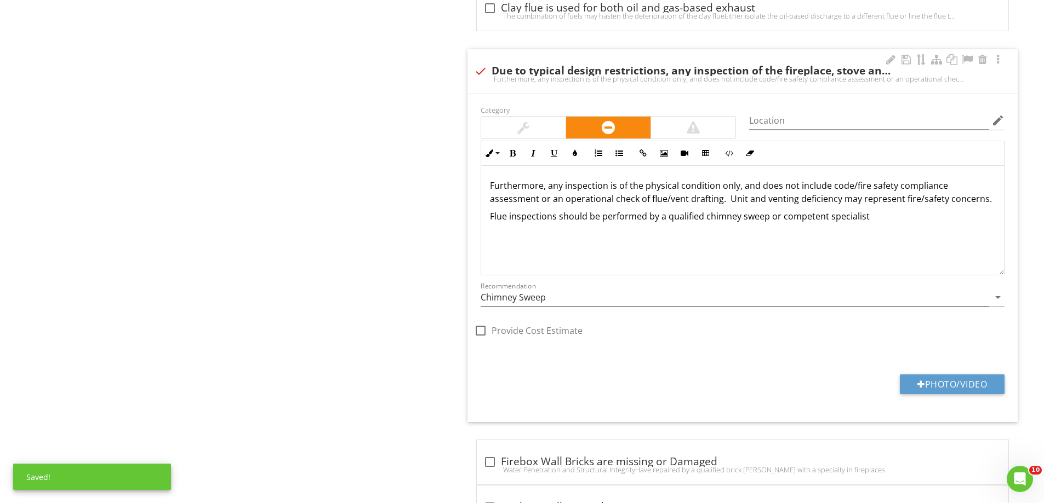
scroll to position [2312, 0]
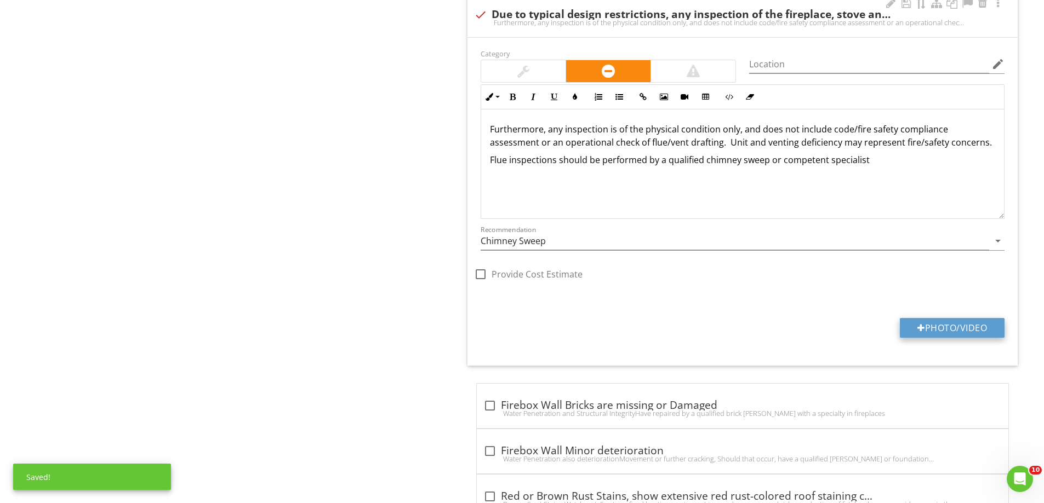
click at [963, 327] on button "Photo/Video" at bounding box center [951, 328] width 105 height 20
type input "C:\fakepath\IMG_4943.JPG"
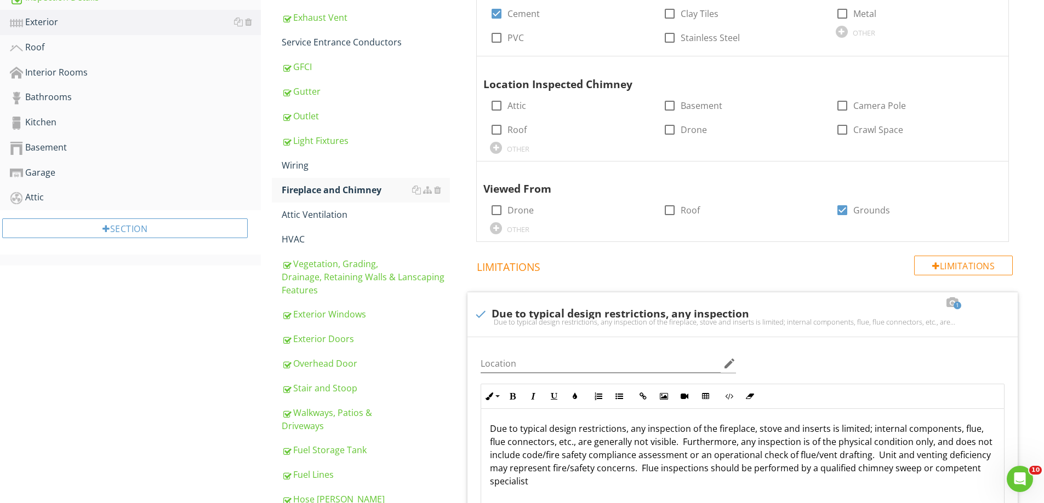
scroll to position [285, 0]
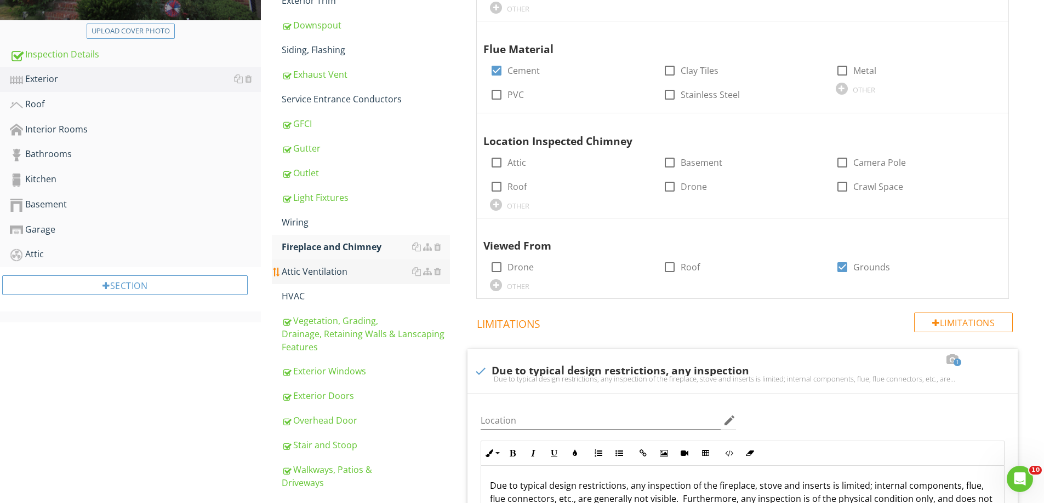
click at [328, 265] on div "Attic Ventilation" at bounding box center [366, 271] width 168 height 13
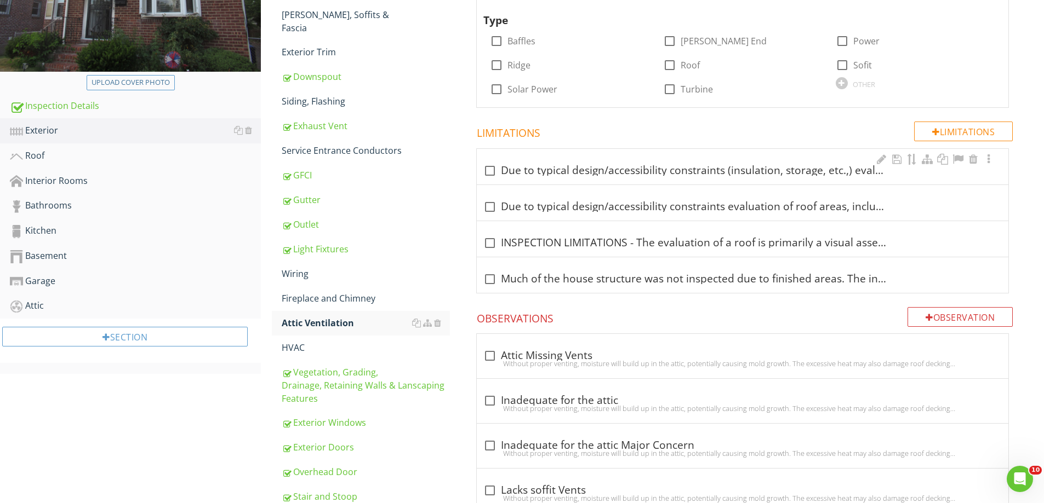
scroll to position [176, 0]
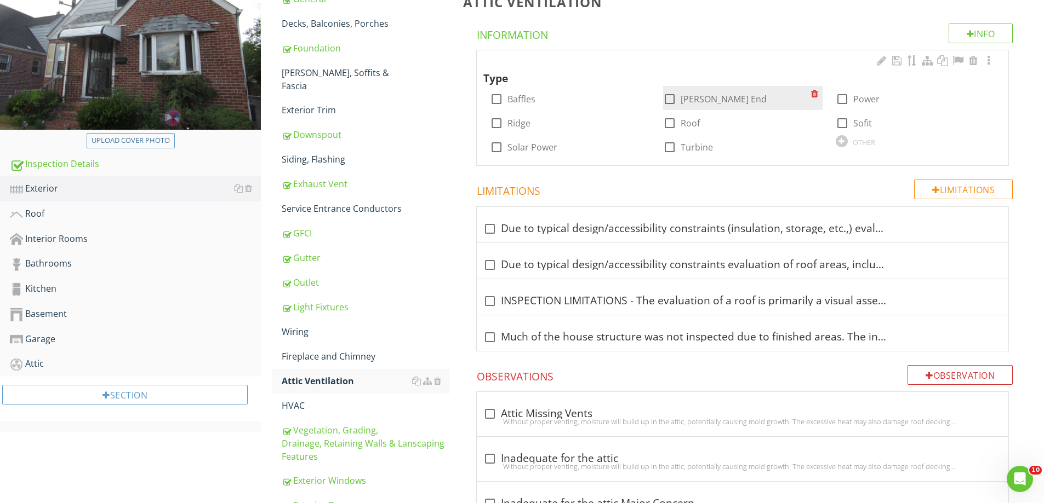
click at [671, 98] on div at bounding box center [669, 99] width 19 height 19
checkbox input "true"
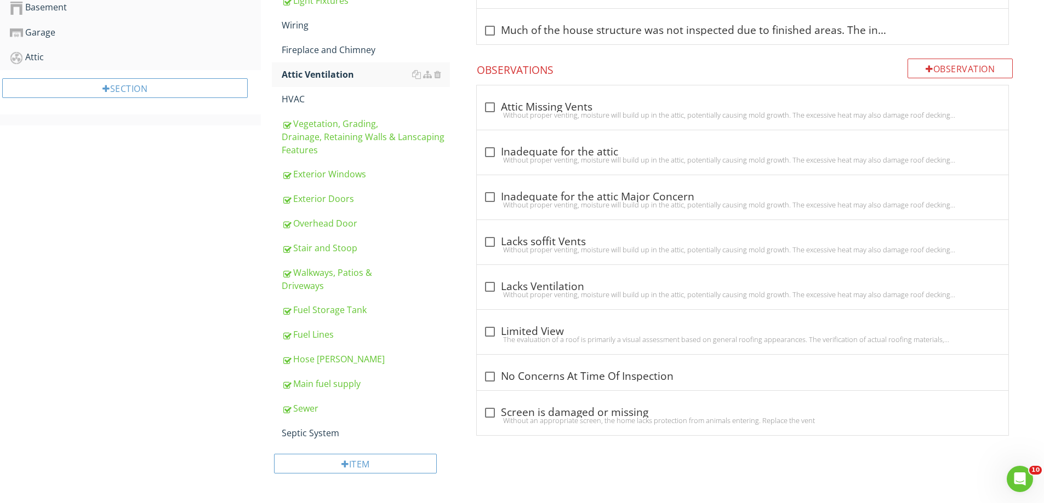
scroll to position [484, 0]
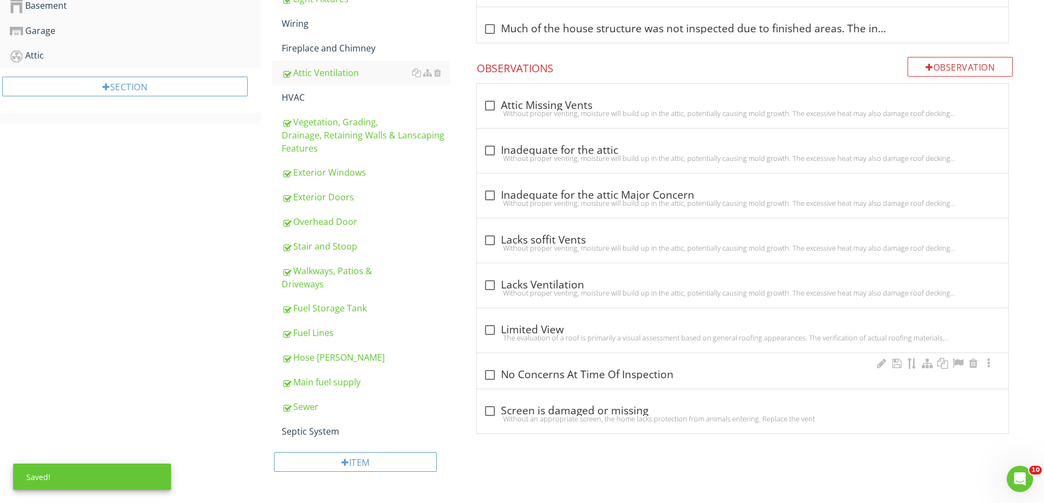
click at [491, 366] on div at bounding box center [489, 375] width 19 height 19
checkbox input "true"
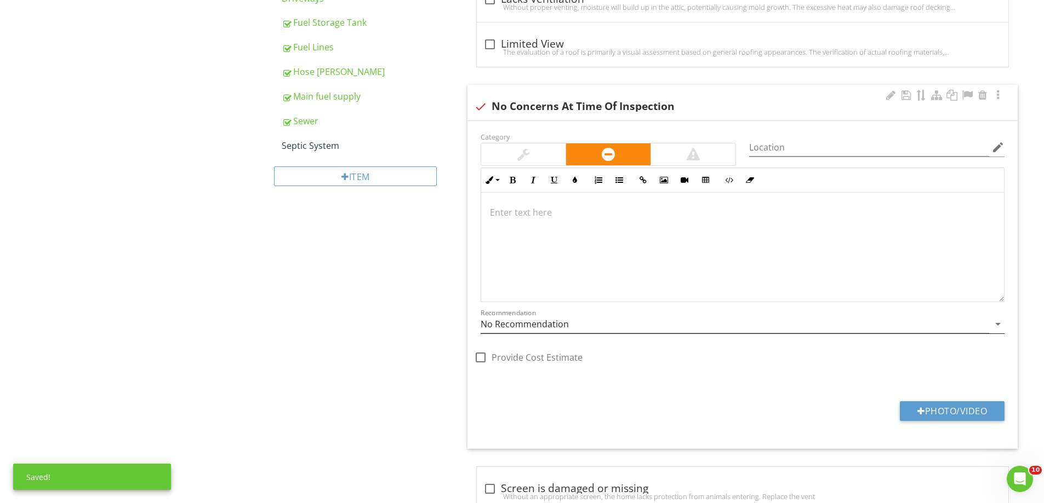
scroll to position [806, 0]
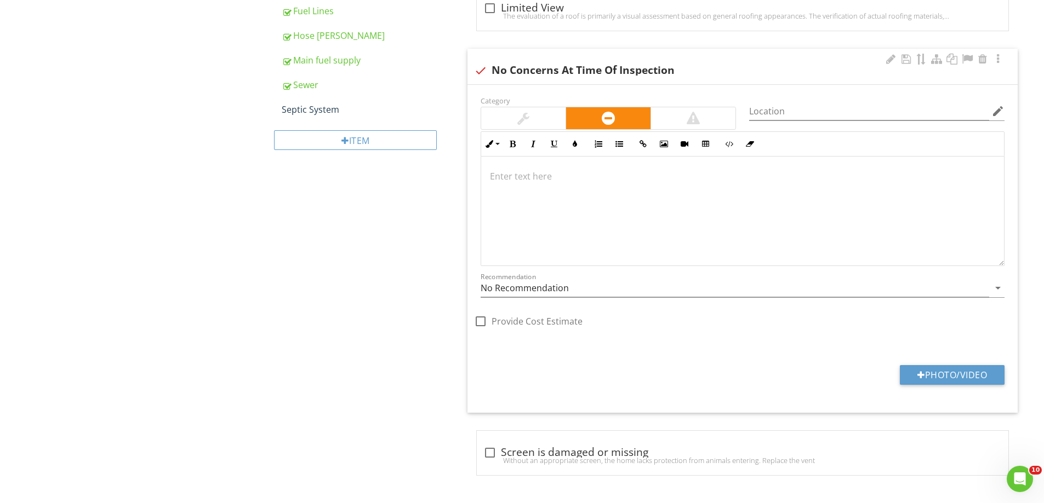
click at [519, 116] on div at bounding box center [523, 118] width 12 height 13
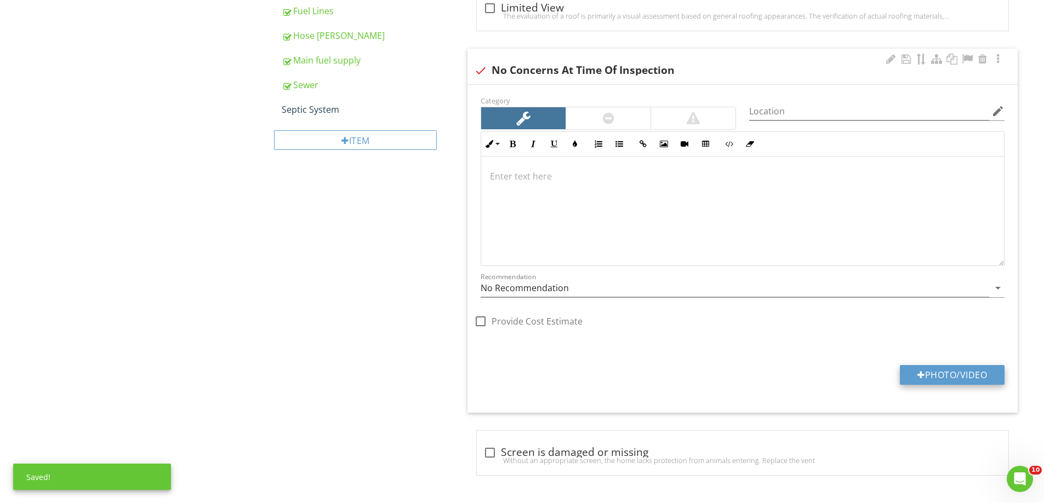
click at [971, 382] on button "Photo/Video" at bounding box center [951, 375] width 105 height 20
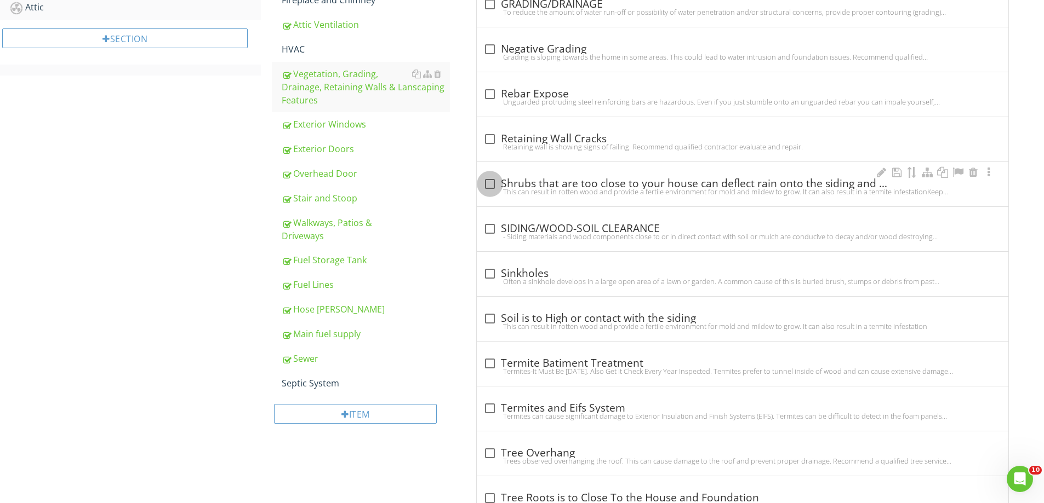
click at [492, 185] on div at bounding box center [489, 184] width 19 height 19
checkbox input "true"
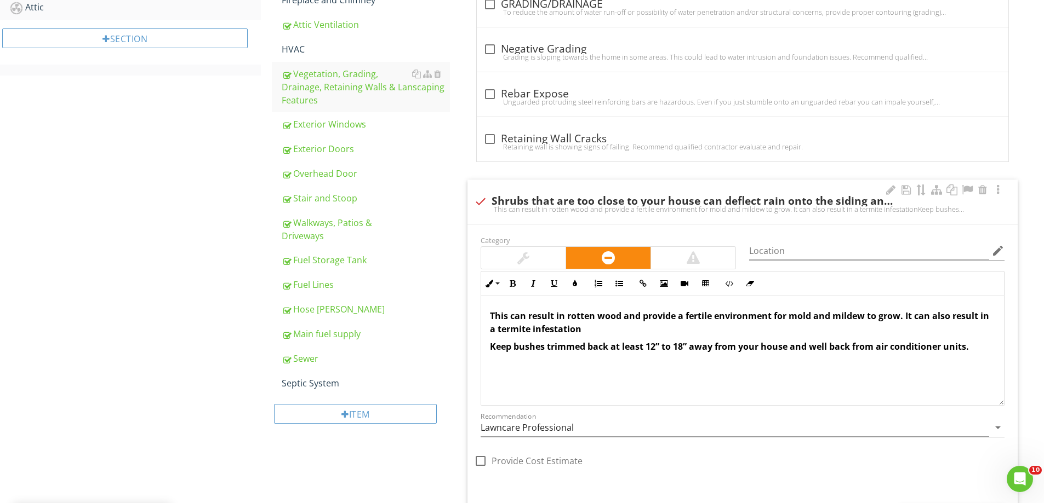
scroll to position [752, 0]
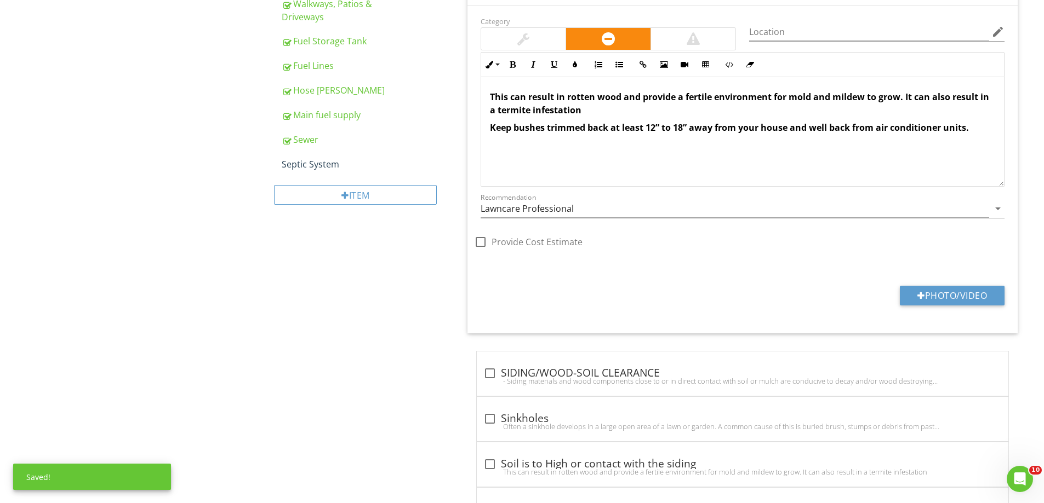
click at [957, 283] on div "Category Location edit Inline Style XLarge Large Normal Small Light Small/Light…" at bounding box center [742, 169] width 550 height 328
click at [956, 296] on button "Photo/Video" at bounding box center [951, 296] width 105 height 20
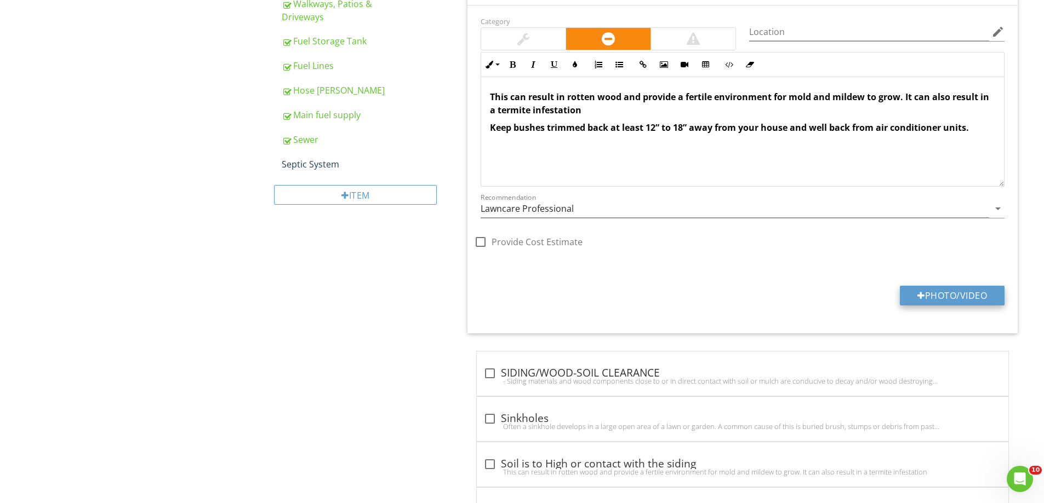
type input "C:\fakepath\IMG_4861.JPG"
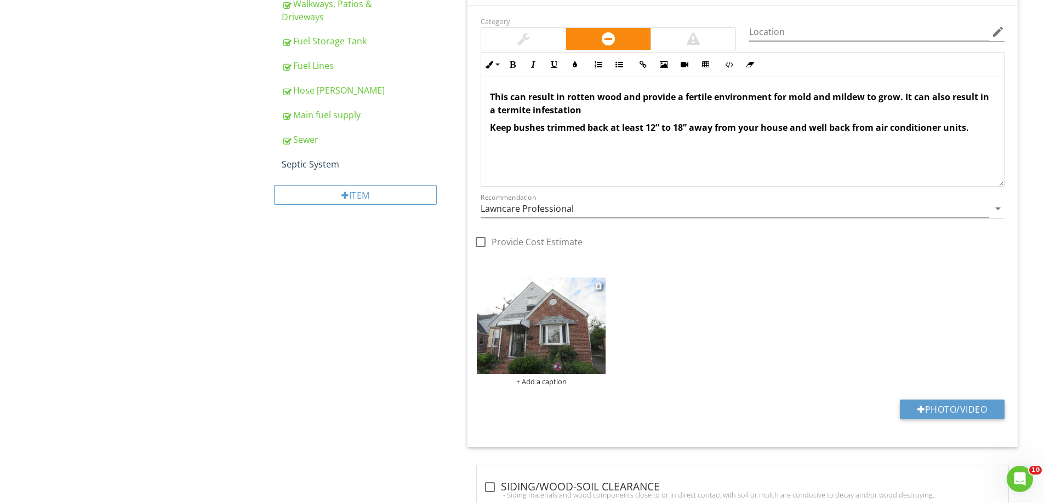
click at [562, 350] on img at bounding box center [541, 326] width 129 height 96
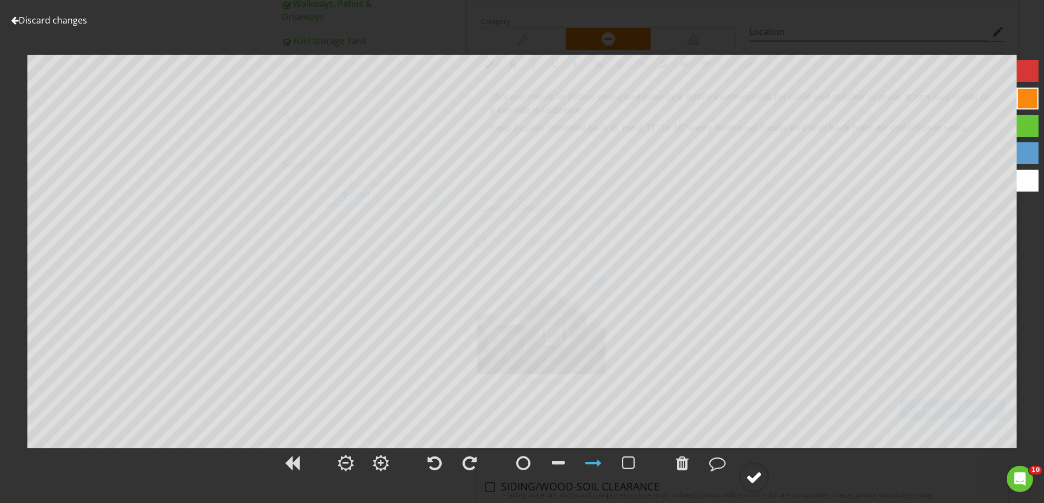
drag, startPoint x: 751, startPoint y: 478, endPoint x: 734, endPoint y: 476, distance: 17.7
click at [750, 478] on div at bounding box center [754, 477] width 16 height 16
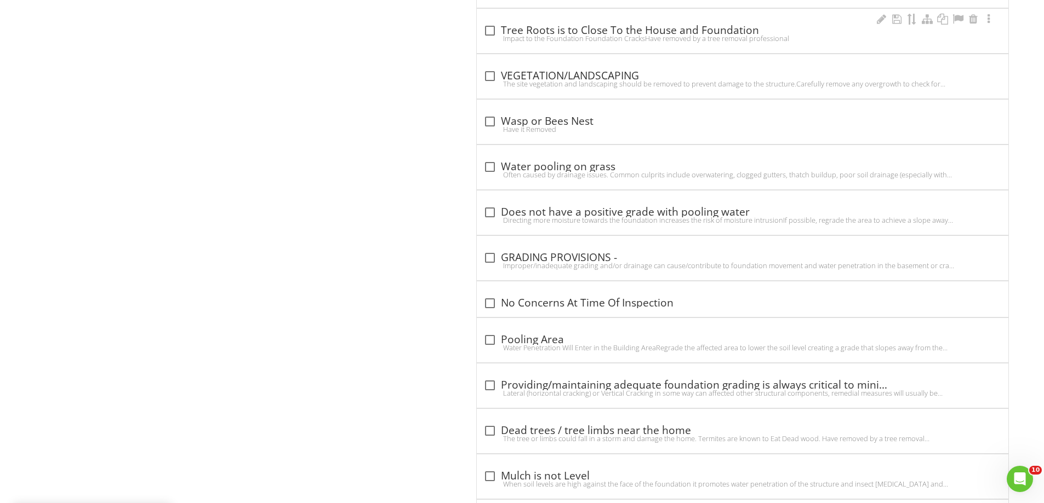
scroll to position [1550, 0]
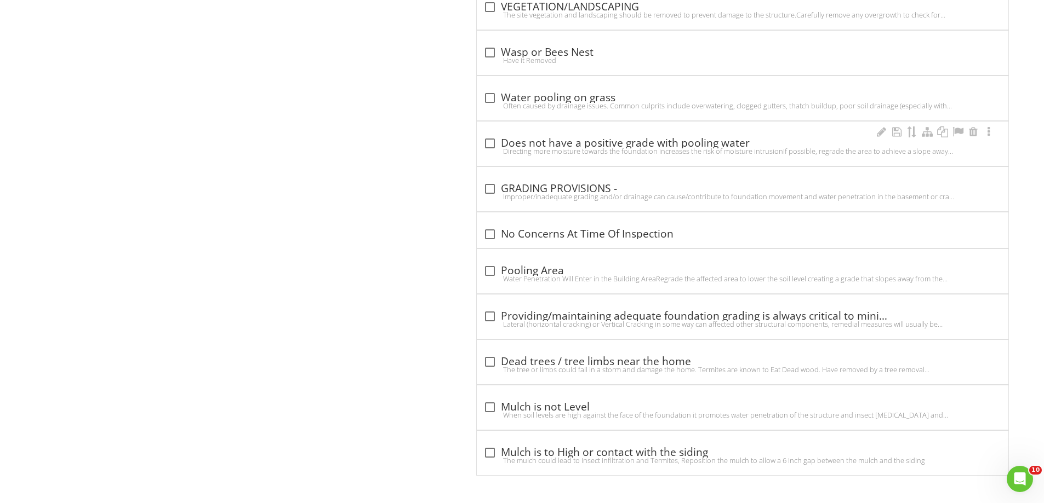
click at [477, 147] on div "check_box_outline_blank Does not have a positive grade with pooling water Direc…" at bounding box center [742, 143] width 532 height 45
click at [674, 138] on div "check_box_outline_blank Does not have a positive grade with pooling water" at bounding box center [742, 143] width 518 height 13
checkbox input "true"
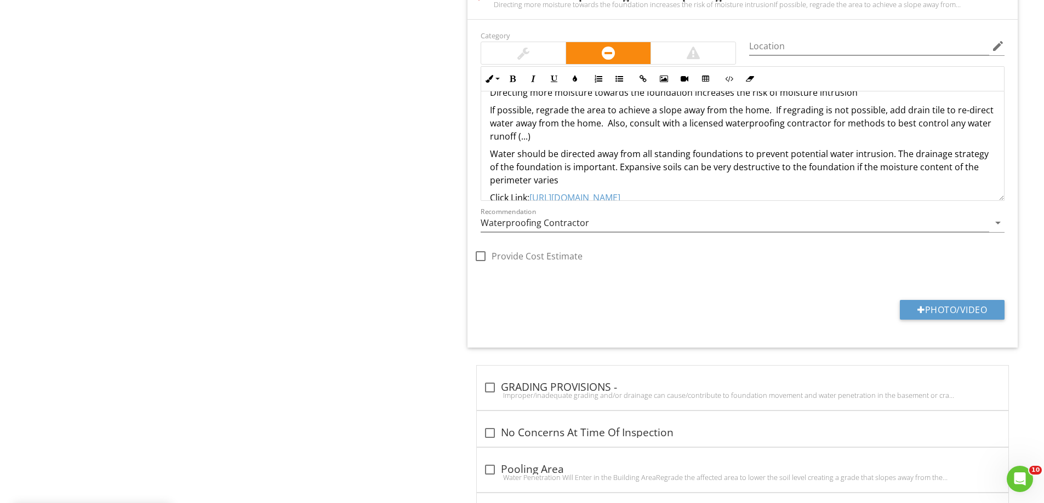
scroll to position [36, 0]
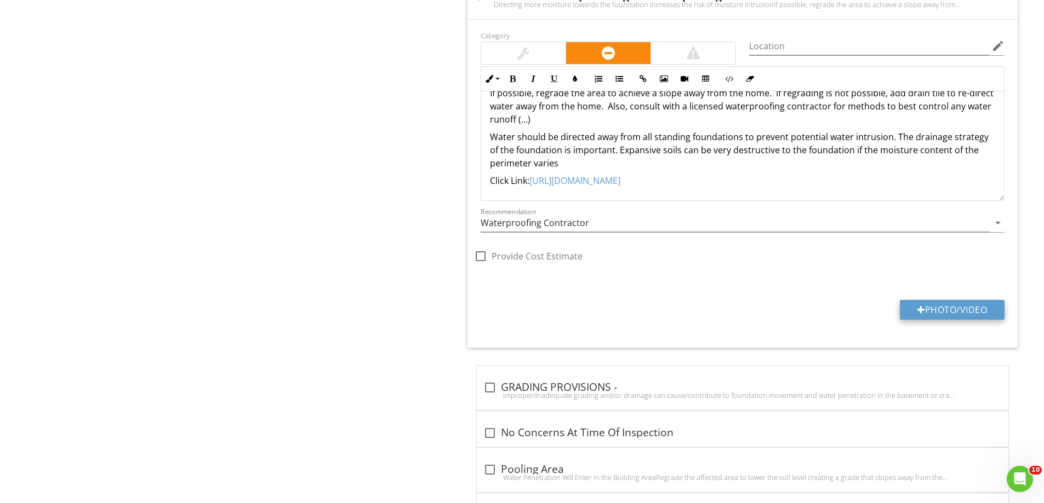
click at [959, 310] on button "Photo/Video" at bounding box center [951, 310] width 105 height 20
type input "C:\fakepath\IMG_4889.JPG"
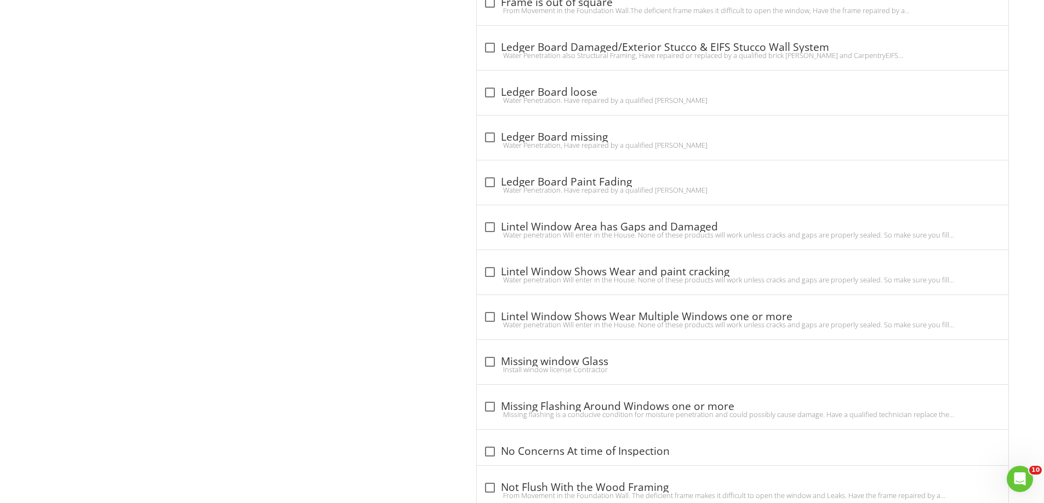
scroll to position [2317, 0]
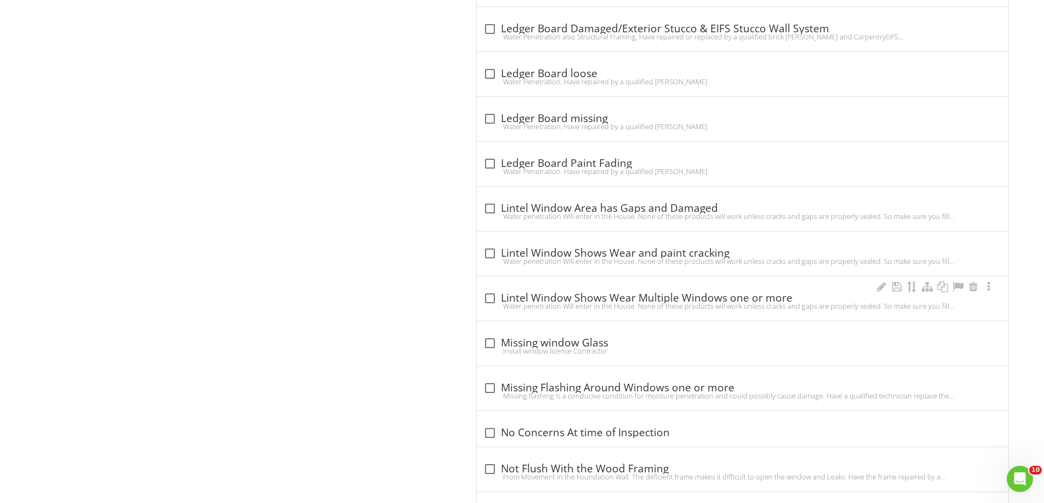
click at [490, 297] on div at bounding box center [489, 298] width 19 height 19
checkbox input "true"
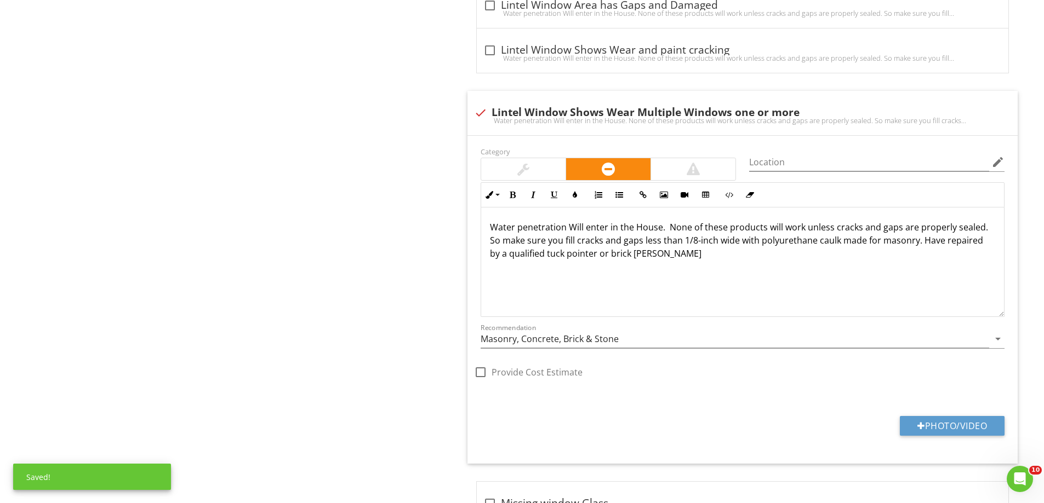
scroll to position [2646, 0]
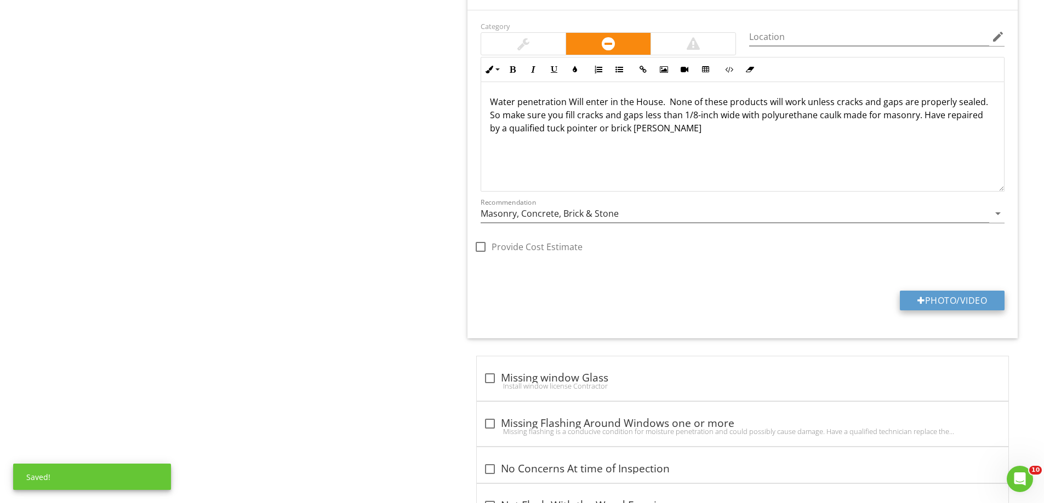
click at [976, 294] on button "Photo/Video" at bounding box center [951, 301] width 105 height 20
type input "C:\fakepath\IMG_4896.JPG"
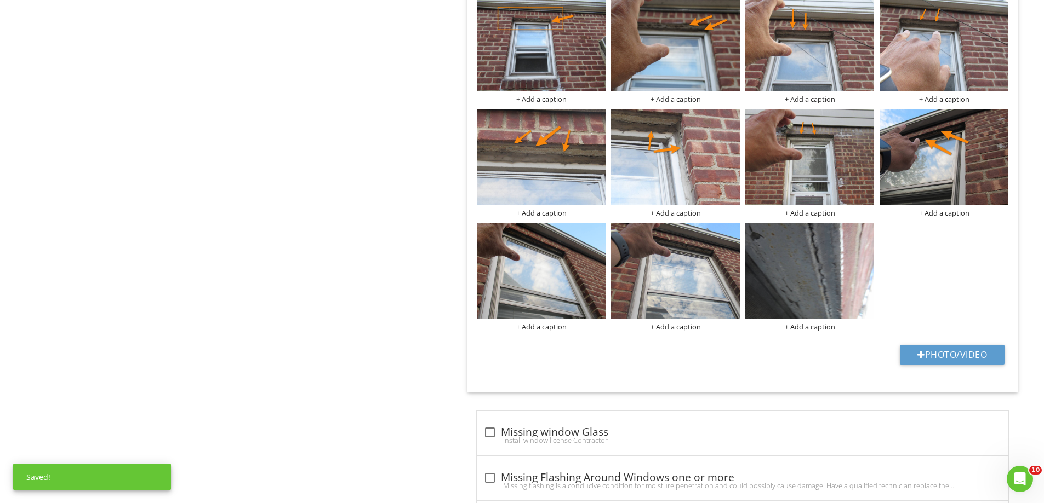
scroll to position [3029, 0]
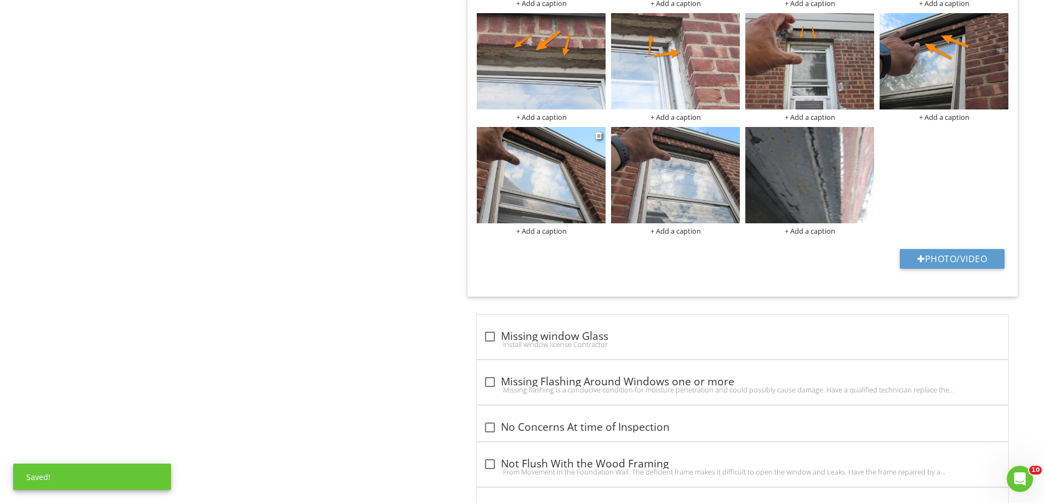
click at [558, 174] on img at bounding box center [541, 175] width 129 height 96
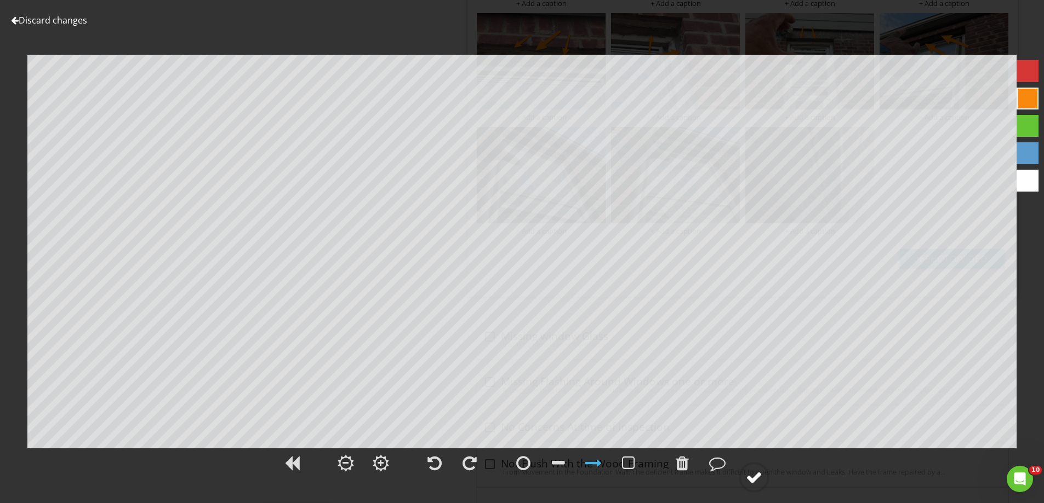
click at [751, 468] on circle at bounding box center [754, 477] width 28 height 28
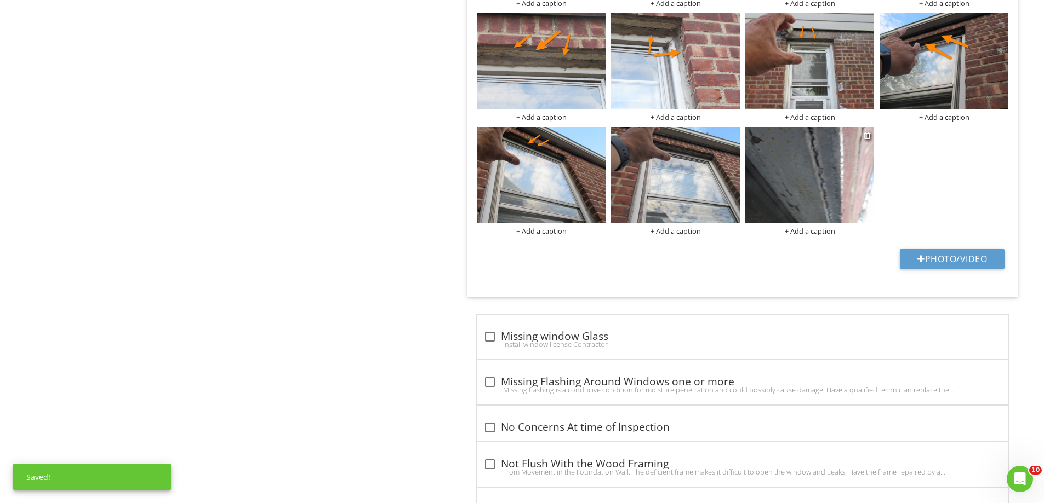
click at [784, 173] on img at bounding box center [809, 175] width 129 height 96
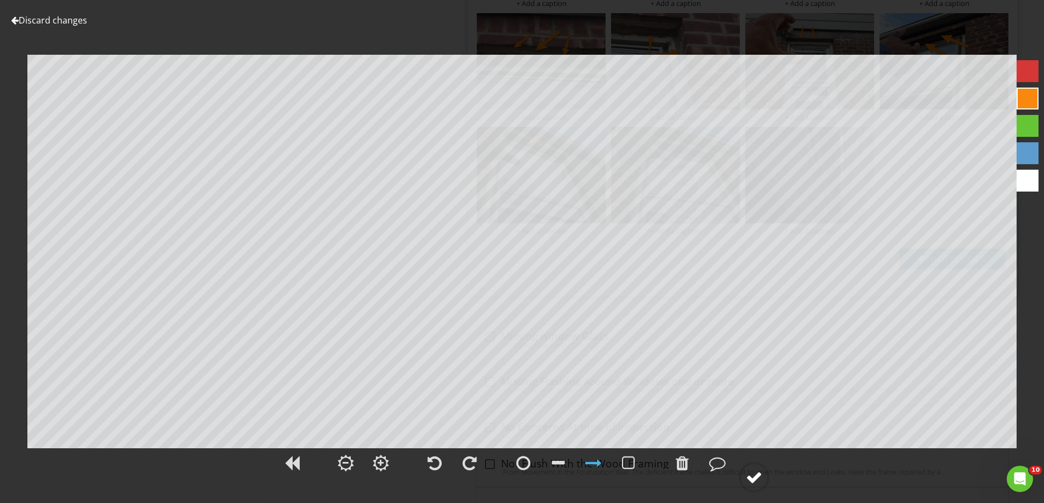
click at [758, 478] on div at bounding box center [754, 477] width 16 height 16
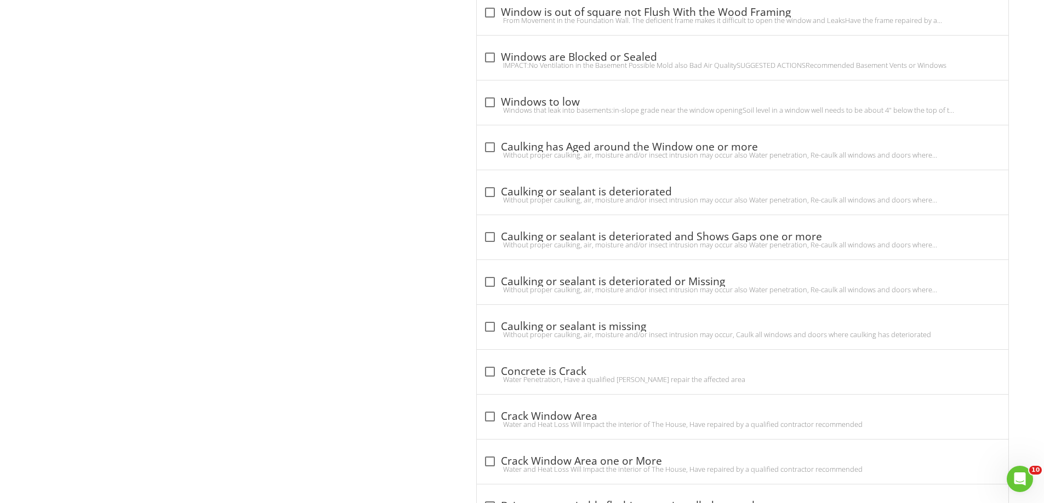
scroll to position [1167, 0]
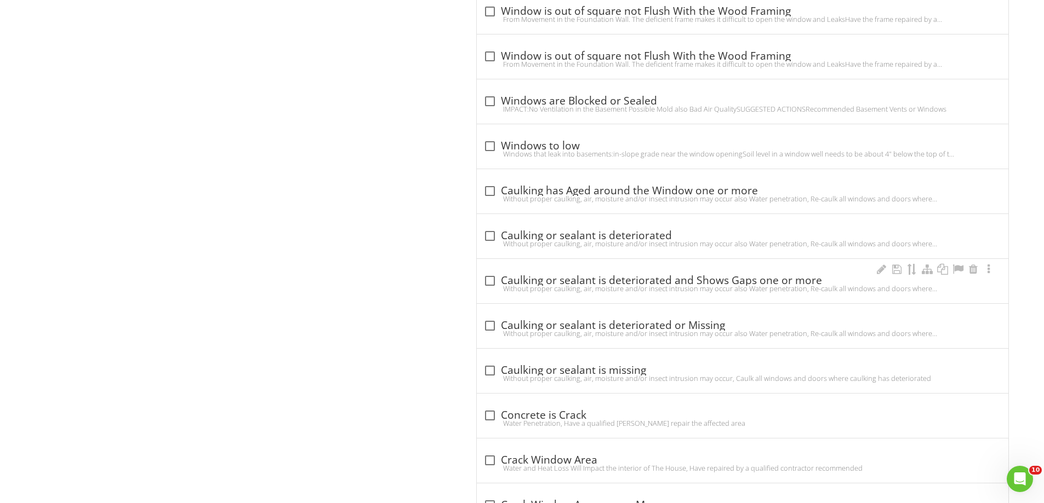
click at [680, 287] on div "Without proper caulking, air, moisture and/or insect intrusion may occur also W…" at bounding box center [742, 288] width 518 height 9
checkbox input "true"
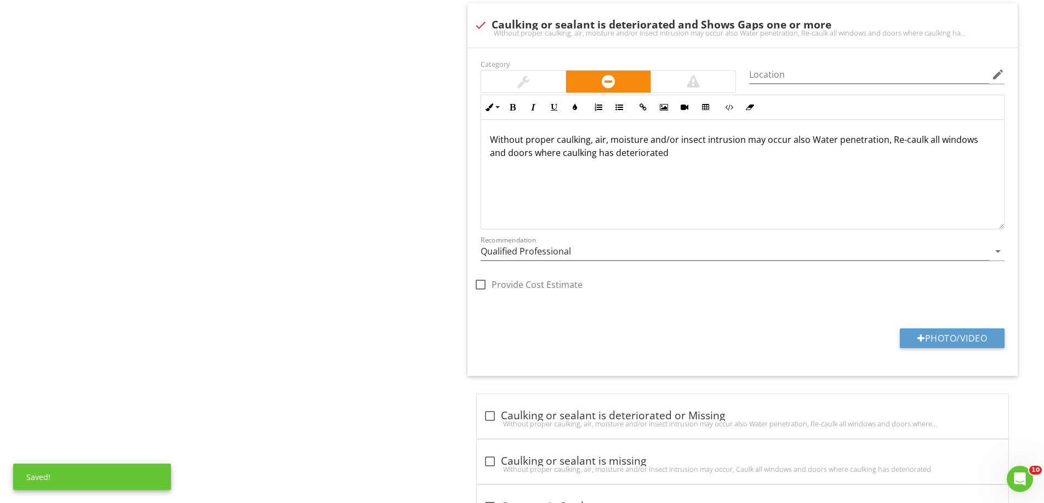
scroll to position [1441, 0]
click at [956, 339] on button "Photo/Video" at bounding box center [951, 338] width 105 height 20
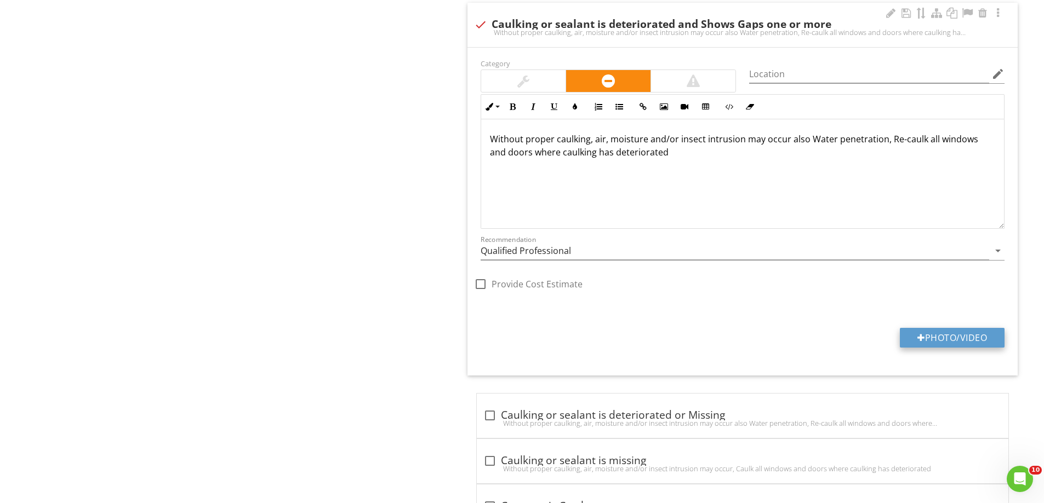
type input "C:\fakepath\IMG_4877.JPG"
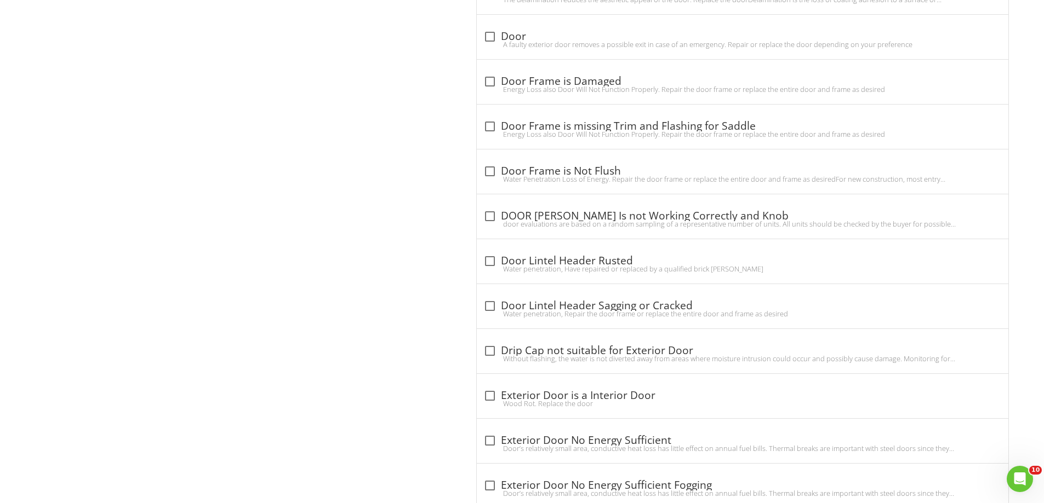
scroll to position [1567, 0]
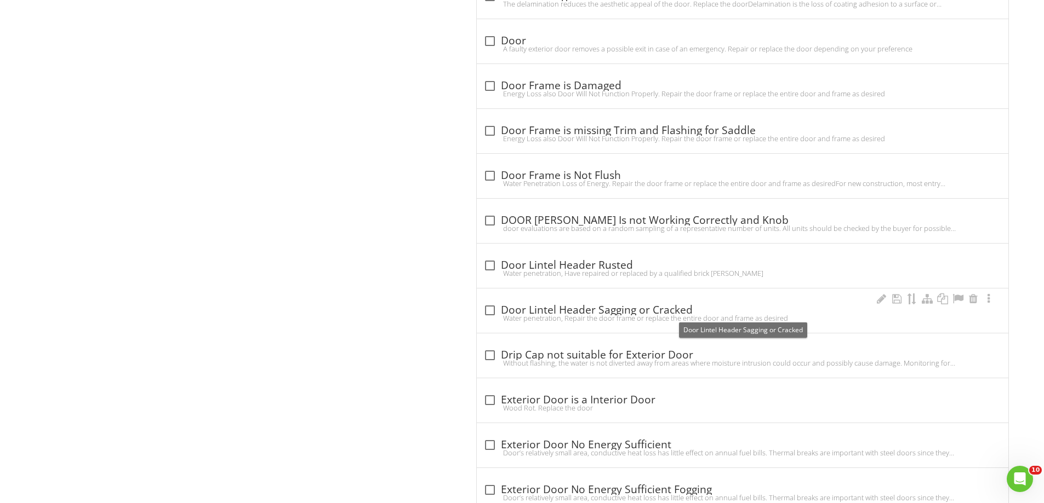
click at [501, 312] on div "check_box_outline_blank Door Lintel Header Sagging or Cracked" at bounding box center [742, 310] width 518 height 13
click at [501, 312] on div "check_box_outline_blank Door Lintel Header Sagging or Cracked Water penetration…" at bounding box center [742, 311] width 531 height 44
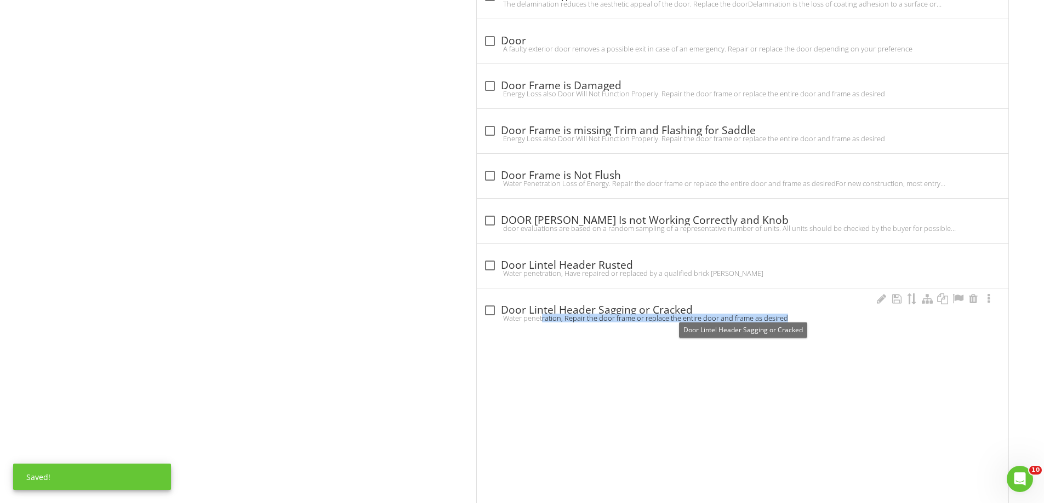
click at [501, 312] on div "check_box_outline_blank Door Lintel Header Sagging or Cracked" at bounding box center [742, 310] width 518 height 13
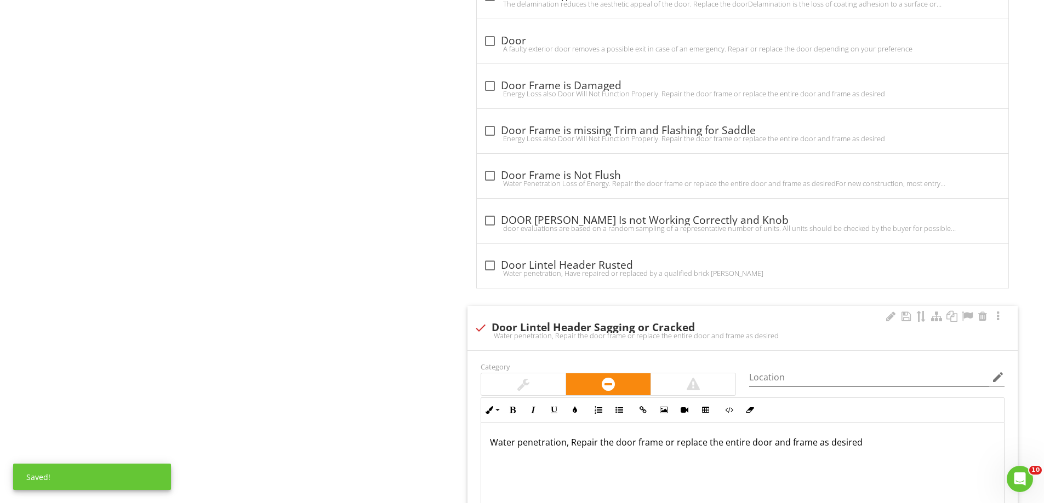
click at [497, 325] on div "check Door Lintel Header Sagging or Cracked" at bounding box center [742, 328] width 537 height 13
checkbox input "true"
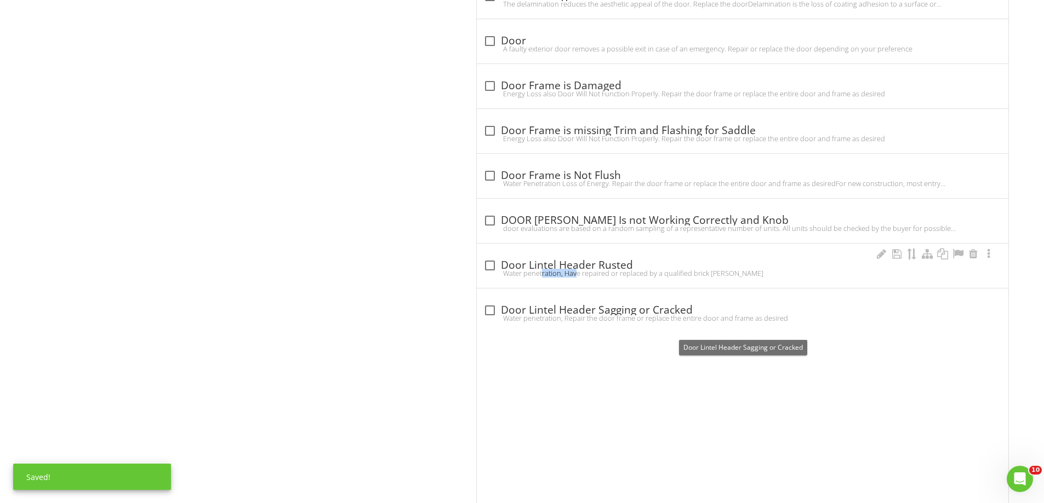
click at [541, 268] on div "check_box_outline_blank Door Lintel Header Rusted Water penetration, Have repai…" at bounding box center [742, 269] width 518 height 24
checkbox input "true"
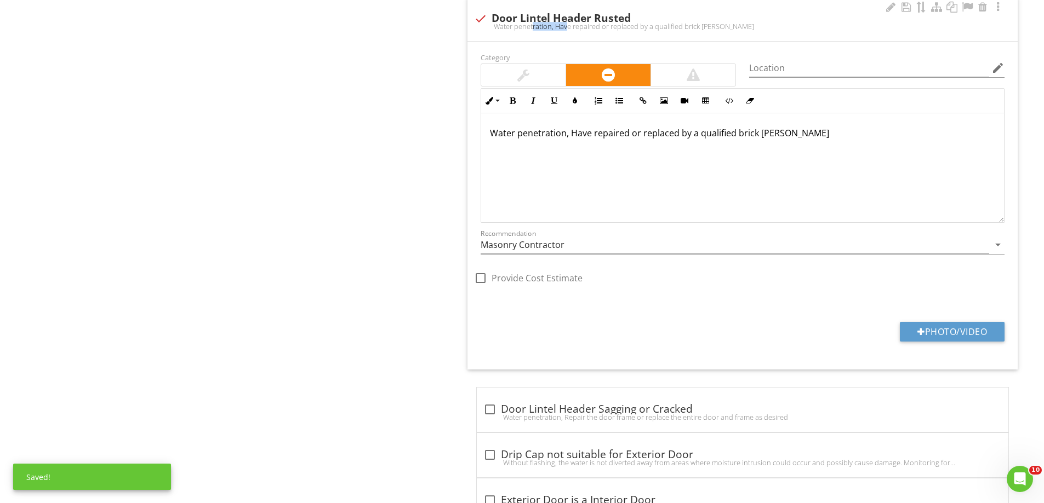
scroll to position [1841, 0]
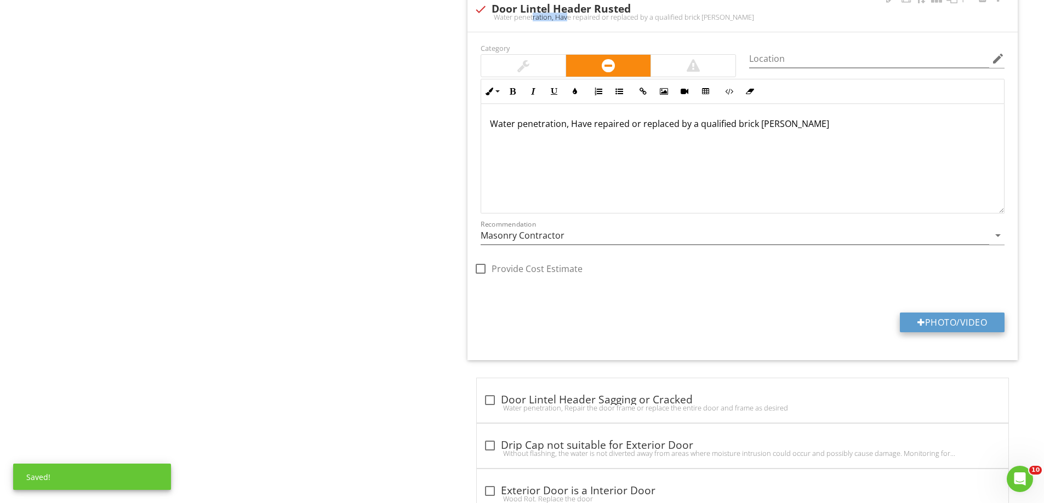
click at [977, 318] on button "Photo/Video" at bounding box center [951, 323] width 105 height 20
type input "C:\fakepath\IMG_4906.JPG"
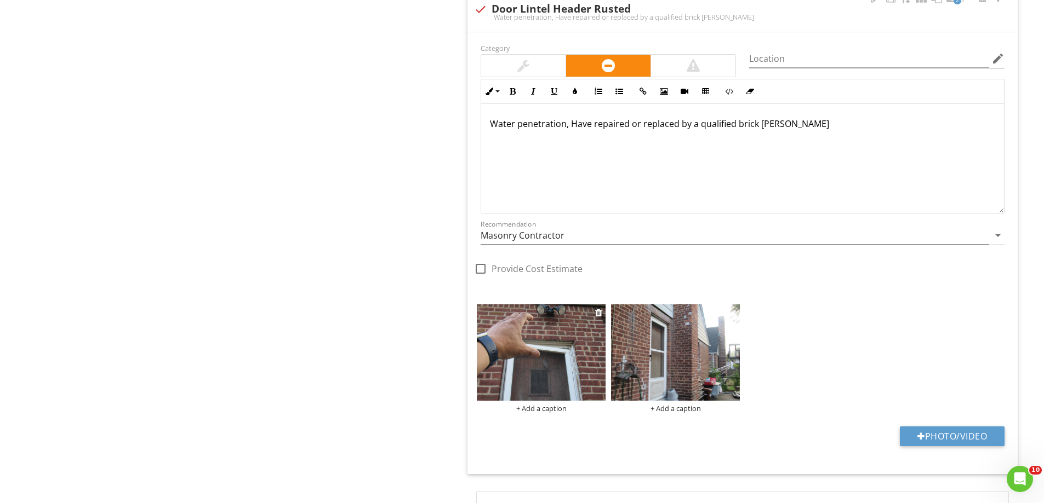
click at [516, 346] on img at bounding box center [541, 353] width 129 height 96
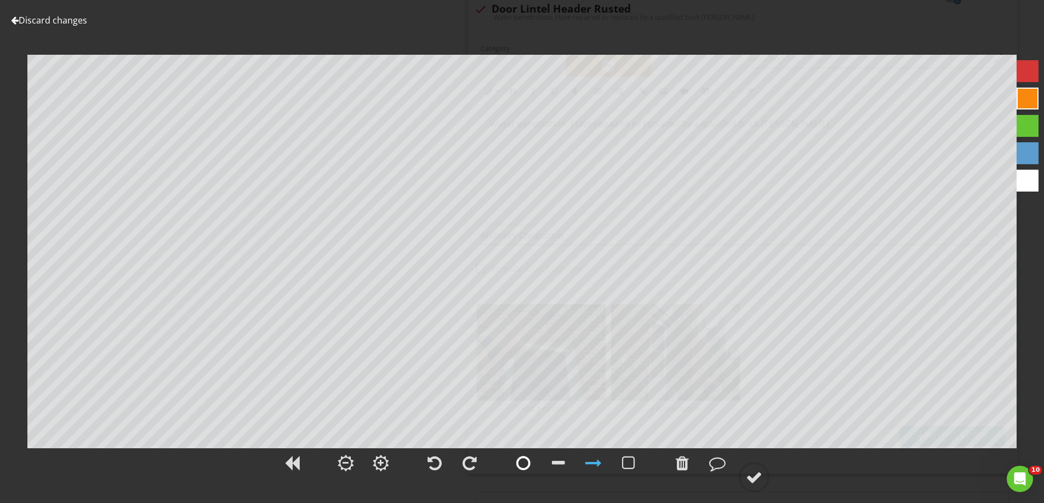
click at [520, 471] on div at bounding box center [523, 463] width 14 height 16
click at [753, 479] on div at bounding box center [754, 477] width 16 height 16
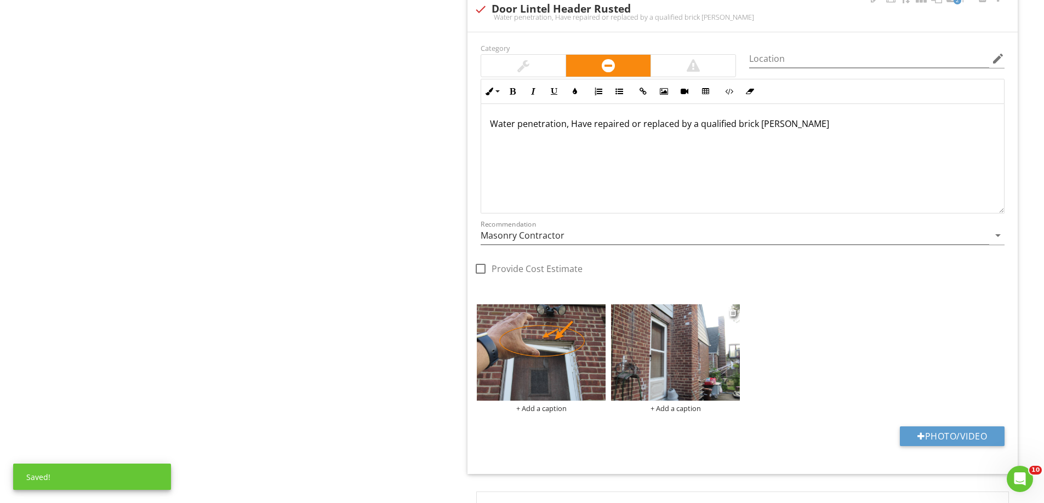
click at [681, 355] on img at bounding box center [675, 353] width 129 height 96
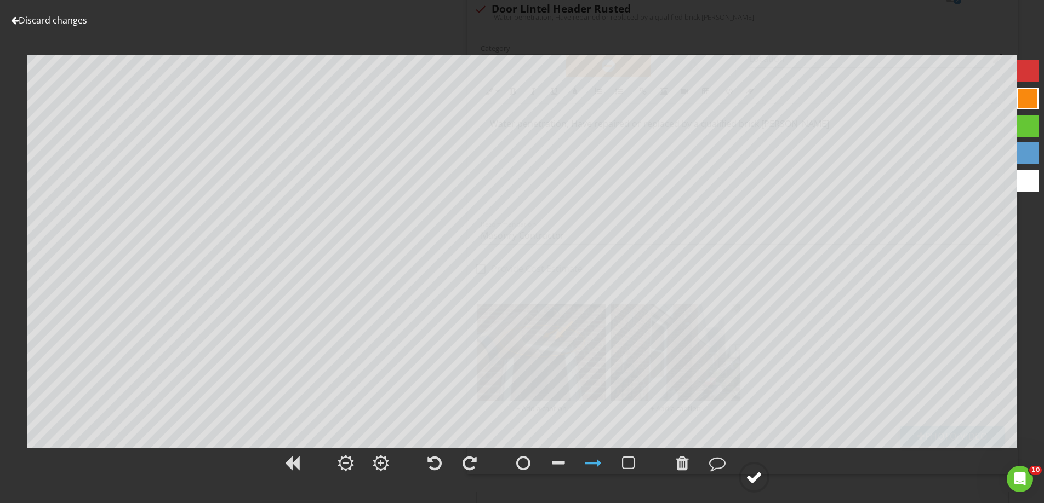
click at [747, 474] on div at bounding box center [754, 477] width 16 height 16
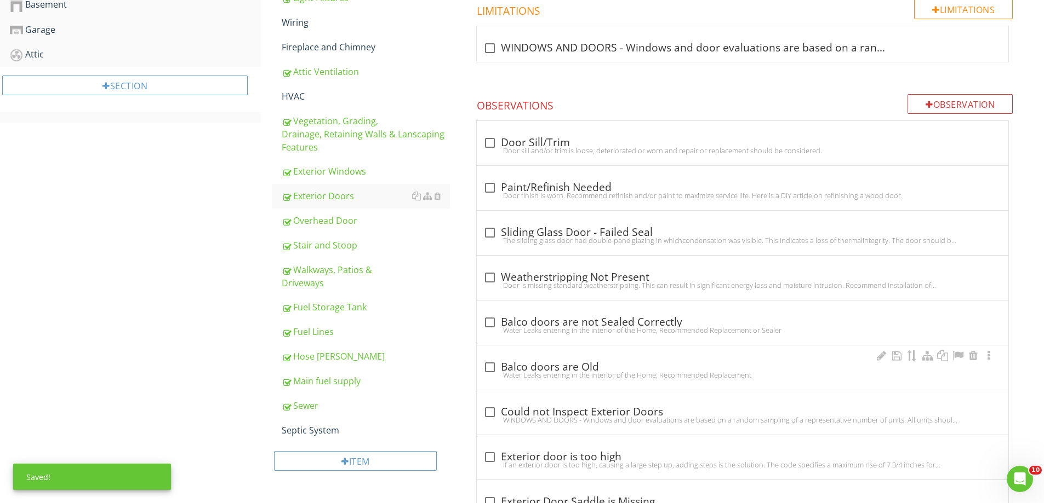
scroll to position [471, 0]
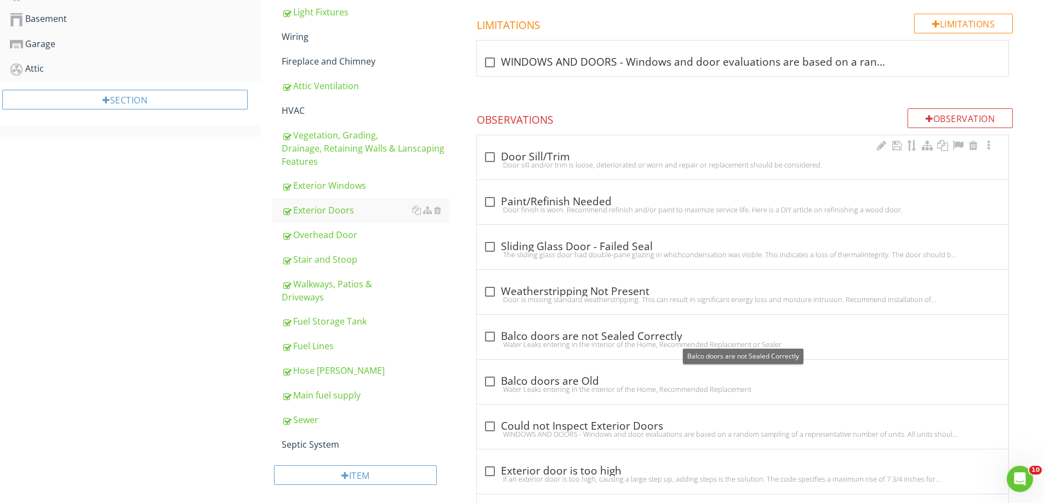
click at [577, 146] on div "check_box_outline_blank Door Sill/Trim Door sill and/or trim is loose, deterior…" at bounding box center [742, 157] width 531 height 44
checkbox input "true"
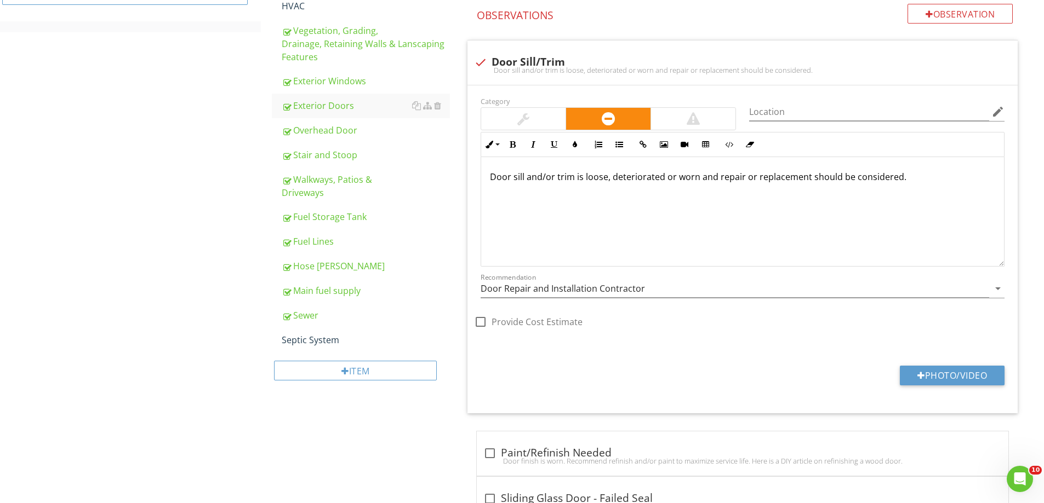
scroll to position [635, 0]
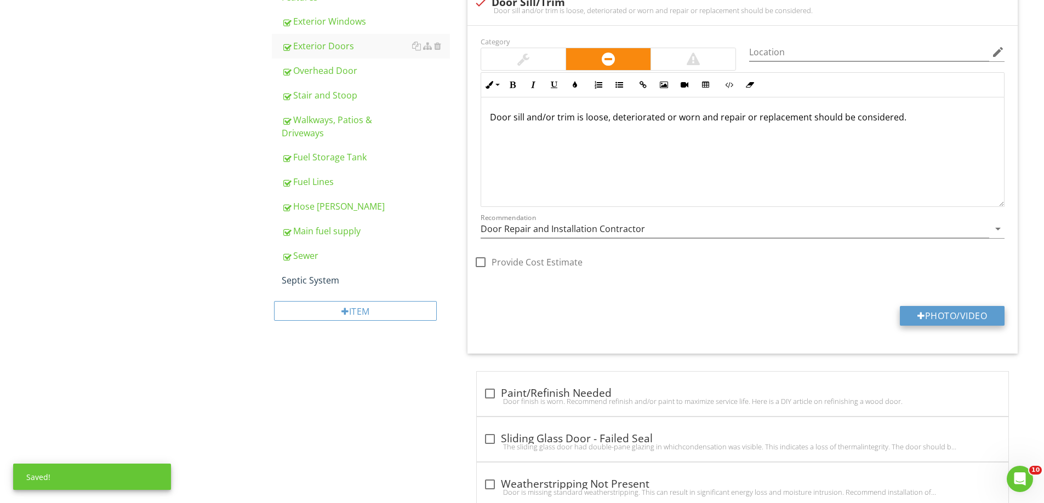
click at [962, 316] on button "Photo/Video" at bounding box center [951, 316] width 105 height 20
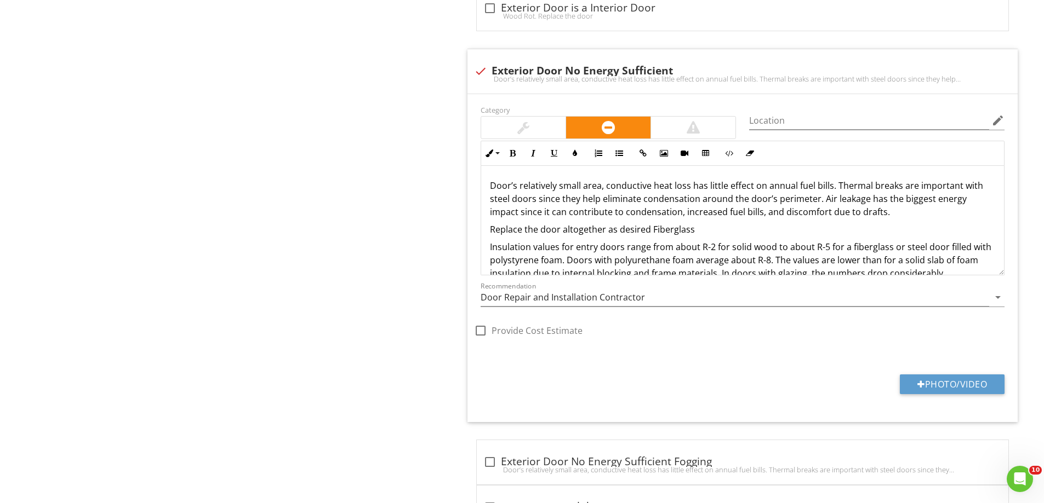
scroll to position [1, 0]
type input "C:\fakepath\IMG_4904.JPG"
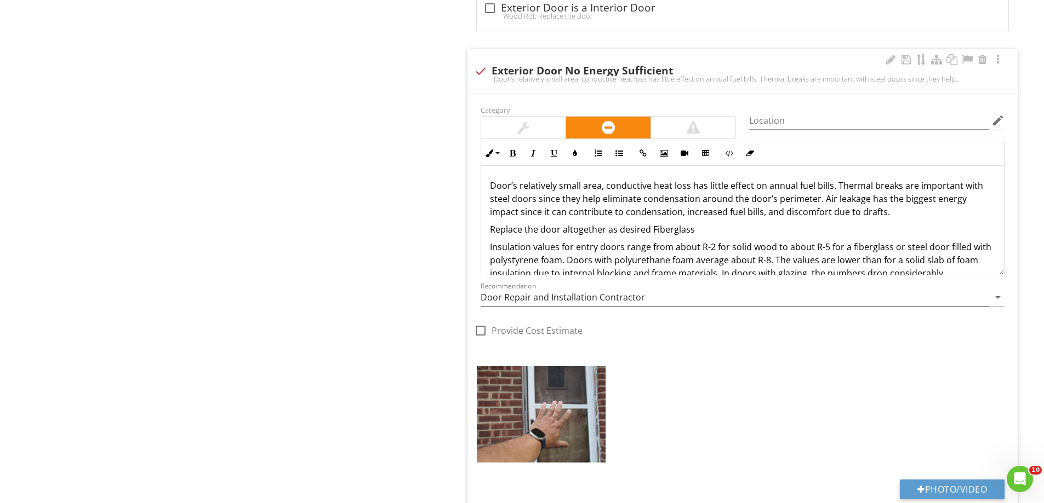
drag, startPoint x: 681, startPoint y: 121, endPoint x: 662, endPoint y: 128, distance: 20.5
click at [682, 122] on div at bounding box center [693, 128] width 84 height 22
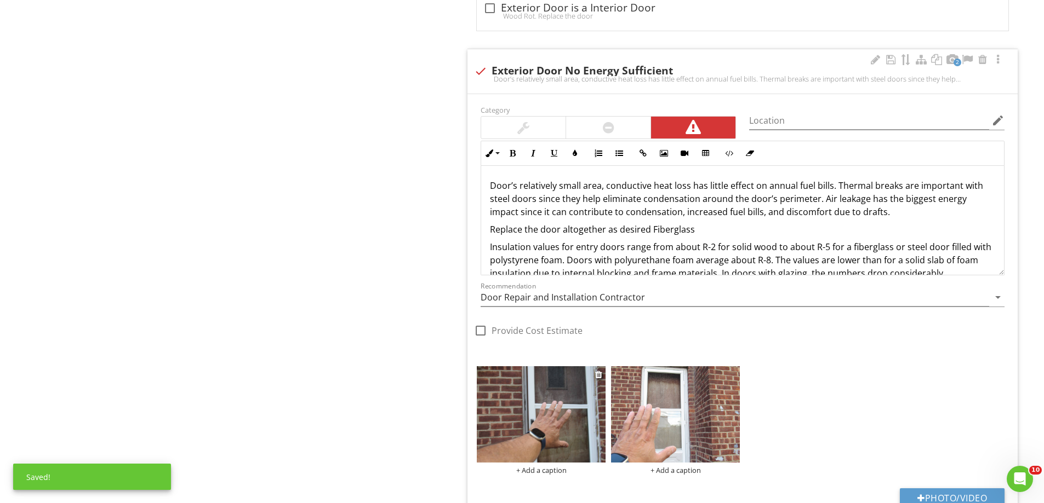
click at [547, 405] on img at bounding box center [541, 414] width 129 height 96
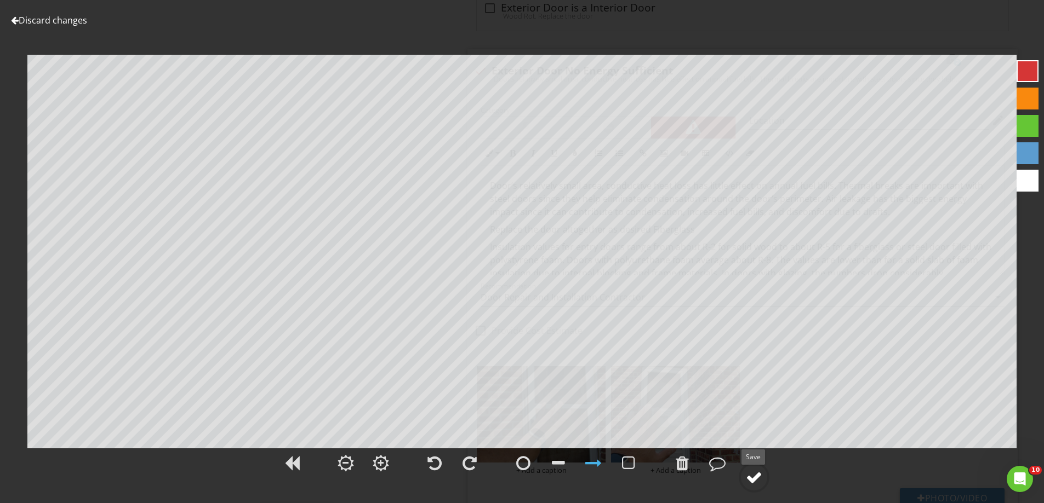
click at [750, 474] on div at bounding box center [754, 477] width 16 height 16
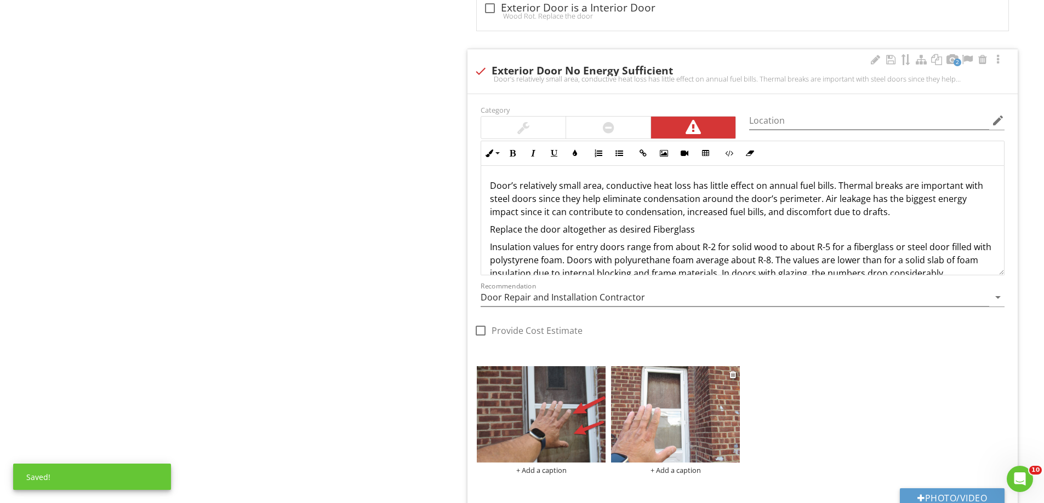
click at [662, 429] on img at bounding box center [675, 414] width 129 height 96
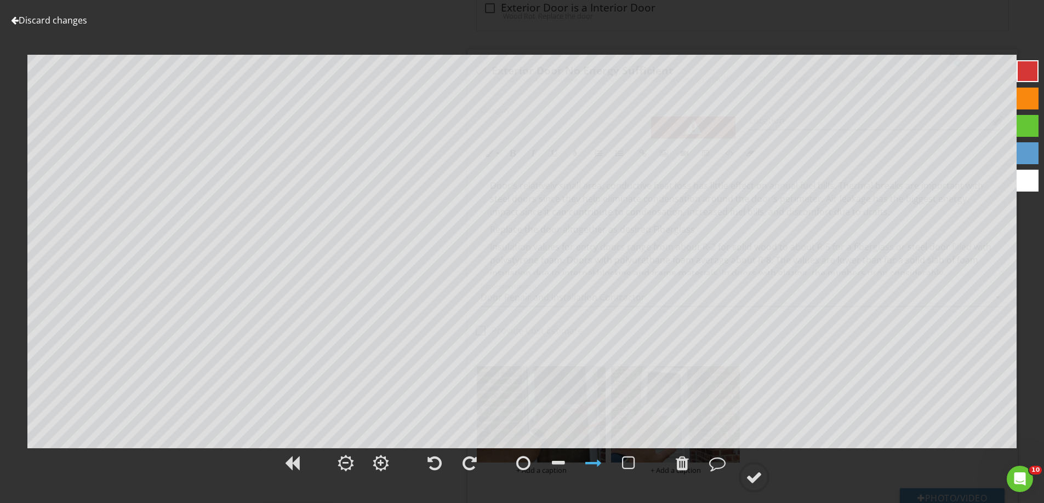
drag, startPoint x: 763, startPoint y: 473, endPoint x: 737, endPoint y: 473, distance: 26.3
click at [761, 473] on div at bounding box center [753, 477] width 31 height 31
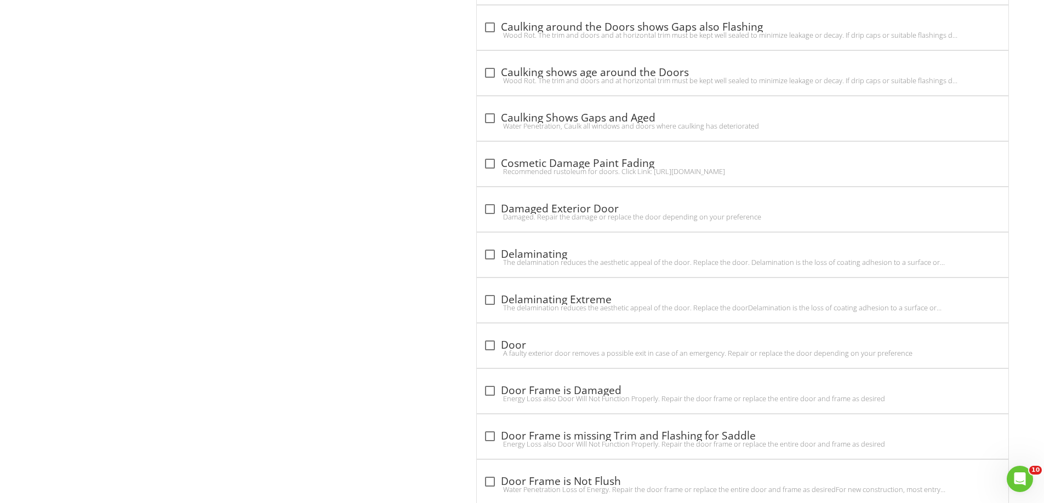
scroll to position [1662, 0]
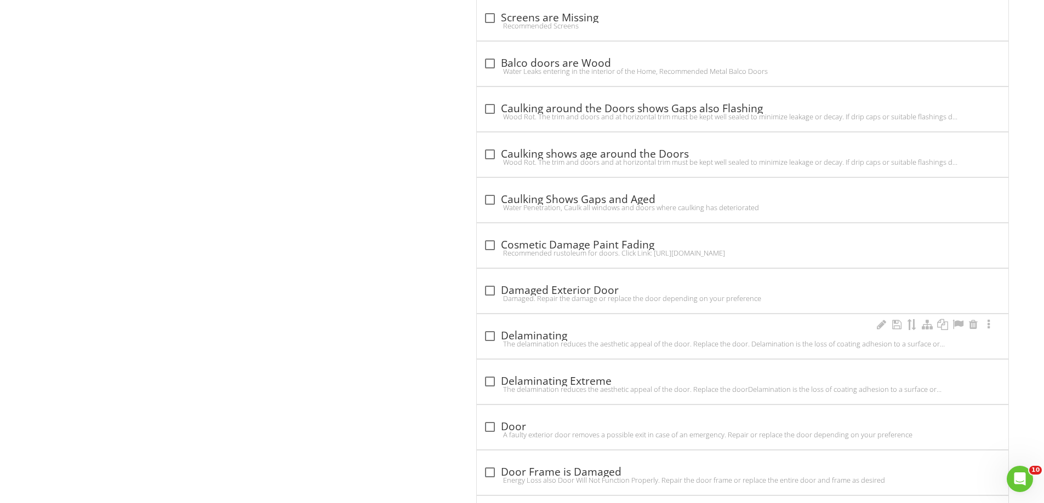
click at [514, 340] on div "The delamination reduces the aesthetic appeal of the door. Replace the door. De…" at bounding box center [742, 344] width 518 height 9
checkbox input "true"
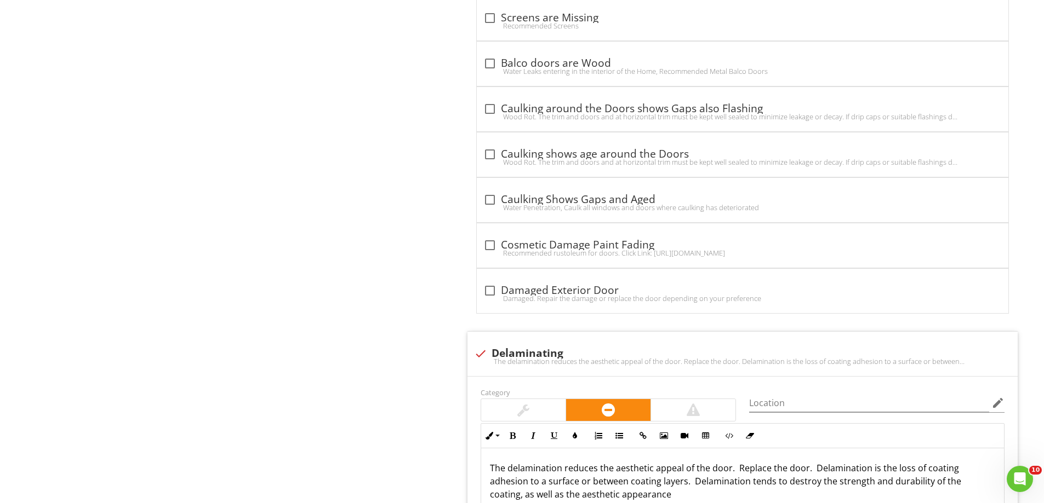
scroll to position [1881, 0]
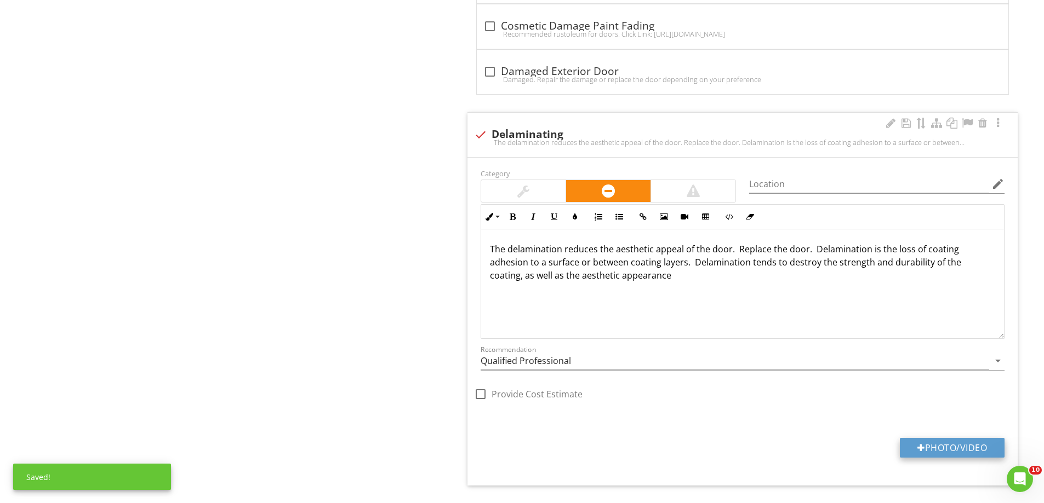
click at [950, 448] on button "Photo/Video" at bounding box center [951, 448] width 105 height 20
type input "C:\fakepath\IMG_4905.JPG"
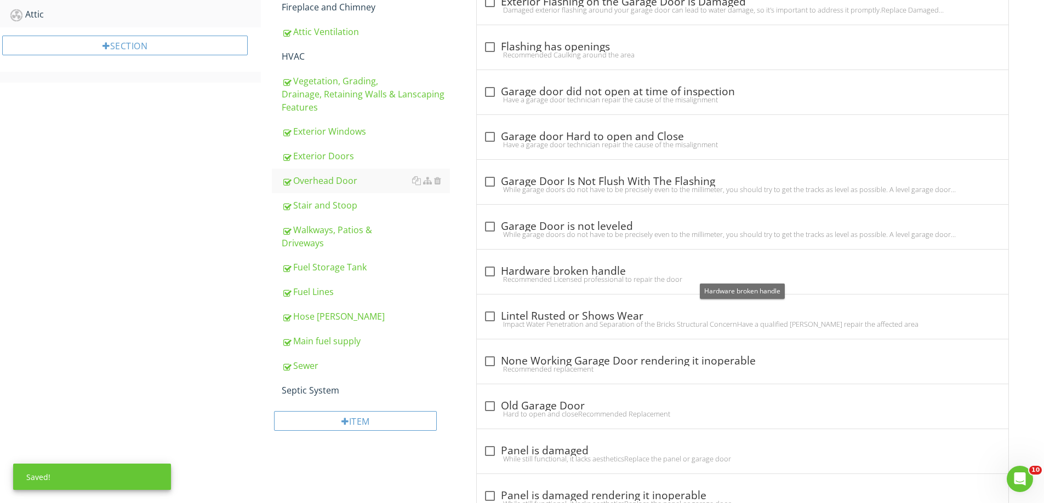
scroll to position [459, 0]
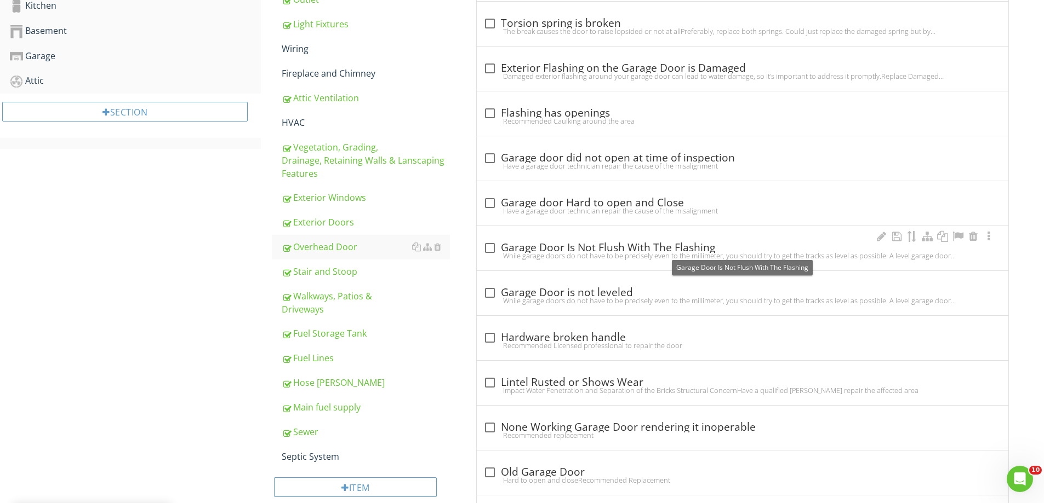
click at [489, 248] on div at bounding box center [489, 248] width 19 height 19
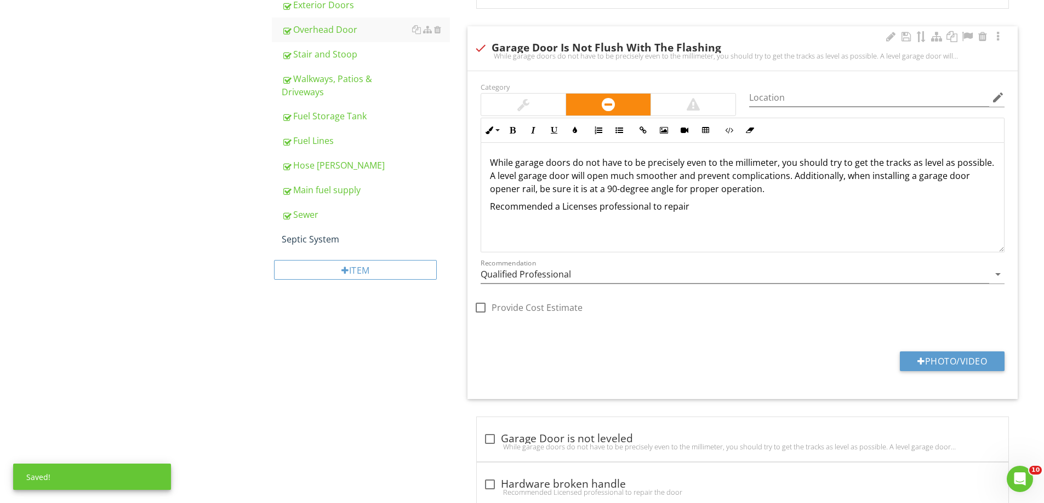
scroll to position [623, 0]
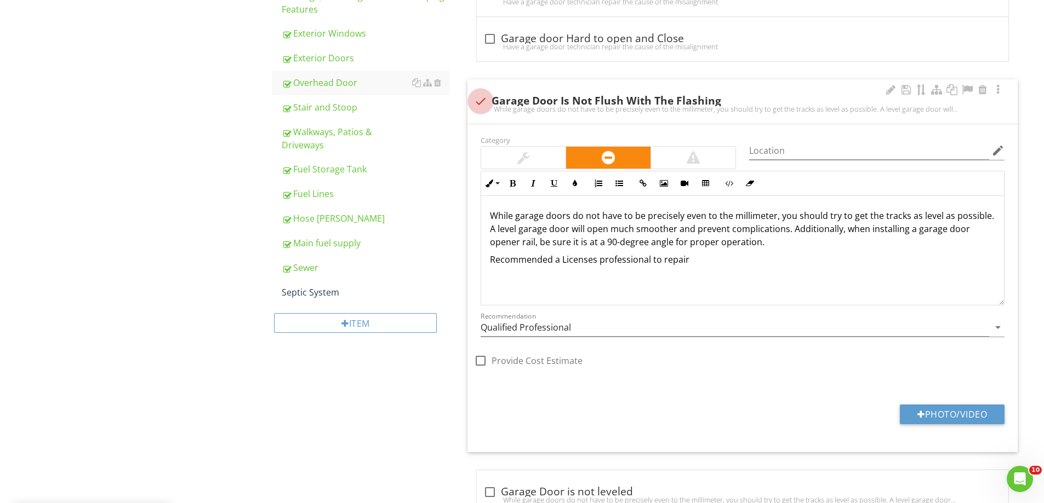
click at [481, 99] on div at bounding box center [480, 101] width 19 height 19
checkbox input "true"
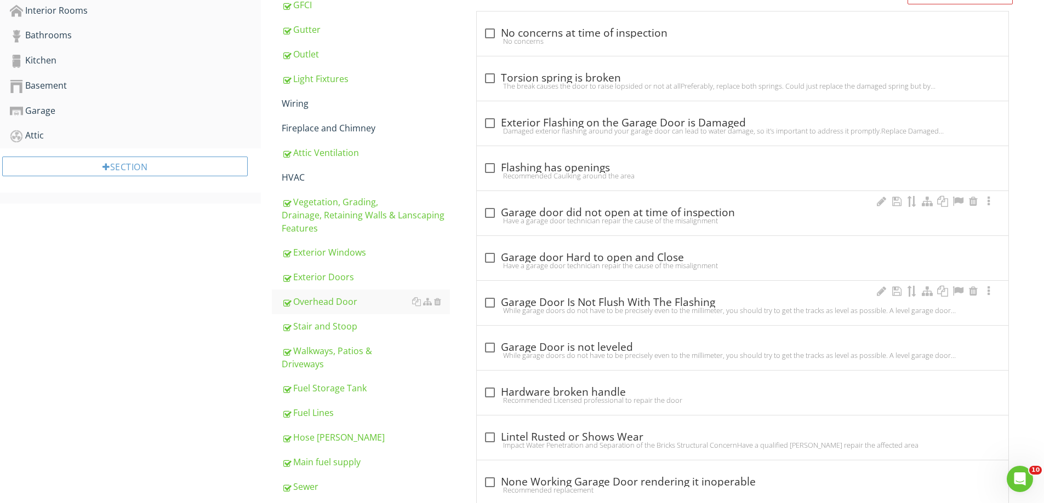
scroll to position [349, 0]
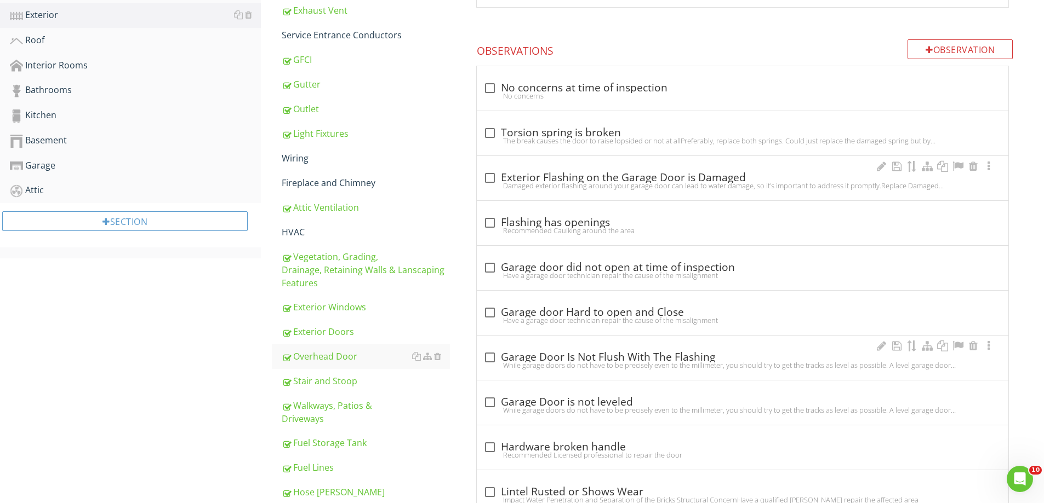
click at [499, 176] on div "check_box_outline_blank Exterior Flashing on the Garage Door is Damaged" at bounding box center [742, 177] width 518 height 13
checkbox input "true"
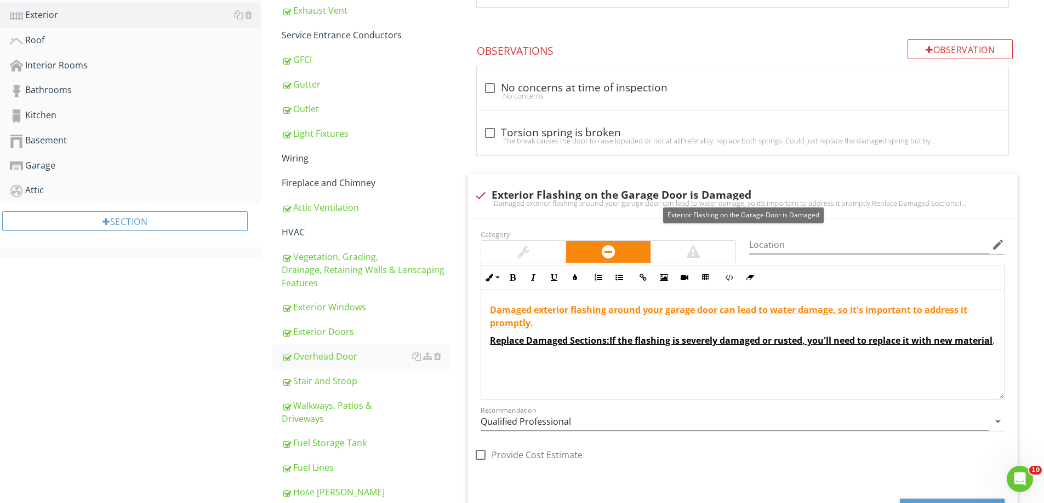
scroll to position [514, 0]
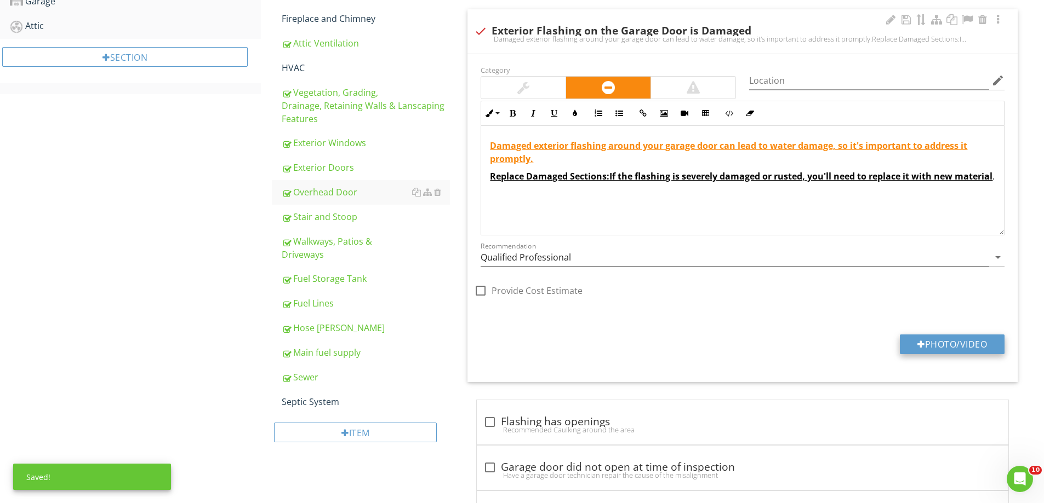
click at [961, 346] on button "Photo/Video" at bounding box center [951, 345] width 105 height 20
type input "C:\fakepath\IMG_4980.JPG"
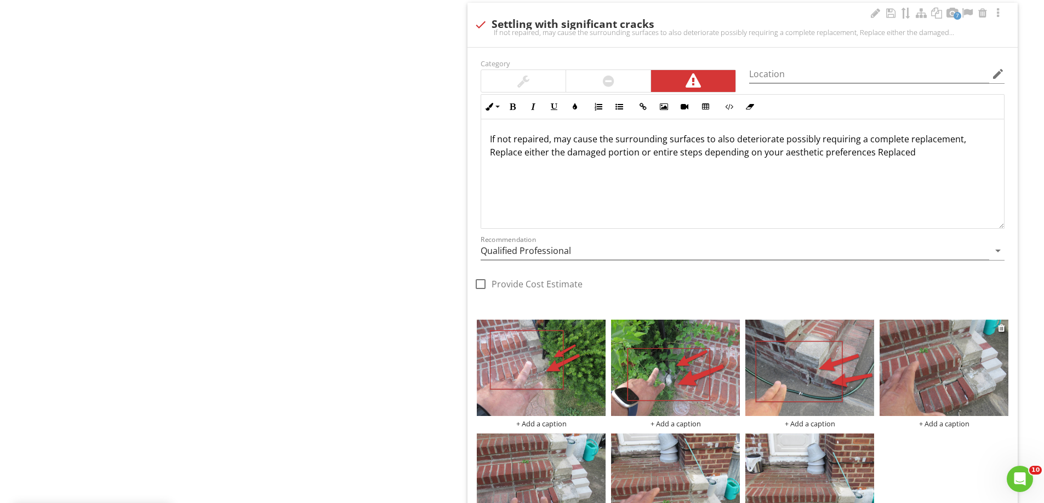
click at [933, 364] on img at bounding box center [943, 368] width 129 height 96
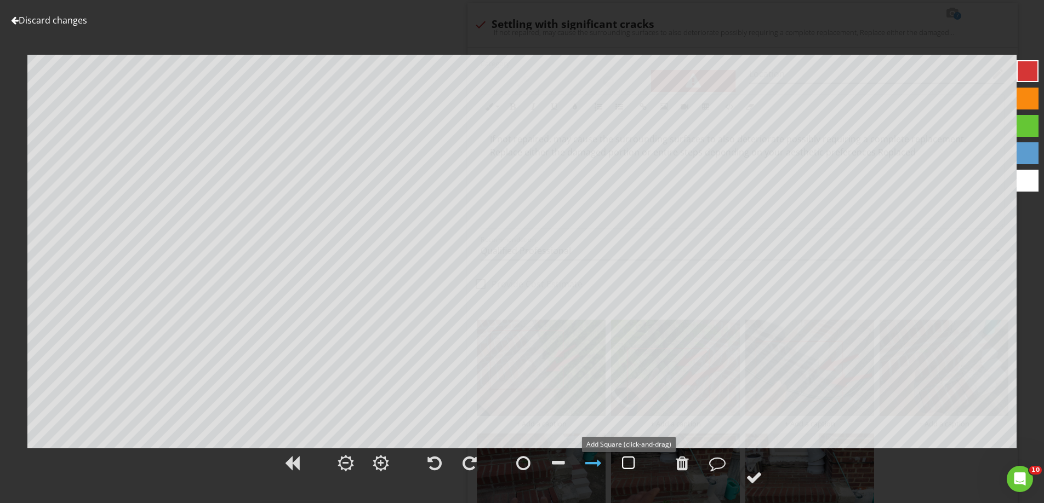
click at [621, 462] on div at bounding box center [628, 463] width 27 height 27
click at [758, 476] on div at bounding box center [754, 477] width 16 height 16
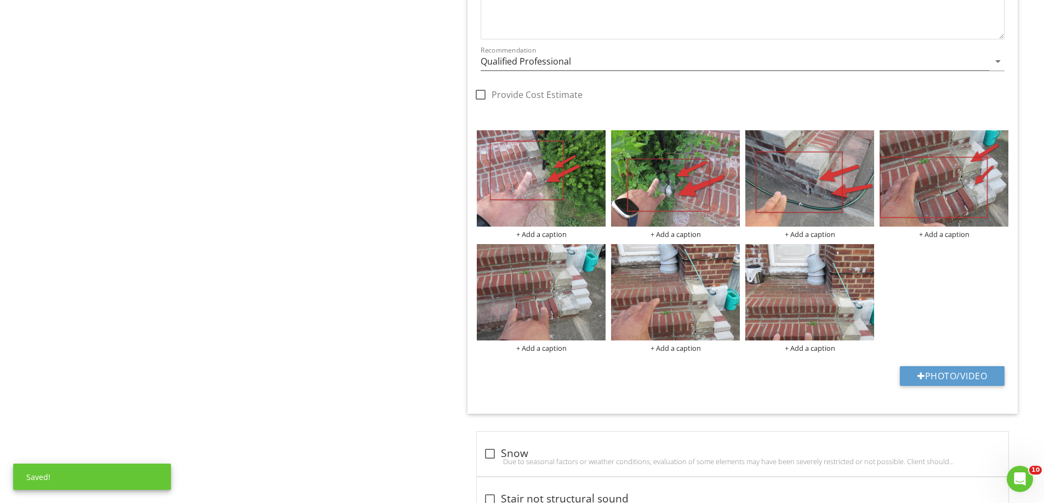
scroll to position [1719, 0]
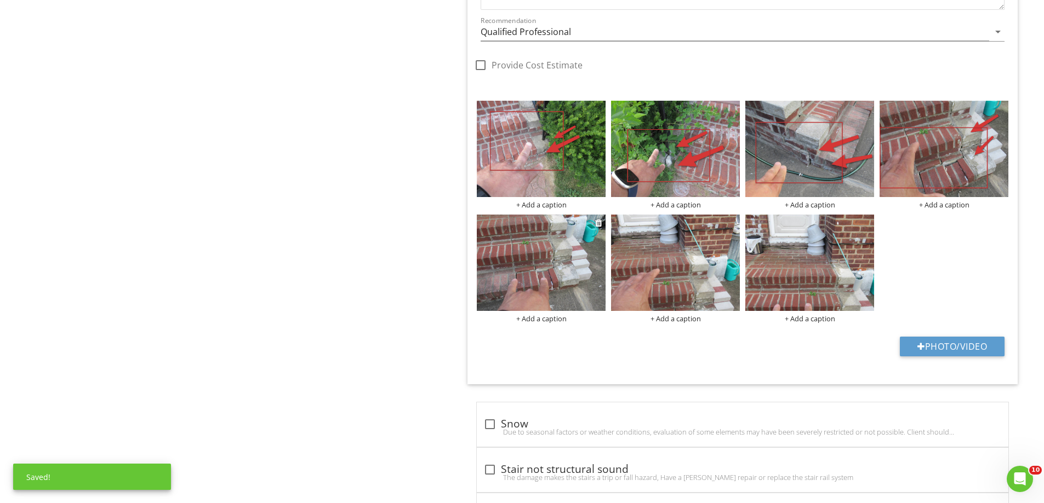
click at [563, 283] on img at bounding box center [541, 263] width 129 height 96
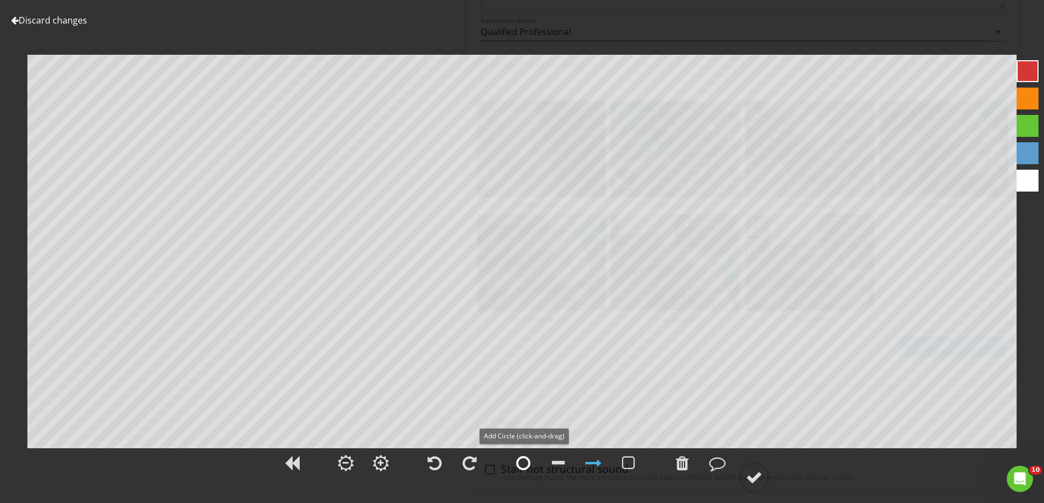
click at [517, 467] on div at bounding box center [523, 463] width 14 height 16
drag, startPoint x: 749, startPoint y: 476, endPoint x: 729, endPoint y: 457, distance: 27.9
click at [749, 476] on div at bounding box center [754, 477] width 16 height 16
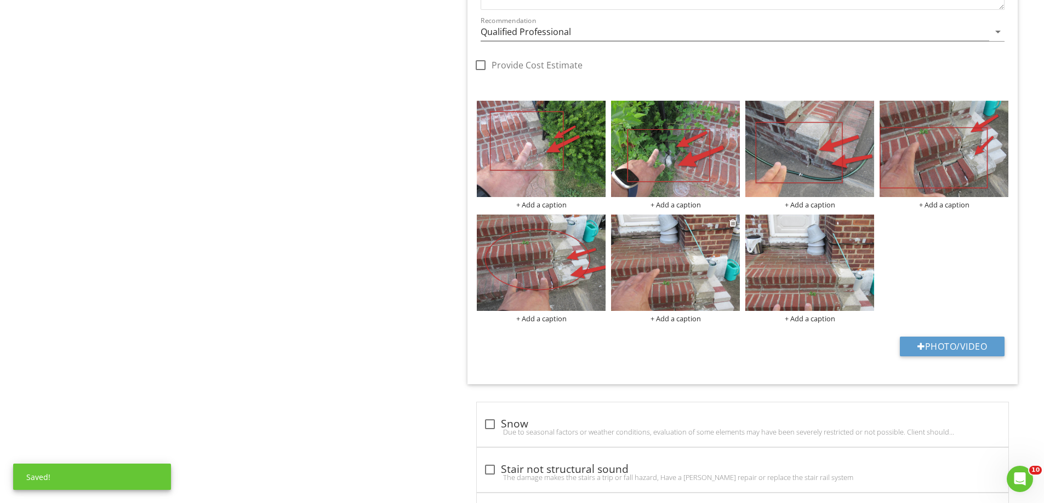
click at [623, 273] on img at bounding box center [675, 263] width 129 height 96
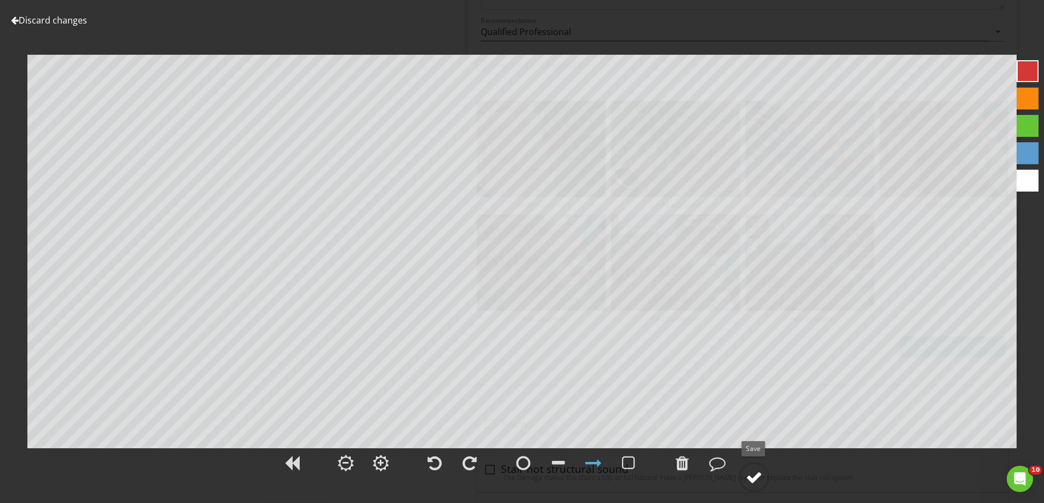
drag, startPoint x: 750, startPoint y: 486, endPoint x: 754, endPoint y: 451, distance: 35.3
click at [750, 486] on circle at bounding box center [754, 477] width 28 height 28
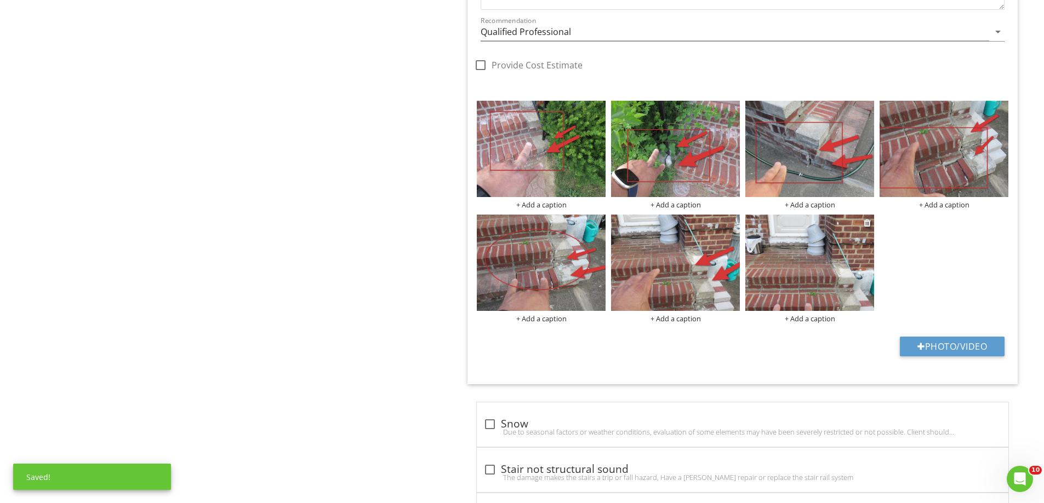
click at [824, 278] on img at bounding box center [809, 263] width 129 height 96
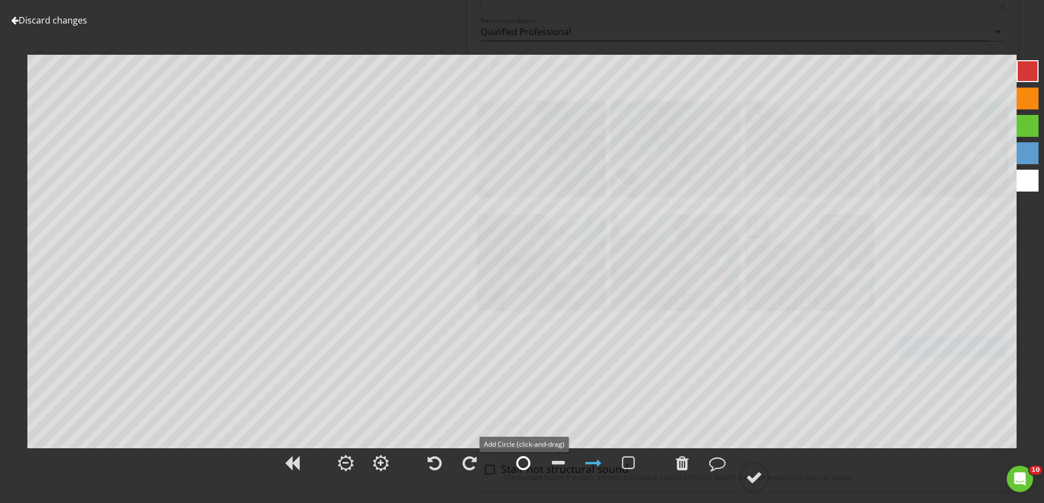
click at [516, 463] on div at bounding box center [523, 463] width 14 height 16
click at [752, 475] on div at bounding box center [754, 477] width 16 height 16
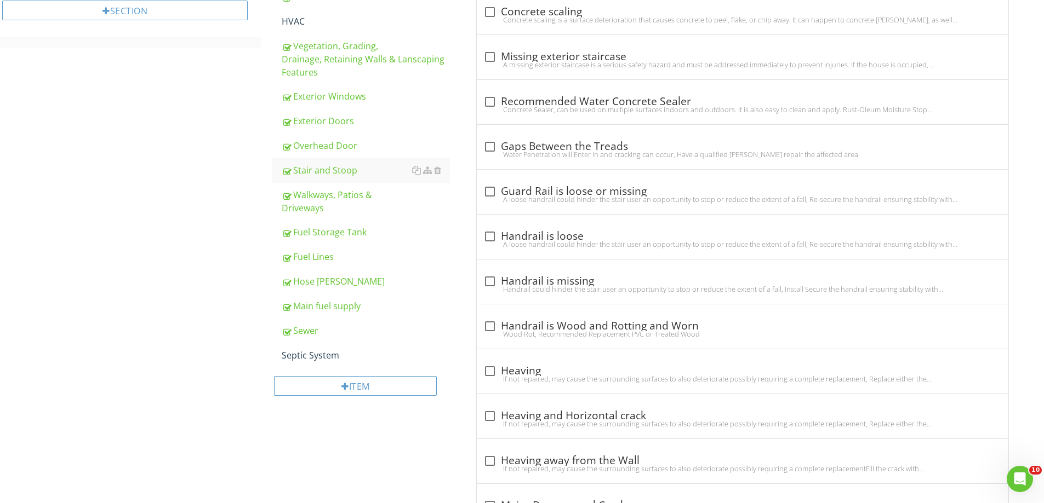
scroll to position [514, 0]
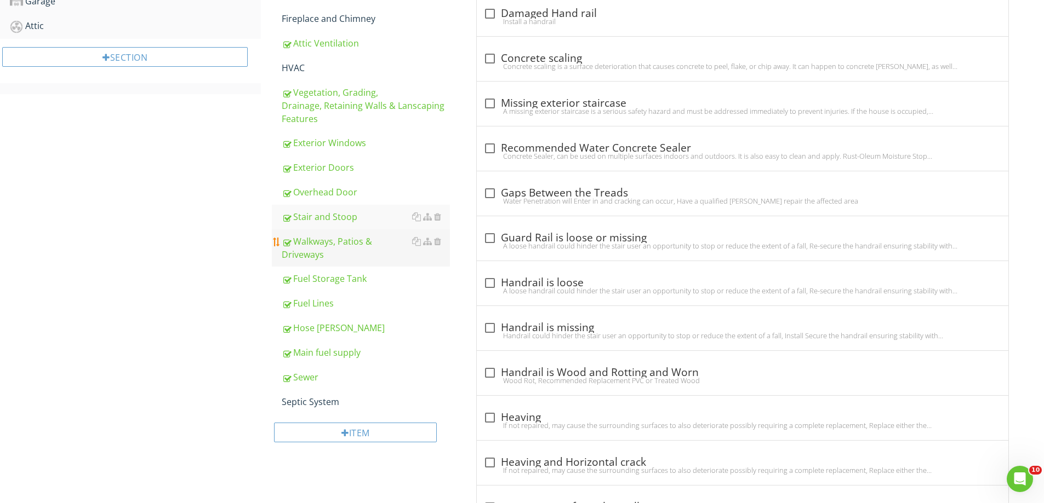
click at [336, 235] on div "Walkways, Patios & Driveways" at bounding box center [366, 248] width 168 height 26
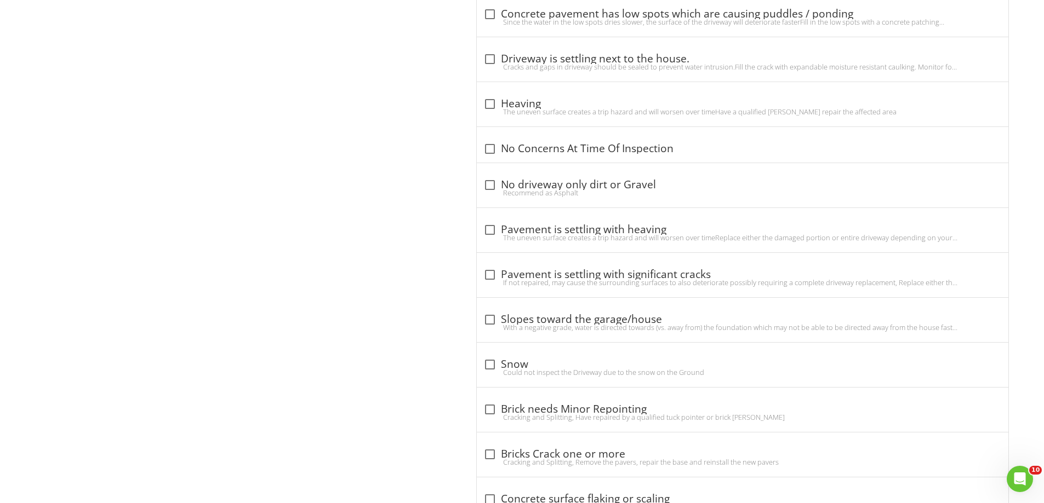
scroll to position [1609, 0]
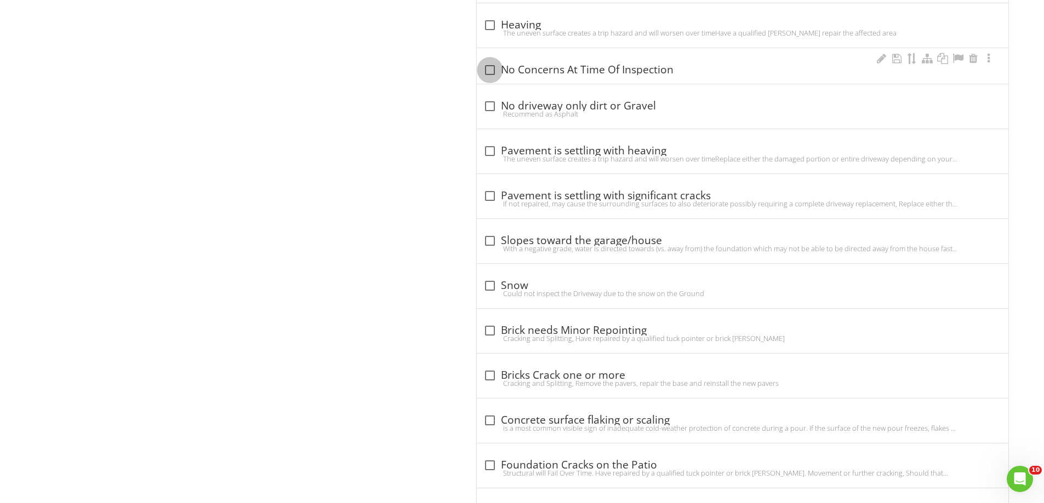
click at [483, 69] on div at bounding box center [489, 70] width 19 height 19
checkbox input "true"
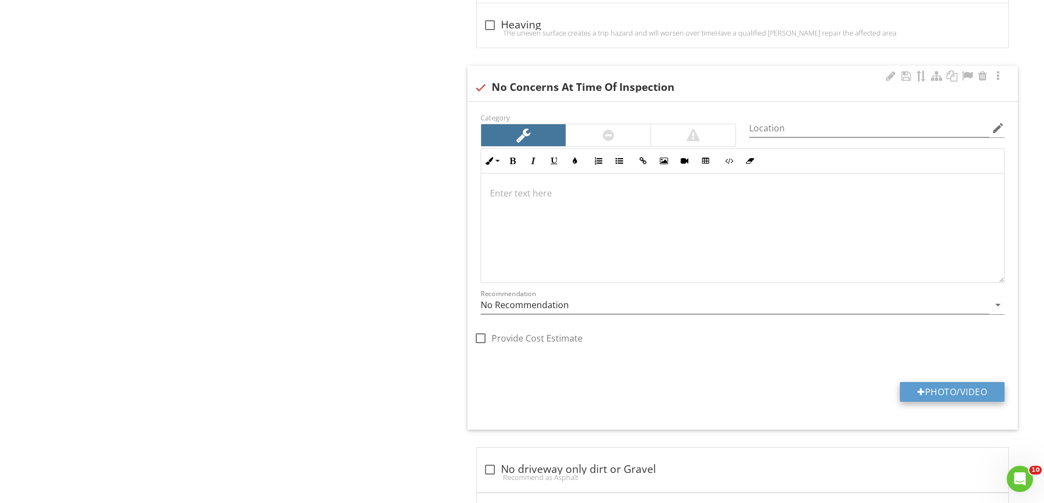
click at [953, 386] on button "Photo/Video" at bounding box center [951, 392] width 105 height 20
type input "C:\fakepath\IMG_4862.JPG"
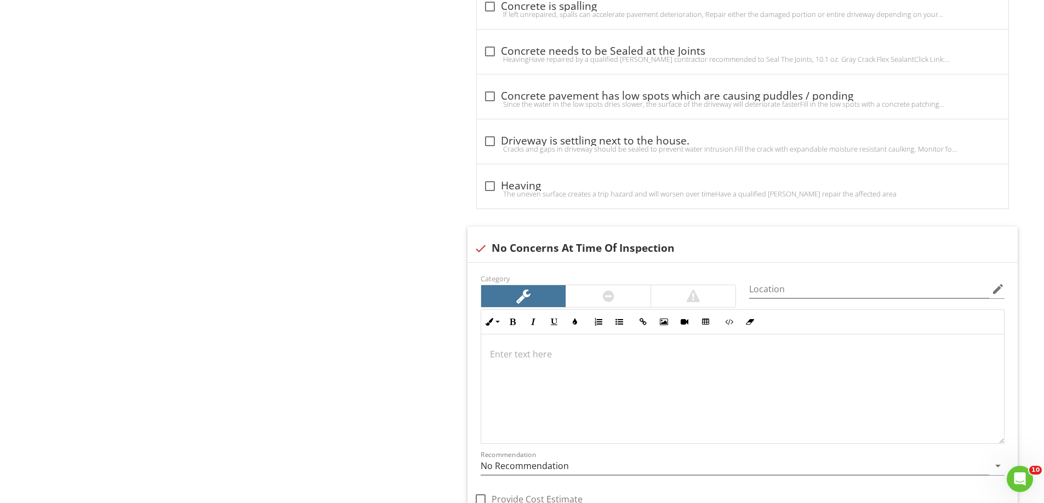
scroll to position [1226, 0]
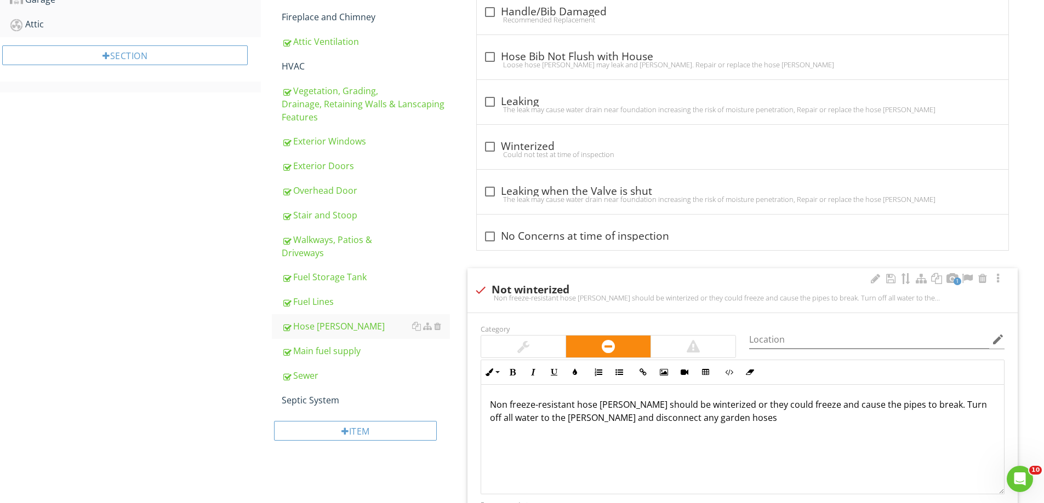
click at [306, 369] on div "Sewer" at bounding box center [366, 375] width 168 height 13
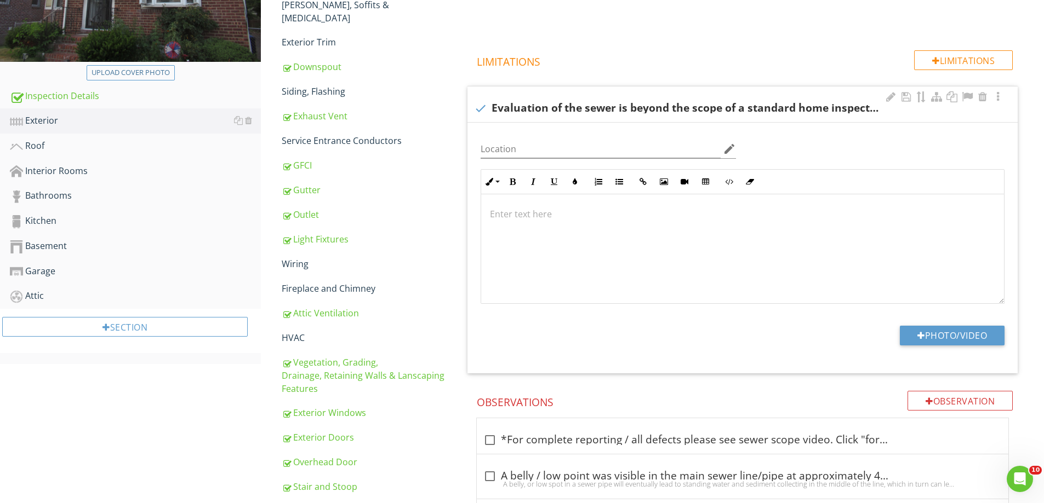
scroll to position [242, 0]
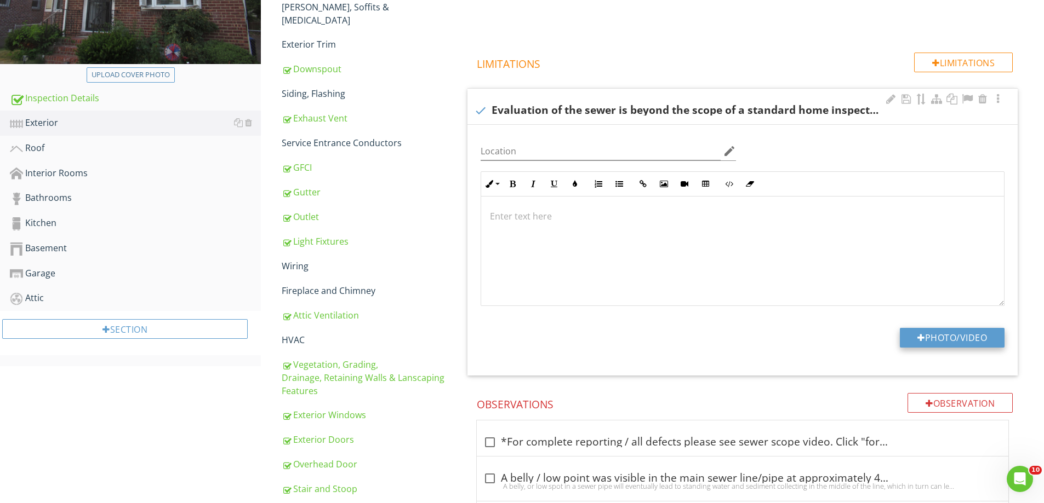
click at [954, 341] on button "Photo/Video" at bounding box center [951, 338] width 105 height 20
type input "C:\fakepath\IMG_4855.JPG"
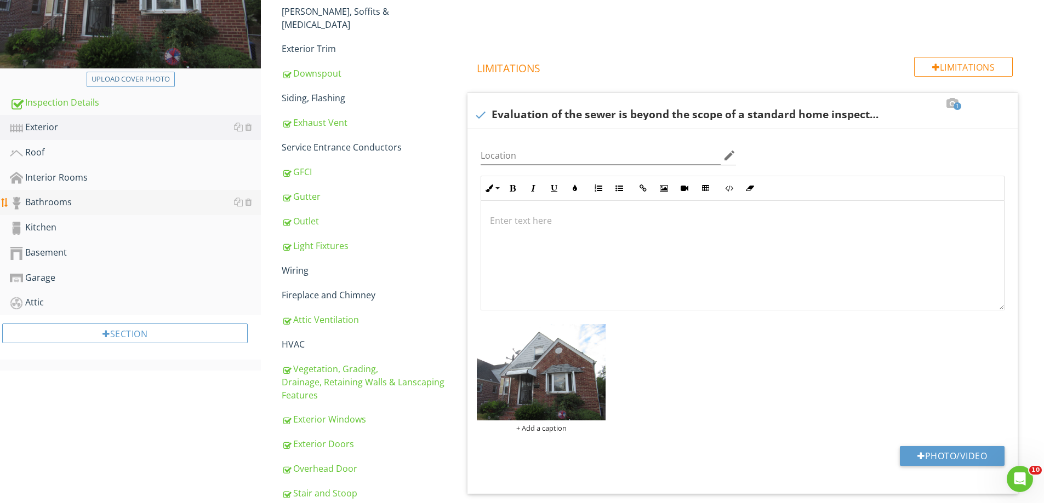
scroll to position [187, 0]
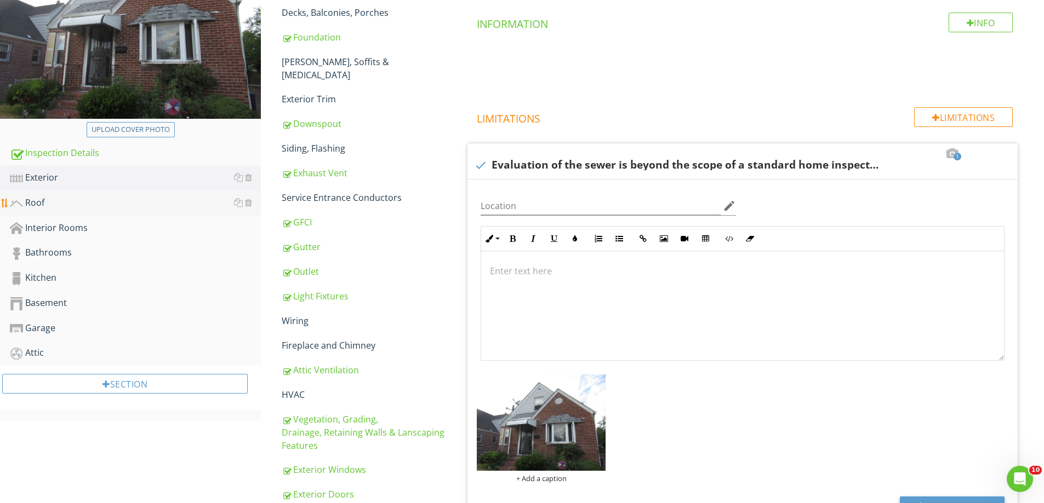
click at [38, 205] on div "Roof" at bounding box center [135, 203] width 251 height 14
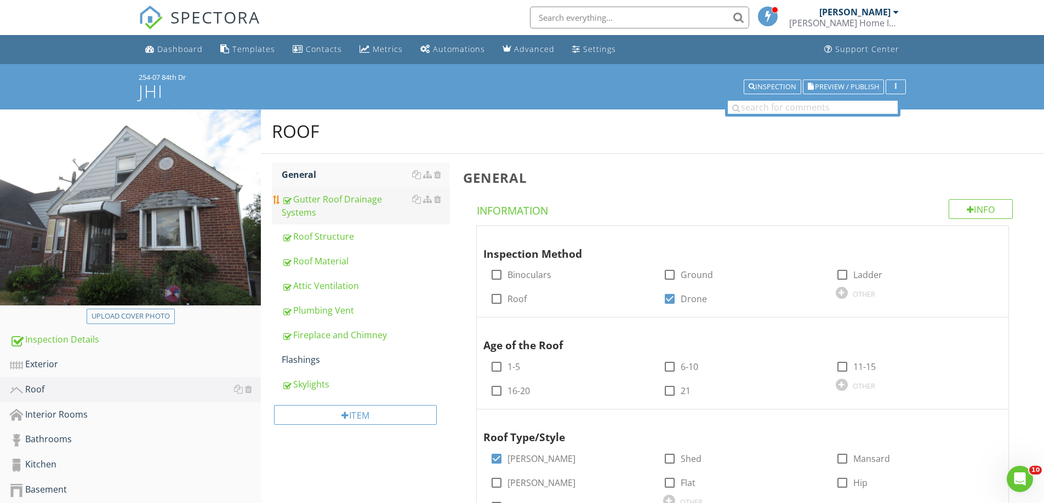
click at [324, 202] on div "Gutter Roof Drainage Systems" at bounding box center [366, 206] width 168 height 26
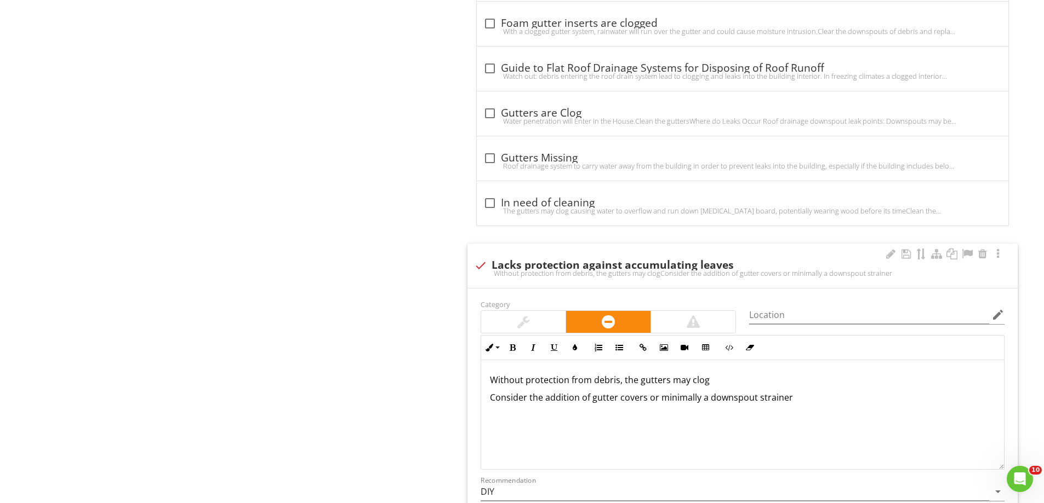
scroll to position [1315, 0]
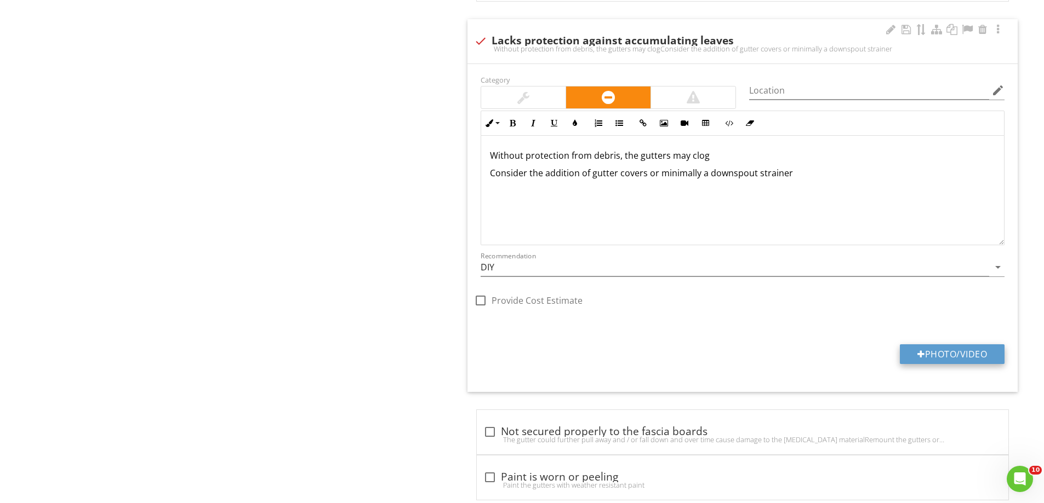
click at [962, 353] on button "Photo/Video" at bounding box center [951, 355] width 105 height 20
type input "C:\fakepath\DJI_0107.JPG"
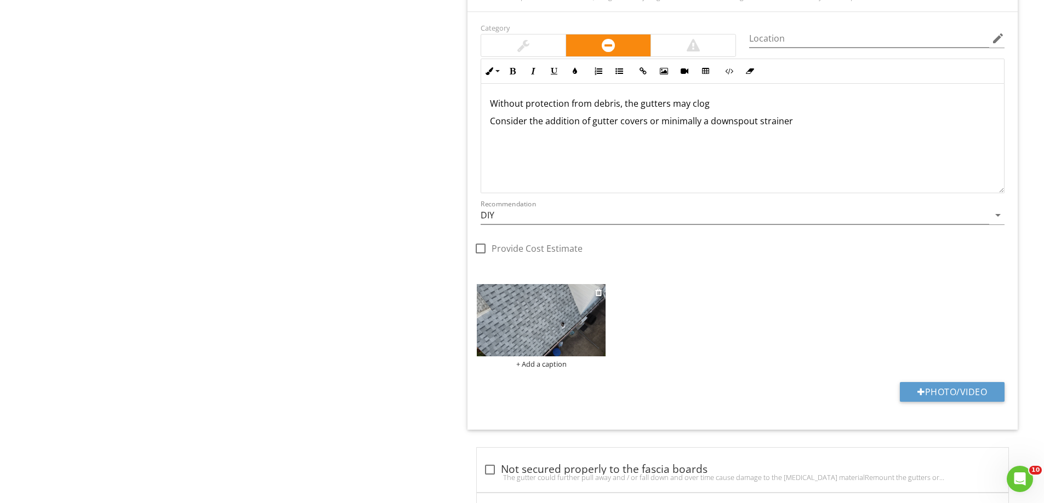
scroll to position [1420, 0]
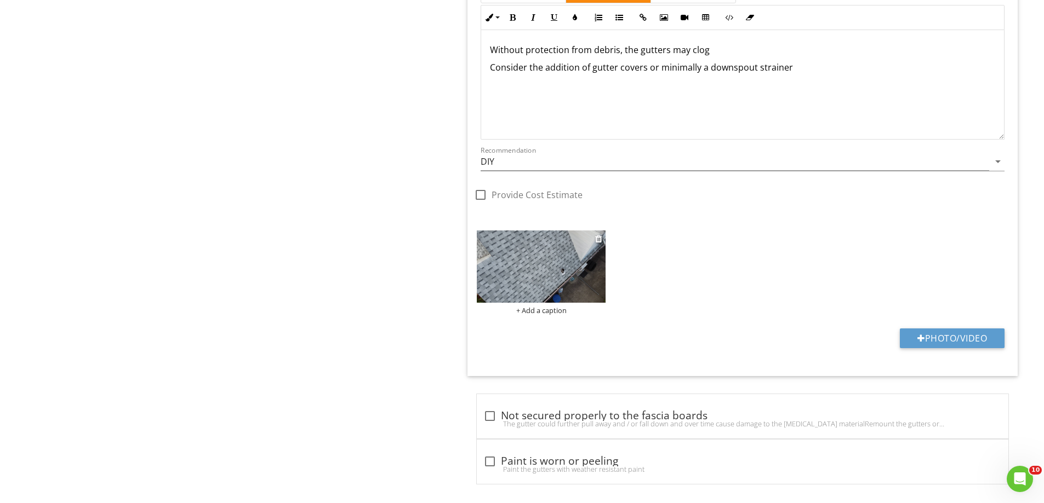
click at [546, 282] on img at bounding box center [541, 267] width 129 height 72
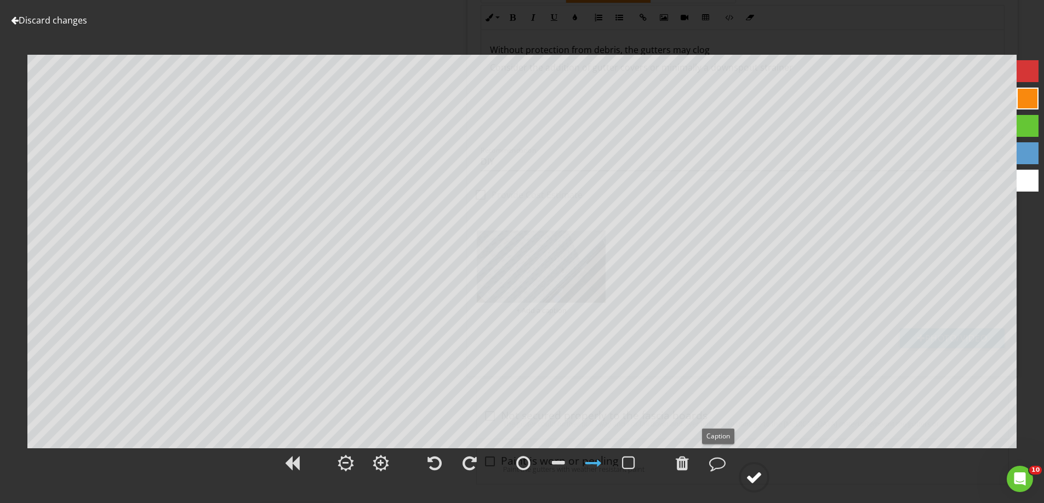
click at [756, 477] on div at bounding box center [754, 477] width 16 height 16
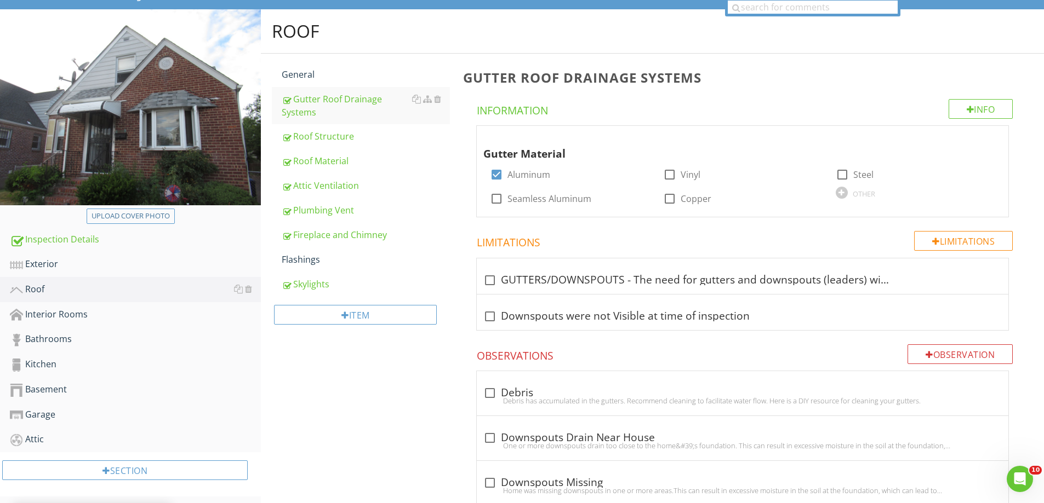
scroll to position [0, 0]
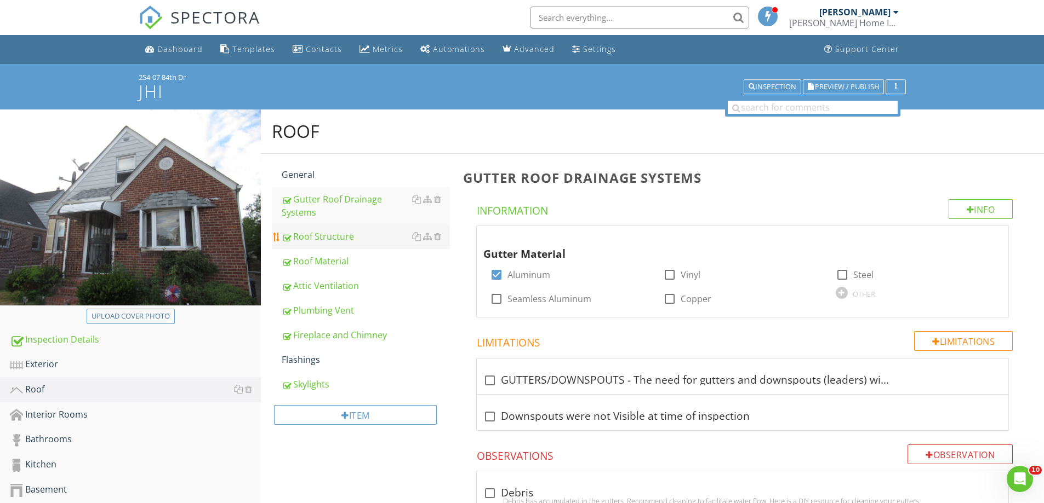
click at [305, 236] on div "Roof Structure" at bounding box center [366, 236] width 168 height 13
drag, startPoint x: 305, startPoint y: 236, endPoint x: 598, endPoint y: 236, distance: 293.1
click at [310, 236] on div "Roof Structure" at bounding box center [366, 236] width 168 height 13
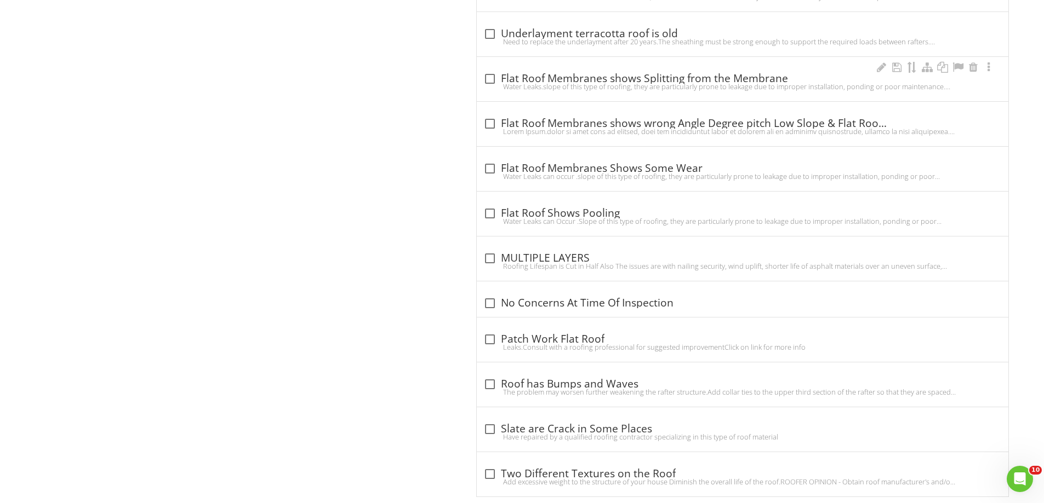
scroll to position [1117, 0]
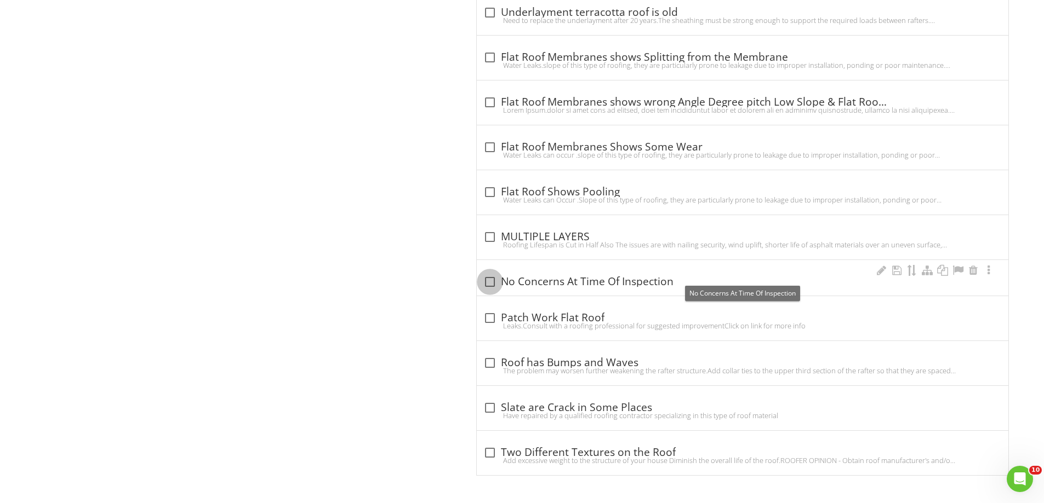
click at [493, 277] on div at bounding box center [489, 282] width 19 height 19
checkbox input "true"
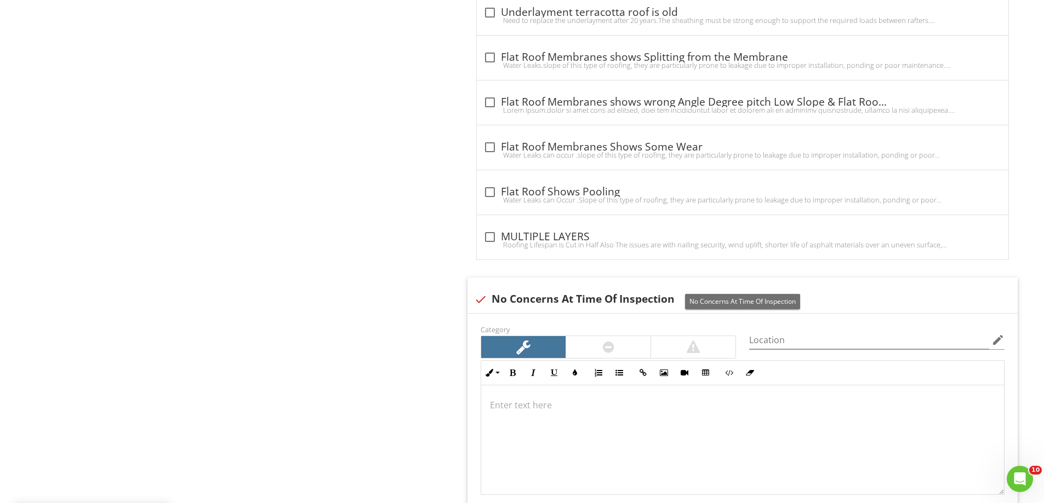
scroll to position [1336, 0]
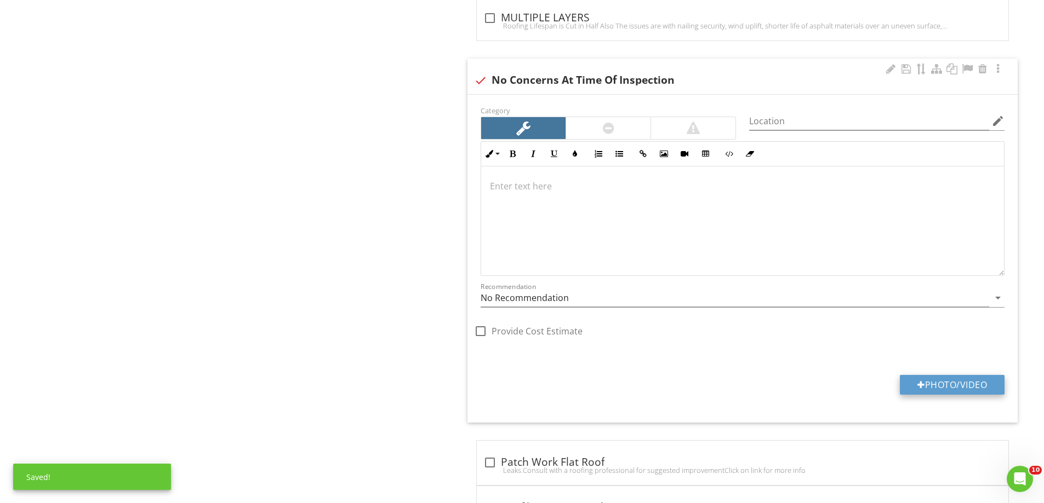
click at [965, 388] on button "Photo/Video" at bounding box center [951, 385] width 105 height 20
type input "C:\fakepath\DJI_0102.JPG"
